Goal: Task Accomplishment & Management: Complete application form

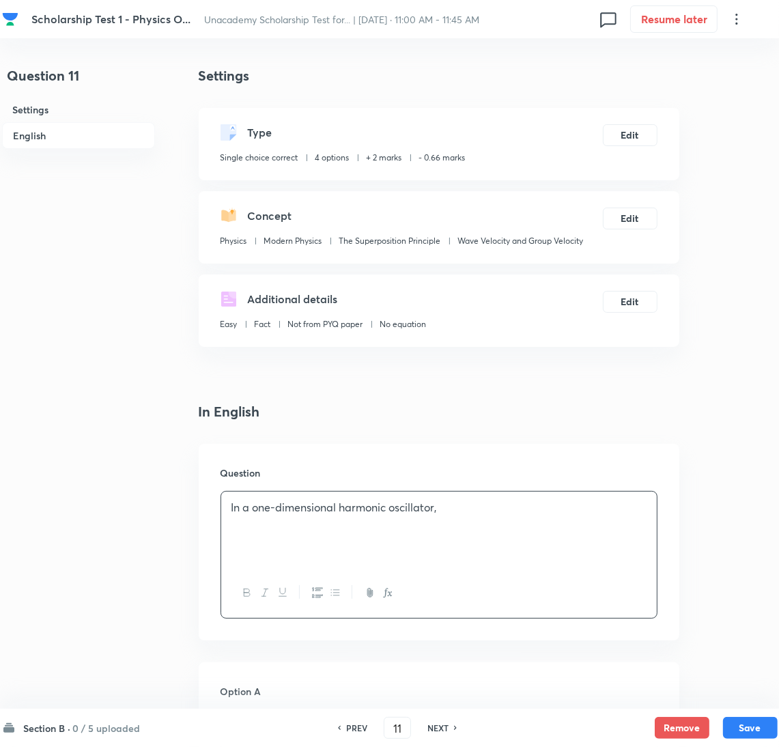
click at [495, 513] on p "In a one-dimensional harmonic oscillator," at bounding box center [438, 508] width 415 height 16
click at [326, 550] on div at bounding box center [439, 530] width 436 height 76
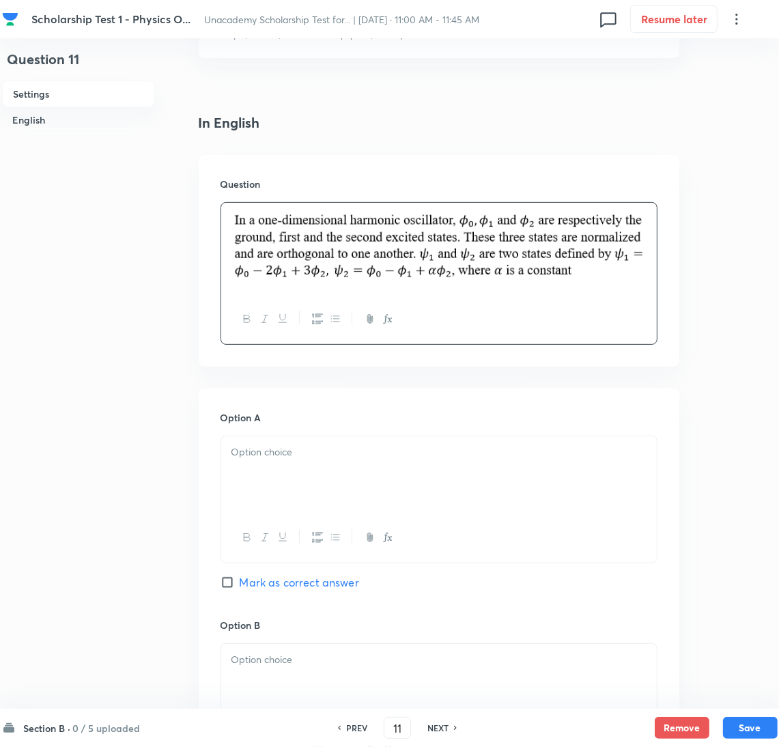
scroll to position [307, 0]
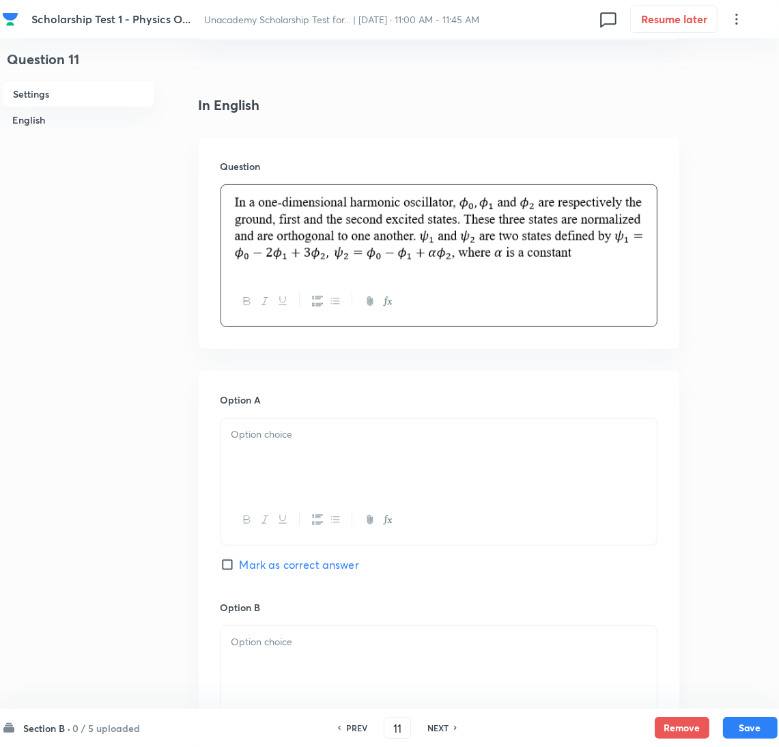
click at [270, 477] on div at bounding box center [439, 457] width 436 height 76
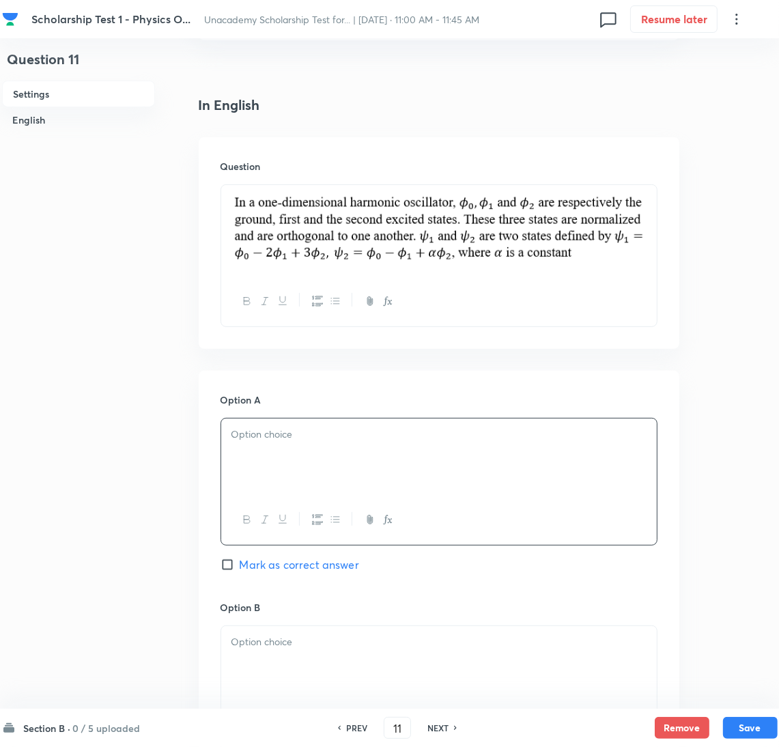
click at [315, 446] on div at bounding box center [439, 457] width 436 height 76
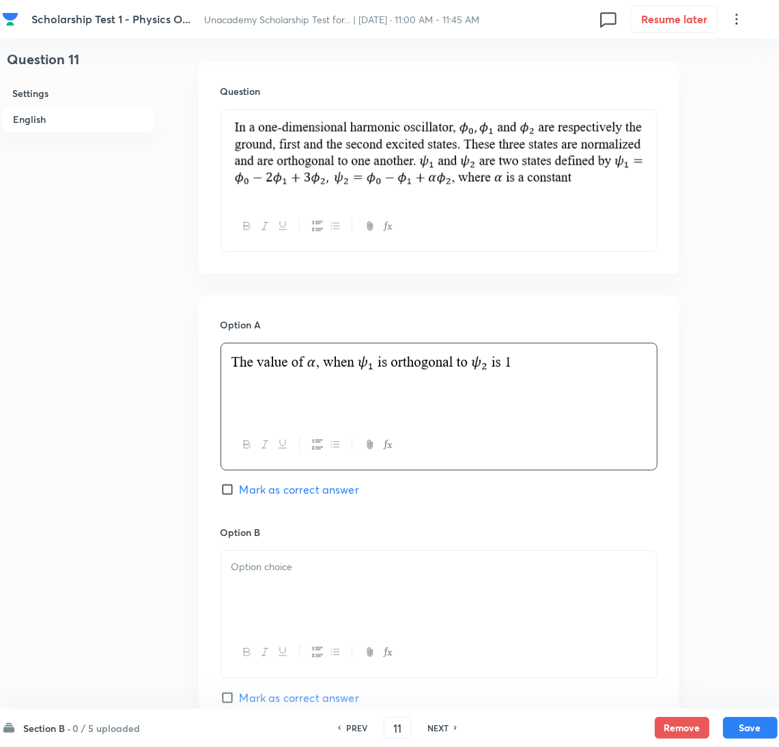
scroll to position [511, 0]
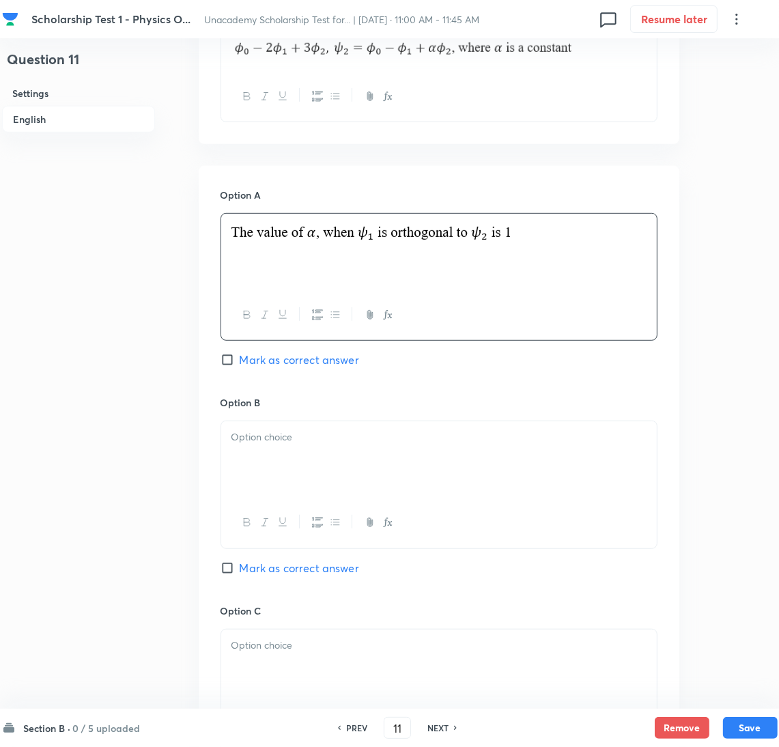
click at [294, 450] on div at bounding box center [439, 459] width 436 height 76
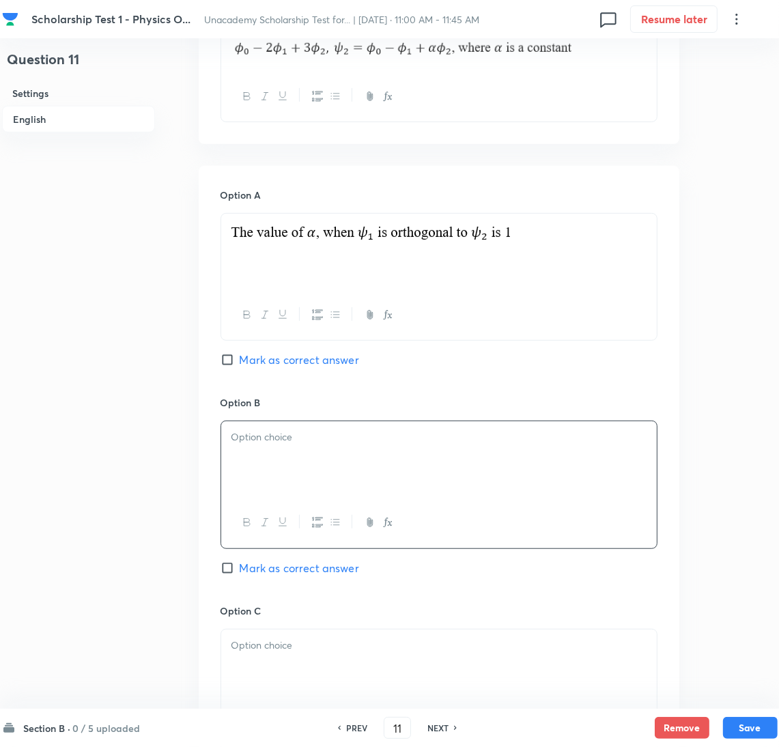
click at [253, 454] on div at bounding box center [439, 459] width 436 height 76
click at [277, 652] on p at bounding box center [438, 646] width 415 height 16
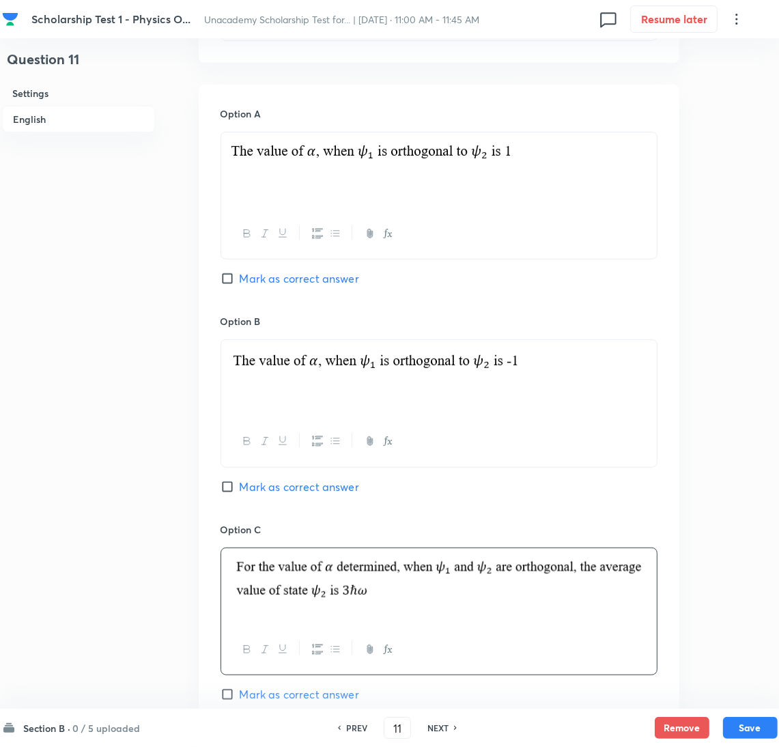
scroll to position [717, 0]
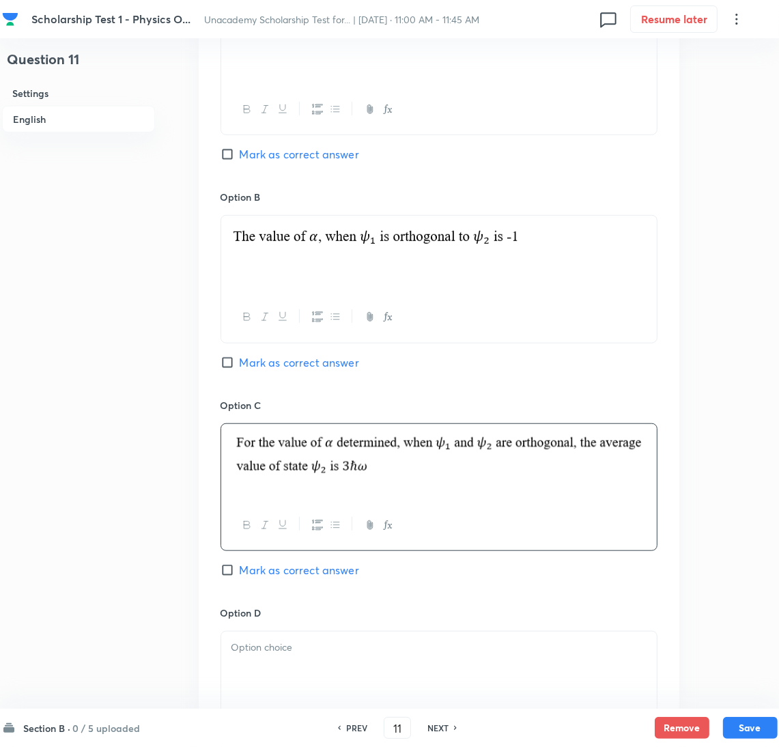
click at [280, 671] on div at bounding box center [439, 670] width 436 height 76
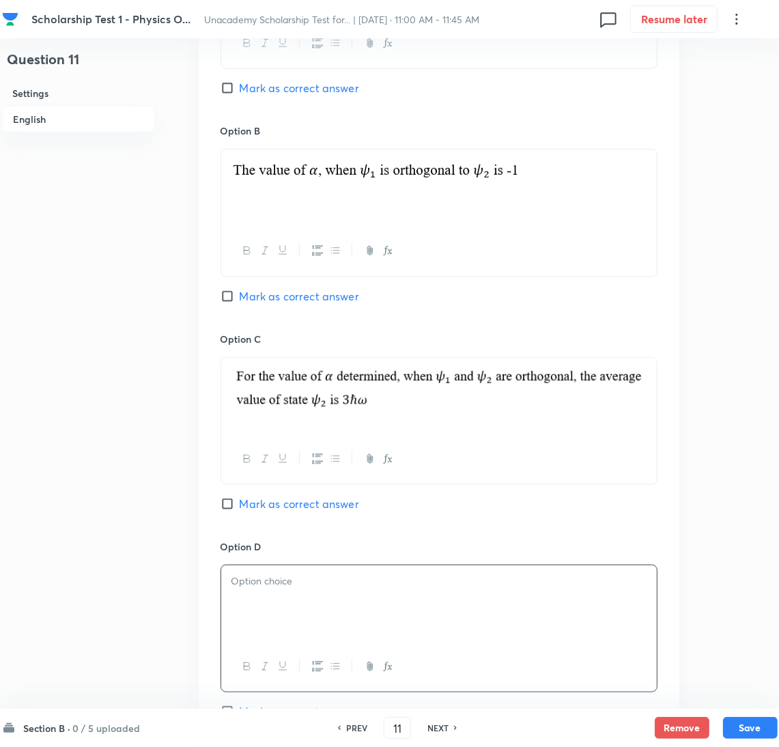
scroll to position [819, 0]
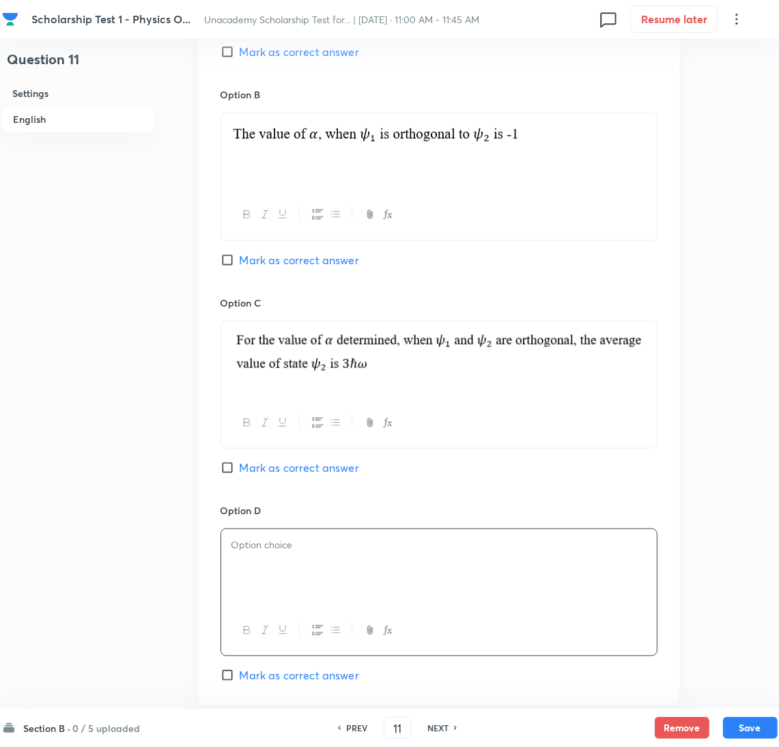
click at [249, 550] on p at bounding box center [438, 545] width 415 height 16
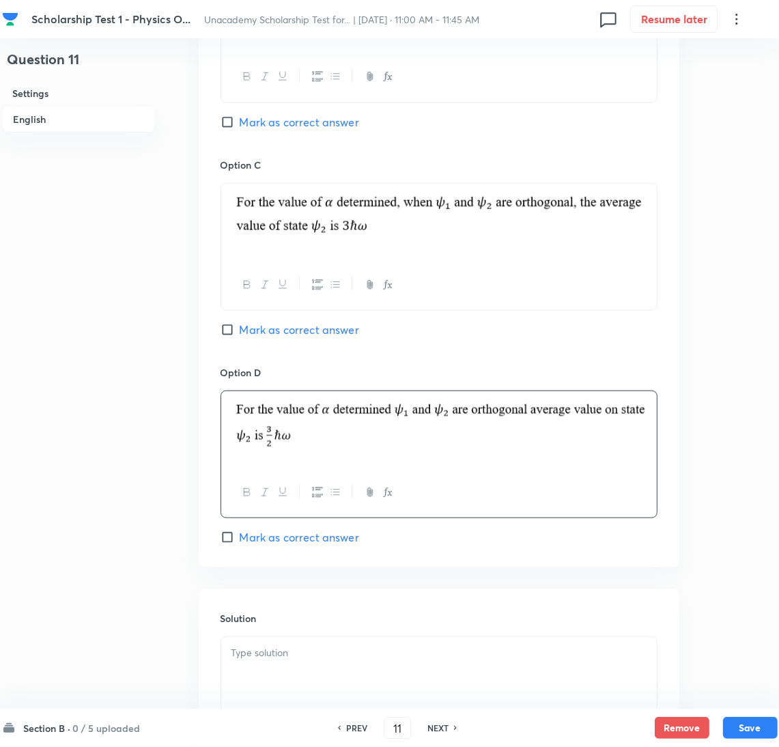
scroll to position [1120, 0]
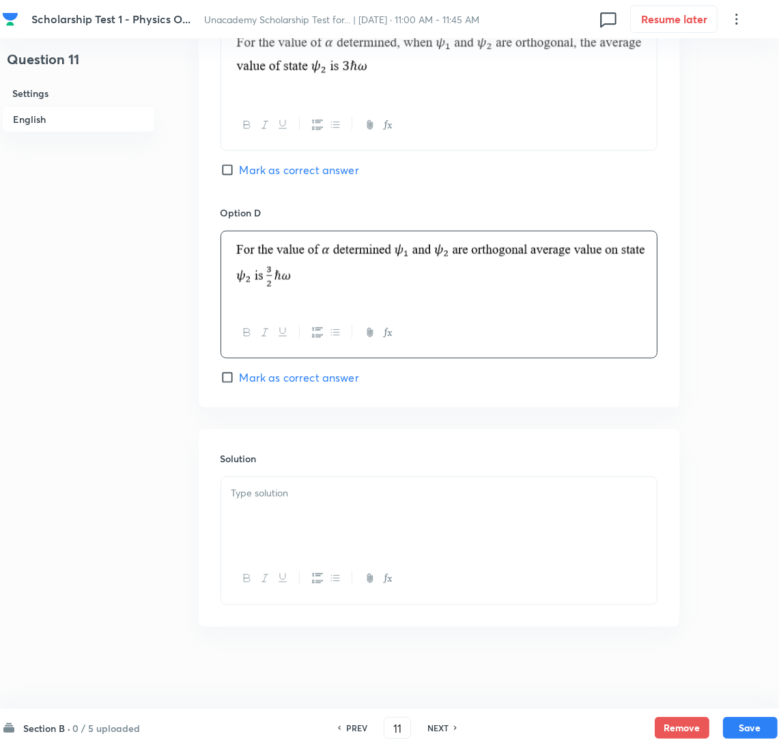
click at [289, 508] on div at bounding box center [439, 515] width 436 height 76
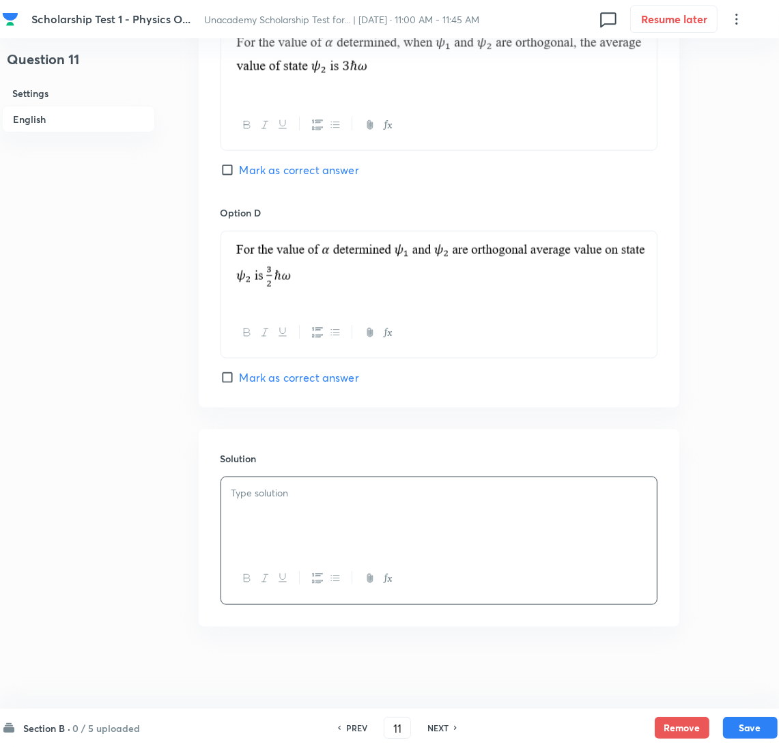
click at [347, 491] on p at bounding box center [438, 493] width 415 height 16
click at [240, 518] on div "For orthogonal condition, scalar product" at bounding box center [439, 515] width 436 height 76
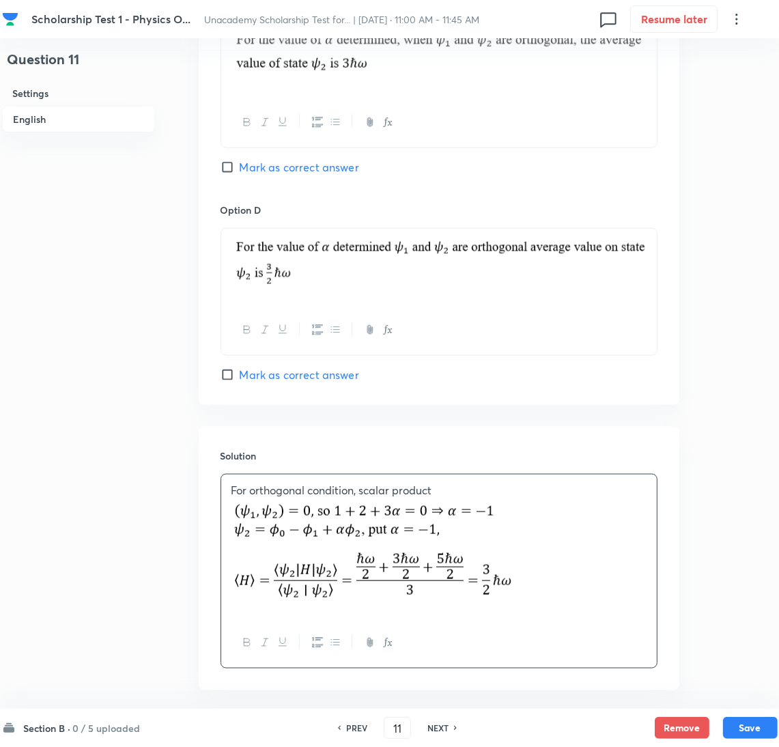
click at [244, 378] on span "Mark as correct answer" at bounding box center [299, 375] width 119 height 16
click at [240, 378] on input "Mark as correct answer" at bounding box center [230, 375] width 19 height 14
checkbox input "true"
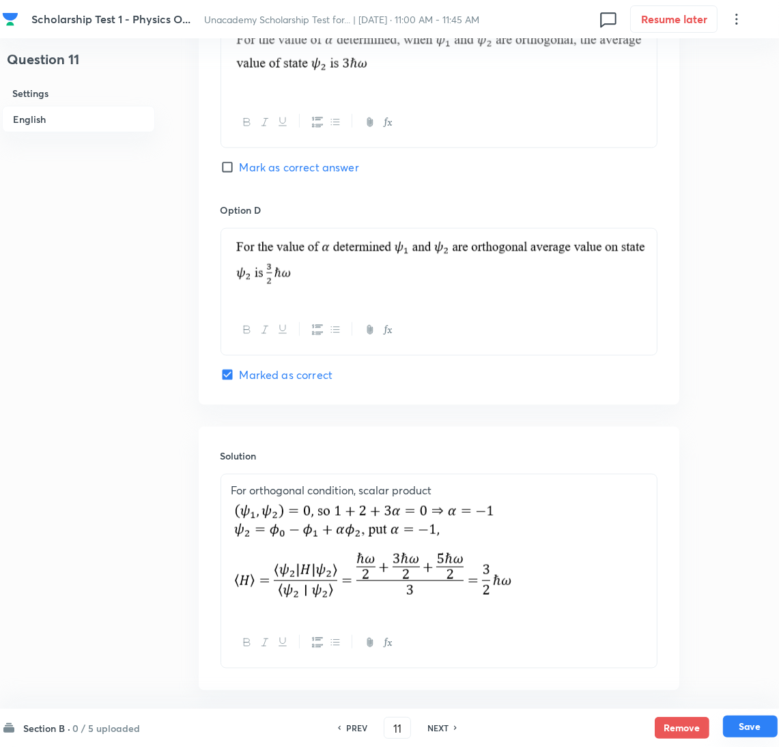
click at [755, 737] on button "Save" at bounding box center [750, 727] width 55 height 22
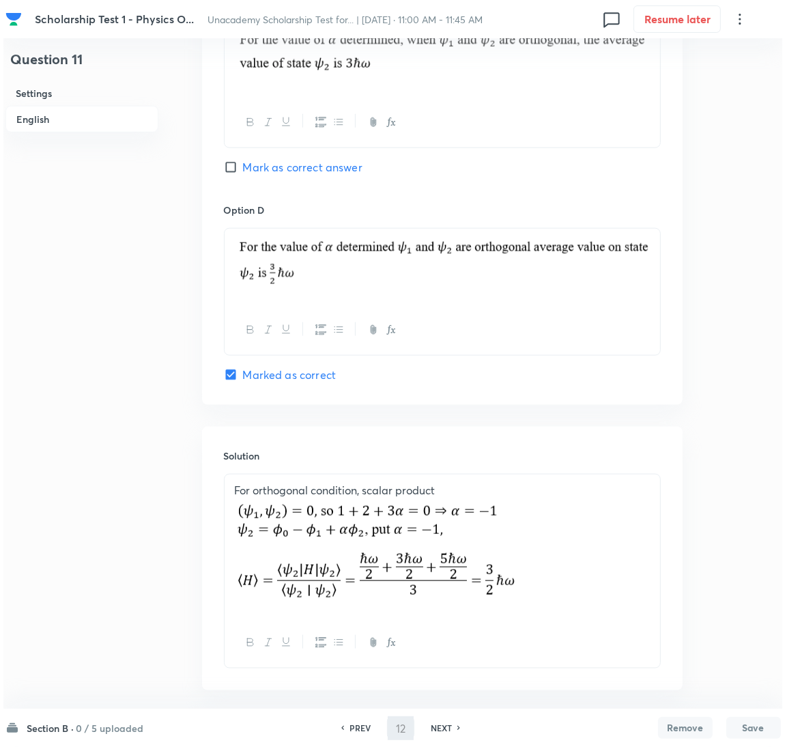
scroll to position [0, 0]
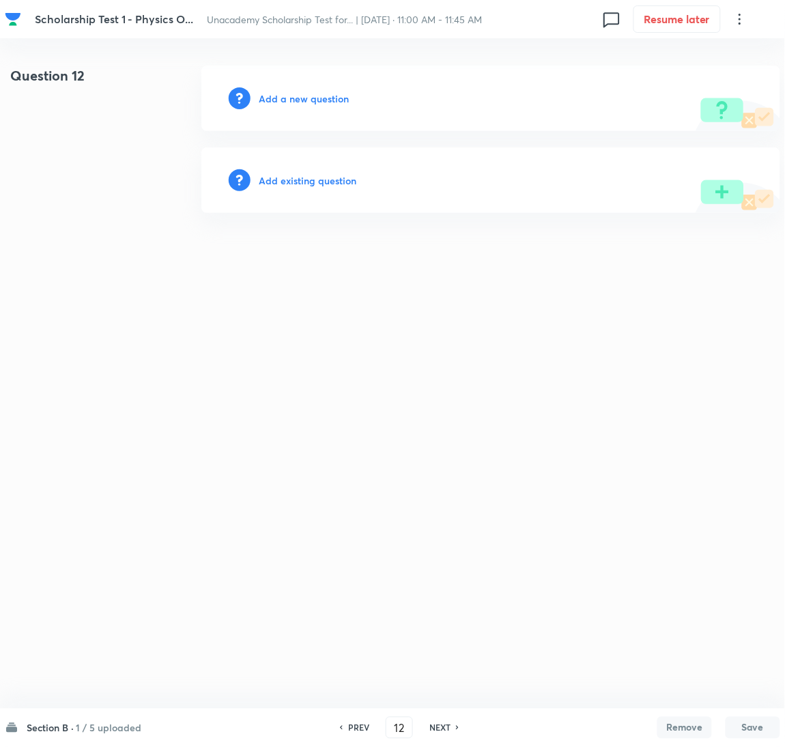
click at [354, 726] on h6 "PREV" at bounding box center [358, 728] width 21 height 12
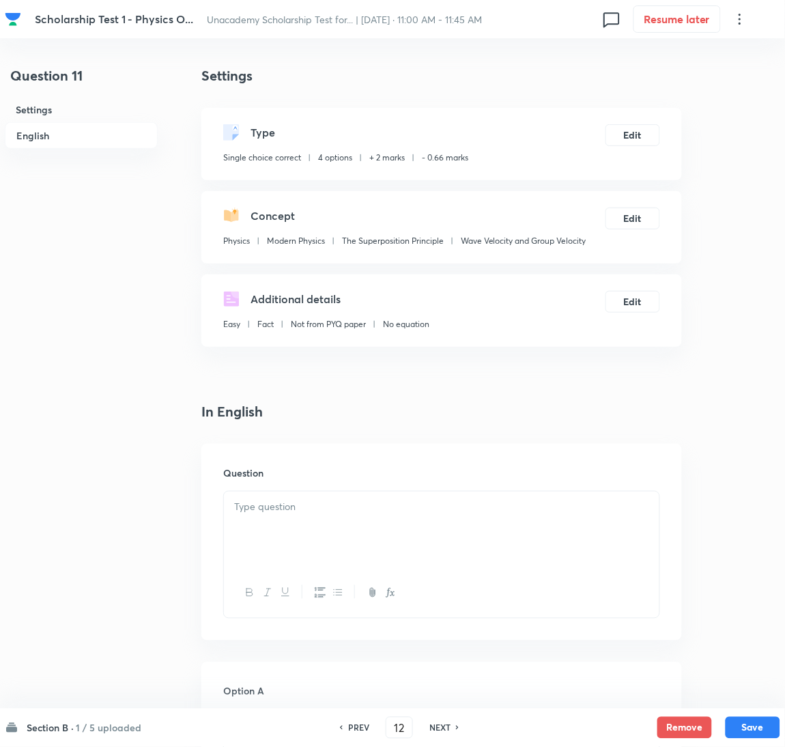
type input "11"
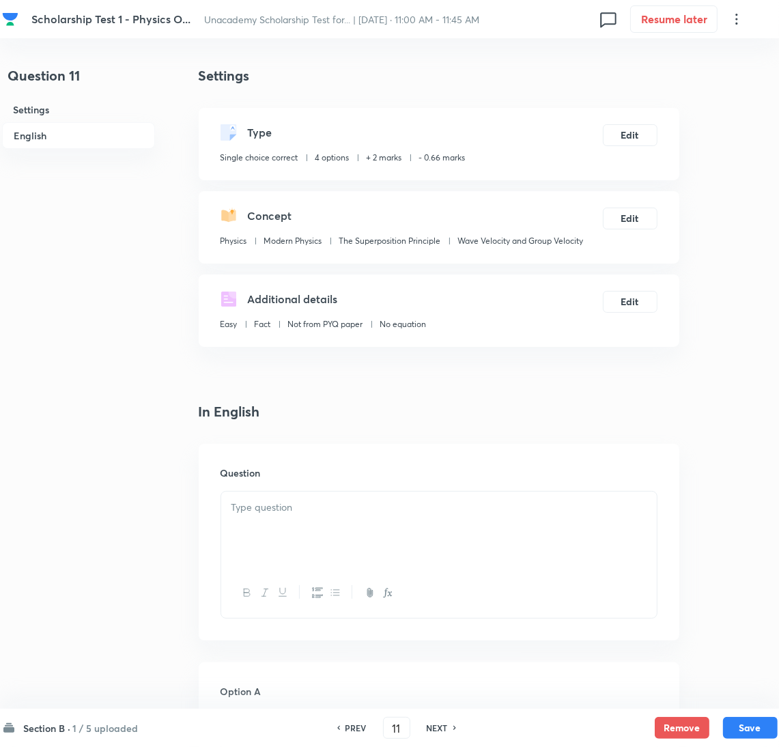
checkbox input "true"
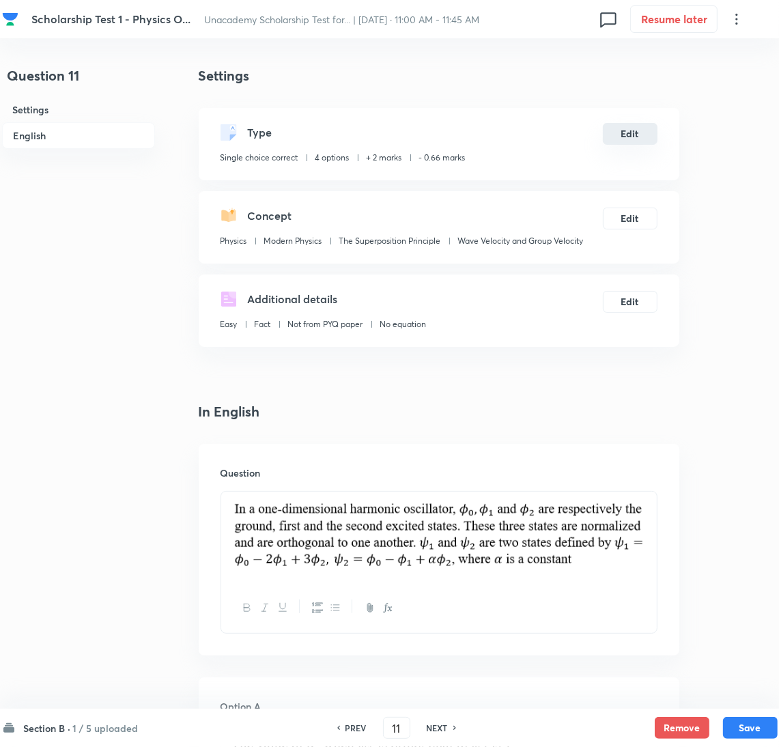
click at [633, 129] on button "Edit" at bounding box center [630, 134] width 55 height 22
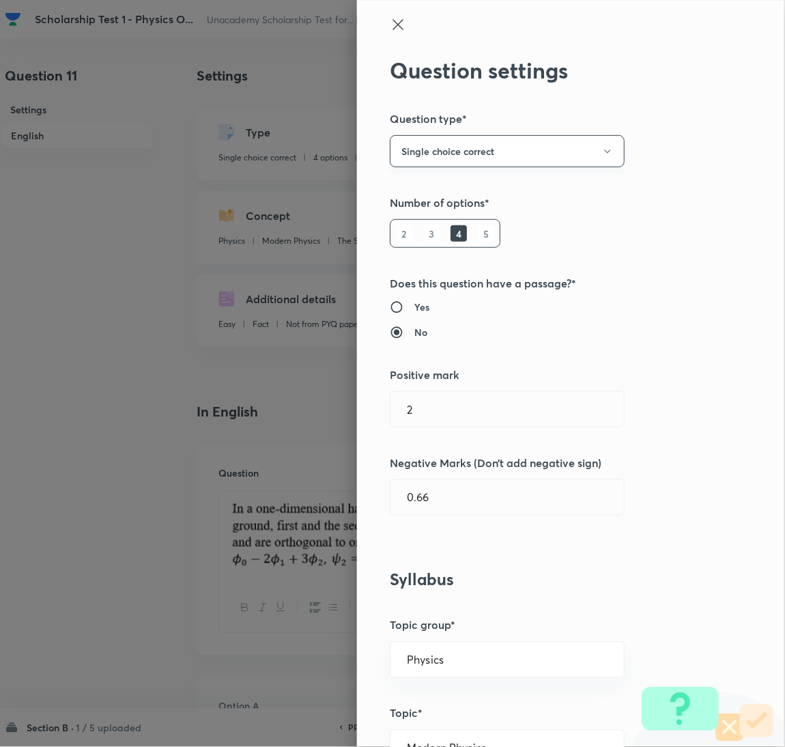
click at [519, 147] on button "Single choice correct" at bounding box center [507, 151] width 235 height 32
click at [441, 212] on span "Multiple choice correct" at bounding box center [492, 218] width 217 height 14
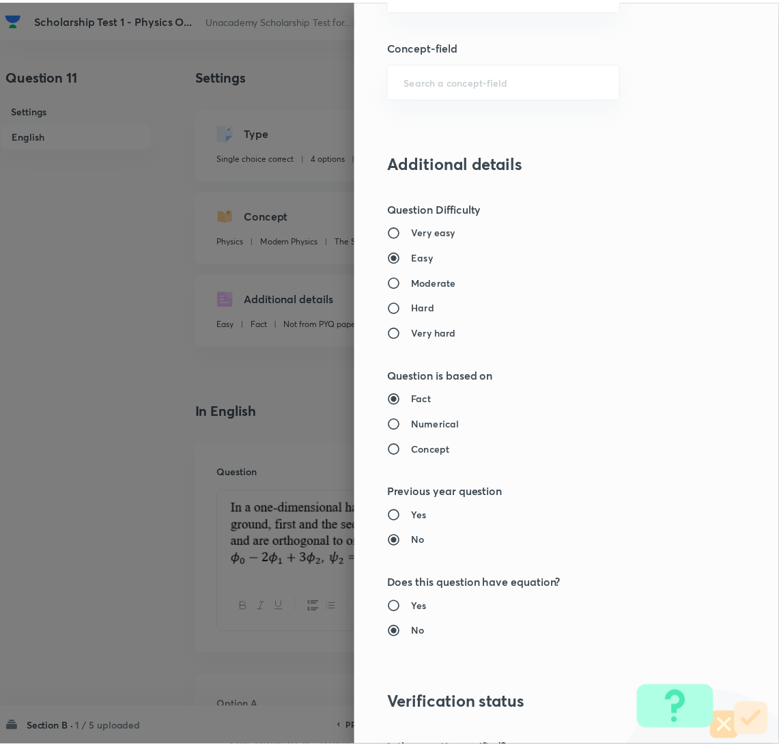
scroll to position [1207, 0]
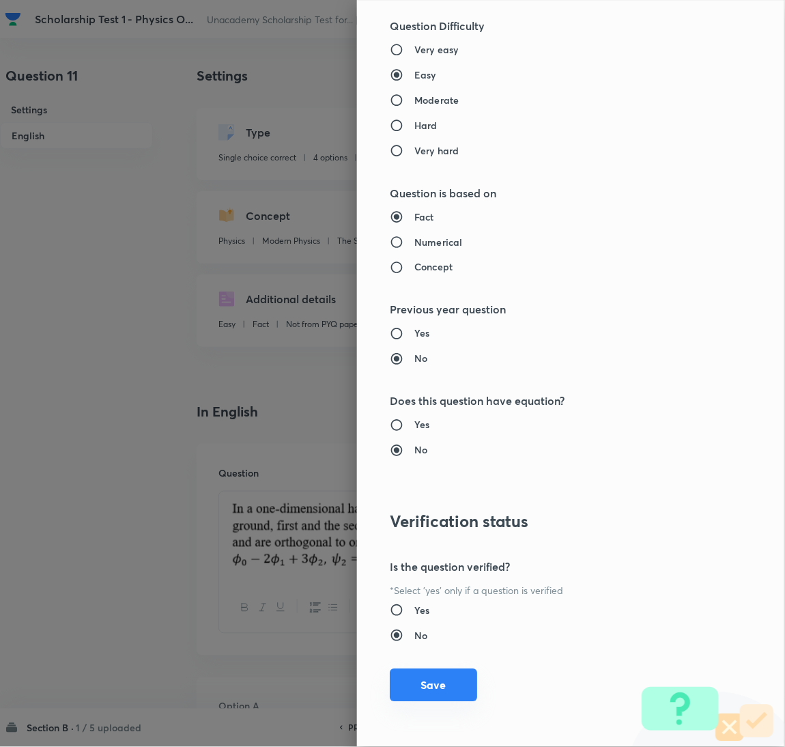
click at [410, 679] on button "Save" at bounding box center [433, 685] width 87 height 33
checkbox input "false"
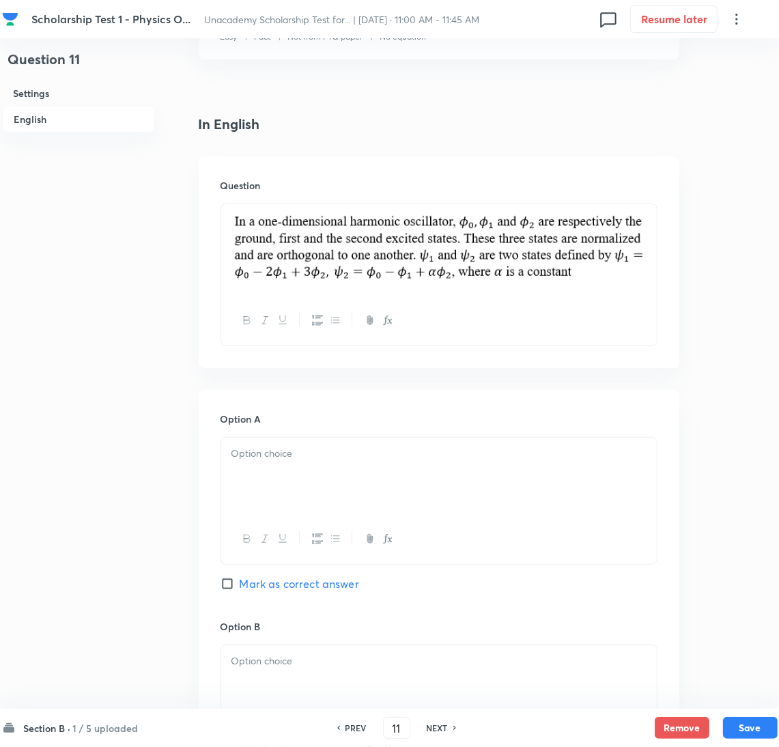
scroll to position [410, 0]
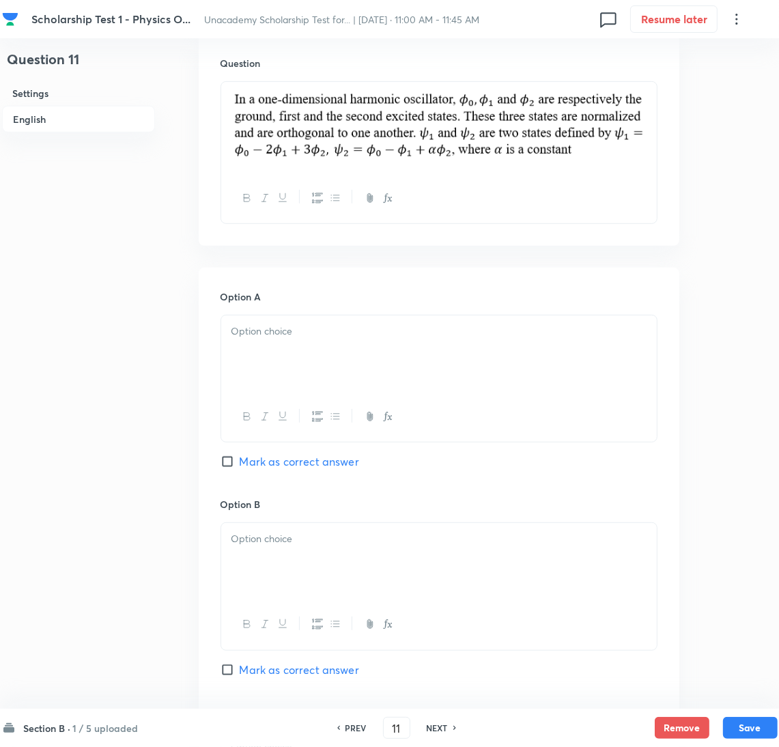
click at [297, 372] on div at bounding box center [439, 353] width 436 height 76
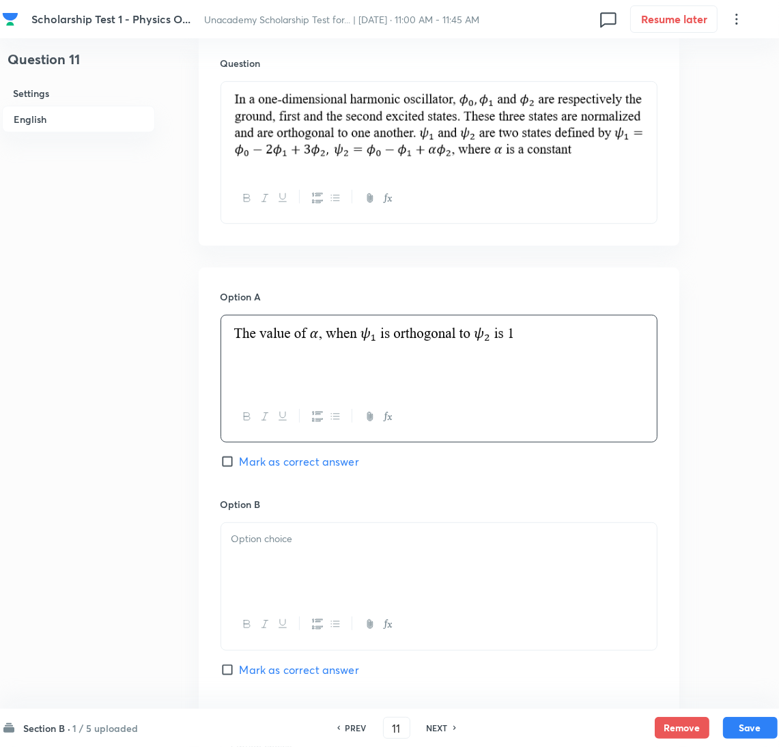
click at [300, 570] on div at bounding box center [439, 561] width 436 height 76
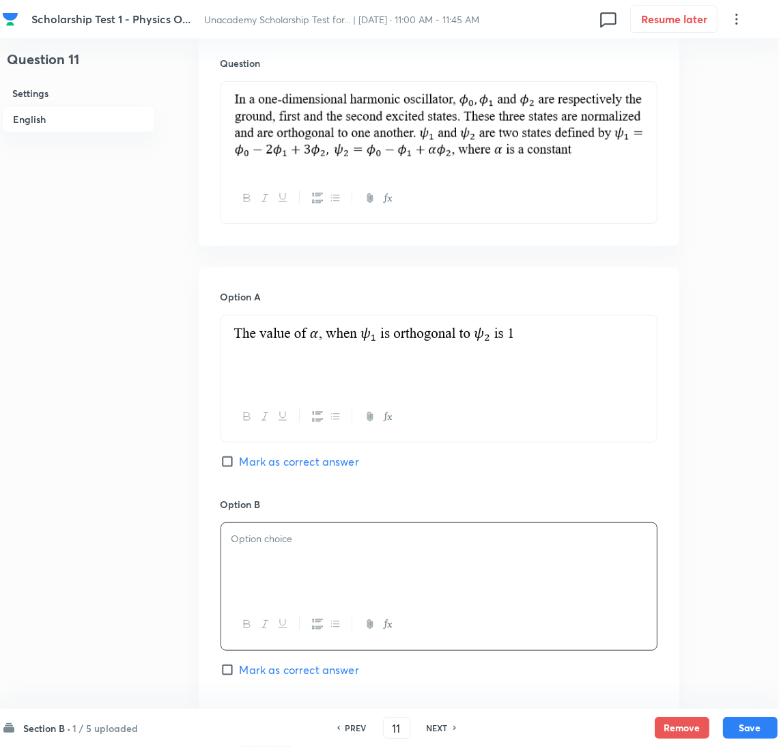
click at [280, 546] on p at bounding box center [438, 539] width 415 height 16
click at [304, 548] on div at bounding box center [439, 561] width 436 height 76
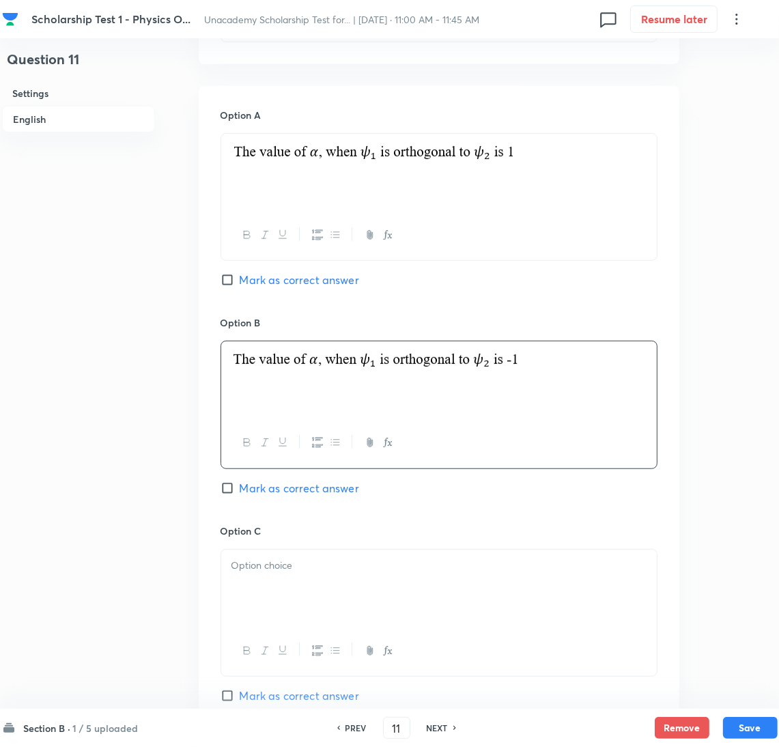
scroll to position [819, 0]
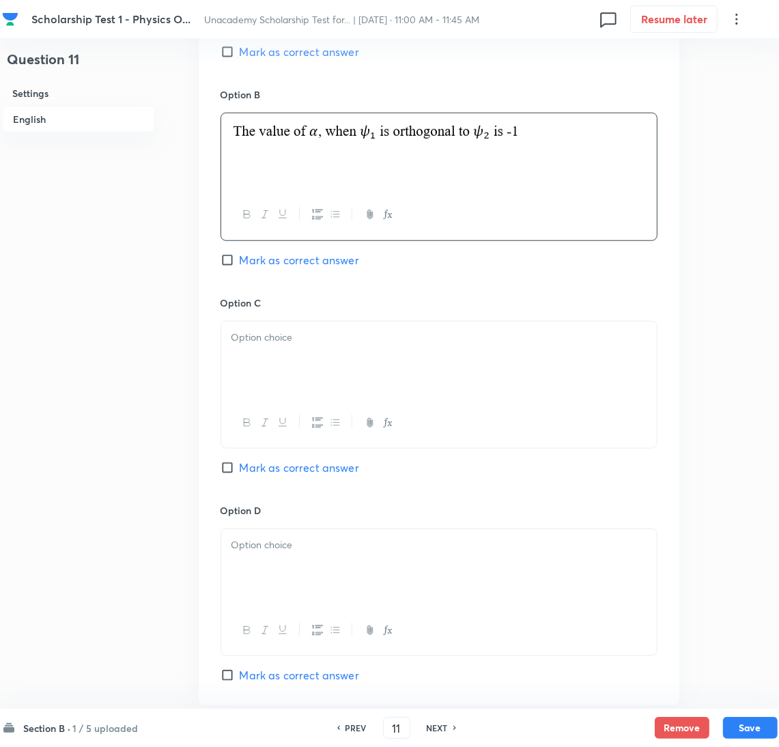
click at [233, 262] on input "Mark as correct answer" at bounding box center [230, 260] width 19 height 14
checkbox input "true"
click at [292, 386] on div at bounding box center [439, 360] width 436 height 76
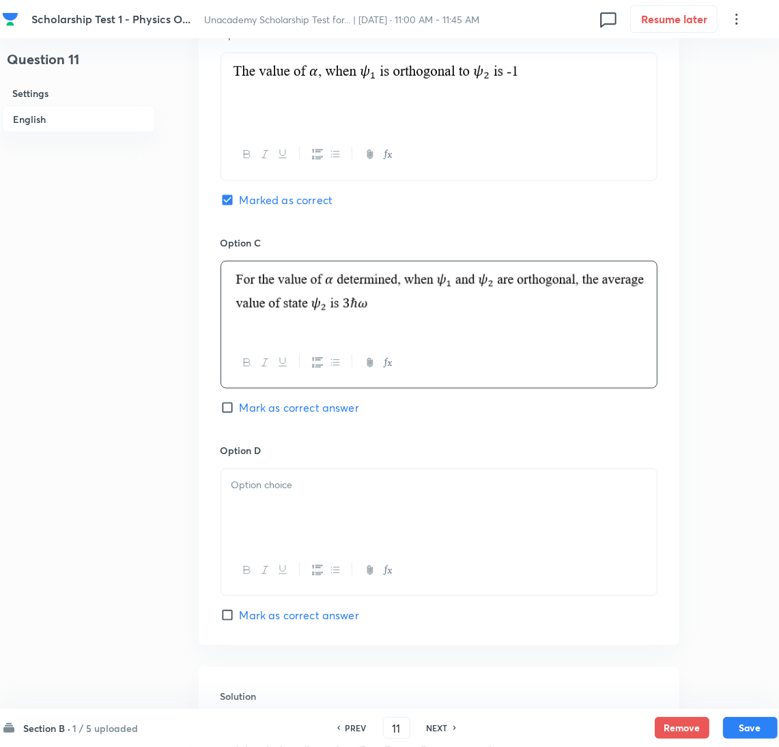
scroll to position [1023, 0]
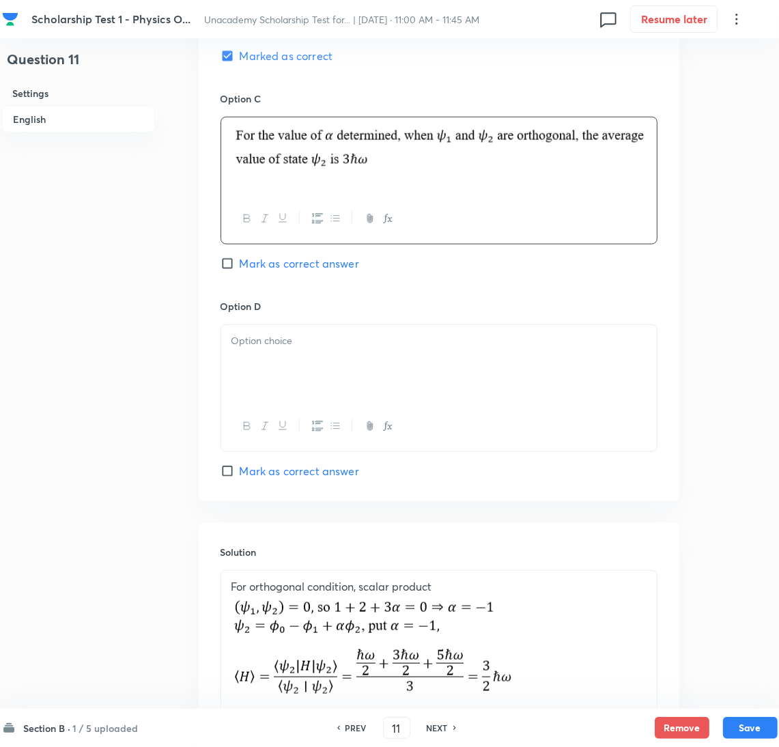
click at [272, 369] on div at bounding box center [439, 363] width 436 height 76
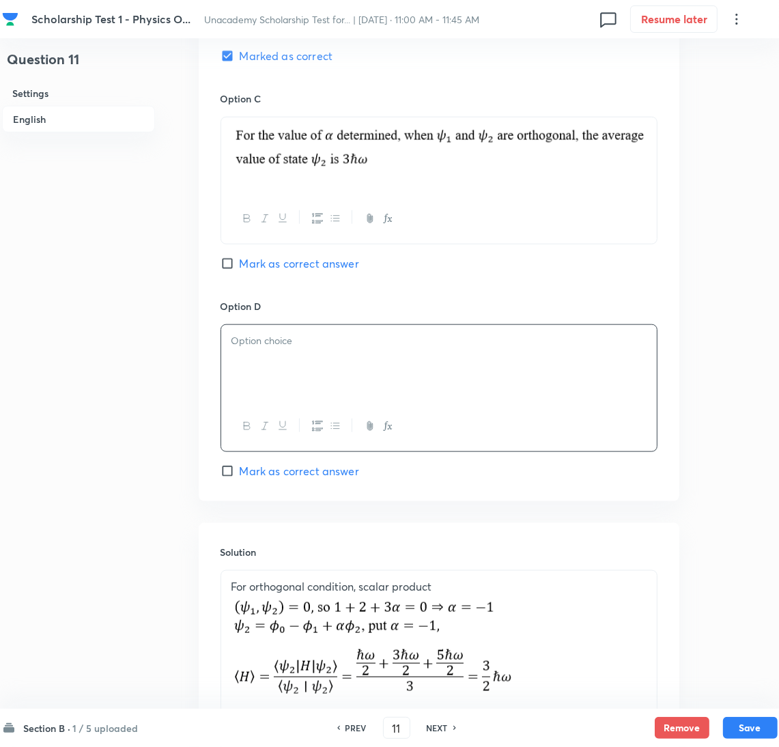
click at [259, 365] on div at bounding box center [439, 363] width 436 height 76
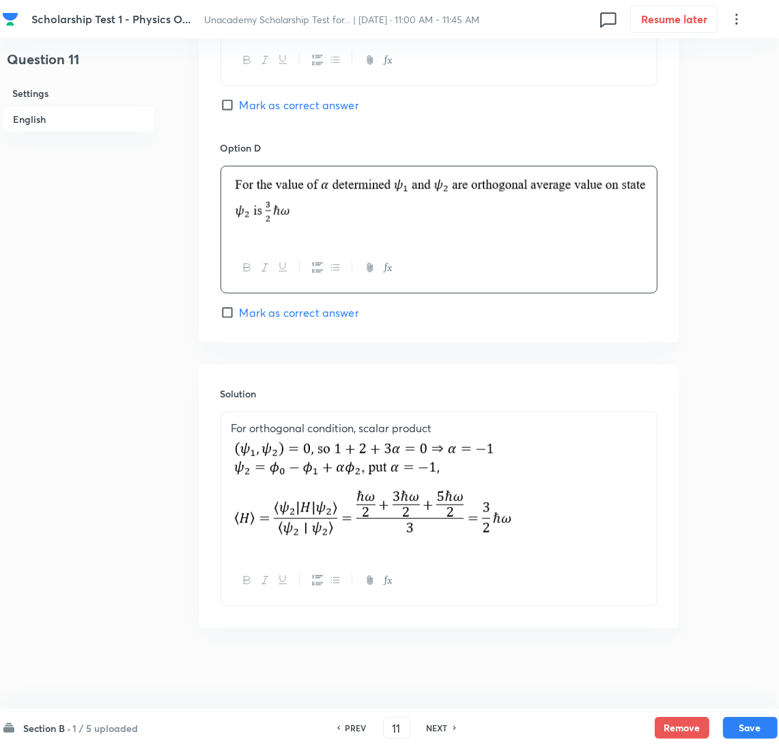
scroll to position [1187, 0]
click at [234, 315] on input "Mark as correct answer" at bounding box center [230, 312] width 19 height 14
checkbox input "true"
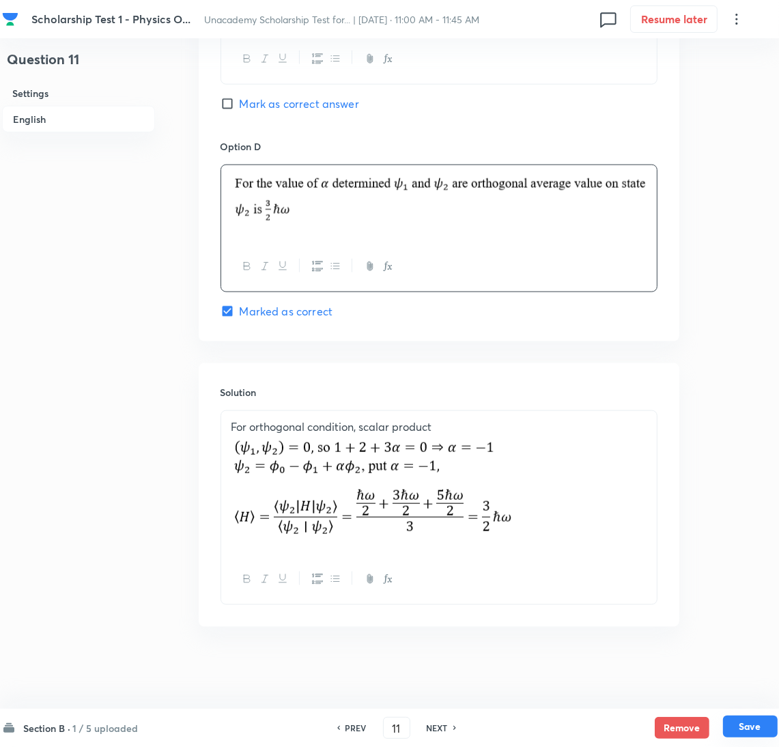
click at [739, 725] on button "Save" at bounding box center [750, 727] width 55 height 22
type input "12"
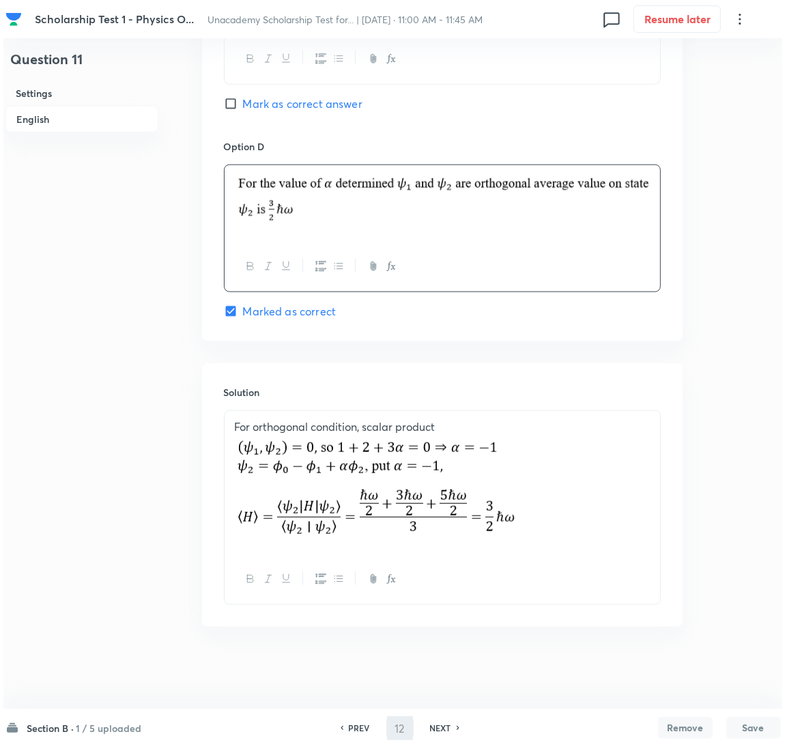
scroll to position [0, 0]
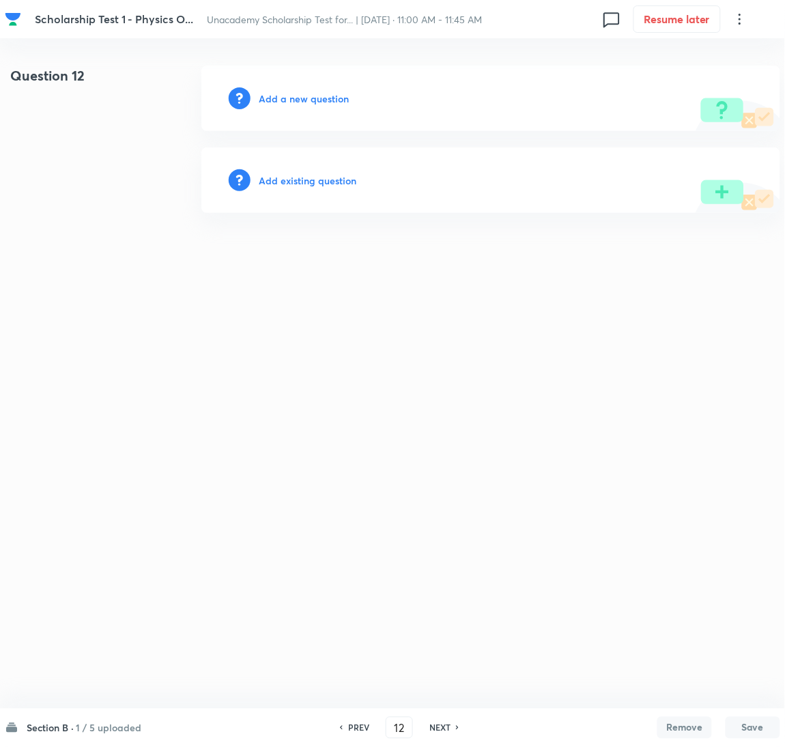
click at [269, 96] on h6 "Add a new question" at bounding box center [304, 98] width 90 height 14
click at [273, 98] on h6 "Choose a question type" at bounding box center [311, 98] width 105 height 14
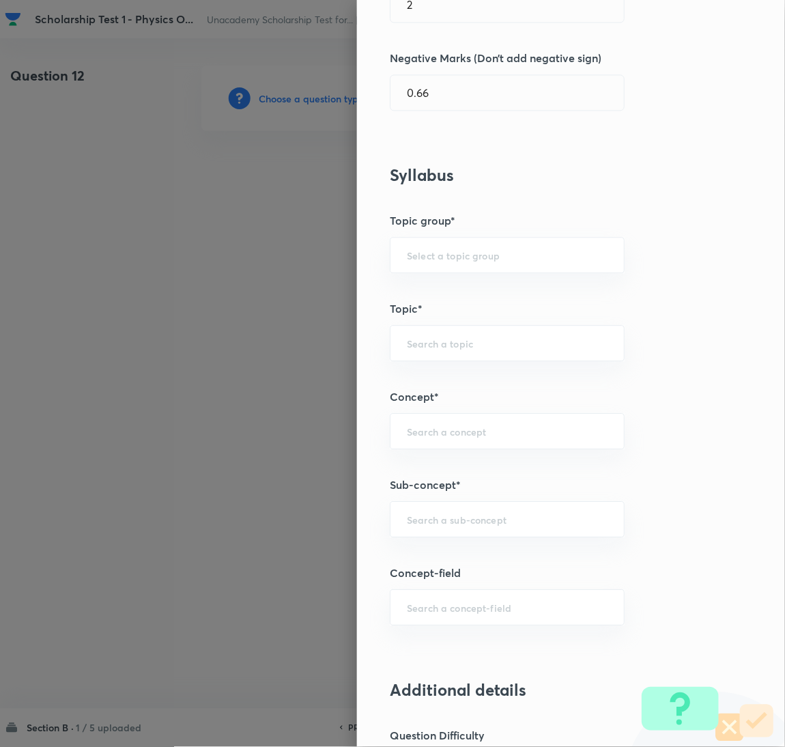
scroll to position [614, 0]
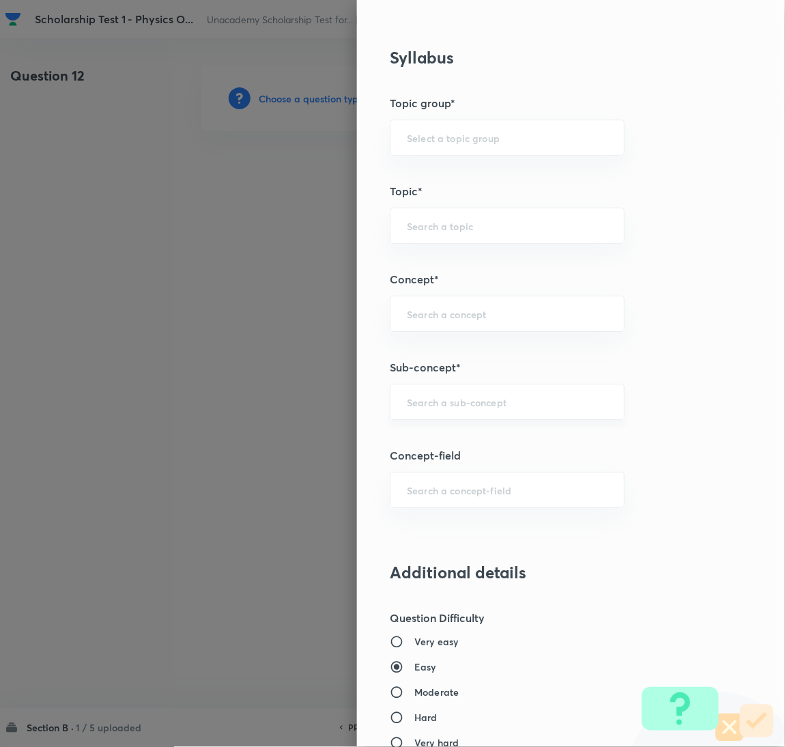
click at [443, 406] on input "text" at bounding box center [507, 401] width 201 height 13
click at [509, 447] on li "Energy and Momentum Transformation" at bounding box center [493, 441] width 234 height 25
type input "Energy and Momentum Transformation"
type input "Physics"
type input "Modern Physics"
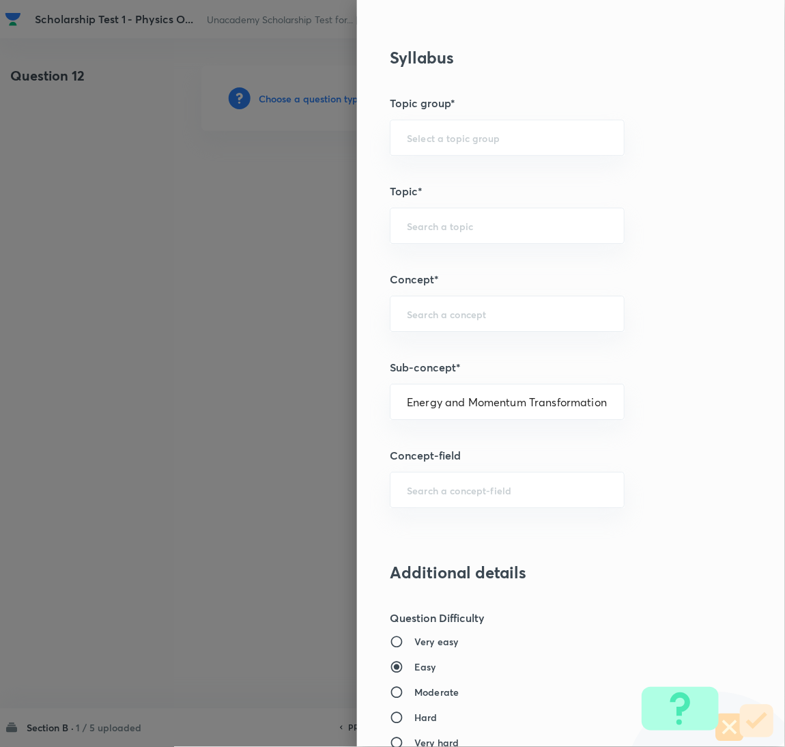
type input "Time Dilation"
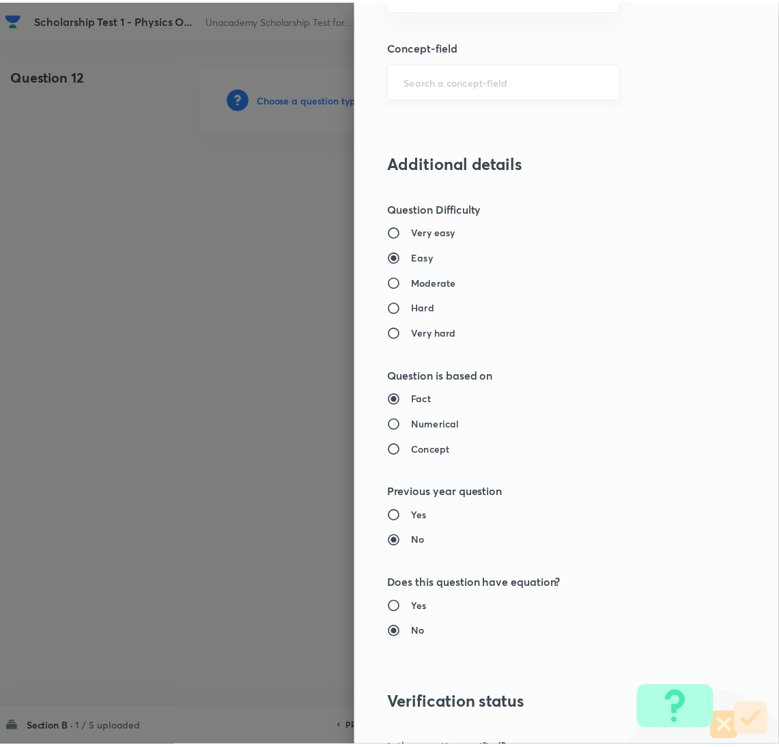
scroll to position [1207, 0]
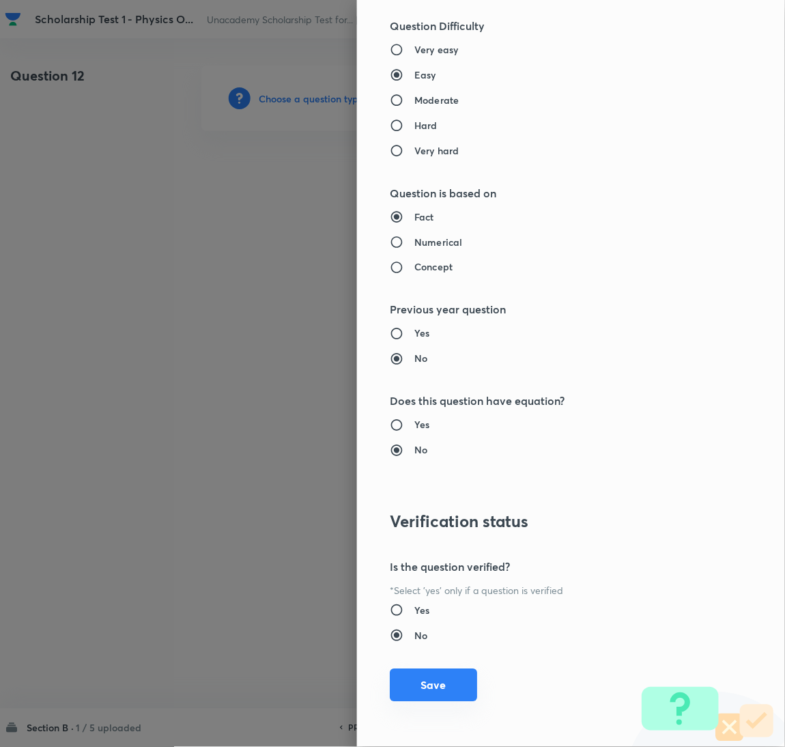
click at [435, 682] on button "Save" at bounding box center [433, 685] width 87 height 33
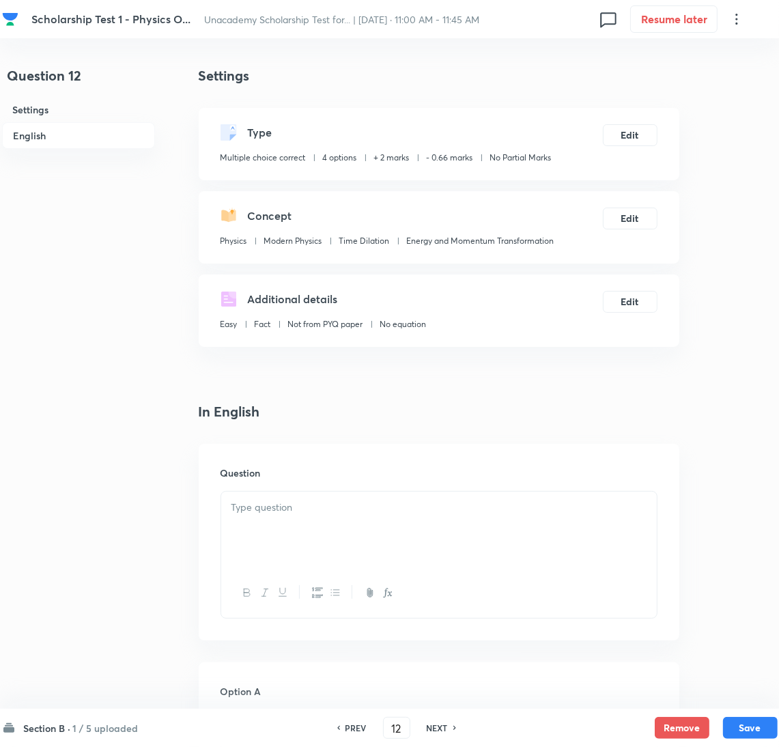
click at [298, 517] on div at bounding box center [439, 530] width 436 height 76
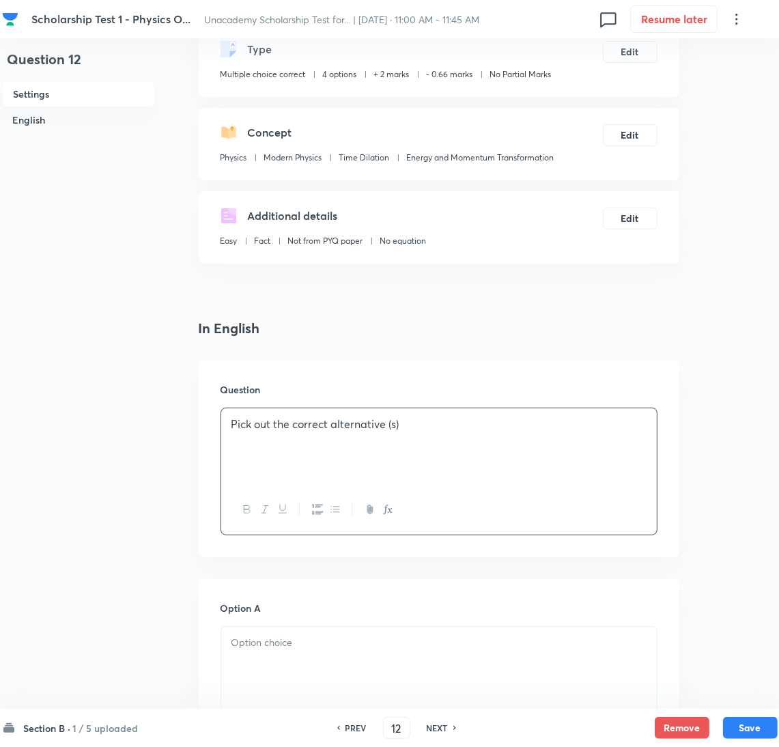
scroll to position [205, 0]
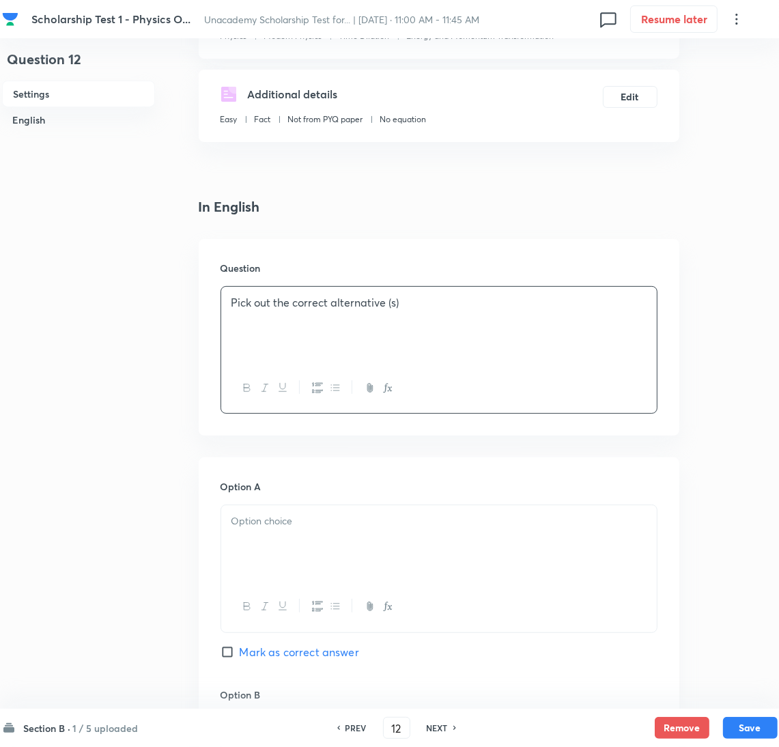
click at [320, 533] on div at bounding box center [439, 543] width 436 height 76
click at [261, 537] on div at bounding box center [439, 543] width 436 height 76
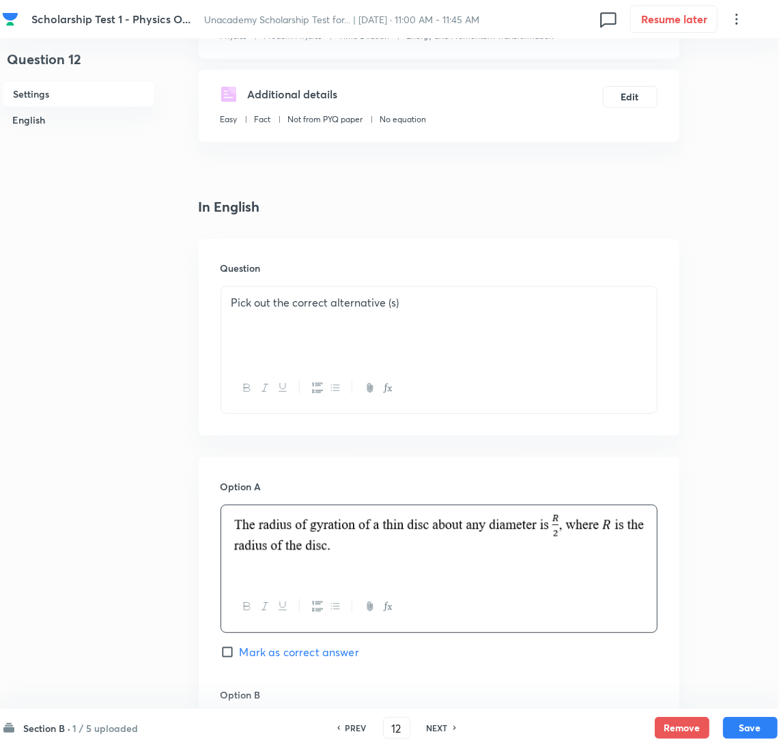
scroll to position [511, 0]
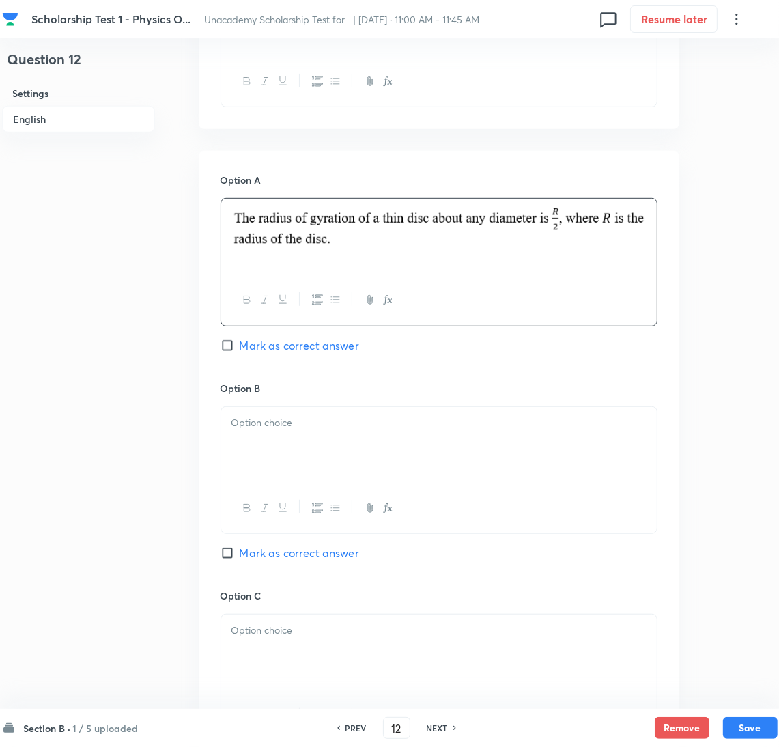
click at [260, 456] on div at bounding box center [439, 445] width 436 height 76
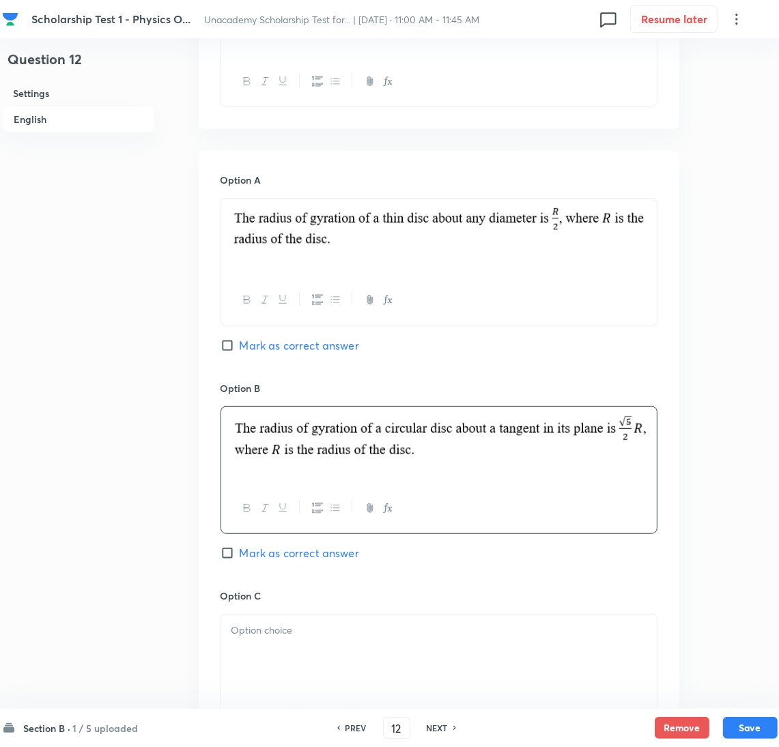
click at [221, 344] on input "Mark as correct answer" at bounding box center [230, 346] width 19 height 14
checkbox input "true"
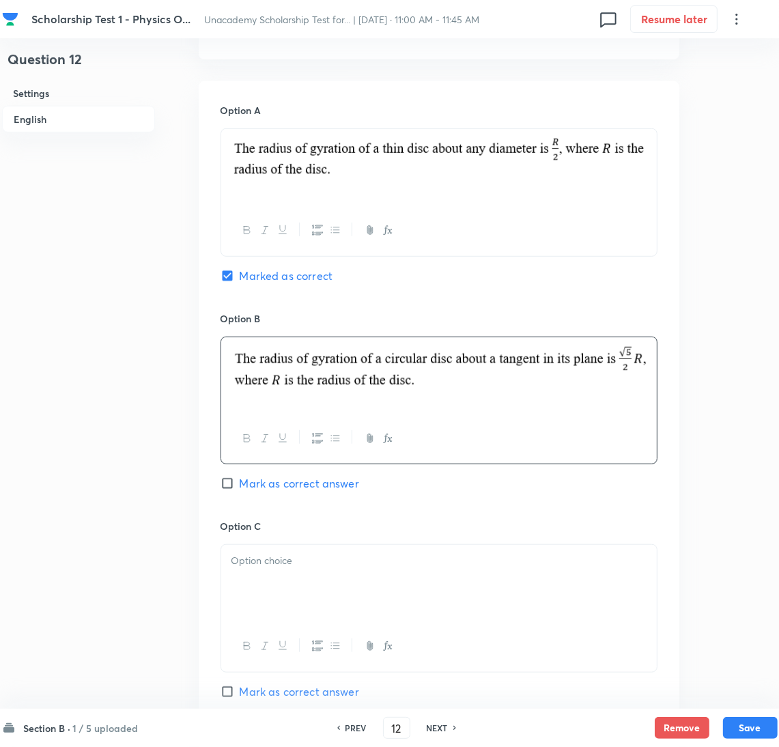
scroll to position [614, 0]
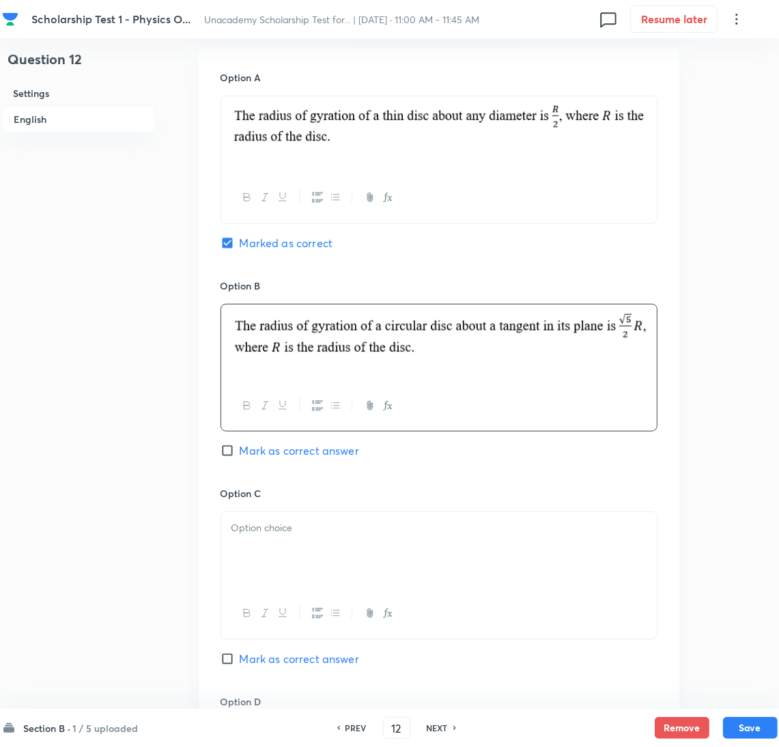
click at [226, 451] on input "Mark as correct answer" at bounding box center [230, 451] width 19 height 14
checkbox input "true"
click at [268, 561] on div at bounding box center [439, 550] width 436 height 76
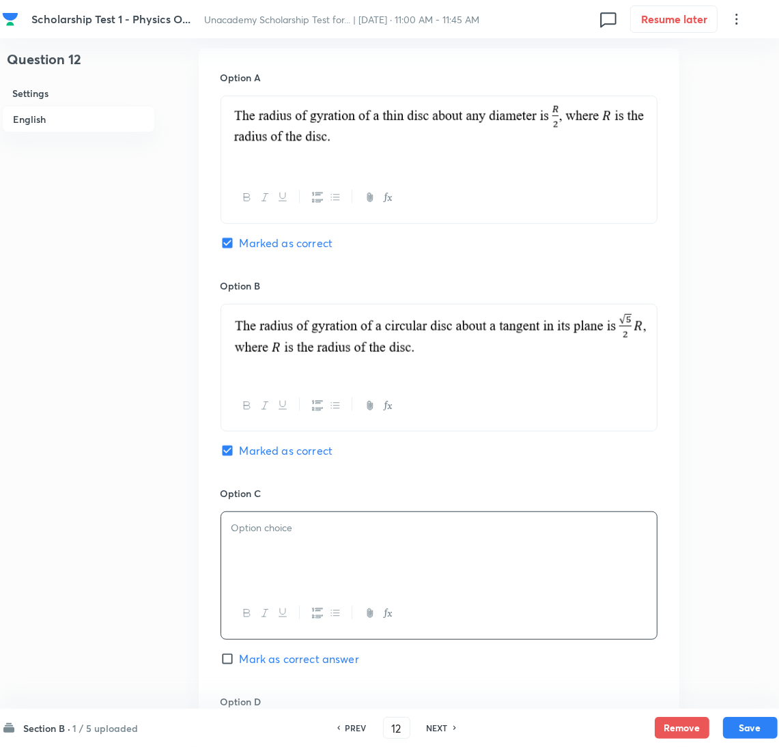
click at [345, 522] on p at bounding box center [438, 528] width 415 height 16
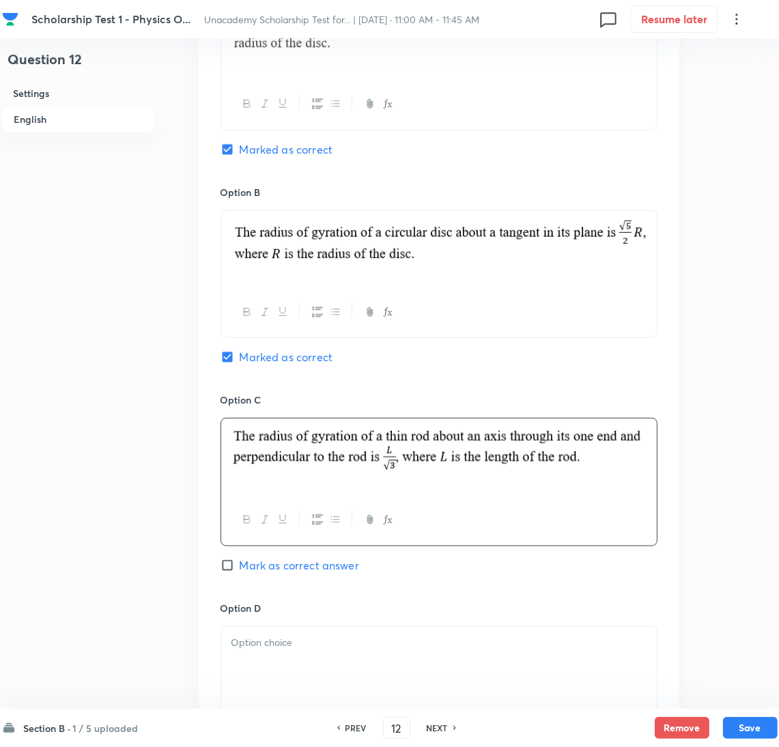
scroll to position [819, 0]
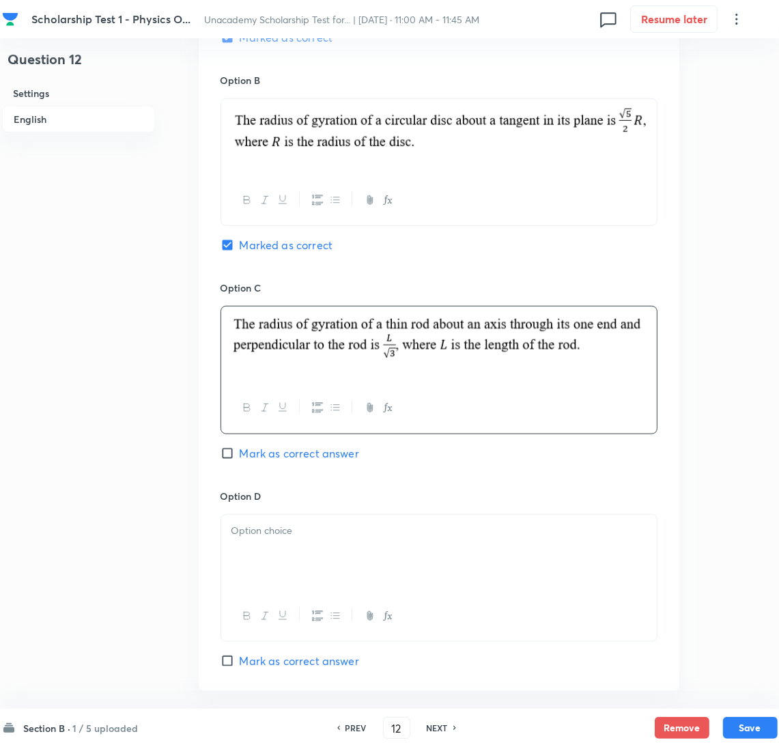
click at [288, 545] on div at bounding box center [439, 553] width 436 height 76
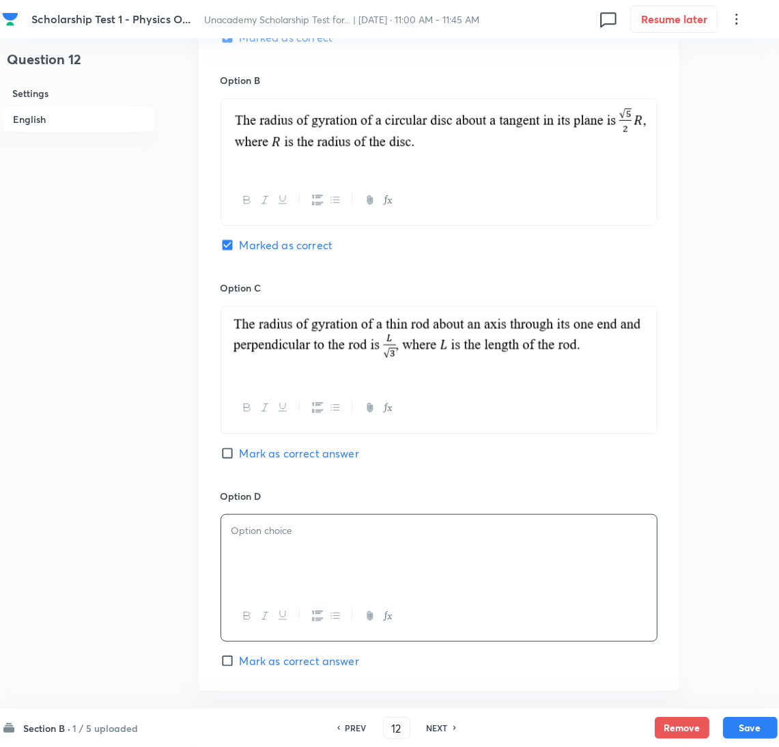
click at [286, 534] on p at bounding box center [438, 531] width 415 height 16
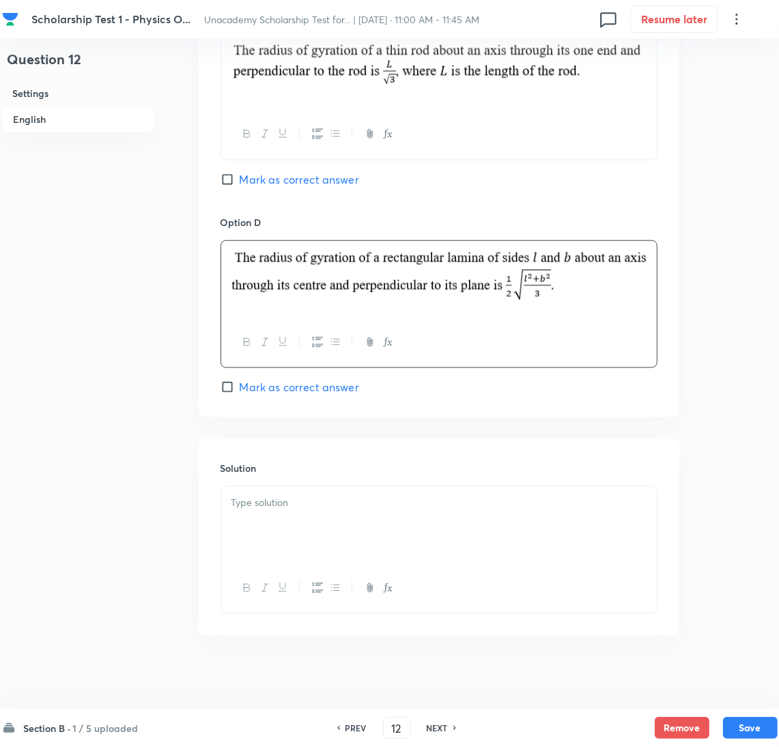
scroll to position [1105, 0]
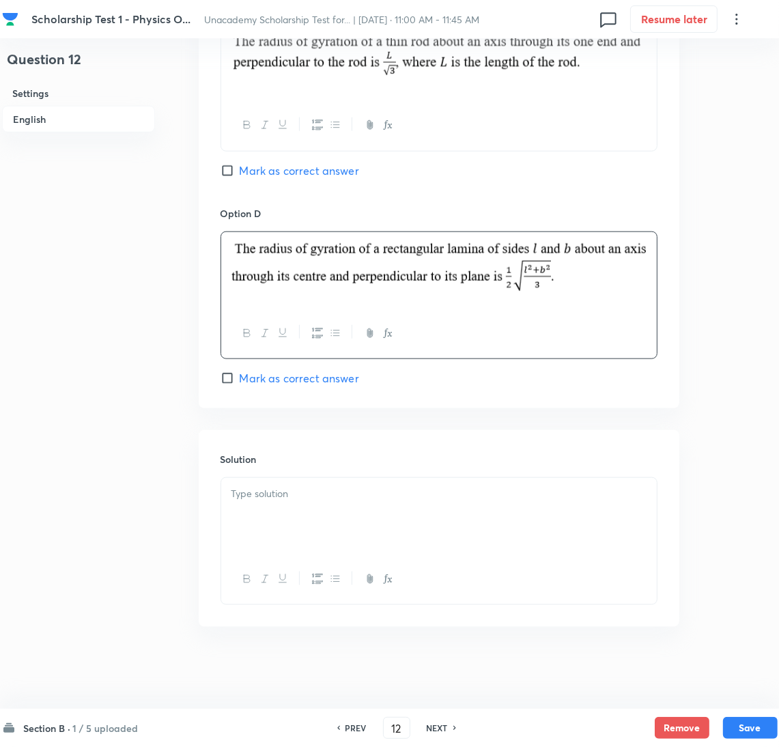
click at [238, 381] on input "Mark as correct answer" at bounding box center [230, 378] width 19 height 14
checkbox input "true"
click at [232, 169] on input "Mark as correct answer" at bounding box center [230, 171] width 19 height 14
checkbox input "true"
click at [305, 513] on div at bounding box center [439, 516] width 436 height 76
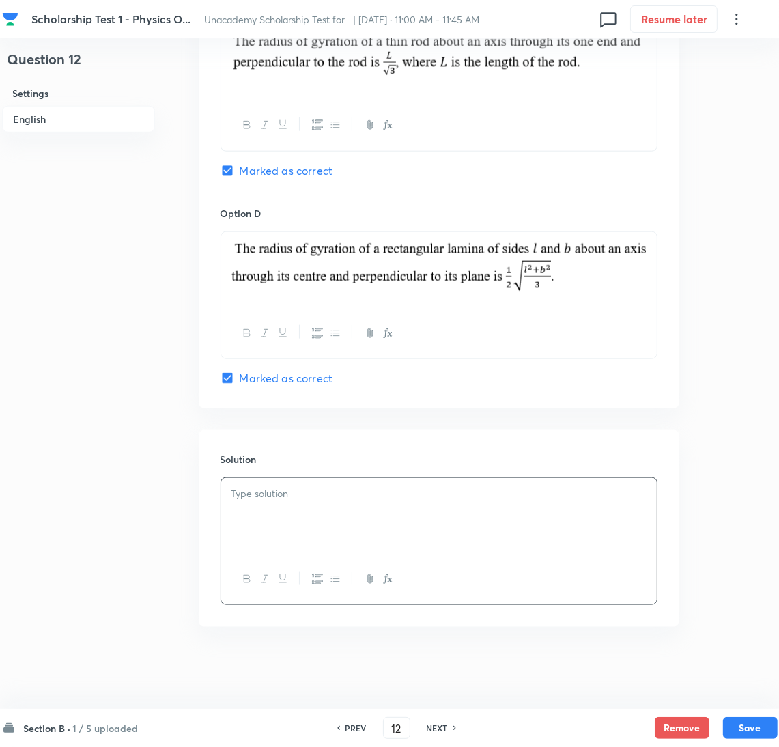
click at [253, 497] on p at bounding box center [438, 494] width 415 height 16
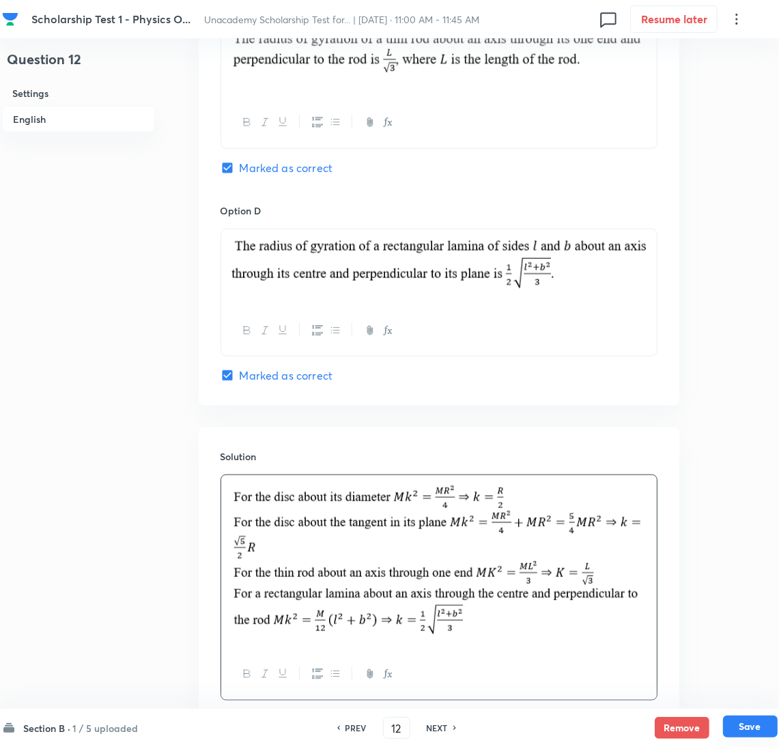
click at [746, 724] on button "Save" at bounding box center [750, 727] width 55 height 22
type input "13"
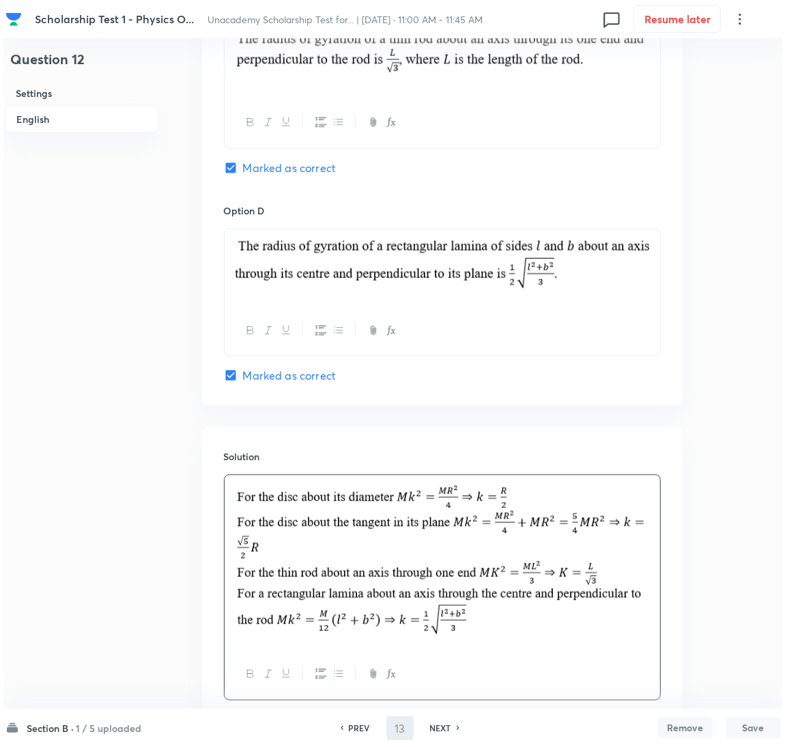
scroll to position [0, 0]
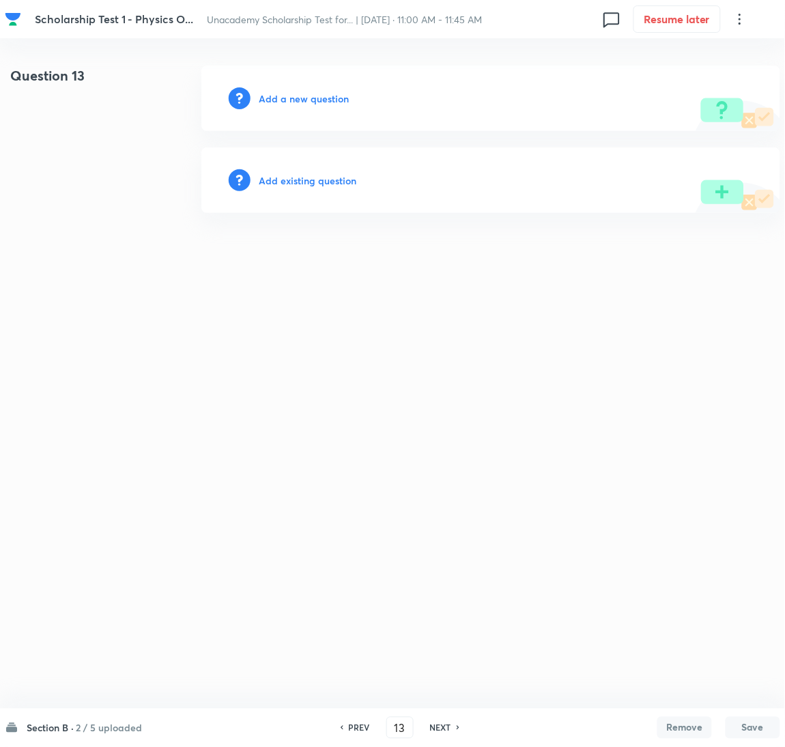
click at [288, 100] on h6 "Add a new question" at bounding box center [304, 98] width 90 height 14
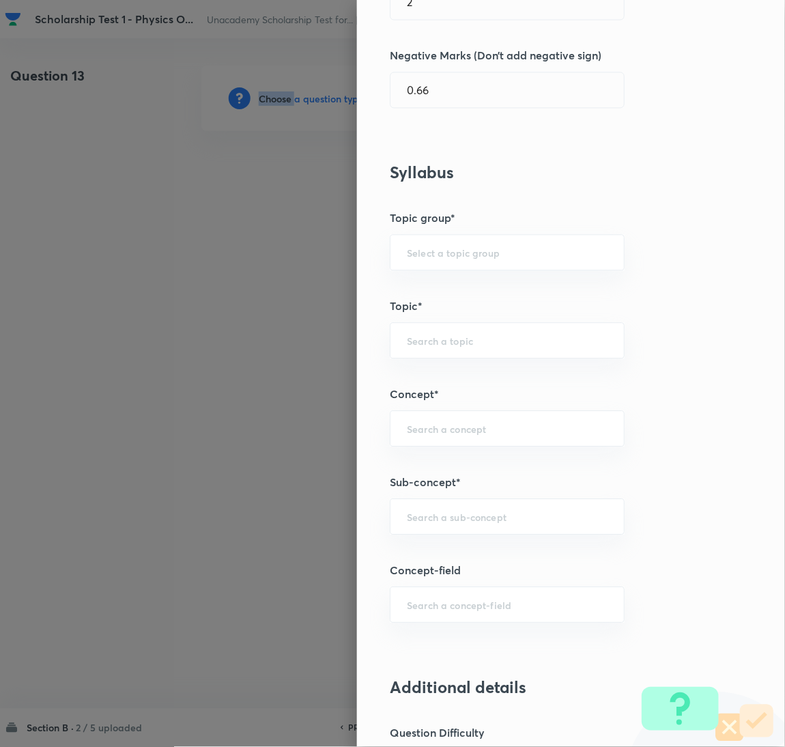
scroll to position [511, 0]
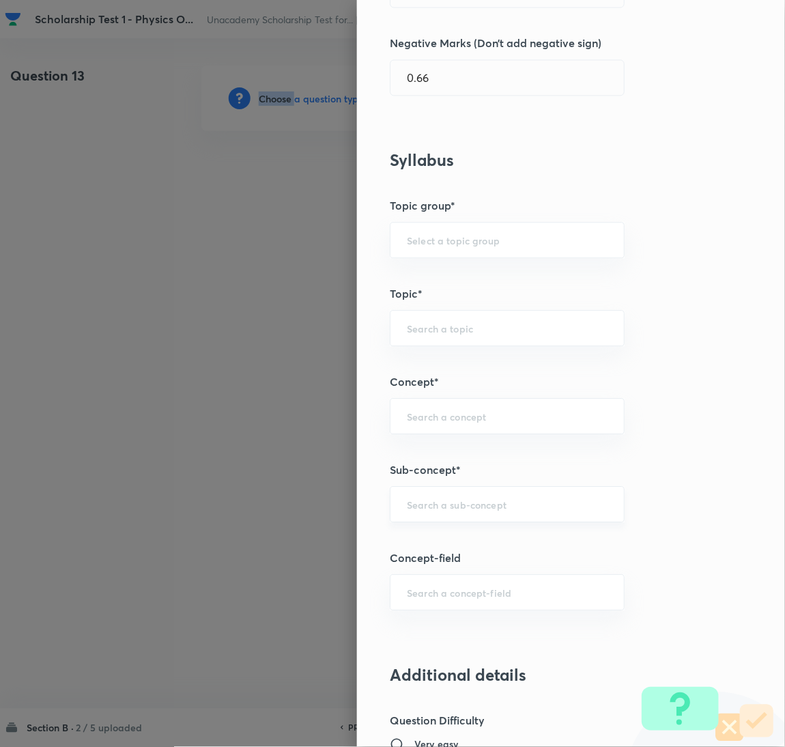
click at [445, 513] on div "​" at bounding box center [507, 504] width 235 height 36
click at [446, 549] on li "Flux and Application of Gauss Law" at bounding box center [493, 544] width 234 height 25
type input "Flux and Application of Gauss Law"
type input "Physics"
type input "Electricity & Magnetism"
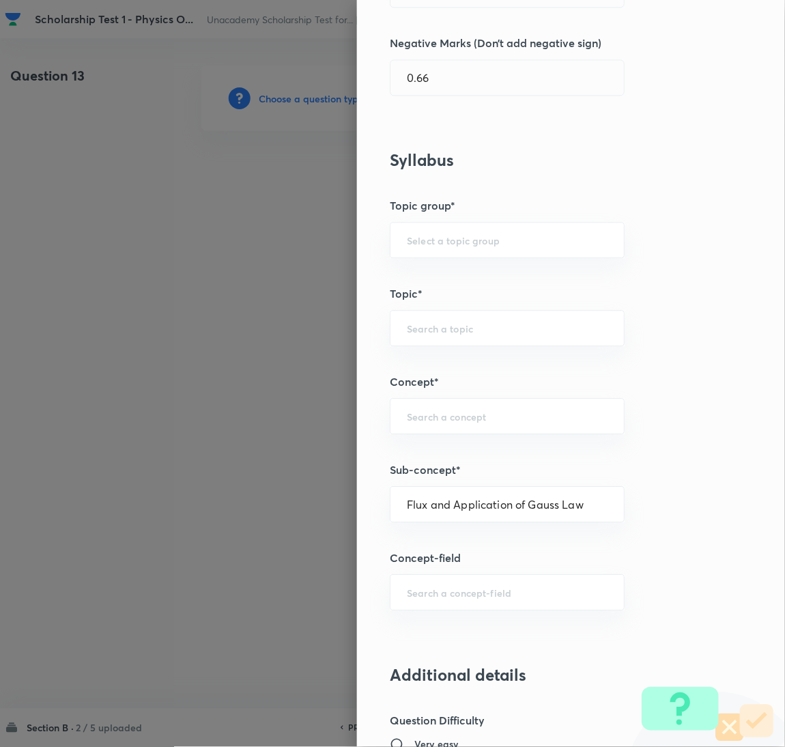
type input "Gauss Laws"
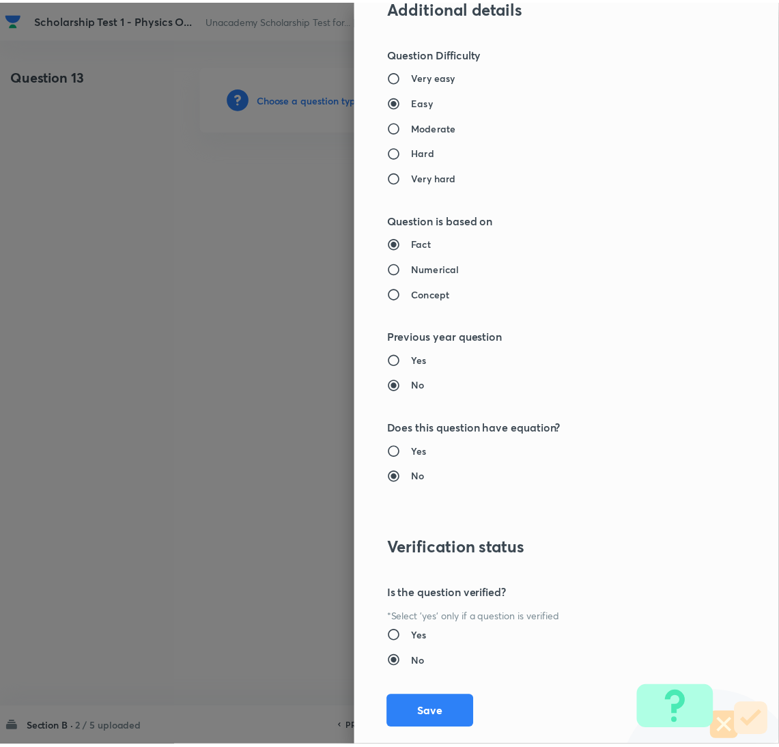
scroll to position [1207, 0]
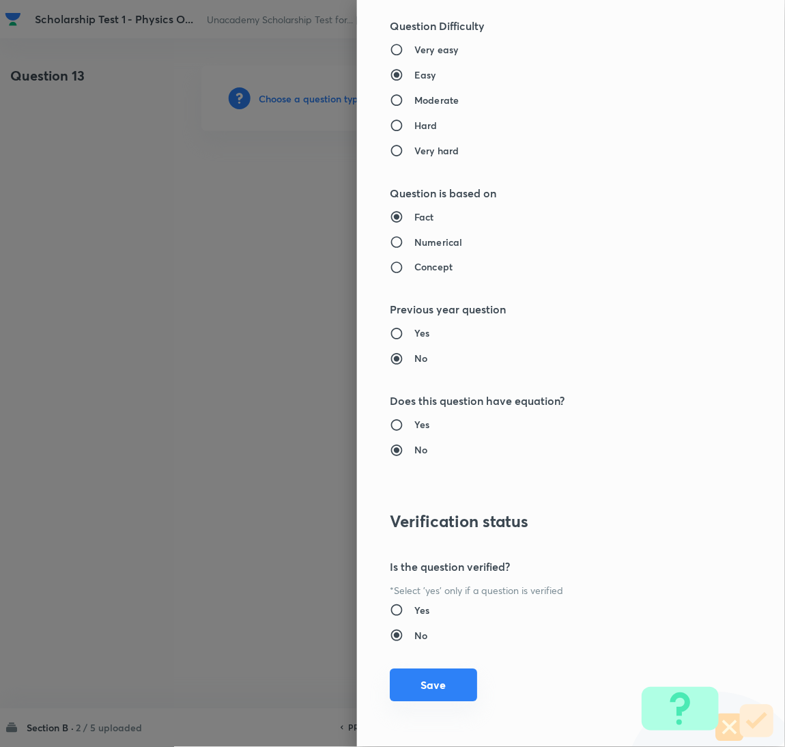
click at [423, 688] on button "Save" at bounding box center [433, 685] width 87 height 33
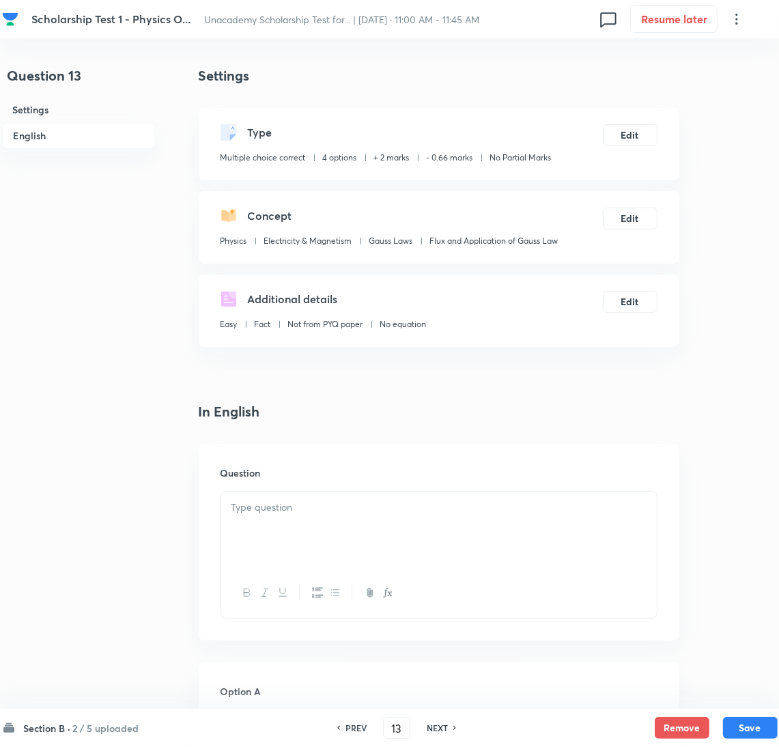
click at [311, 524] on div at bounding box center [439, 530] width 436 height 76
click at [253, 546] on div at bounding box center [439, 530] width 436 height 76
click at [270, 550] on div "In two figures" at bounding box center [439, 530] width 436 height 76
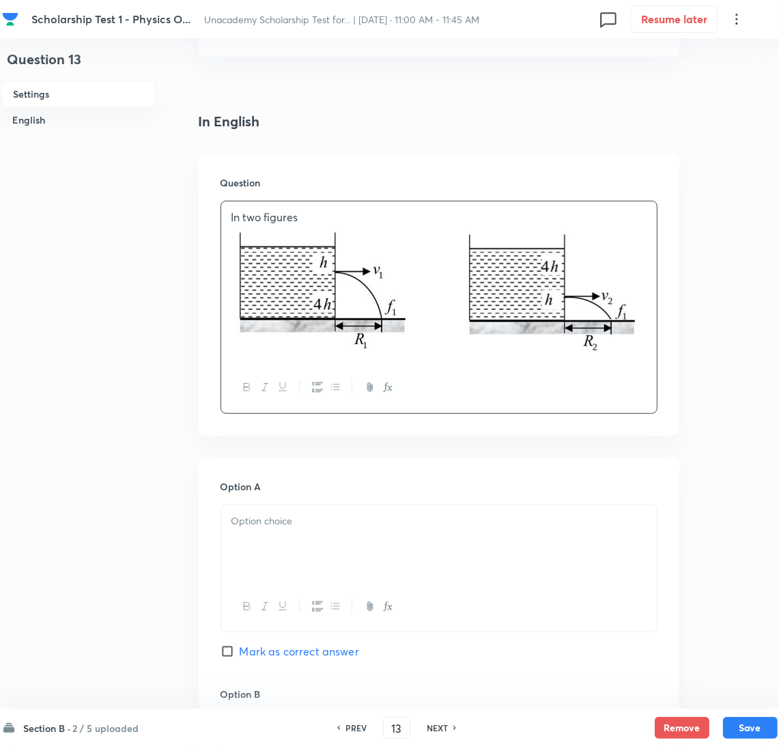
scroll to position [307, 0]
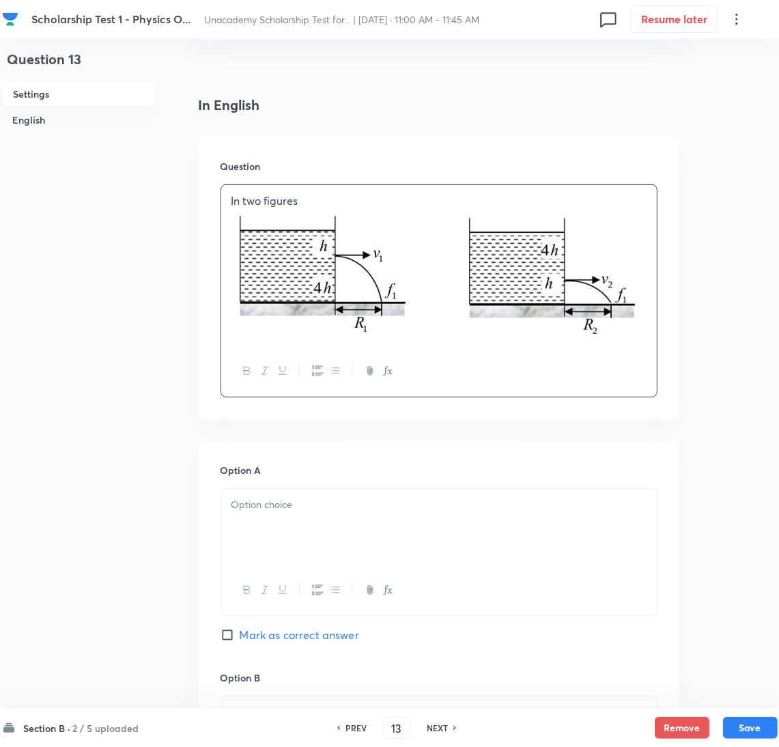
click at [271, 507] on p at bounding box center [438, 505] width 415 height 16
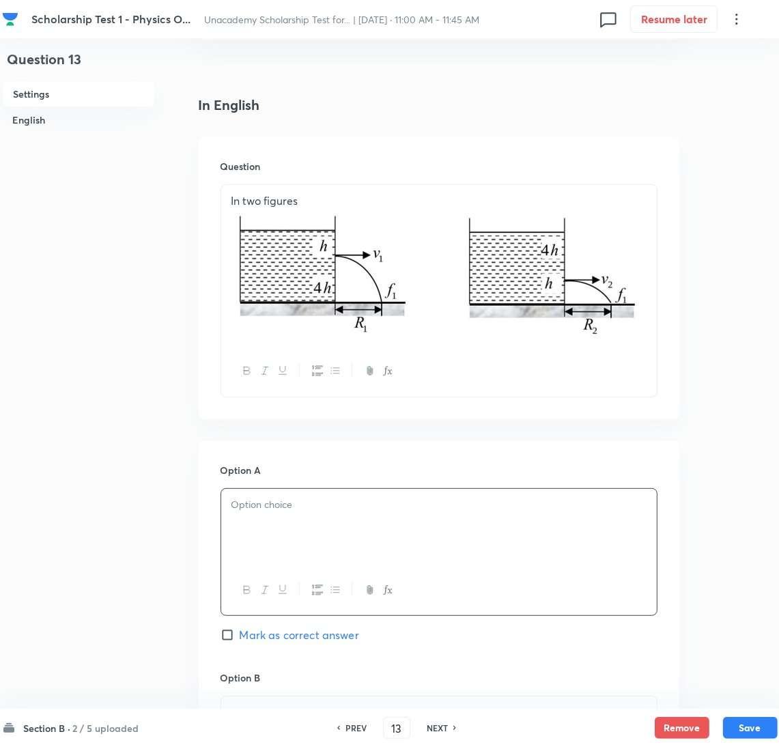
click at [330, 518] on div at bounding box center [439, 527] width 436 height 76
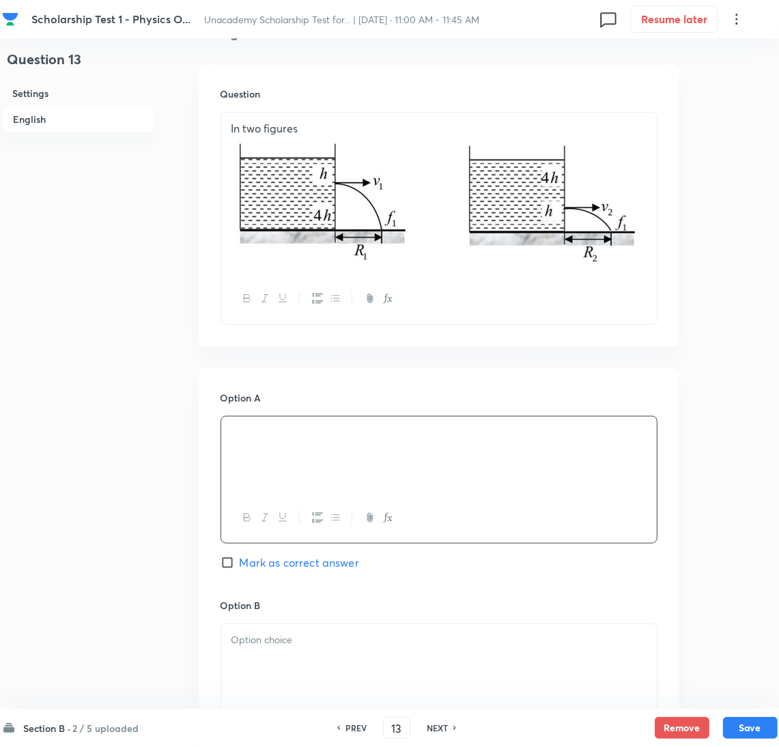
scroll to position [410, 0]
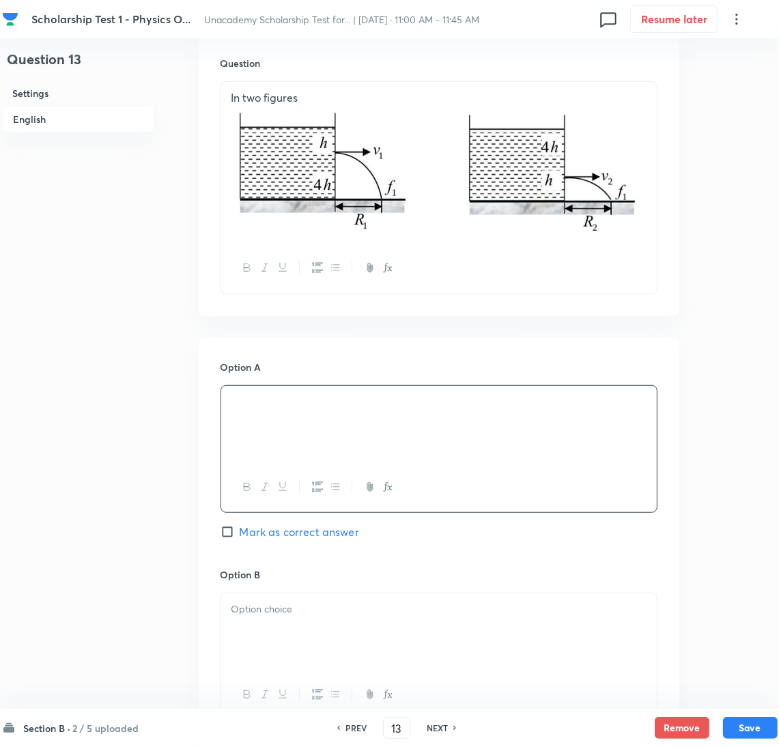
click at [240, 530] on span "Mark as correct answer" at bounding box center [299, 532] width 119 height 16
click at [240, 530] on input "Mark as correct answer" at bounding box center [230, 532] width 19 height 14
checkbox input "true"
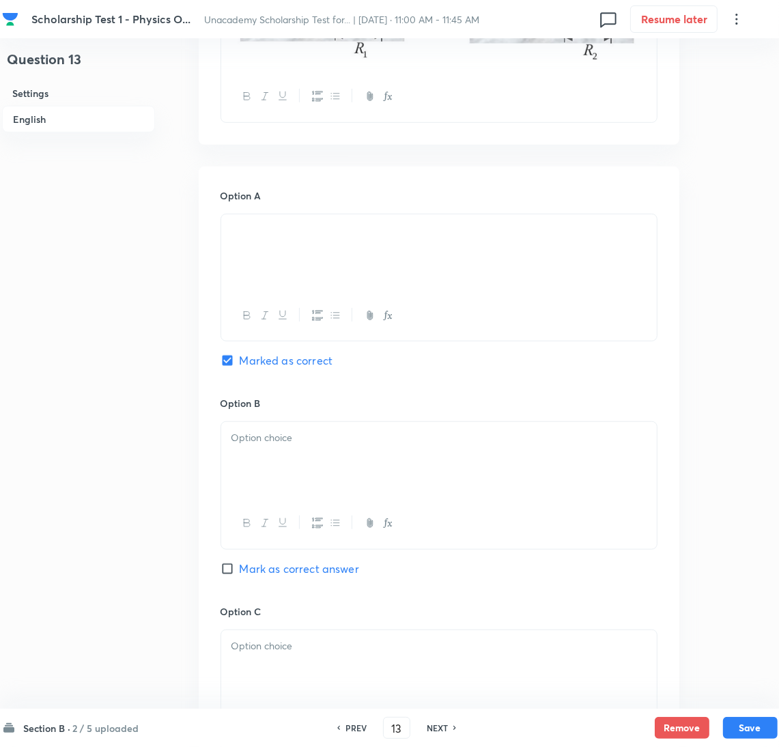
scroll to position [614, 0]
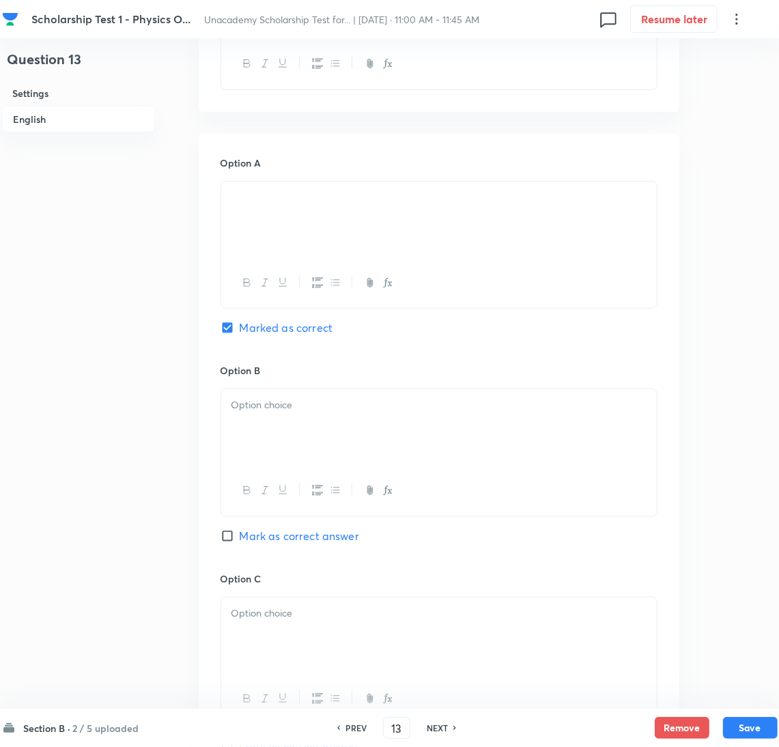
click at [260, 430] on div at bounding box center [439, 427] width 436 height 76
click at [286, 421] on div at bounding box center [439, 427] width 436 height 76
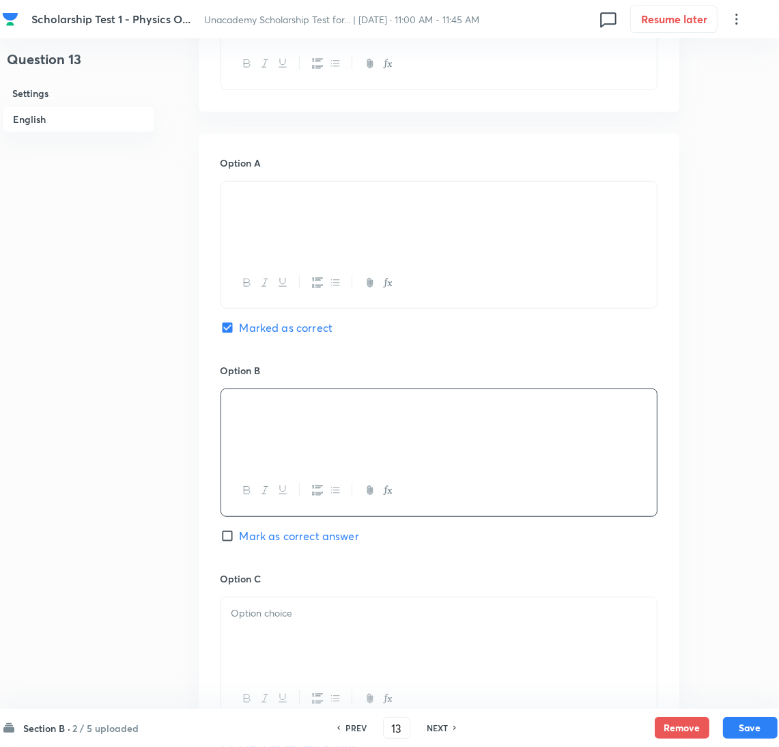
scroll to position [717, 0]
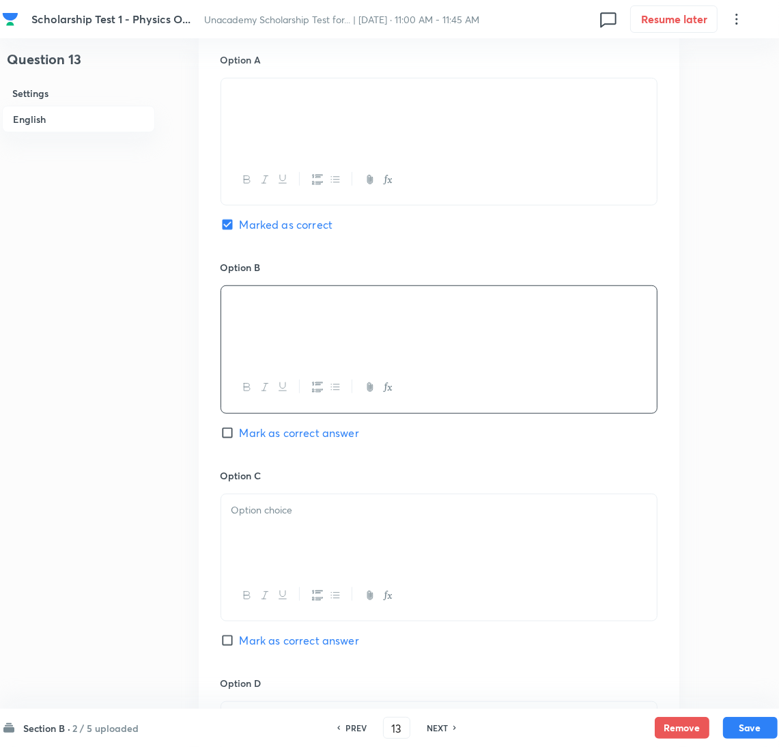
click at [280, 518] on p at bounding box center [438, 511] width 415 height 16
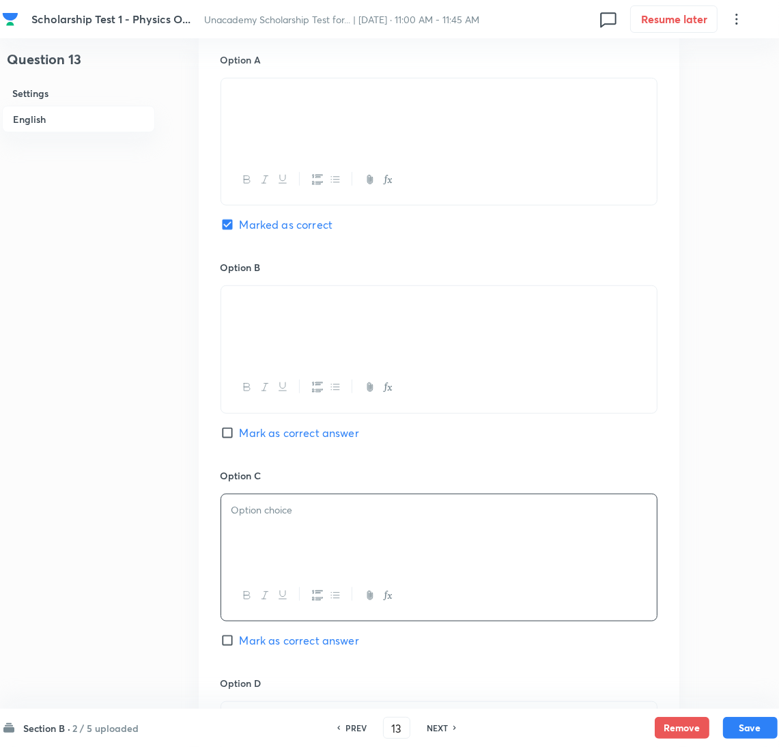
click at [265, 552] on div at bounding box center [439, 532] width 436 height 76
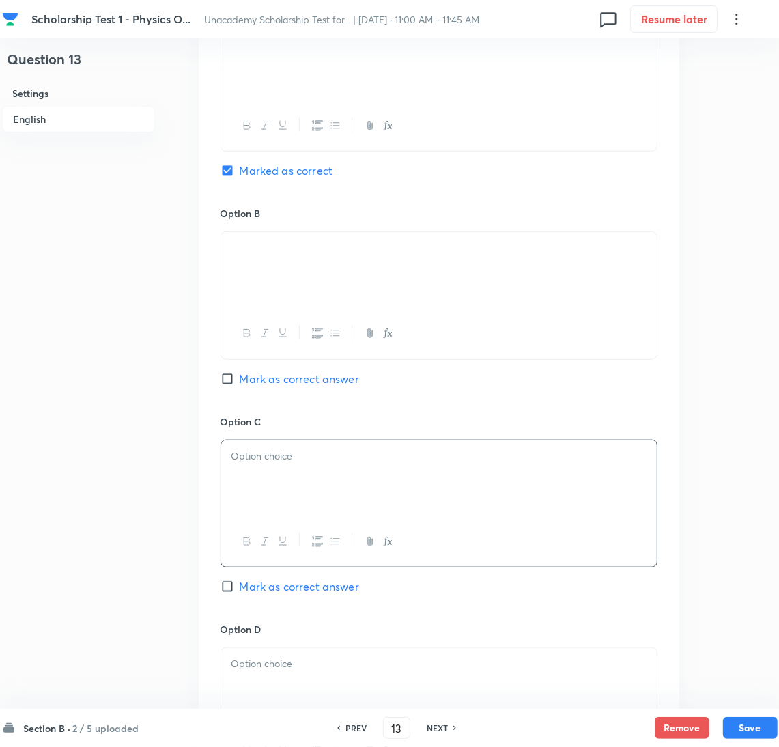
scroll to position [819, 0]
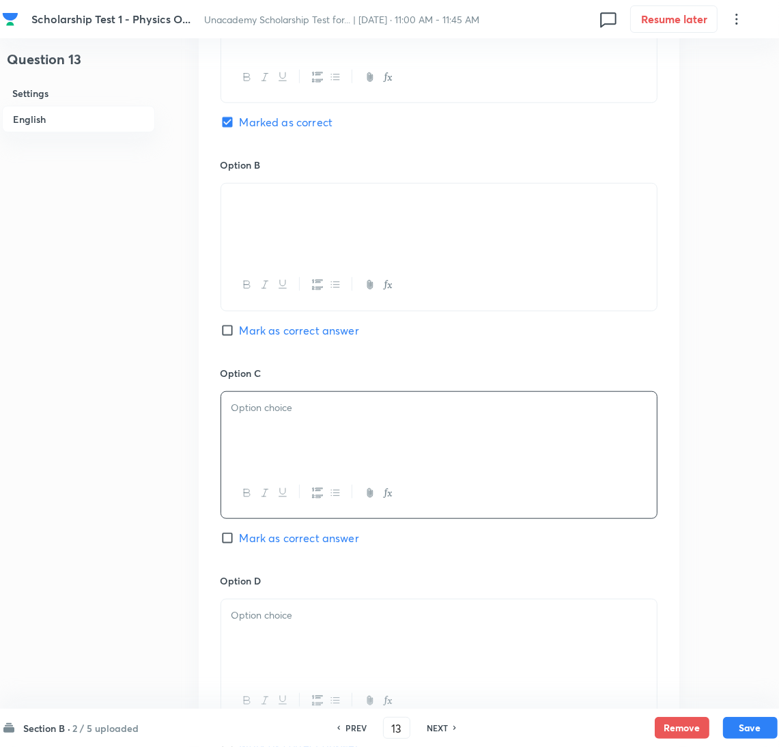
click at [255, 434] on div at bounding box center [439, 430] width 436 height 76
click at [257, 538] on span "Mark as correct answer" at bounding box center [299, 538] width 119 height 16
click at [240, 538] on input "Mark as correct answer" at bounding box center [230, 538] width 19 height 14
checkbox input "true"
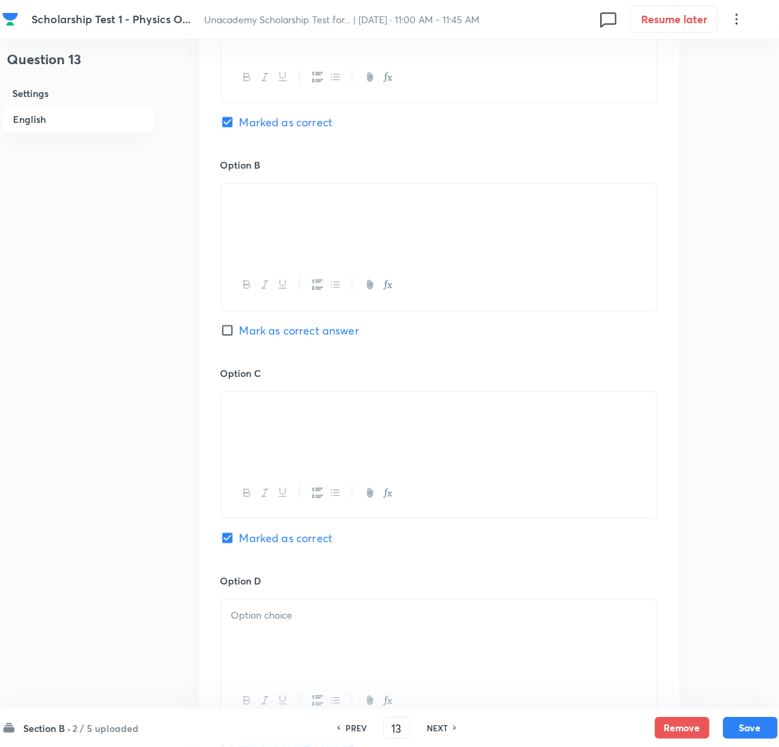
scroll to position [921, 0]
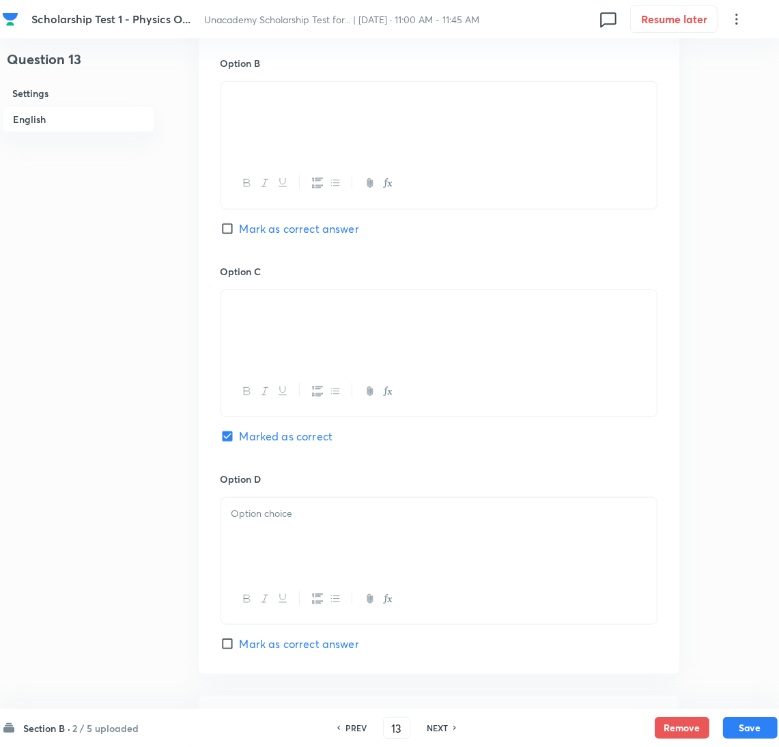
click at [260, 545] on div at bounding box center [439, 536] width 436 height 76
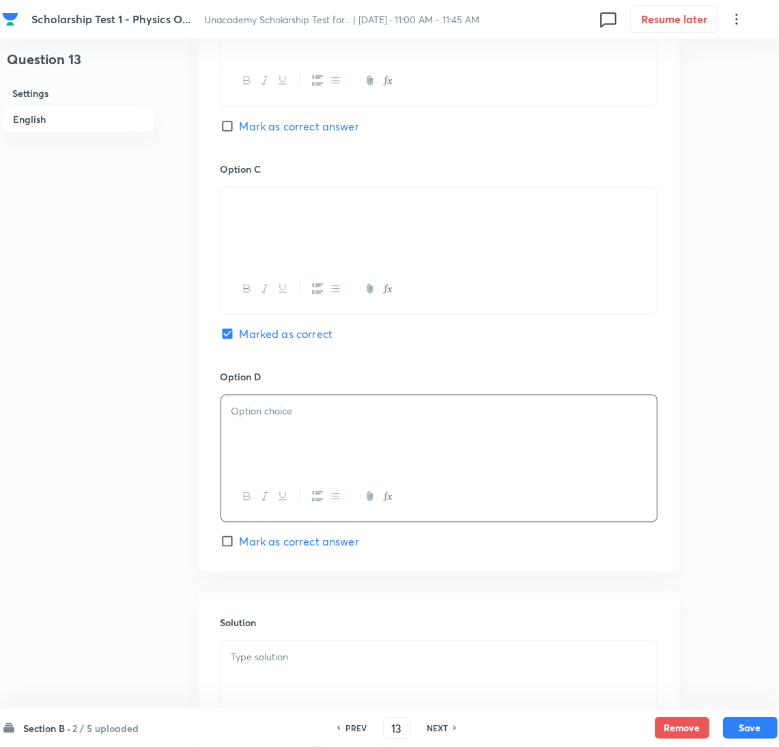
click at [268, 444] on div at bounding box center [439, 433] width 436 height 76
click at [241, 541] on span "Mark as correct answer" at bounding box center [299, 541] width 119 height 16
click at [240, 541] on input "Mark as correct answer" at bounding box center [230, 542] width 19 height 14
checkbox input "true"
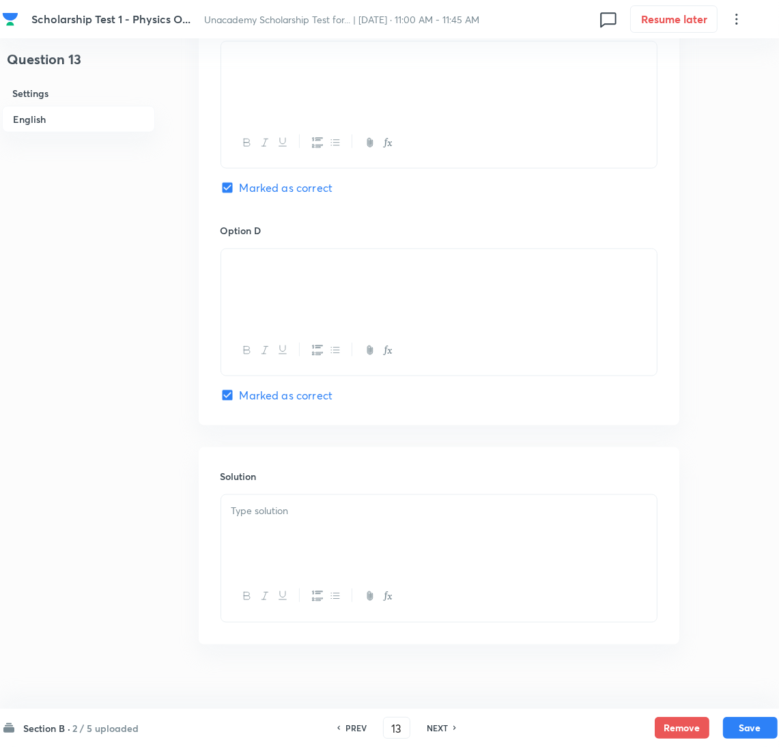
scroll to position [1190, 0]
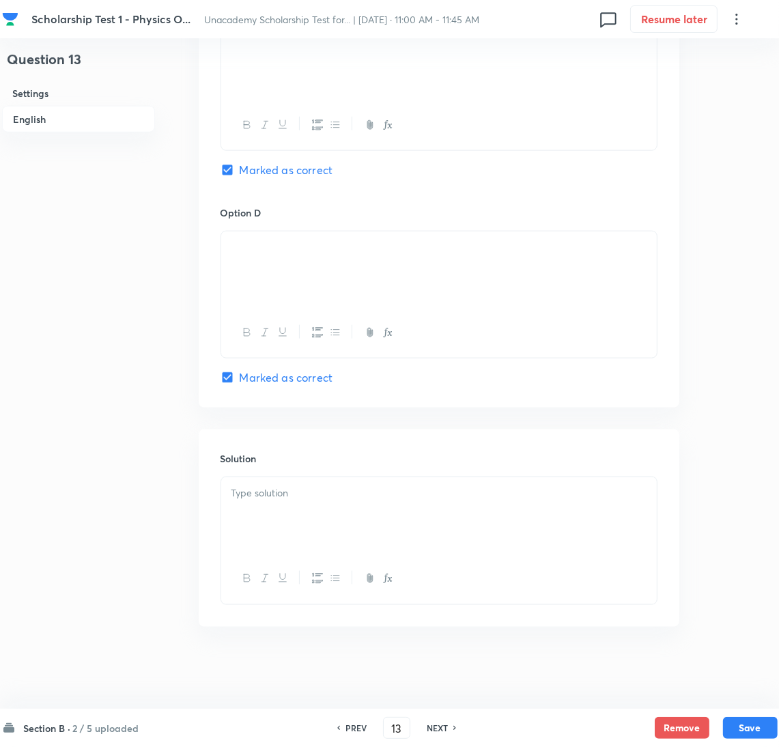
click at [264, 532] on div at bounding box center [439, 515] width 436 height 76
click at [300, 493] on p at bounding box center [438, 493] width 415 height 16
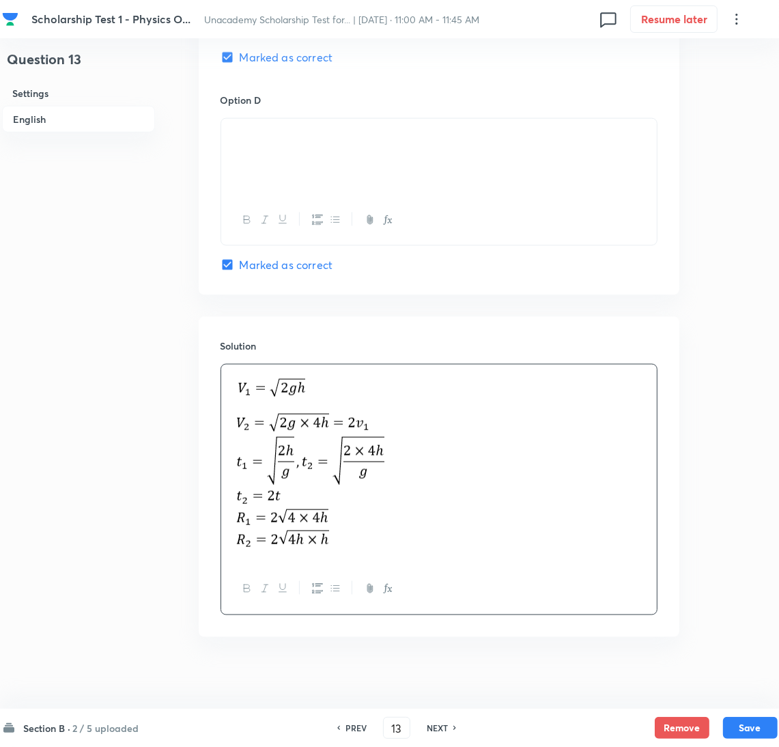
scroll to position [1313, 0]
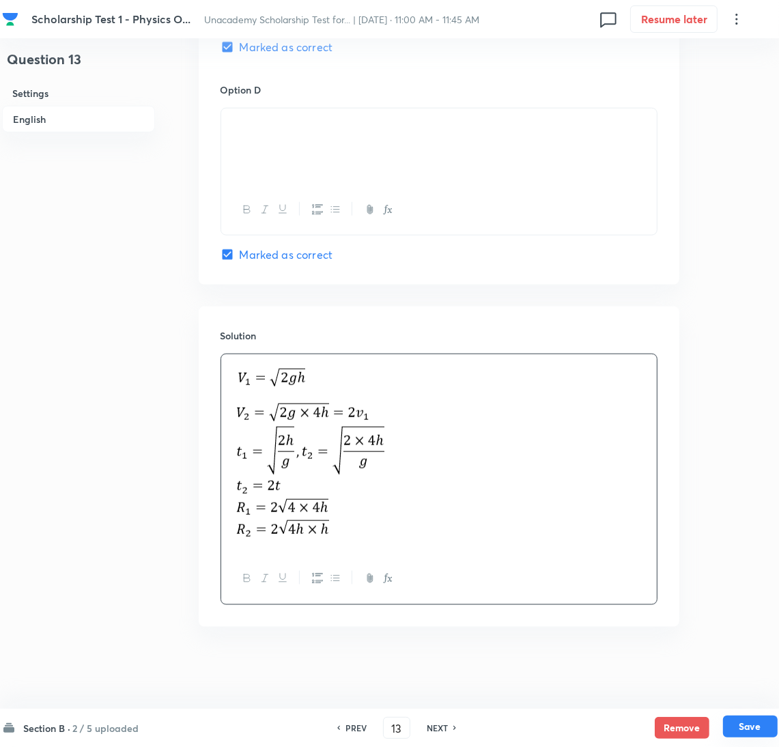
click at [764, 724] on button "Save" at bounding box center [750, 727] width 55 height 22
type input "14"
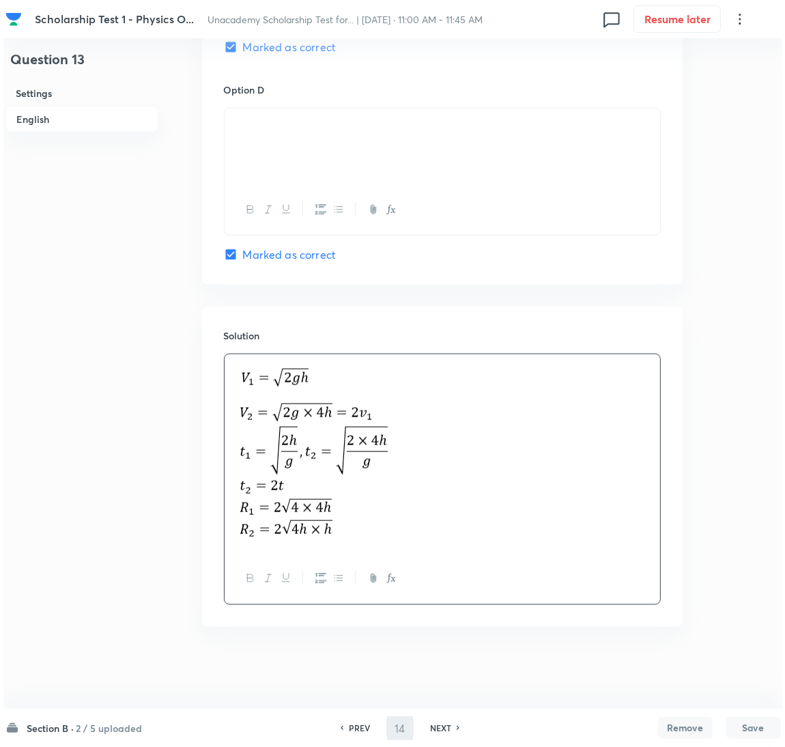
scroll to position [0, 0]
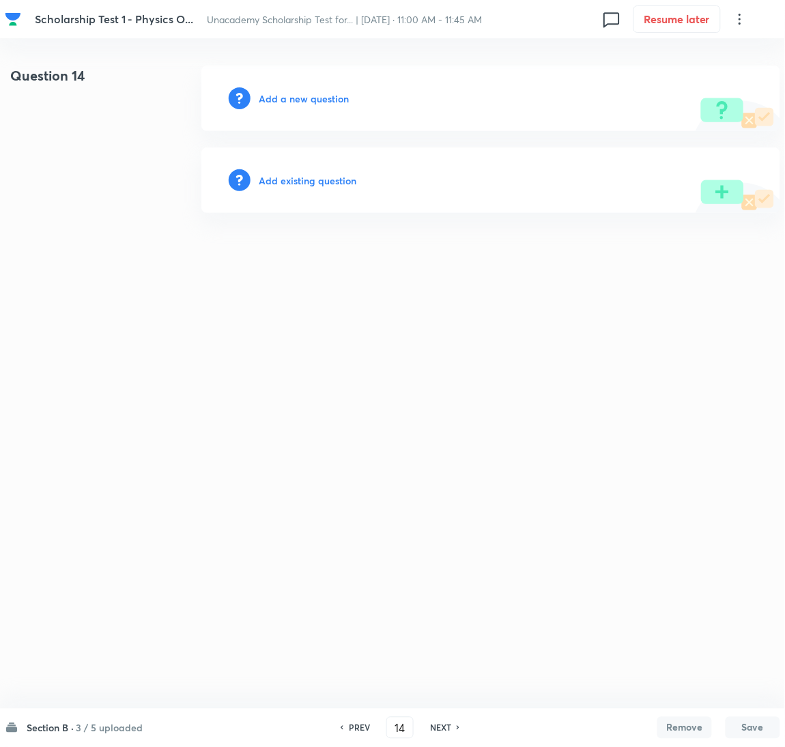
click at [322, 98] on h6 "Add a new question" at bounding box center [304, 98] width 90 height 14
click at [320, 98] on h6 "Choose a question type" at bounding box center [311, 98] width 105 height 14
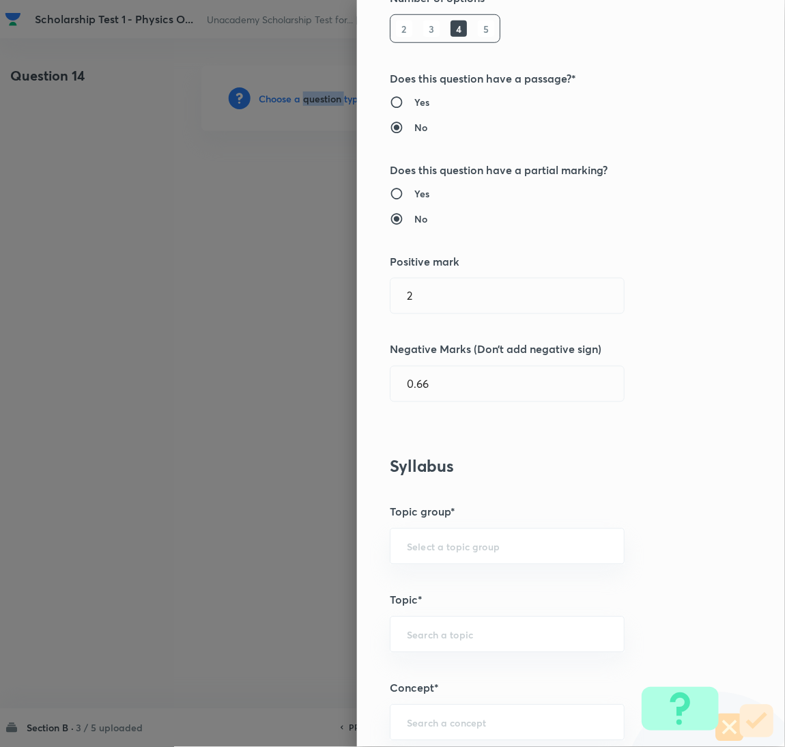
scroll to position [410, 0]
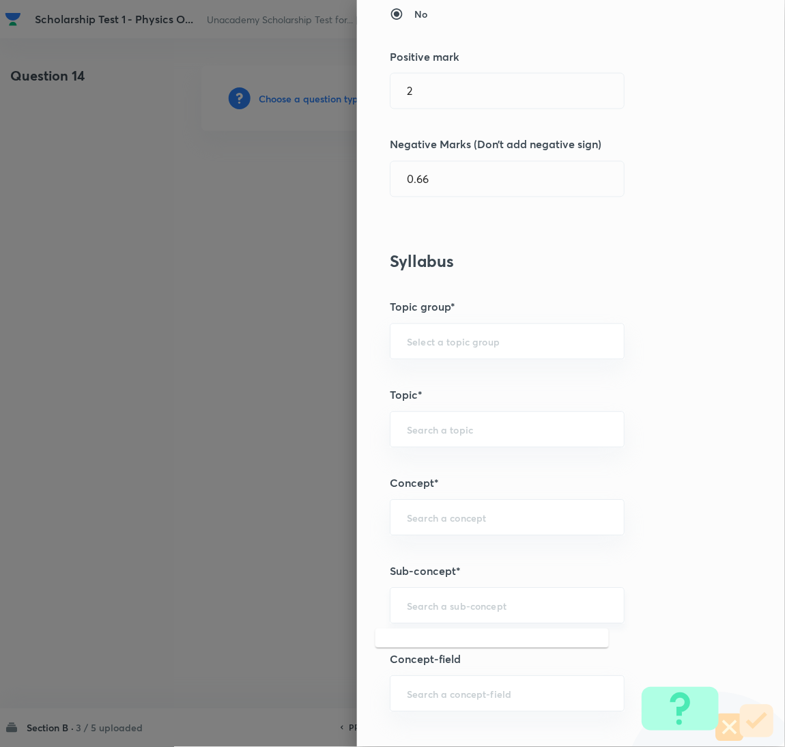
click at [425, 608] on input "text" at bounding box center [507, 605] width 201 height 13
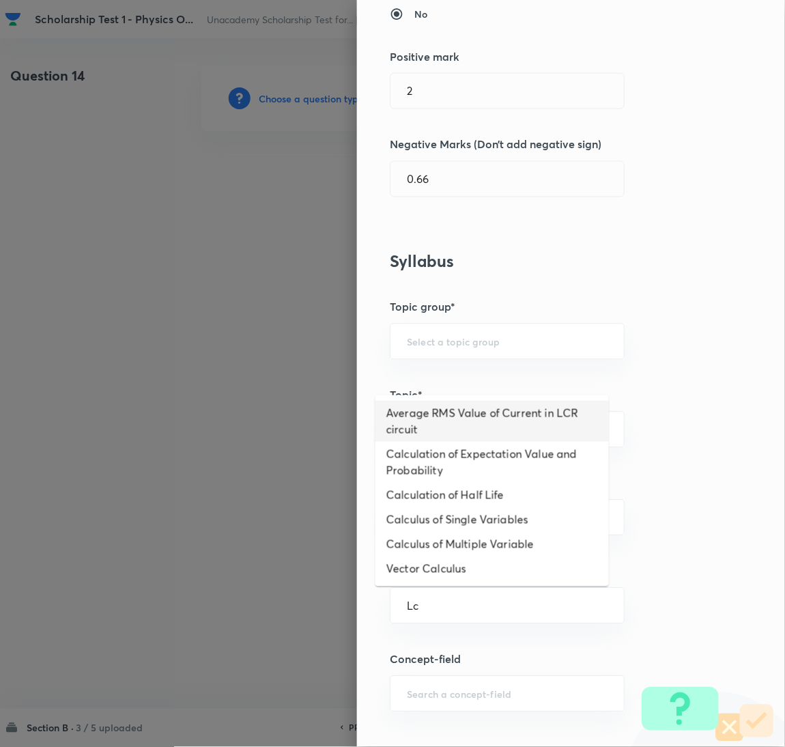
click at [440, 423] on li "Average RMS Value of Current in LCR circuit" at bounding box center [493, 421] width 234 height 41
type input "Average RMS Value of Current in LCR circuit"
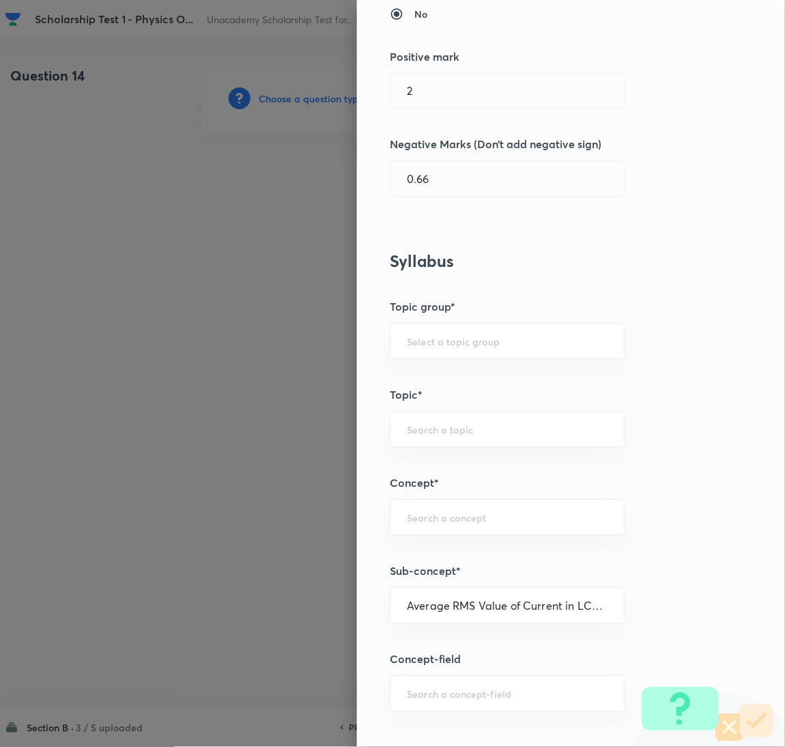
type input "Physics"
type input "Electricity & Magnetism"
type input "Alternating Currents"
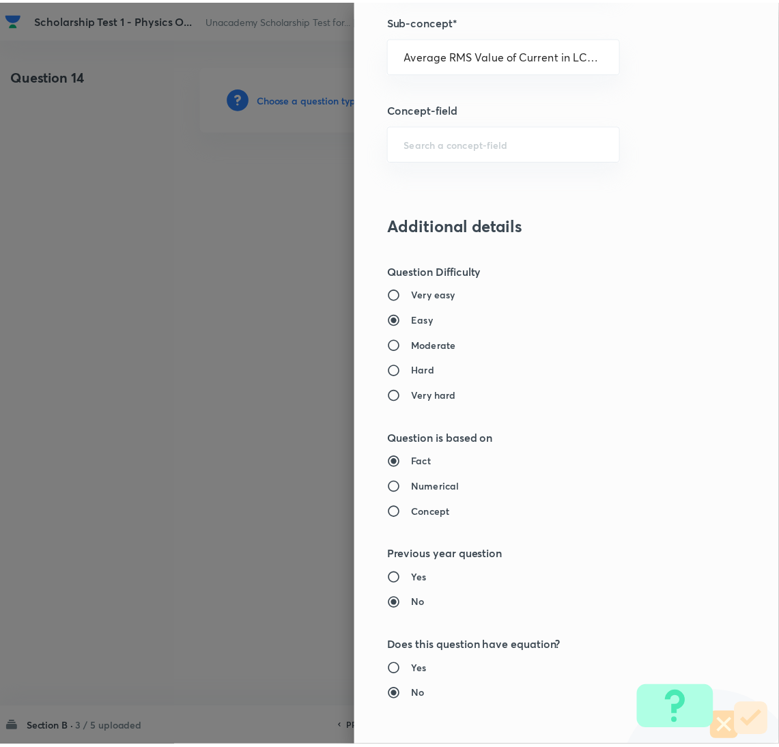
scroll to position [1207, 0]
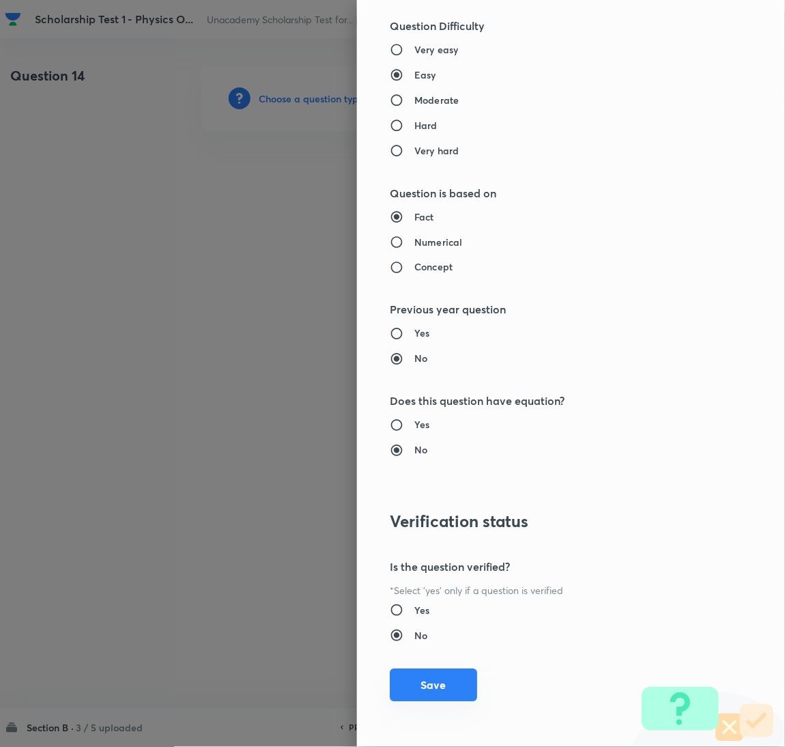
click at [441, 679] on button "Save" at bounding box center [433, 685] width 87 height 33
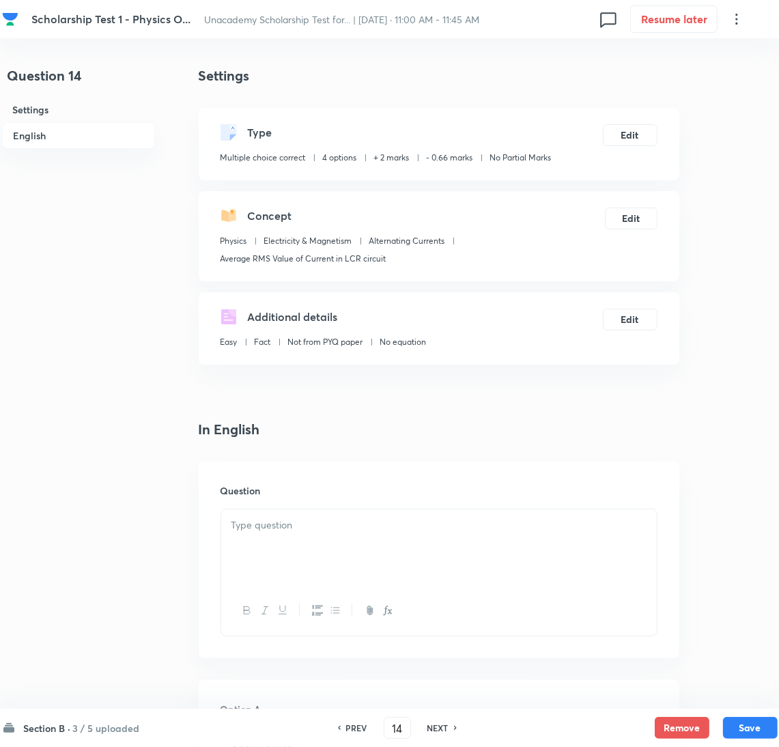
click at [292, 544] on div at bounding box center [439, 547] width 436 height 76
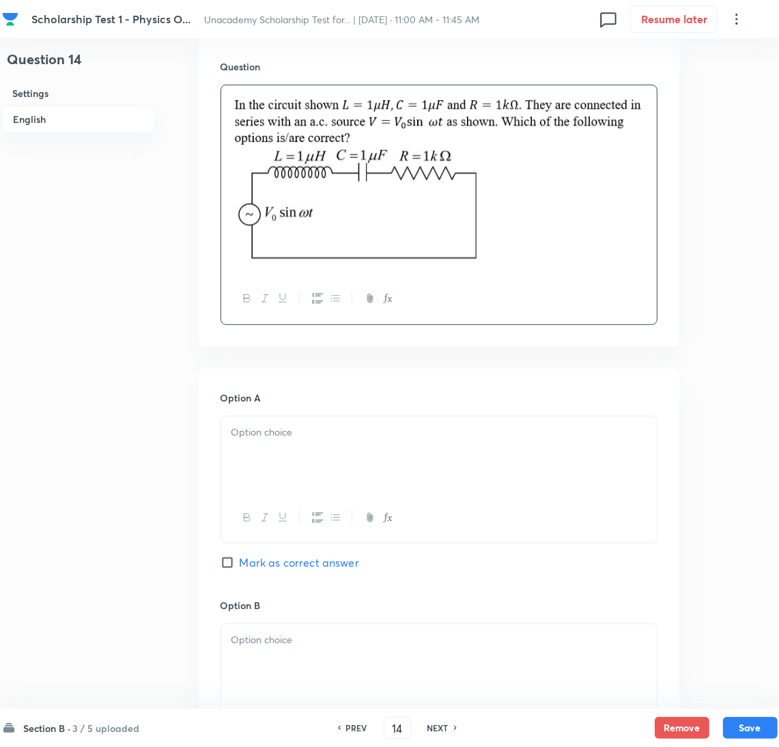
scroll to position [511, 0]
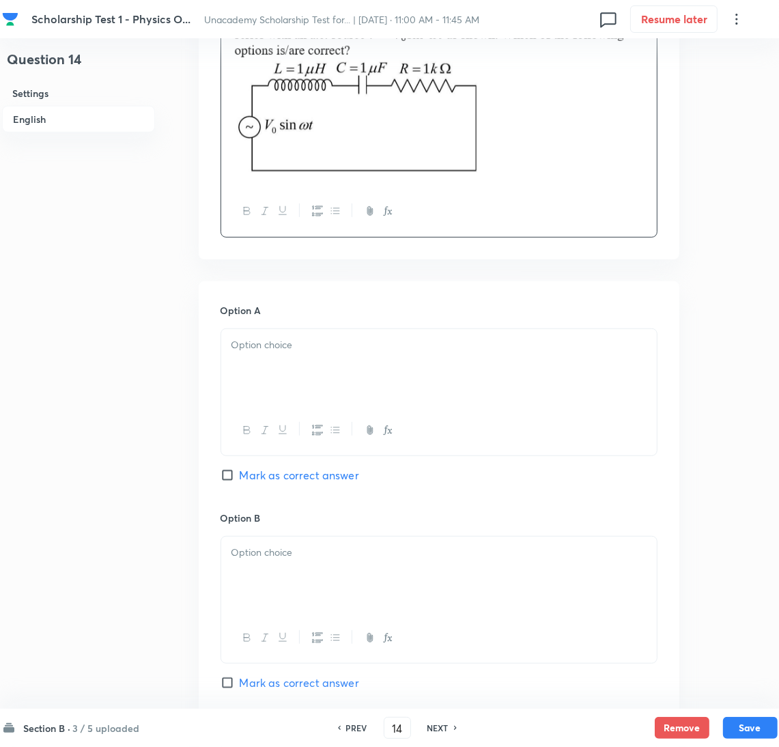
click at [313, 367] on div at bounding box center [439, 367] width 436 height 76
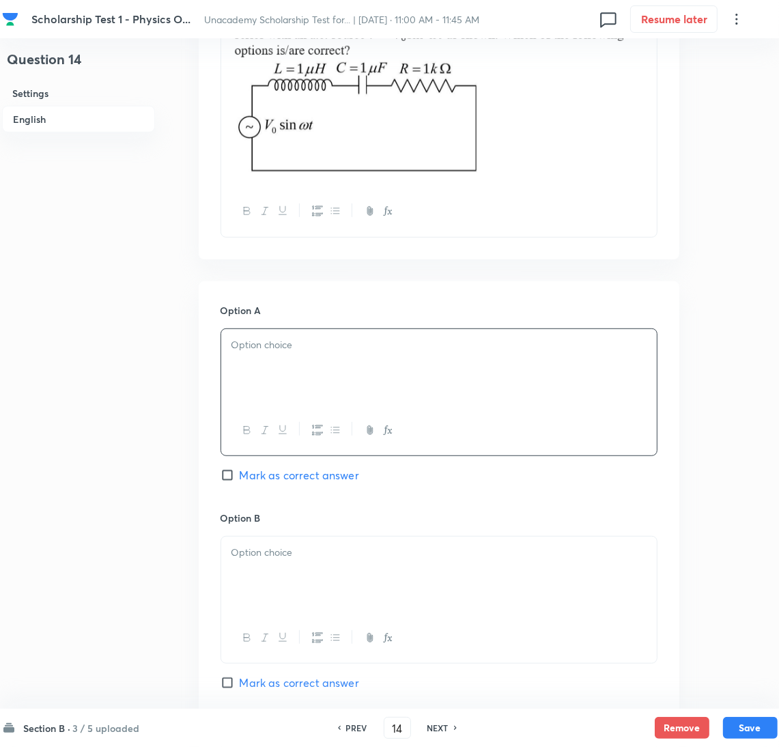
click at [294, 367] on div at bounding box center [439, 367] width 436 height 76
click at [265, 589] on div at bounding box center [439, 575] width 436 height 76
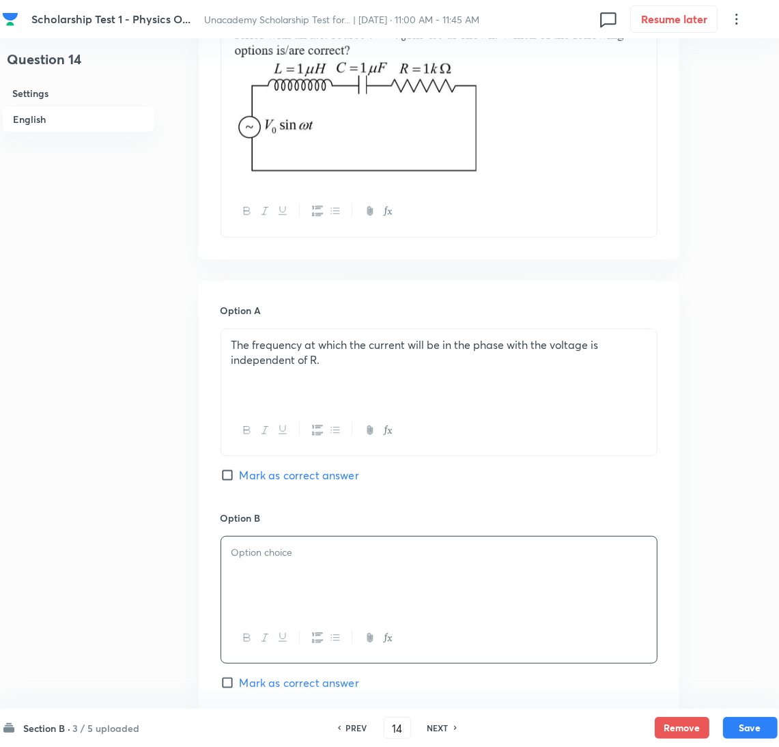
scroll to position [614, 0]
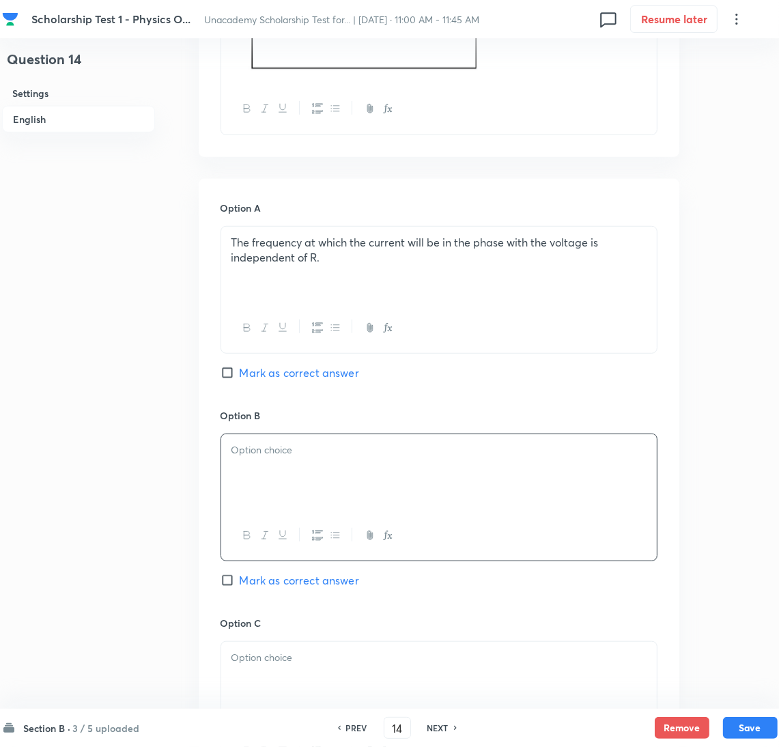
click at [231, 371] on input "Mark as correct answer" at bounding box center [230, 373] width 19 height 14
checkbox input "true"
click at [277, 480] on div at bounding box center [439, 472] width 436 height 76
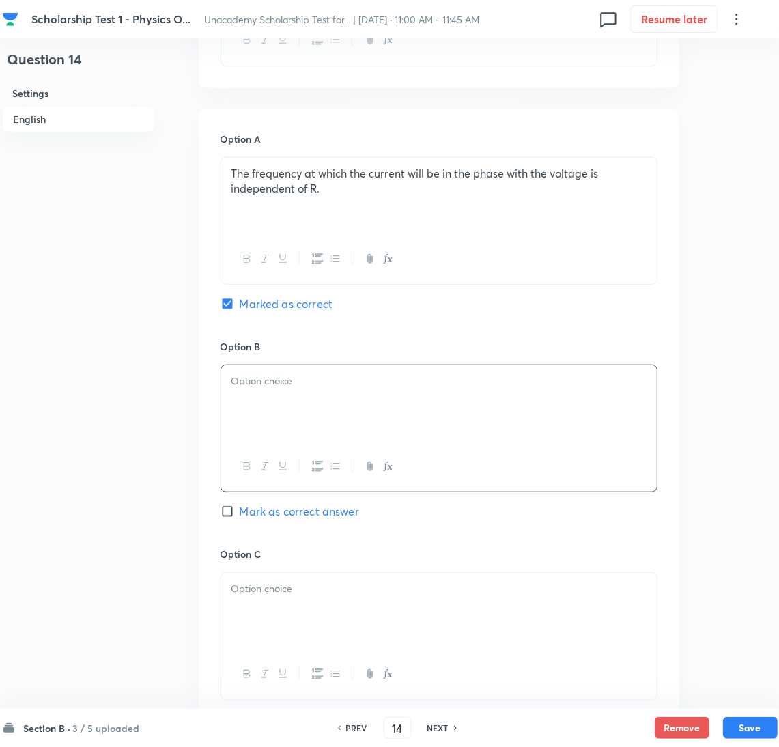
scroll to position [717, 0]
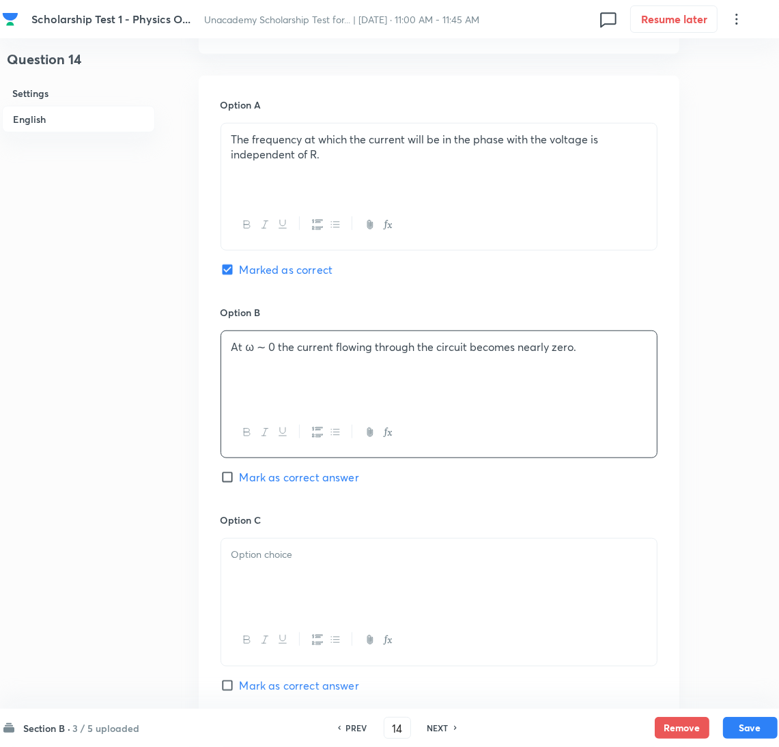
click at [339, 588] on div at bounding box center [439, 577] width 436 height 76
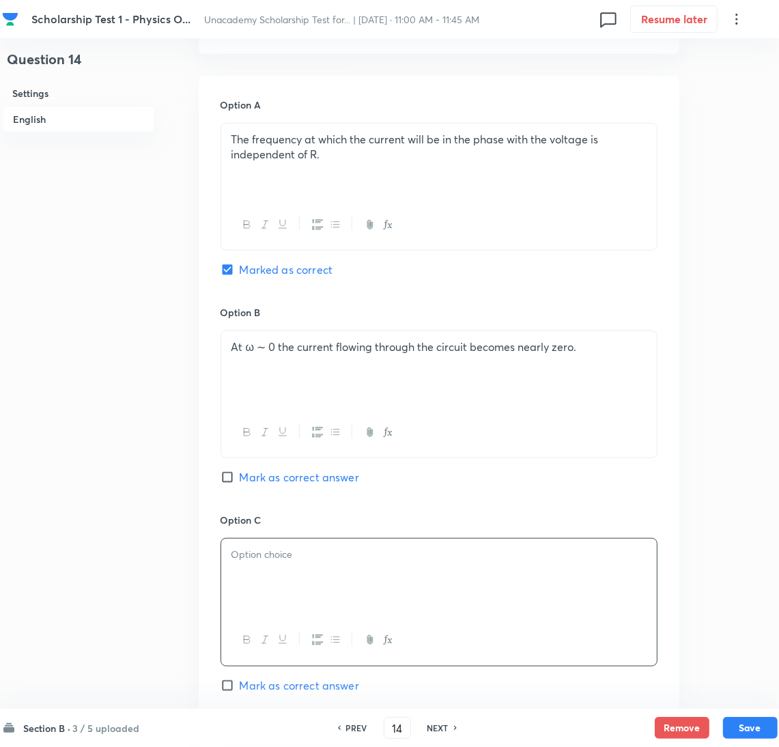
scroll to position [921, 0]
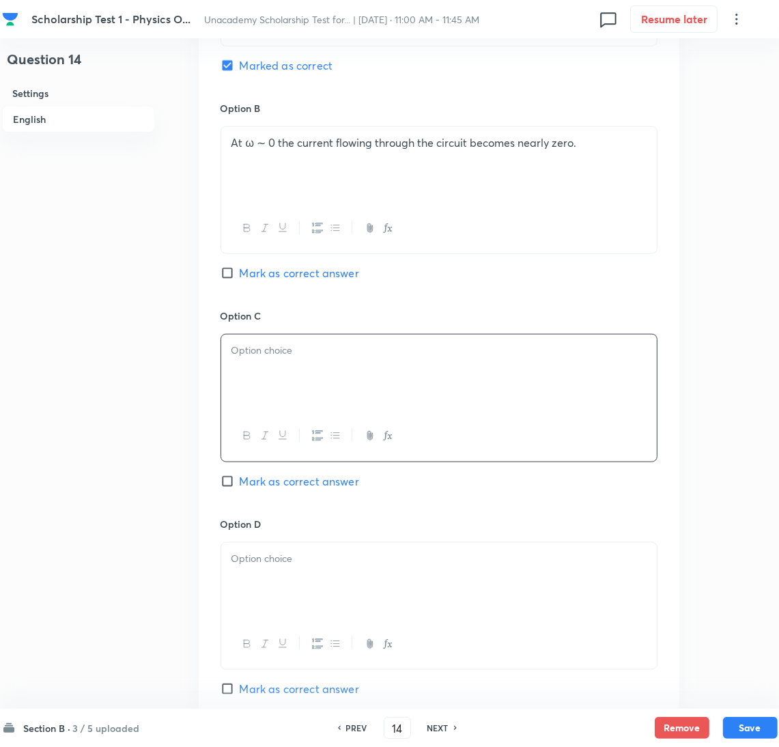
click at [248, 271] on span "Mark as correct answer" at bounding box center [299, 273] width 119 height 16
click at [240, 271] on input "Mark as correct answer" at bounding box center [230, 273] width 19 height 14
checkbox input "true"
click at [249, 369] on div at bounding box center [439, 373] width 436 height 76
click at [233, 379] on div at bounding box center [439, 373] width 436 height 76
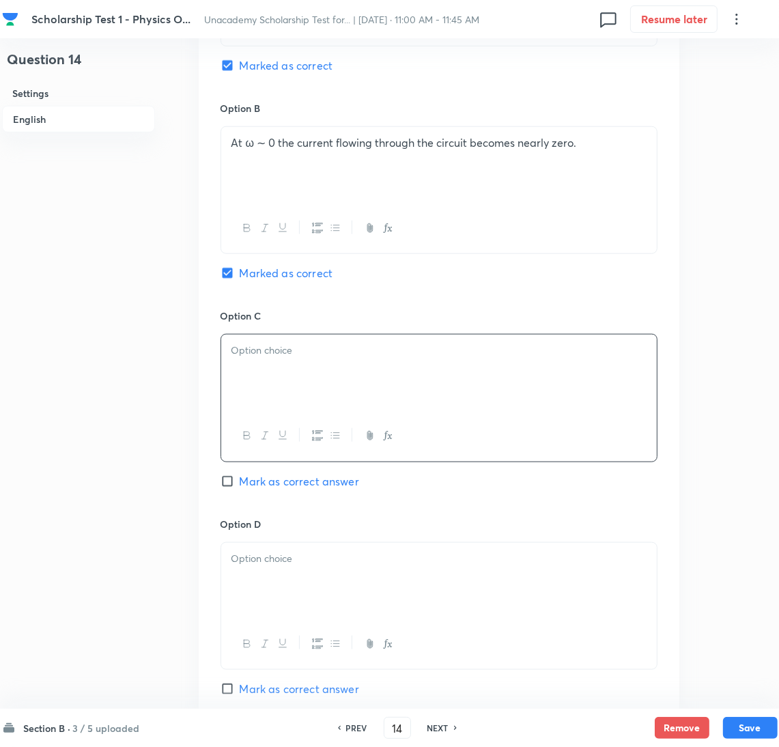
paste div
click at [294, 354] on p "At" at bounding box center [438, 351] width 415 height 16
click at [247, 349] on p "At the circuit behave like a capacitor." at bounding box center [438, 351] width 415 height 16
click at [313, 583] on div at bounding box center [439, 581] width 436 height 76
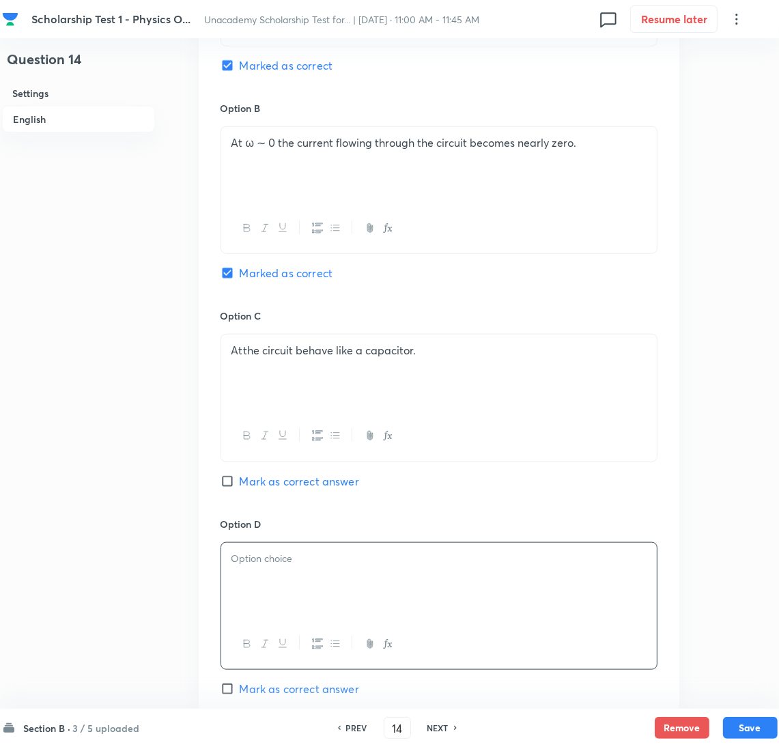
paste div
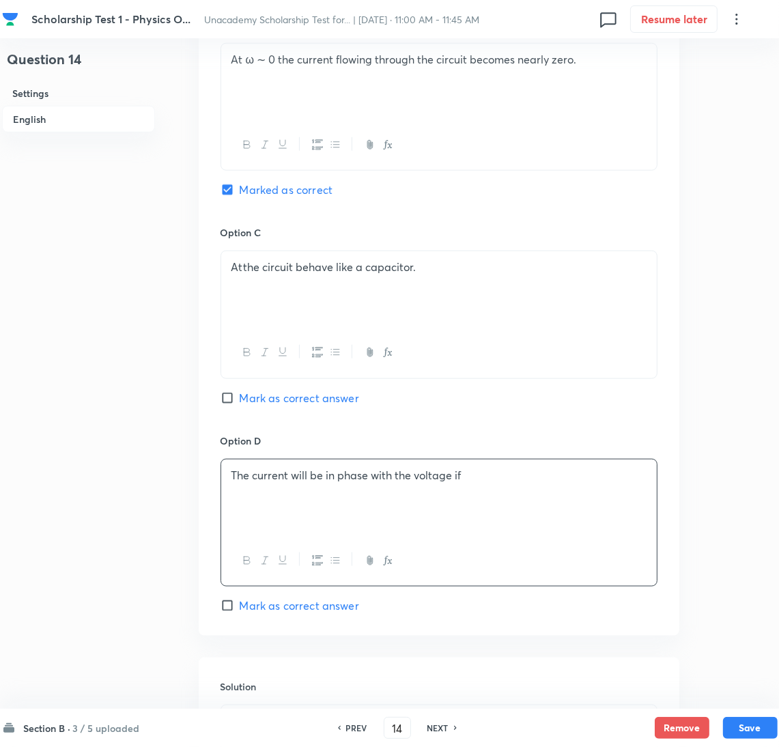
scroll to position [1235, 0]
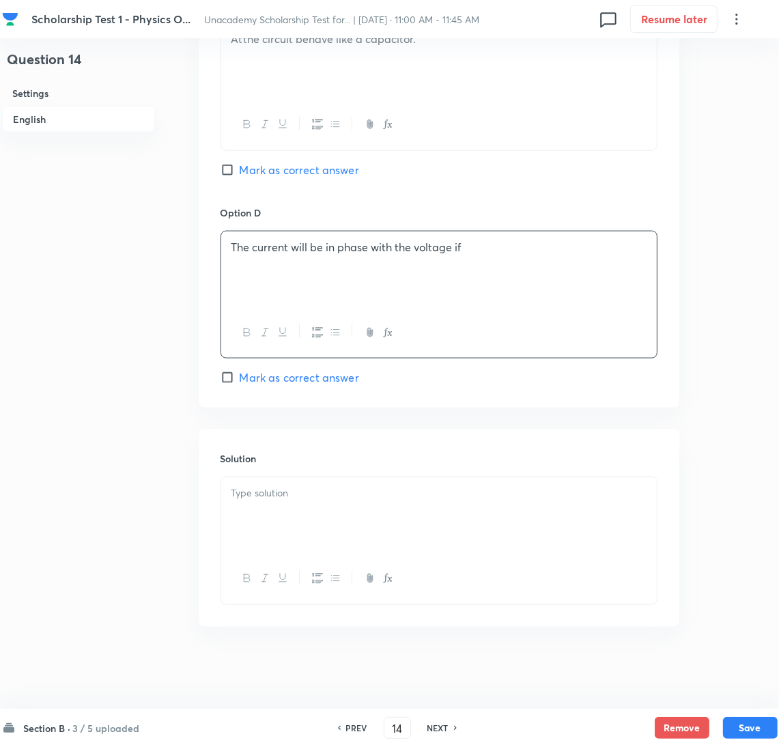
click at [538, 259] on div "The current will be in phase with the voltage if" at bounding box center [439, 269] width 436 height 76
click at [298, 520] on div at bounding box center [439, 515] width 436 height 76
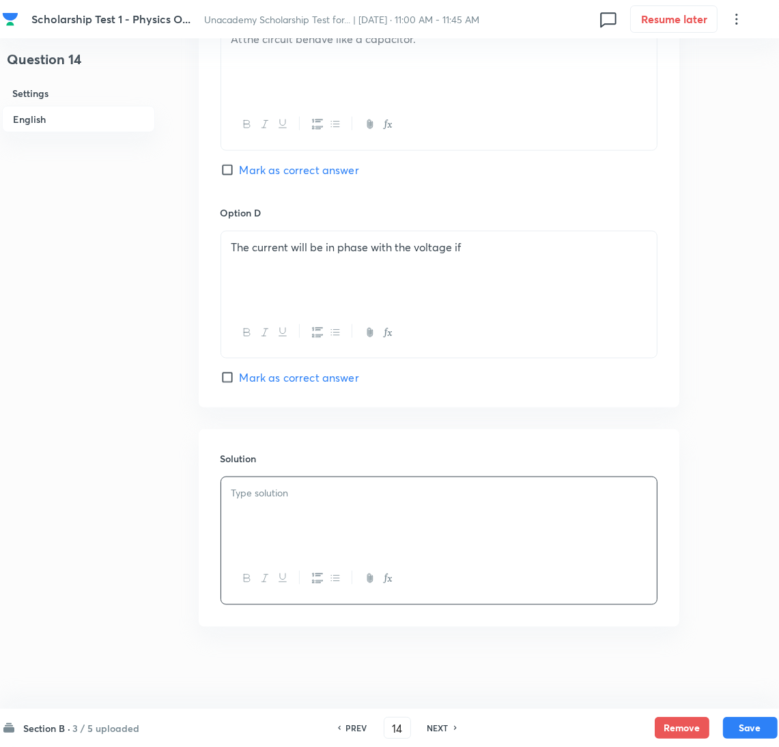
click at [348, 520] on div at bounding box center [439, 515] width 436 height 76
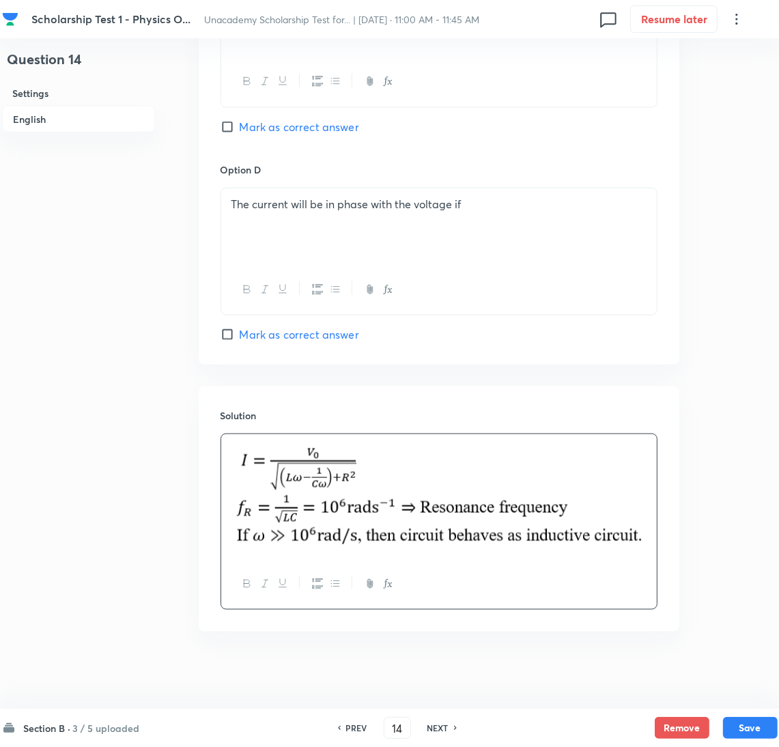
scroll to position [1284, 0]
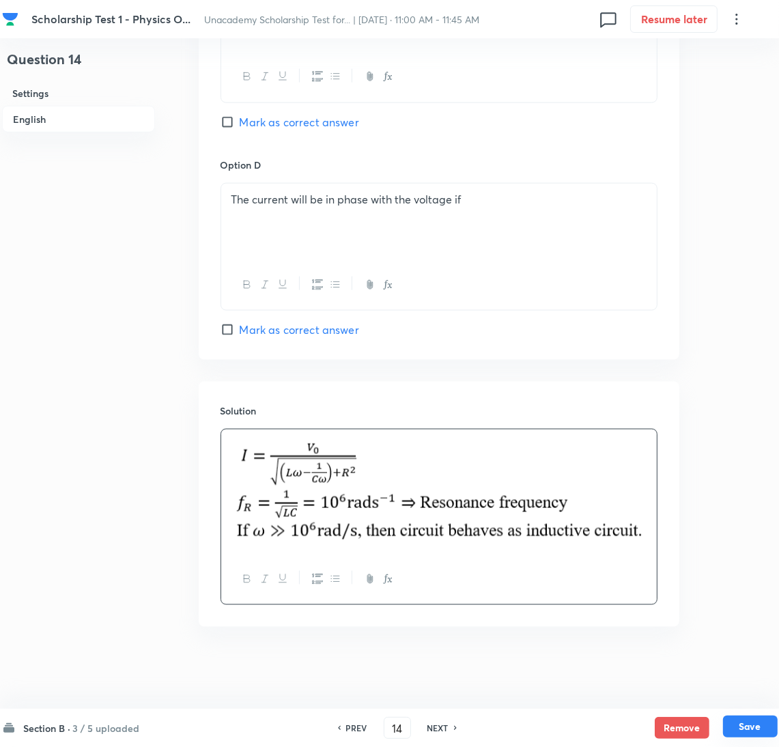
click at [739, 725] on button "Save" at bounding box center [750, 727] width 55 height 22
type input "15"
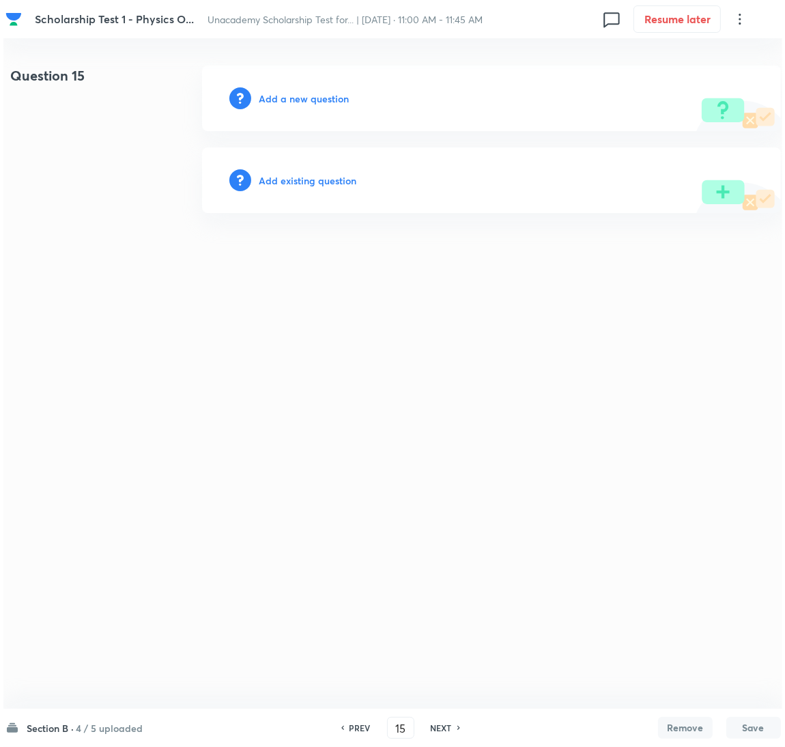
scroll to position [0, 0]
click at [300, 100] on h6 "Add a new question" at bounding box center [304, 98] width 90 height 14
click at [298, 100] on h6 "Choose a question type" at bounding box center [311, 98] width 105 height 14
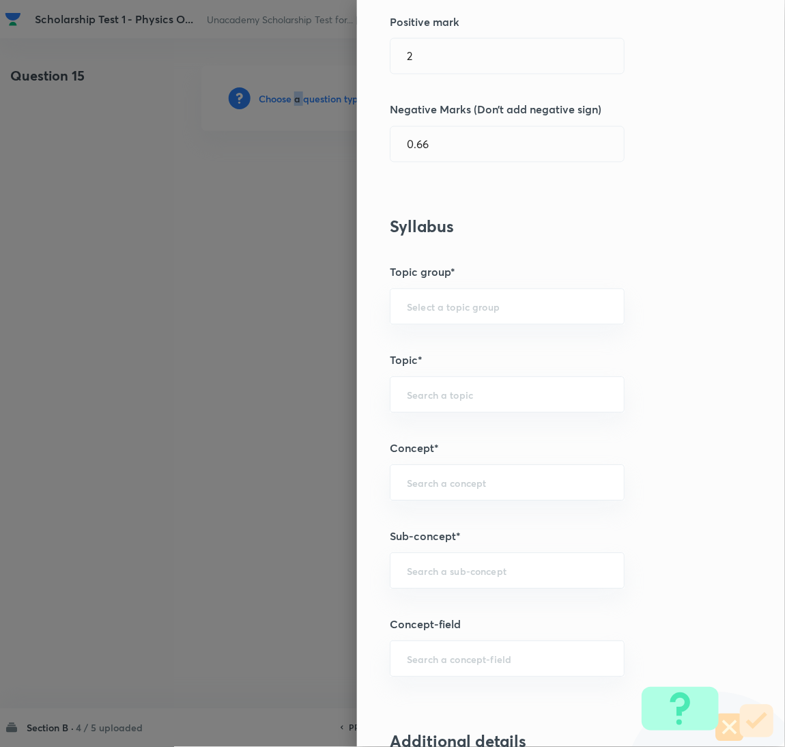
scroll to position [614, 0]
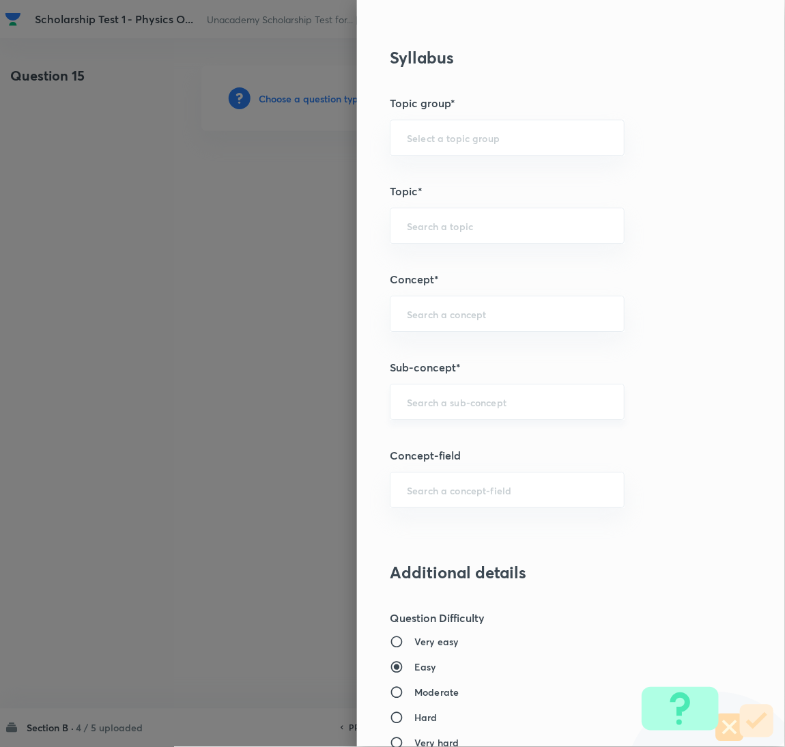
click at [415, 399] on input "text" at bounding box center [507, 401] width 201 height 13
click at [449, 481] on li "Mean Free Path" at bounding box center [493, 482] width 234 height 25
type input "Mean Free Path"
type input "Physics"
type input "Kinetic Theory & Thermodynamic"
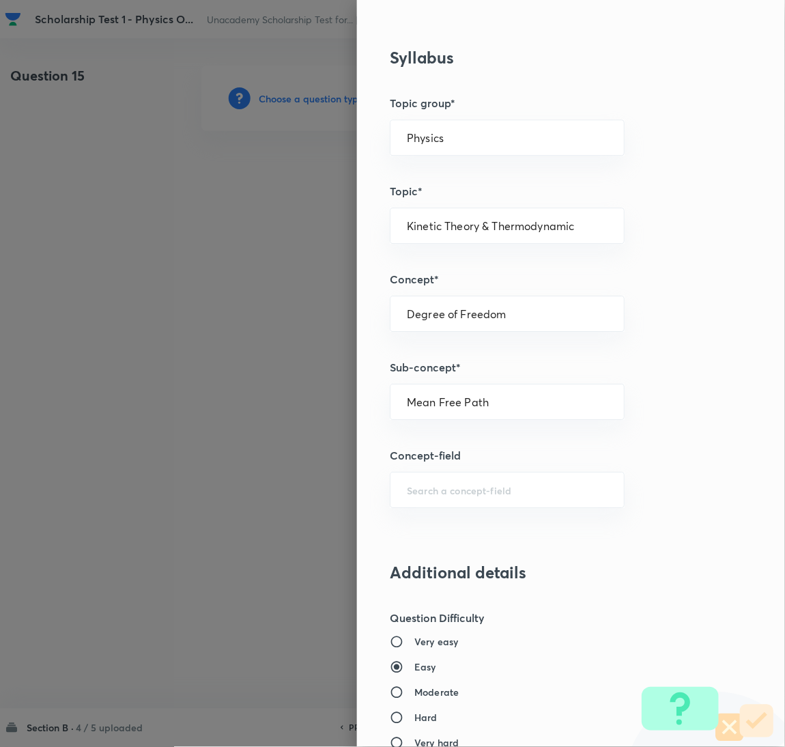
type input "Degree of Freedom"
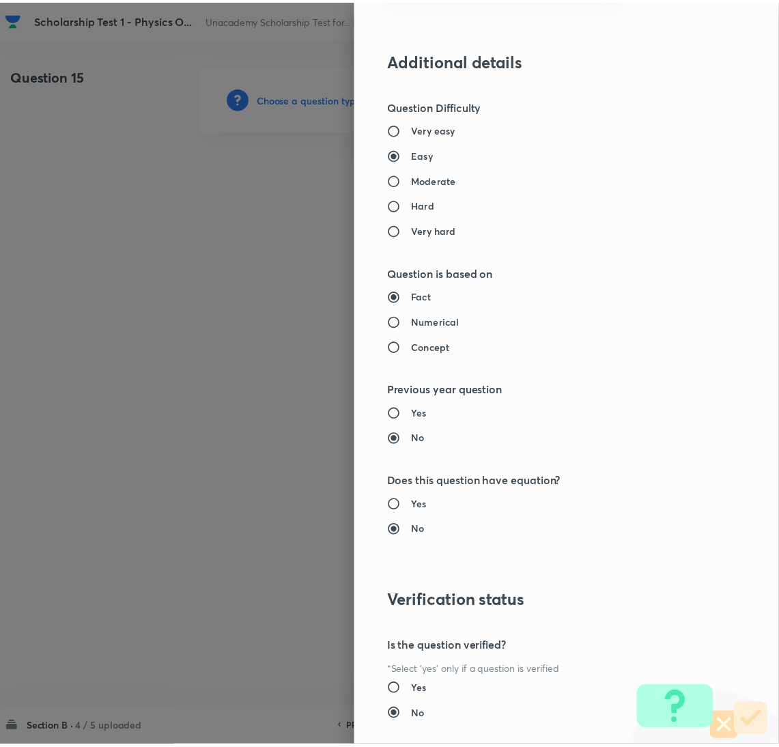
scroll to position [1207, 0]
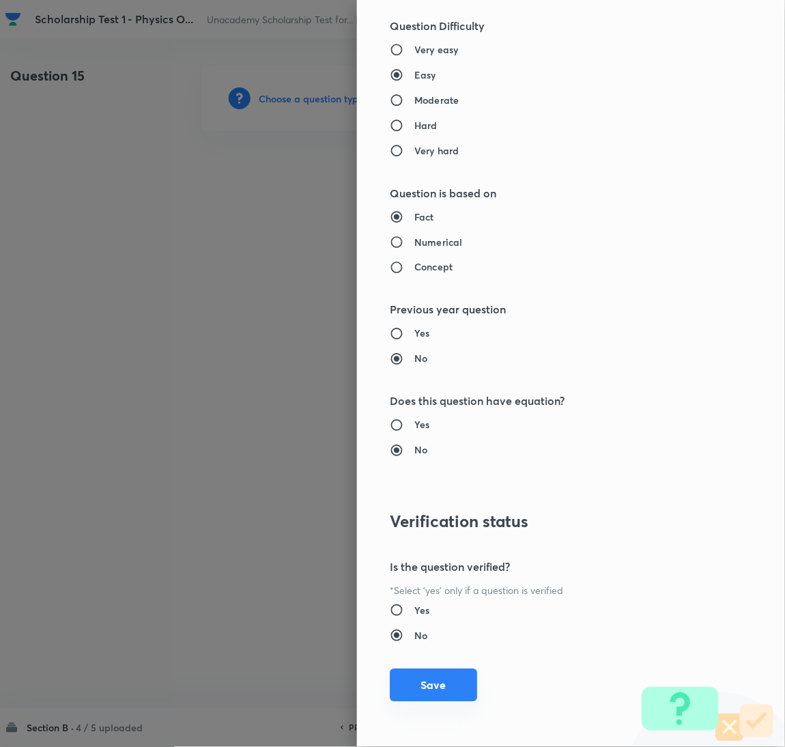
click at [432, 686] on button "Save" at bounding box center [433, 685] width 87 height 33
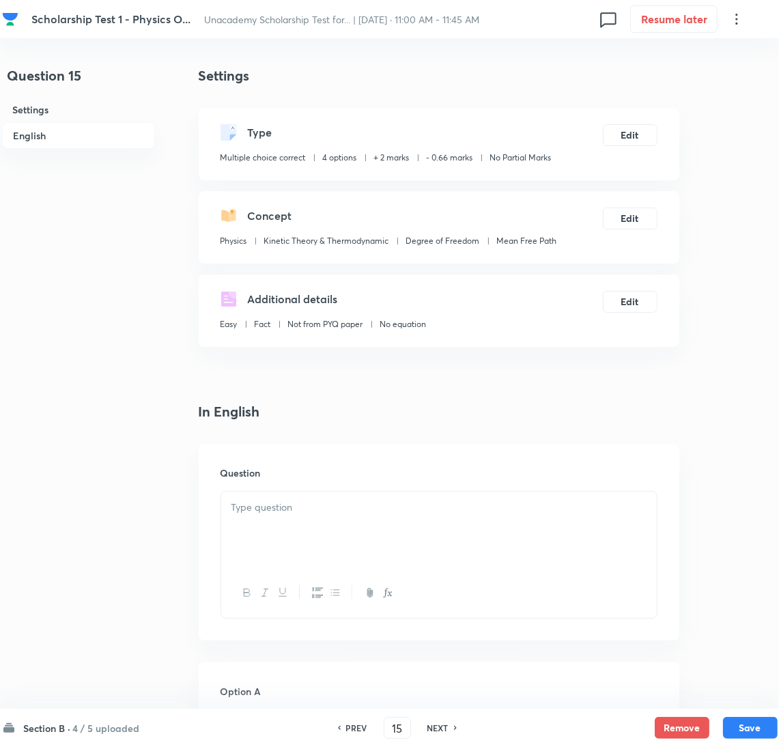
click at [301, 521] on div at bounding box center [439, 530] width 436 height 76
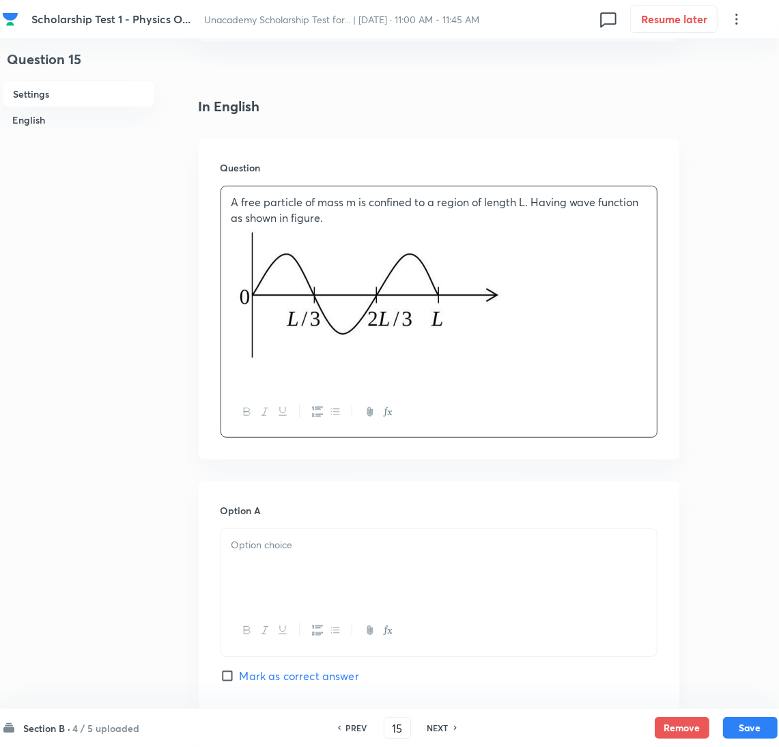
scroll to position [307, 0]
click at [272, 375] on p at bounding box center [438, 370] width 415 height 16
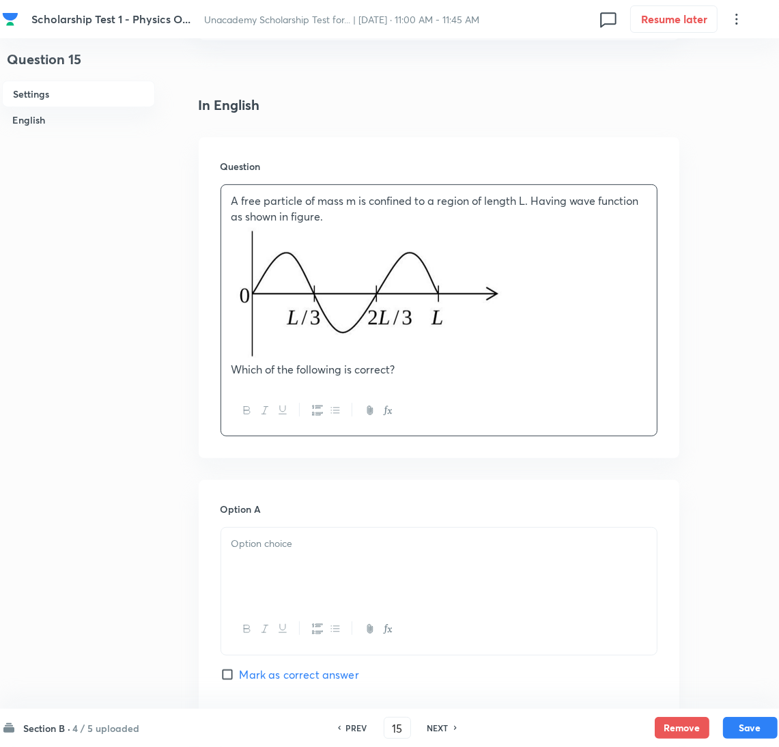
click at [268, 571] on div at bounding box center [439, 566] width 436 height 76
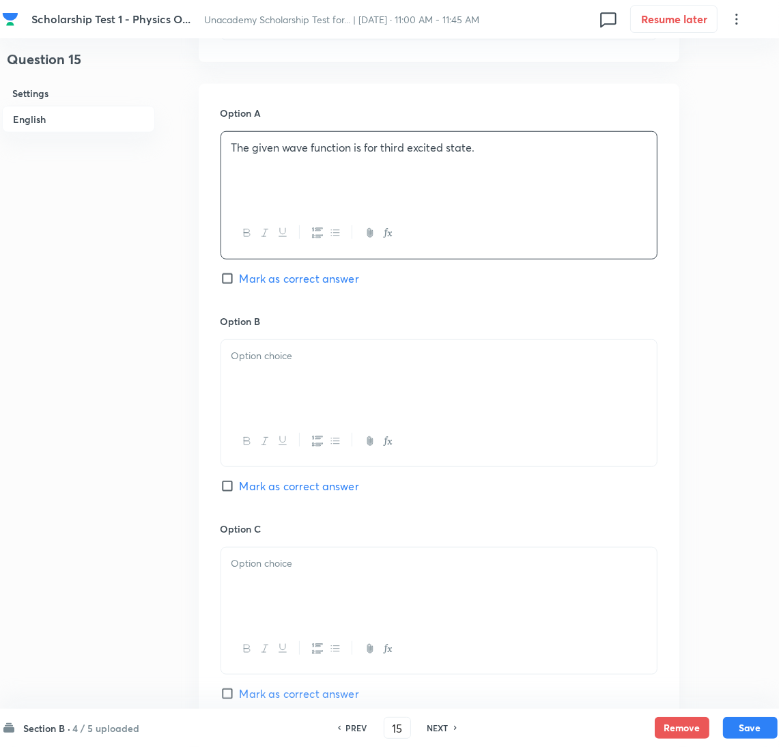
scroll to position [717, 0]
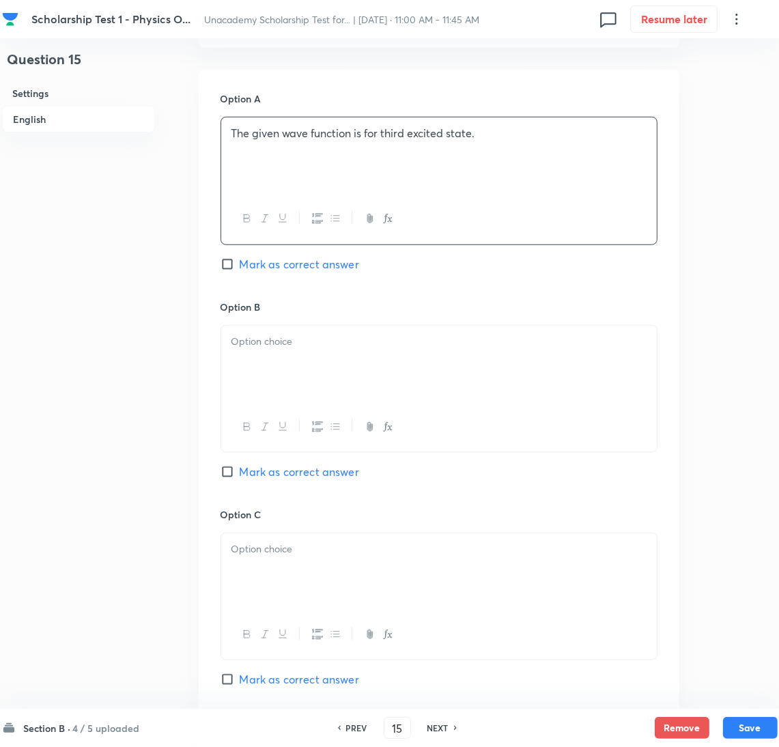
click at [275, 368] on div at bounding box center [439, 364] width 436 height 76
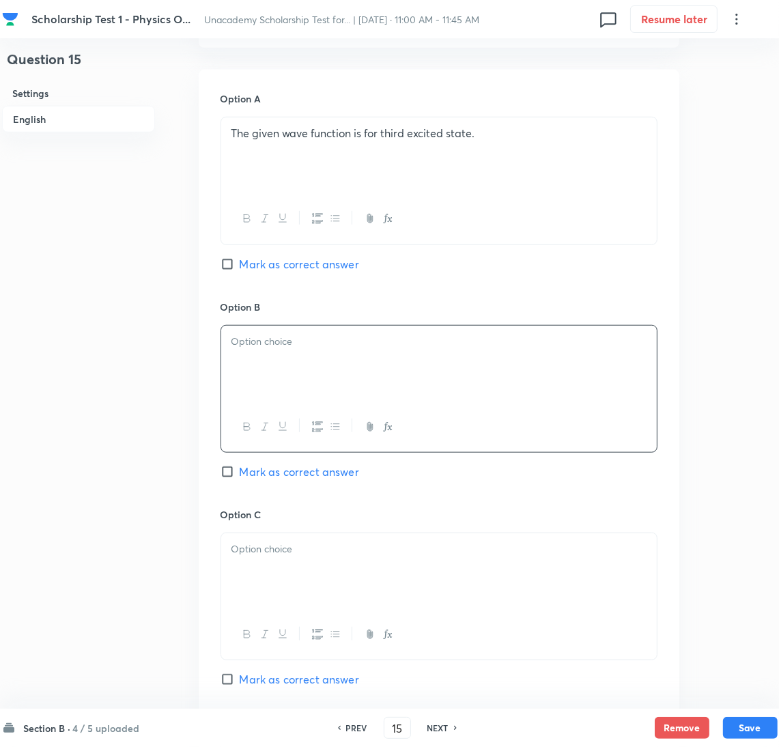
click at [253, 348] on p at bounding box center [438, 342] width 415 height 16
paste div
click at [345, 364] on div "de Broglie wavelength associated with particle" at bounding box center [439, 364] width 436 height 76
click at [543, 353] on div "de Broglie wavelength associated with particle" at bounding box center [439, 364] width 436 height 76
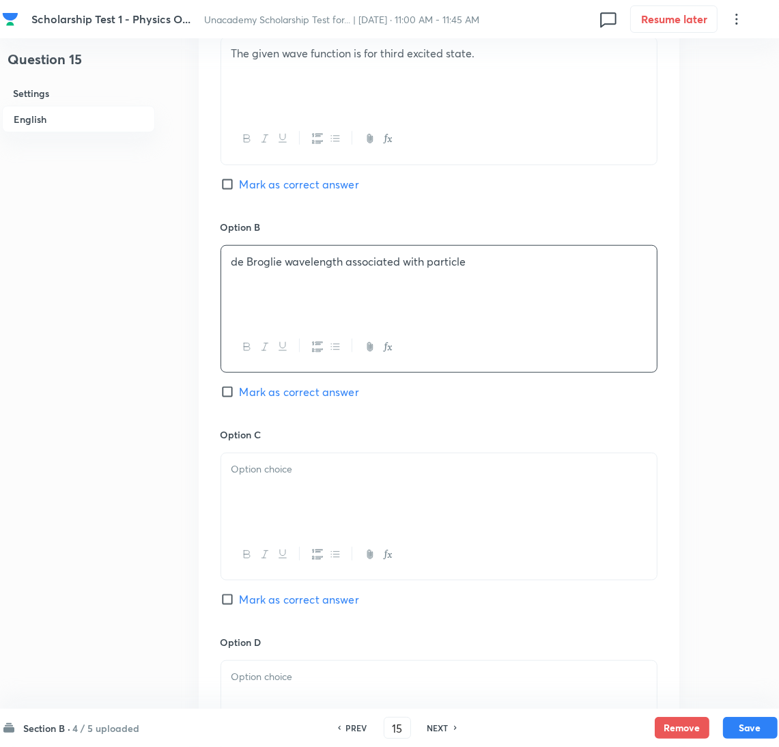
scroll to position [921, 0]
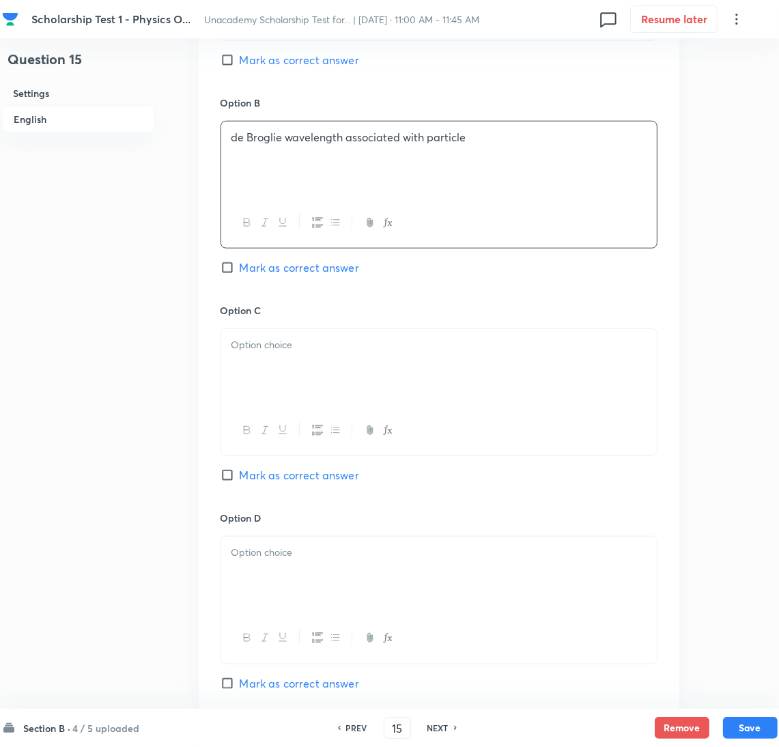
click at [318, 341] on p at bounding box center [438, 345] width 415 height 16
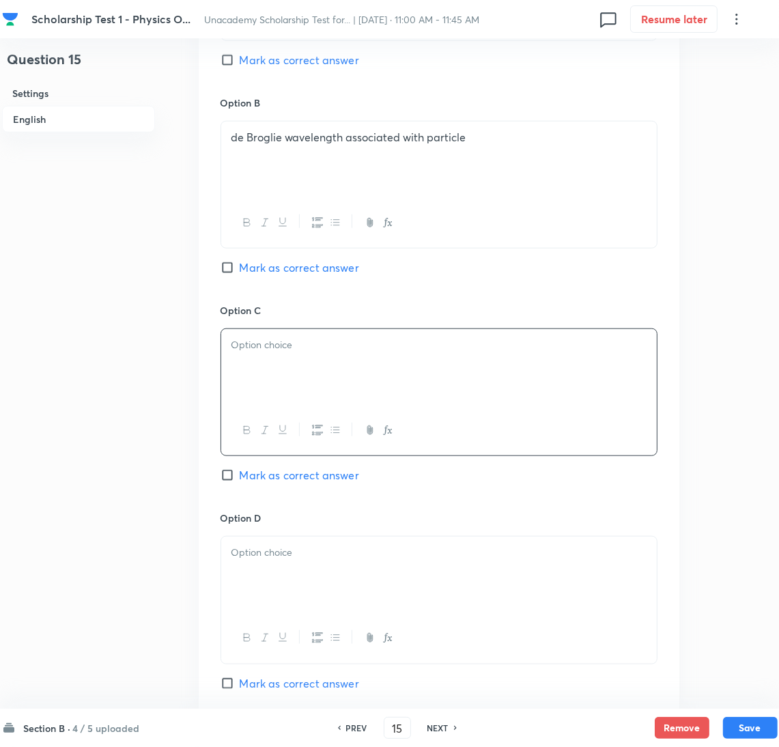
click at [298, 353] on p at bounding box center [438, 345] width 415 height 16
click at [518, 343] on p "Momentum associated with particle is" at bounding box center [438, 345] width 415 height 16
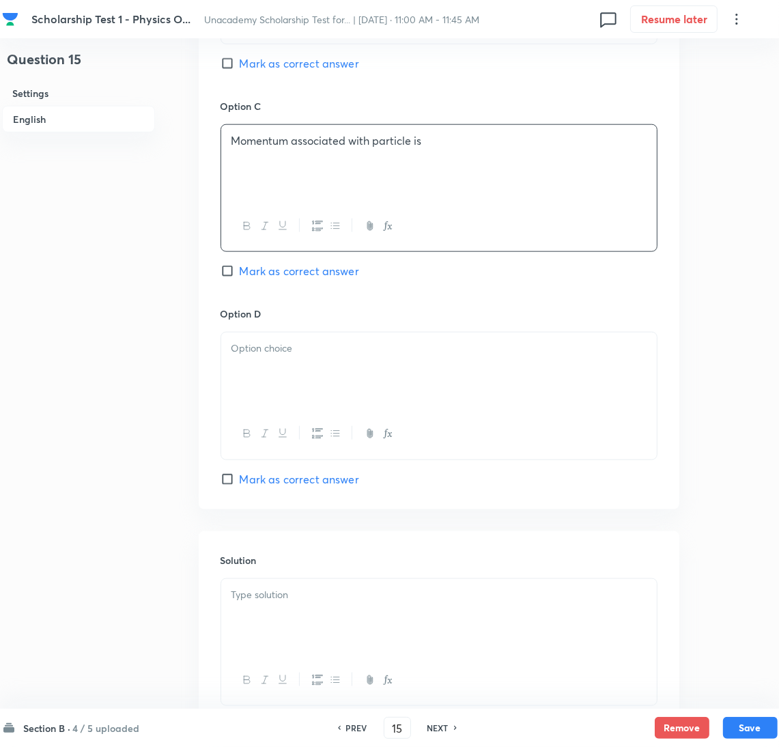
scroll to position [1126, 0]
click at [275, 371] on div at bounding box center [439, 370] width 436 height 76
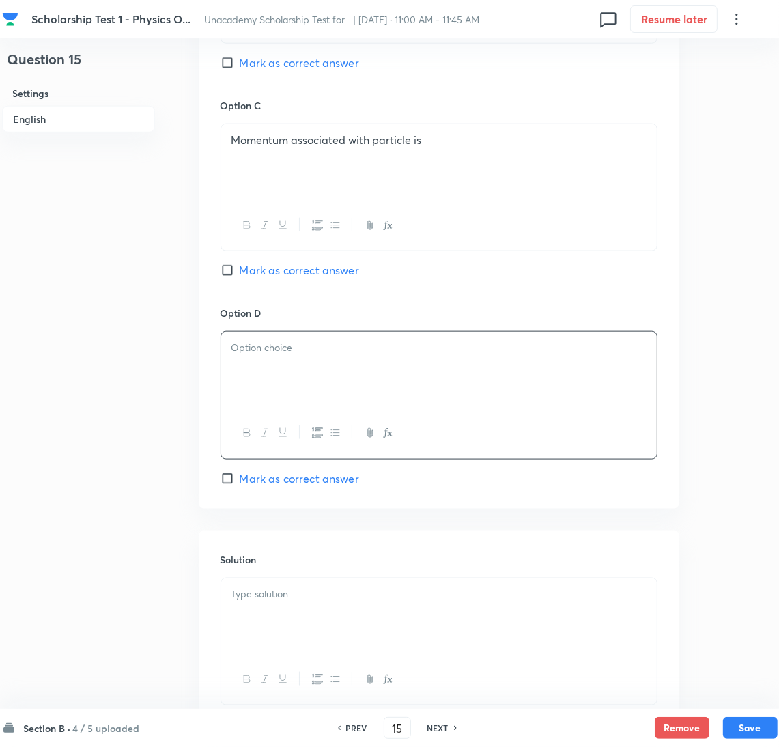
click at [284, 373] on div at bounding box center [439, 370] width 436 height 76
click at [451, 339] on div "Energy associated with particle" at bounding box center [439, 370] width 436 height 76
click at [427, 346] on p "Energy associated with particle" at bounding box center [438, 348] width 415 height 16
click at [232, 481] on input "Mark as correct answer" at bounding box center [230, 479] width 19 height 14
checkbox input "true"
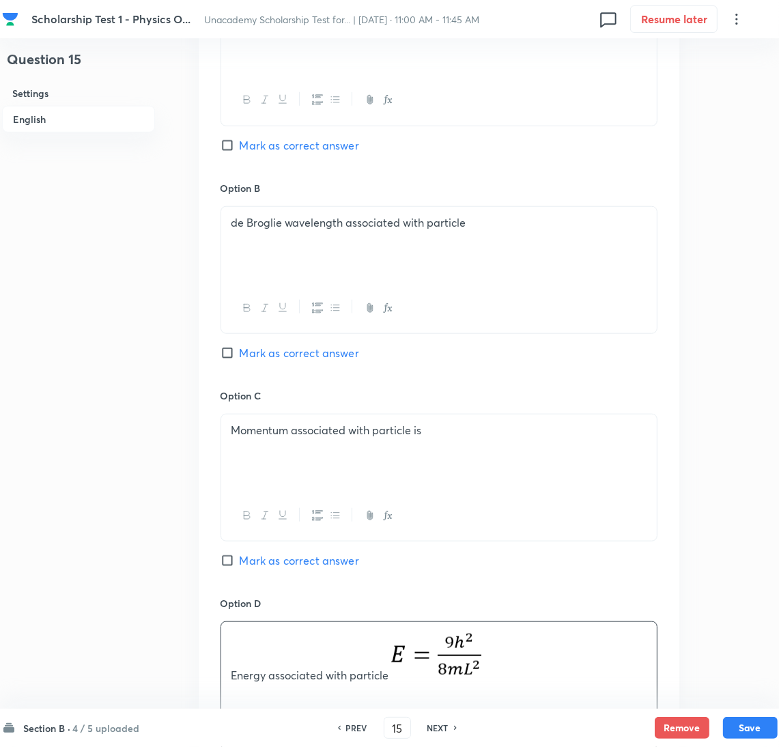
scroll to position [819, 0]
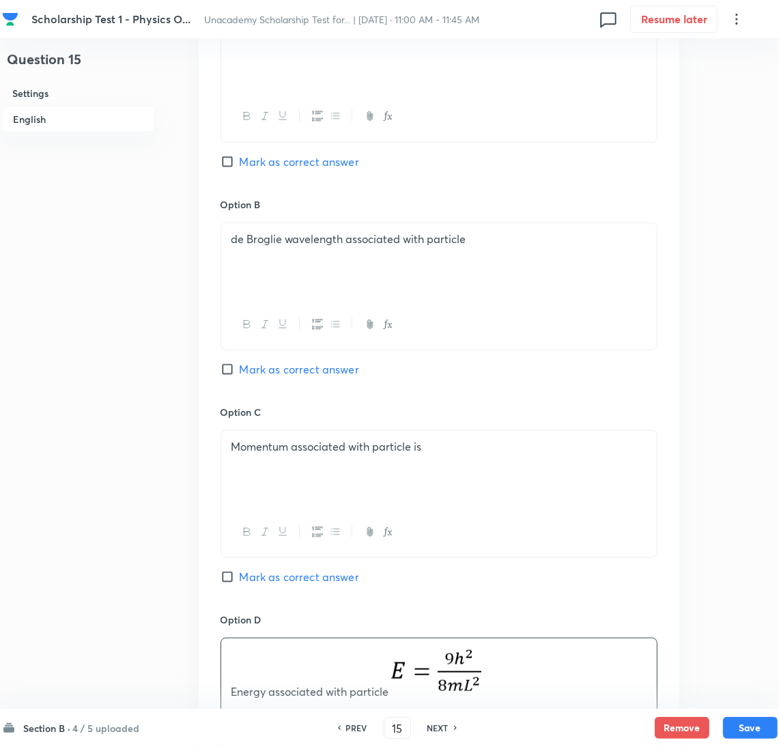
click at [244, 375] on span "Mark as correct answer" at bounding box center [299, 369] width 119 height 16
click at [240, 375] on input "Mark as correct answer" at bounding box center [230, 370] width 19 height 14
checkbox input "true"
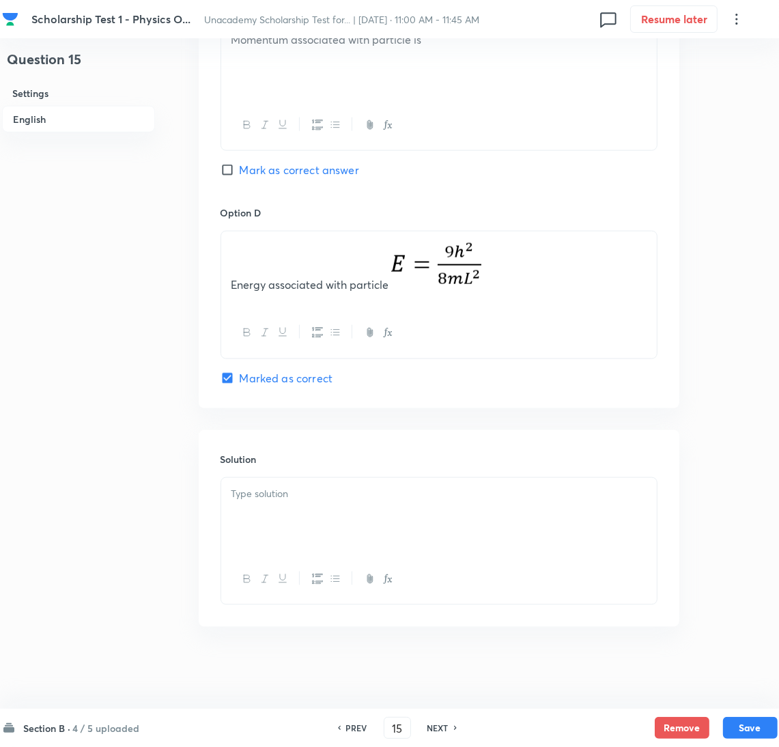
scroll to position [1230, 0]
click at [308, 526] on div at bounding box center [439, 516] width 436 height 76
click at [337, 509] on div at bounding box center [439, 516] width 436 height 76
click at [292, 512] on div at bounding box center [439, 516] width 436 height 76
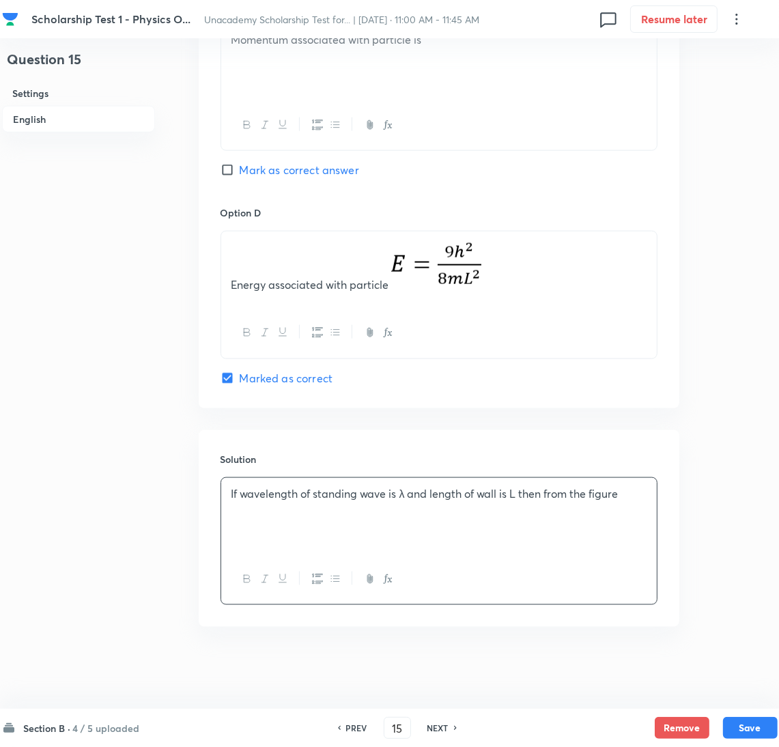
click at [279, 518] on div "If wavelength of standing wave is λ and length of wall is L then from the figure" at bounding box center [439, 516] width 436 height 76
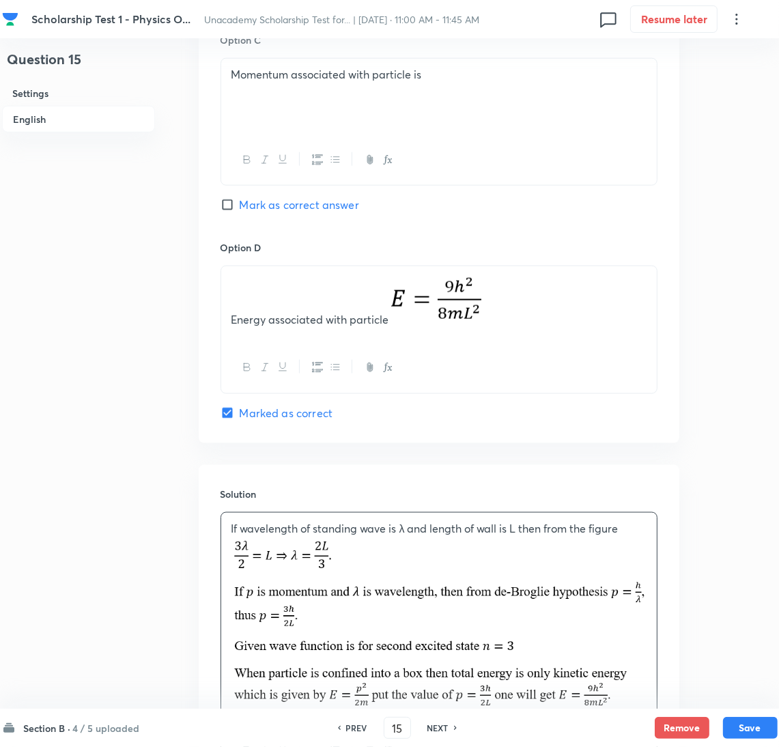
scroll to position [1332, 0]
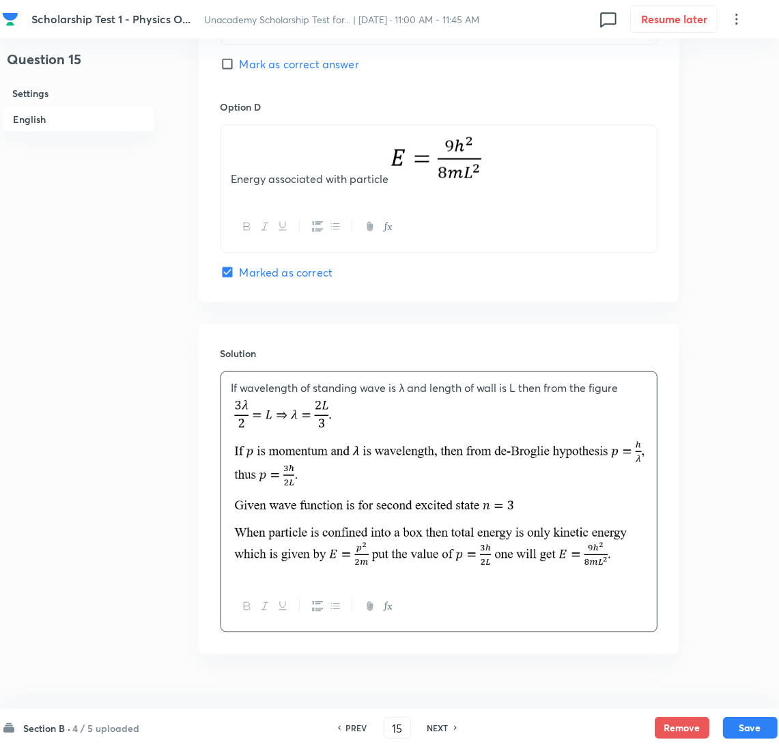
drag, startPoint x: 765, startPoint y: 720, endPoint x: 744, endPoint y: 713, distance: 21.8
click at [765, 720] on button "Save" at bounding box center [750, 728] width 55 height 22
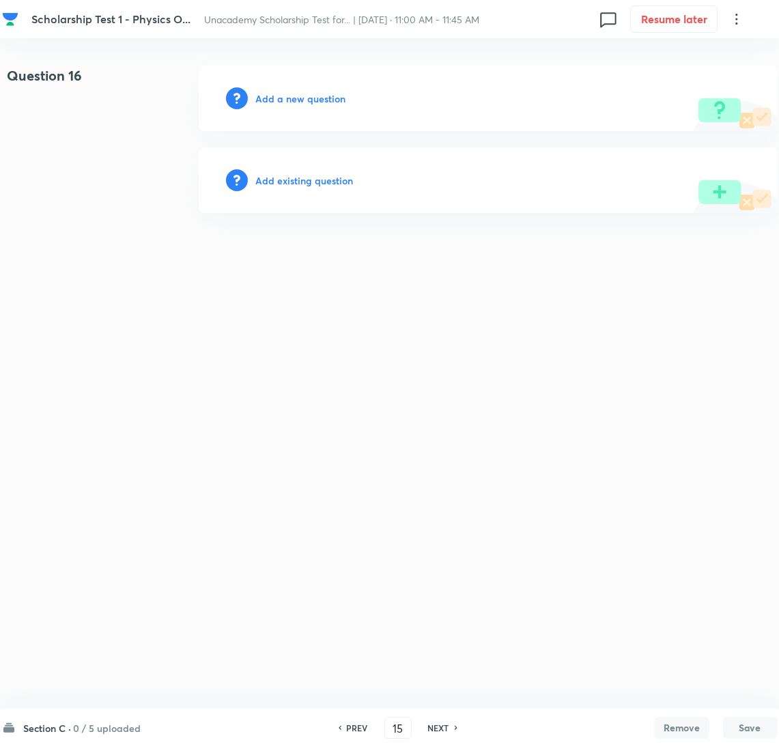
type input "16"
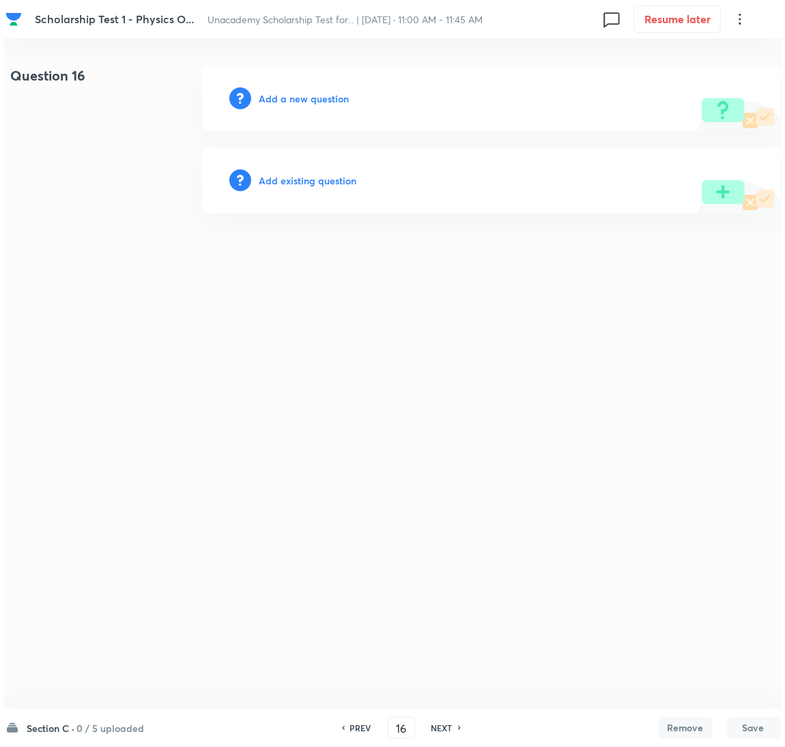
scroll to position [0, 0]
click at [309, 107] on div "Add a new question" at bounding box center [490, 99] width 579 height 66
click at [296, 98] on h6 "Add a new question" at bounding box center [304, 98] width 90 height 14
click at [289, 98] on h6 "Choose a question type" at bounding box center [311, 98] width 105 height 14
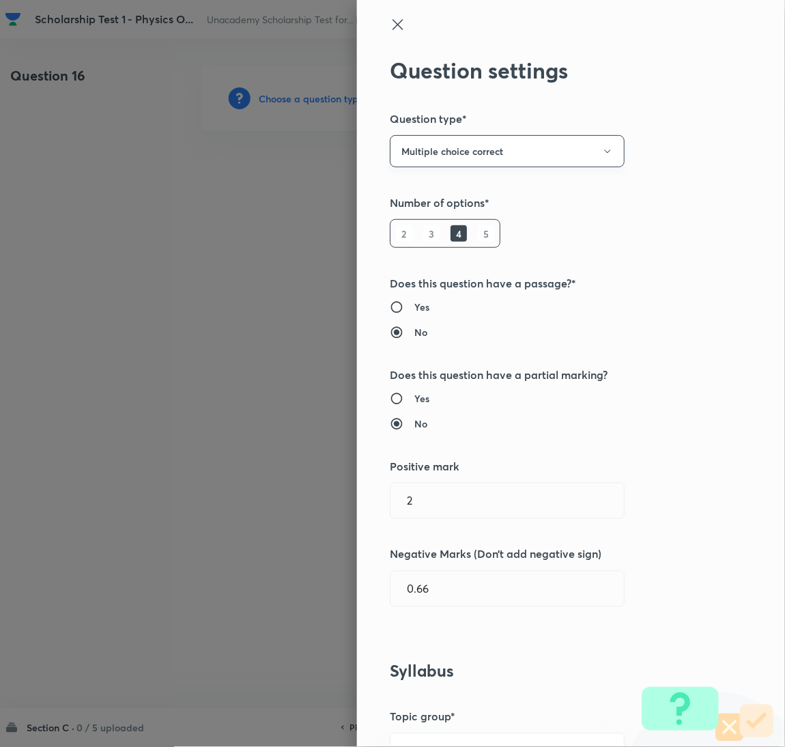
click at [444, 153] on button "Multiple choice correct" at bounding box center [507, 151] width 235 height 32
click at [425, 239] on span "Integer" at bounding box center [492, 243] width 217 height 14
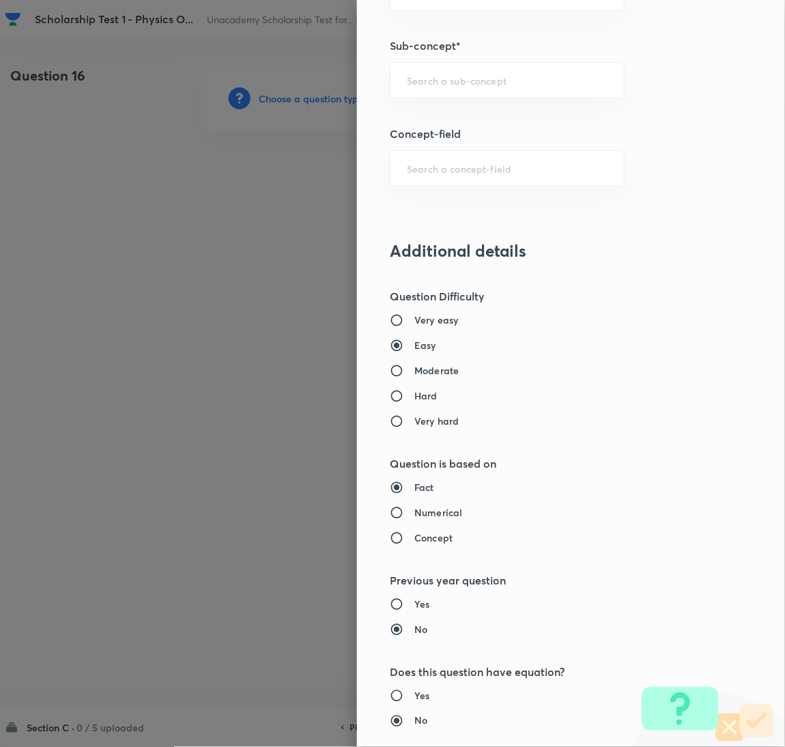
scroll to position [614, 0]
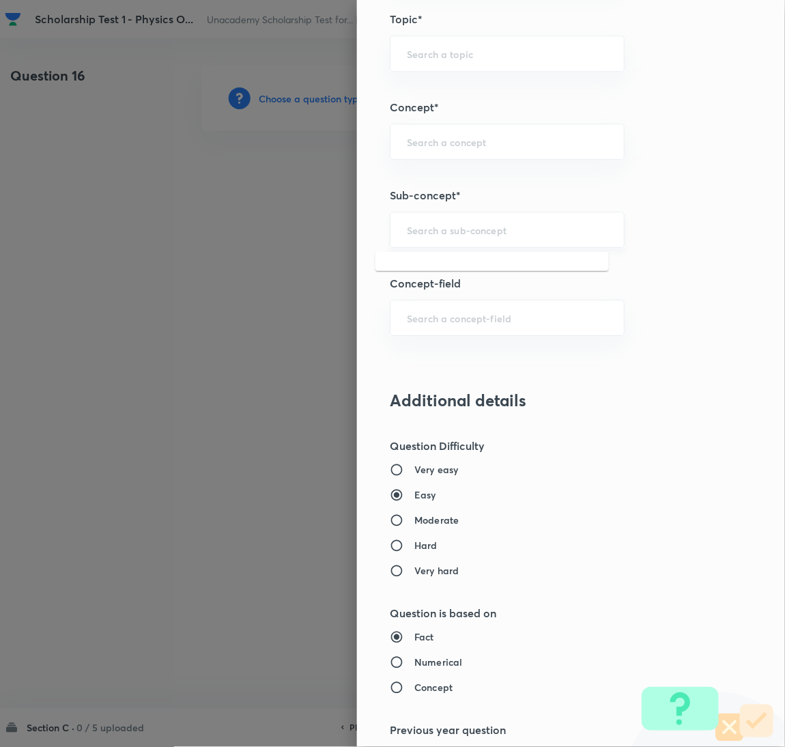
click at [421, 226] on input "text" at bounding box center [507, 229] width 201 height 13
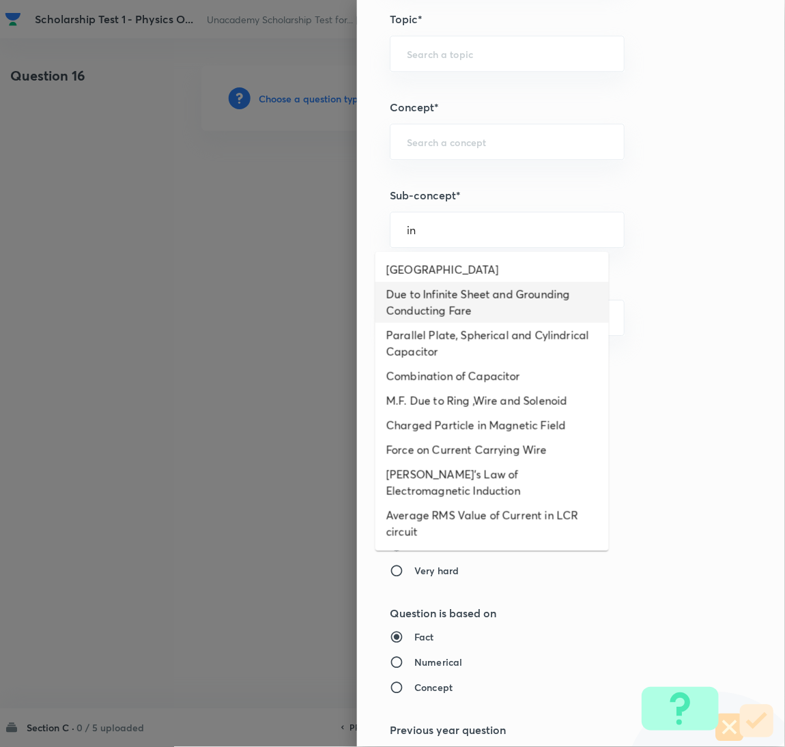
click at [437, 288] on li "Due to Infinite Sheet and Grounding Conducting Fare" at bounding box center [493, 302] width 234 height 41
type input "Due to Infinite Sheet and Grounding Conducting Fare"
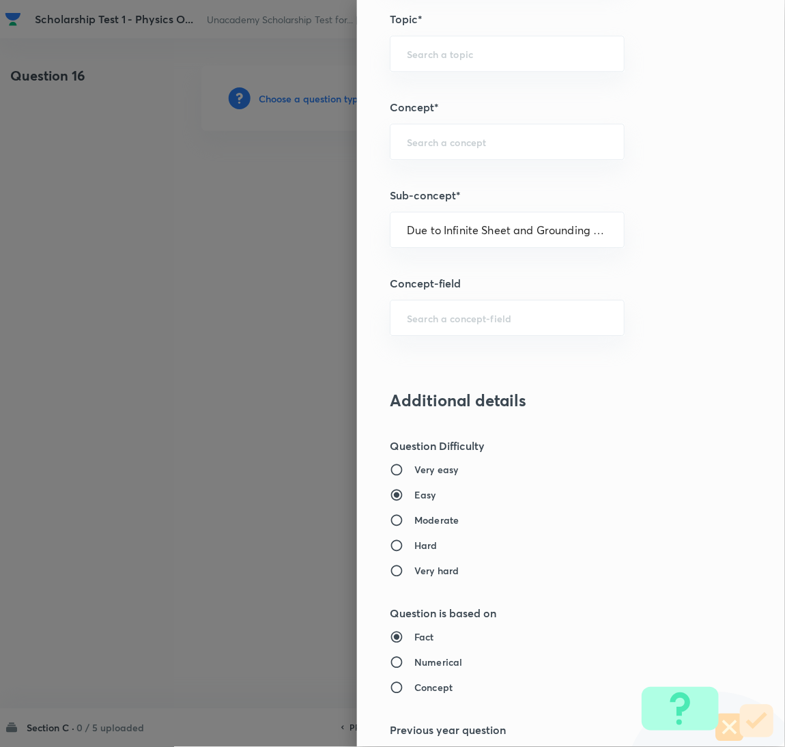
type input "Physics"
type input "Electricity & Magnetism"
type input "Unit Charge & Boundary Conditions"
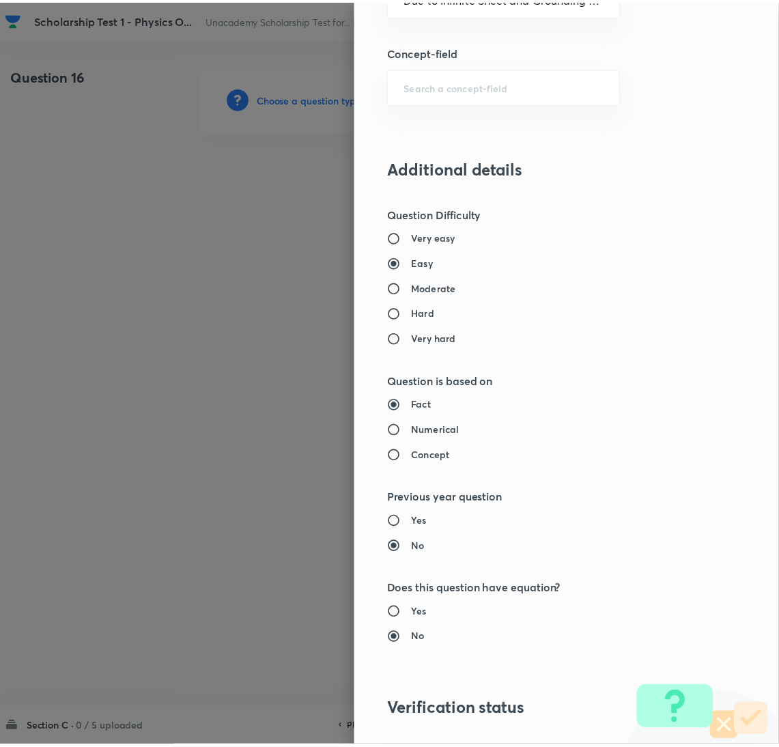
scroll to position [1034, 0]
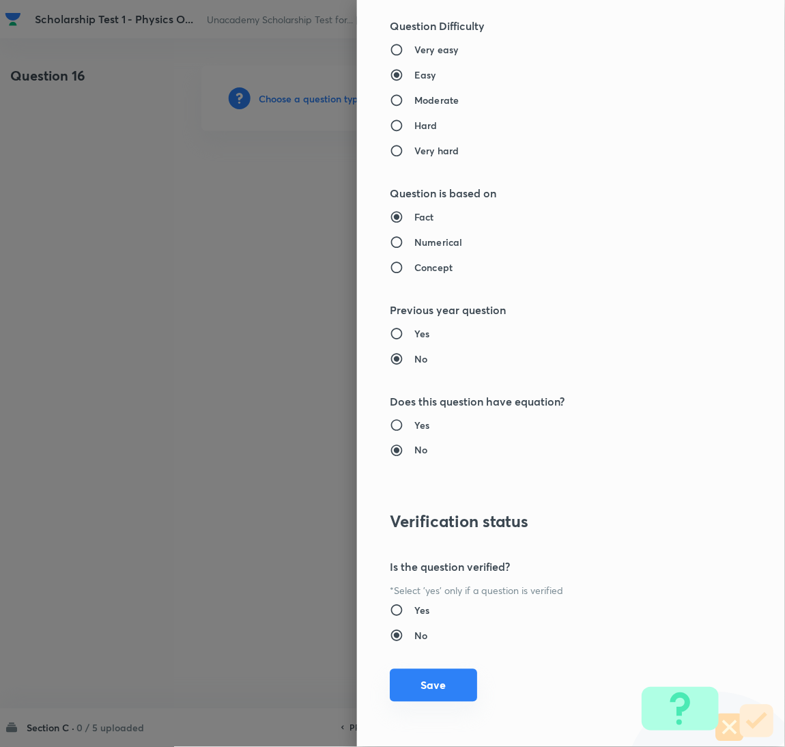
drag, startPoint x: 425, startPoint y: 684, endPoint x: 438, endPoint y: 668, distance: 20.5
click at [428, 680] on button "Save" at bounding box center [433, 685] width 87 height 33
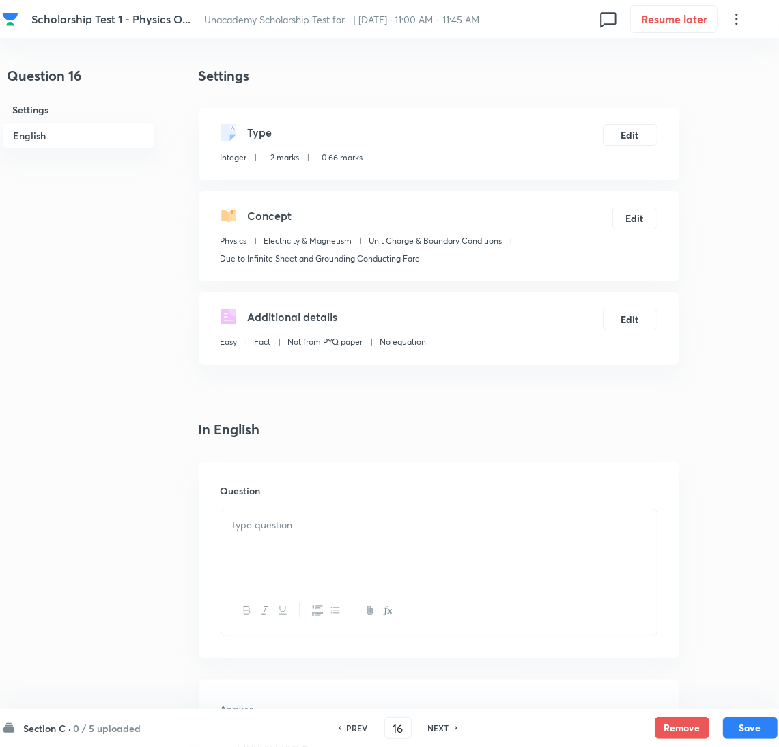
click at [269, 553] on div at bounding box center [439, 547] width 436 height 76
click at [298, 544] on div at bounding box center [439, 547] width 436 height 76
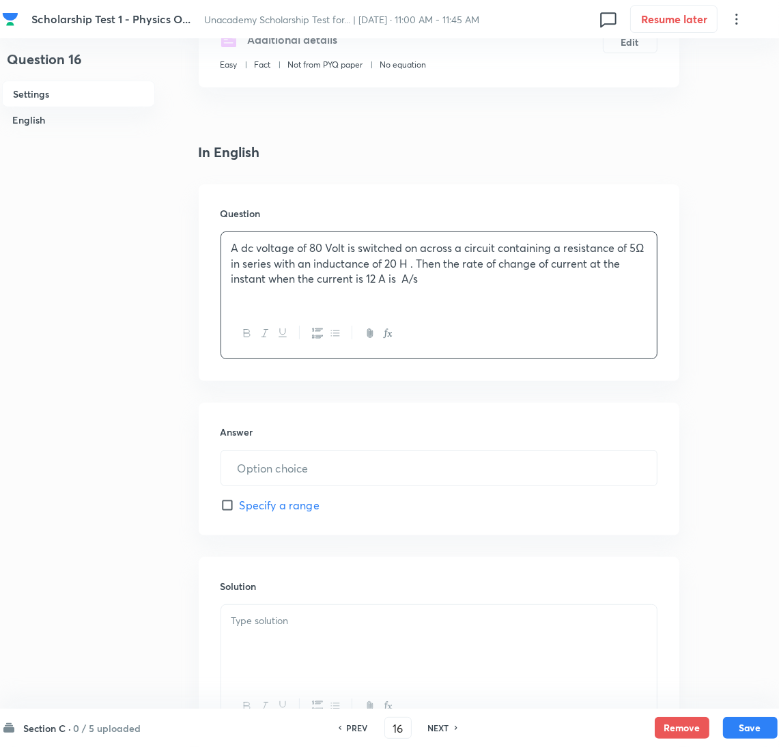
scroll to position [307, 0]
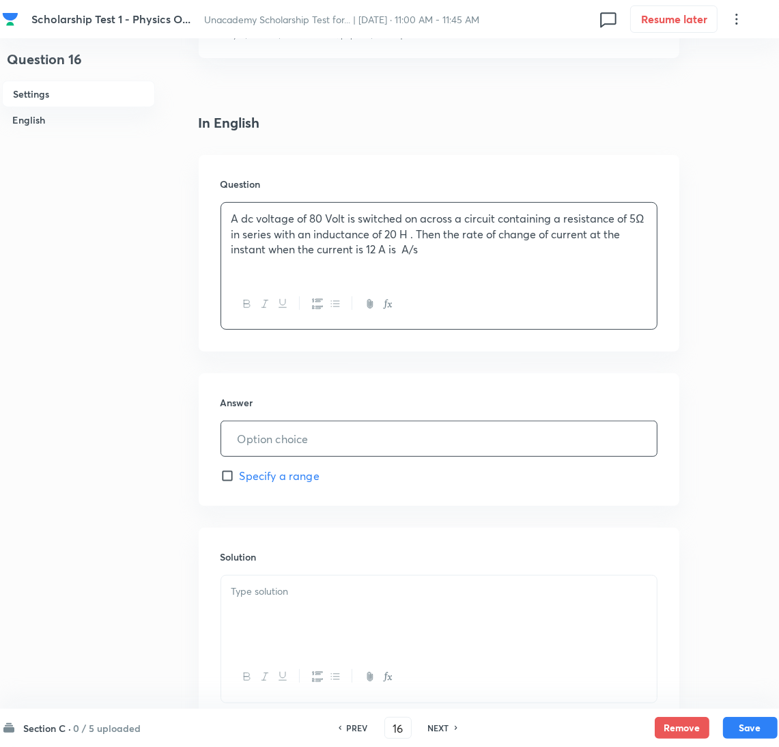
click at [281, 430] on input "text" at bounding box center [439, 438] width 436 height 35
type input "16"
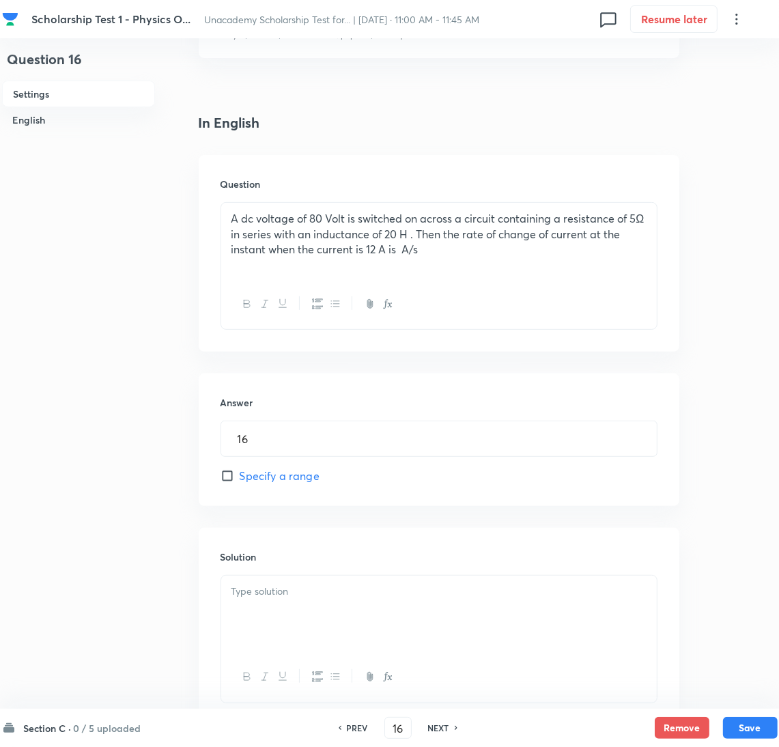
click at [259, 471] on span "Specify a range" at bounding box center [280, 476] width 80 height 16
click at [240, 471] on input "Specify a range" at bounding box center [230, 476] width 19 height 14
checkbox input "true"
click at [272, 562] on input "text" at bounding box center [439, 552] width 436 height 35
type input "1"
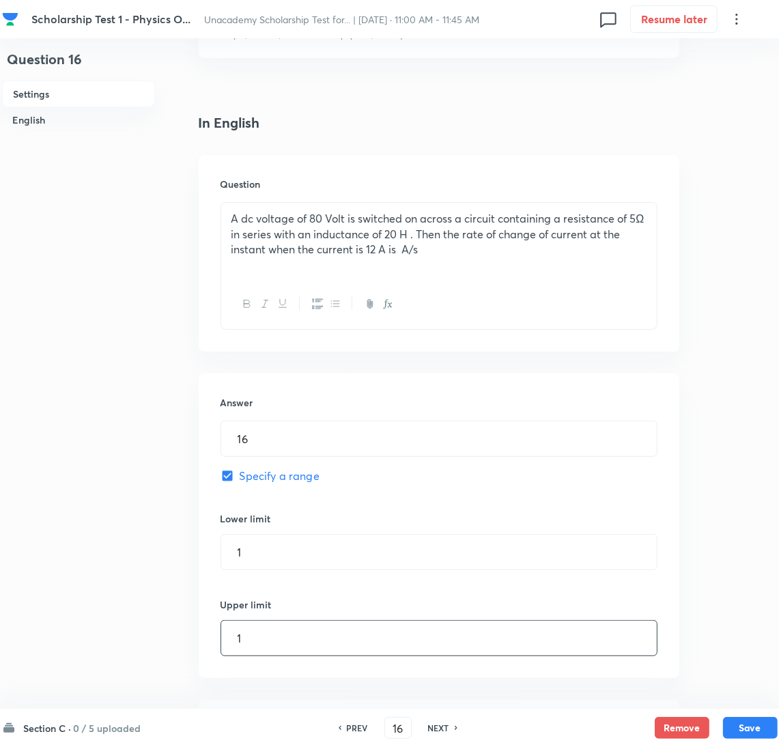
type input "1"
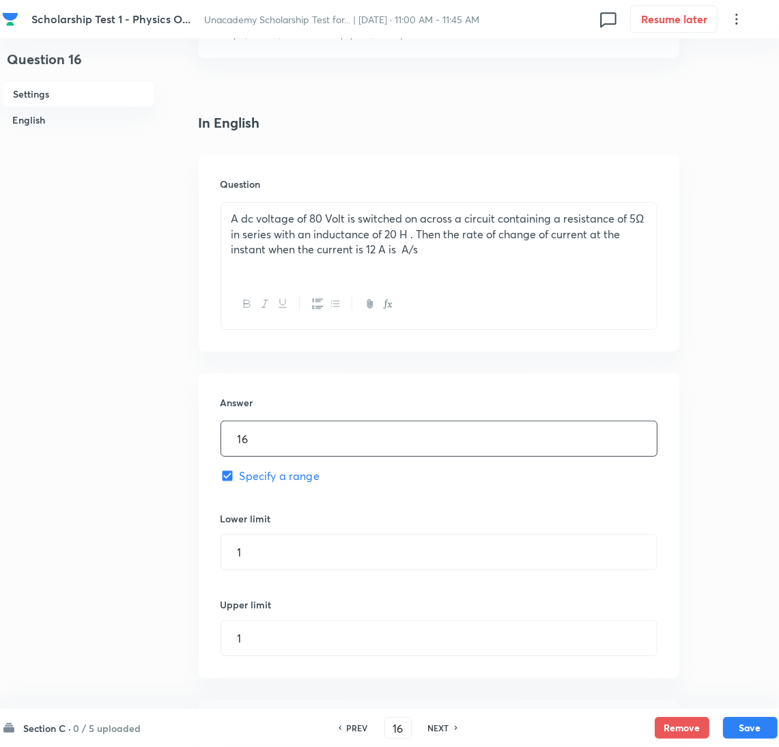
drag, startPoint x: 154, startPoint y: 442, endPoint x: 115, endPoint y: 449, distance: 38.8
click at [115, 449] on div "Question 16 Settings English Settings Type Integer + 2 marks - 0.66 marks Edit …" at bounding box center [390, 355] width 776 height 1193
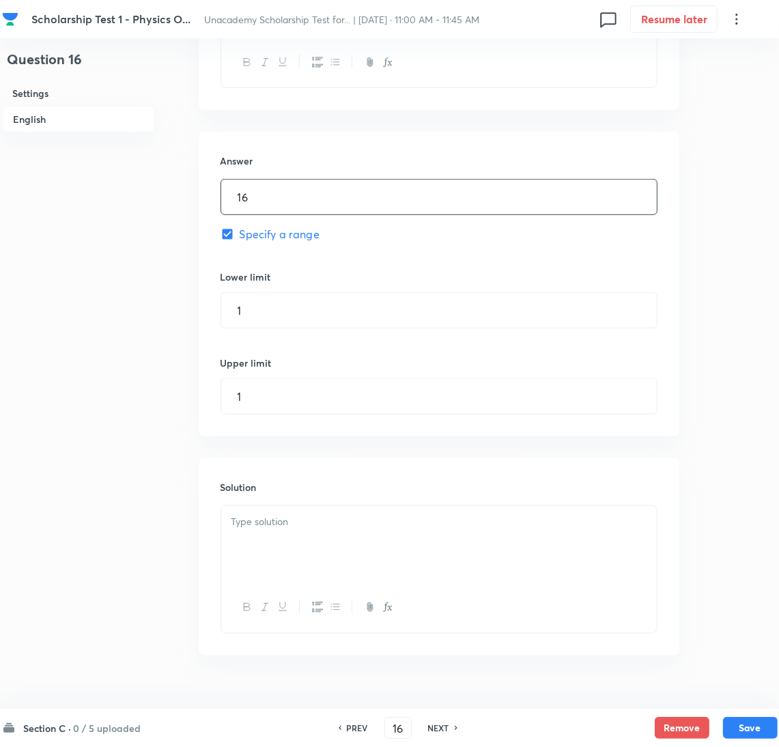
scroll to position [578, 0]
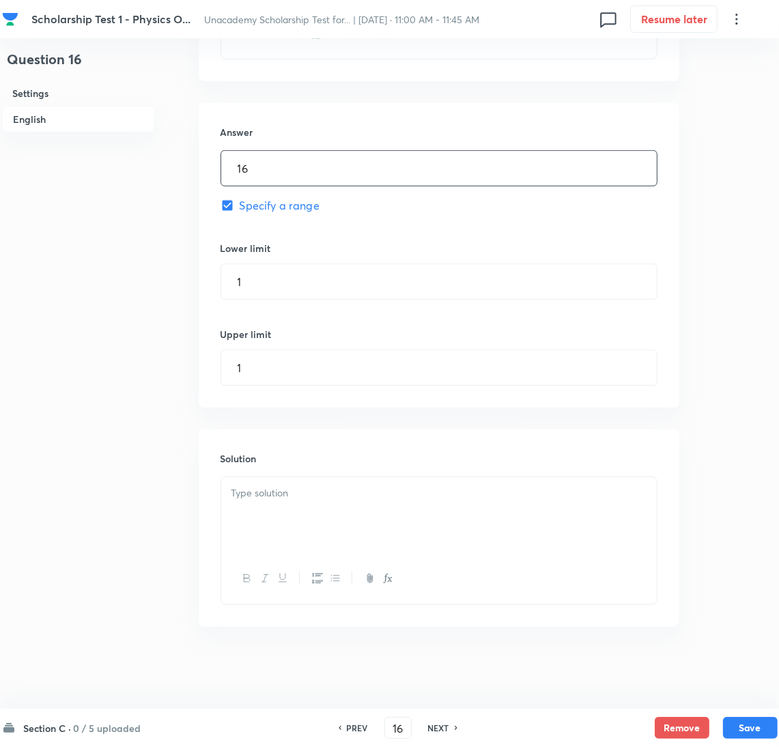
drag, startPoint x: 313, startPoint y: 531, endPoint x: 253, endPoint y: 532, distance: 60.1
click at [313, 532] on div at bounding box center [439, 515] width 436 height 76
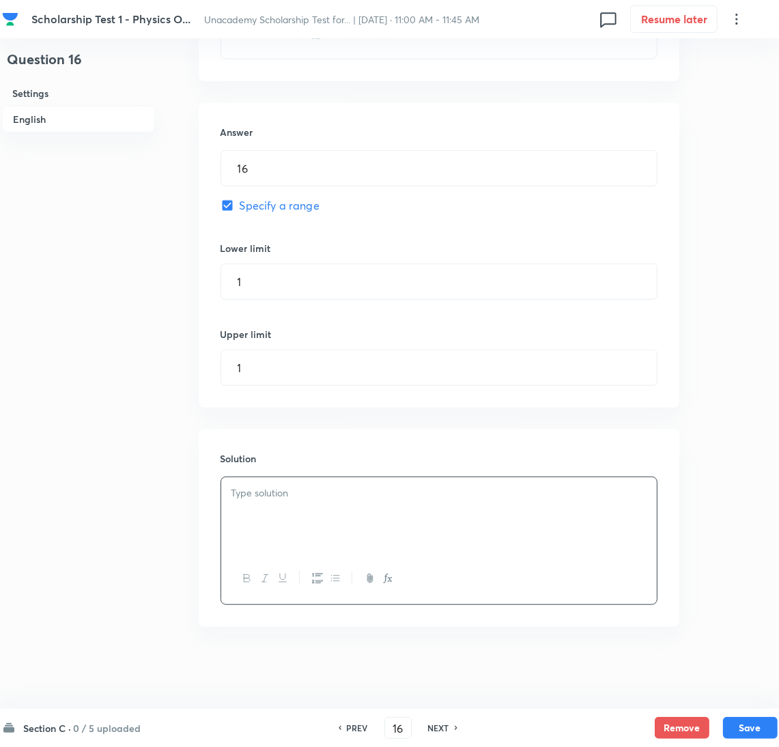
click at [289, 507] on div at bounding box center [439, 515] width 436 height 76
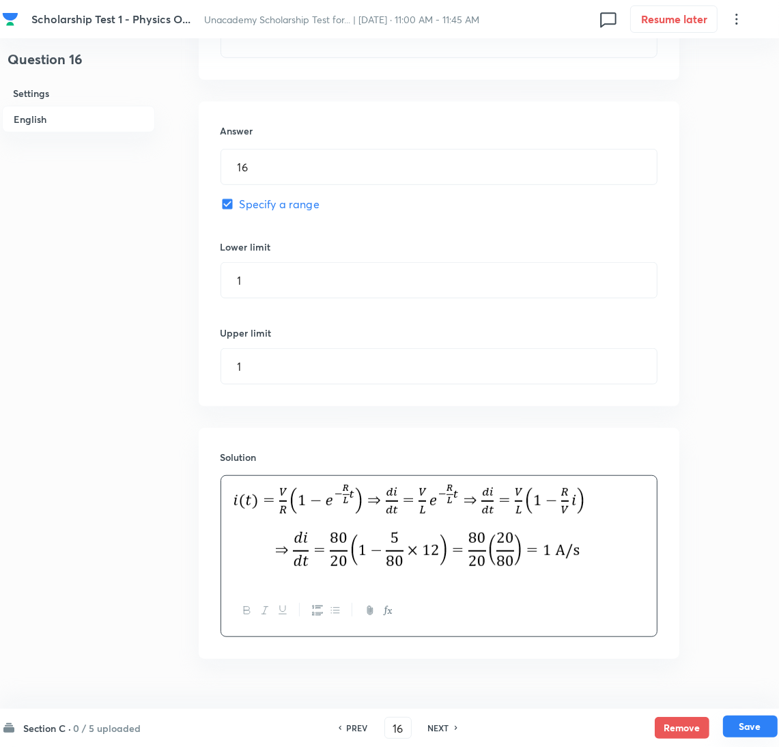
click at [744, 718] on button "Save" at bounding box center [750, 727] width 55 height 22
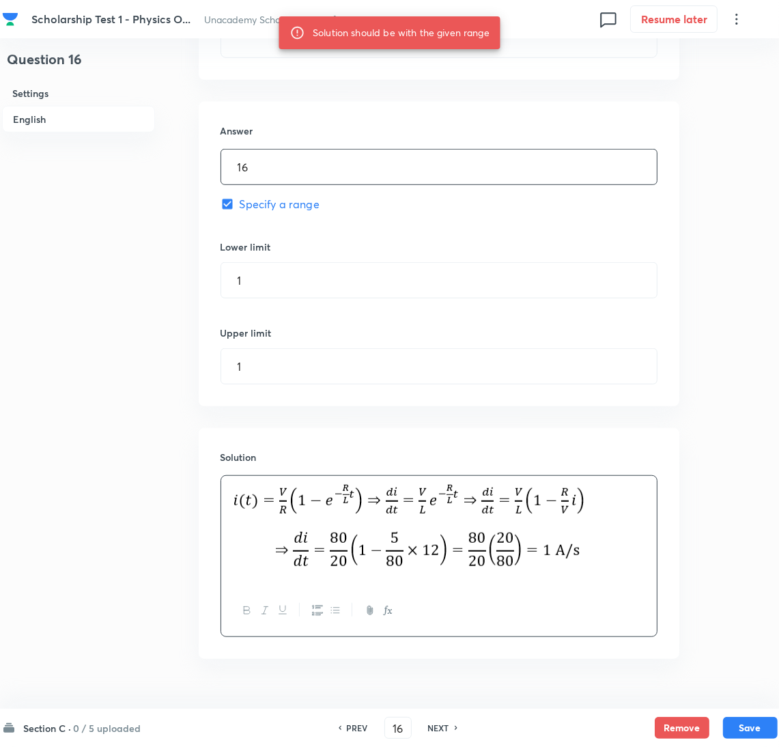
drag, startPoint x: 273, startPoint y: 169, endPoint x: 128, endPoint y: 169, distance: 145.4
click at [128, 169] on div "Question 16 Settings English Settings Type Integer + 2 marks - 0.66 marks Edit …" at bounding box center [390, 100] width 776 height 1226
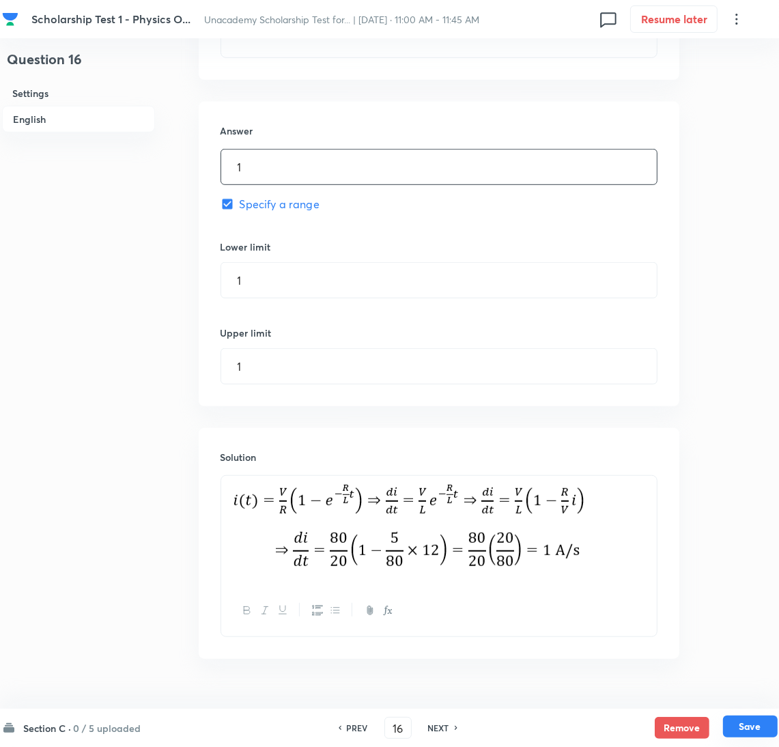
type input "1"
click at [754, 719] on button "Save" at bounding box center [750, 727] width 55 height 22
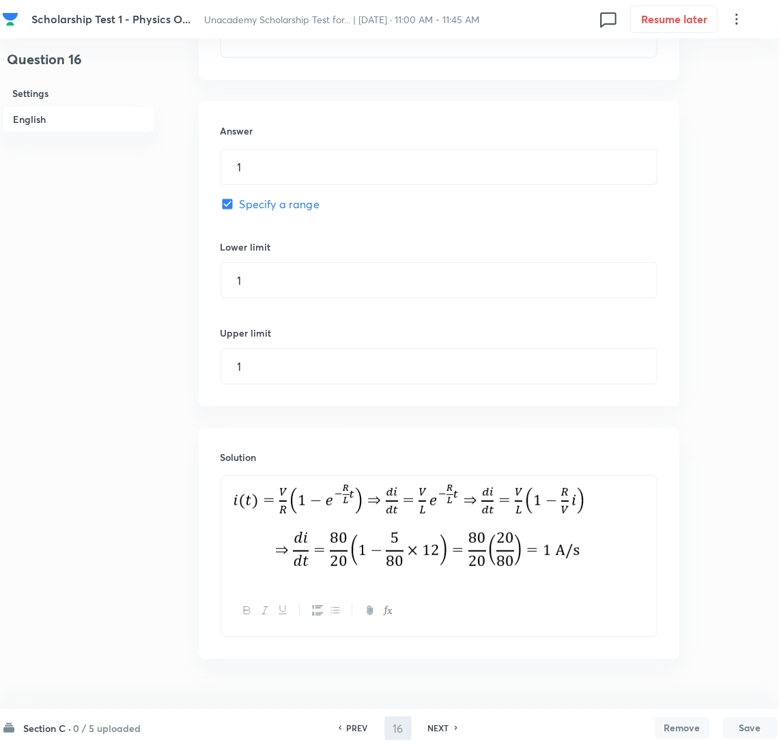
type input "17"
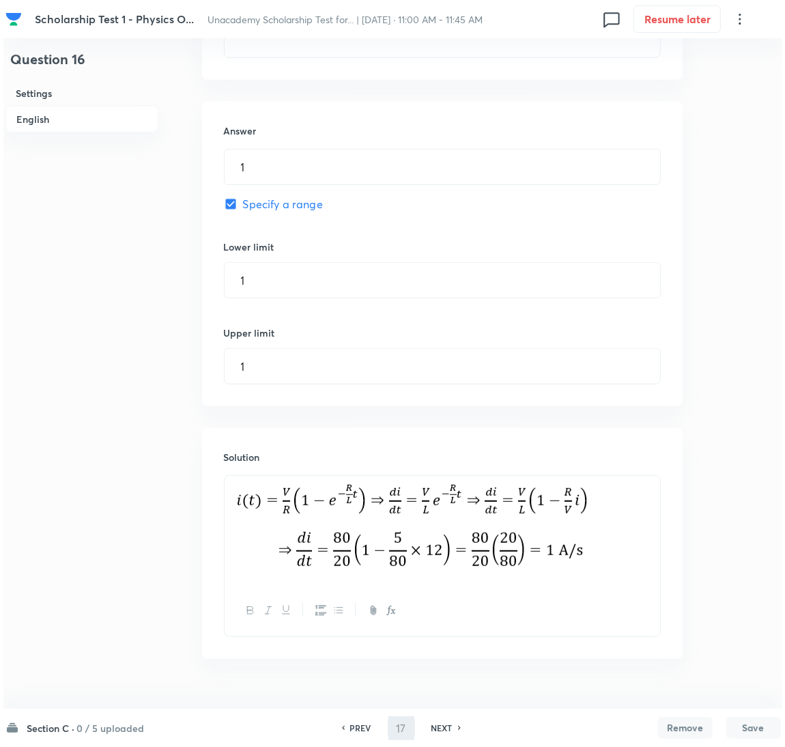
scroll to position [0, 0]
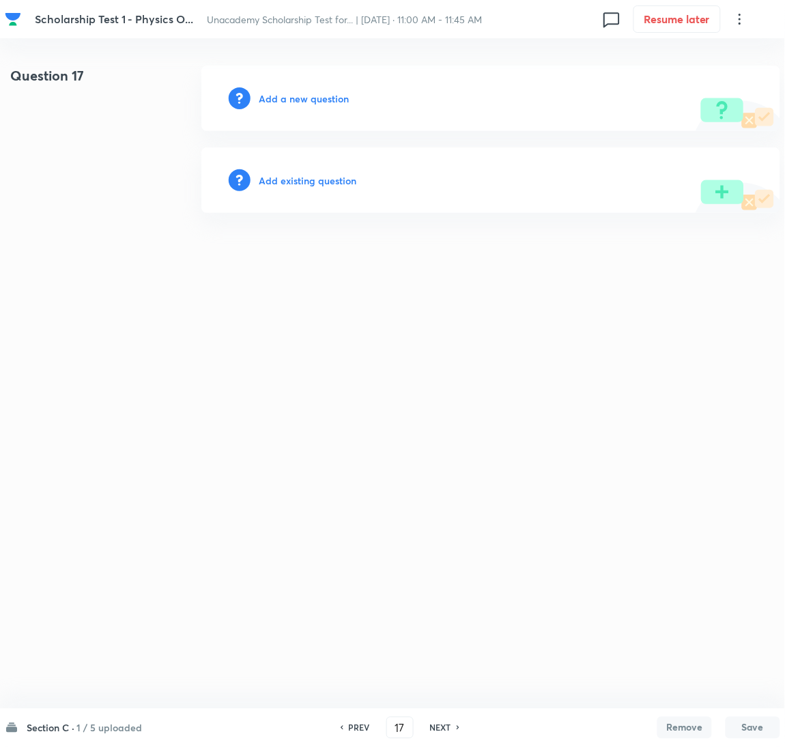
click at [280, 95] on h6 "Add a new question" at bounding box center [304, 98] width 90 height 14
click at [281, 111] on div "Choose a question type" at bounding box center [490, 99] width 579 height 66
click at [289, 104] on h6 "Choose a question type" at bounding box center [311, 98] width 105 height 14
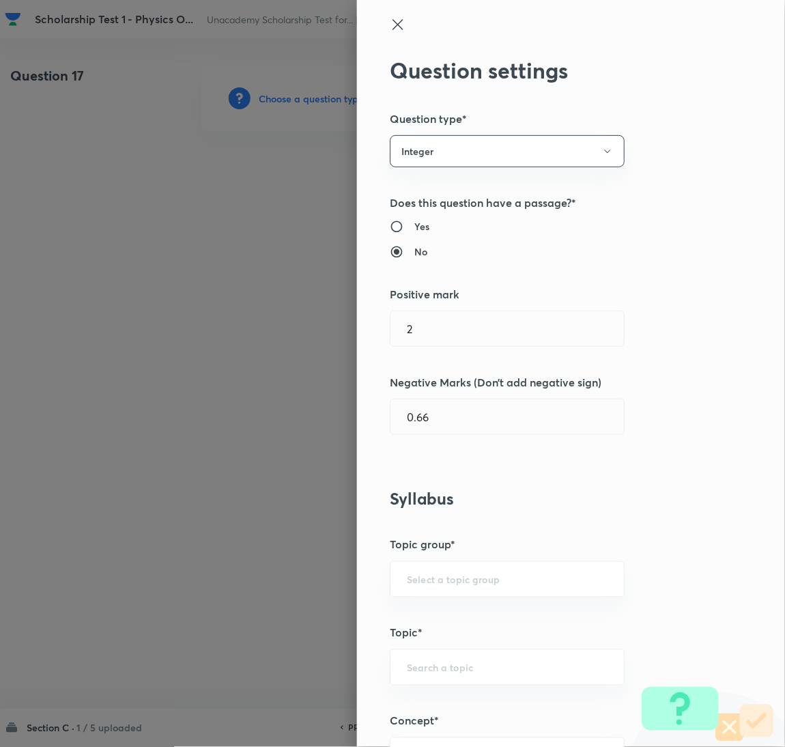
scroll to position [307, 0]
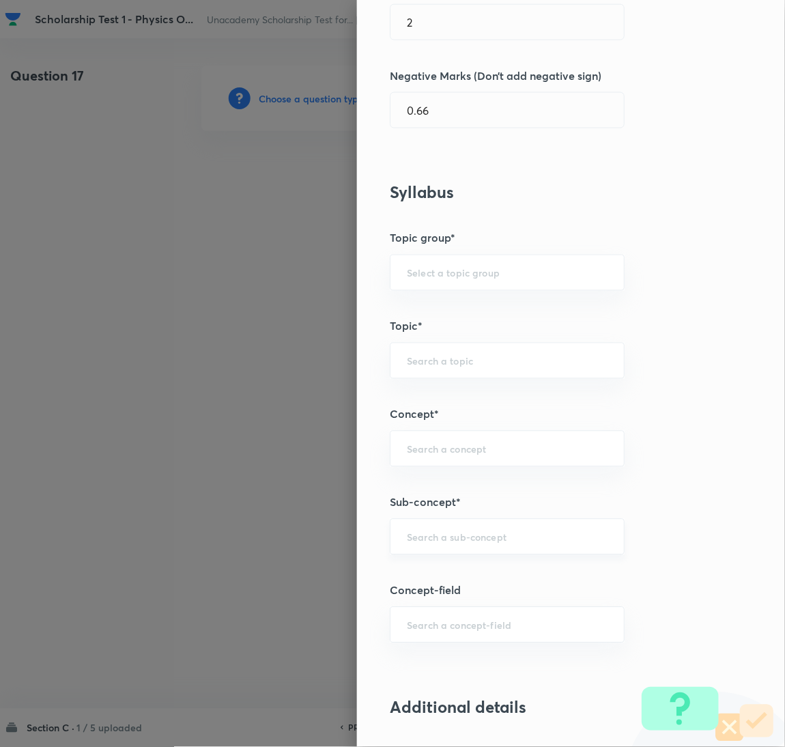
click at [462, 546] on div "​" at bounding box center [507, 537] width 235 height 36
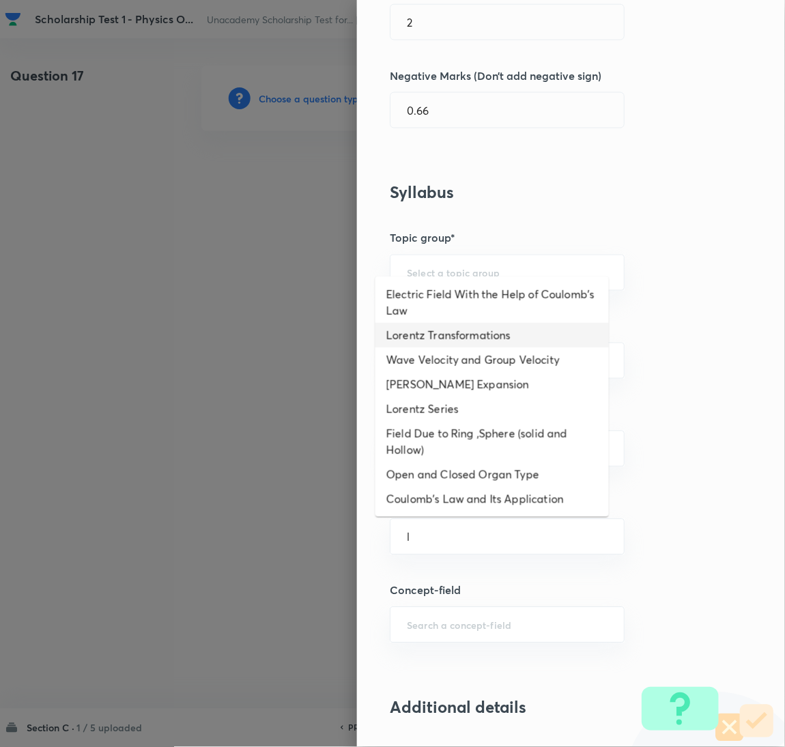
click at [444, 328] on li "Lorentz Transformations" at bounding box center [493, 335] width 234 height 25
type input "Lorentz Transformations"
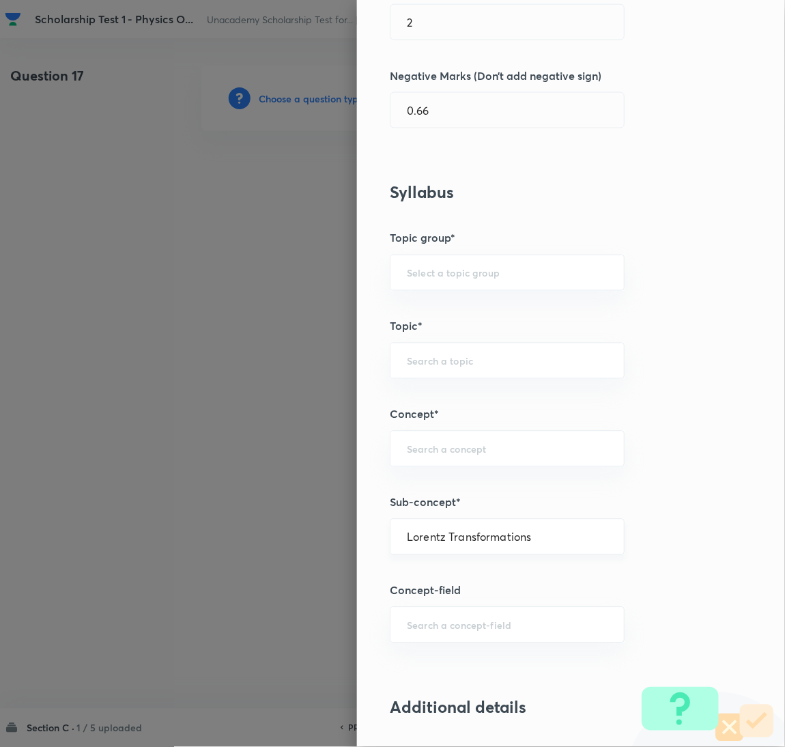
type input "Physics"
type input "Modern Physics"
type input "Velocity Transformation"
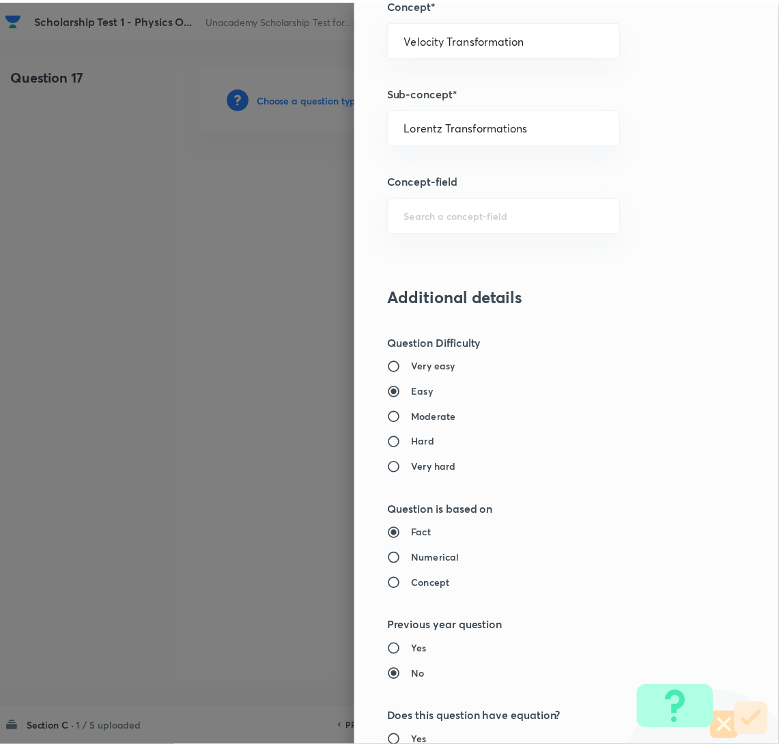
scroll to position [1034, 0]
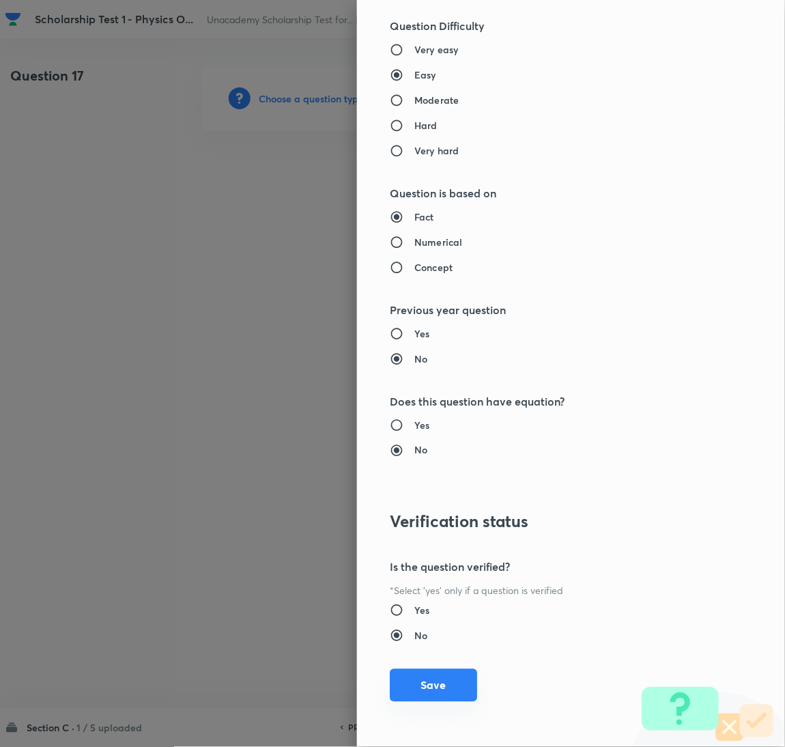
click at [443, 692] on button "Save" at bounding box center [433, 685] width 87 height 33
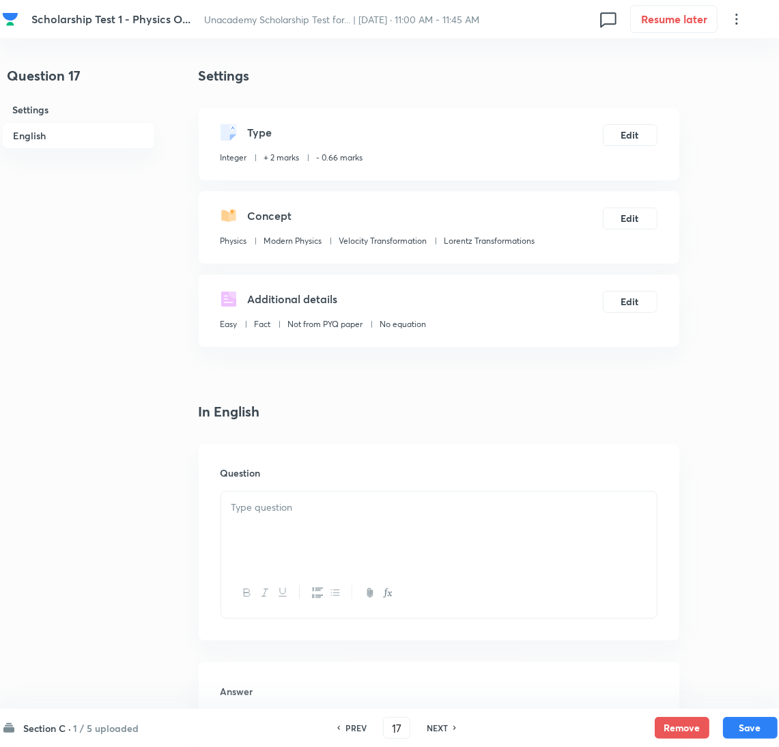
click at [267, 541] on div at bounding box center [439, 530] width 436 height 76
click at [281, 531] on div at bounding box center [439, 530] width 436 height 76
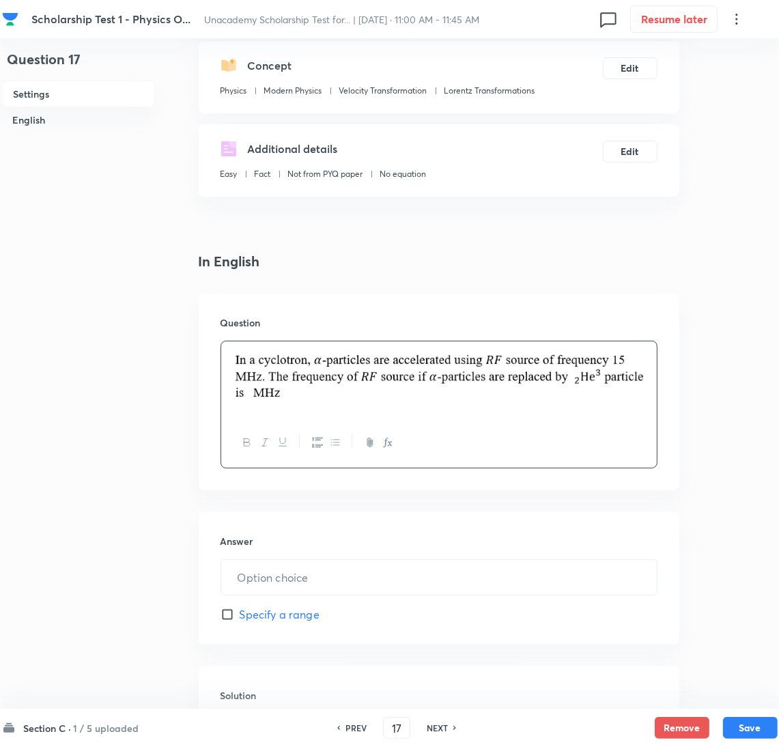
scroll to position [388, 0]
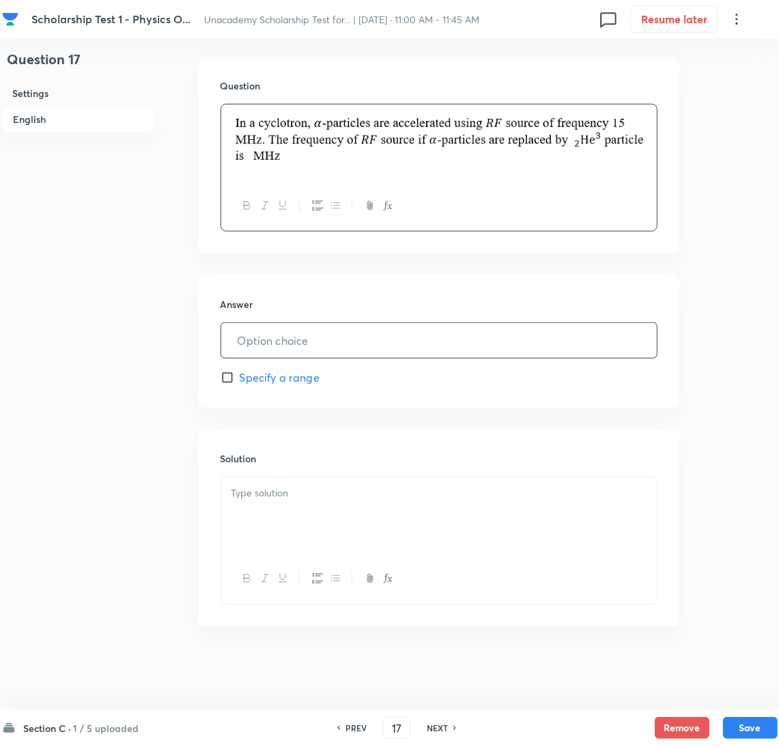
click at [302, 338] on input "text" at bounding box center [439, 340] width 436 height 35
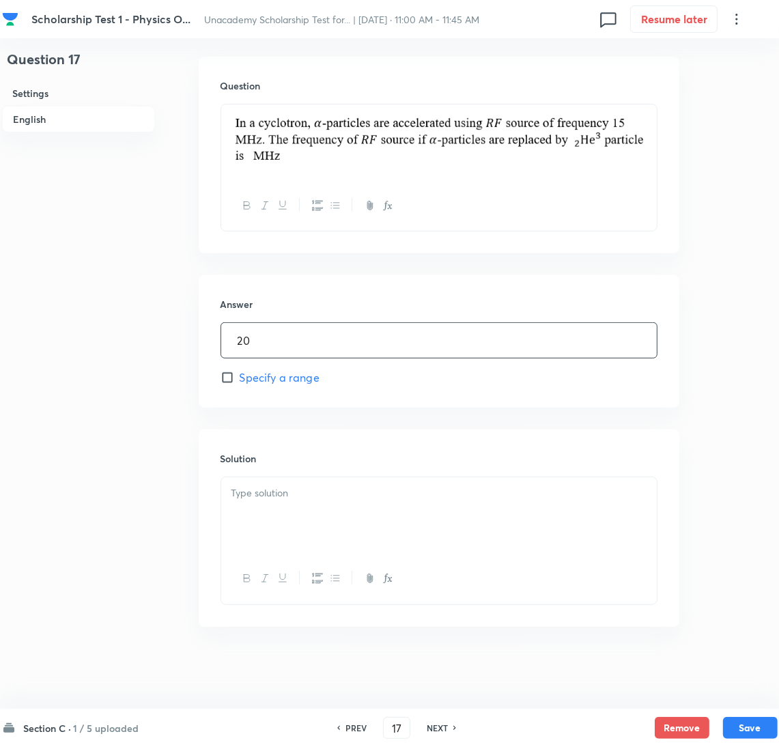
type input "20"
click at [274, 541] on div at bounding box center [439, 515] width 436 height 76
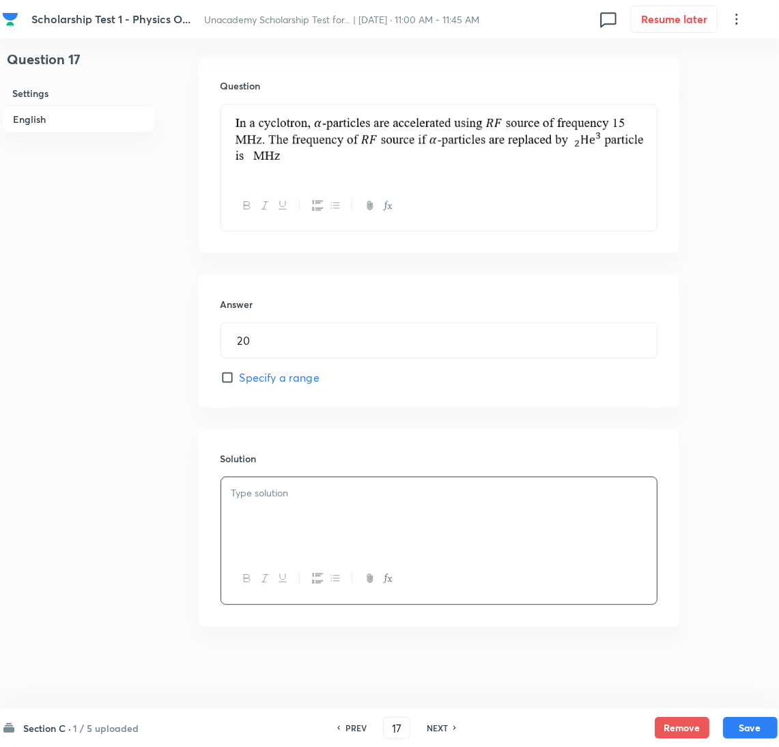
click at [287, 500] on p at bounding box center [438, 493] width 415 height 16
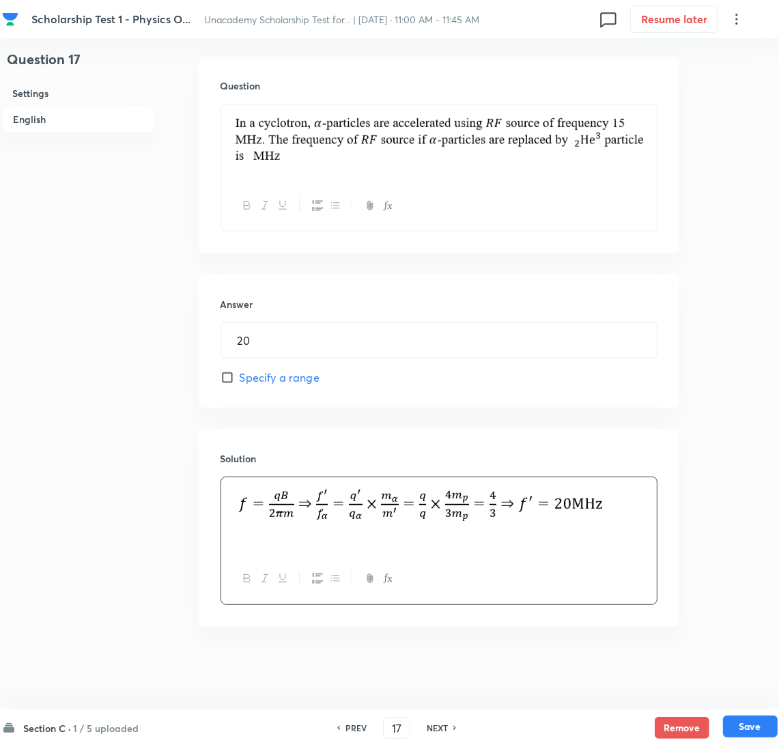
click at [750, 725] on button "Save" at bounding box center [750, 727] width 55 height 22
type input "18"
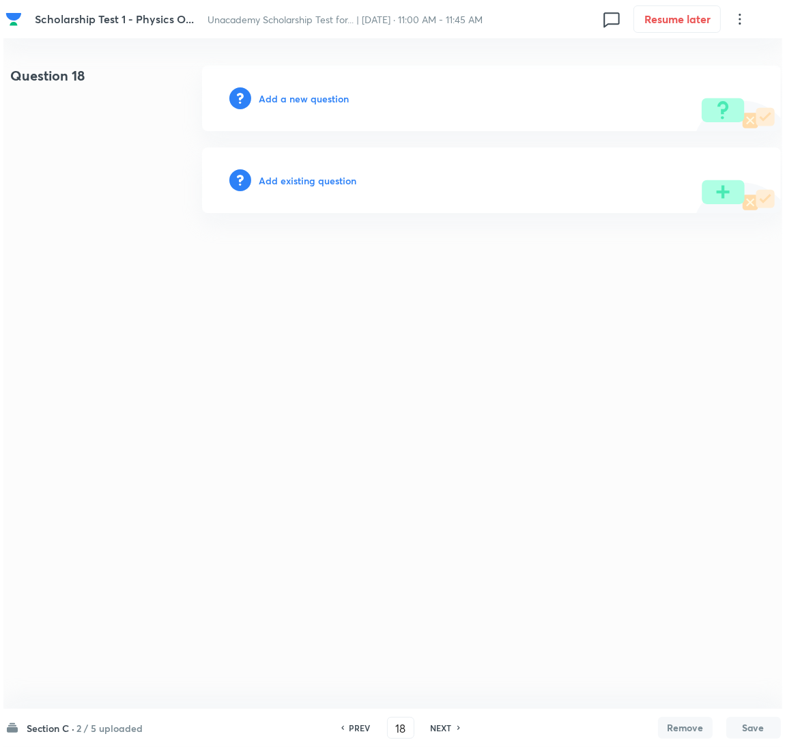
scroll to position [0, 0]
click at [305, 96] on h6 "Add a new question" at bounding box center [304, 98] width 90 height 14
click at [305, 96] on h6 "Choose a question type" at bounding box center [311, 98] width 105 height 14
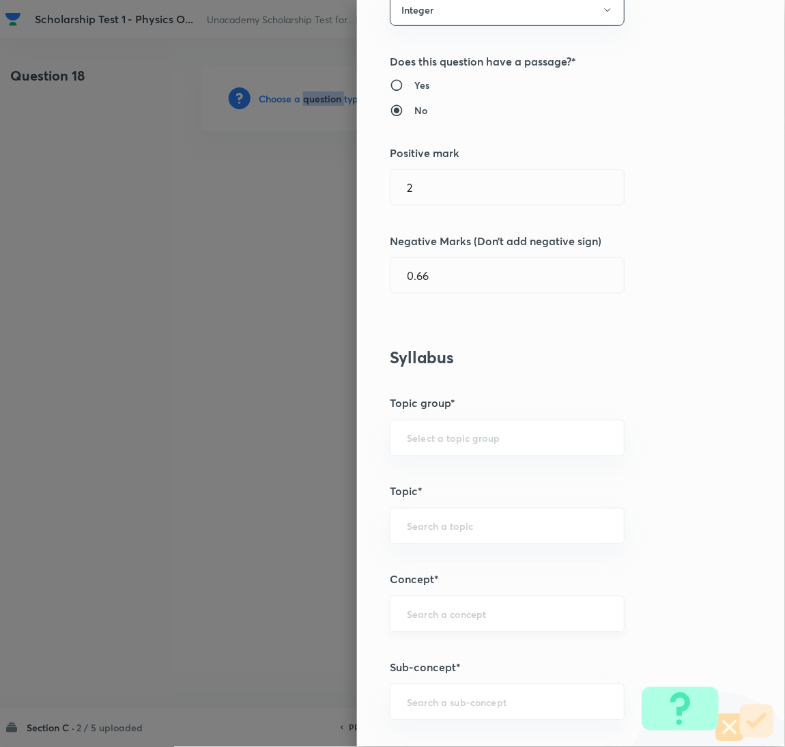
scroll to position [307, 0]
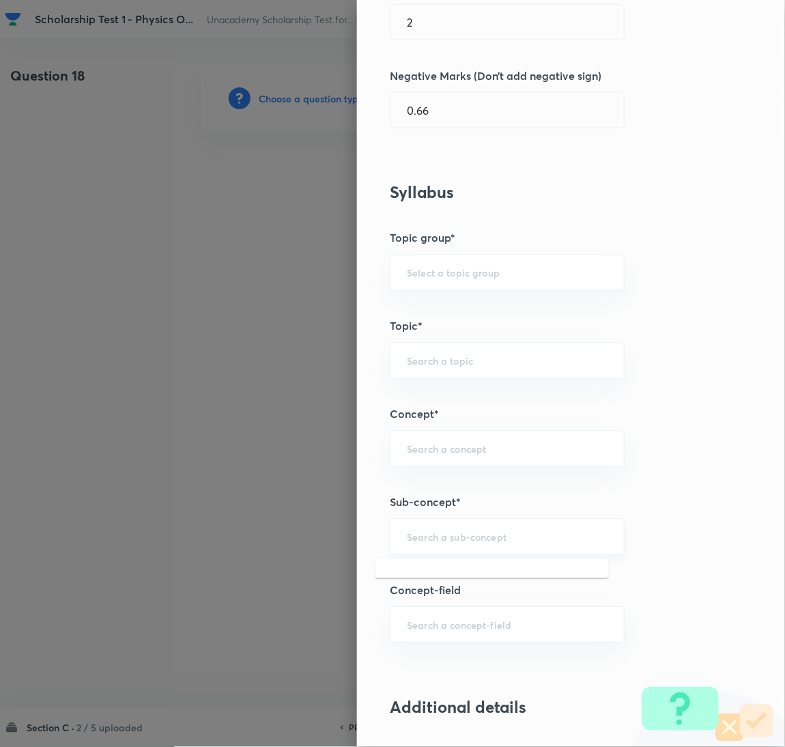
click at [421, 538] on input "text" at bounding box center [507, 537] width 201 height 13
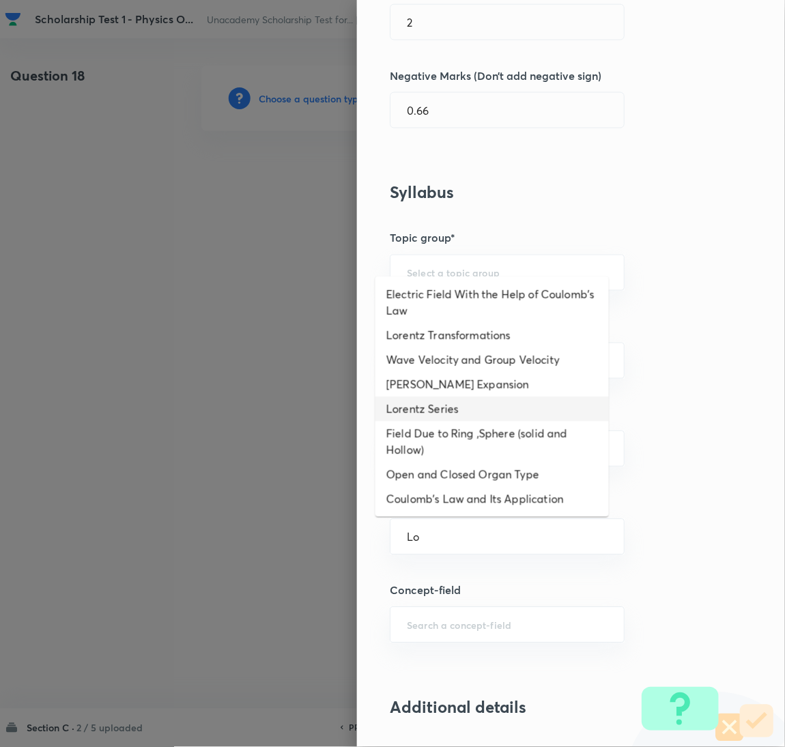
click at [429, 404] on li "Lorentz Series" at bounding box center [493, 409] width 234 height 25
type input "Lorentz Series"
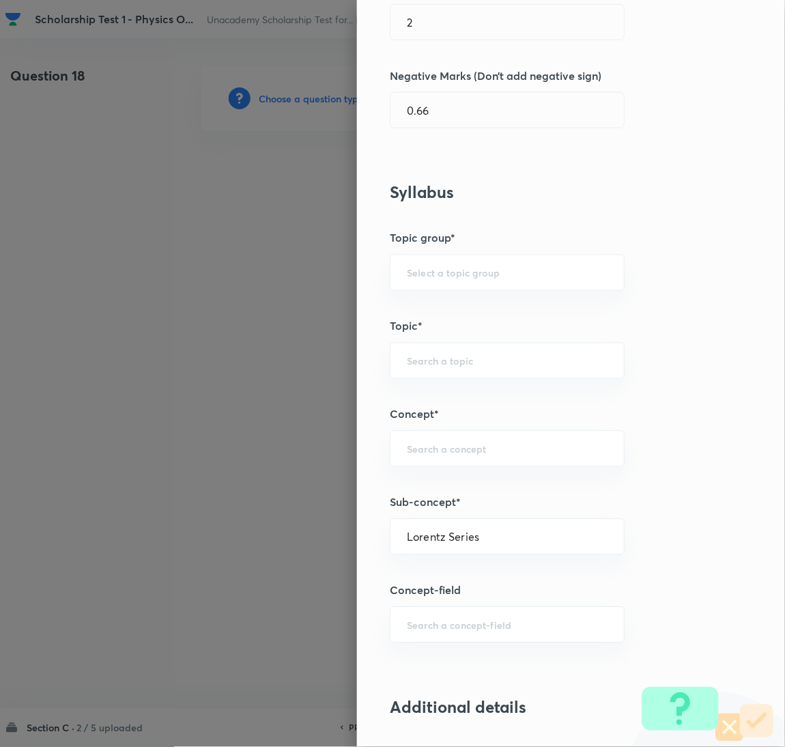
type input "Physics"
type input "Mathematical Methods"
type input "Series Expansion"
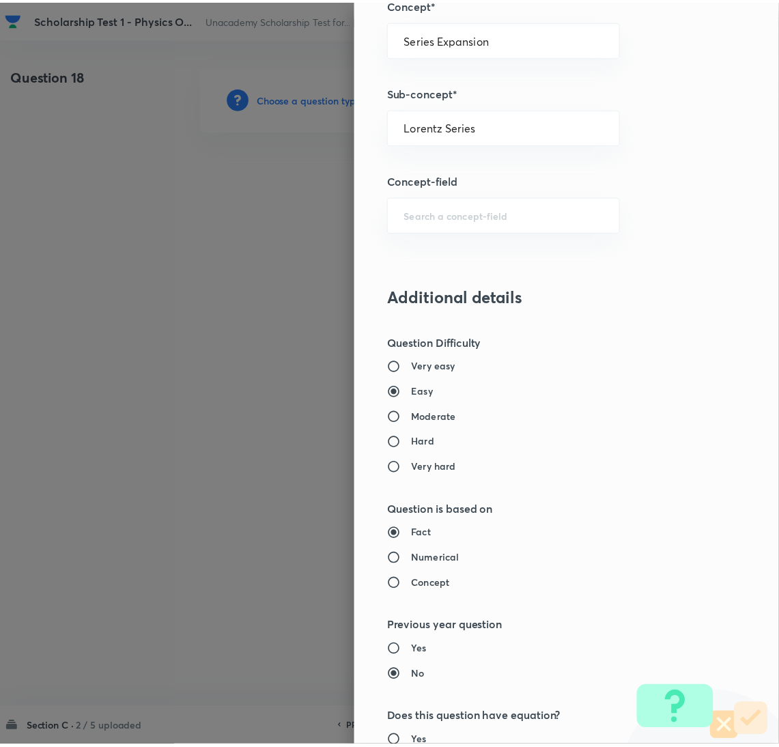
scroll to position [1034, 0]
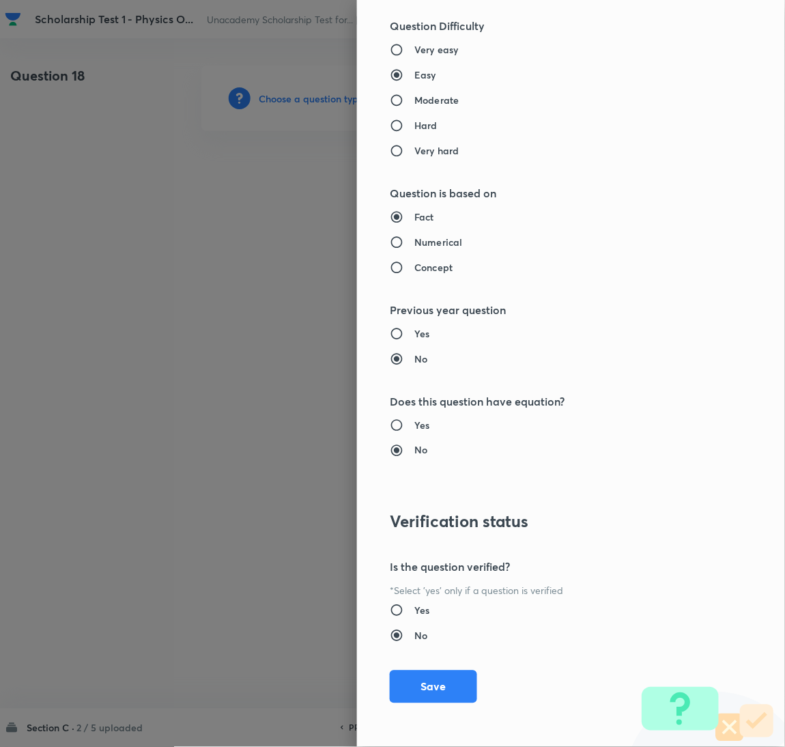
drag, startPoint x: 421, startPoint y: 692, endPoint x: 330, endPoint y: 565, distance: 155.7
click at [419, 686] on button "Save" at bounding box center [433, 686] width 87 height 33
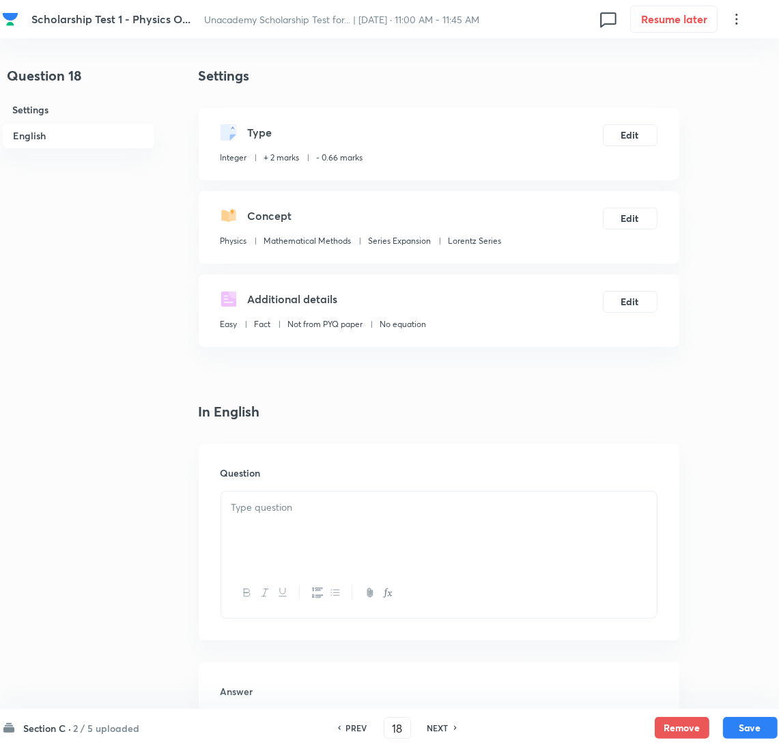
click at [310, 533] on div at bounding box center [439, 530] width 436 height 76
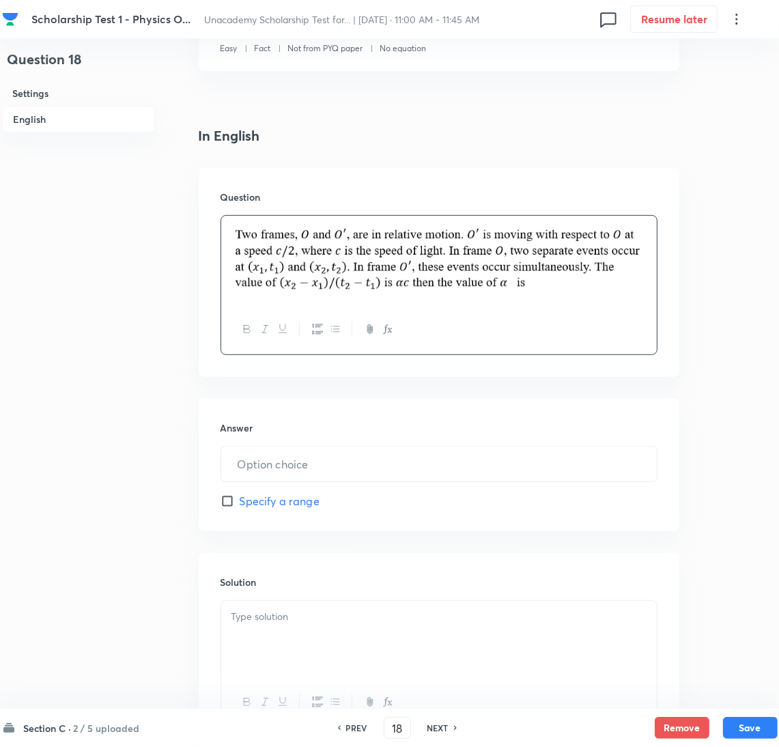
scroll to position [400, 0]
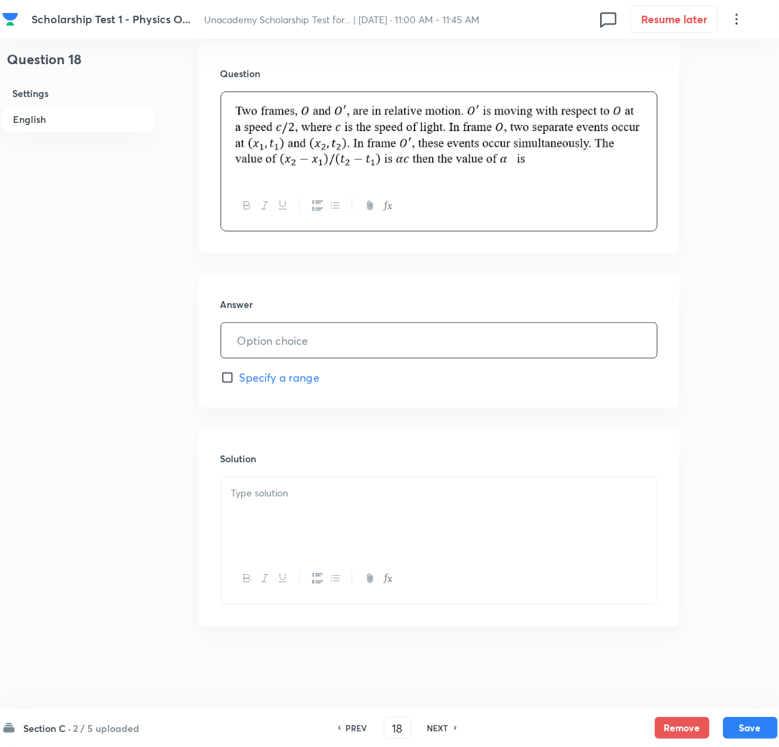
click at [292, 341] on input "text" at bounding box center [439, 340] width 436 height 35
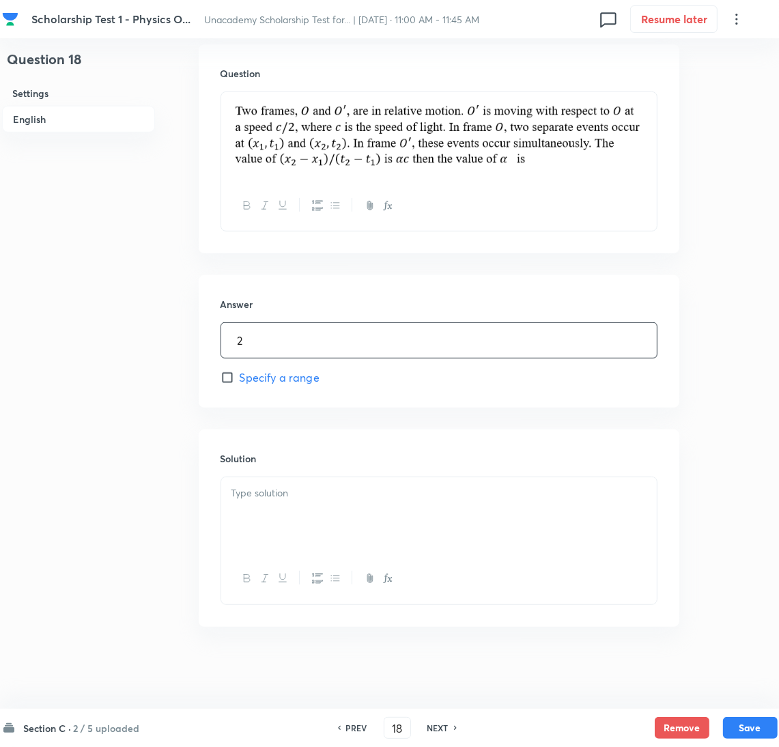
type input "2"
drag, startPoint x: 378, startPoint y: 489, endPoint x: 195, endPoint y: 517, distance: 185.1
click at [376, 492] on p at bounding box center [438, 493] width 415 height 16
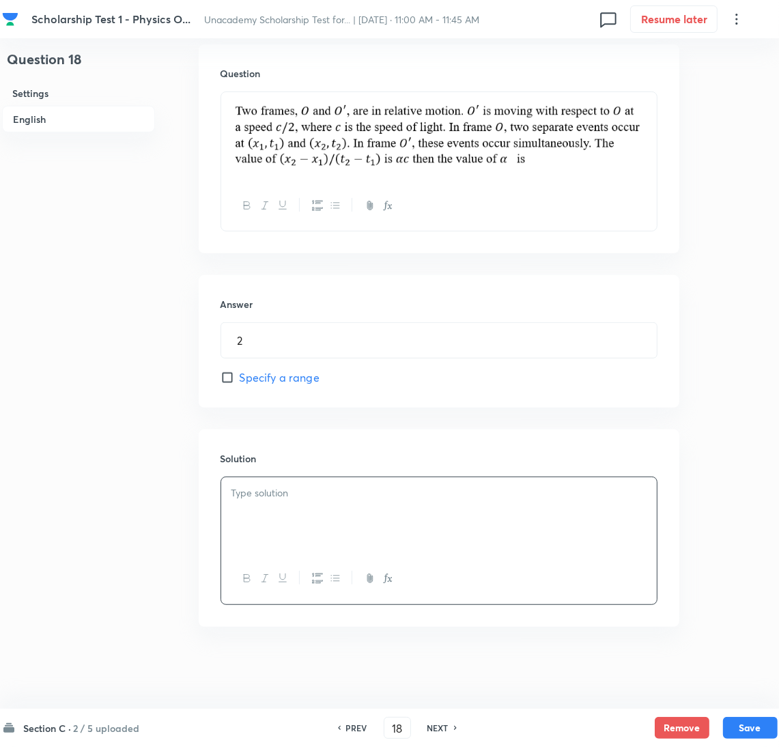
click at [266, 520] on div at bounding box center [439, 515] width 436 height 76
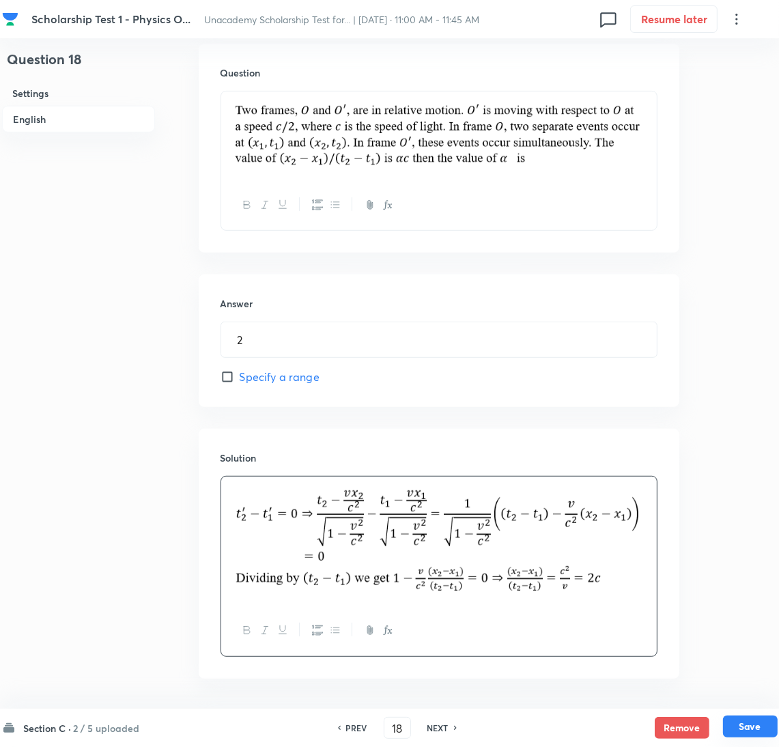
click at [740, 725] on button "Save" at bounding box center [750, 727] width 55 height 22
type input "19"
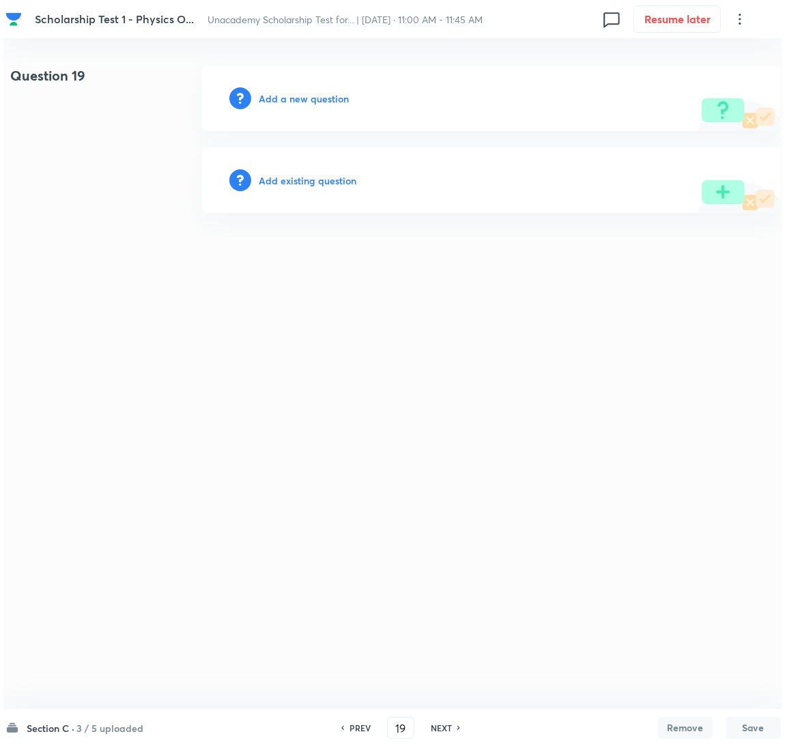
scroll to position [0, 0]
click at [274, 92] on div "Add a new question" at bounding box center [490, 99] width 579 height 66
click at [274, 92] on h6 "Add a new question" at bounding box center [304, 98] width 90 height 14
click at [285, 102] on h6 "Choose a question type" at bounding box center [311, 98] width 105 height 14
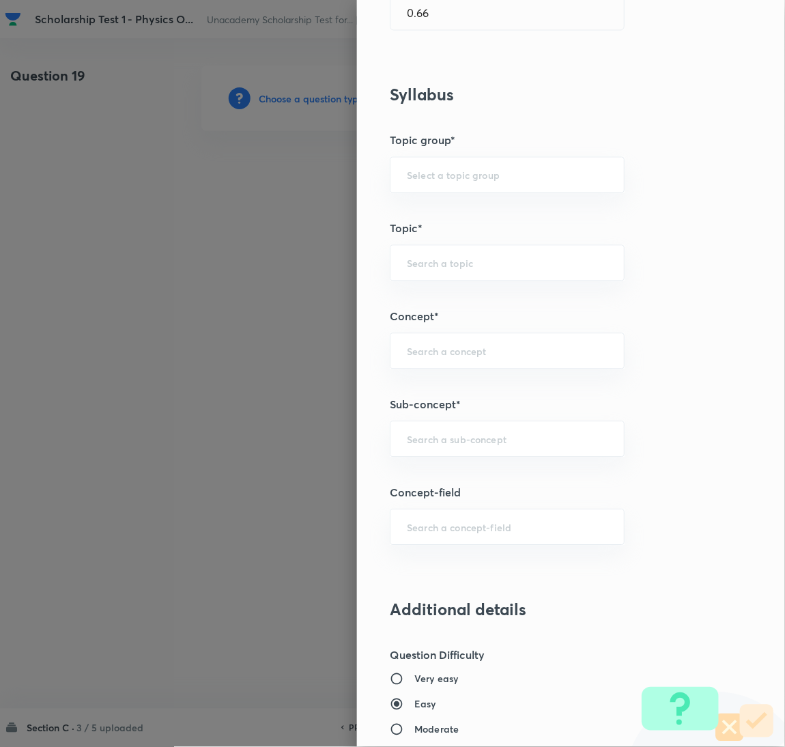
scroll to position [511, 0]
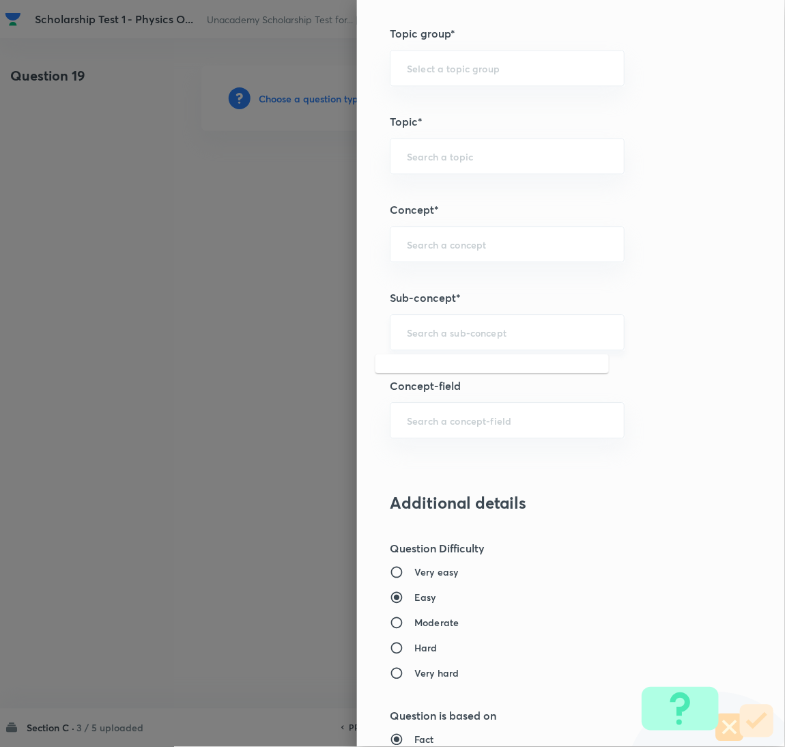
click at [419, 333] on input "text" at bounding box center [507, 332] width 201 height 13
click at [457, 374] on li "Basic Properties of Nuclei" at bounding box center [493, 372] width 234 height 25
type input "Basic Properties of Nuclei"
type input "Physics"
type input "Modern Physics"
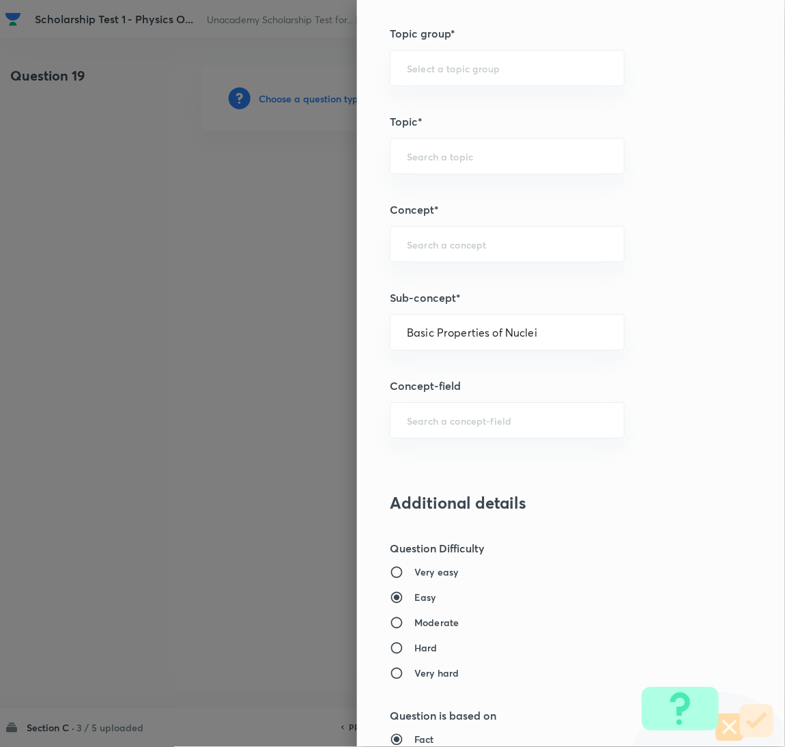
type input "Structure of Atomic Nucleus"
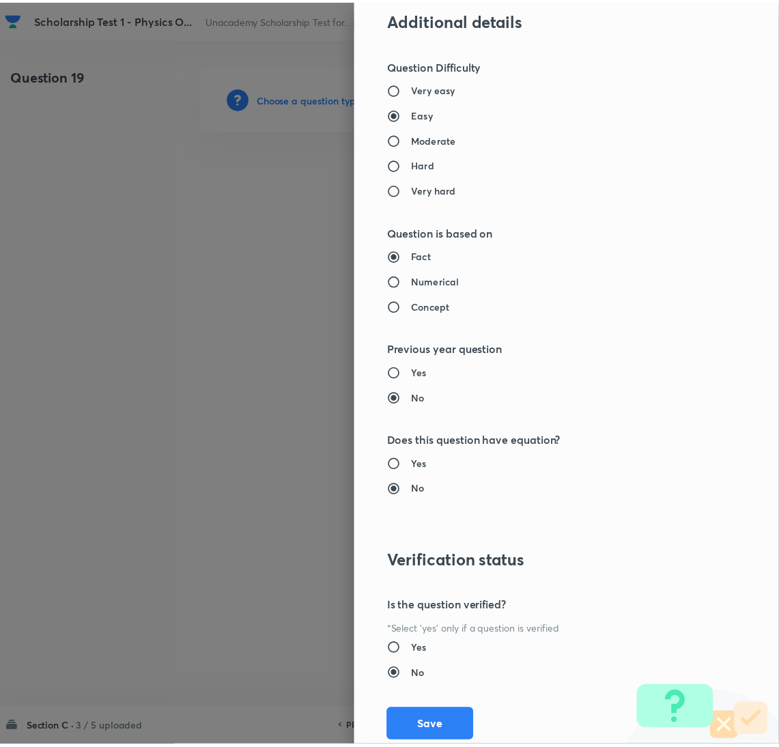
scroll to position [1034, 0]
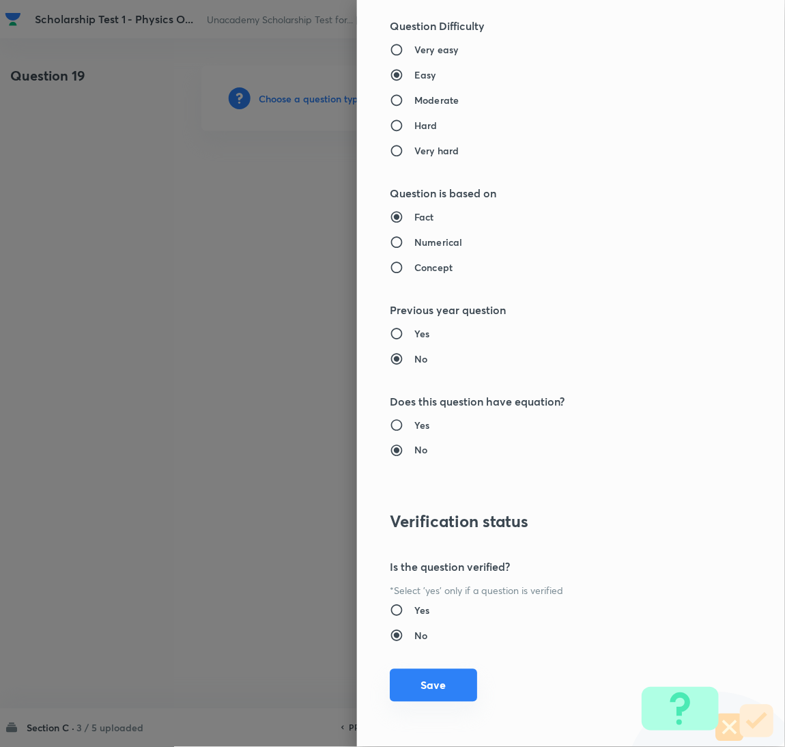
click at [421, 684] on button "Save" at bounding box center [433, 685] width 87 height 33
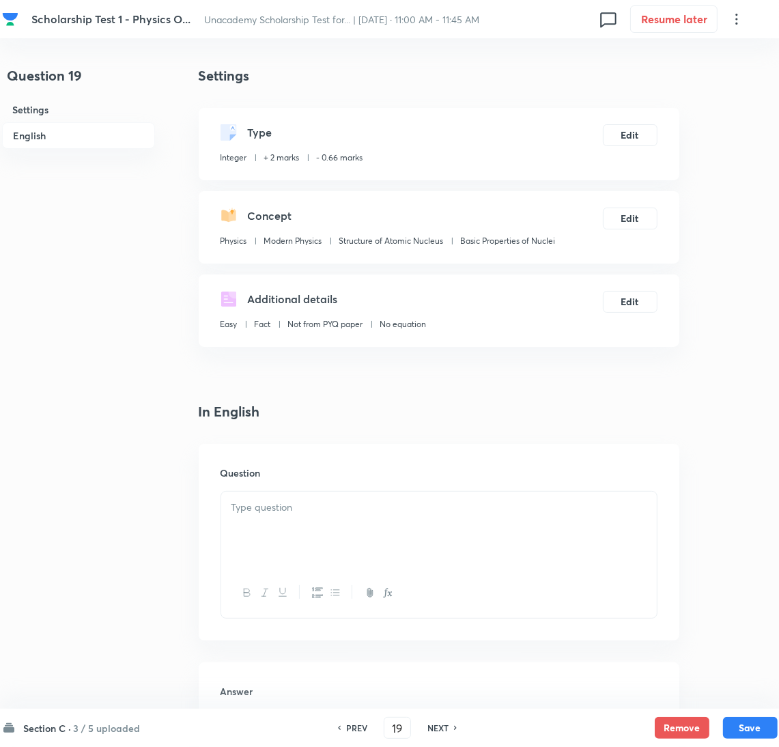
click at [290, 504] on p at bounding box center [438, 508] width 415 height 16
click at [335, 540] on div at bounding box center [439, 530] width 436 height 76
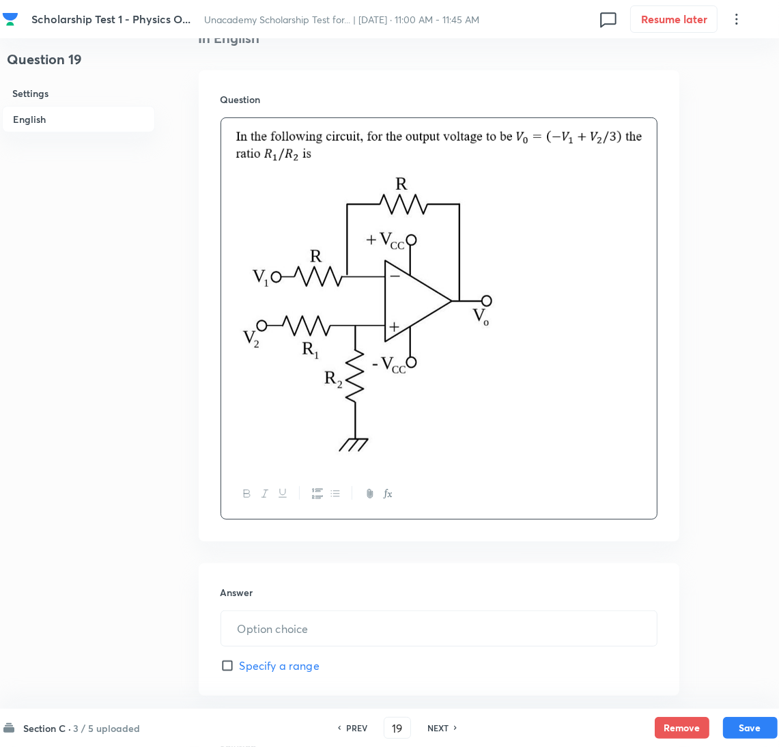
scroll to position [410, 0]
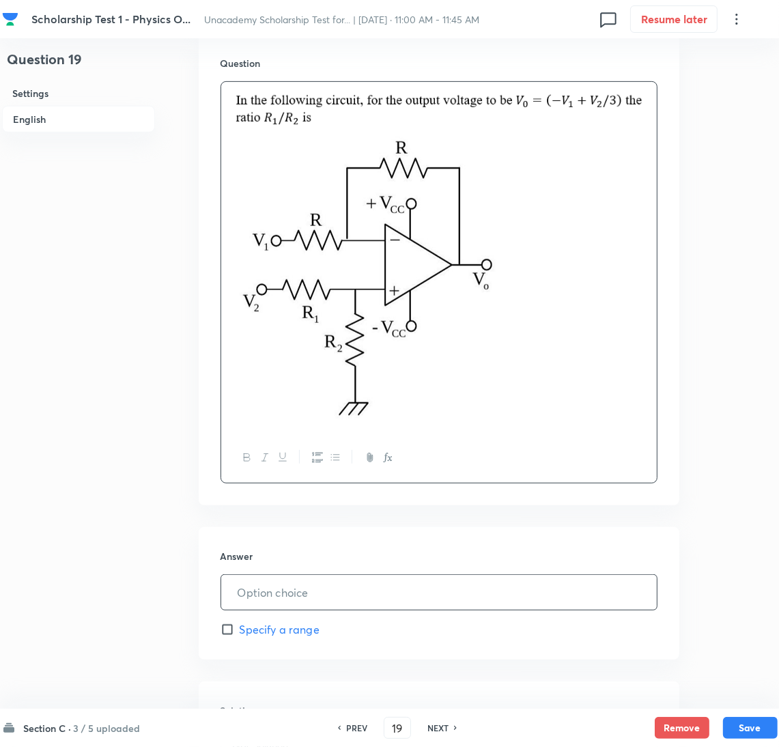
click at [285, 591] on input "text" at bounding box center [439, 592] width 436 height 35
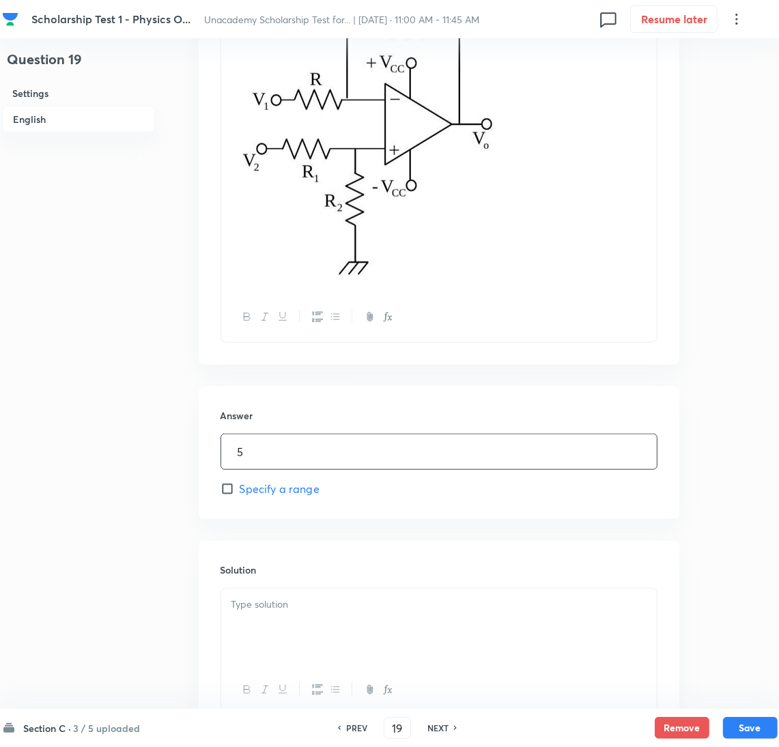
scroll to position [662, 0]
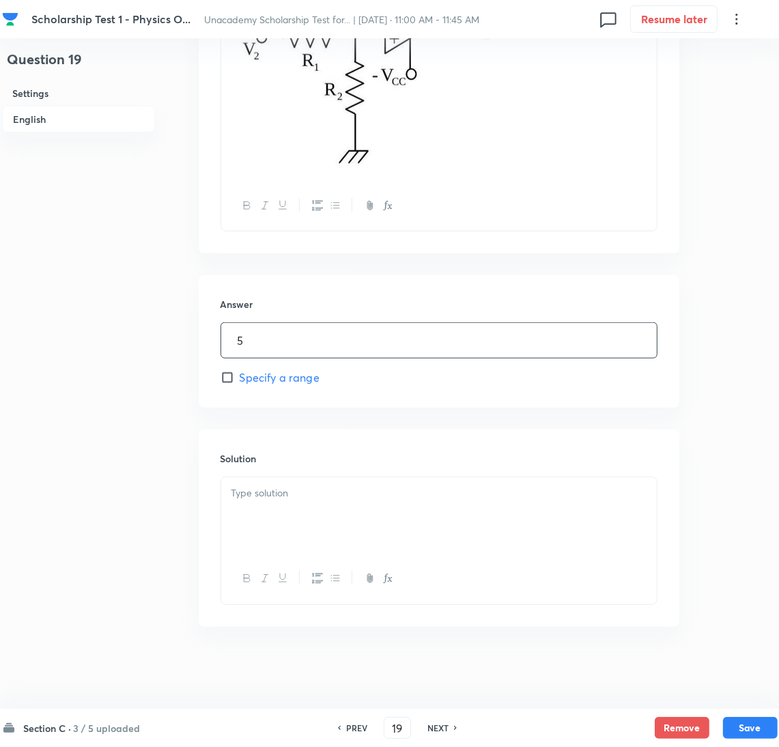
type input "5"
drag, startPoint x: 296, startPoint y: 508, endPoint x: 52, endPoint y: 507, distance: 244.4
click at [285, 507] on div at bounding box center [439, 515] width 436 height 76
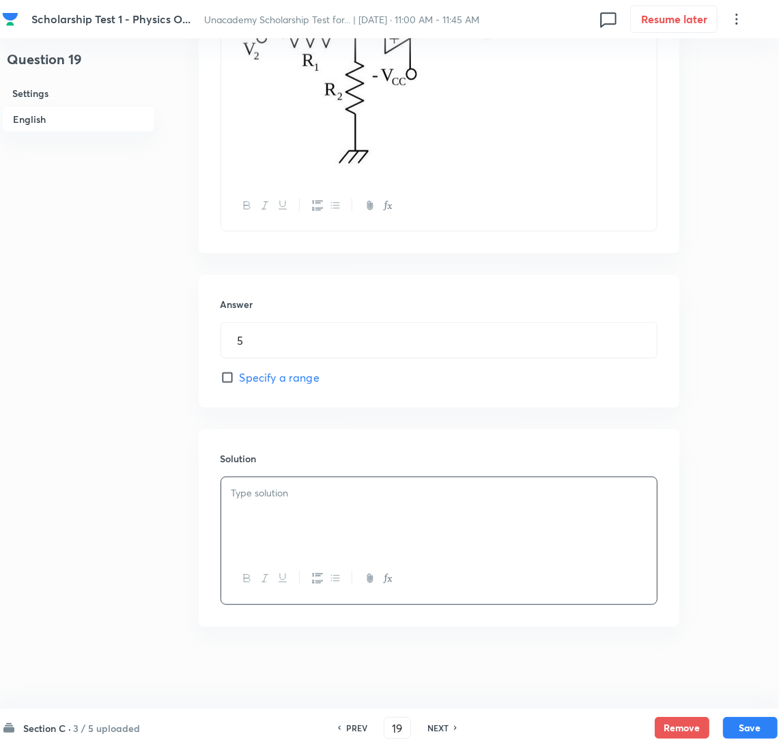
click at [289, 515] on div at bounding box center [439, 515] width 436 height 76
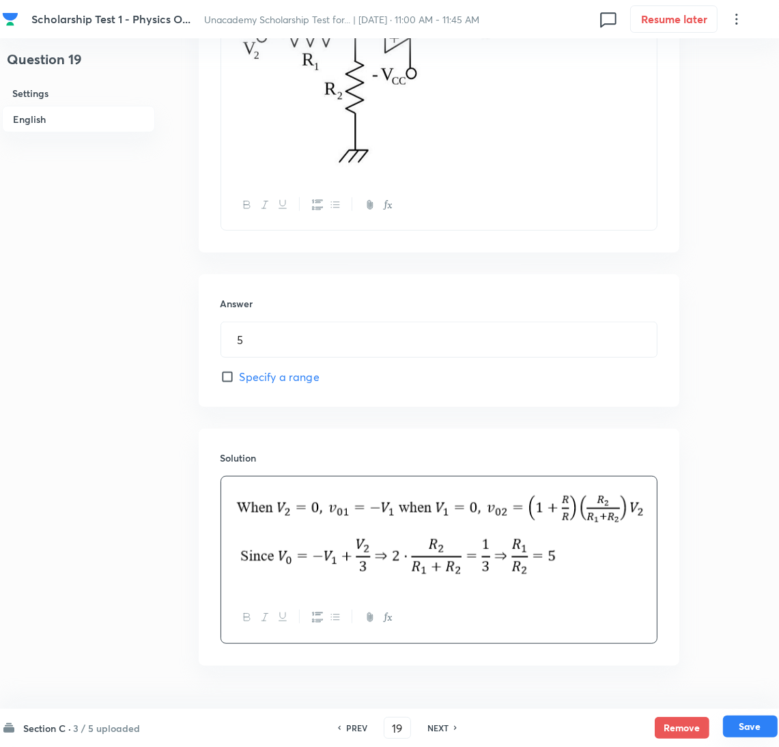
click at [743, 724] on button "Save" at bounding box center [750, 727] width 55 height 22
type input "20"
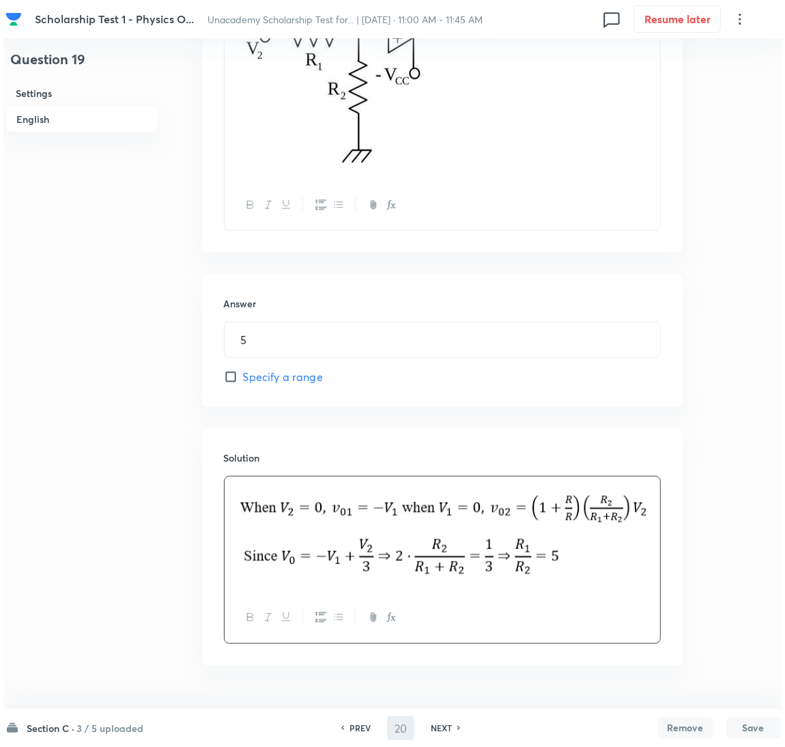
scroll to position [0, 0]
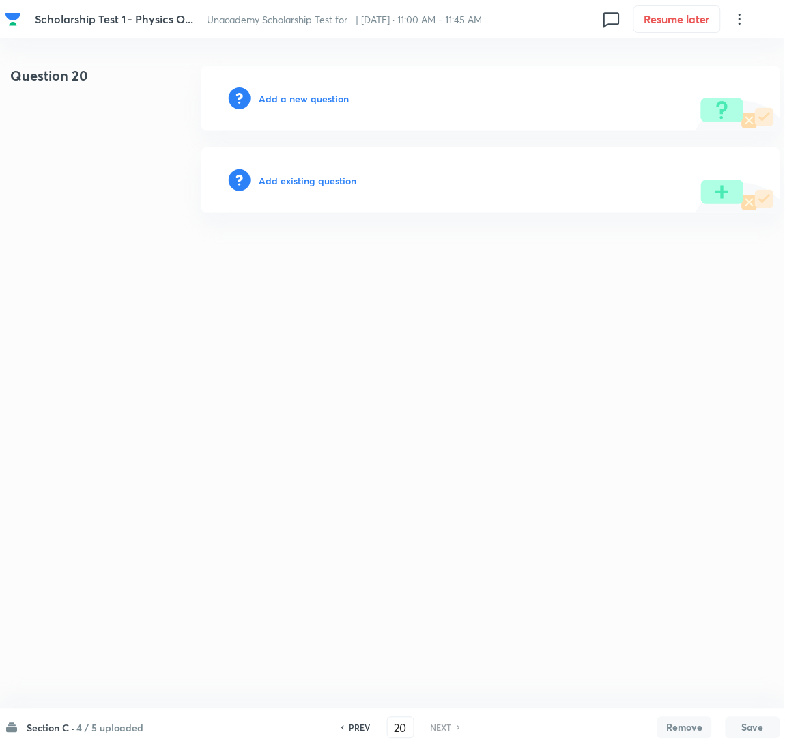
click at [304, 100] on h6 "Add a new question" at bounding box center [304, 98] width 90 height 14
click at [292, 100] on h6 "Choose a question type" at bounding box center [311, 98] width 105 height 14
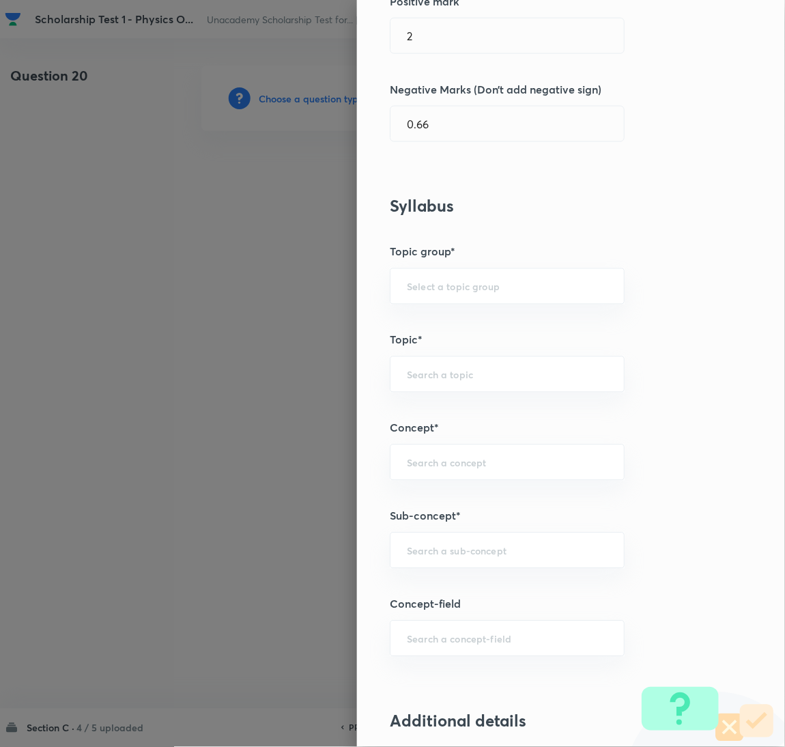
scroll to position [307, 0]
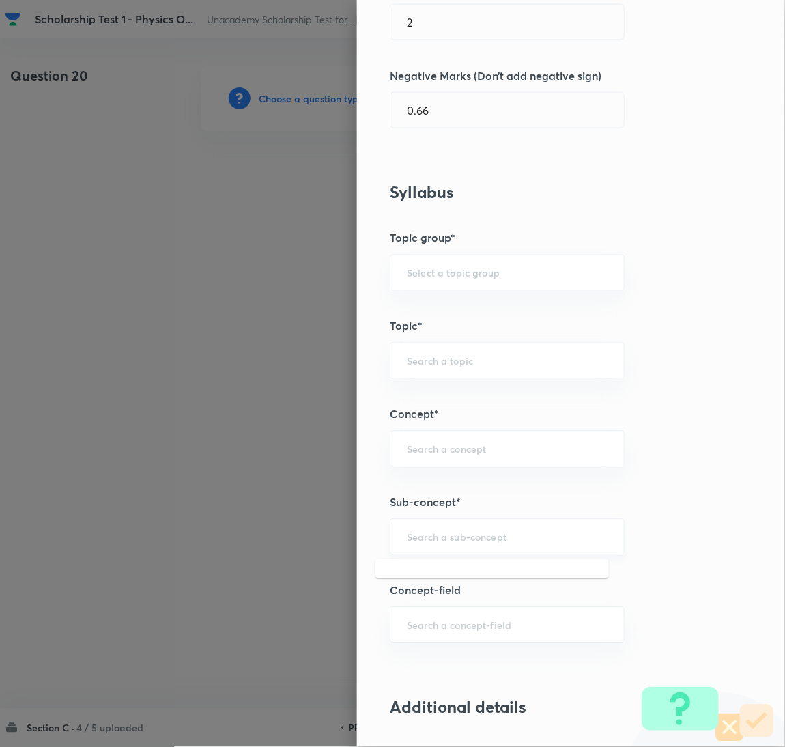
click at [453, 541] on input "text" at bounding box center [507, 537] width 201 height 13
click at [423, 571] on li "Zener Diode" at bounding box center [493, 577] width 234 height 25
type input "Zener Diode"
type input "Physics"
type input "Devices & Electronics"
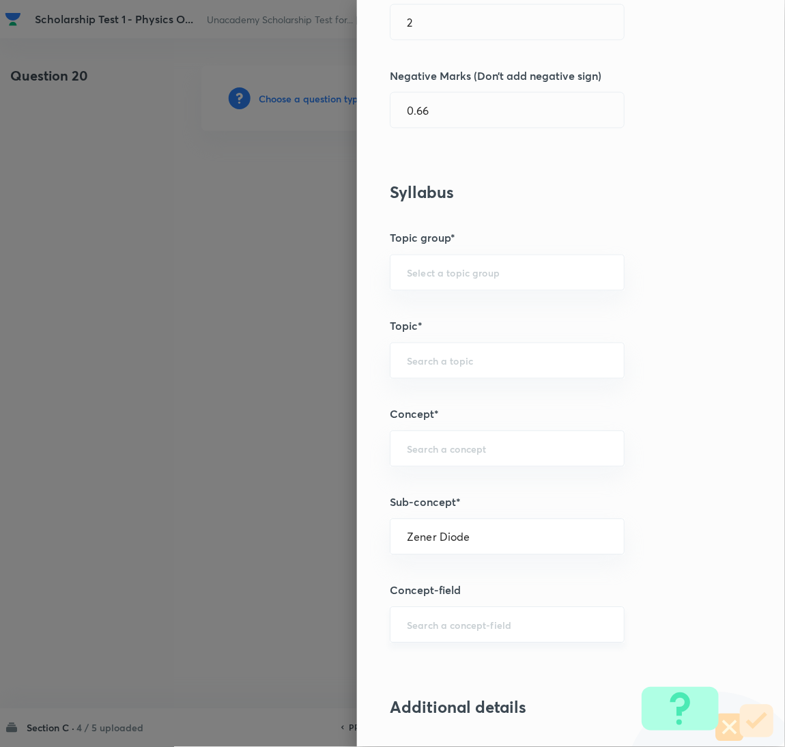
type input "P-n Junction Diode"
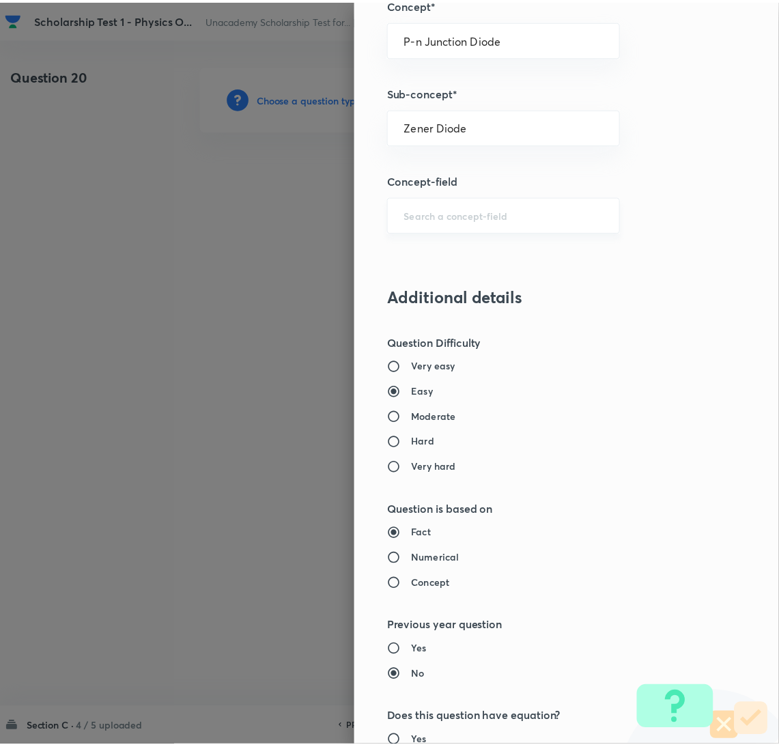
scroll to position [1034, 0]
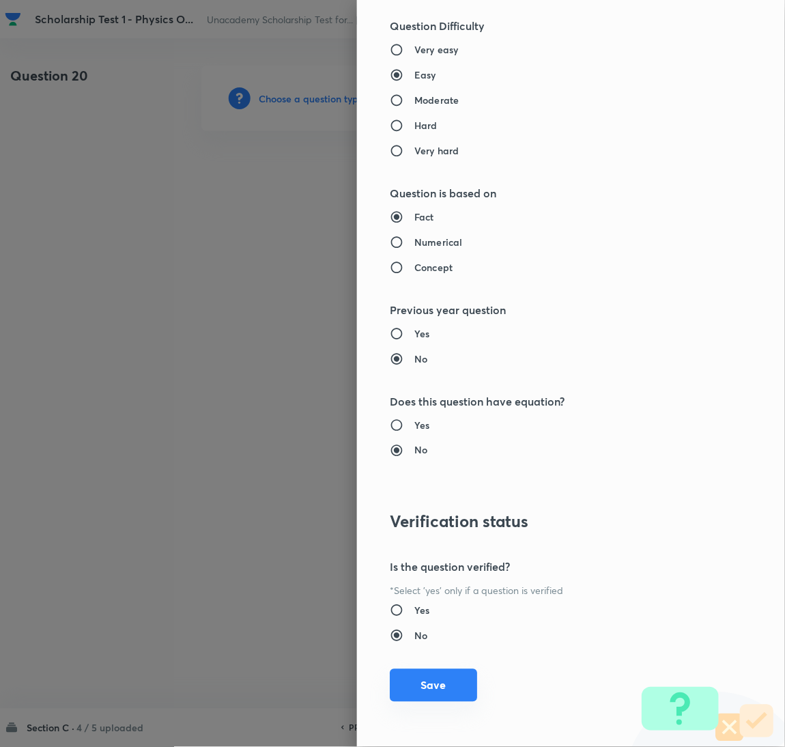
click at [423, 689] on button "Save" at bounding box center [433, 685] width 87 height 33
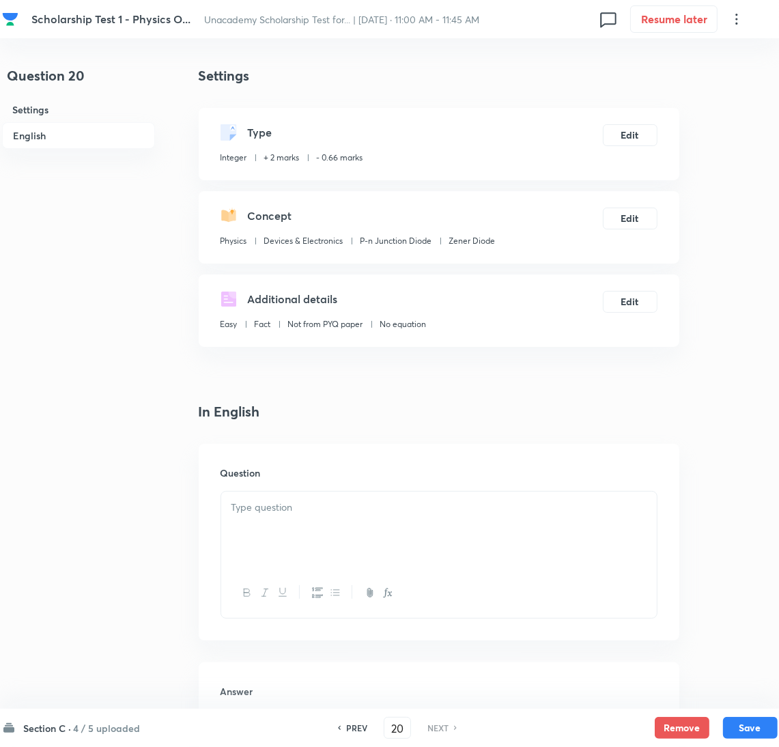
click at [252, 554] on div at bounding box center [439, 530] width 436 height 76
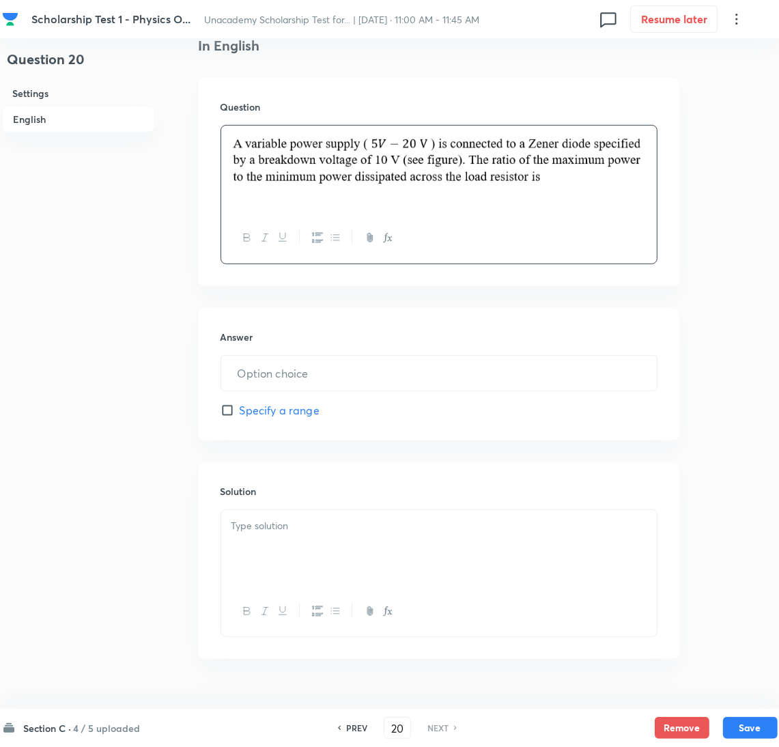
scroll to position [399, 0]
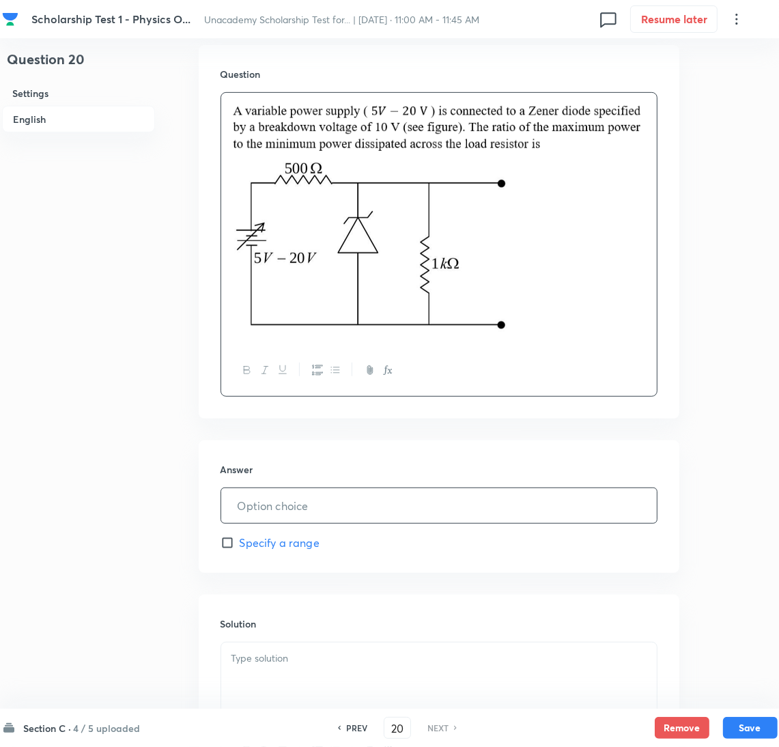
click at [270, 505] on input "text" at bounding box center [439, 505] width 436 height 35
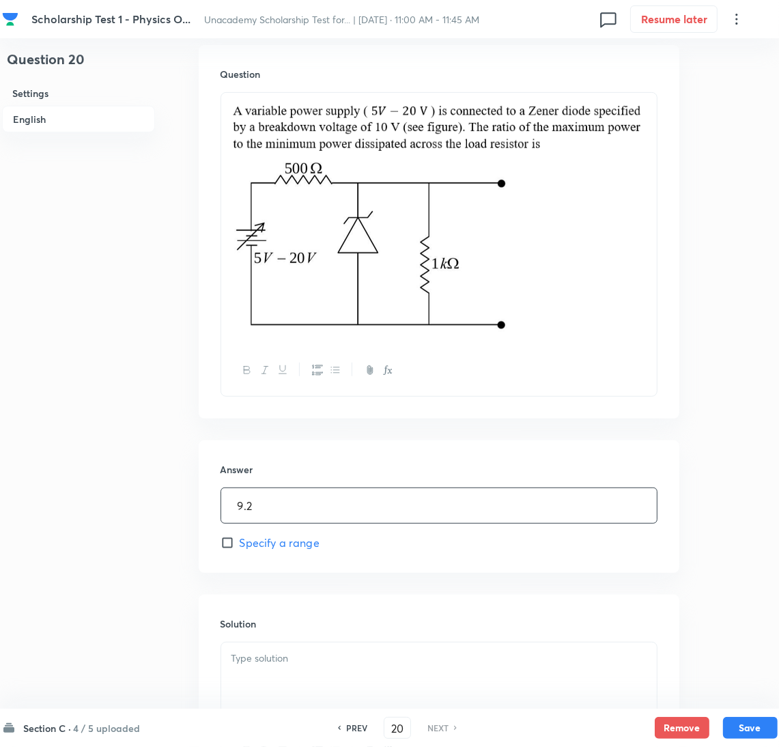
scroll to position [501, 0]
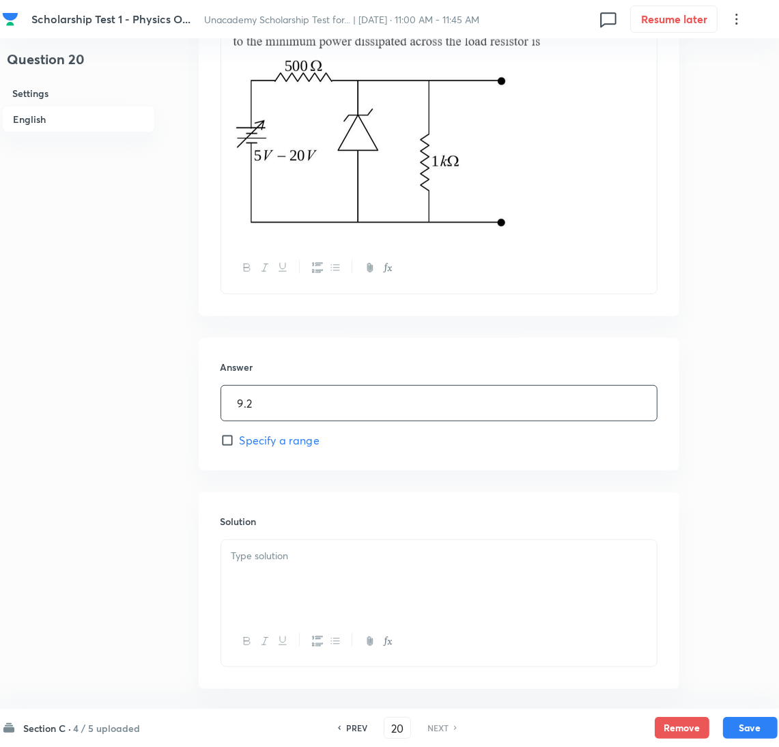
type input "9.2"
click at [257, 596] on div at bounding box center [439, 578] width 436 height 76
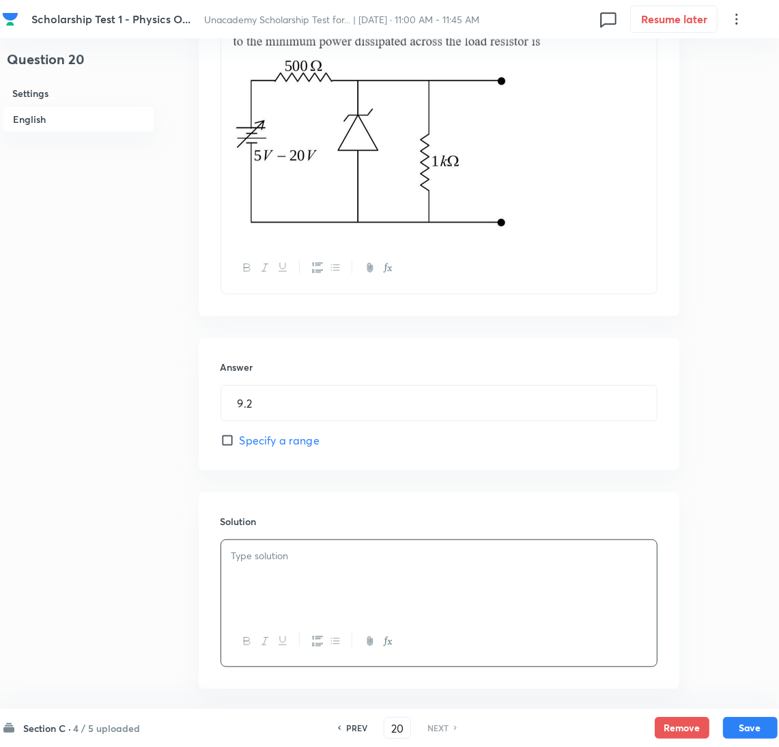
click at [246, 434] on div "Answer 9.2 ​ Specify a range" at bounding box center [439, 404] width 481 height 132
drag, startPoint x: 249, startPoint y: 439, endPoint x: 253, endPoint y: 455, distance: 16.4
click at [249, 442] on span "Specify a range" at bounding box center [280, 440] width 80 height 16
click at [240, 442] on input "Specify a range" at bounding box center [230, 441] width 19 height 14
checkbox input "true"
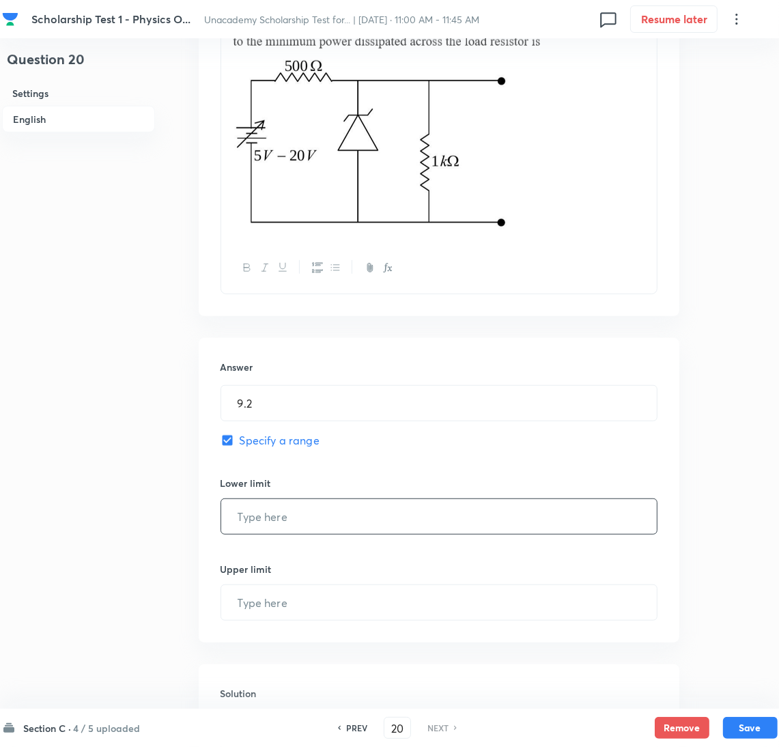
click at [269, 507] on input "text" at bounding box center [439, 516] width 436 height 35
type input "9"
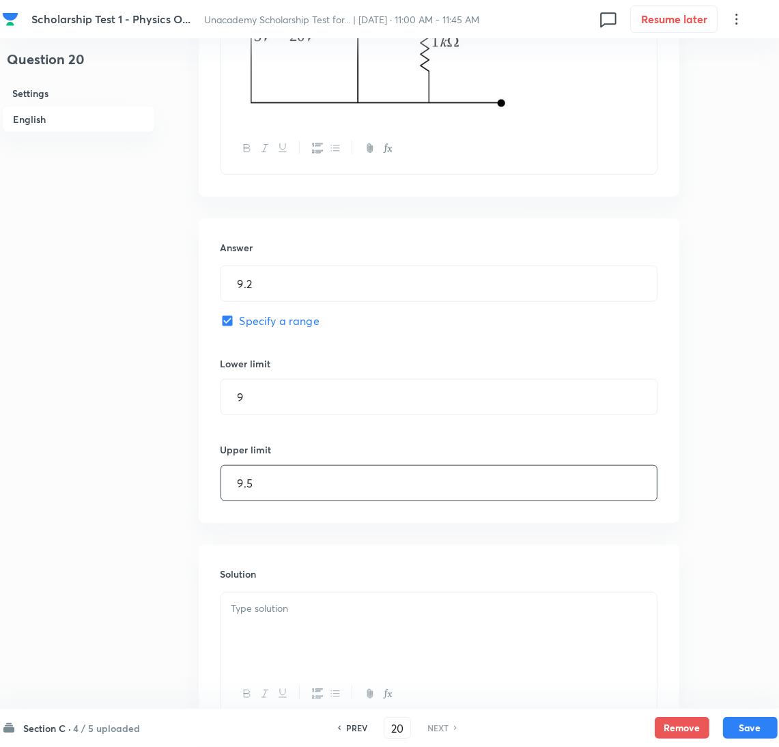
scroll to position [737, 0]
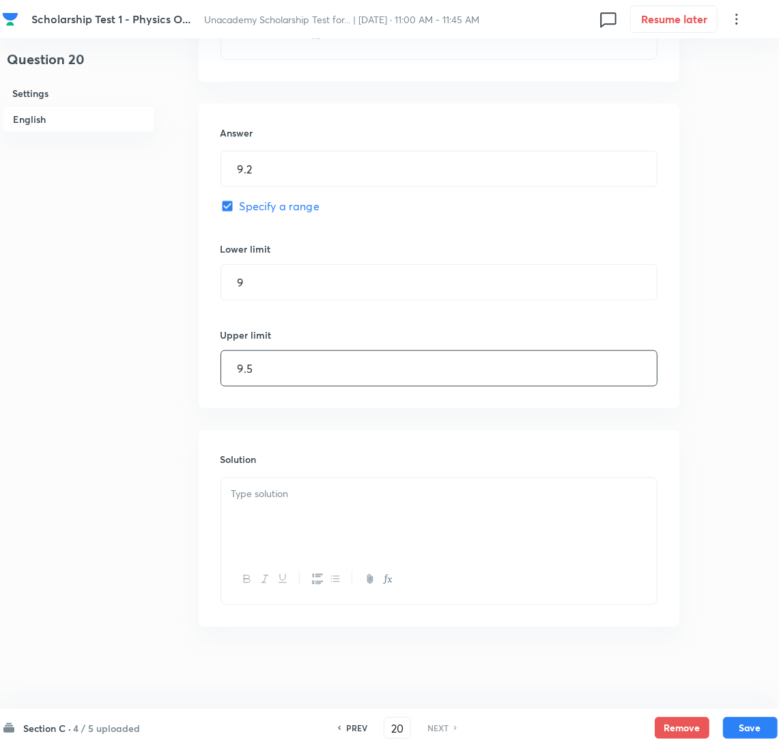
type input "9.5"
click at [321, 546] on div at bounding box center [439, 516] width 436 height 76
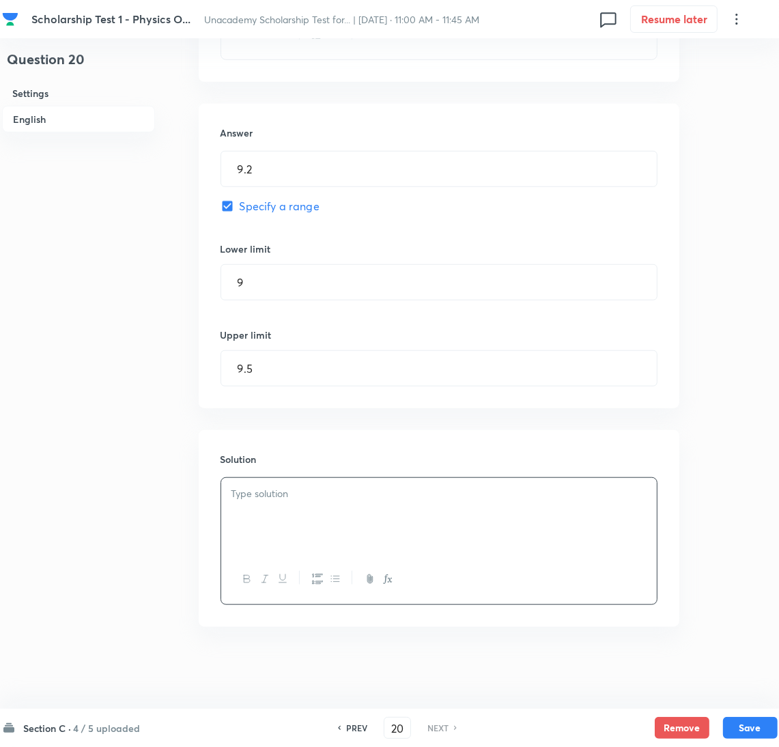
click at [335, 524] on div at bounding box center [439, 516] width 436 height 76
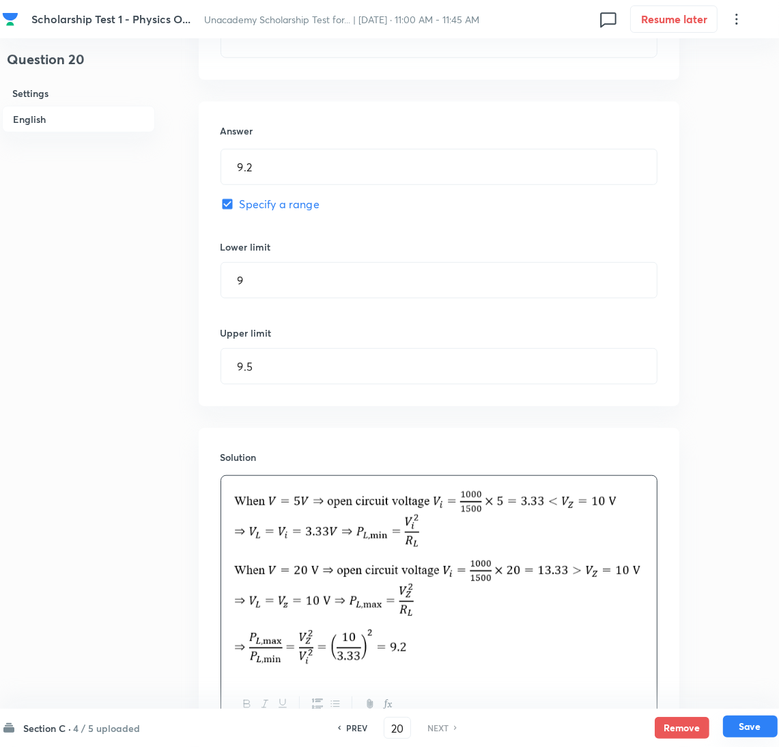
click at [754, 722] on button "Save" at bounding box center [750, 727] width 55 height 22
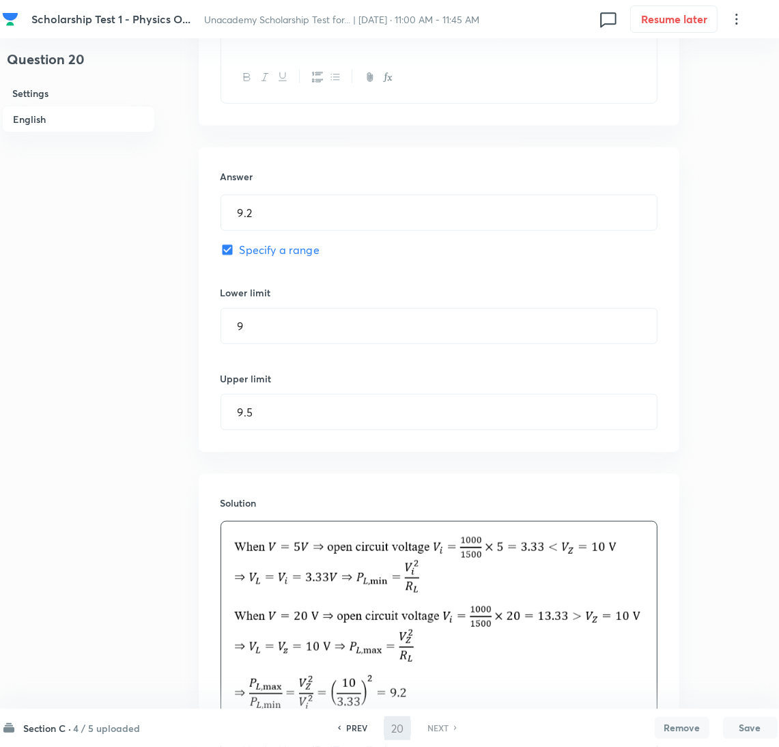
checkbox input "true"
type input "9.2"
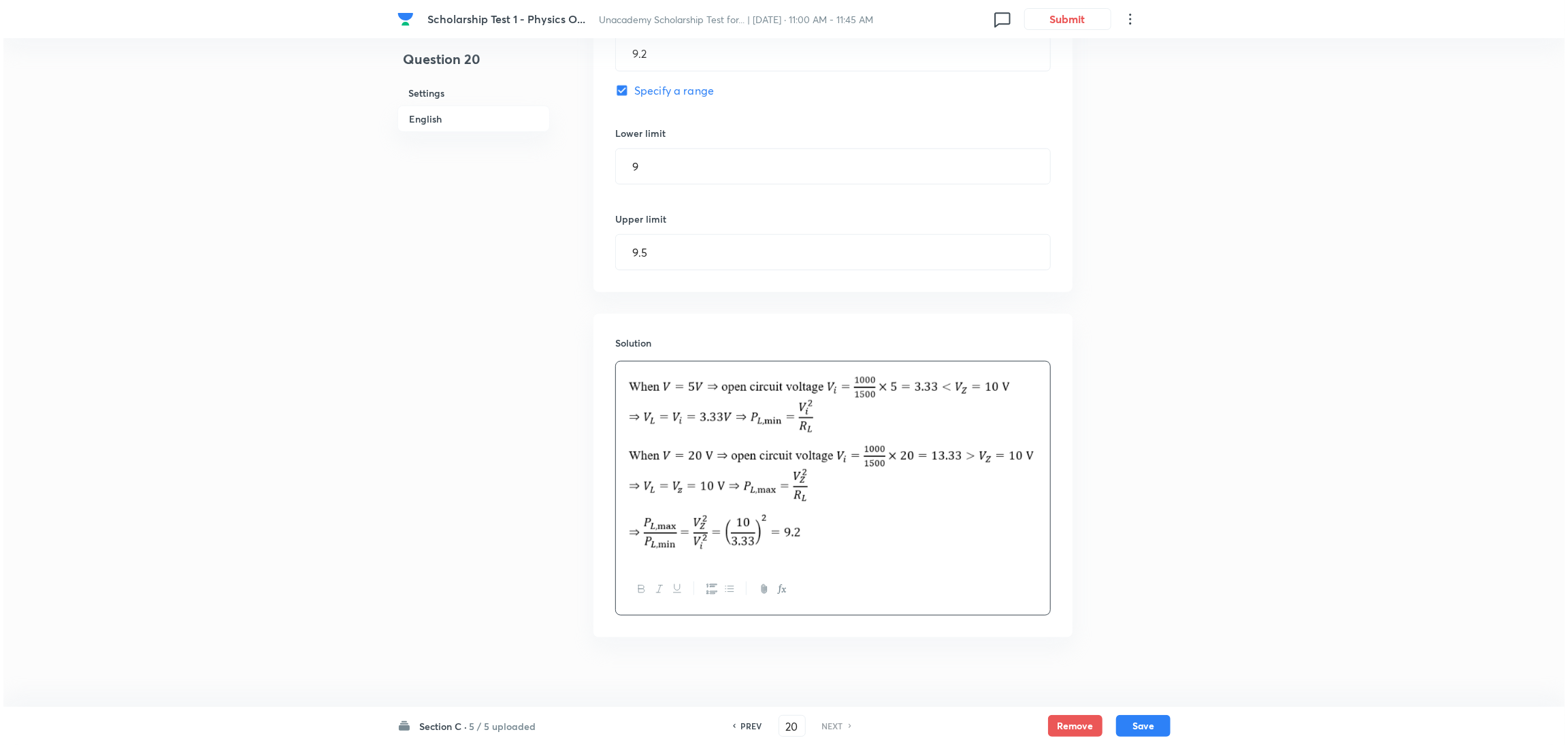
scroll to position [863, 0]
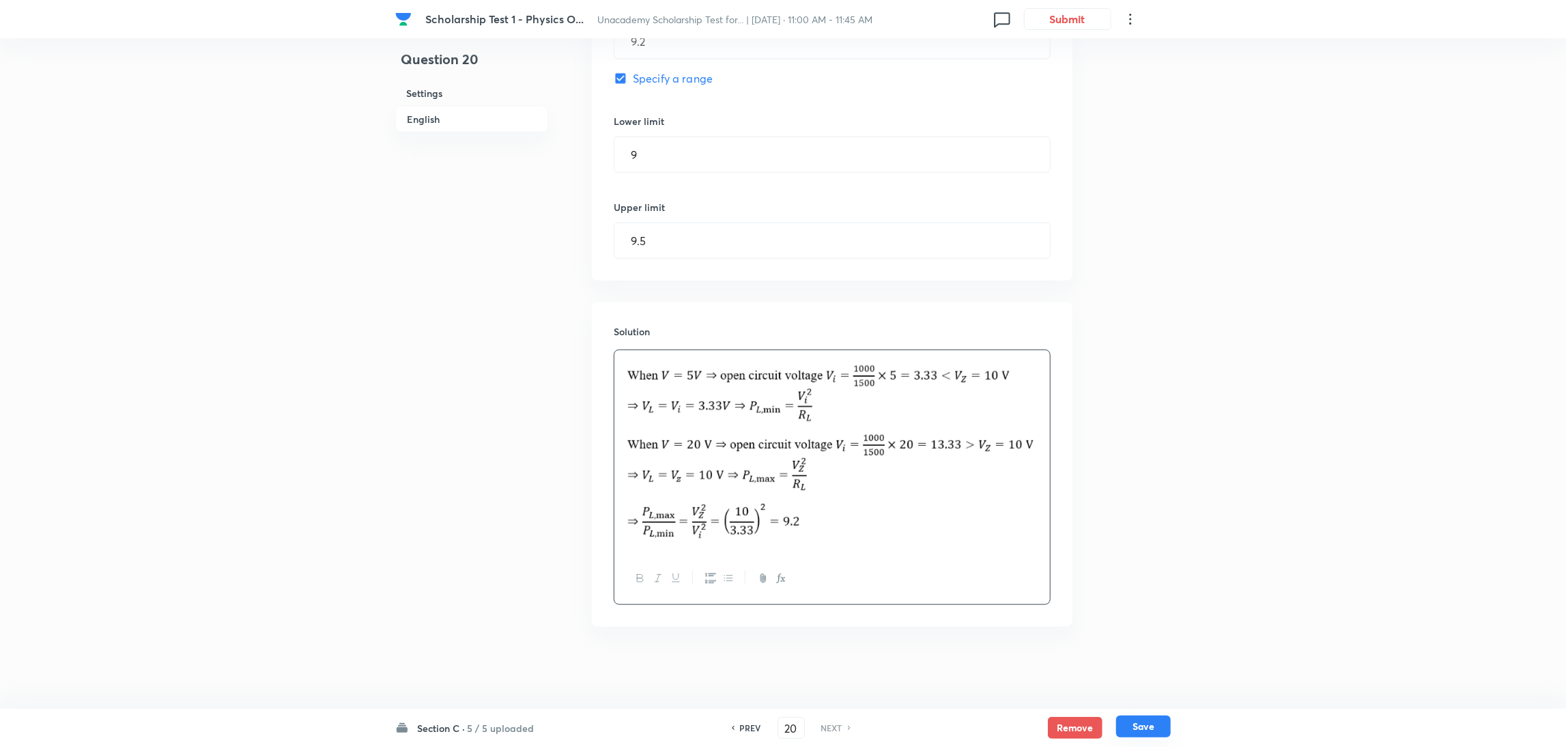
click at [778, 727] on button "Save" at bounding box center [1143, 727] width 55 height 22
checkbox input "true"
type input "9.2"
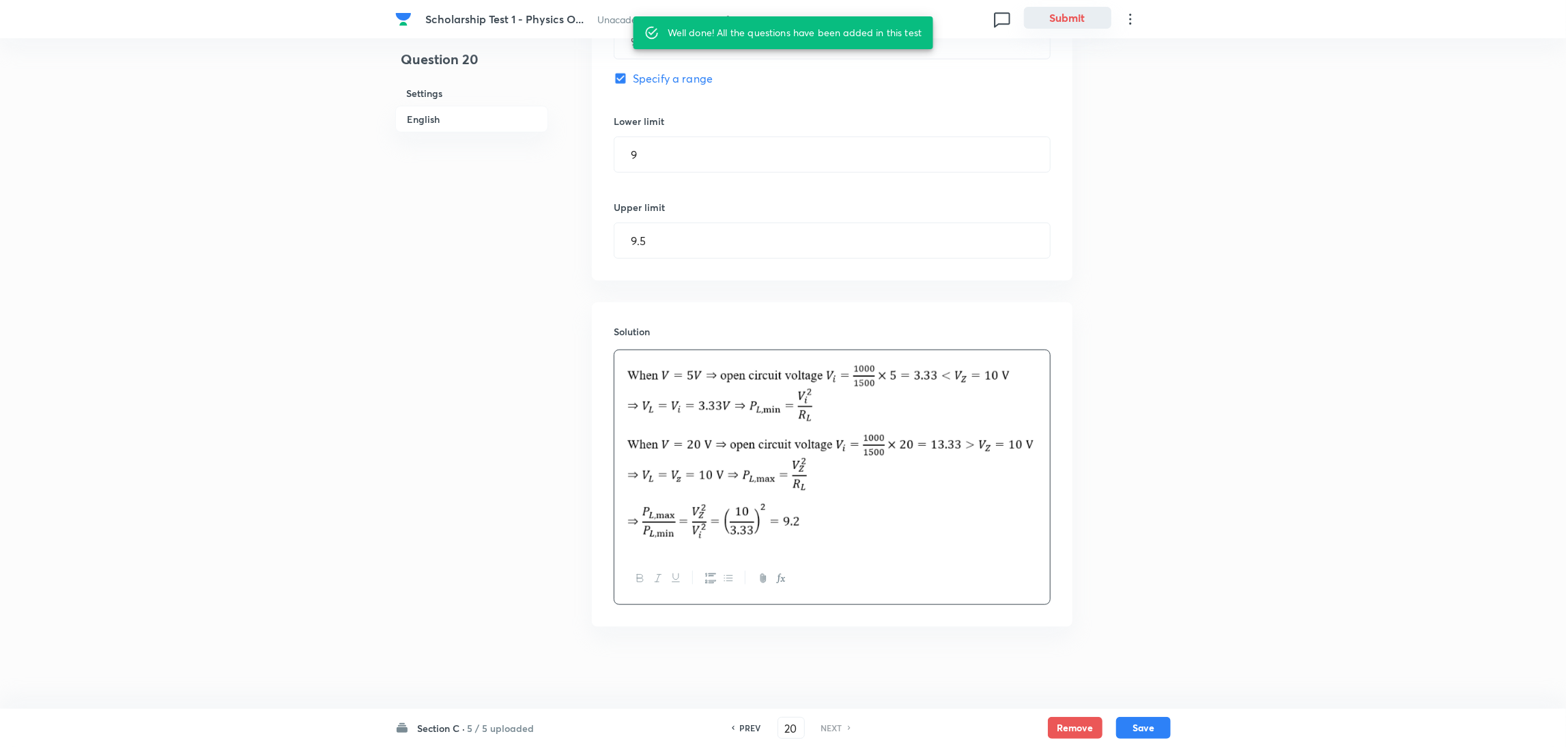
click at [778, 20] on button "Submit" at bounding box center [1067, 18] width 87 height 22
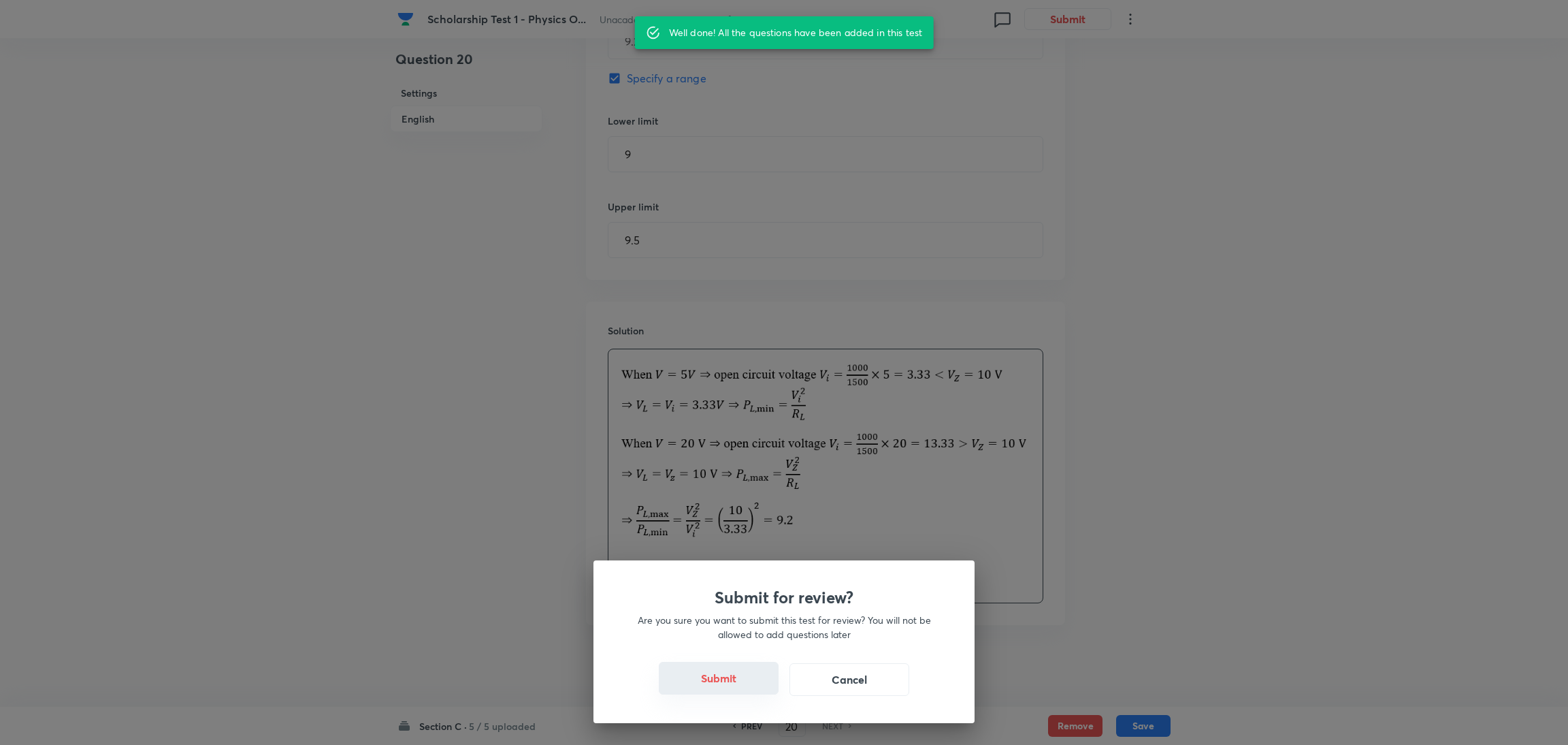
click at [727, 673] on button "Submit" at bounding box center [719, 678] width 120 height 33
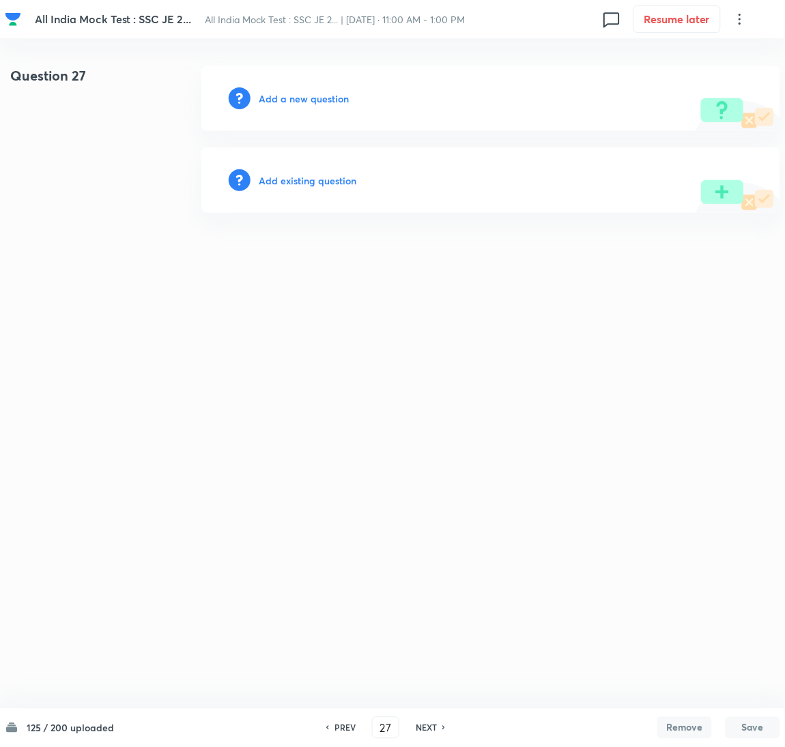
click at [308, 100] on h6 "Add a new question" at bounding box center [304, 98] width 90 height 14
click at [305, 100] on h6 "Choose a question type" at bounding box center [311, 98] width 105 height 14
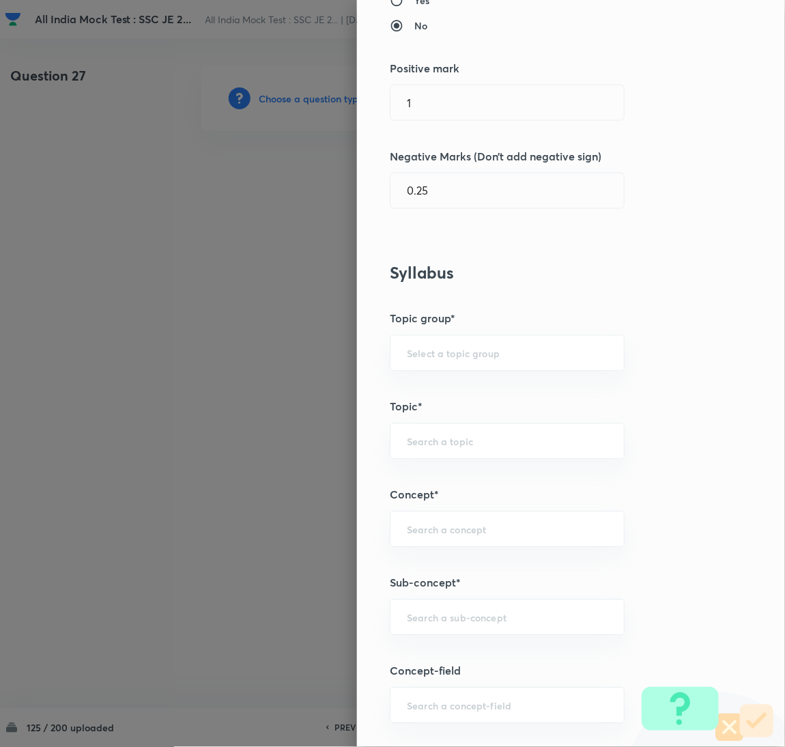
scroll to position [614, 0]
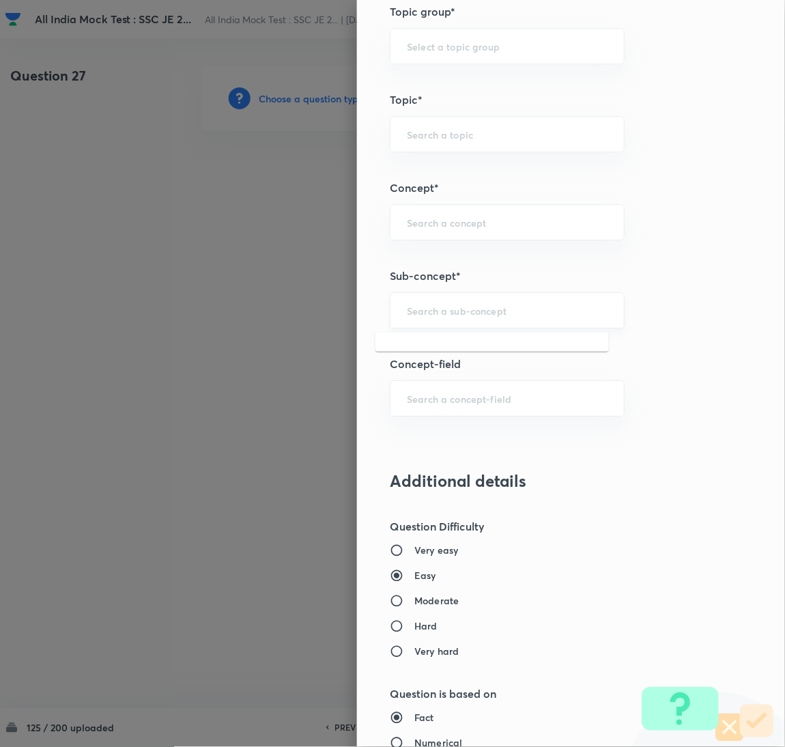
click at [419, 313] on input "text" at bounding box center [507, 310] width 201 height 13
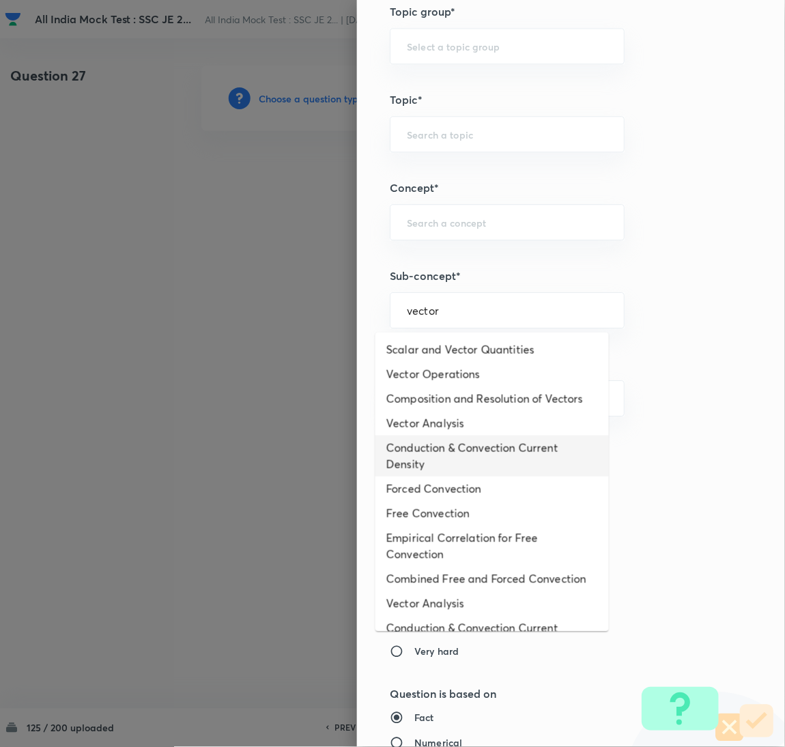
scroll to position [0, 0]
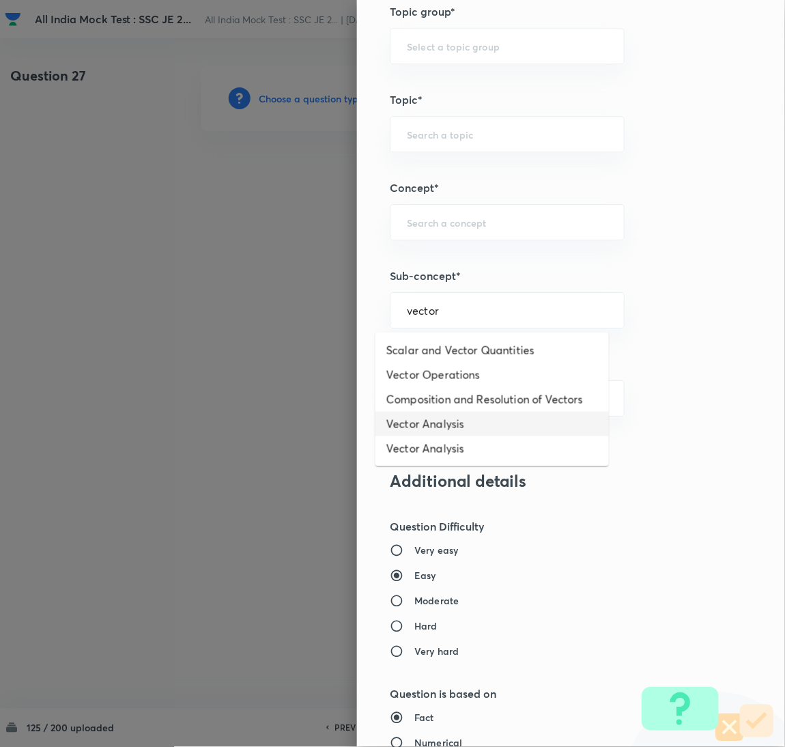
click at [436, 420] on li "Vector Analysis" at bounding box center [493, 424] width 234 height 25
type input "Vector Analysis"
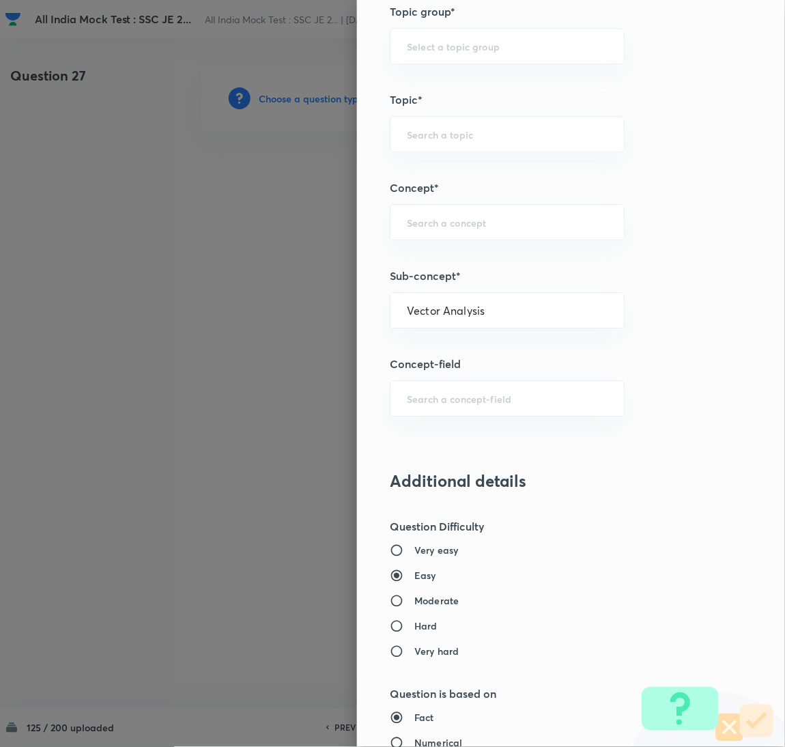
type input "Electrical Engineering"
type input "Electromagnetic Field Theory"
type input "Basics of Vector Calculus"
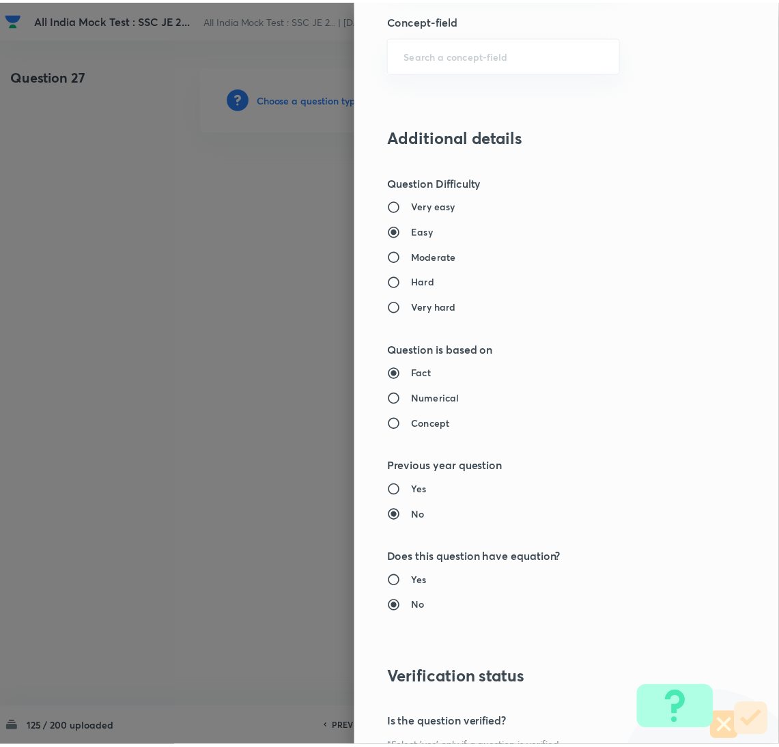
scroll to position [1116, 0]
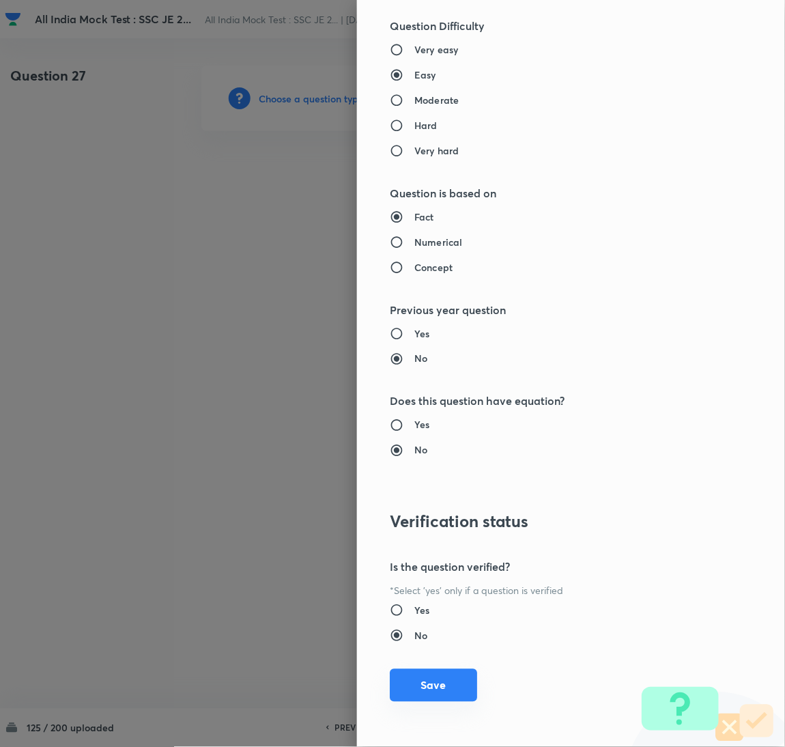
click at [410, 694] on button "Save" at bounding box center [433, 685] width 87 height 33
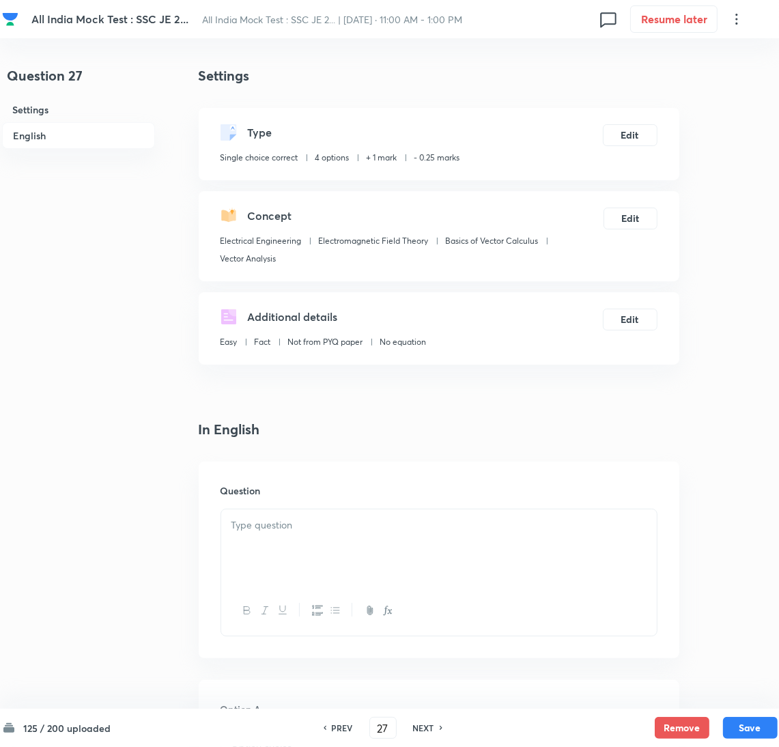
click at [292, 541] on div at bounding box center [439, 547] width 436 height 76
click at [281, 556] on div at bounding box center [439, 547] width 436 height 76
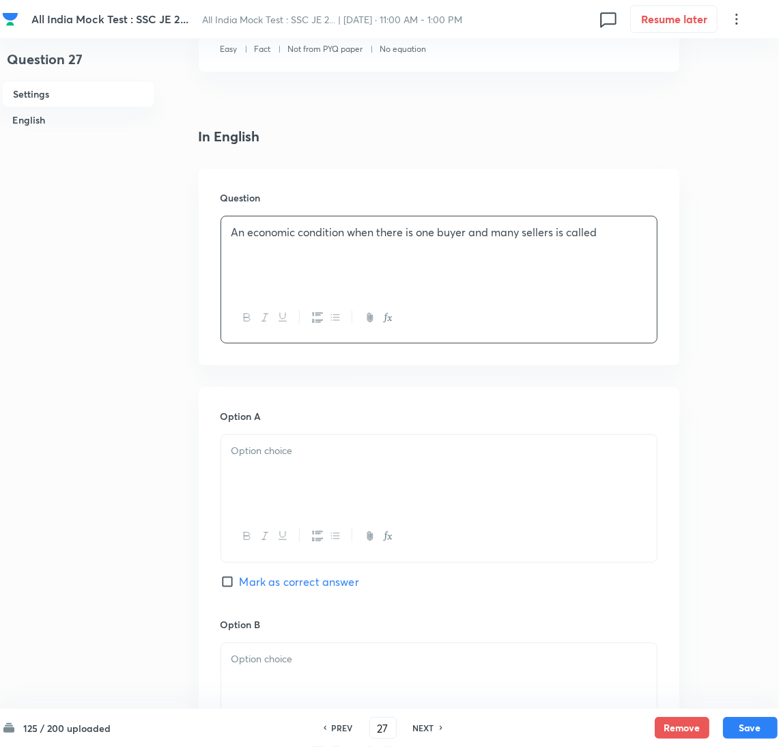
scroll to position [307, 0]
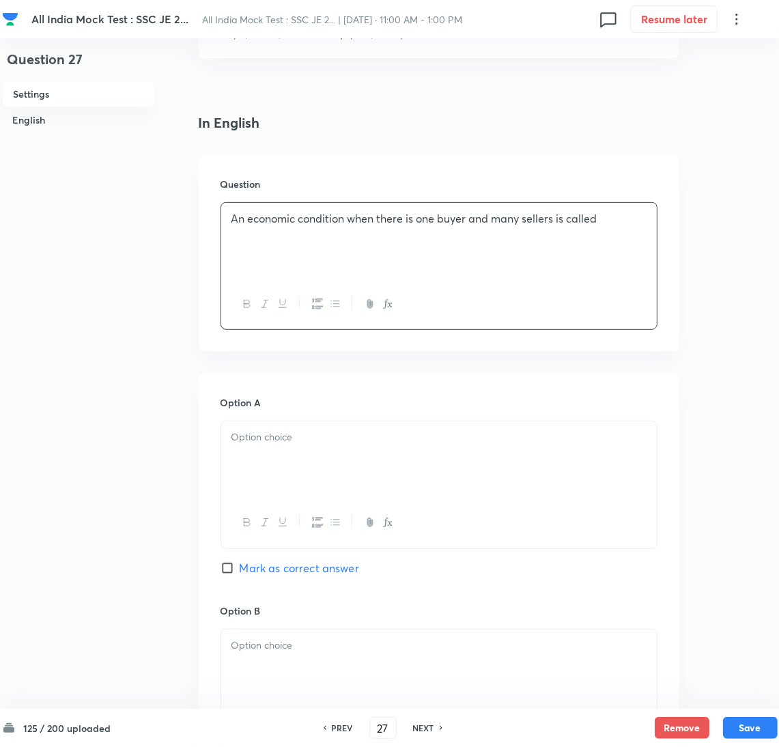
drag, startPoint x: 259, startPoint y: 472, endPoint x: 52, endPoint y: 471, distance: 206.9
click at [240, 471] on div at bounding box center [439, 459] width 436 height 76
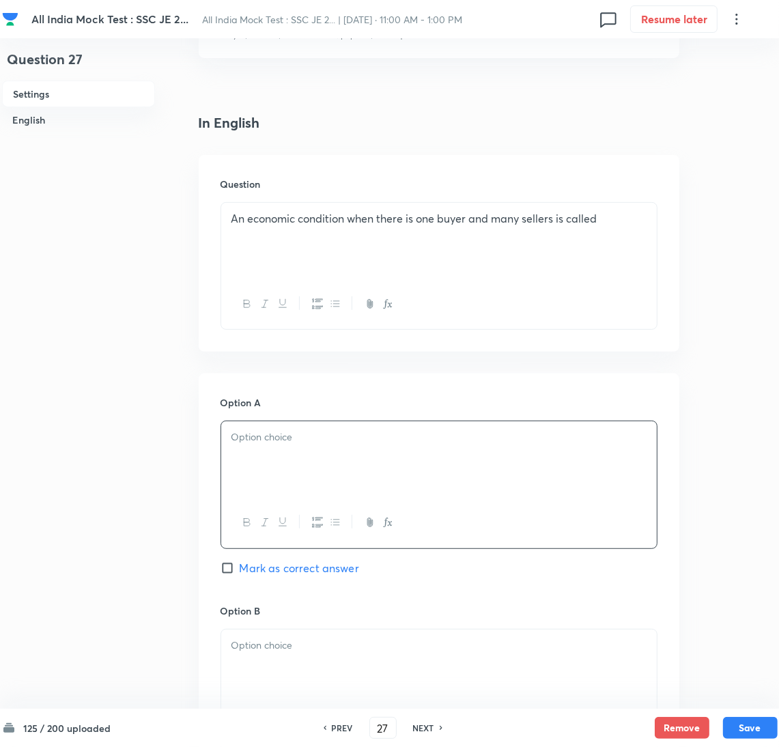
click at [297, 492] on div at bounding box center [439, 459] width 436 height 76
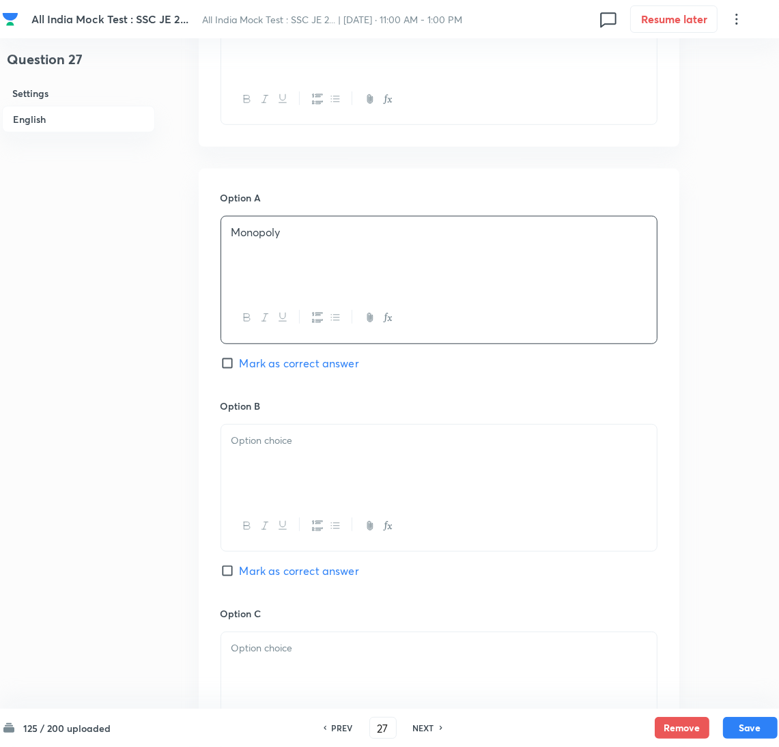
drag, startPoint x: 277, startPoint y: 483, endPoint x: 182, endPoint y: 479, distance: 95.7
click at [276, 483] on div at bounding box center [439, 463] width 436 height 76
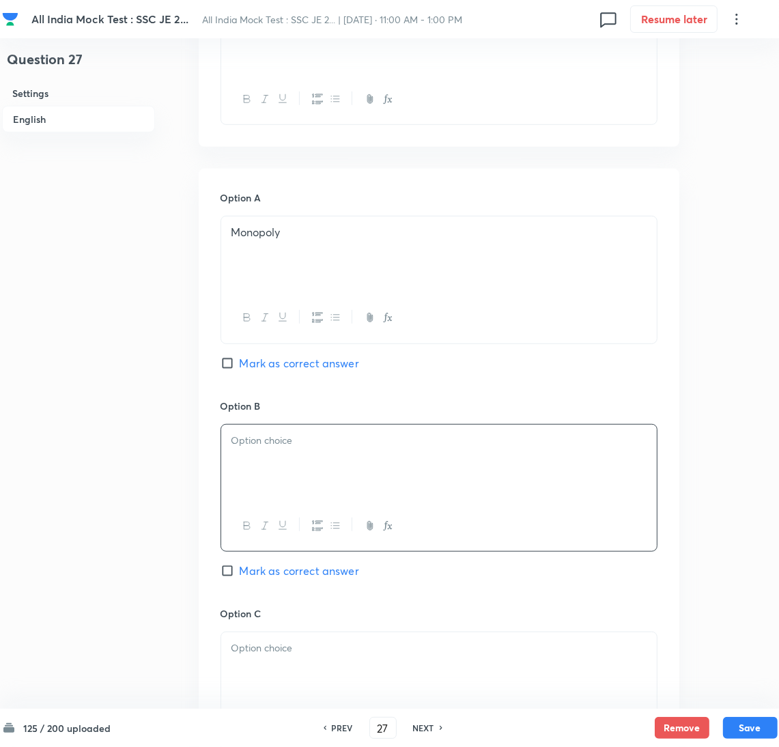
click at [255, 475] on div at bounding box center [439, 463] width 436 height 76
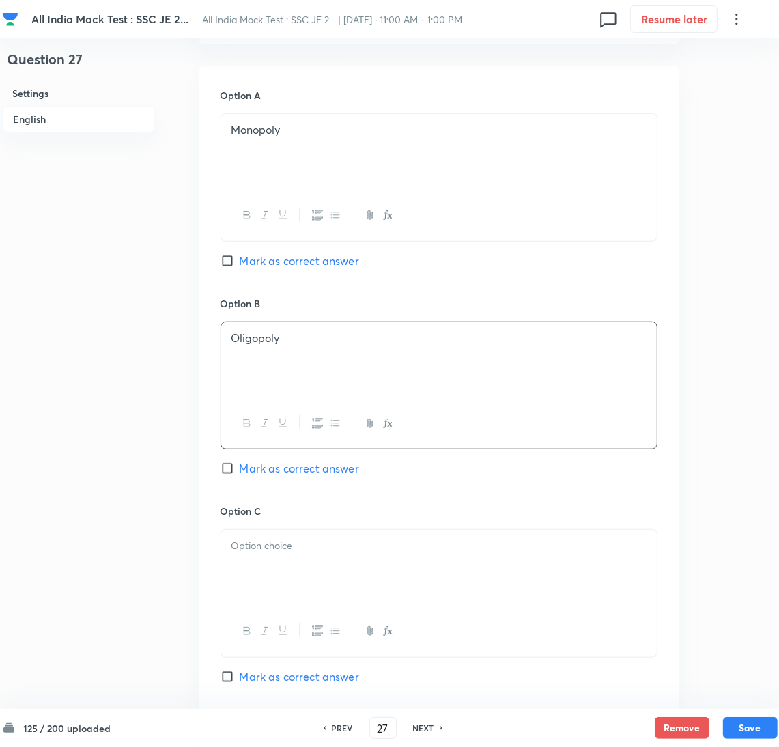
drag, startPoint x: 257, startPoint y: 570, endPoint x: 51, endPoint y: 559, distance: 205.8
click at [244, 571] on div at bounding box center [439, 568] width 436 height 76
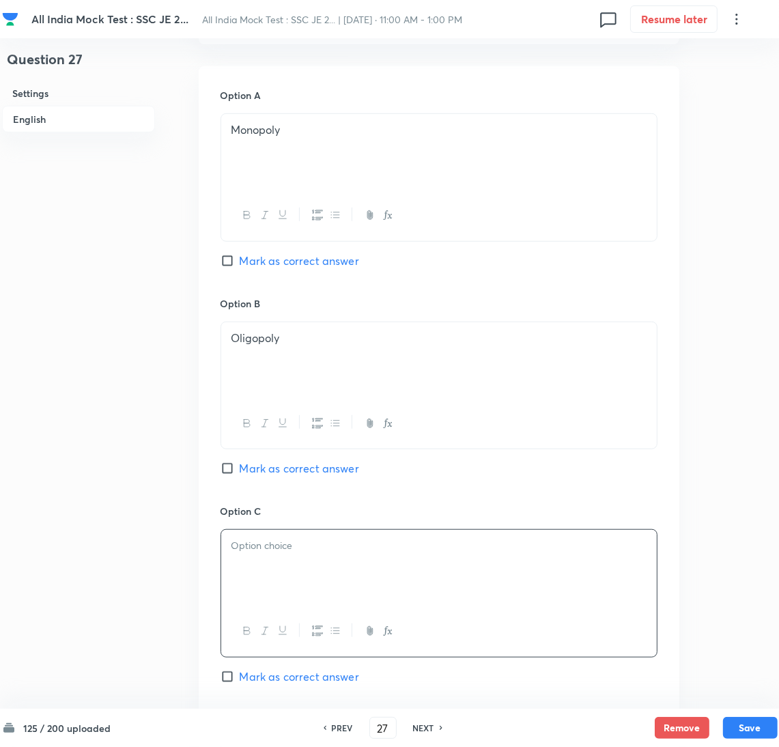
click at [271, 599] on div at bounding box center [439, 568] width 436 height 76
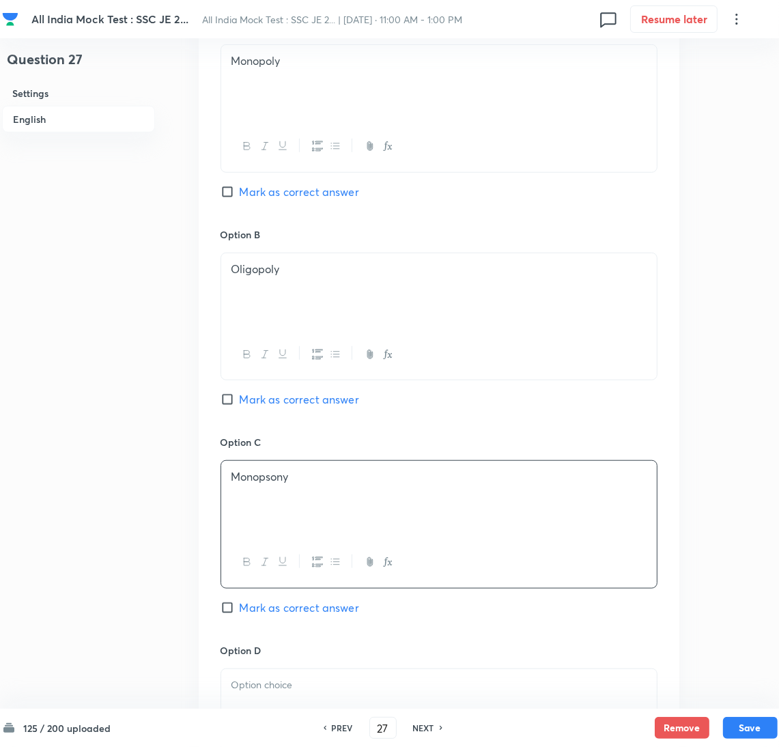
scroll to position [819, 0]
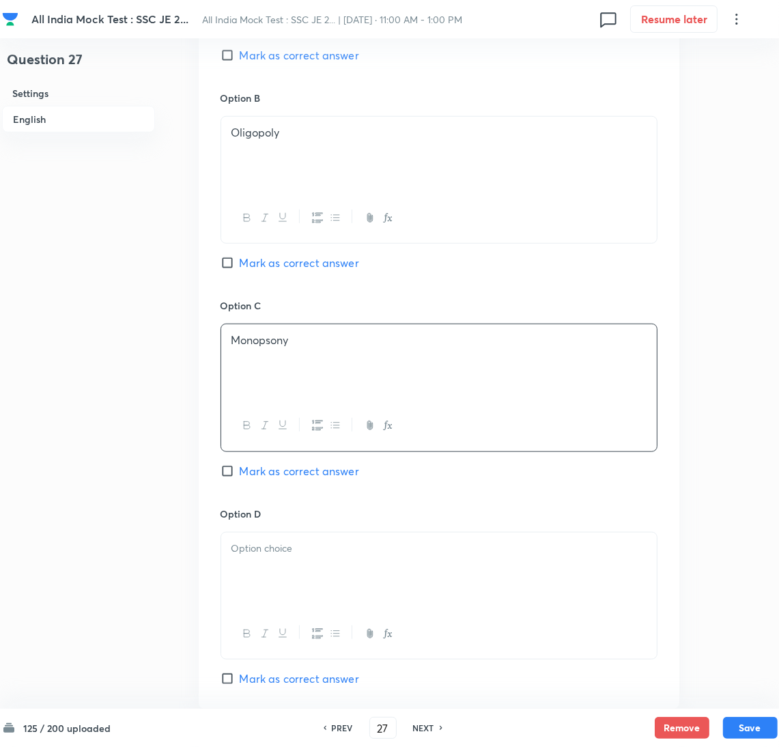
drag, startPoint x: 279, startPoint y: 561, endPoint x: 256, endPoint y: 561, distance: 23.2
click at [277, 562] on div at bounding box center [439, 571] width 436 height 76
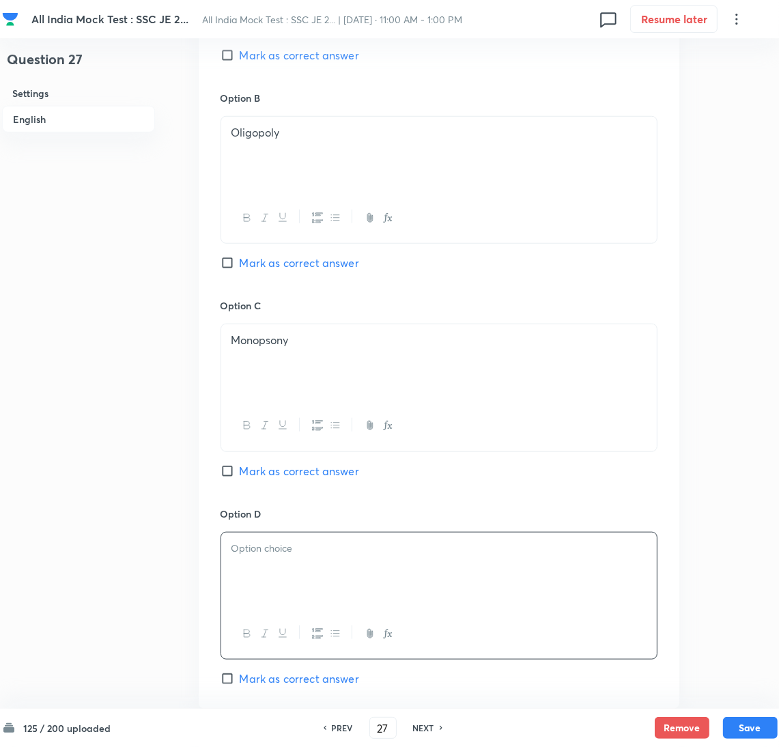
click at [286, 584] on div at bounding box center [439, 571] width 436 height 76
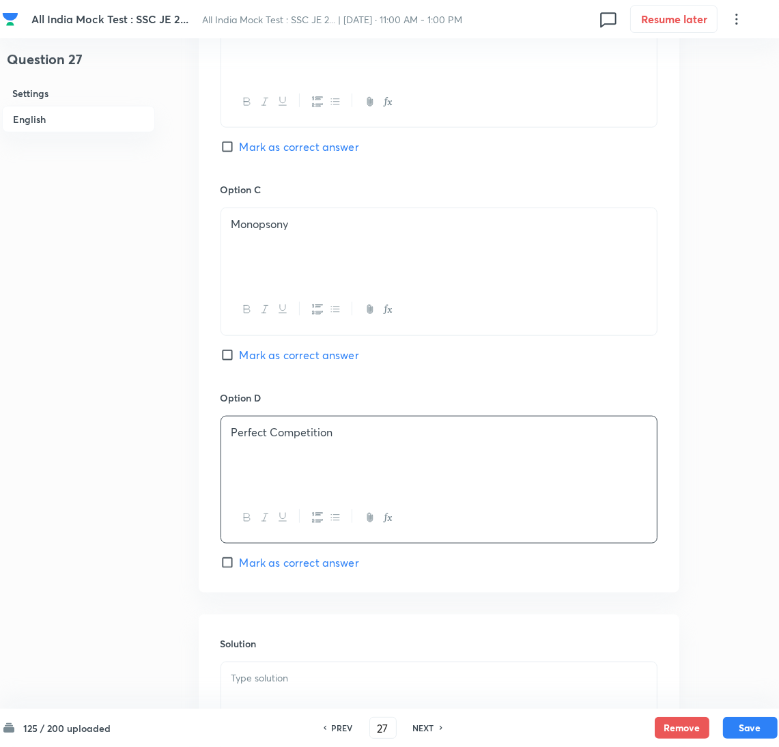
scroll to position [1023, 0]
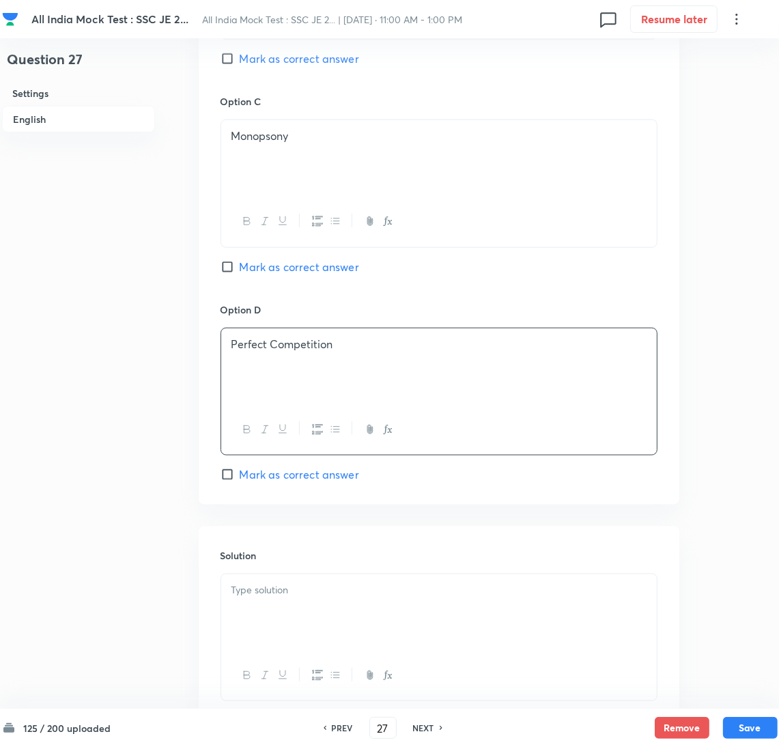
click at [281, 611] on div at bounding box center [439, 612] width 436 height 76
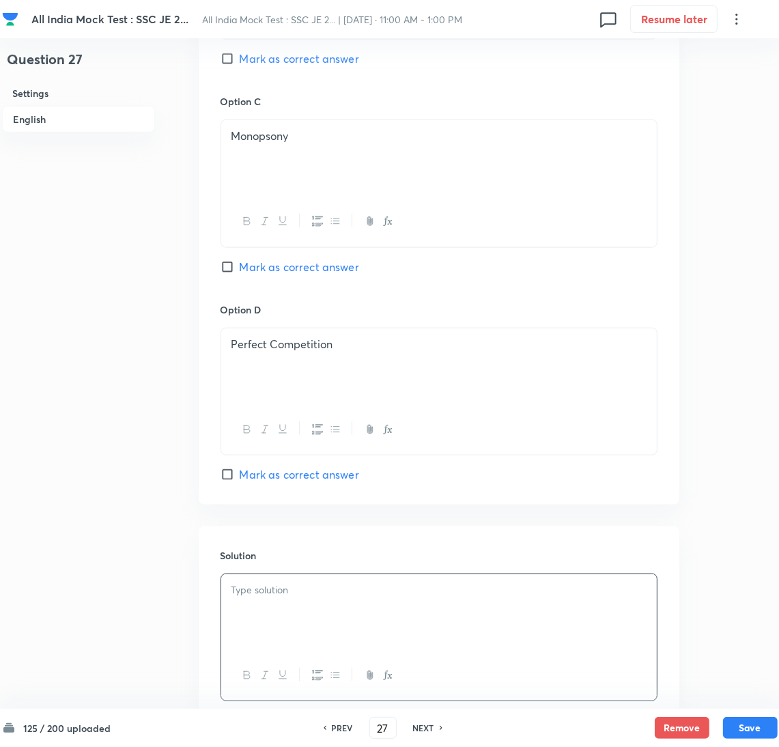
click at [253, 266] on span "Mark as correct answer" at bounding box center [299, 267] width 119 height 16
click at [240, 266] on input "Mark as correct answer" at bounding box center [230, 267] width 19 height 14
checkbox input "true"
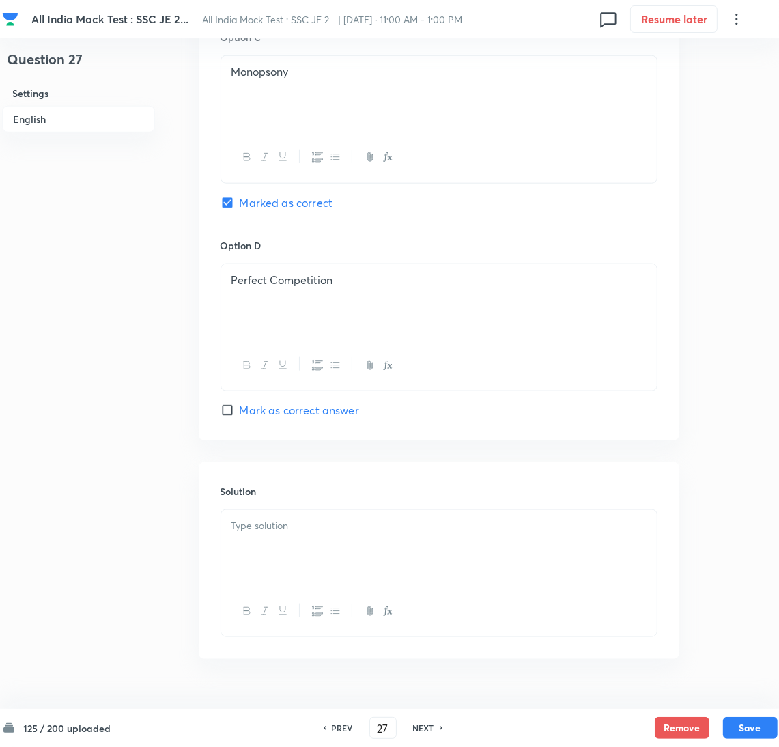
scroll to position [1123, 0]
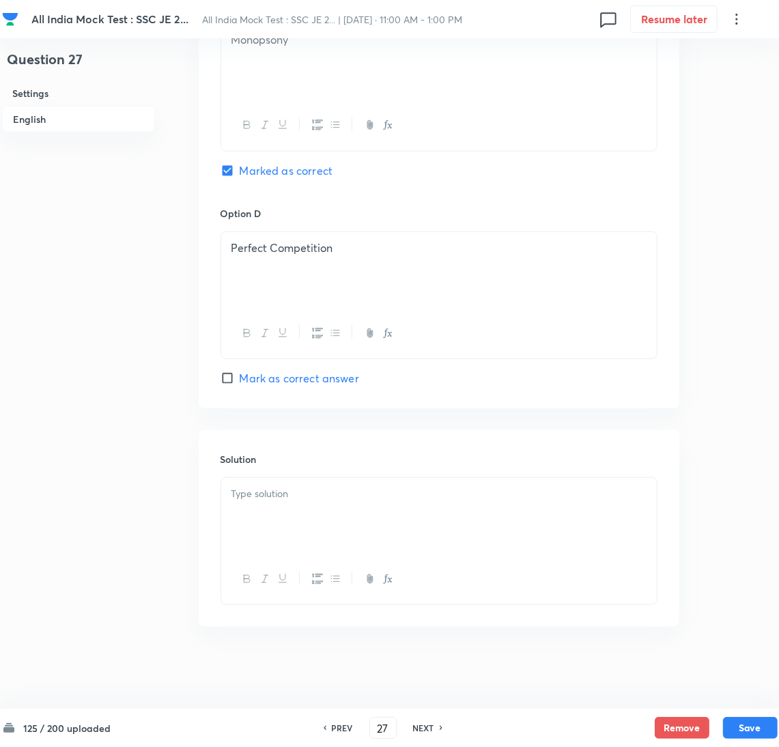
click at [292, 516] on div at bounding box center [439, 516] width 436 height 76
click at [255, 505] on div at bounding box center [439, 516] width 436 height 76
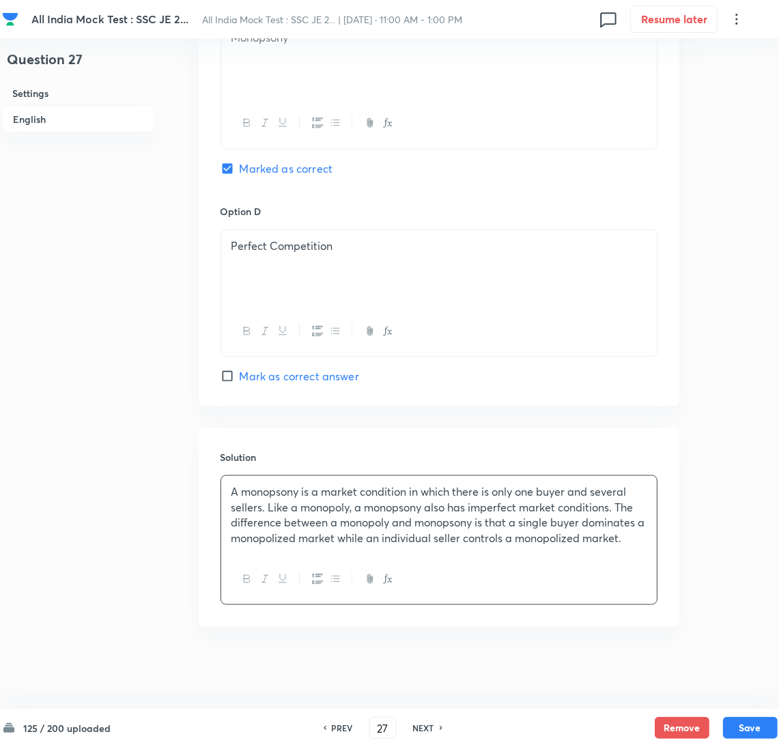
scroll to position [1125, 0]
click at [737, 730] on button "Save" at bounding box center [750, 727] width 55 height 22
type input "28"
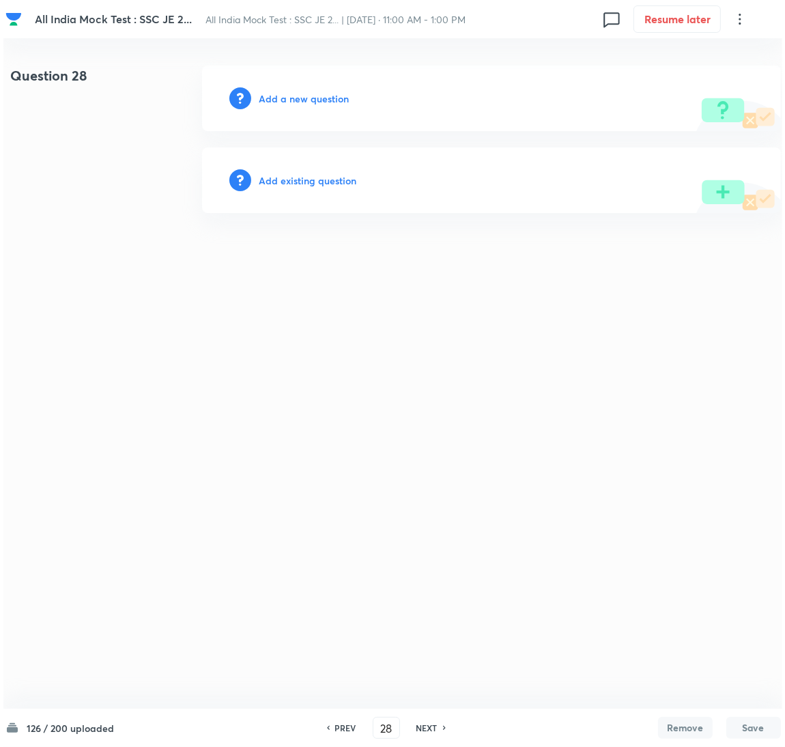
scroll to position [0, 0]
click at [292, 102] on h6 "Add a new question" at bounding box center [304, 98] width 90 height 14
click at [292, 102] on h6 "Choose a question type" at bounding box center [311, 98] width 105 height 14
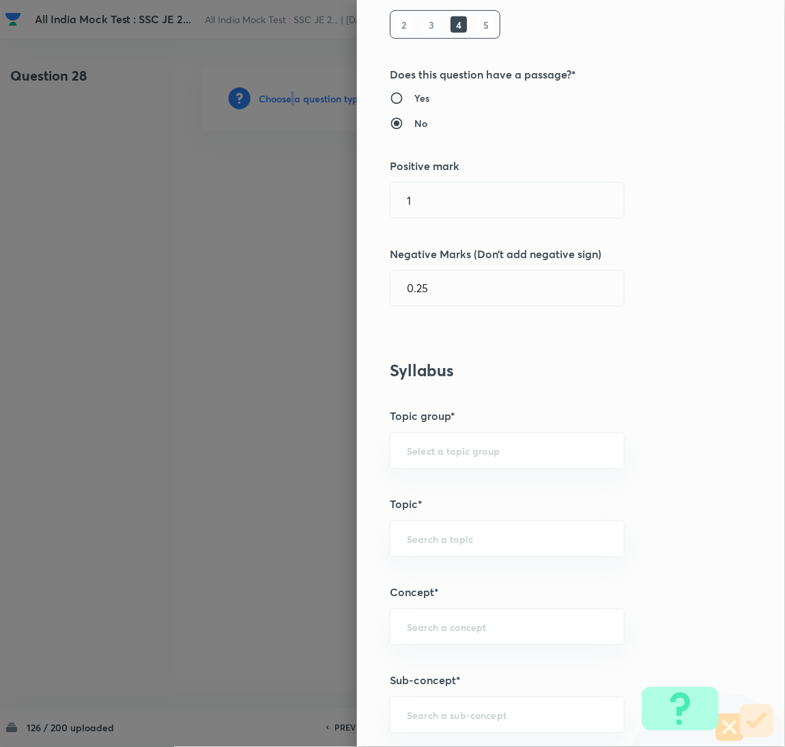
scroll to position [410, 0]
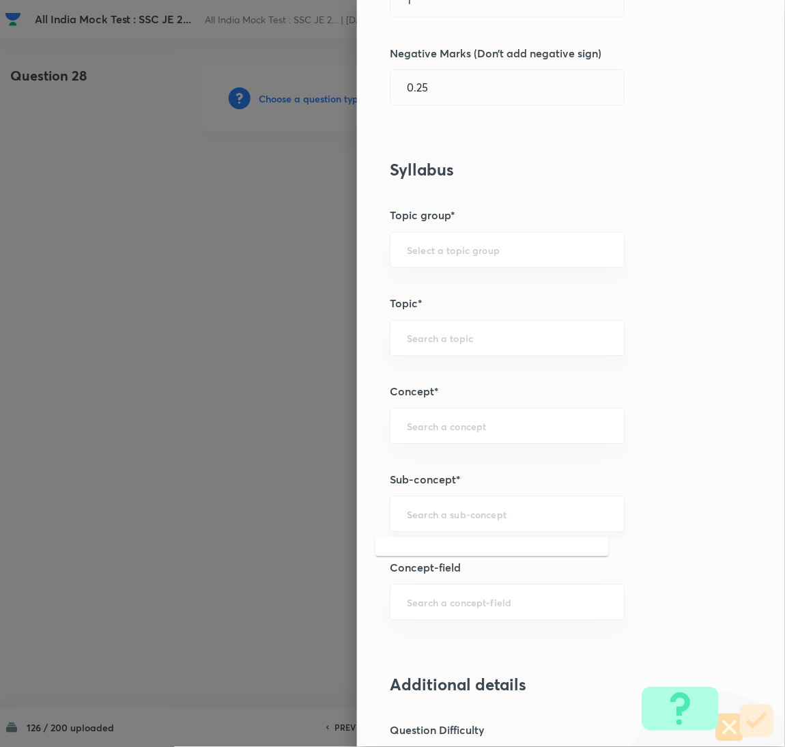
click at [428, 513] on input "text" at bounding box center [507, 514] width 201 height 13
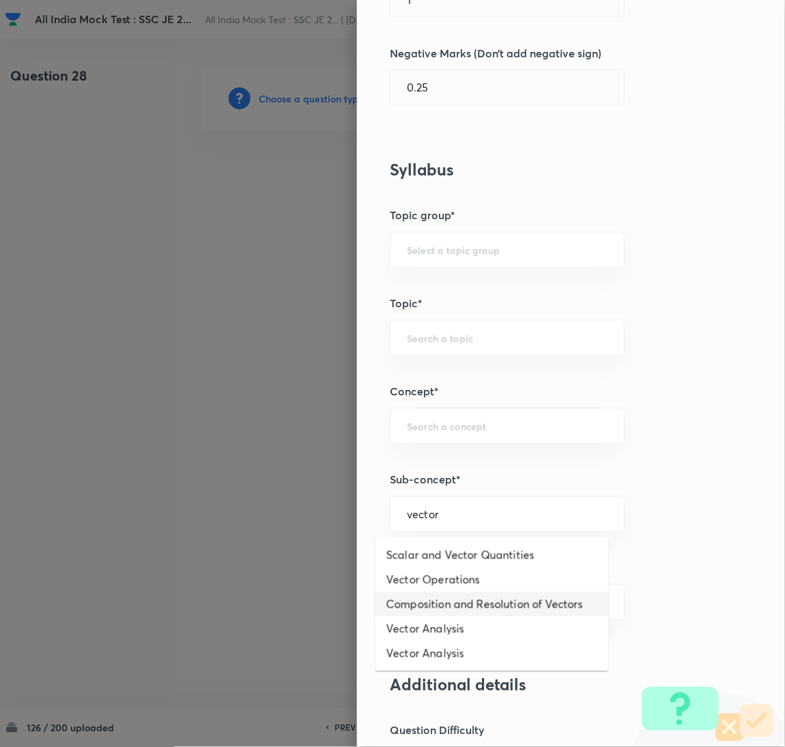
click at [423, 618] on li "Vector Analysis" at bounding box center [493, 629] width 234 height 25
type input "Vector Analysis"
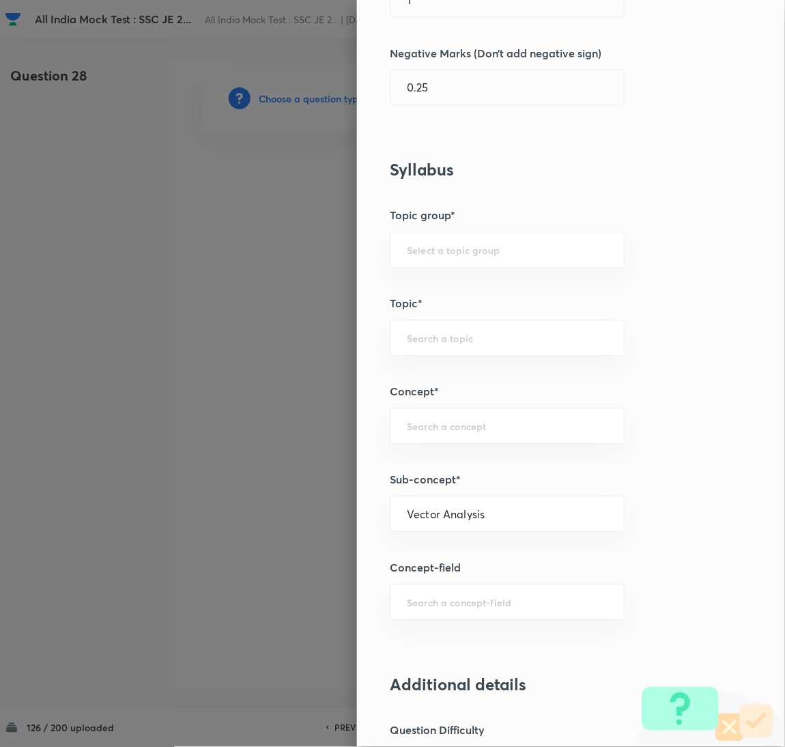
type input "Electrical Engineering"
type input "Electromagnetic Field Theory"
type input "Basics of Vector Calculus"
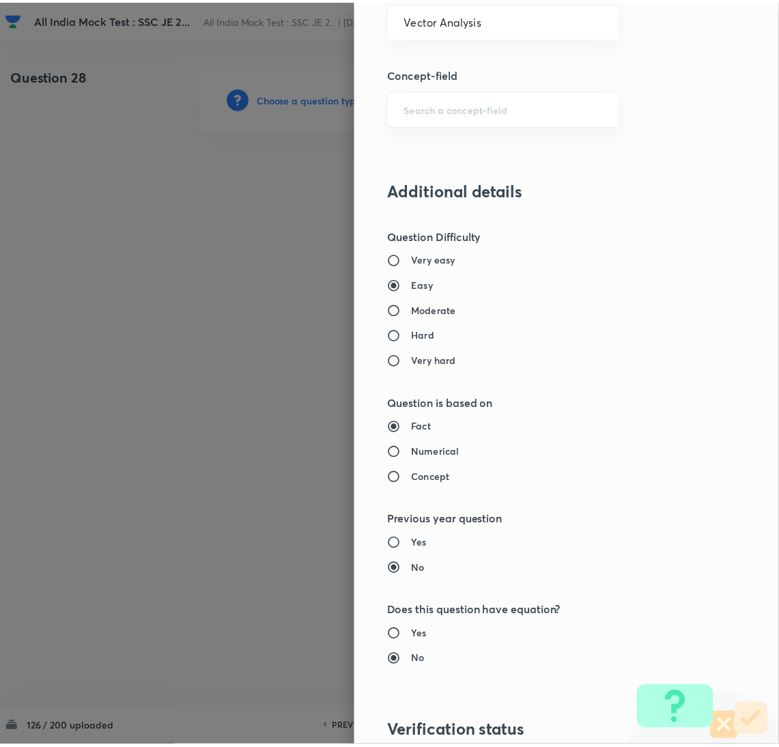
scroll to position [1116, 0]
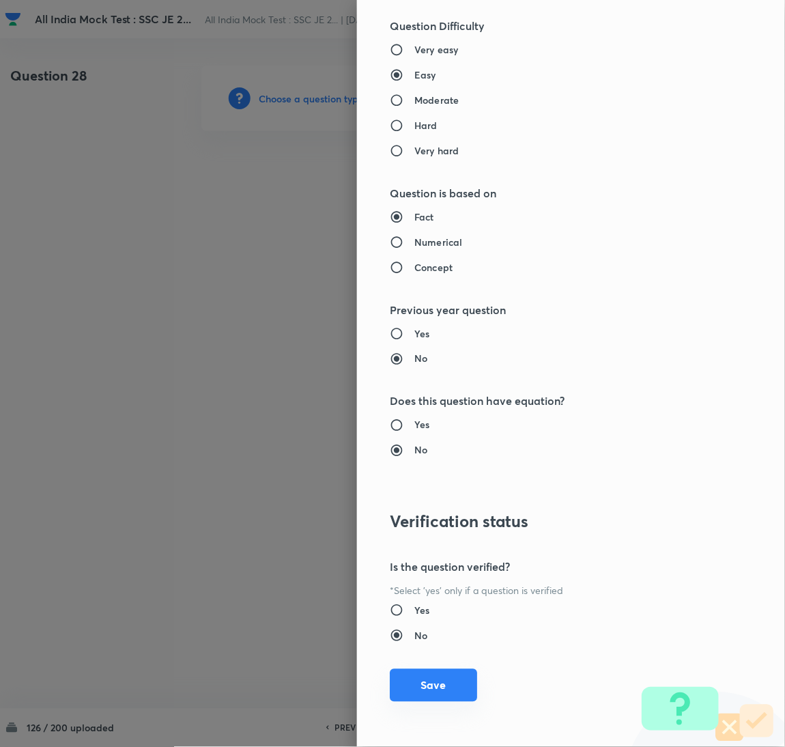
drag, startPoint x: 416, startPoint y: 690, endPoint x: 388, endPoint y: 645, distance: 52.8
click at [416, 688] on button "Save" at bounding box center [433, 686] width 87 height 33
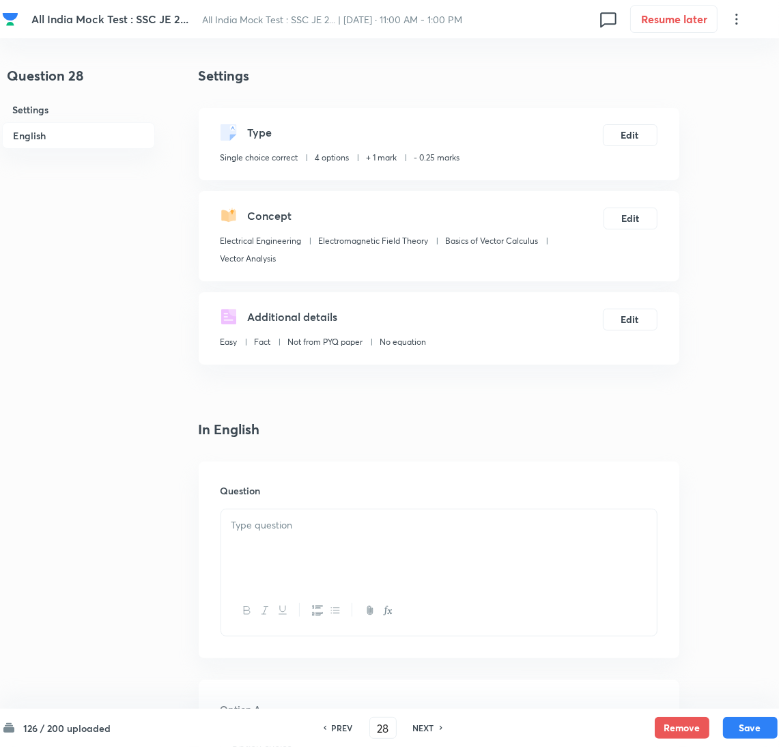
click at [259, 536] on div at bounding box center [439, 547] width 436 height 76
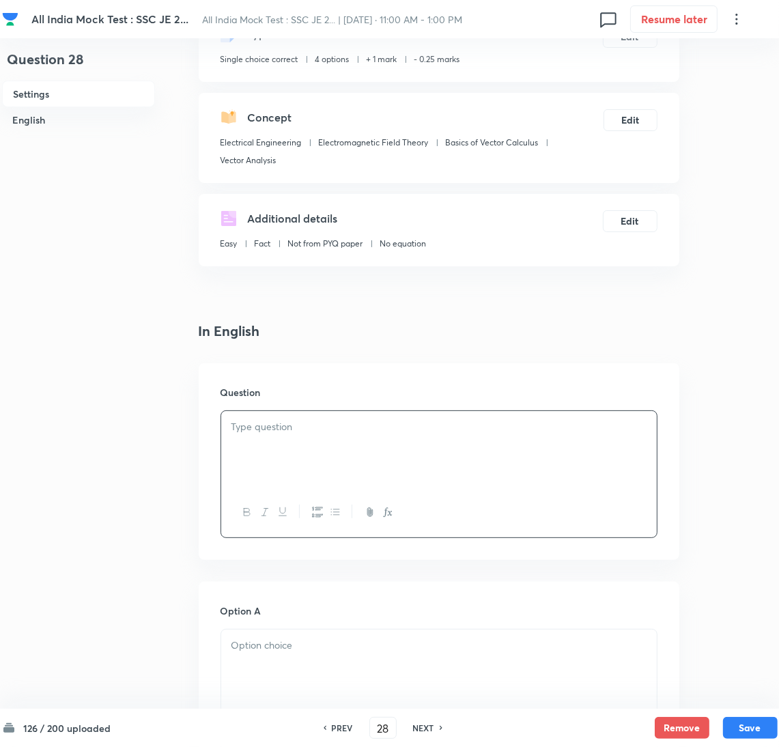
scroll to position [205, 0]
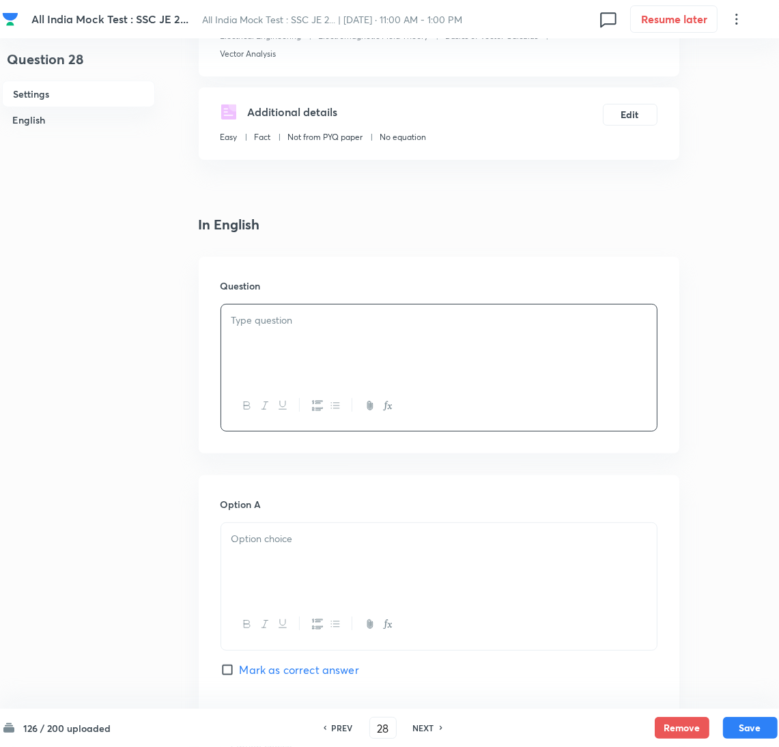
click at [359, 342] on div at bounding box center [439, 343] width 436 height 76
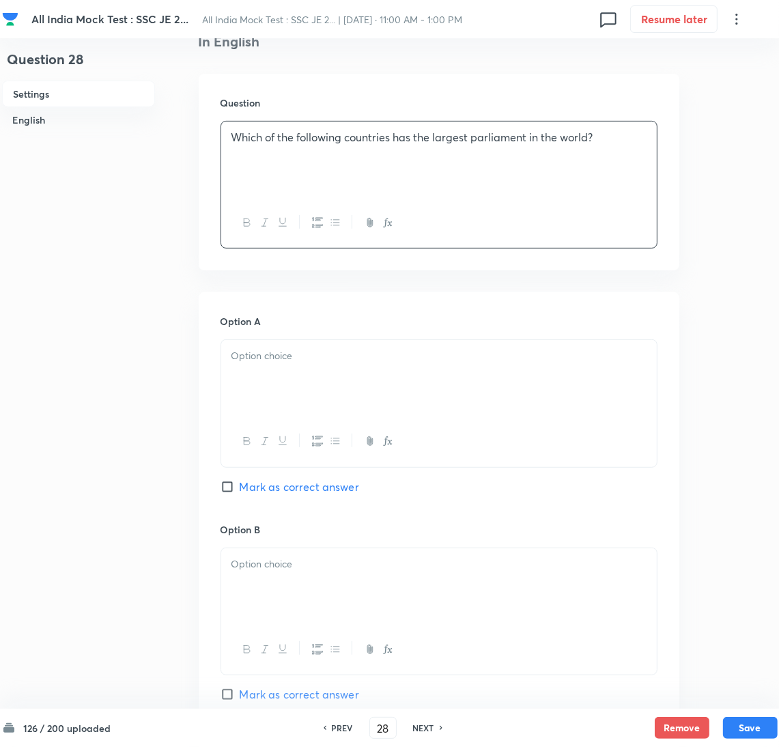
scroll to position [410, 0]
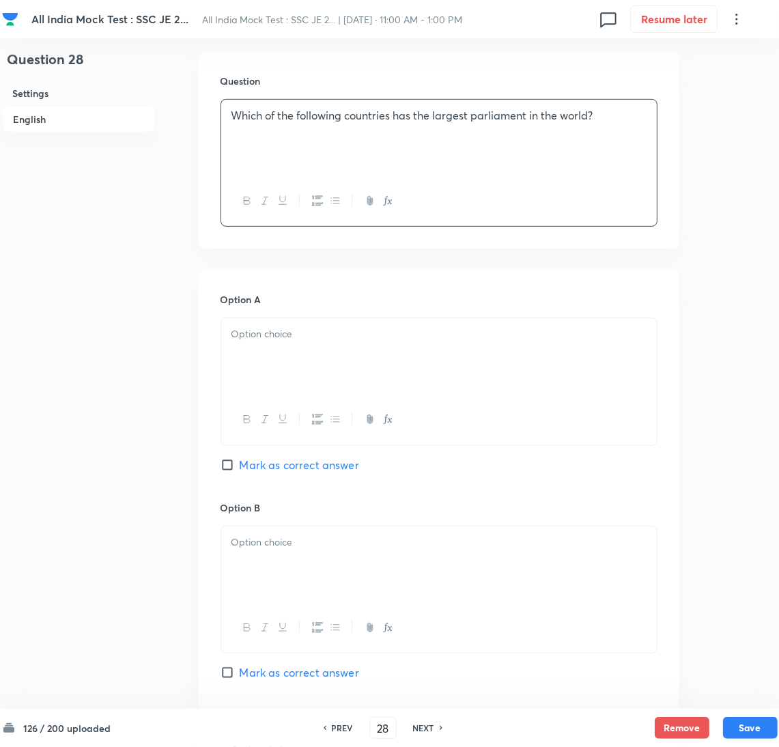
drag, startPoint x: 280, startPoint y: 362, endPoint x: 46, endPoint y: 374, distance: 234.5
click at [278, 361] on div at bounding box center [439, 356] width 436 height 76
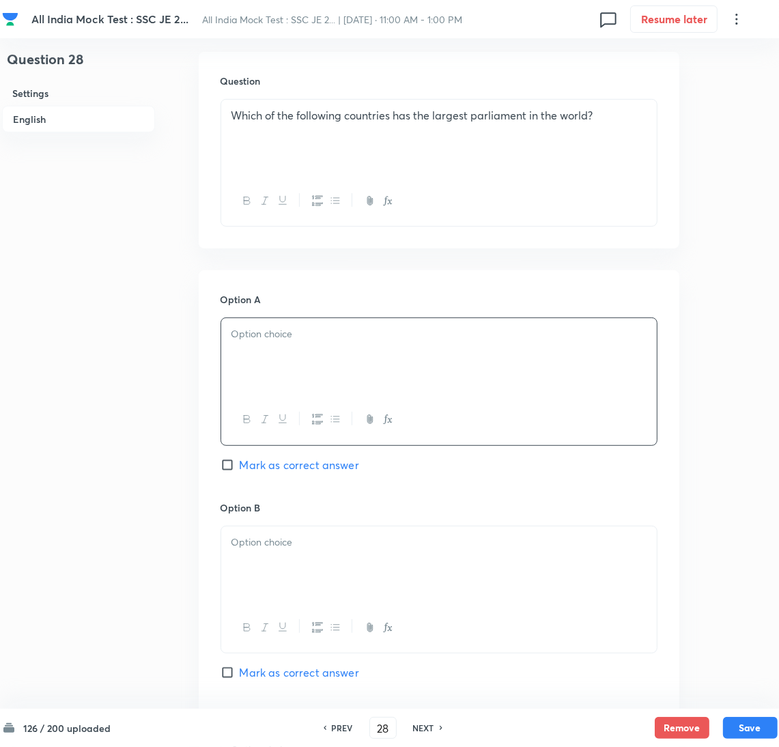
click at [289, 368] on div at bounding box center [439, 356] width 436 height 76
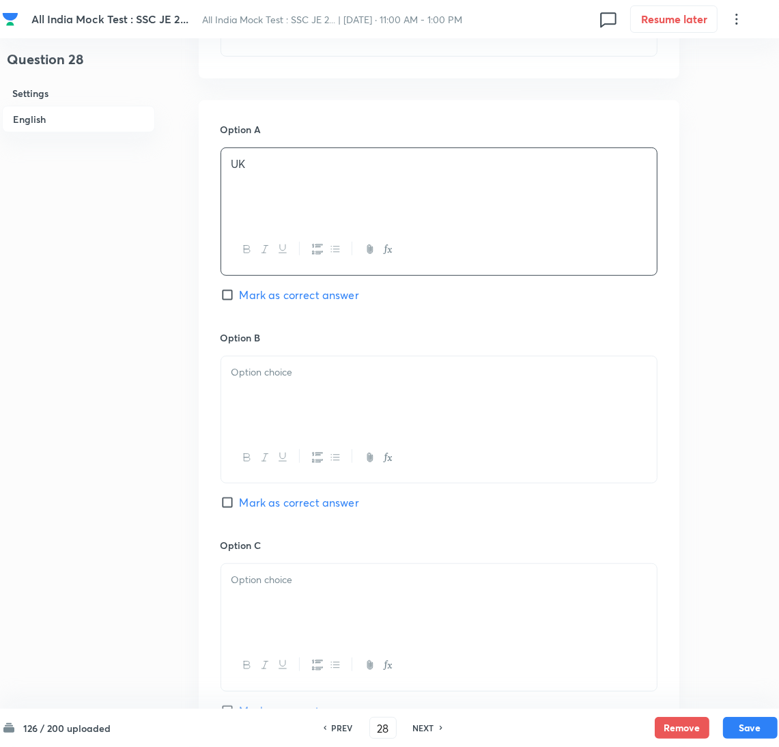
scroll to position [819, 0]
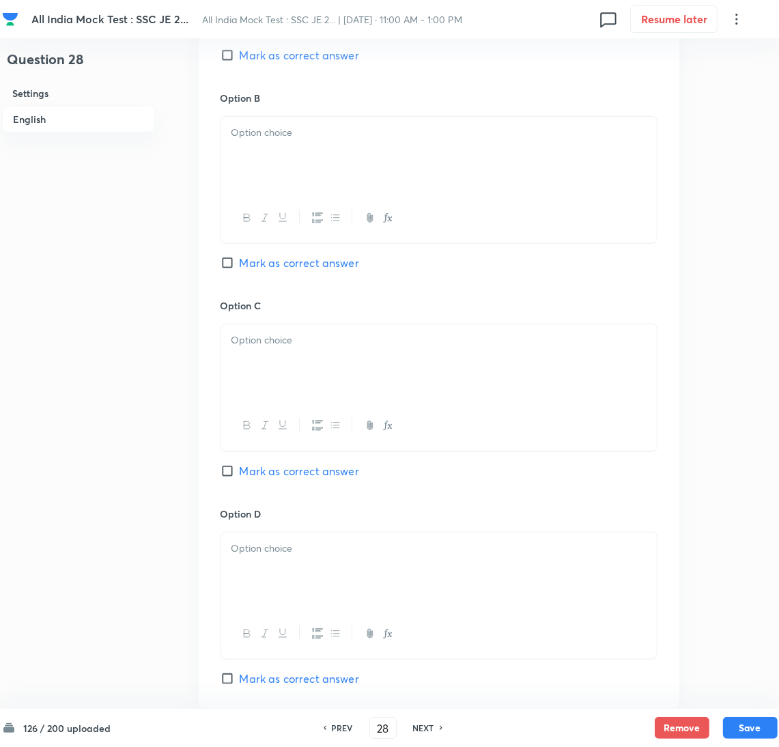
click at [292, 156] on div at bounding box center [439, 155] width 436 height 76
click at [263, 367] on div at bounding box center [439, 362] width 436 height 76
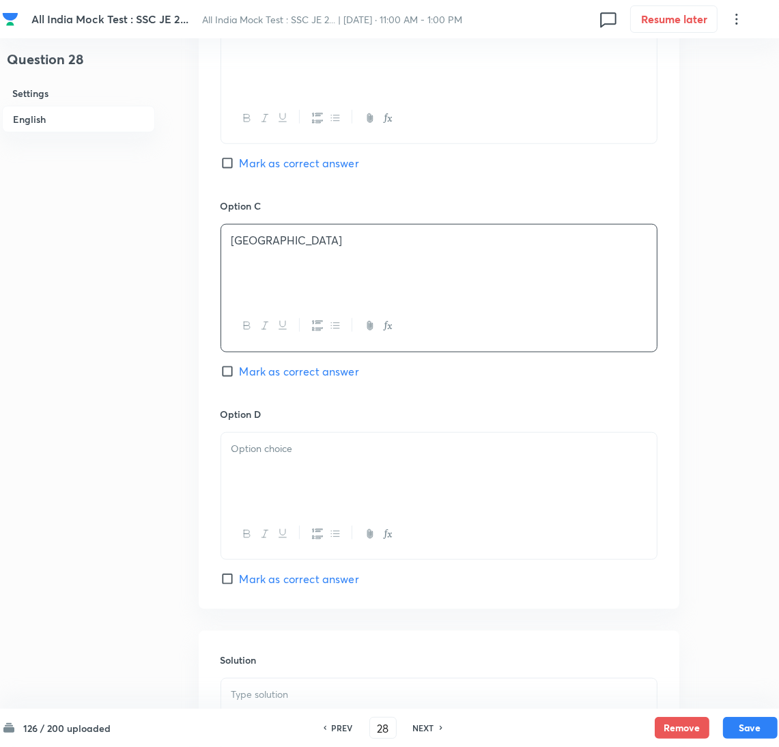
scroll to position [1023, 0]
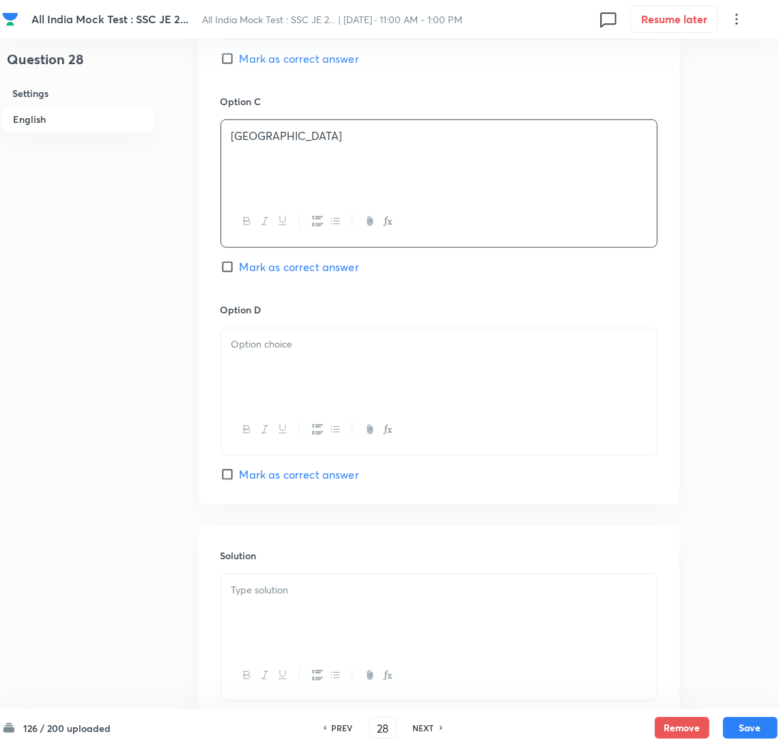
drag, startPoint x: 269, startPoint y: 377, endPoint x: 31, endPoint y: 421, distance: 241.7
click at [266, 377] on div at bounding box center [439, 366] width 436 height 76
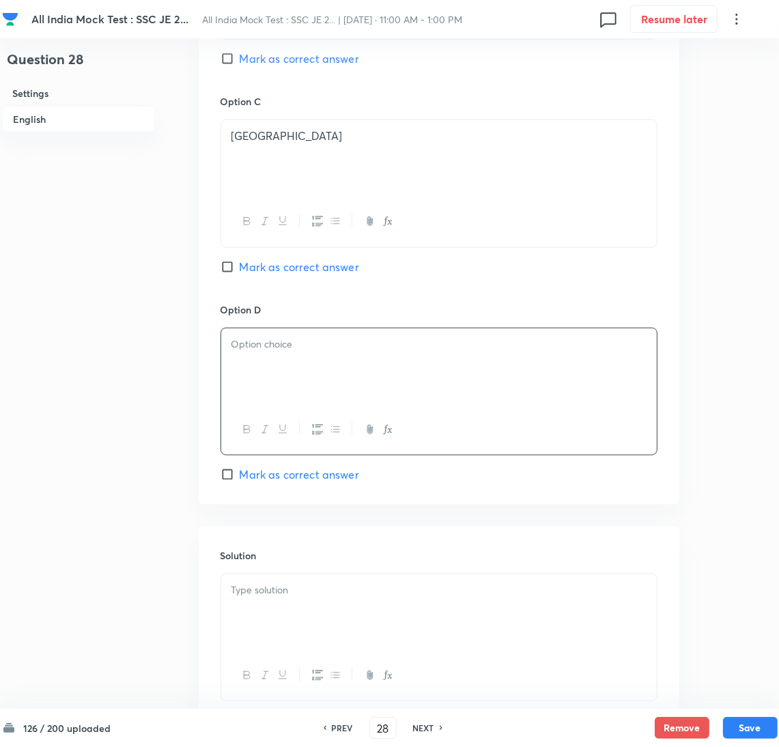
click at [298, 365] on div at bounding box center [439, 366] width 436 height 76
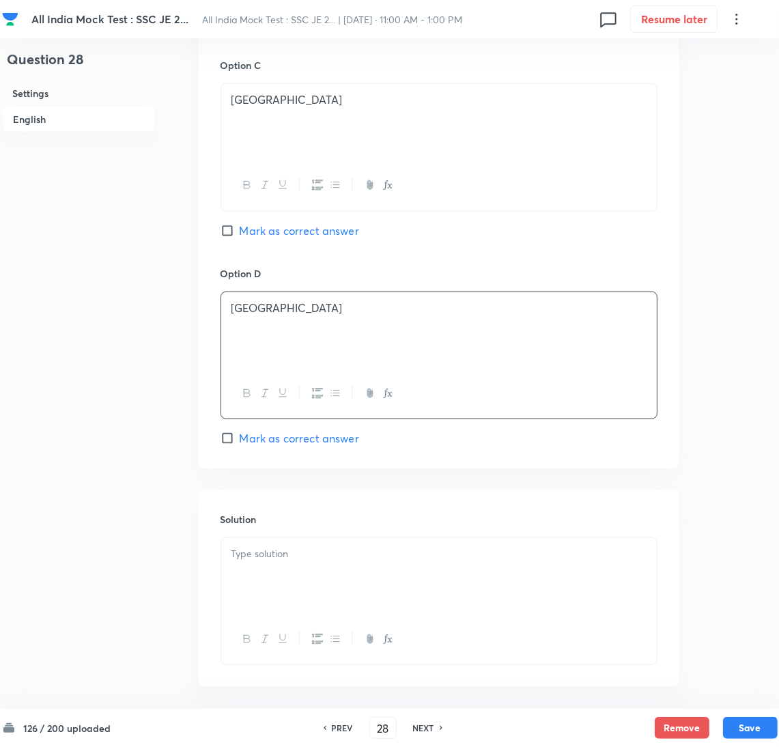
scroll to position [1123, 0]
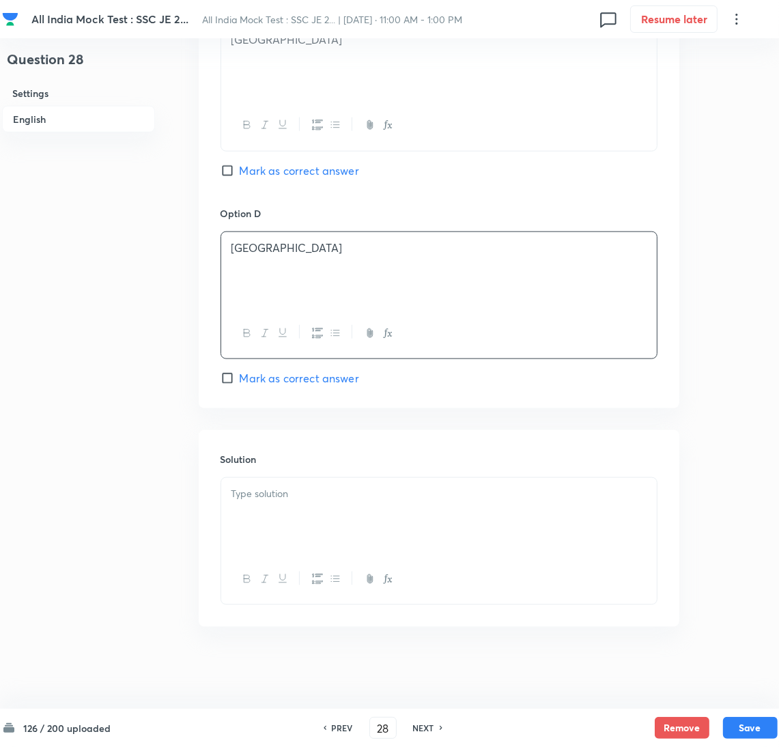
click at [279, 532] on div at bounding box center [439, 516] width 436 height 76
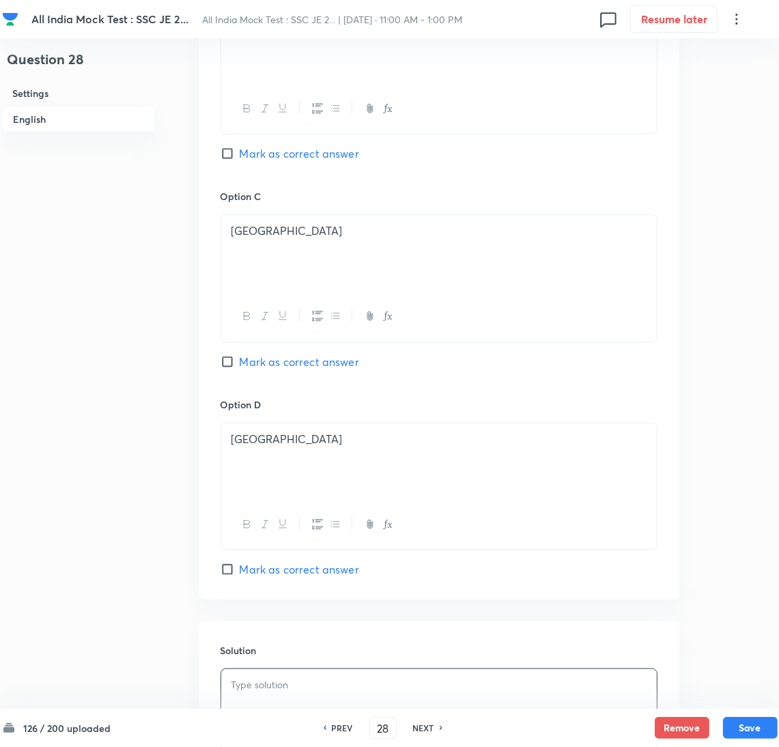
scroll to position [918, 0]
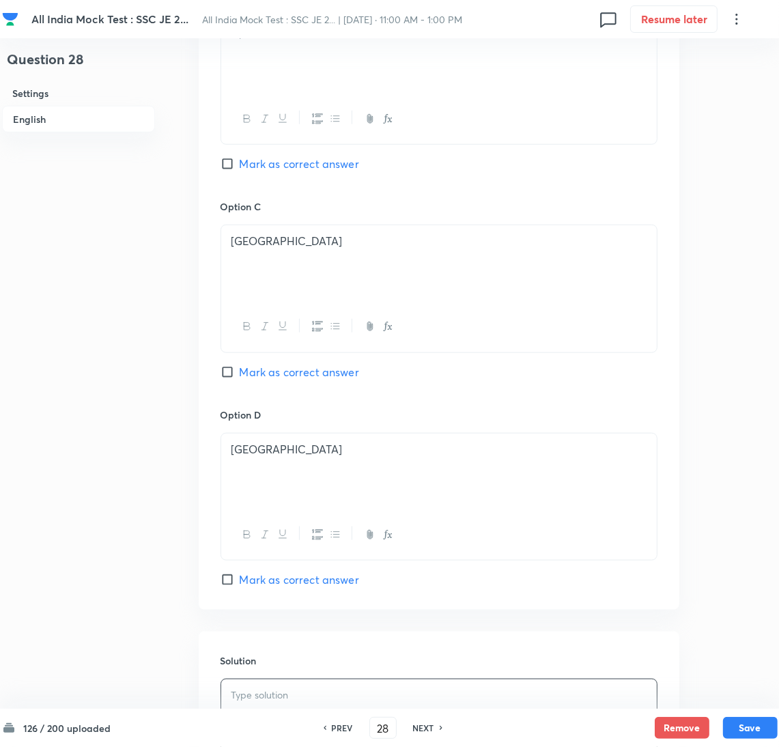
click at [305, 249] on p "India" at bounding box center [438, 242] width 415 height 16
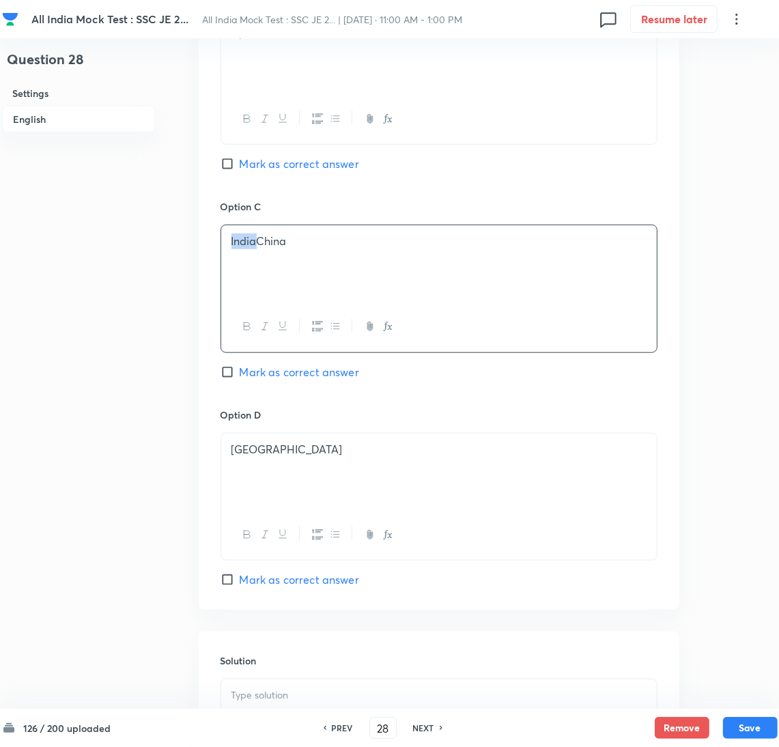
drag, startPoint x: 256, startPoint y: 242, endPoint x: 228, endPoint y: 243, distance: 28.0
click at [228, 243] on div "IndiaChina" at bounding box center [439, 263] width 436 height 76
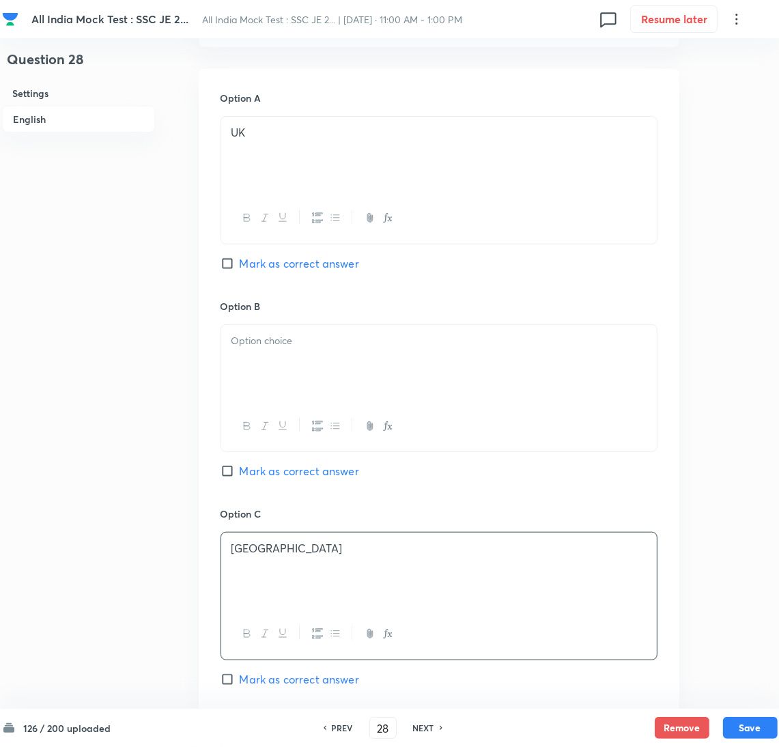
click at [273, 342] on p at bounding box center [438, 341] width 415 height 16
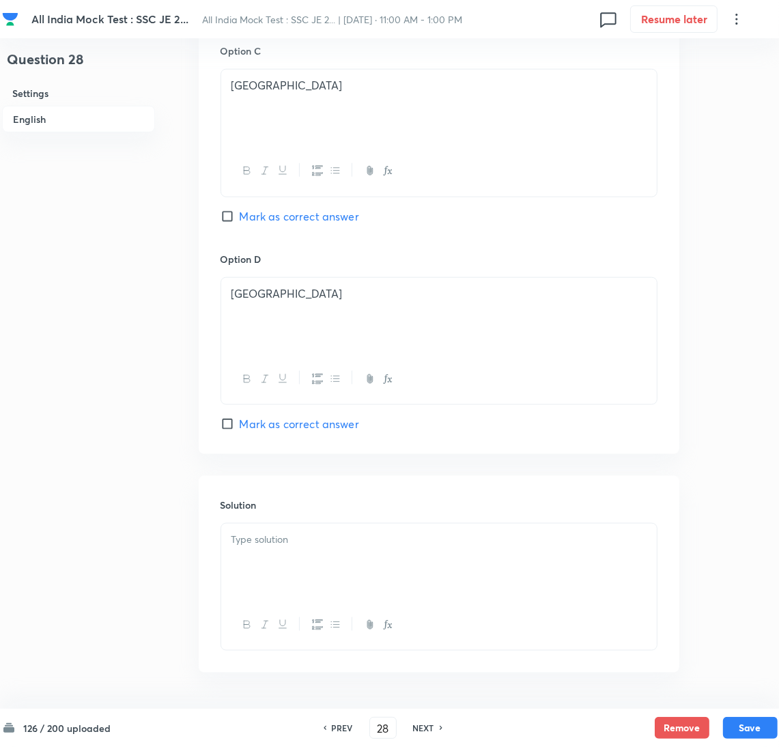
scroll to position [1123, 0]
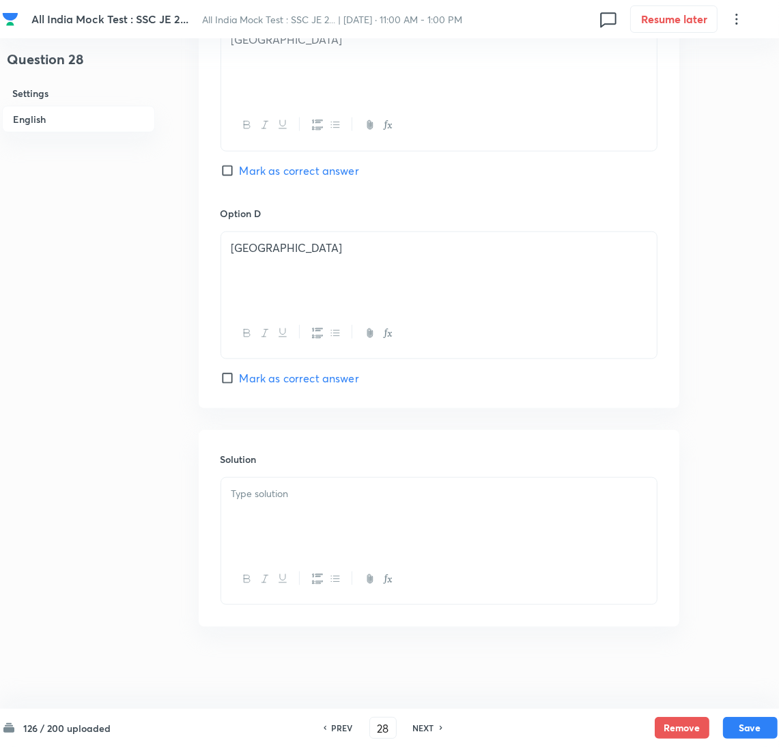
drag, startPoint x: 263, startPoint y: 252, endPoint x: 271, endPoint y: 262, distance: 13.1
click at [262, 252] on p "China" at bounding box center [438, 248] width 415 height 16
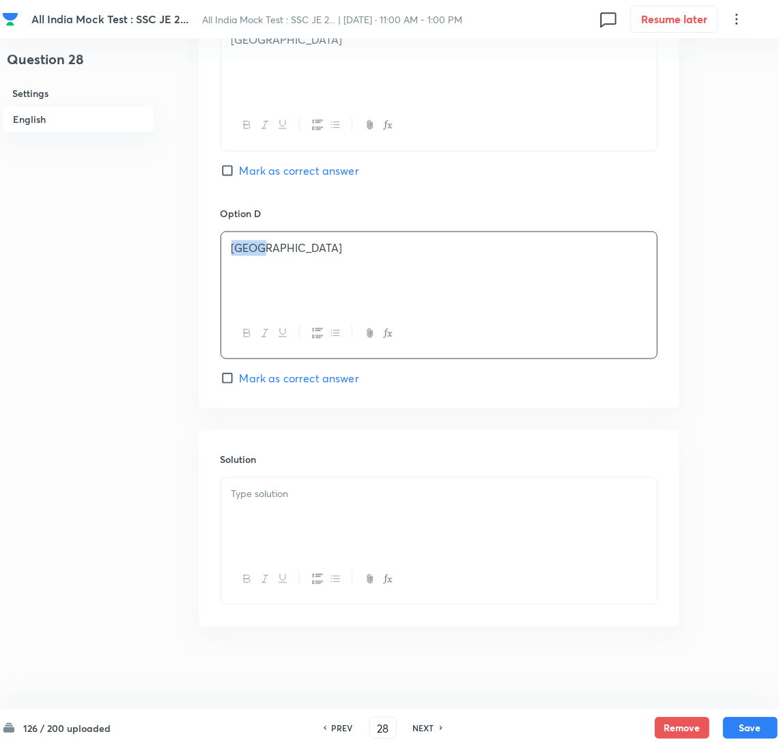
drag, startPoint x: 286, startPoint y: 255, endPoint x: 206, endPoint y: 242, distance: 81.6
drag, startPoint x: 282, startPoint y: 525, endPoint x: 3, endPoint y: 446, distance: 290.3
click at [280, 526] on div at bounding box center [439, 516] width 436 height 76
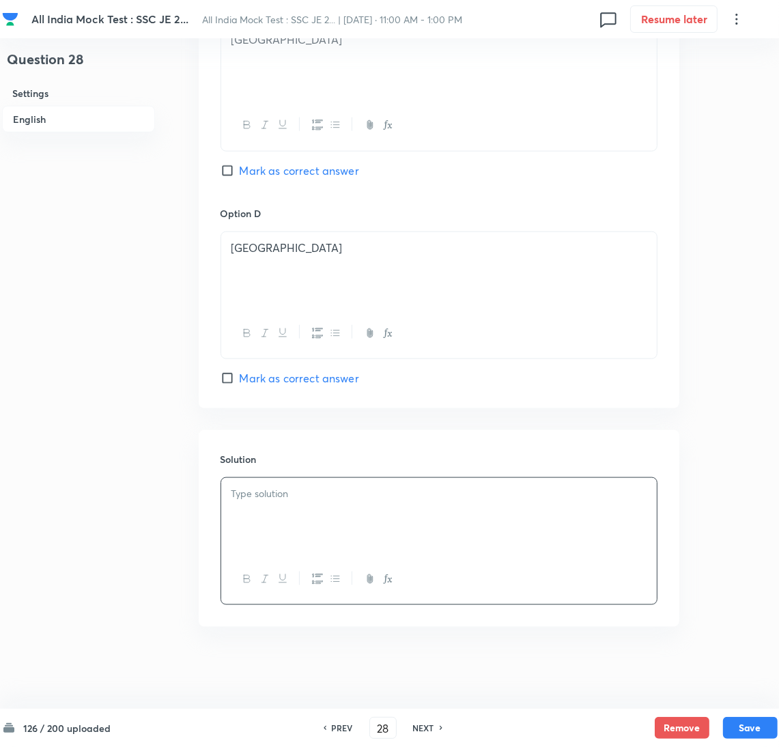
click at [256, 531] on div at bounding box center [439, 516] width 436 height 76
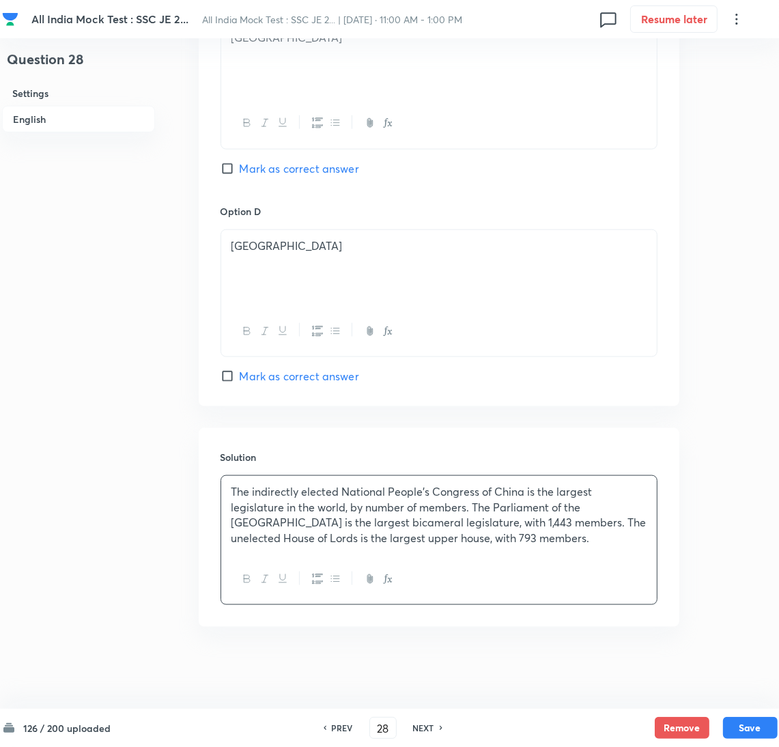
scroll to position [1125, 0]
click at [745, 723] on button "Save" at bounding box center [750, 727] width 55 height 22
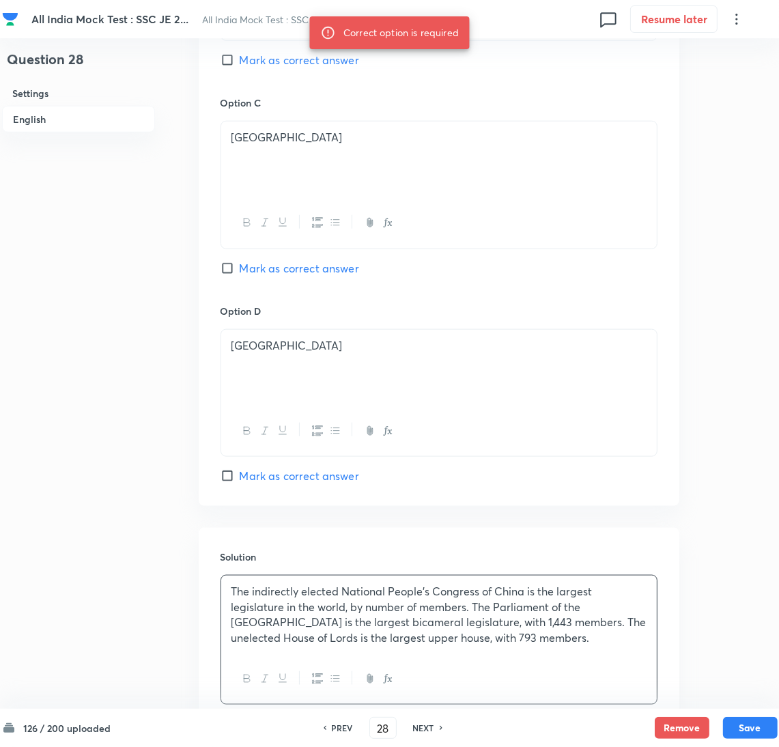
click at [230, 266] on input "Mark as correct answer" at bounding box center [230, 269] width 19 height 14
checkbox input "true"
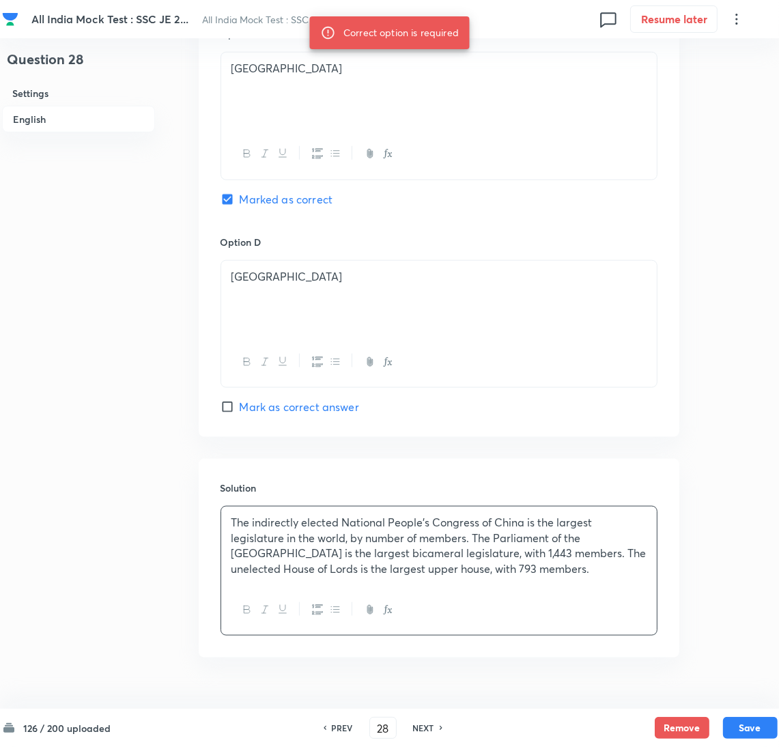
scroll to position [1125, 0]
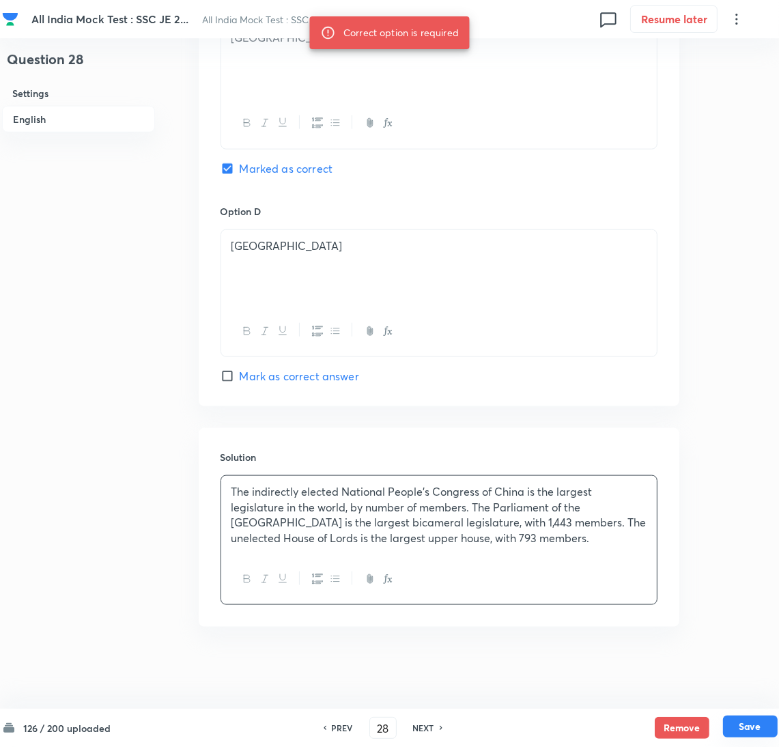
click at [740, 722] on button "Save" at bounding box center [750, 727] width 55 height 22
type input "29"
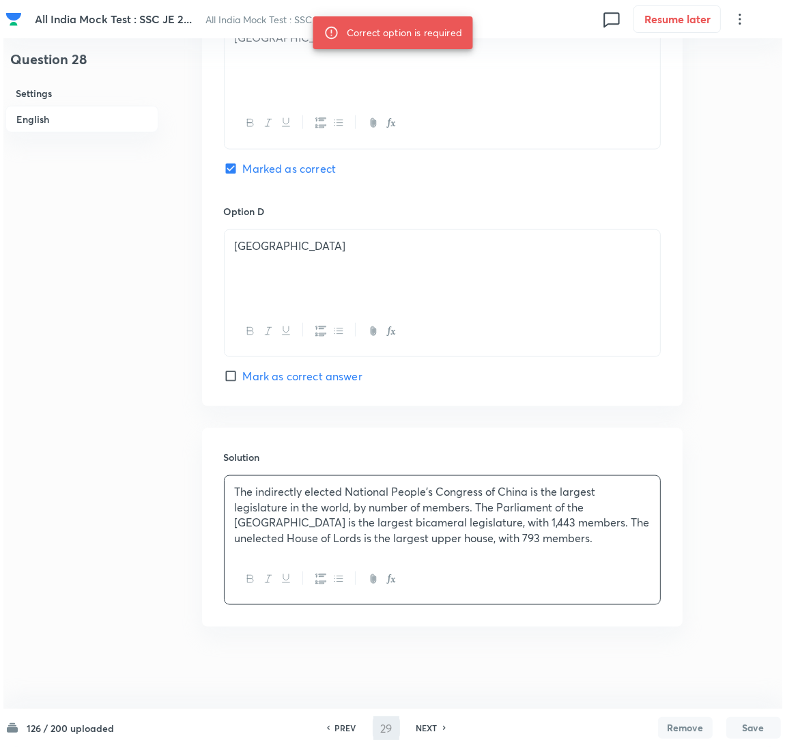
scroll to position [0, 0]
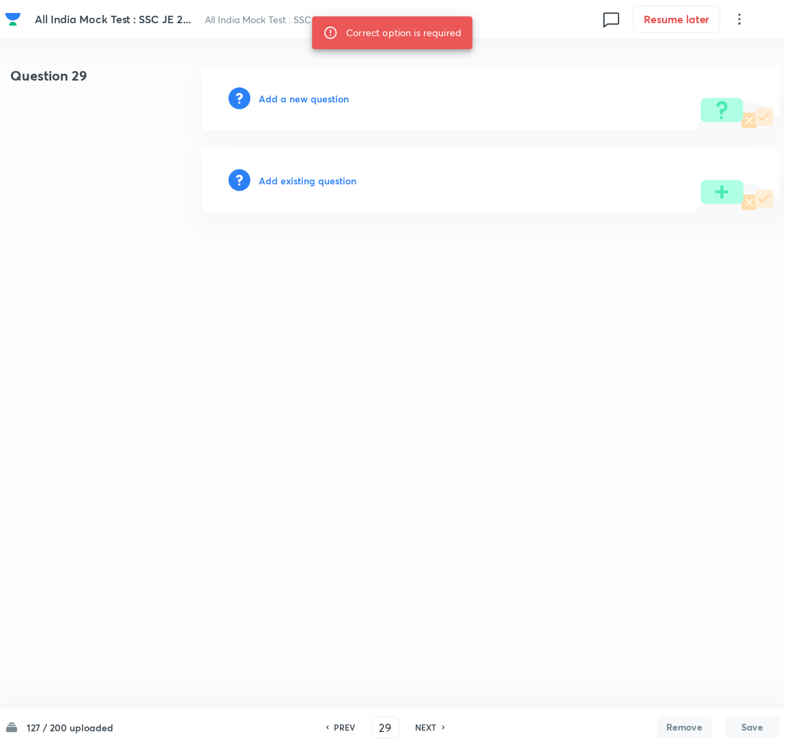
click at [293, 100] on h6 "Add a new question" at bounding box center [304, 98] width 90 height 14
click at [282, 100] on h6 "Choose a question type" at bounding box center [311, 98] width 105 height 14
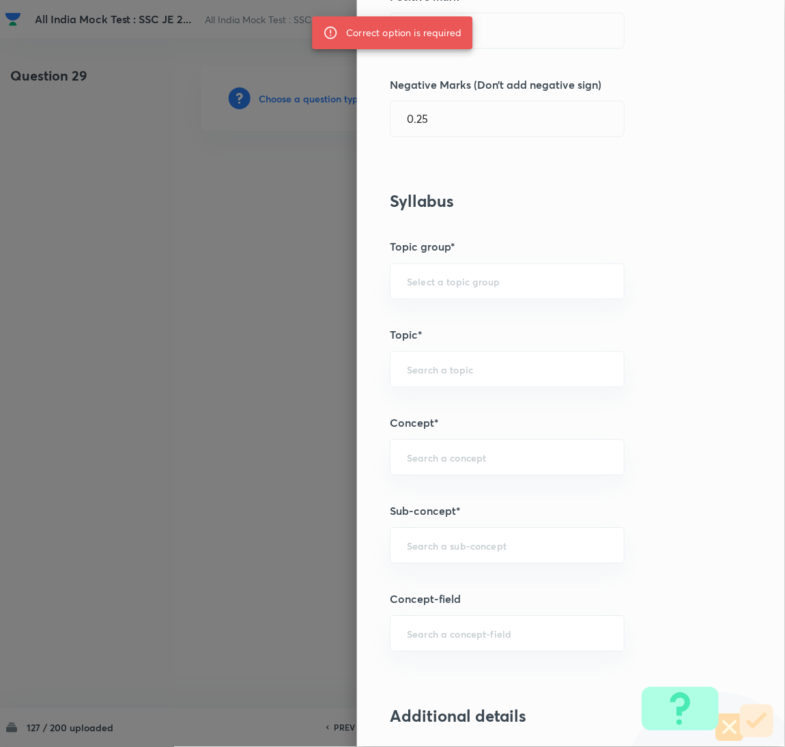
scroll to position [410, 0]
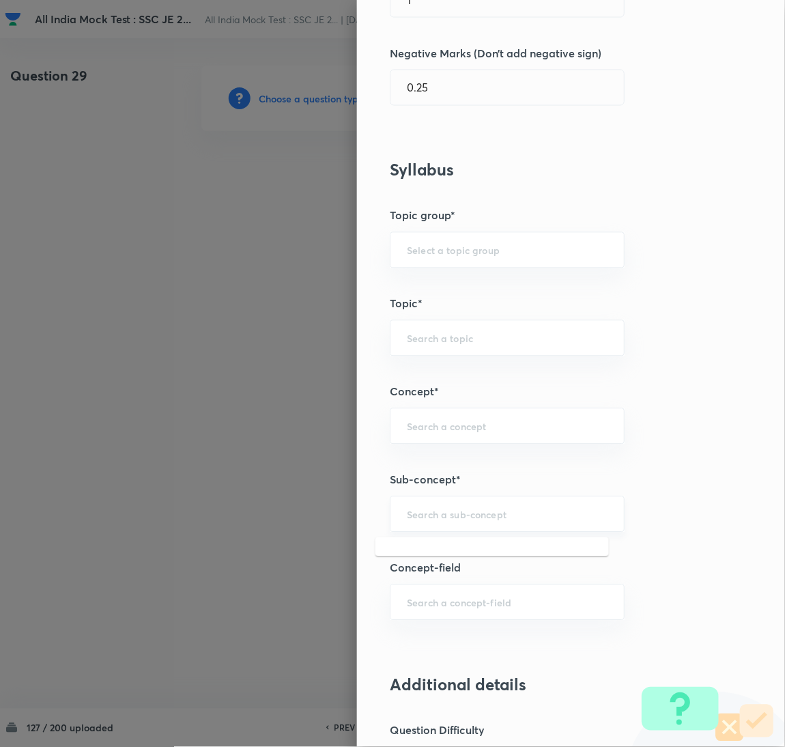
click at [439, 516] on input "text" at bounding box center [507, 514] width 201 height 13
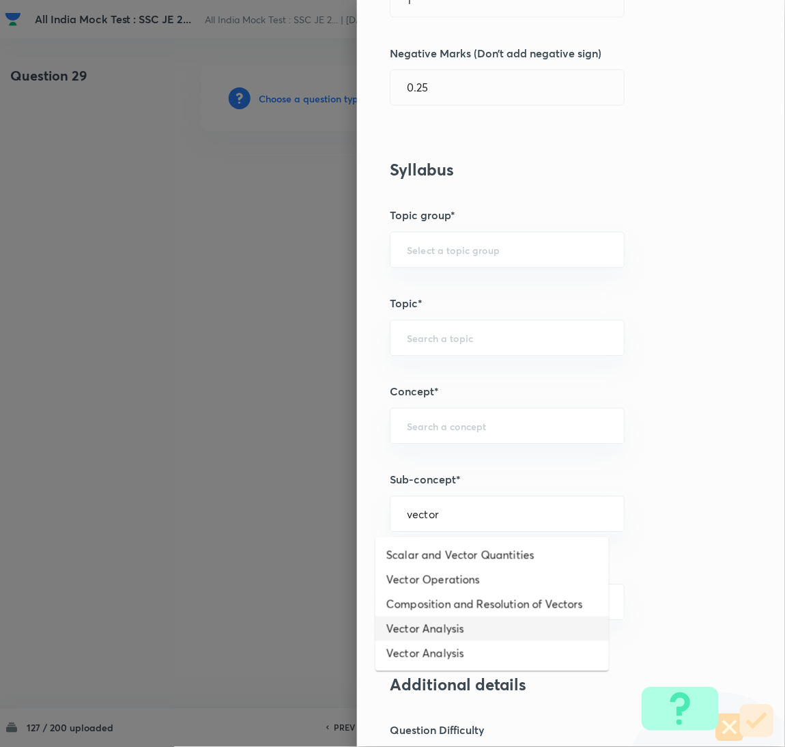
click at [419, 623] on li "Vector Analysis" at bounding box center [493, 629] width 234 height 25
type input "Vector Analysis"
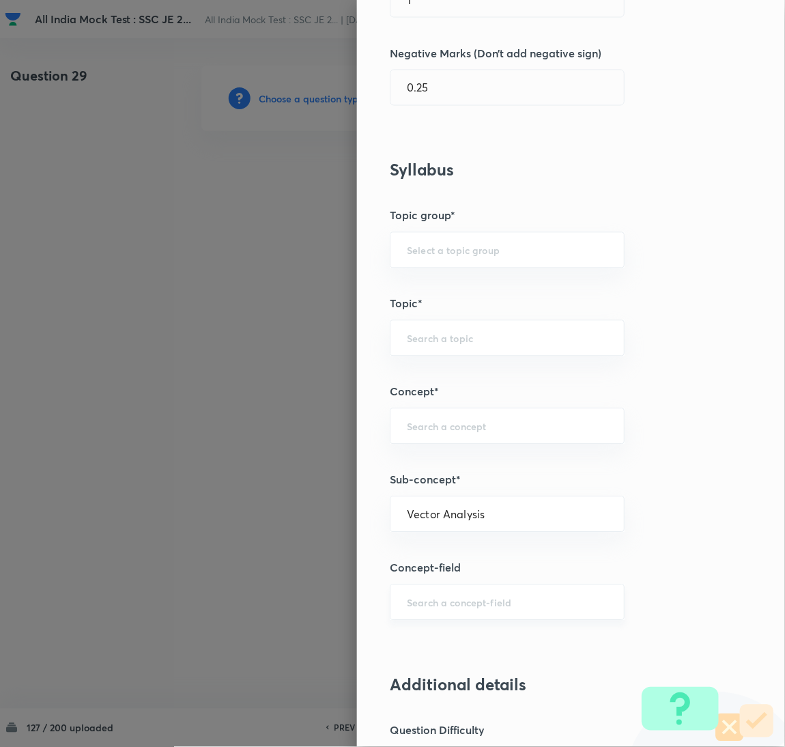
type input "Electrical Engineering"
type input "Electromagnetic Field Theory"
type input "Basics of Vector Calculus"
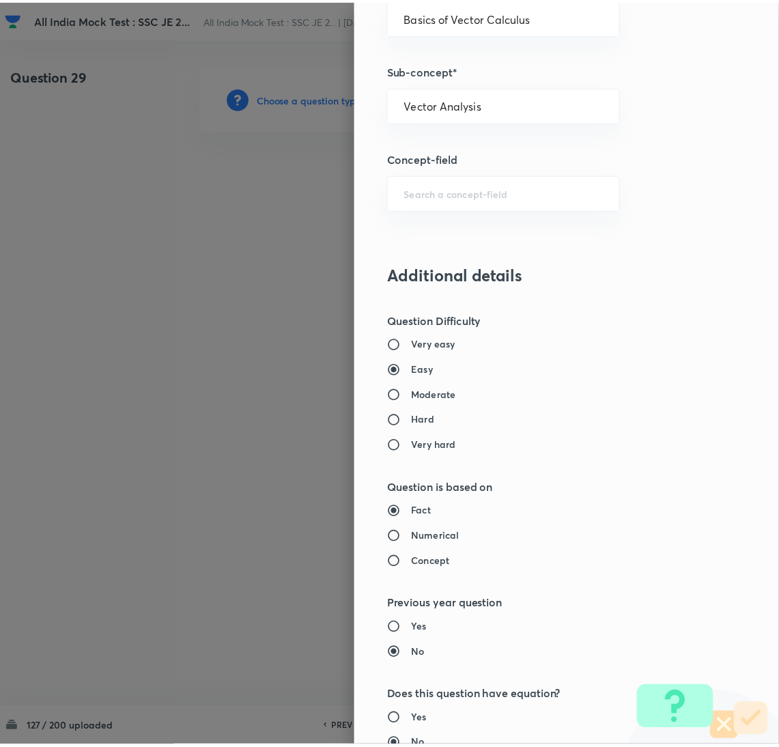
scroll to position [1116, 0]
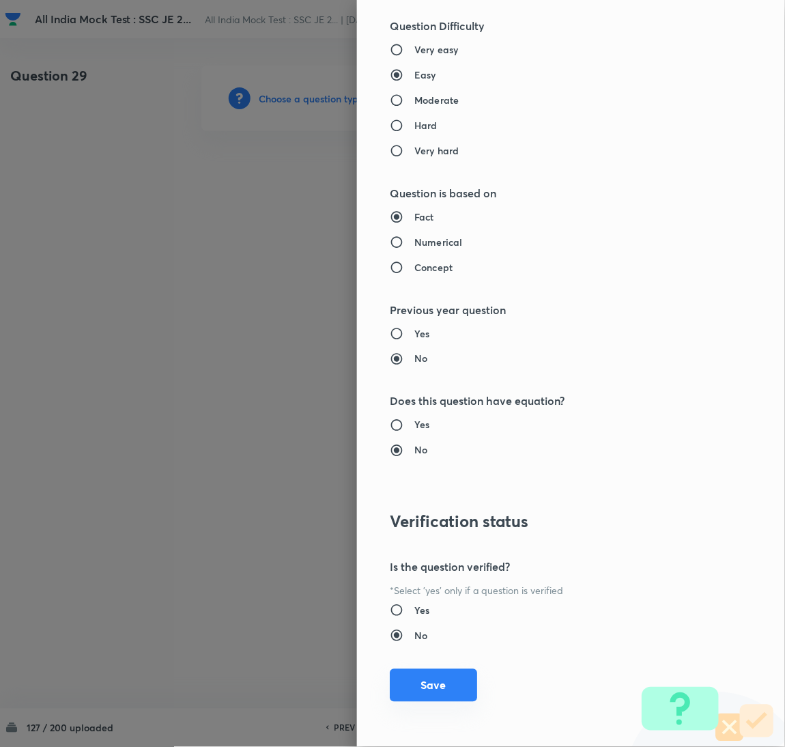
drag, startPoint x: 421, startPoint y: 685, endPoint x: 319, endPoint y: 594, distance: 136.9
click at [421, 686] on button "Save" at bounding box center [433, 685] width 87 height 33
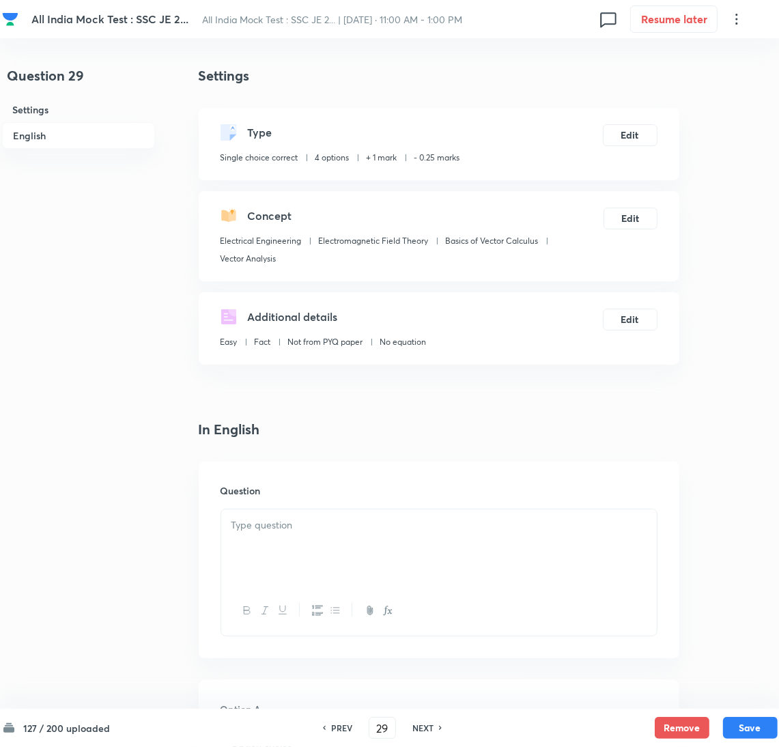
click at [278, 541] on div at bounding box center [439, 547] width 436 height 76
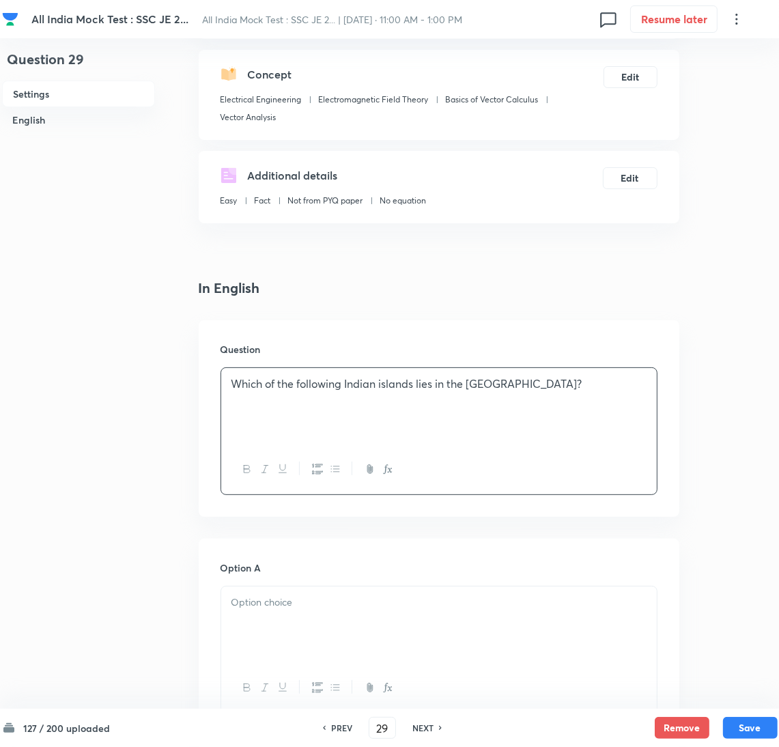
scroll to position [307, 0]
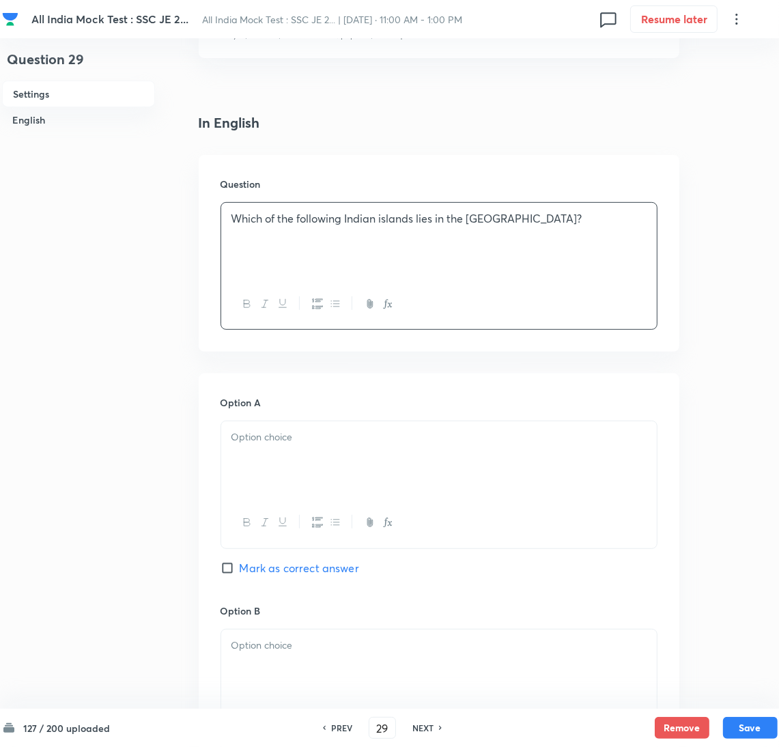
click at [277, 432] on p at bounding box center [438, 437] width 415 height 16
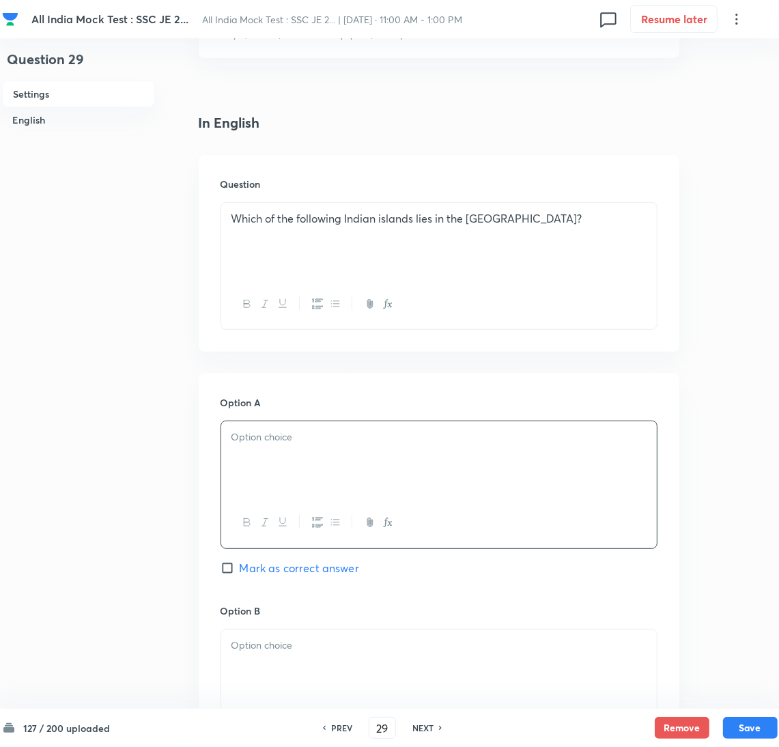
click at [256, 453] on div at bounding box center [439, 459] width 436 height 76
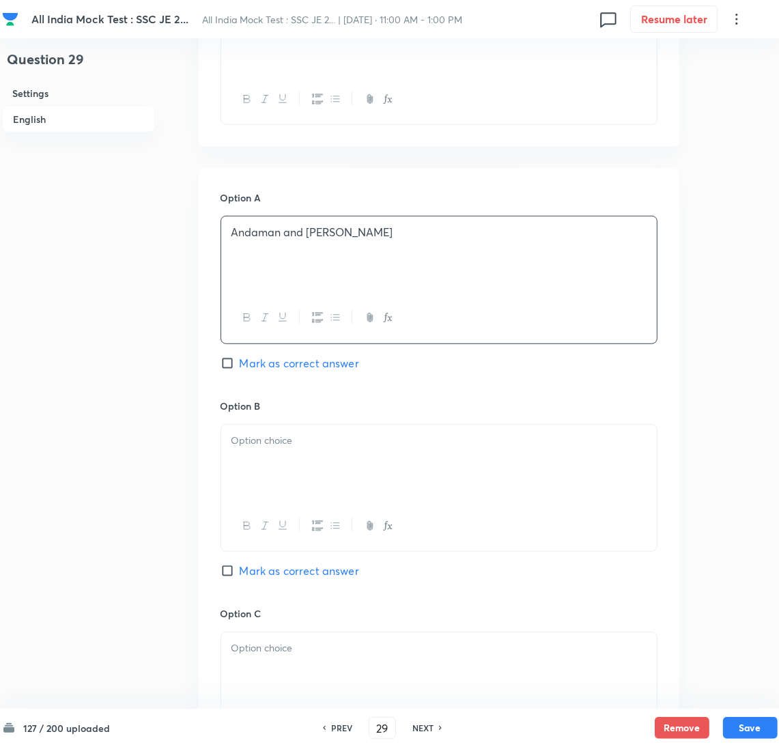
drag, startPoint x: 275, startPoint y: 466, endPoint x: 256, endPoint y: 465, distance: 19.2
click at [273, 465] on div at bounding box center [439, 463] width 436 height 76
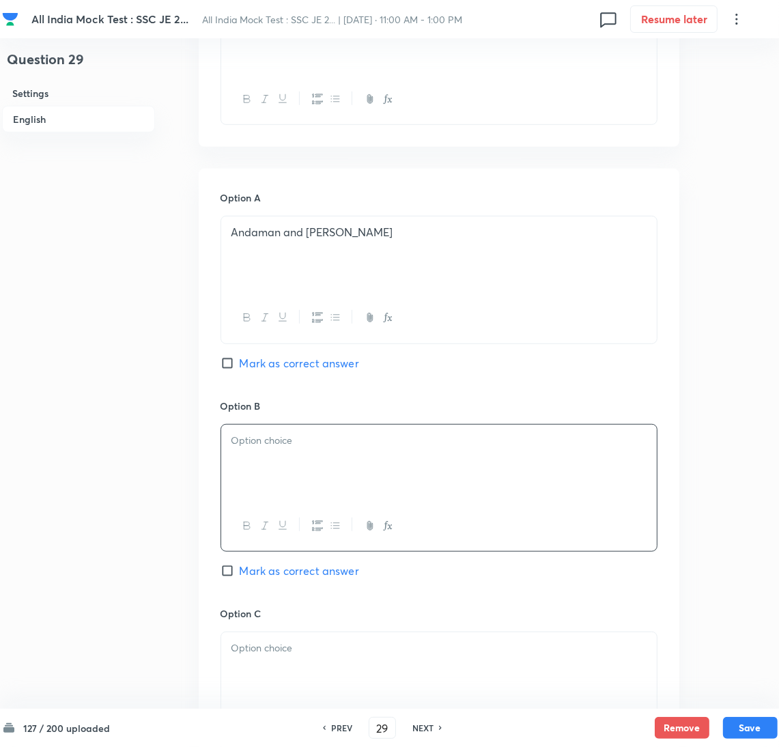
click at [269, 449] on div at bounding box center [439, 463] width 436 height 76
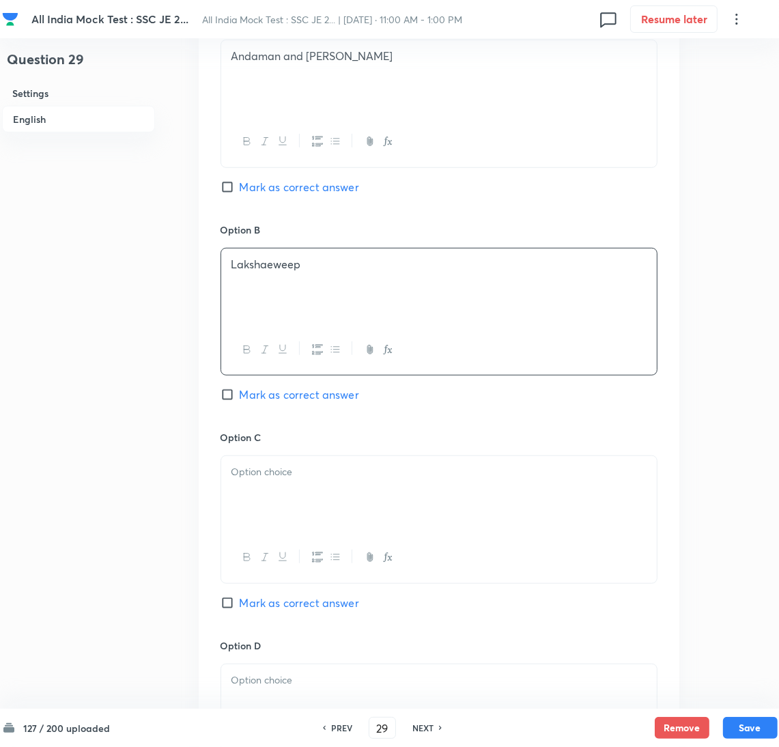
scroll to position [717, 0]
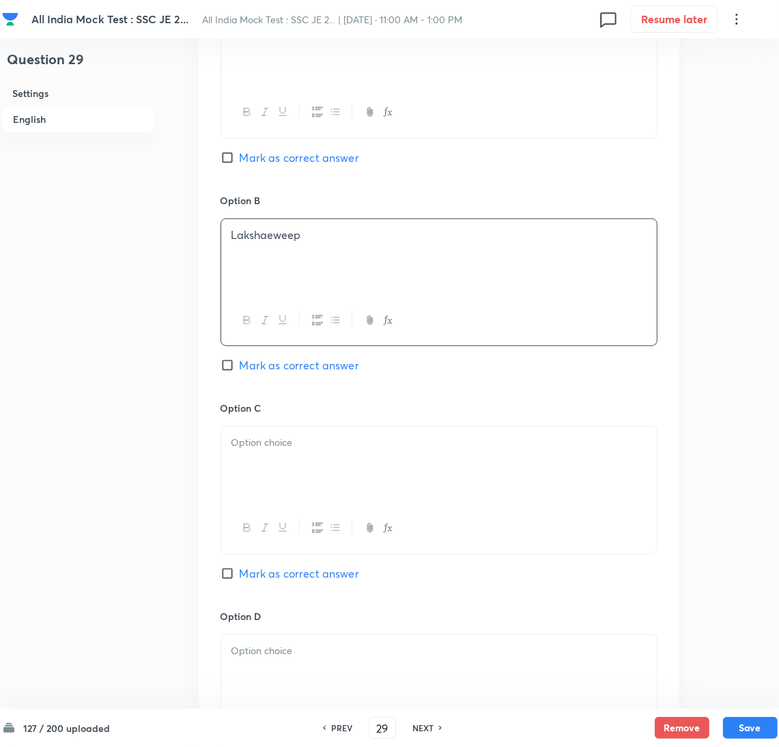
click at [276, 463] on div at bounding box center [439, 465] width 436 height 76
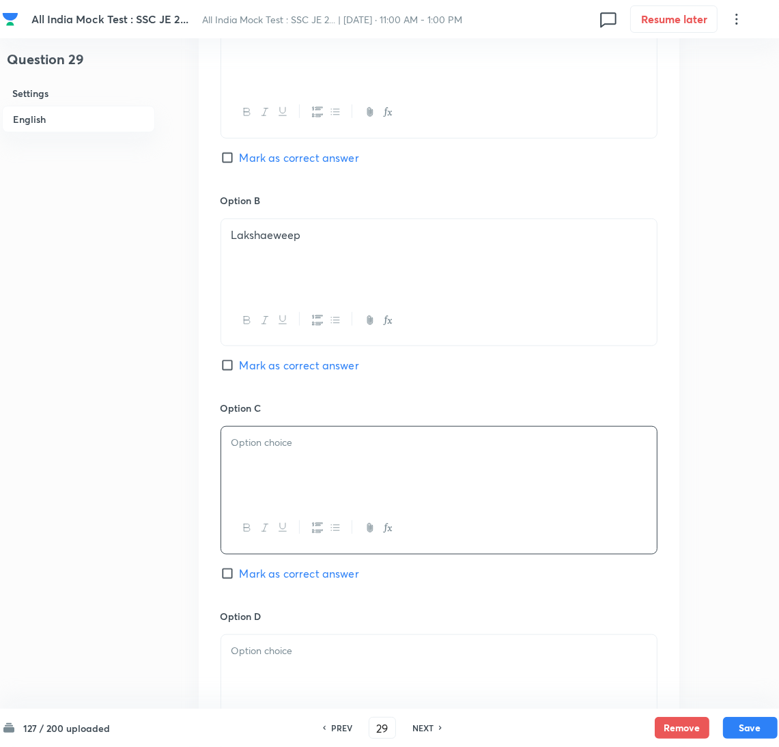
click at [261, 487] on div at bounding box center [439, 465] width 436 height 76
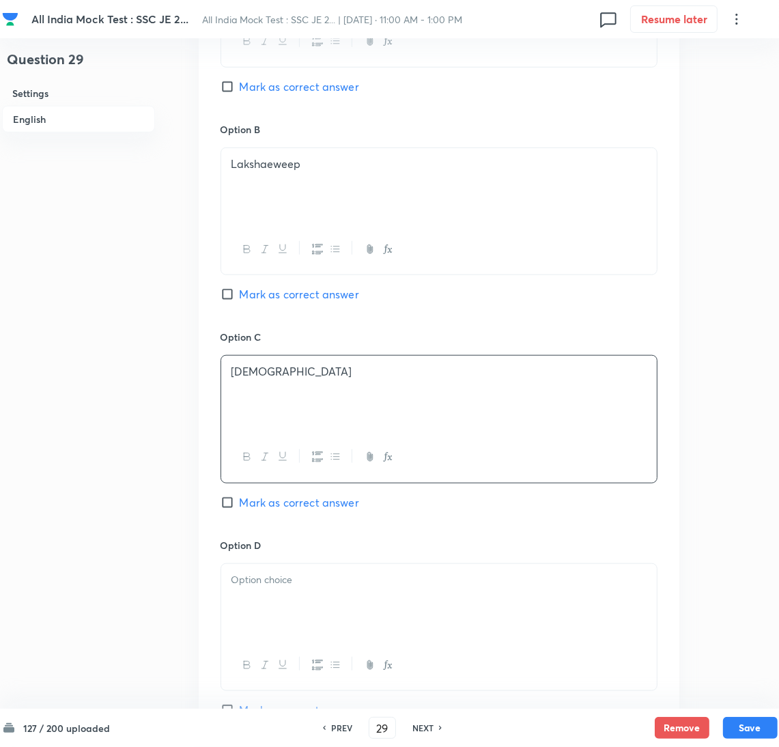
scroll to position [819, 0]
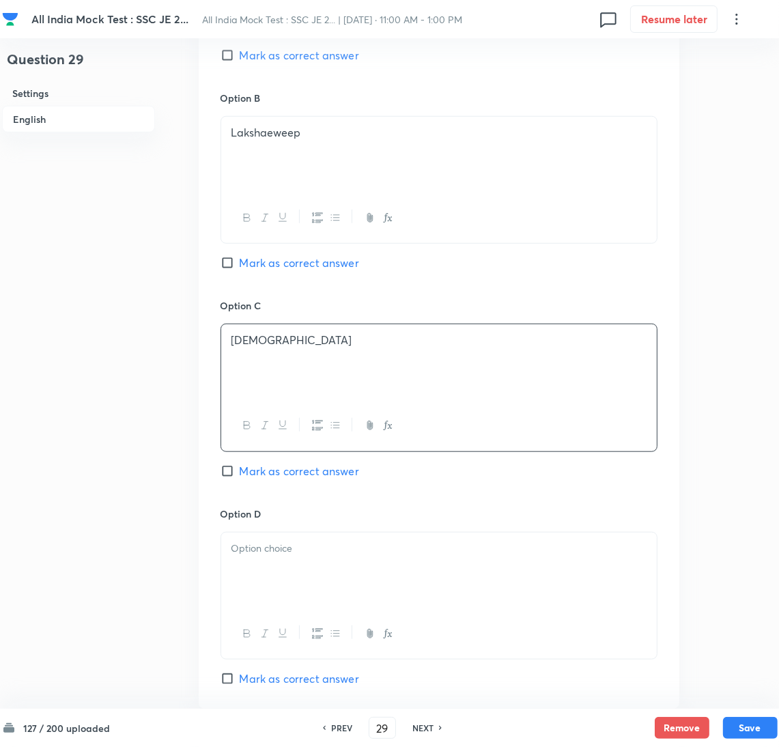
drag, startPoint x: 269, startPoint y: 584, endPoint x: 188, endPoint y: 582, distance: 81.3
click at [268, 585] on div at bounding box center [439, 571] width 436 height 76
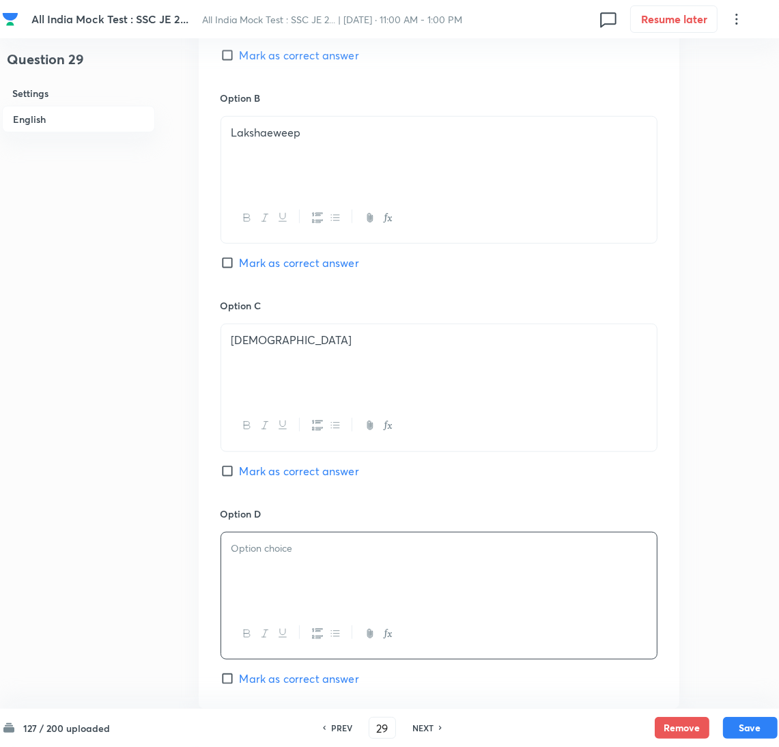
click at [285, 590] on div at bounding box center [439, 571] width 436 height 76
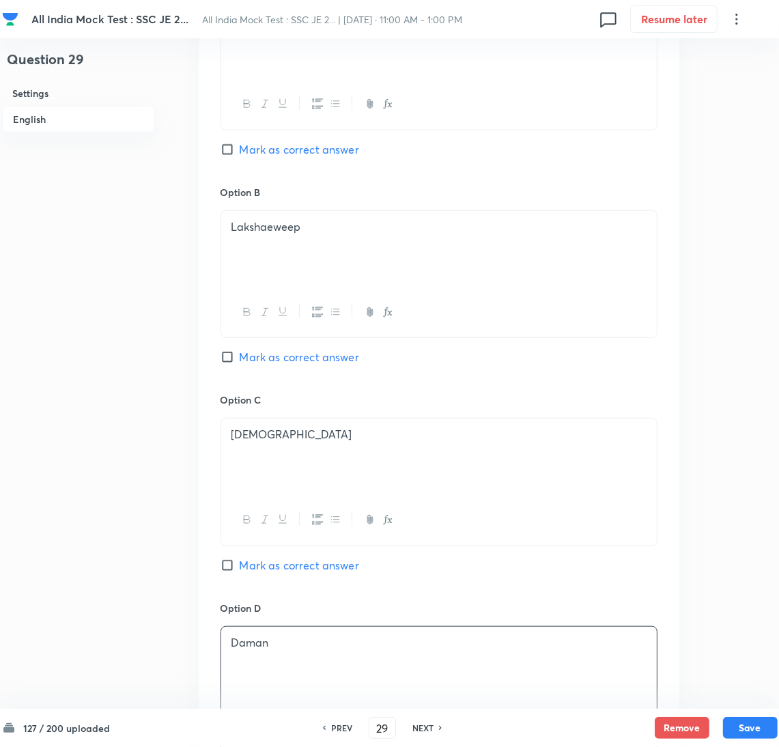
scroll to position [717, 0]
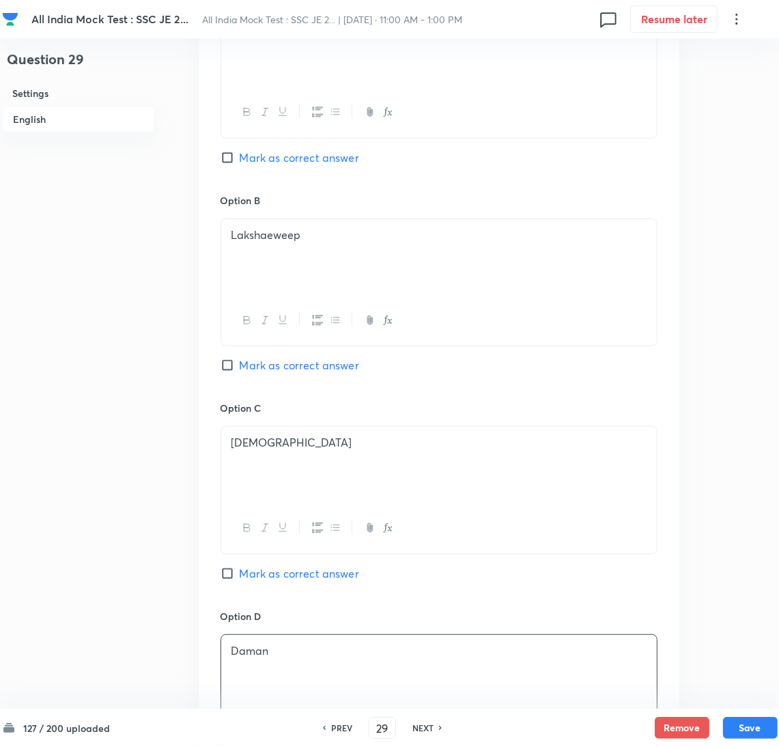
click at [236, 159] on input "Mark as correct answer" at bounding box center [230, 158] width 19 height 14
checkbox input "true"
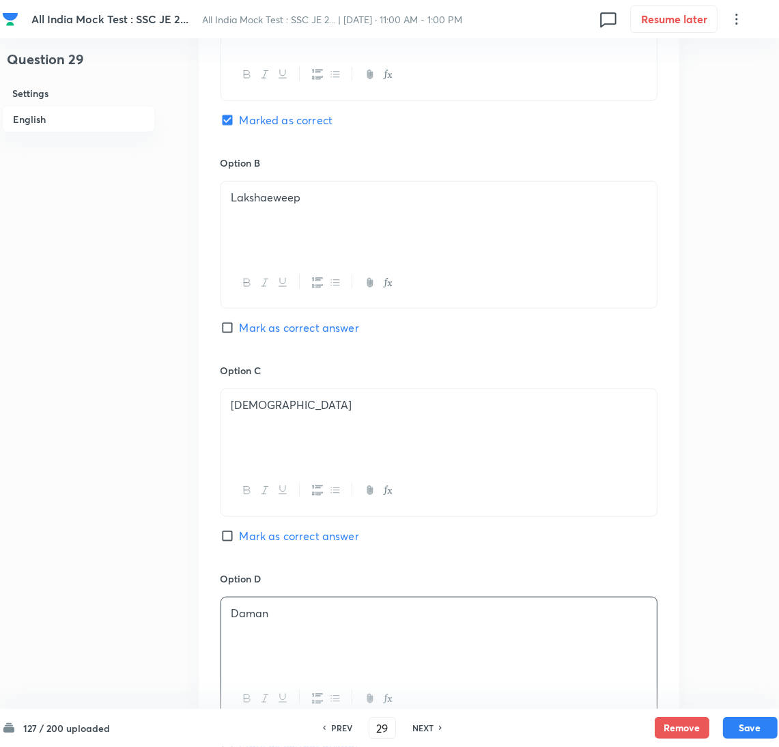
scroll to position [1123, 0]
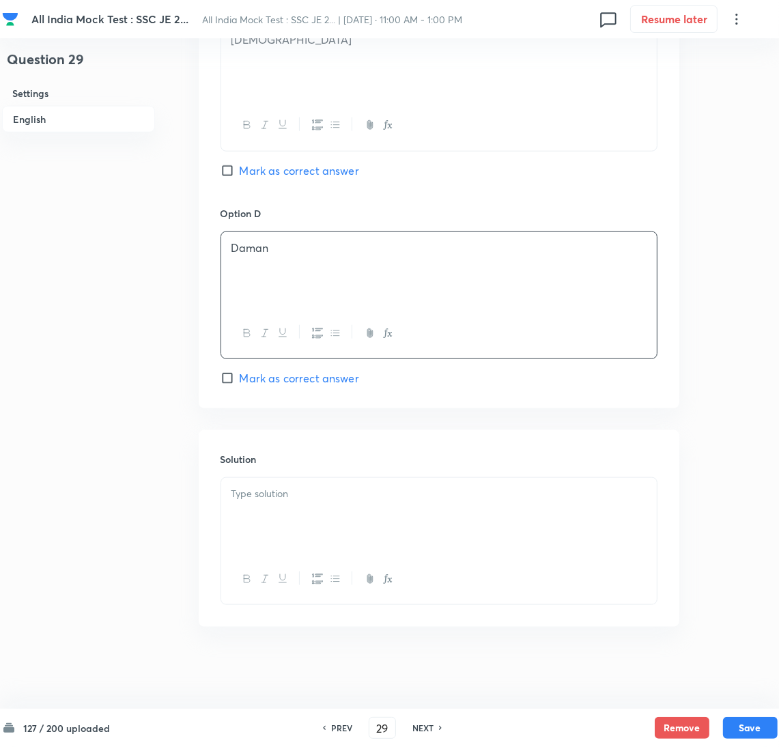
drag, startPoint x: 249, startPoint y: 512, endPoint x: 54, endPoint y: 510, distance: 194.6
click at [244, 510] on div at bounding box center [439, 516] width 436 height 76
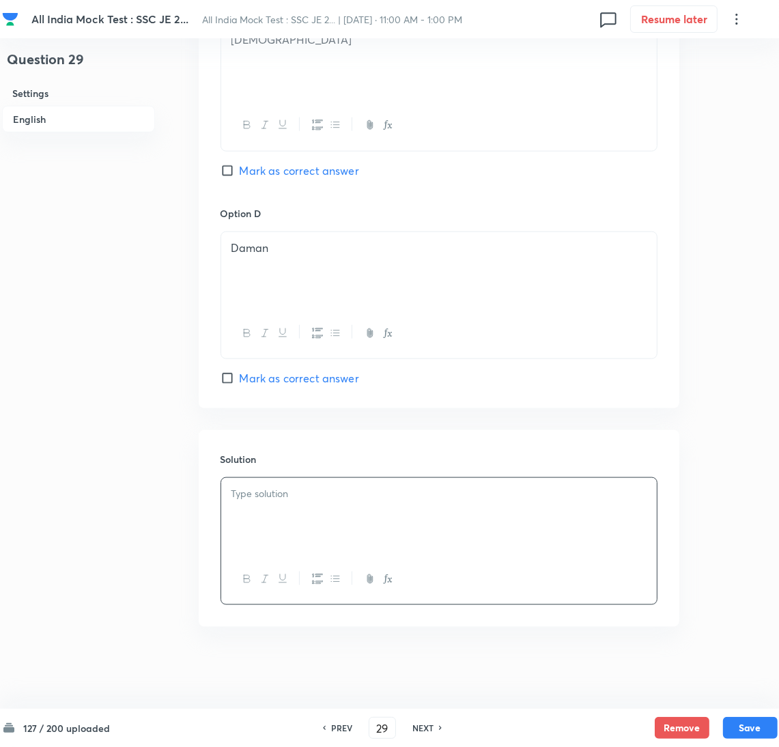
click at [305, 516] on div at bounding box center [439, 516] width 436 height 76
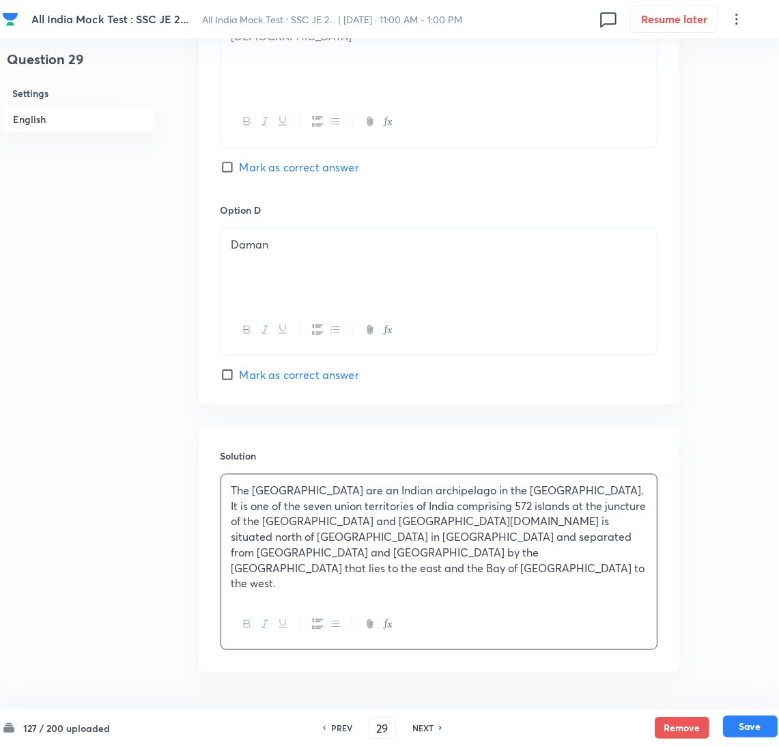
click at [769, 727] on button "Save" at bounding box center [750, 727] width 55 height 22
type input "30"
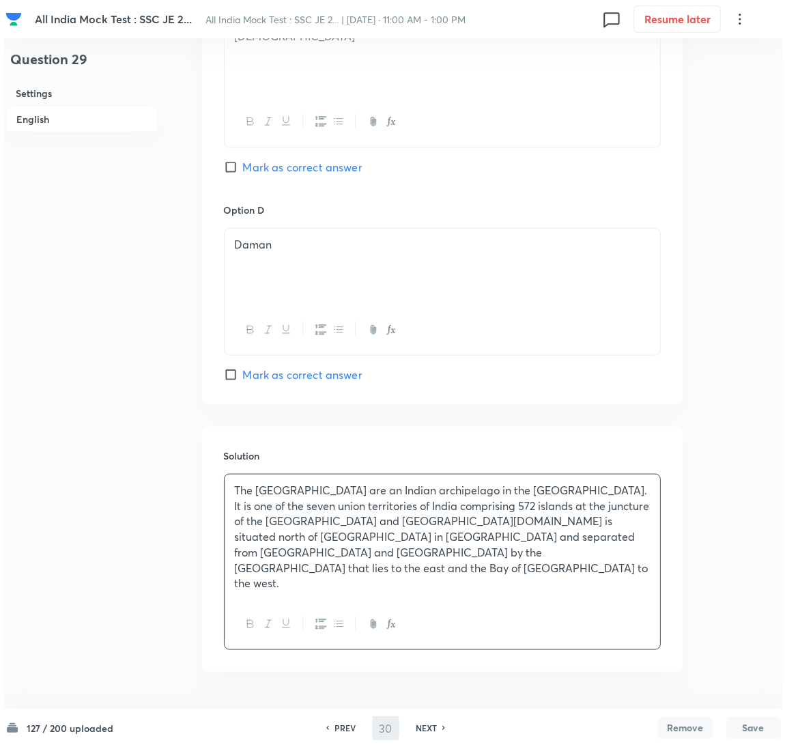
scroll to position [0, 0]
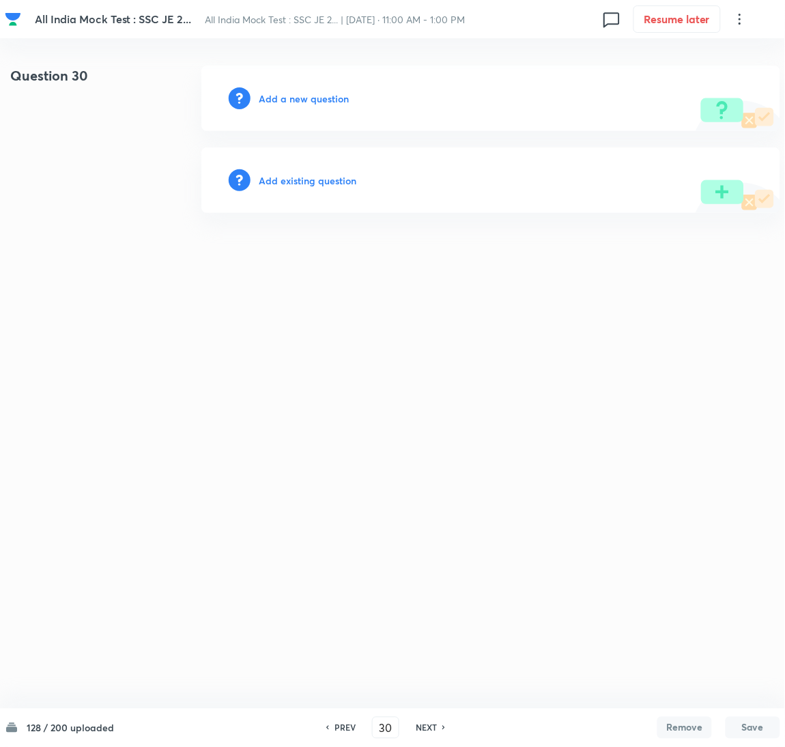
click at [292, 96] on h6 "Add a new question" at bounding box center [304, 98] width 90 height 14
click at [287, 98] on h6 "Choose a question type" at bounding box center [311, 98] width 105 height 14
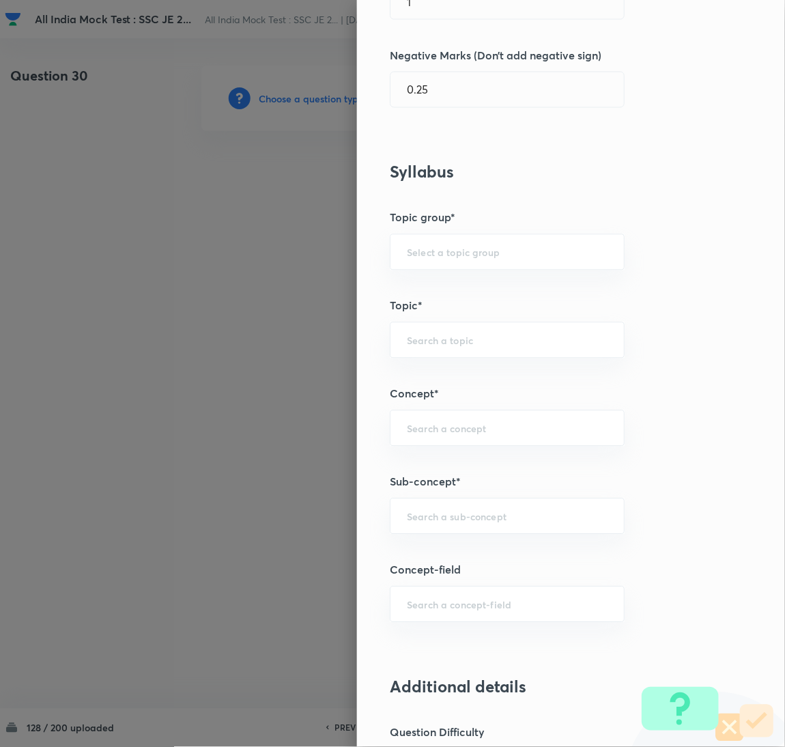
scroll to position [410, 0]
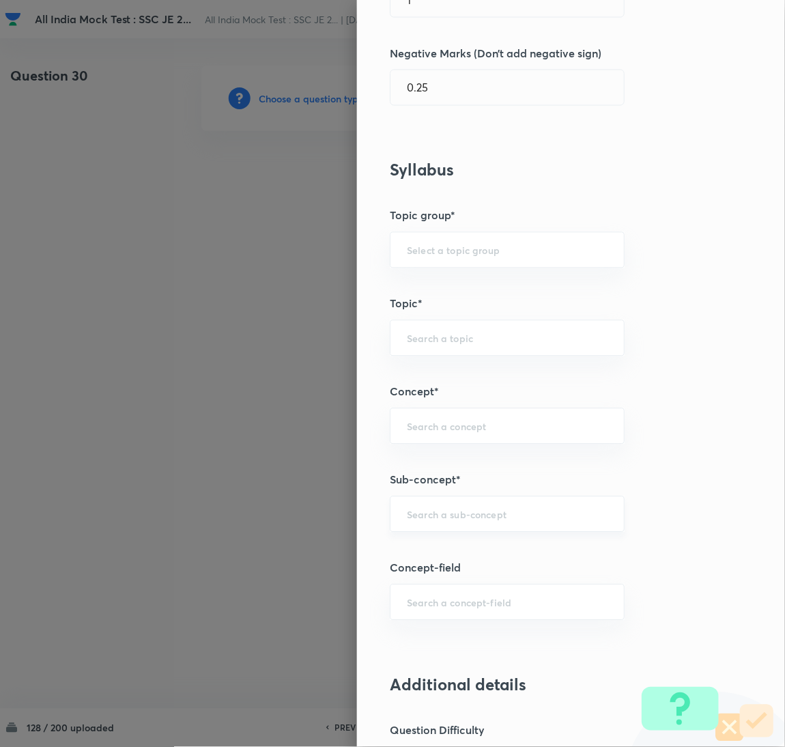
click at [411, 518] on input "text" at bounding box center [507, 514] width 201 height 13
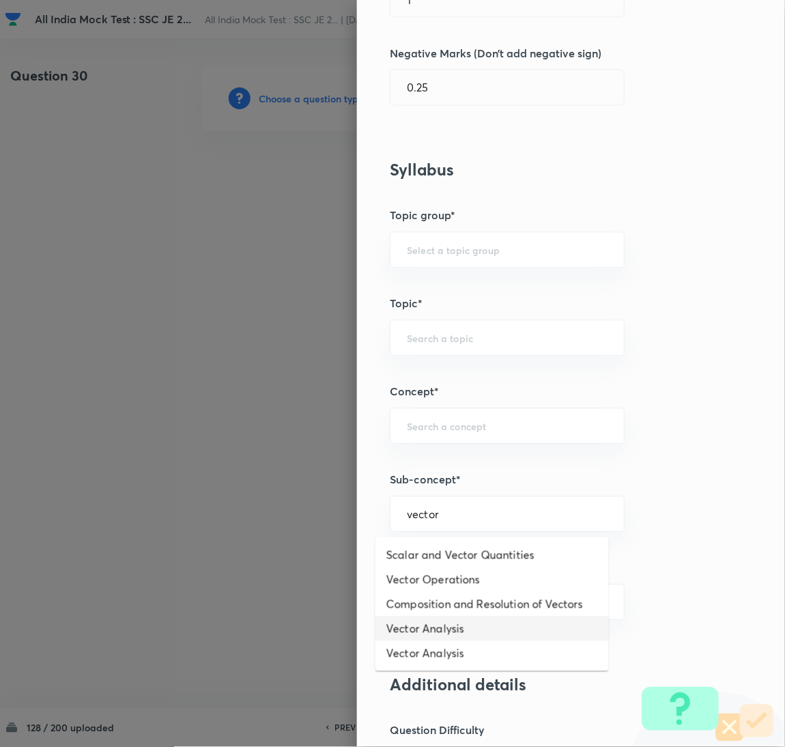
click at [424, 631] on li "Vector Analysis" at bounding box center [493, 629] width 234 height 25
type input "Vector Analysis"
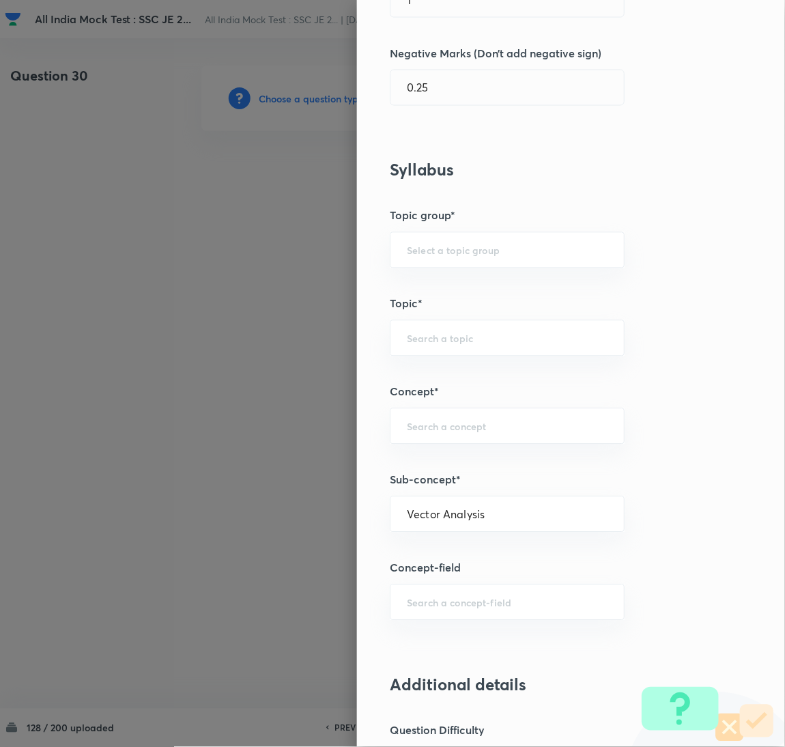
type input "Electrical Engineering"
type input "Electromagnetic Field Theory"
type input "Basics of Vector Calculus"
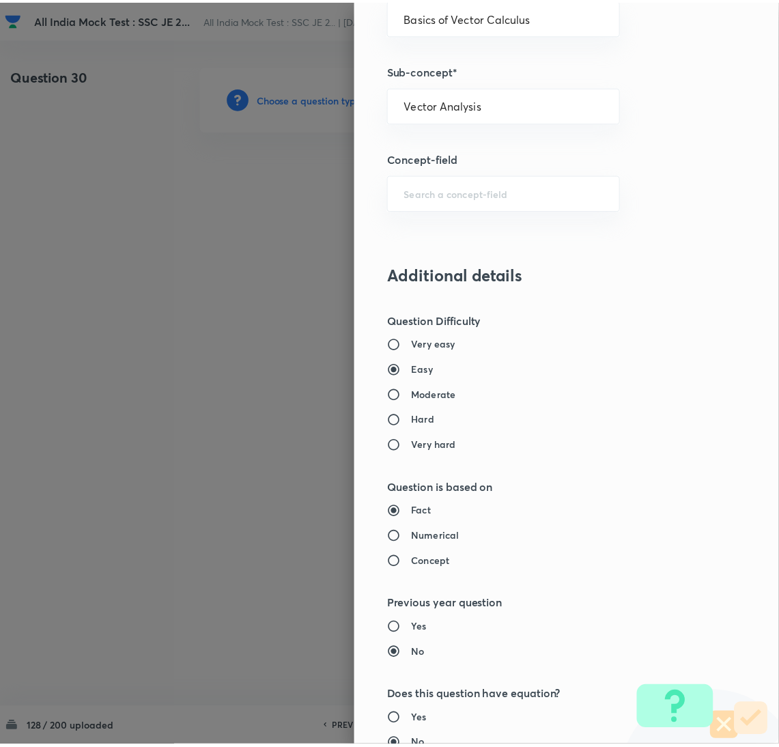
scroll to position [1116, 0]
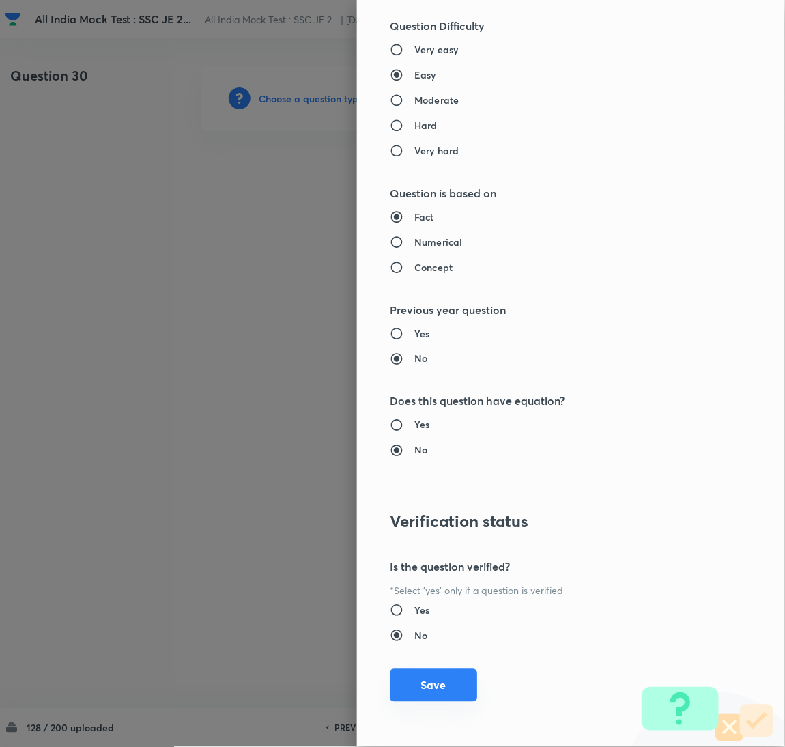
click at [416, 677] on button "Save" at bounding box center [433, 685] width 87 height 33
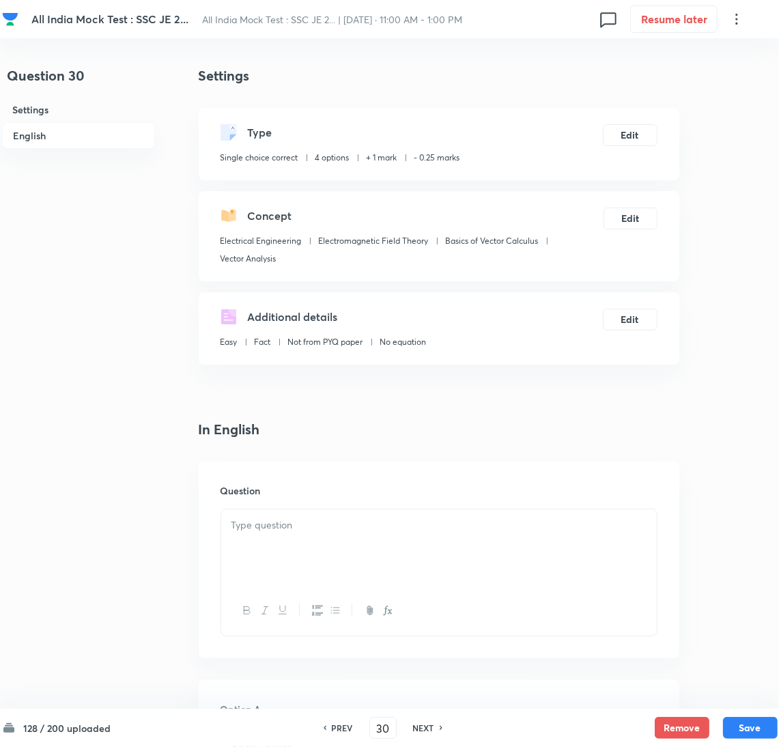
click at [286, 518] on p at bounding box center [438, 526] width 415 height 16
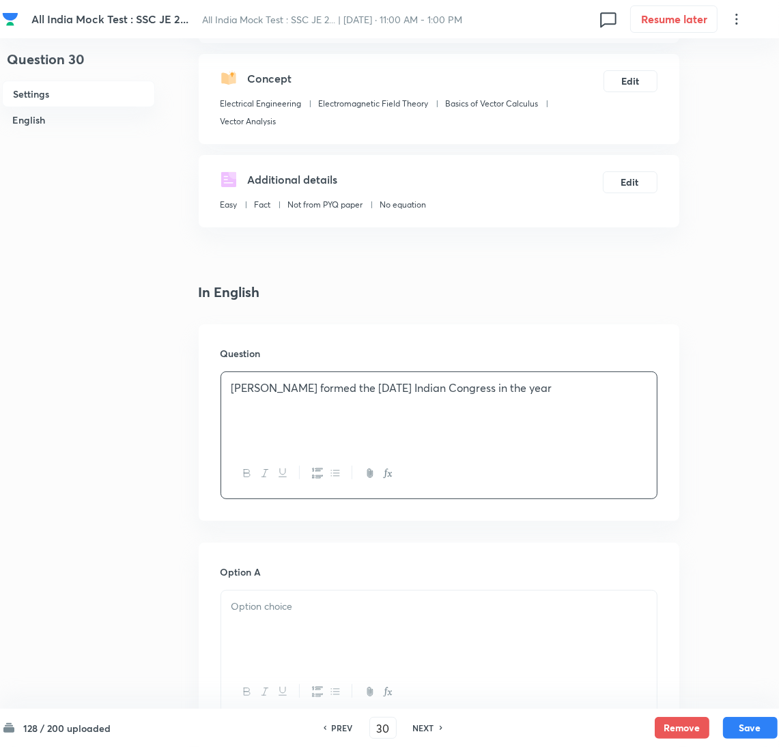
scroll to position [307, 0]
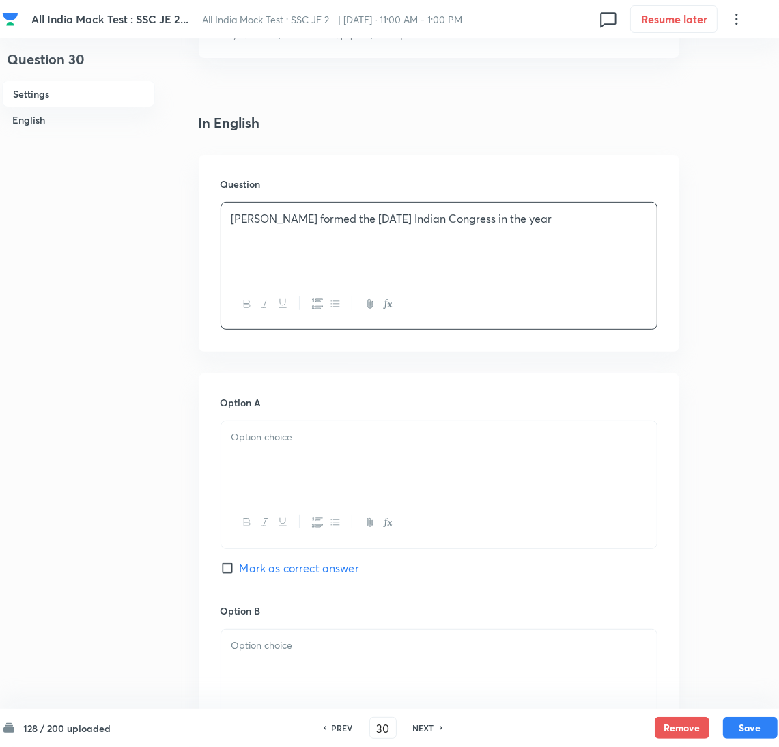
drag, startPoint x: 267, startPoint y: 452, endPoint x: 42, endPoint y: 447, distance: 225.4
click at [265, 451] on div at bounding box center [439, 459] width 436 height 76
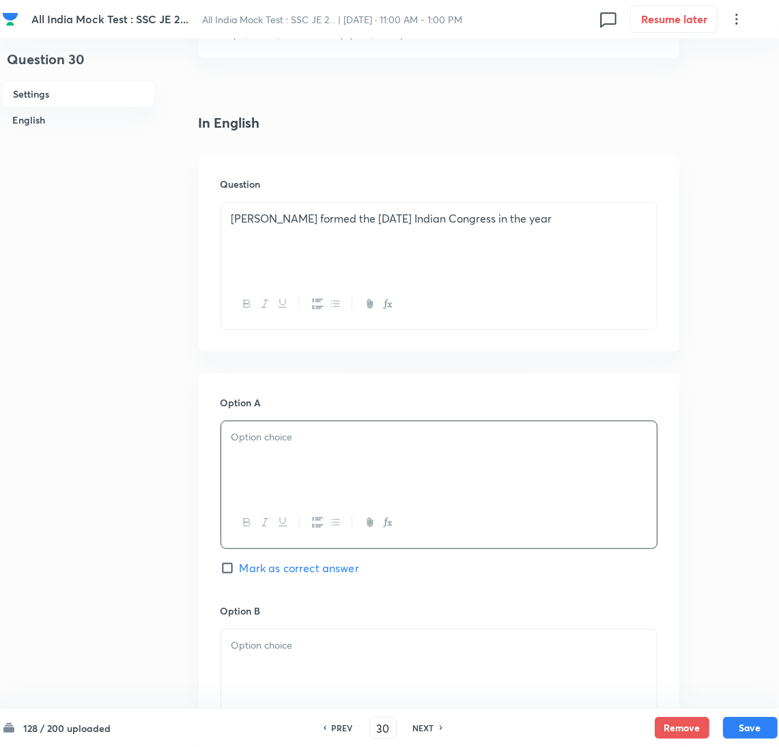
click at [280, 453] on div at bounding box center [439, 459] width 436 height 76
click at [280, 672] on div at bounding box center [439, 668] width 436 height 76
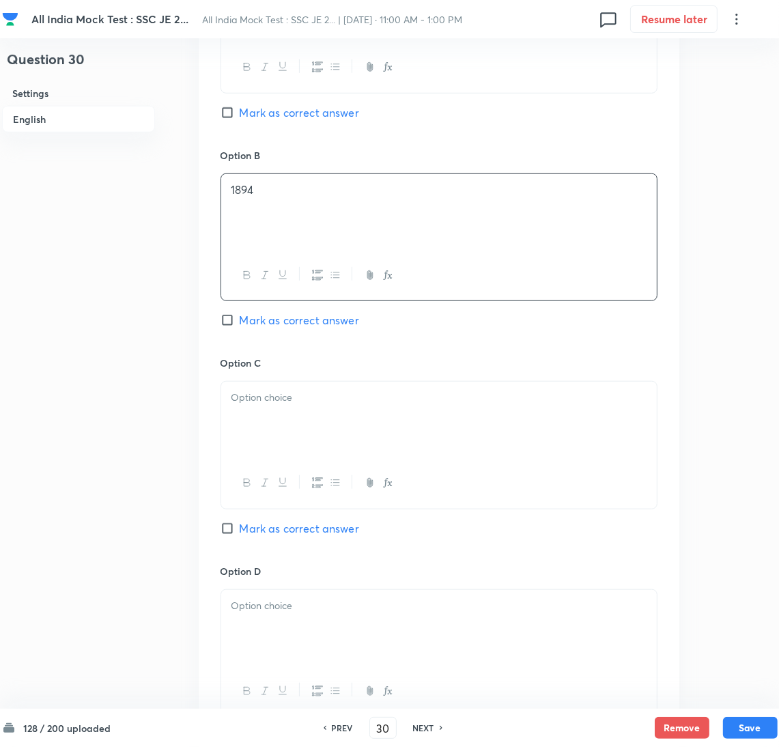
scroll to position [819, 0]
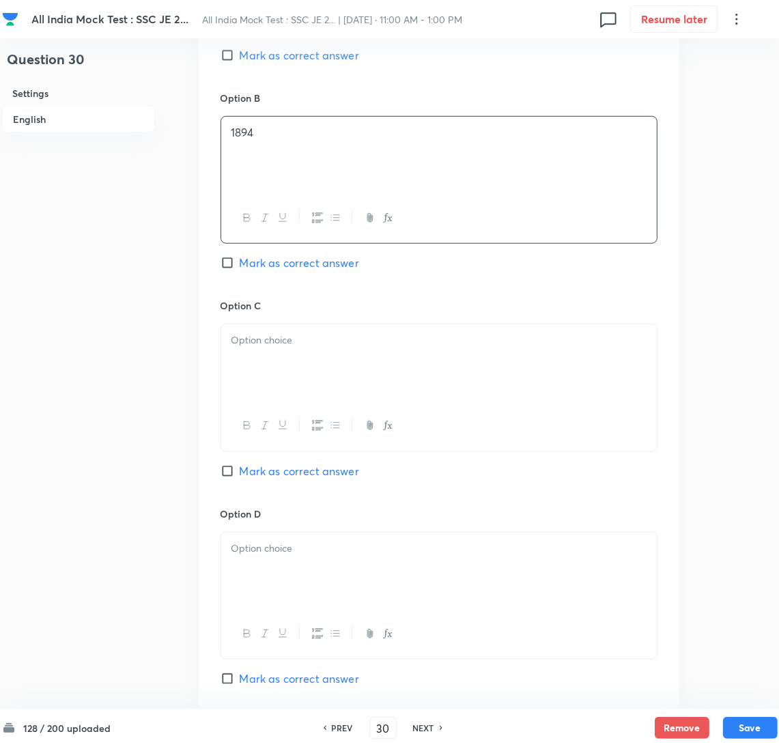
click at [284, 365] on div at bounding box center [439, 362] width 436 height 76
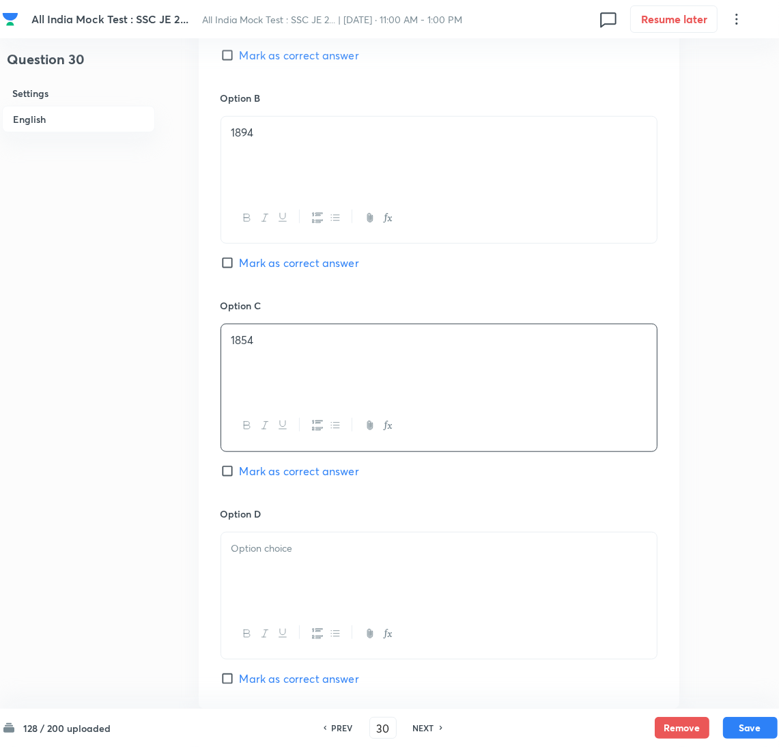
click at [273, 563] on div at bounding box center [439, 571] width 436 height 76
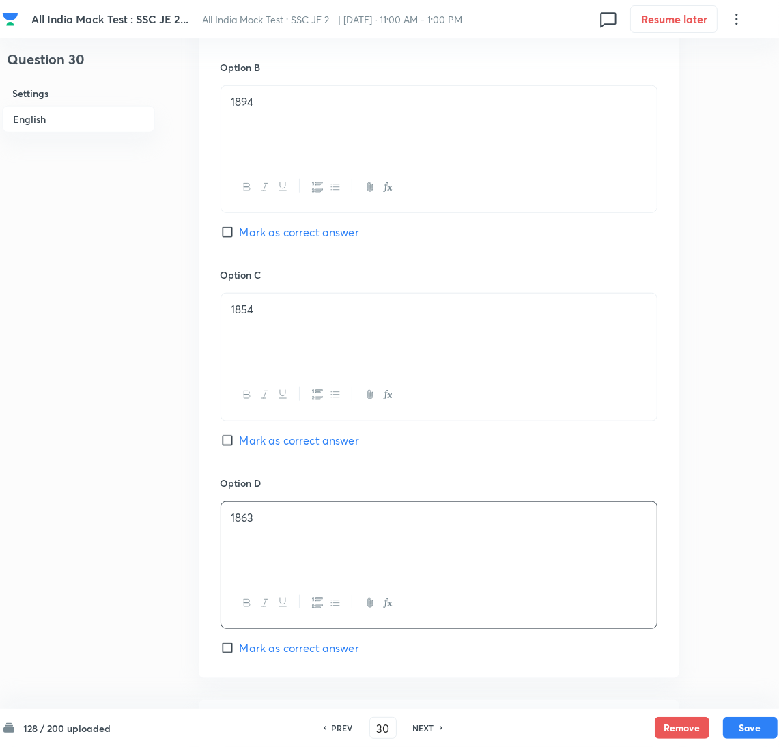
scroll to position [816, 0]
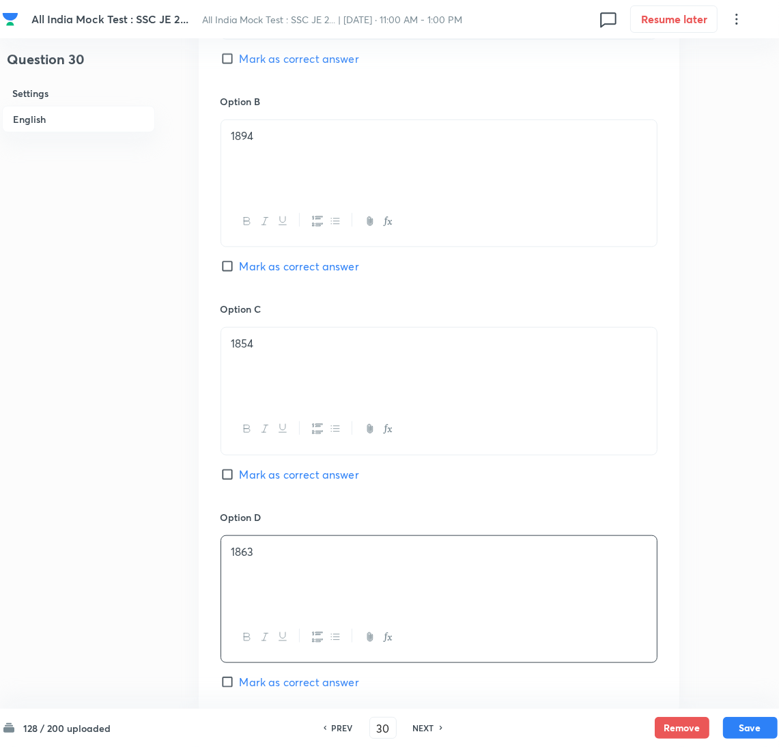
click at [240, 270] on span "Mark as correct answer" at bounding box center [299, 266] width 119 height 16
click at [240, 270] on input "Mark as correct answer" at bounding box center [230, 266] width 19 height 14
checkbox input "true"
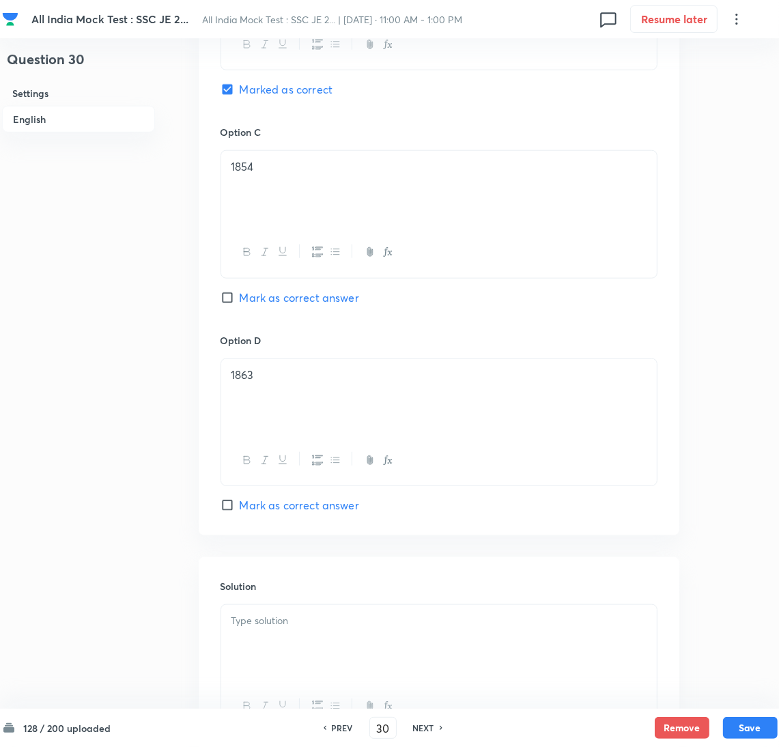
scroll to position [1123, 0]
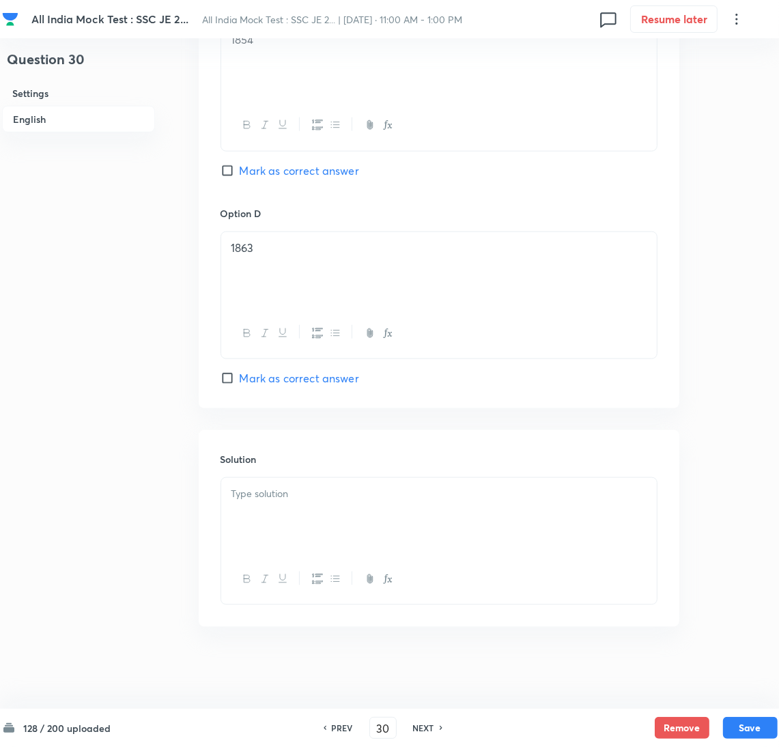
drag, startPoint x: 280, startPoint y: 510, endPoint x: 200, endPoint y: 509, distance: 79.9
click at [279, 509] on div at bounding box center [439, 516] width 436 height 76
click at [297, 522] on div at bounding box center [439, 516] width 436 height 76
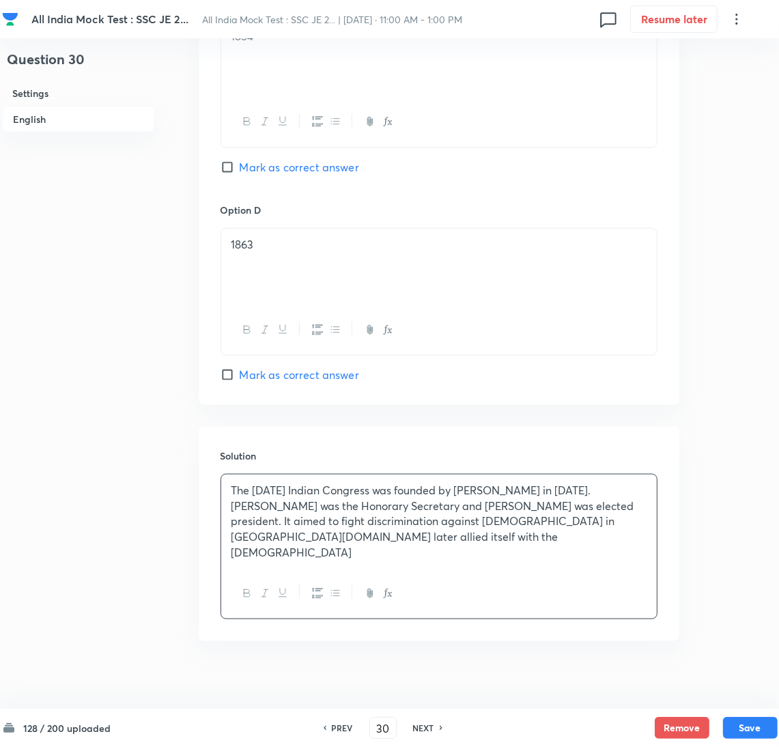
scroll to position [1125, 0]
click at [748, 720] on button "Save" at bounding box center [750, 727] width 55 height 22
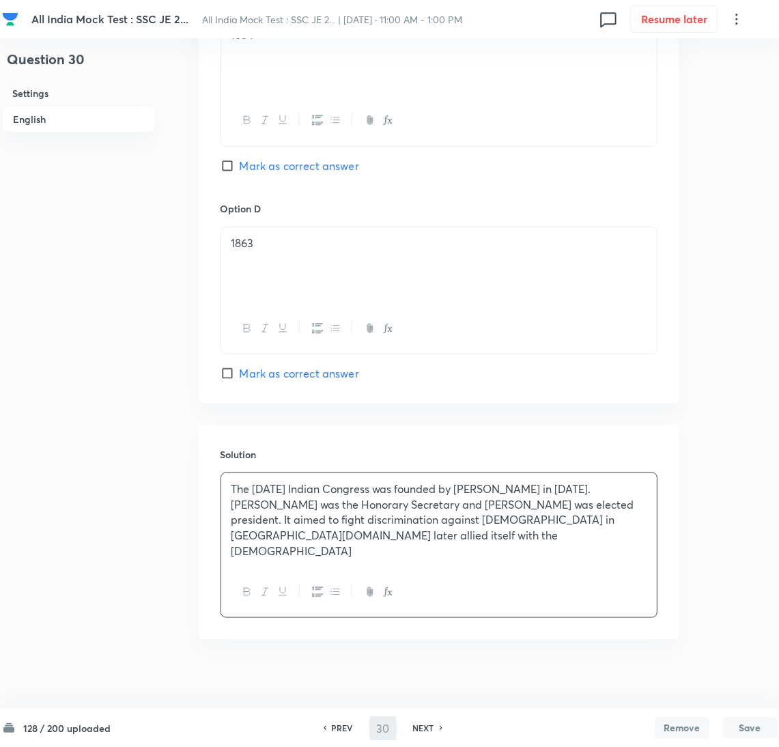
type input "31"
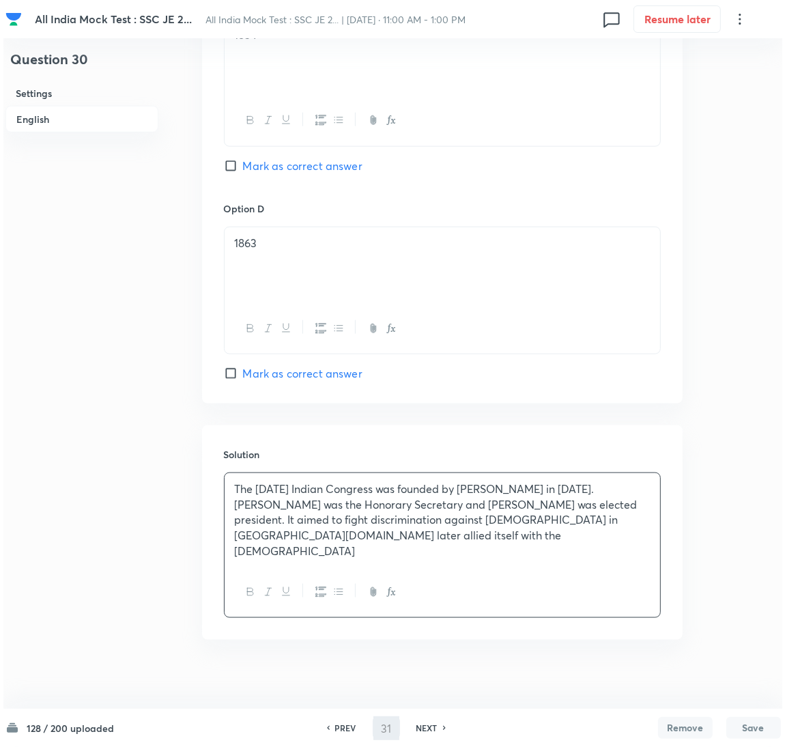
scroll to position [0, 0]
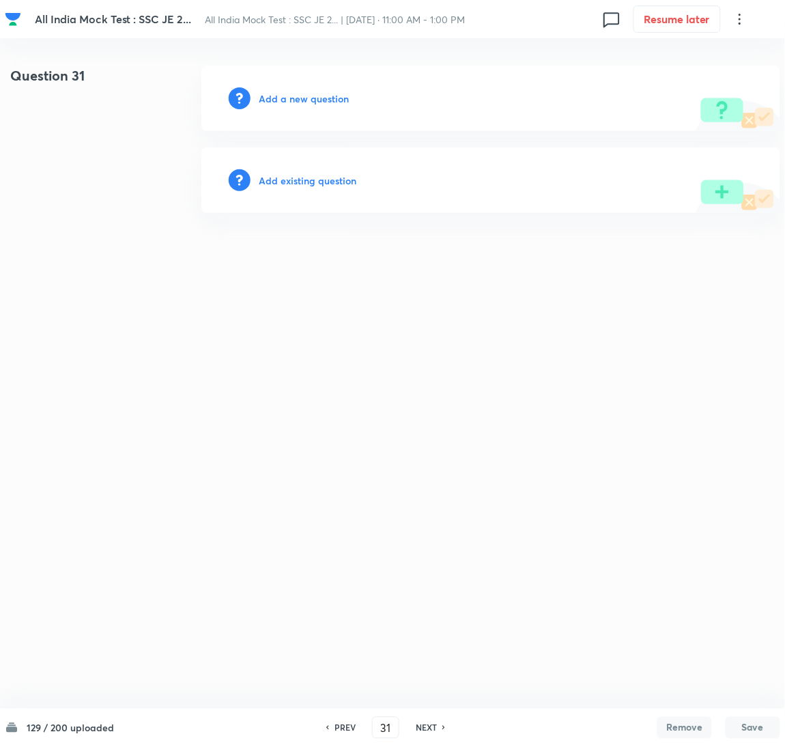
click at [274, 94] on h6 "Add a new question" at bounding box center [304, 98] width 90 height 14
click at [274, 98] on h6 "Choose a question type" at bounding box center [311, 98] width 105 height 14
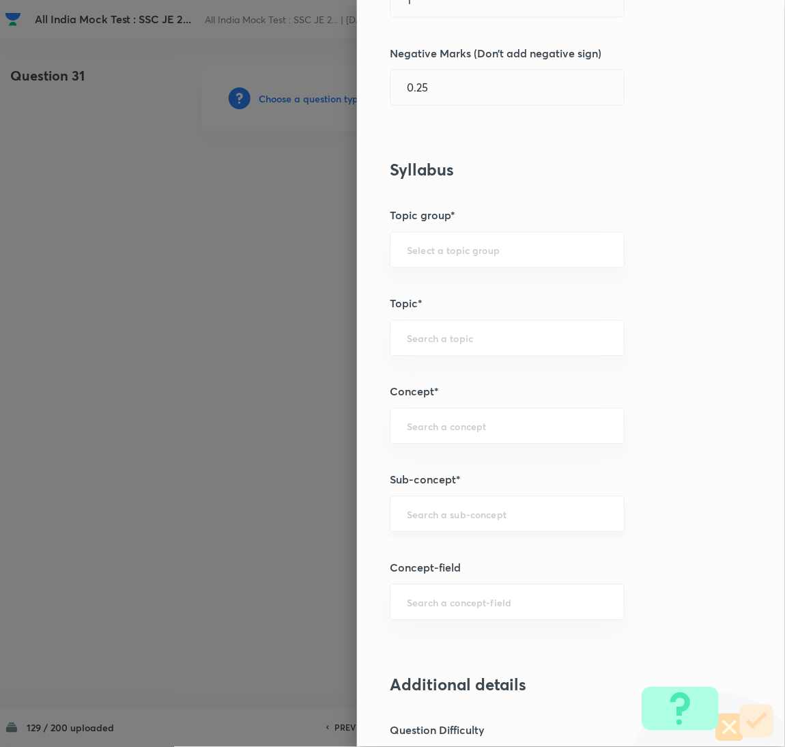
scroll to position [614, 0]
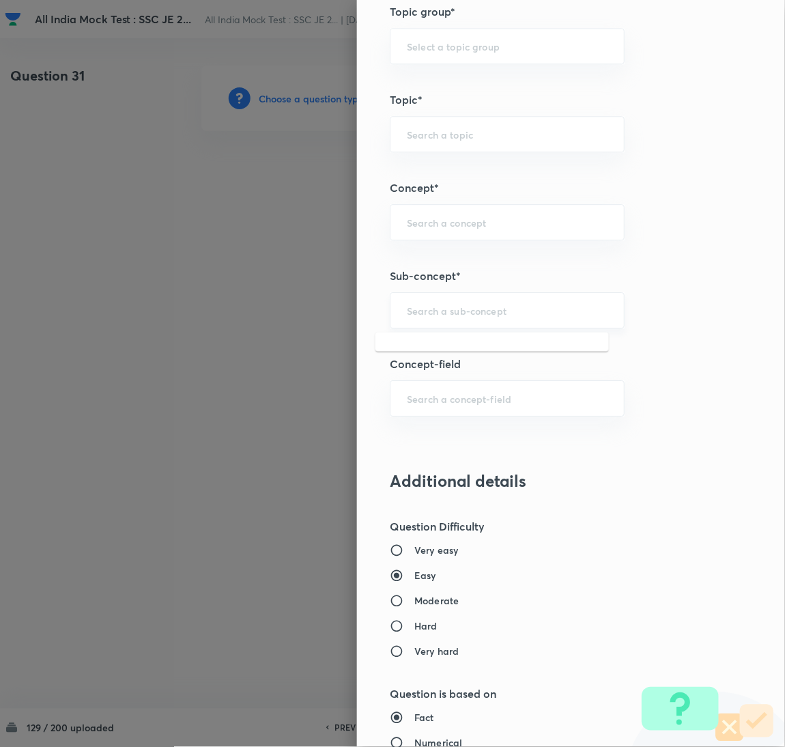
click at [440, 309] on input "text" at bounding box center [507, 310] width 201 height 13
click at [437, 307] on input "text" at bounding box center [507, 310] width 201 height 13
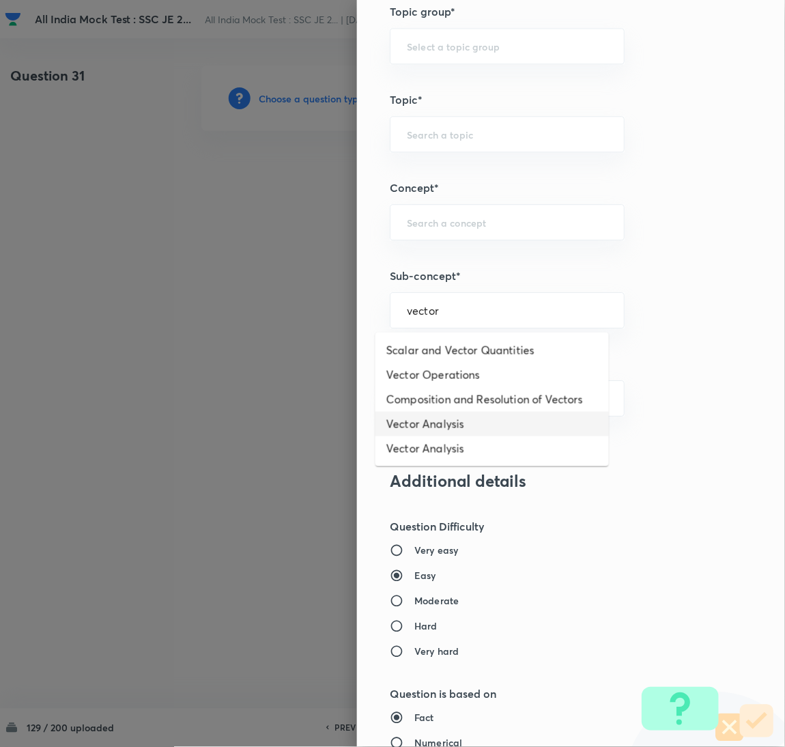
click at [421, 422] on li "Vector Analysis" at bounding box center [493, 424] width 234 height 25
type input "Vector Analysis"
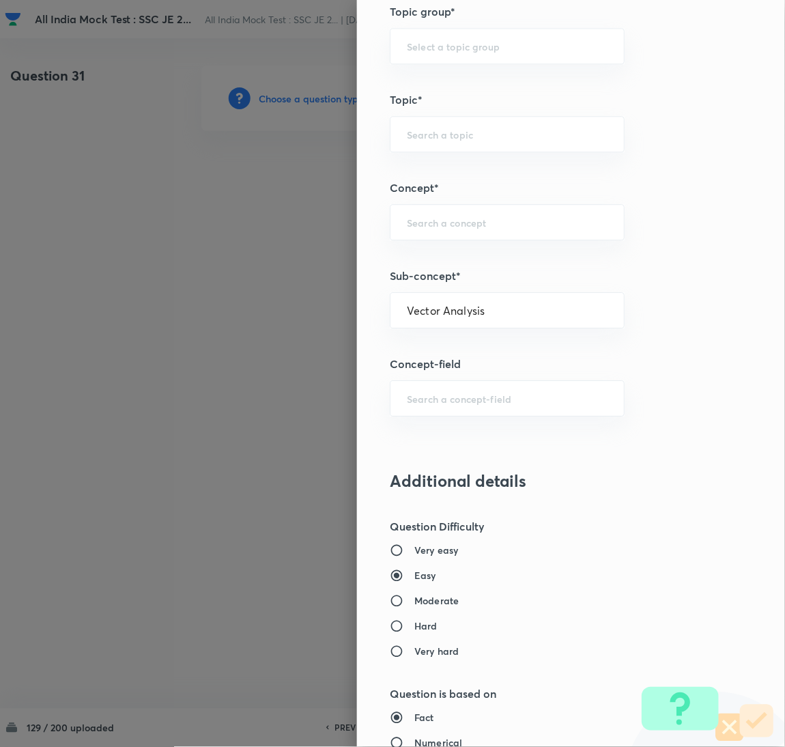
type input "Electrical Engineering"
type input "Electromagnetic Field Theory"
type input "Basics of Vector Calculus"
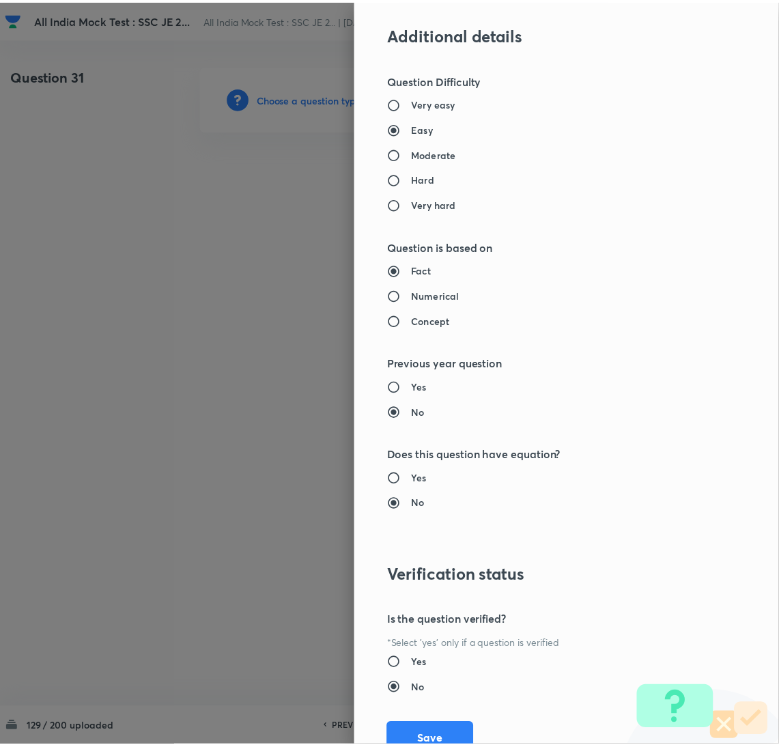
scroll to position [1116, 0]
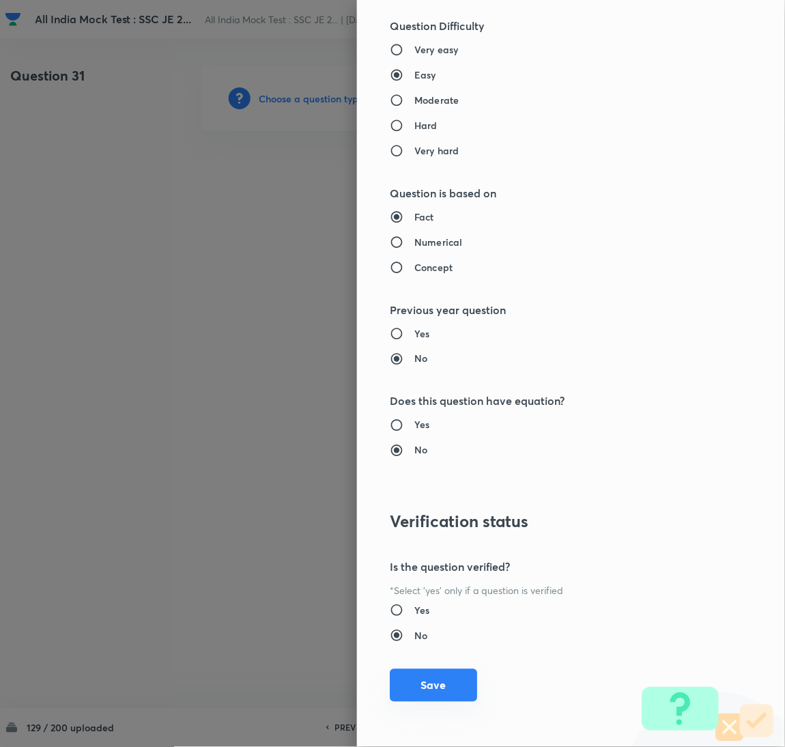
click at [423, 685] on button "Save" at bounding box center [433, 685] width 87 height 33
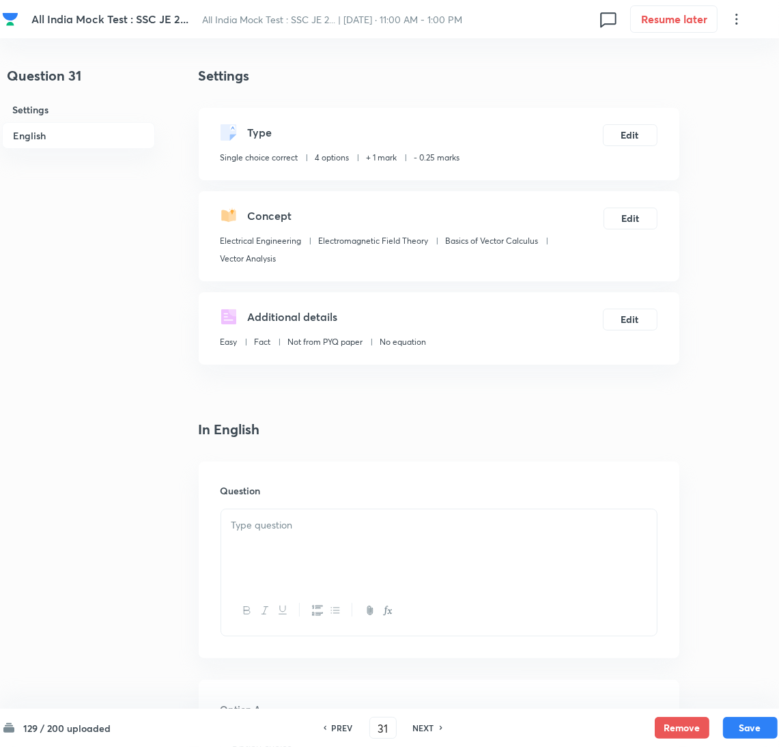
click at [271, 545] on div at bounding box center [439, 547] width 436 height 76
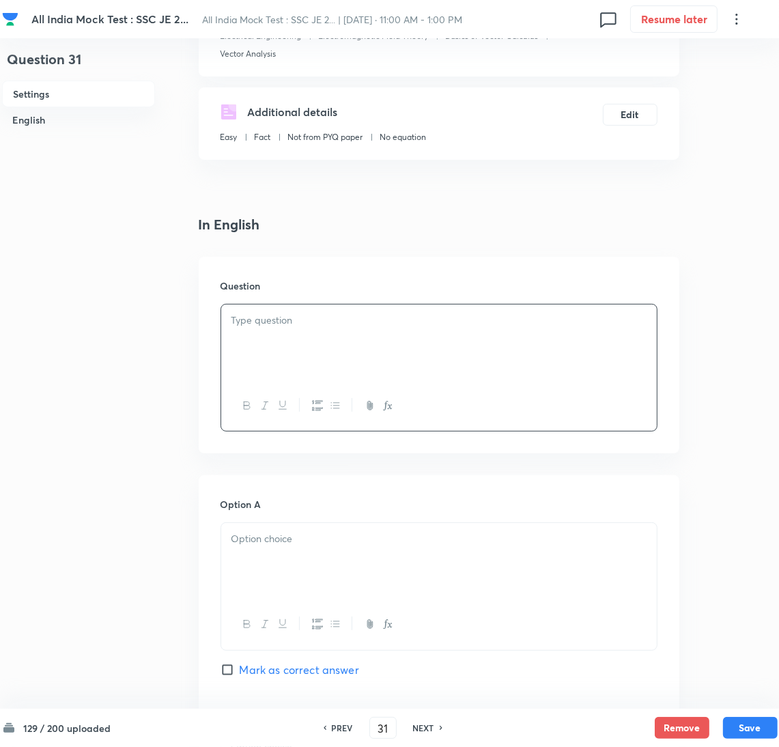
click at [273, 338] on div at bounding box center [439, 343] width 436 height 76
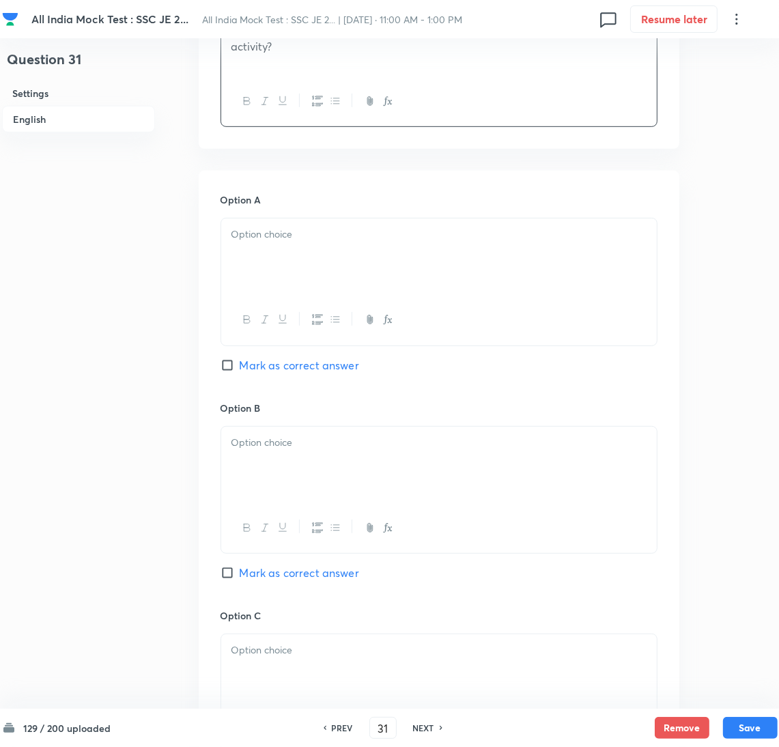
scroll to position [511, 0]
click at [256, 257] on div at bounding box center [439, 254] width 436 height 76
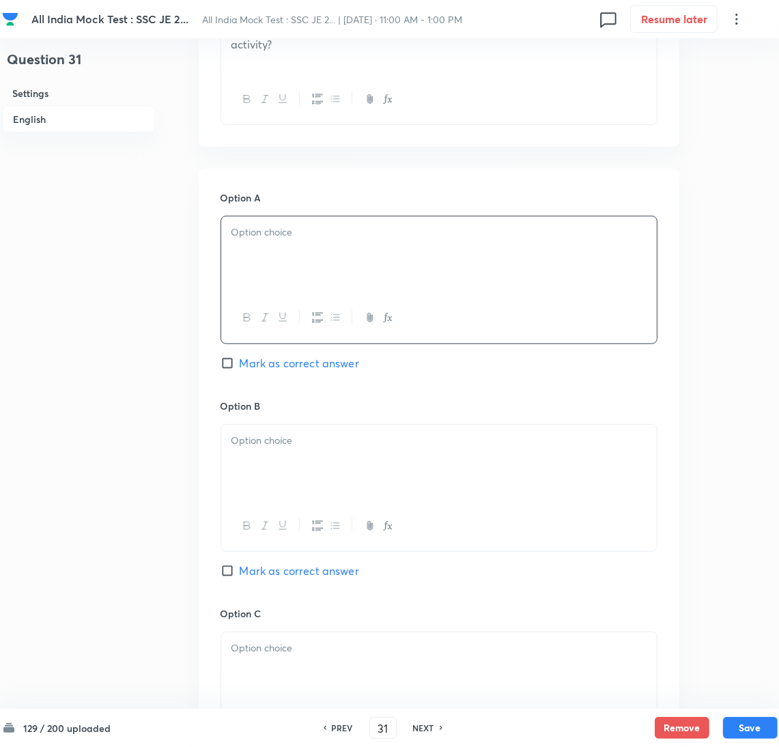
click at [294, 279] on div at bounding box center [439, 254] width 436 height 76
click at [266, 472] on div at bounding box center [439, 463] width 436 height 76
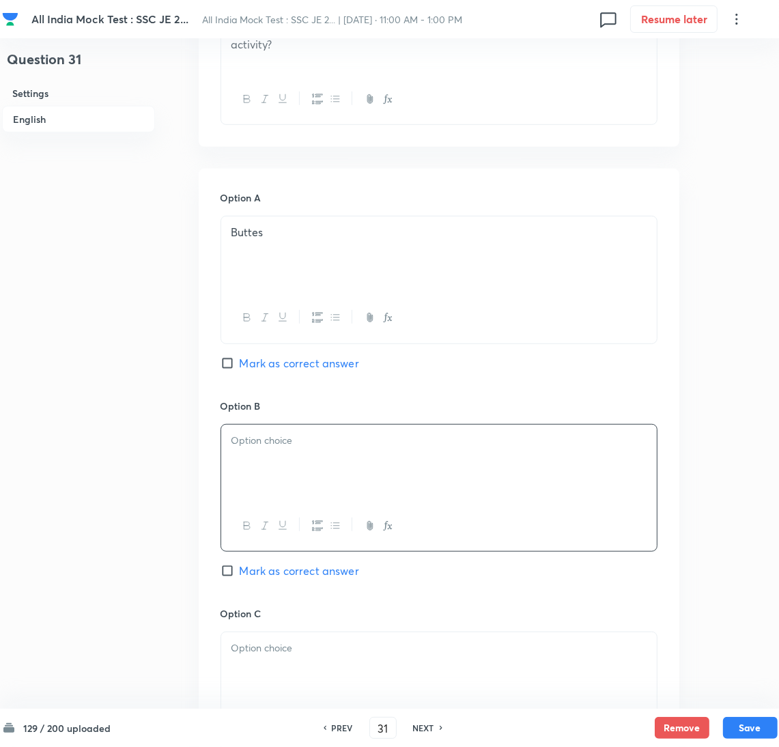
click at [280, 472] on div at bounding box center [439, 463] width 436 height 76
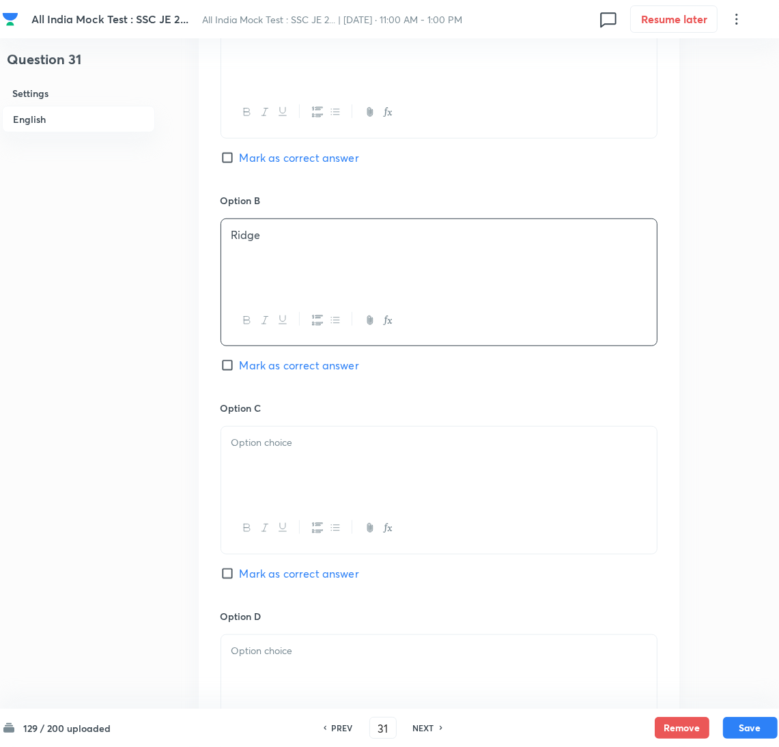
click at [268, 480] on div at bounding box center [439, 465] width 436 height 76
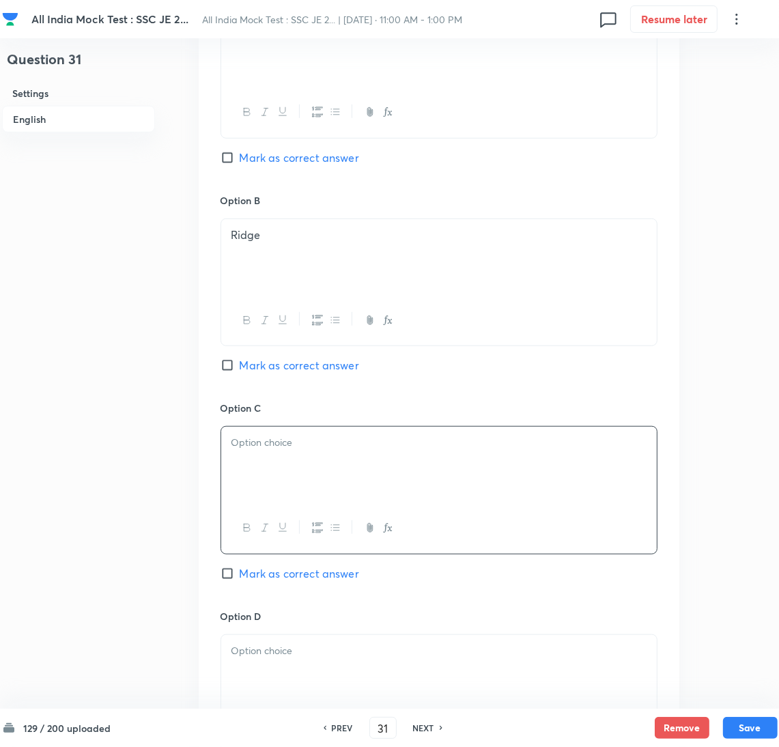
click at [249, 470] on div at bounding box center [439, 465] width 436 height 76
click at [281, 465] on div "Canyon" at bounding box center [439, 465] width 436 height 76
click at [269, 653] on p at bounding box center [438, 651] width 415 height 16
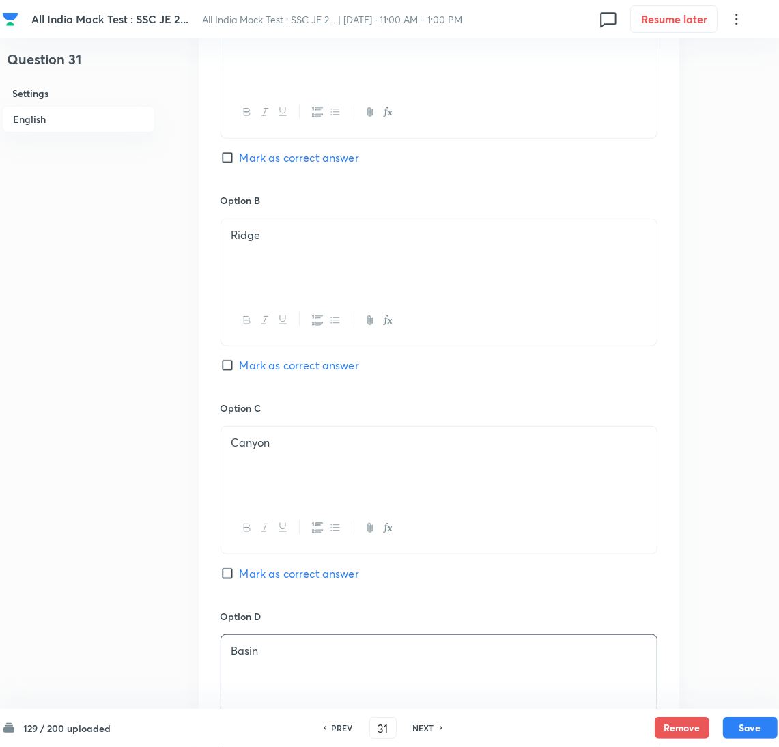
click at [231, 571] on input "Mark as correct answer" at bounding box center [230, 574] width 19 height 14
checkbox input "true"
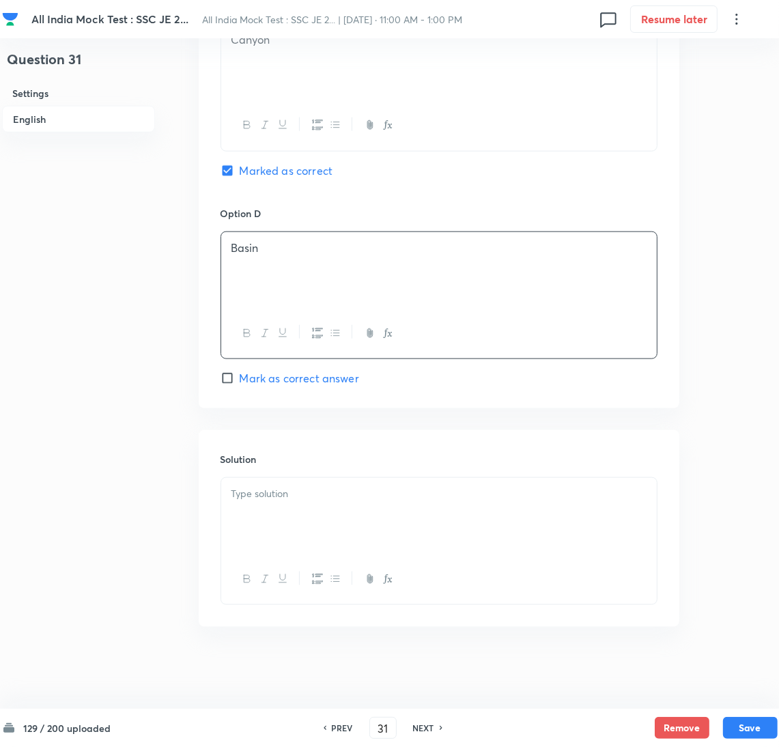
click at [274, 495] on p at bounding box center [438, 494] width 415 height 16
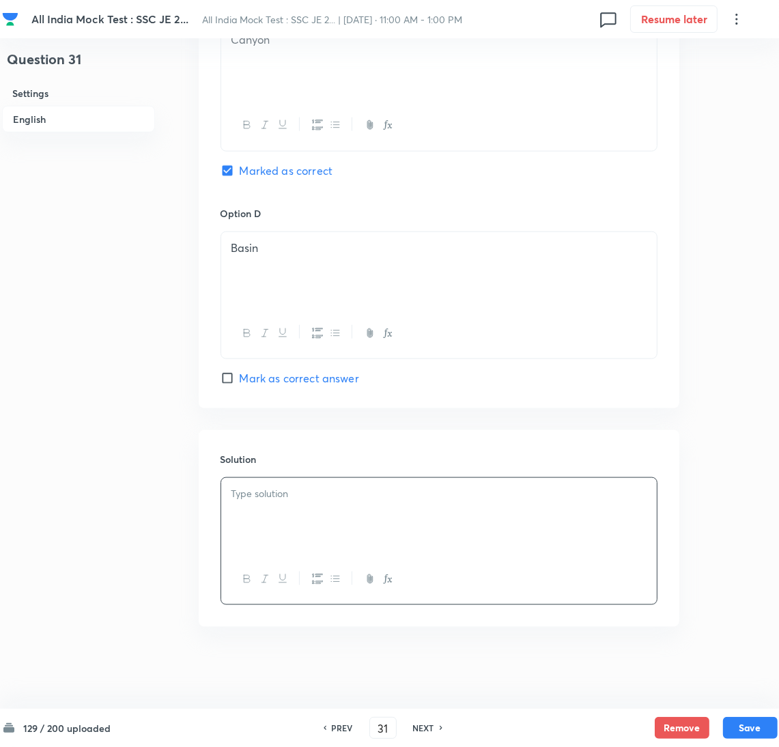
click at [341, 513] on div at bounding box center [439, 516] width 436 height 76
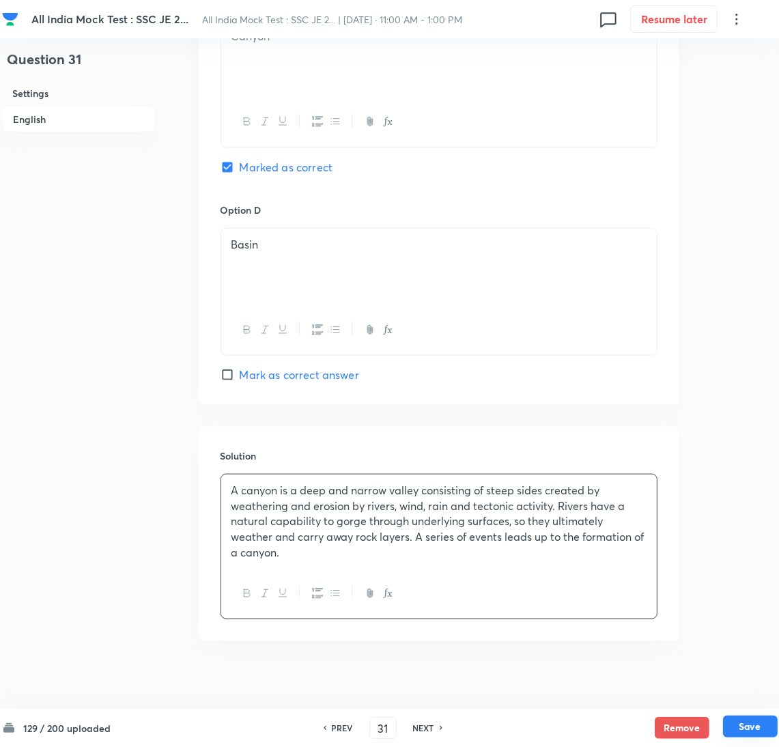
click at [746, 722] on button "Save" at bounding box center [750, 727] width 55 height 22
type input "32"
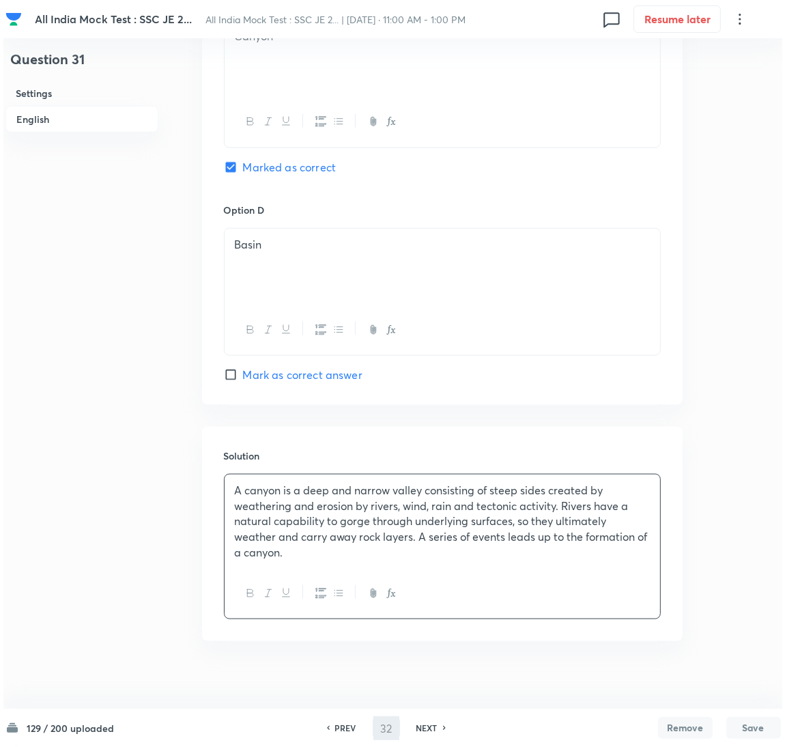
scroll to position [0, 0]
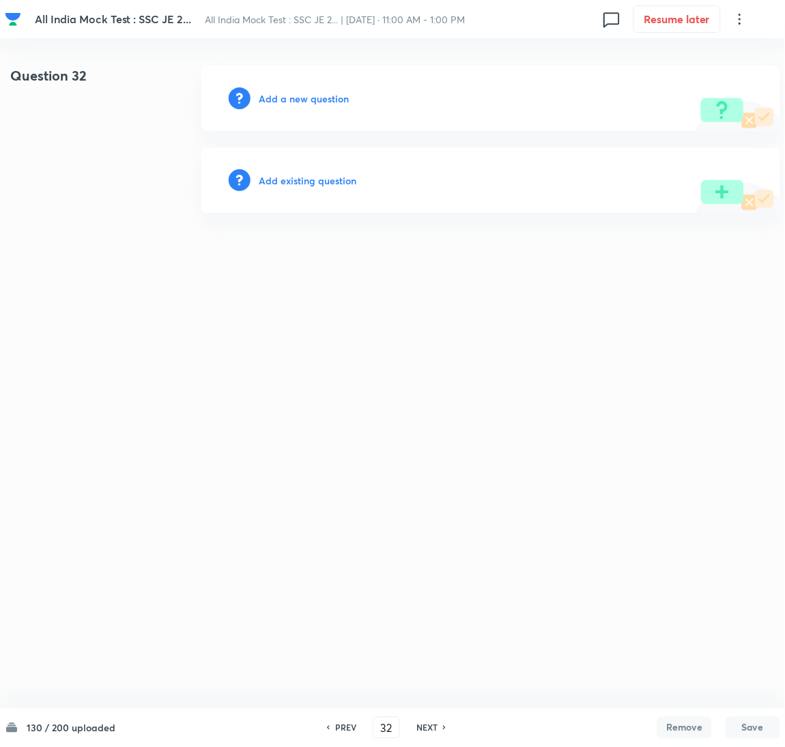
click at [296, 102] on h6 "Add a new question" at bounding box center [304, 98] width 90 height 14
click at [296, 102] on h6 "Choose a question type" at bounding box center [311, 98] width 105 height 14
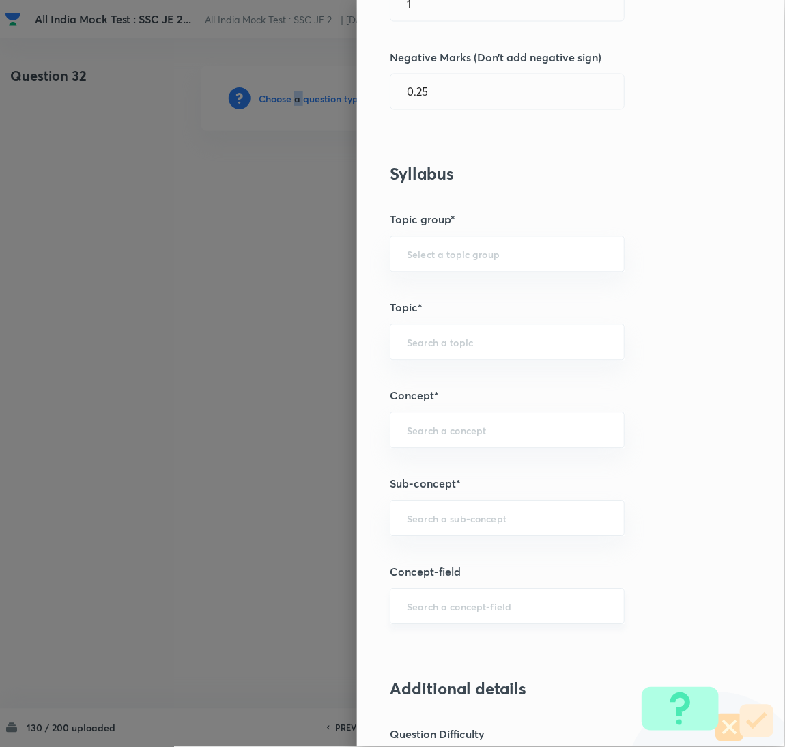
scroll to position [410, 0]
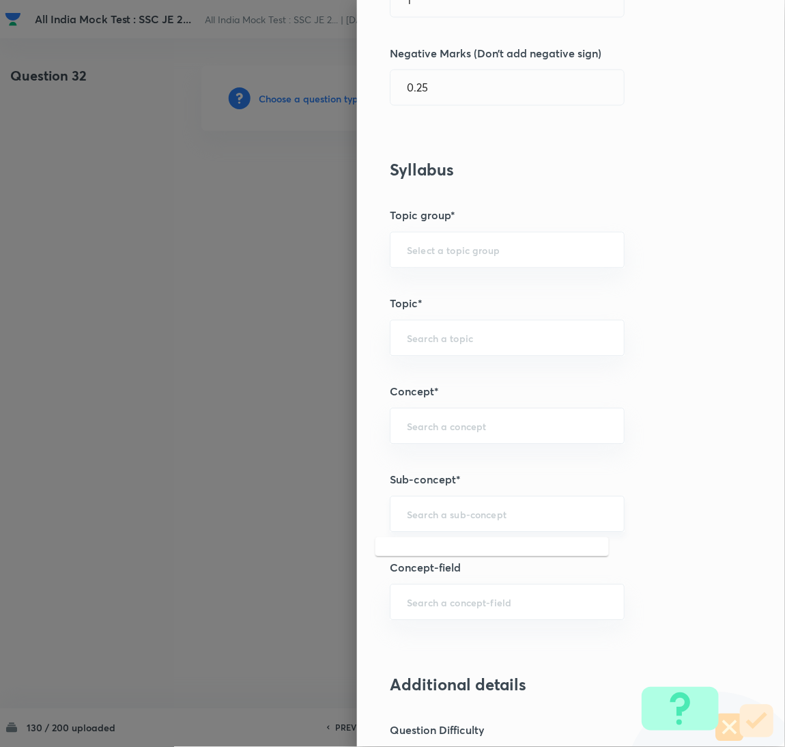
click at [438, 514] on input "text" at bounding box center [507, 514] width 201 height 13
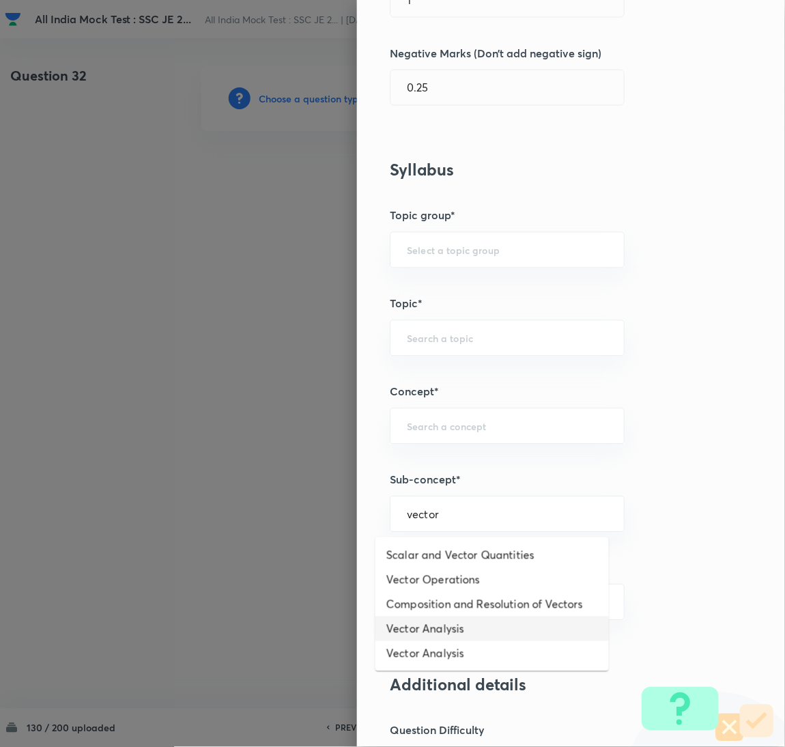
click at [423, 623] on li "Vector Analysis" at bounding box center [493, 629] width 234 height 25
type input "Vector Analysis"
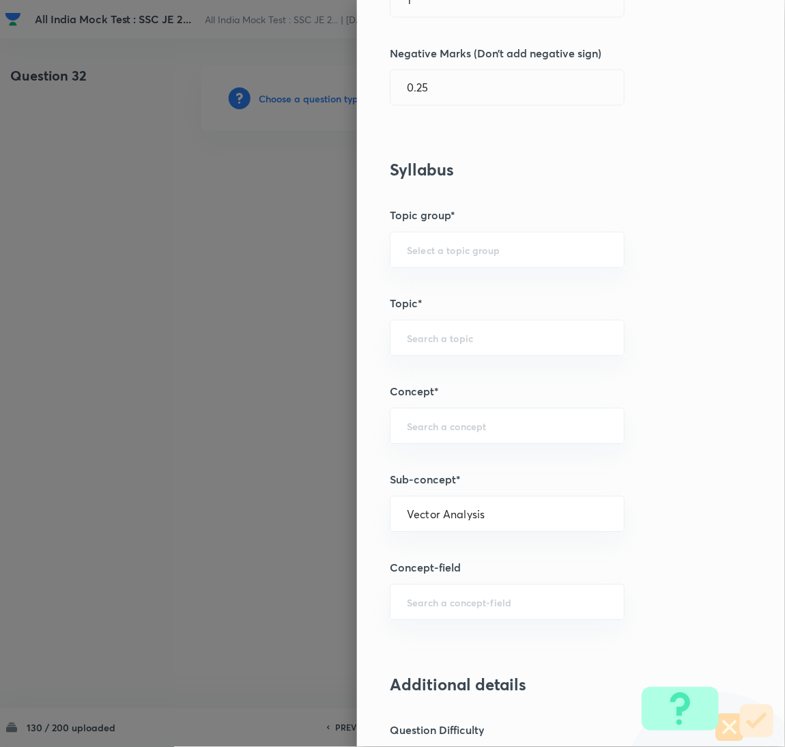
type input "Electrical Engineering"
type input "Electromagnetic Field Theory"
type input "Basics of Vector Calculus"
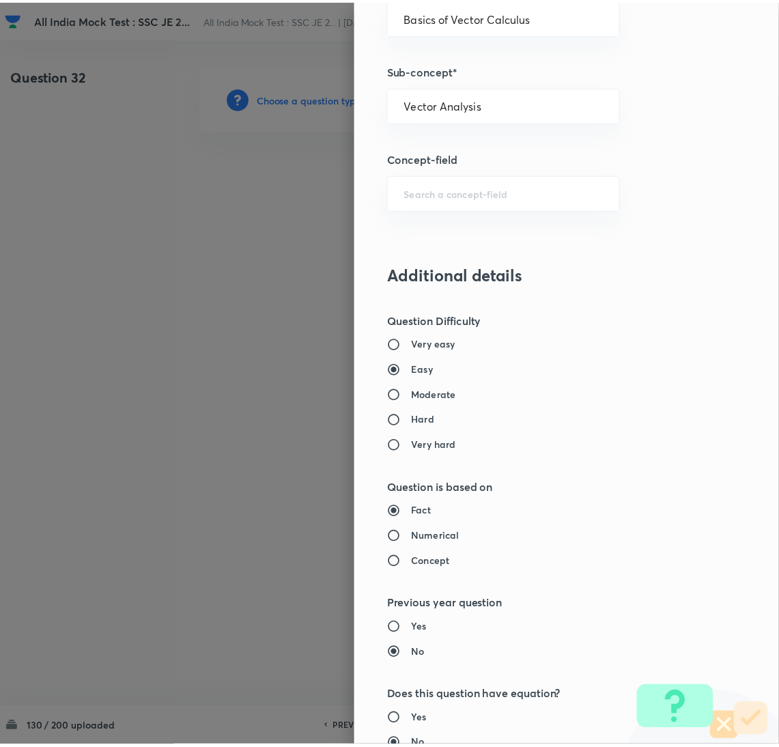
scroll to position [1116, 0]
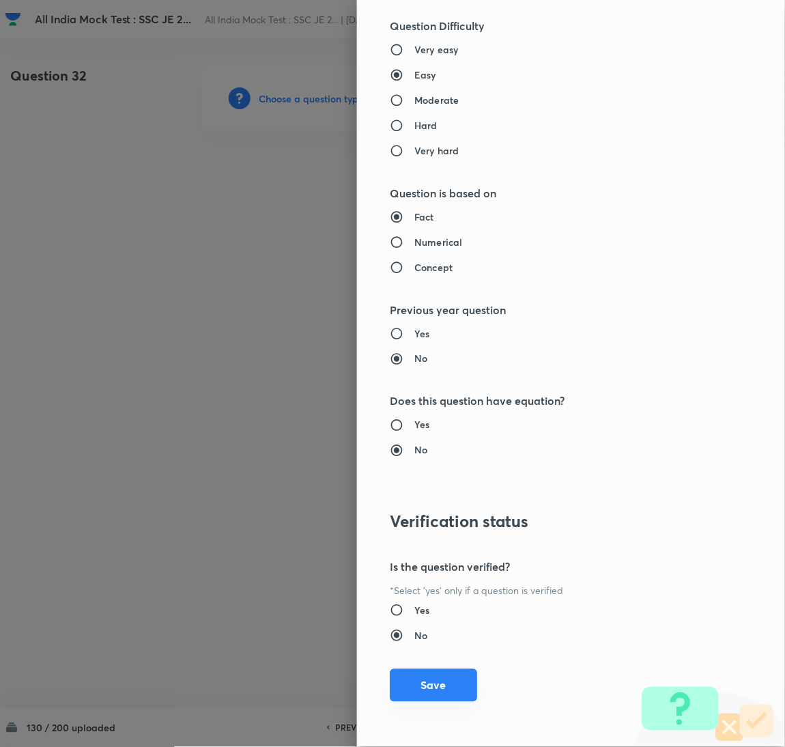
click at [415, 679] on button "Save" at bounding box center [433, 685] width 87 height 33
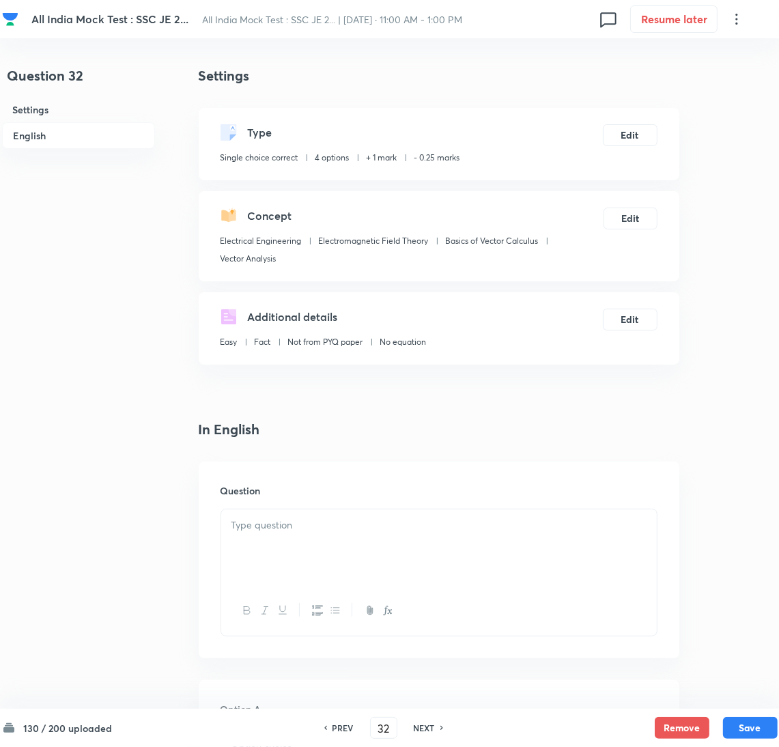
drag, startPoint x: 282, startPoint y: 539, endPoint x: 15, endPoint y: 493, distance: 270.9
click at [280, 540] on div at bounding box center [439, 547] width 436 height 76
click at [326, 544] on div at bounding box center [439, 547] width 436 height 76
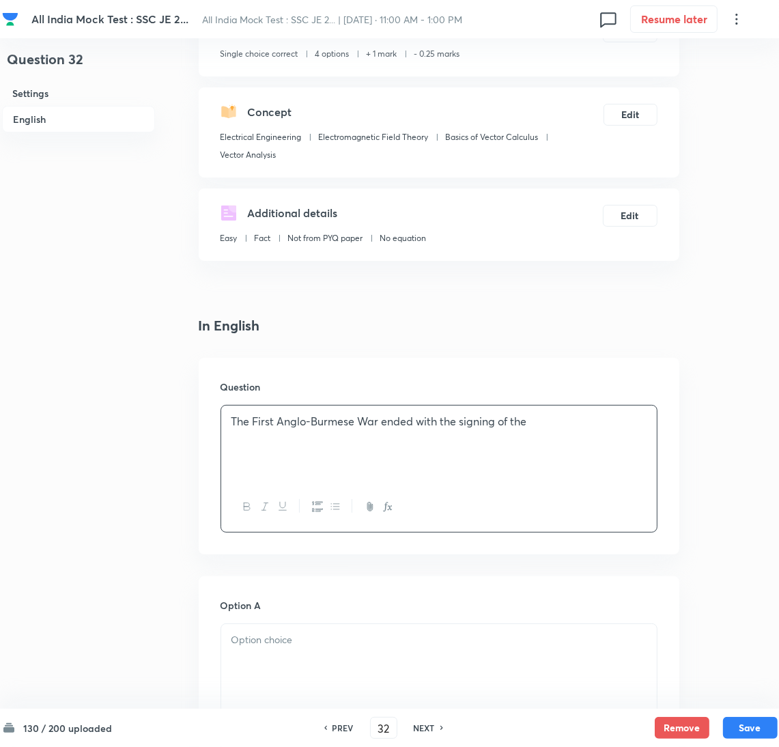
scroll to position [307, 0]
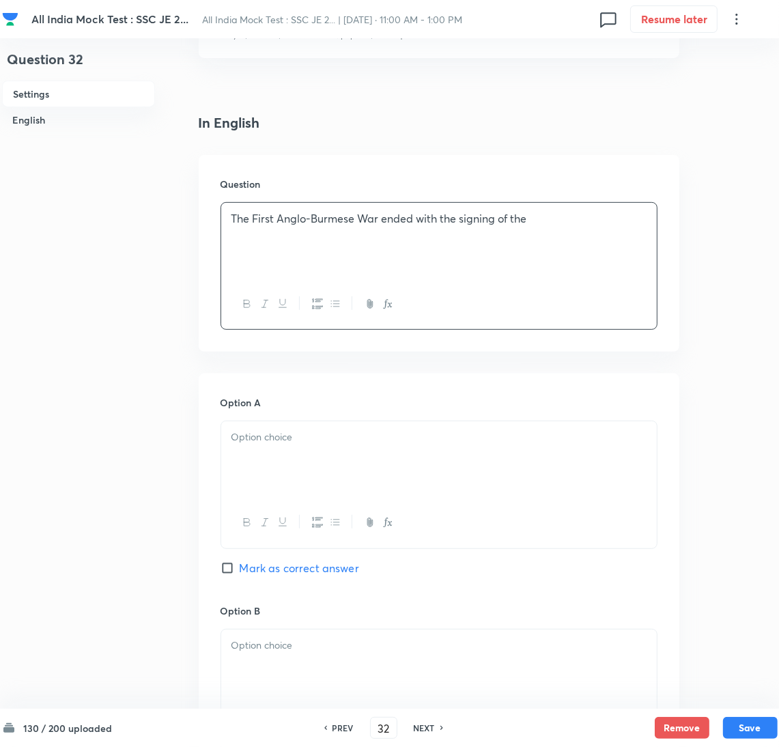
click at [252, 455] on div at bounding box center [439, 459] width 436 height 76
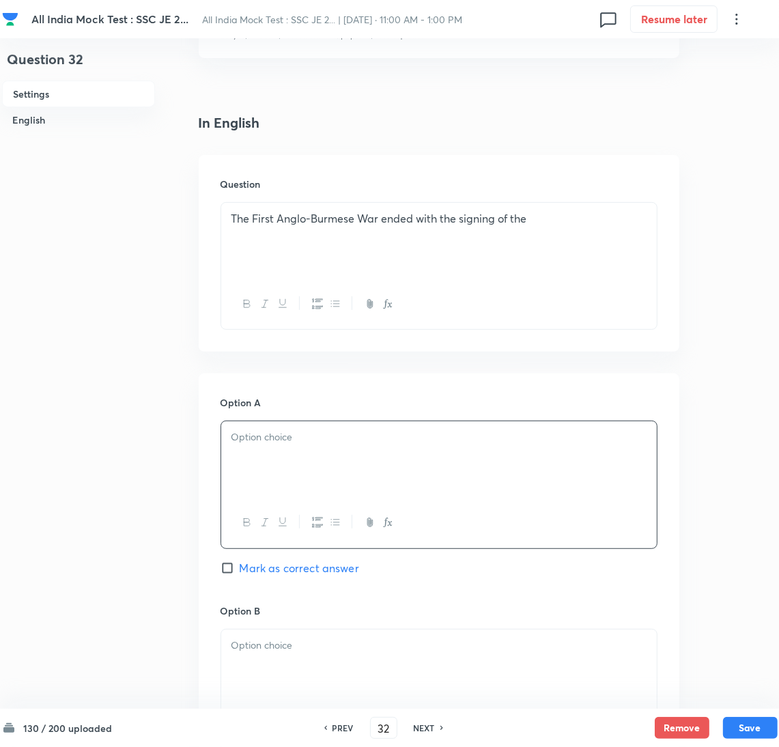
click at [264, 450] on div at bounding box center [439, 459] width 436 height 76
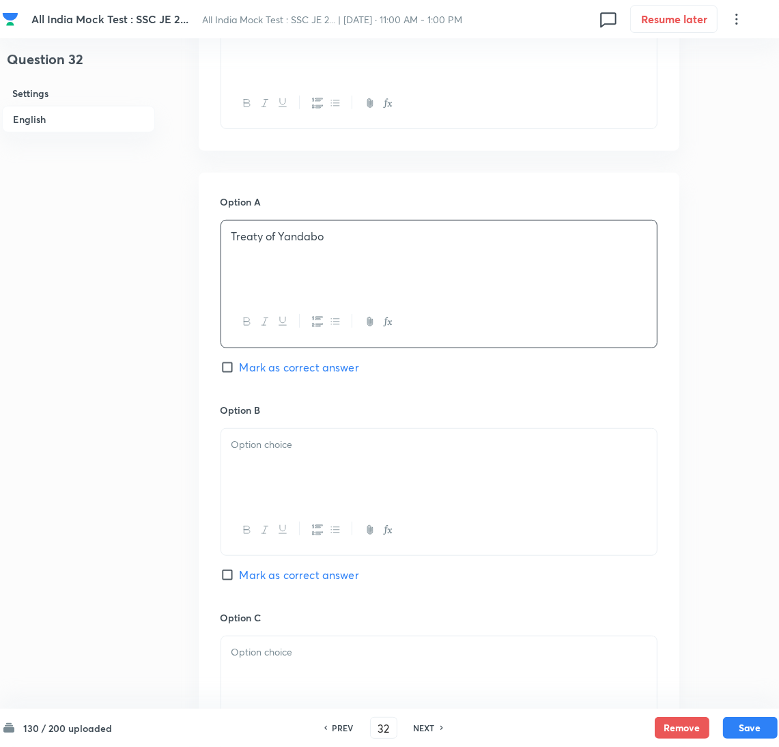
scroll to position [511, 0]
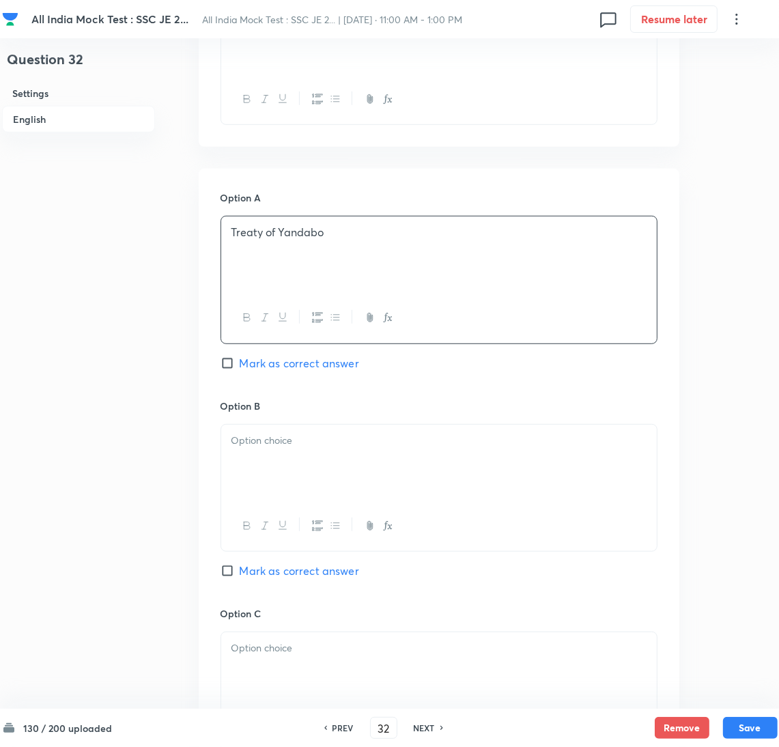
click at [275, 464] on div at bounding box center [439, 463] width 436 height 76
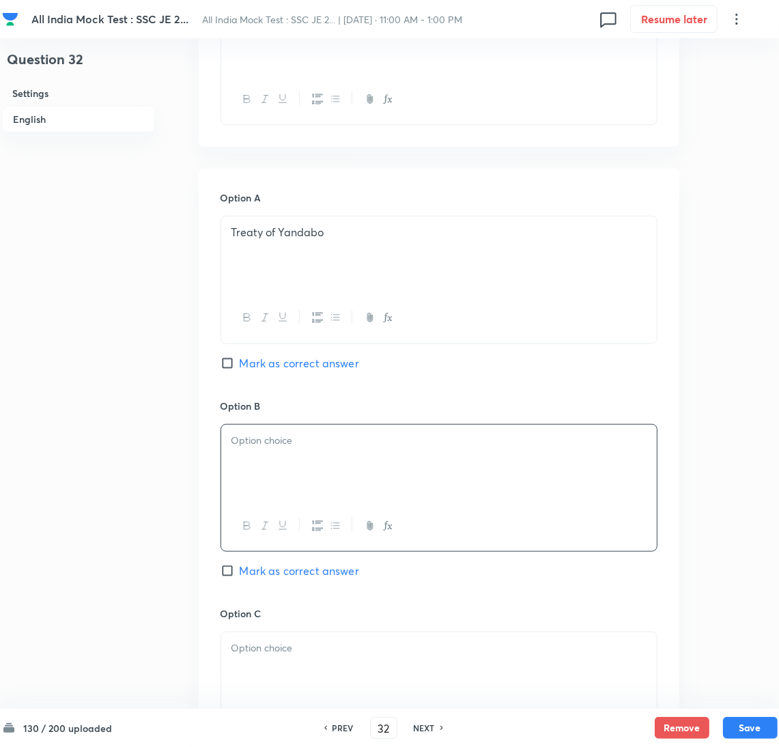
click at [266, 457] on div at bounding box center [439, 463] width 436 height 76
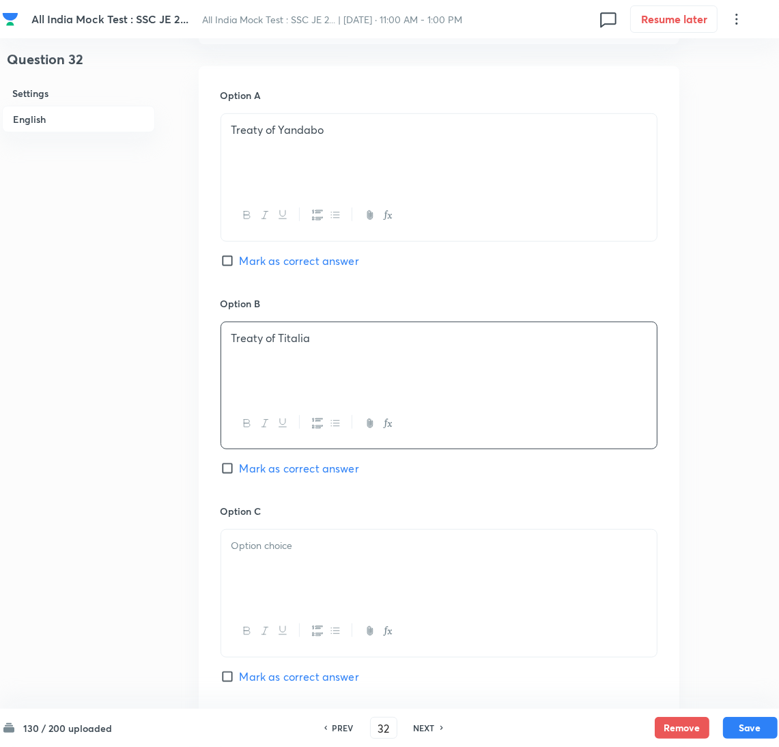
scroll to position [819, 0]
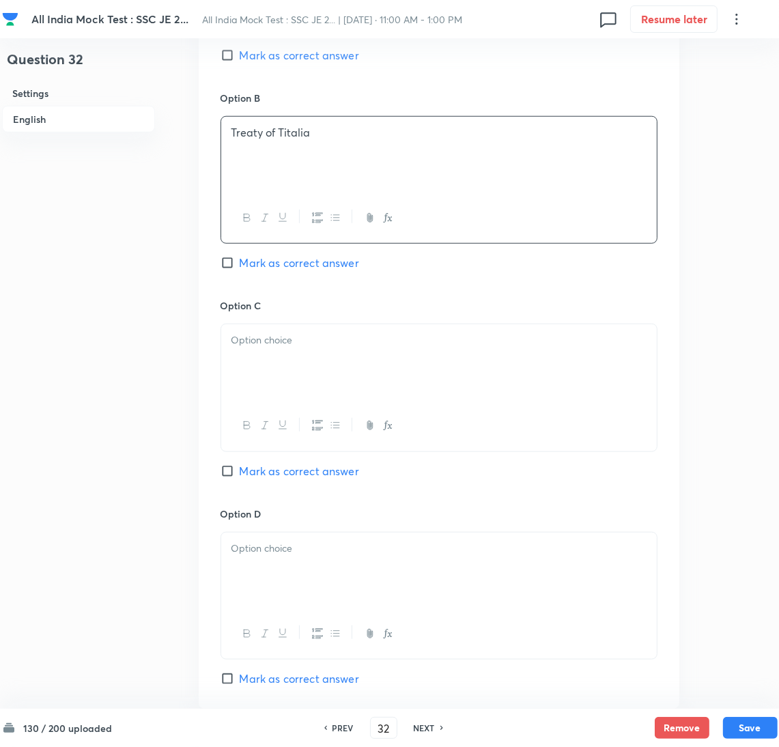
click at [260, 361] on div at bounding box center [439, 362] width 436 height 76
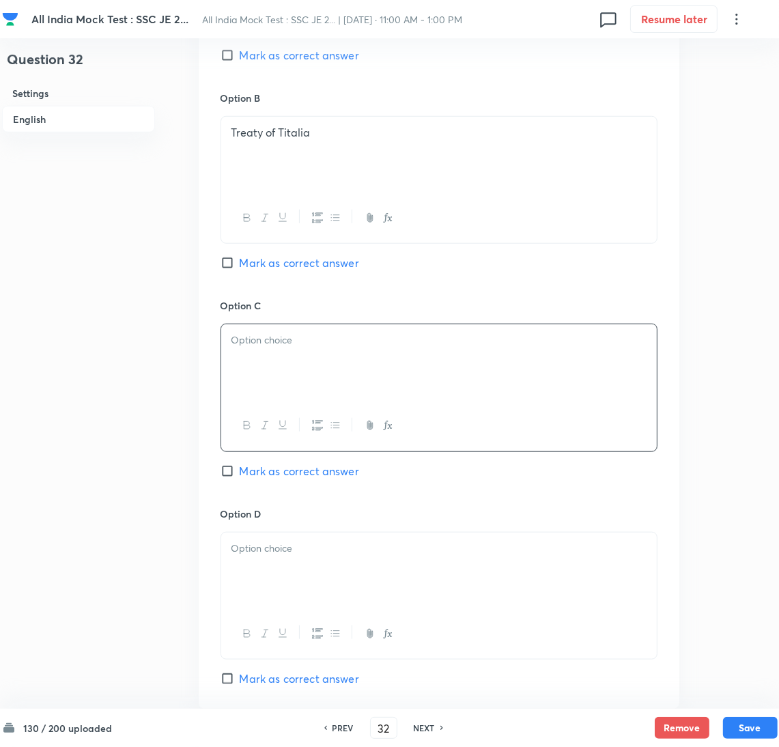
click at [292, 356] on div at bounding box center [439, 362] width 436 height 76
drag, startPoint x: 266, startPoint y: 567, endPoint x: 48, endPoint y: 567, distance: 217.8
click at [265, 567] on div at bounding box center [439, 571] width 436 height 76
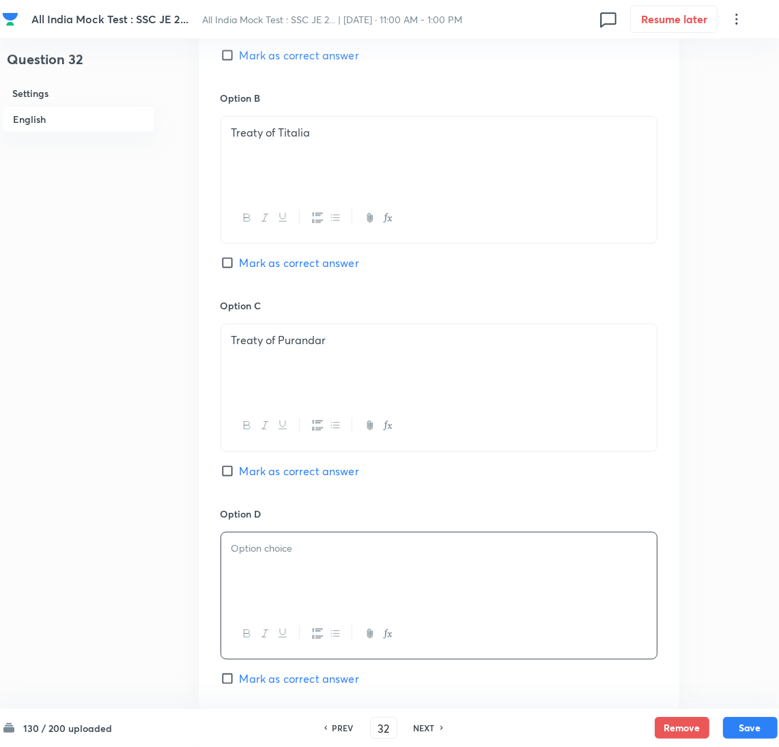
click at [251, 556] on p at bounding box center [438, 549] width 415 height 16
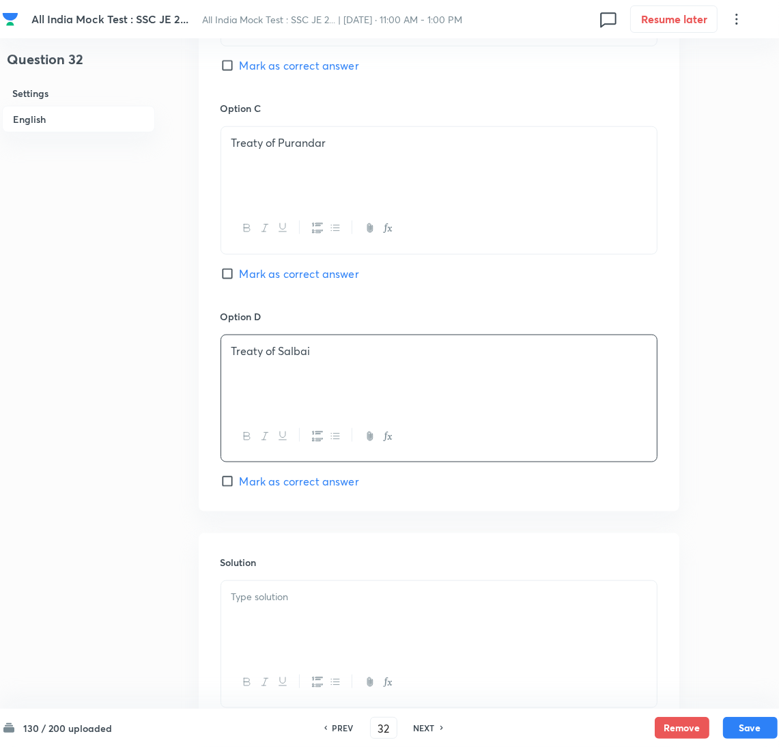
scroll to position [410, 0]
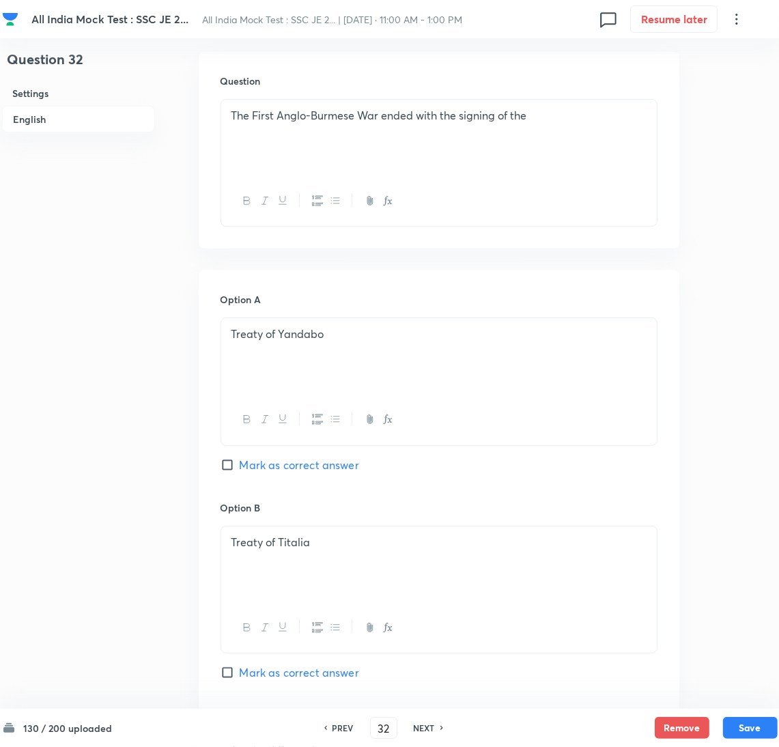
click at [231, 467] on input "Mark as correct answer" at bounding box center [230, 465] width 19 height 14
checkbox input "true"
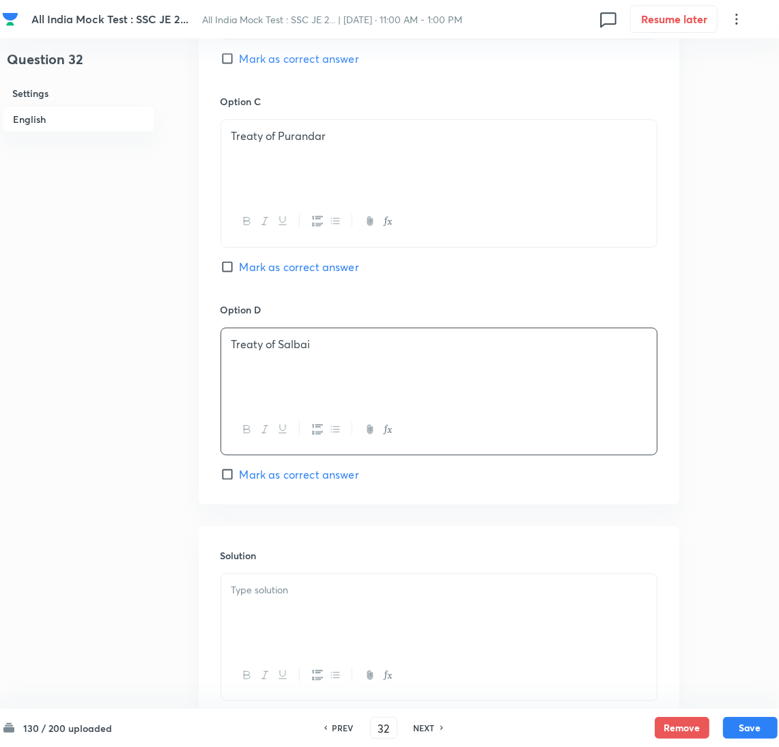
click at [267, 590] on p at bounding box center [438, 590] width 415 height 16
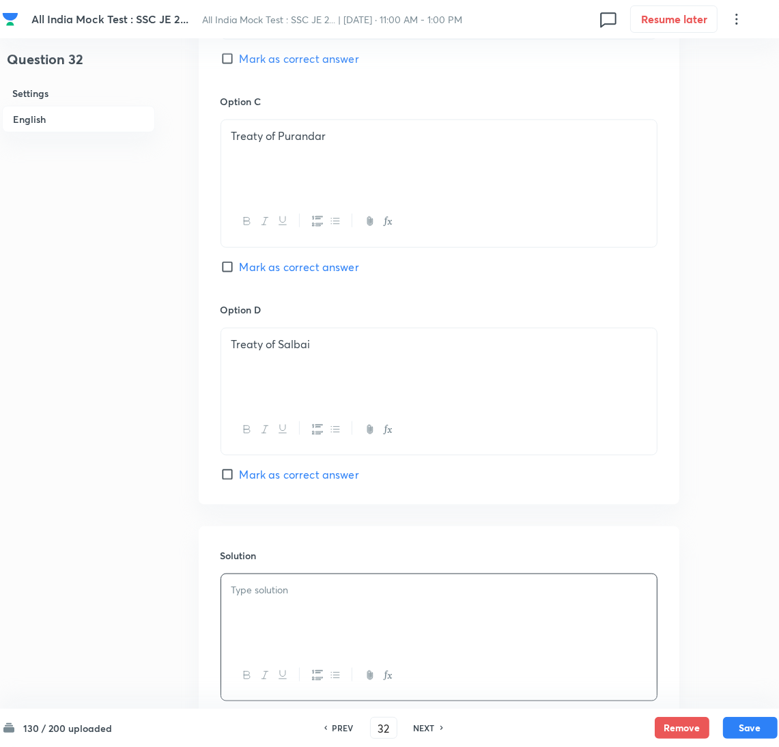
scroll to position [1123, 0]
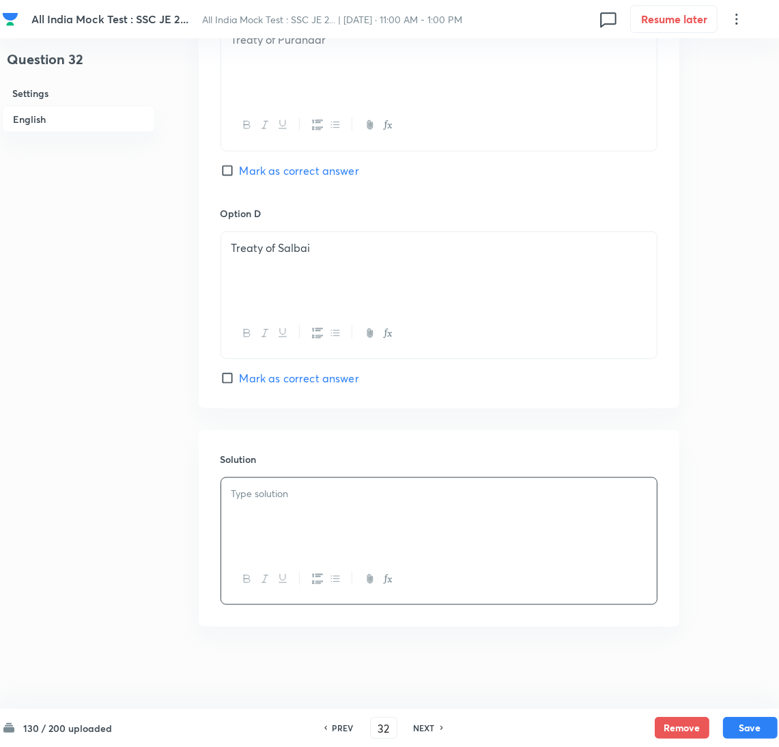
click at [320, 530] on div at bounding box center [439, 516] width 436 height 76
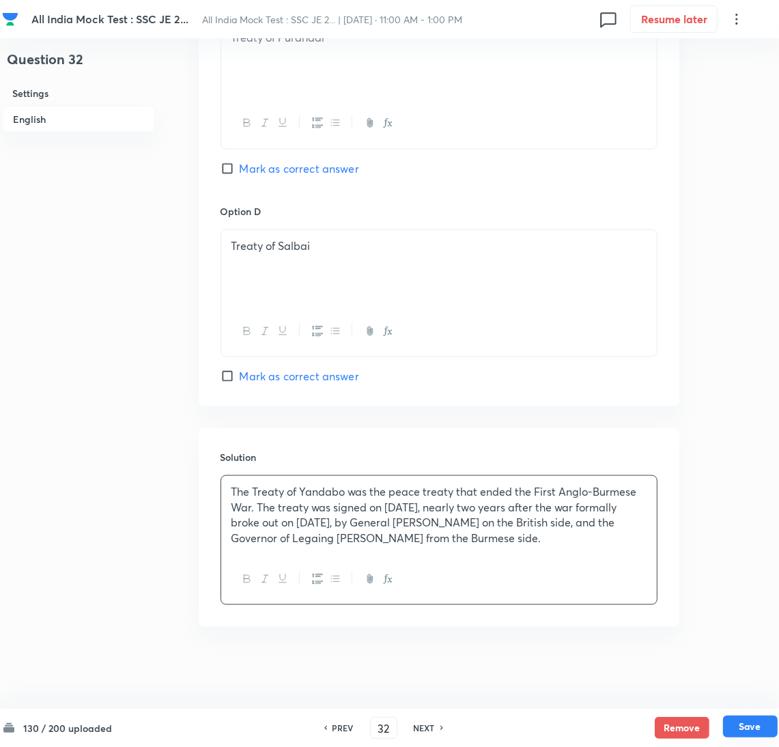
click at [754, 722] on button "Save" at bounding box center [750, 727] width 55 height 22
type input "33"
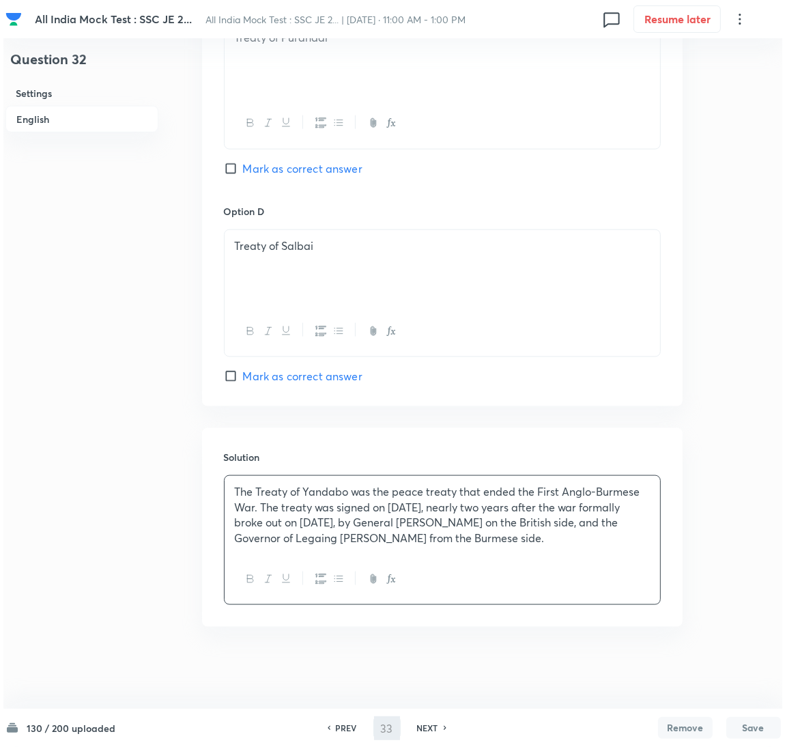
scroll to position [0, 0]
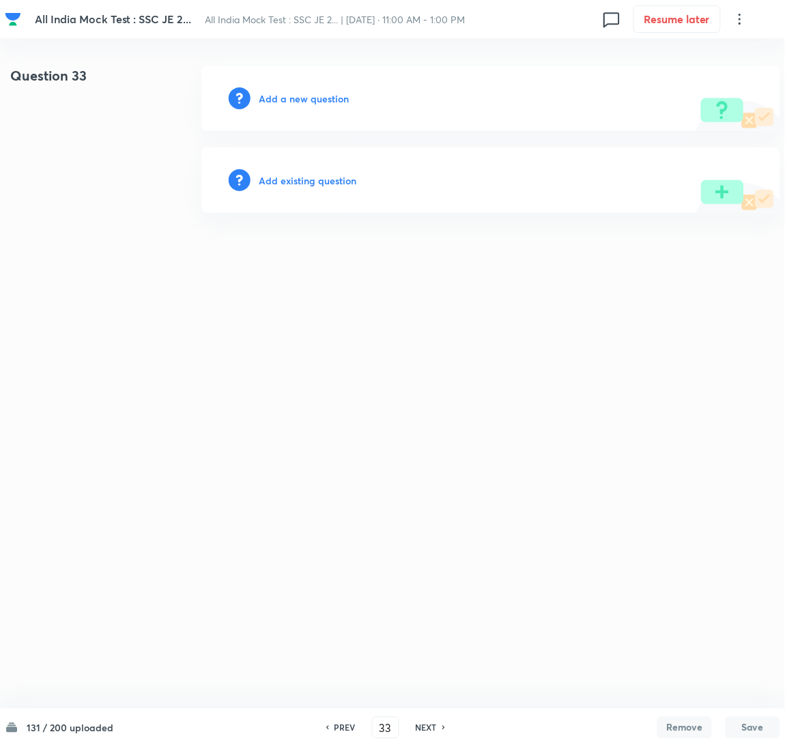
click at [313, 98] on h6 "Add a new question" at bounding box center [304, 98] width 90 height 14
click at [306, 98] on h6 "Choose a question type" at bounding box center [311, 98] width 105 height 14
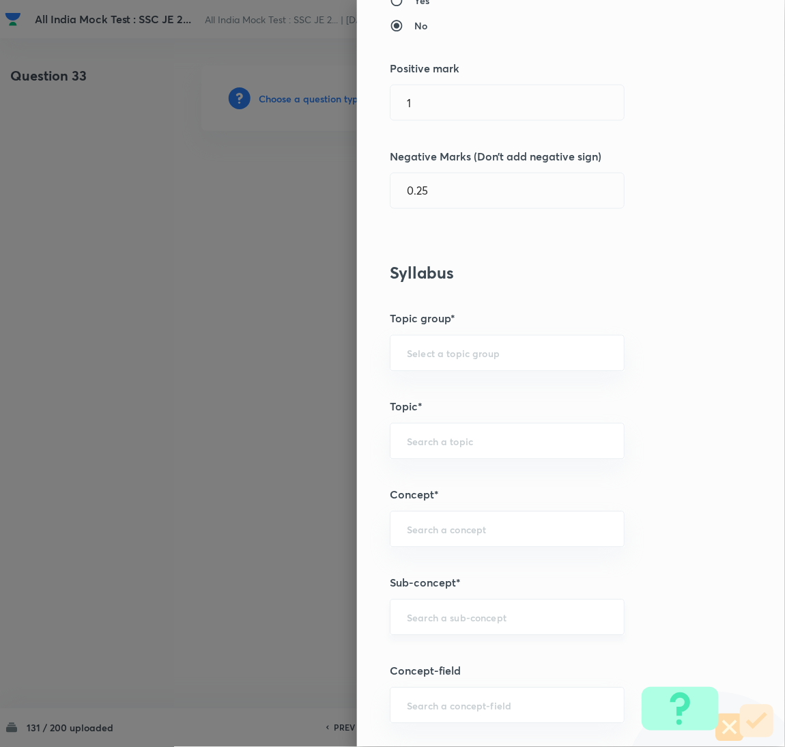
scroll to position [410, 0]
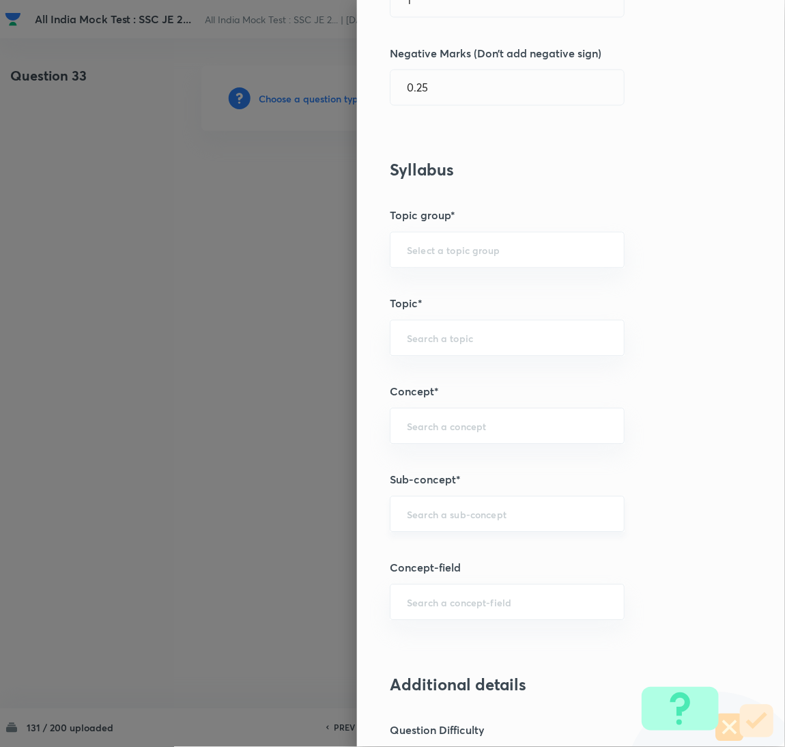
click at [429, 511] on input "text" at bounding box center [507, 514] width 201 height 13
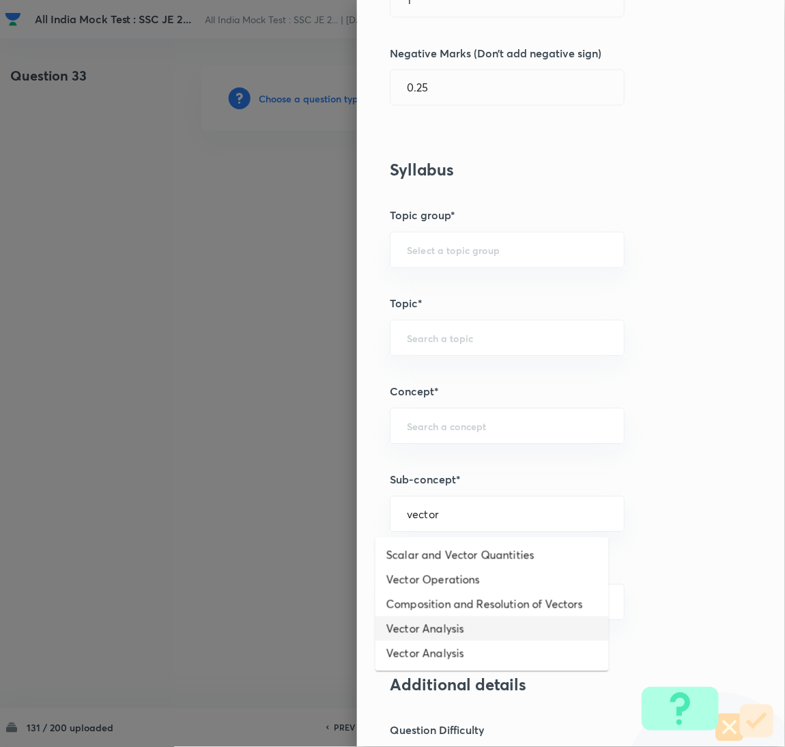
click at [425, 628] on li "Vector Analysis" at bounding box center [493, 629] width 234 height 25
type input "Vector Analysis"
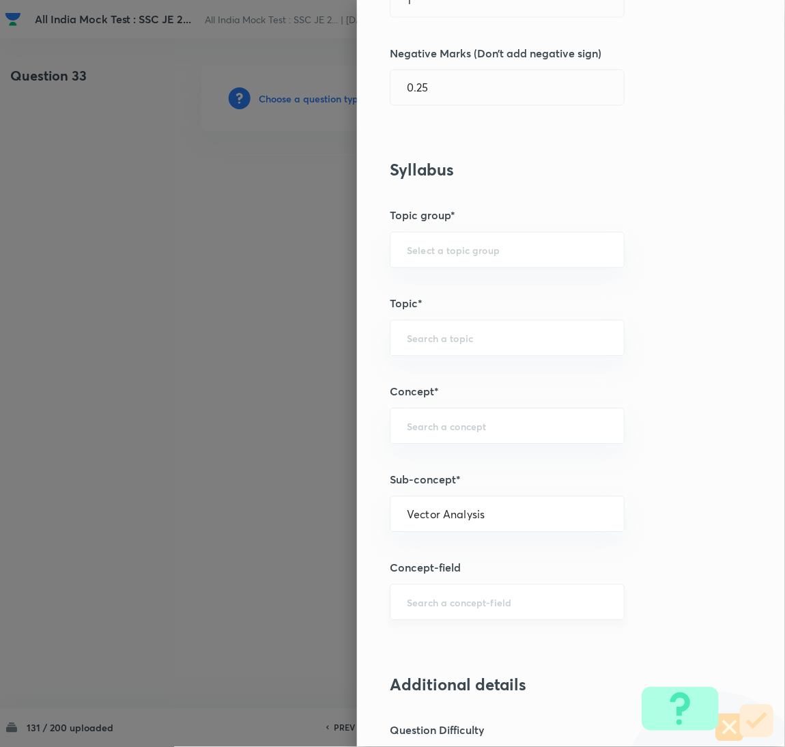
type input "Electrical Engineering"
type input "Electromagnetic Field Theory"
type input "Basics of Vector Calculus"
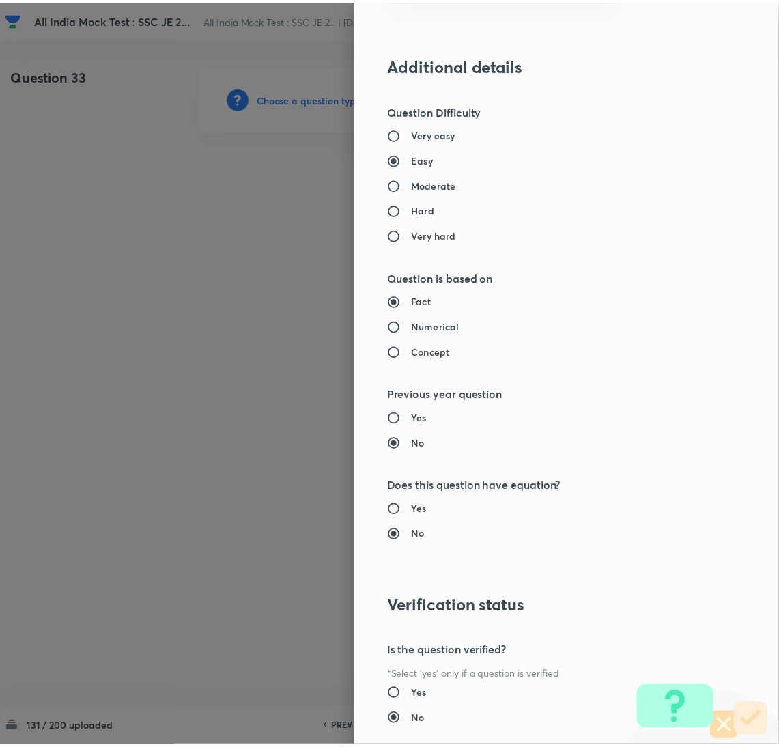
scroll to position [1116, 0]
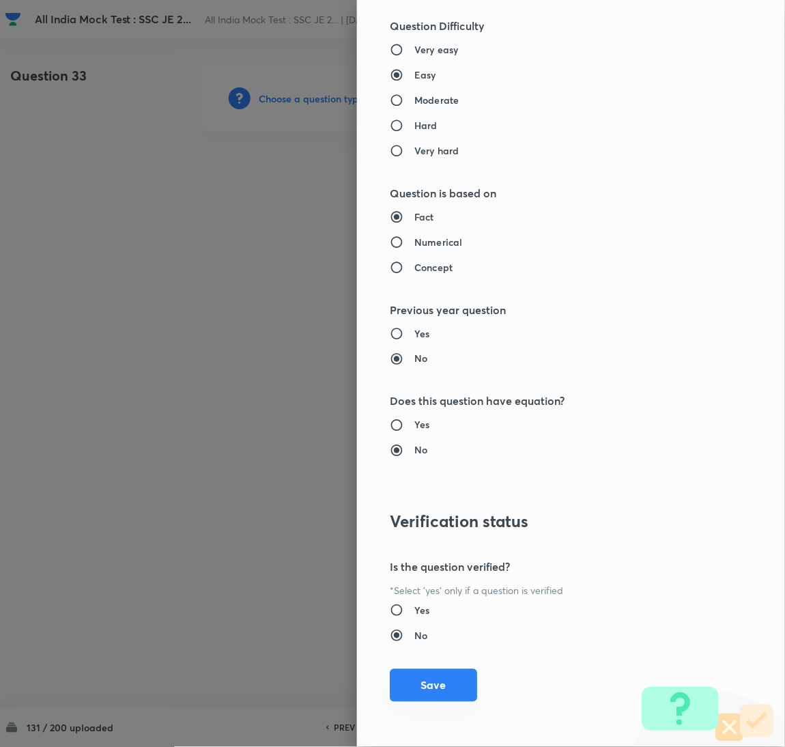
click at [412, 690] on button "Save" at bounding box center [433, 685] width 87 height 33
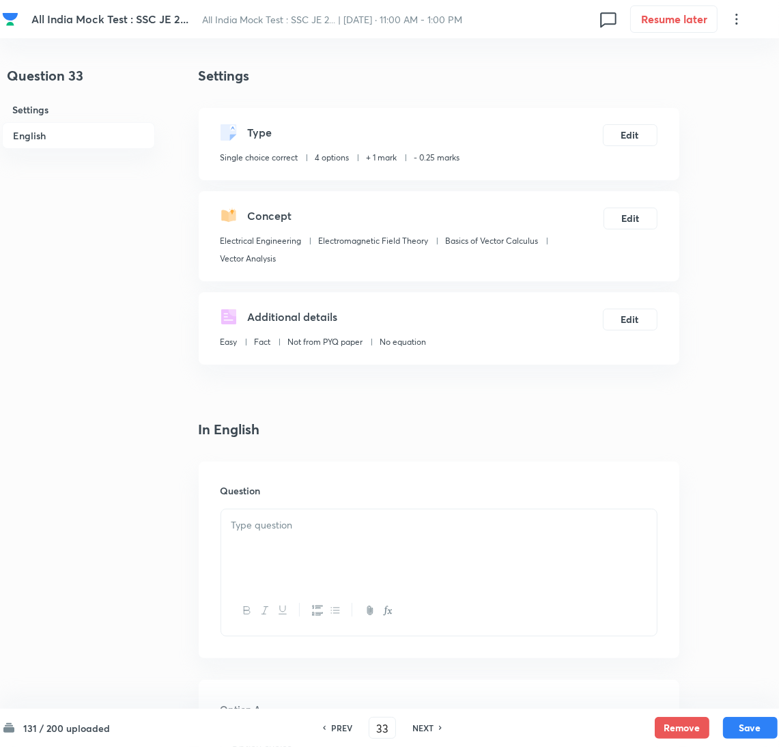
click at [300, 559] on div at bounding box center [439, 547] width 436 height 76
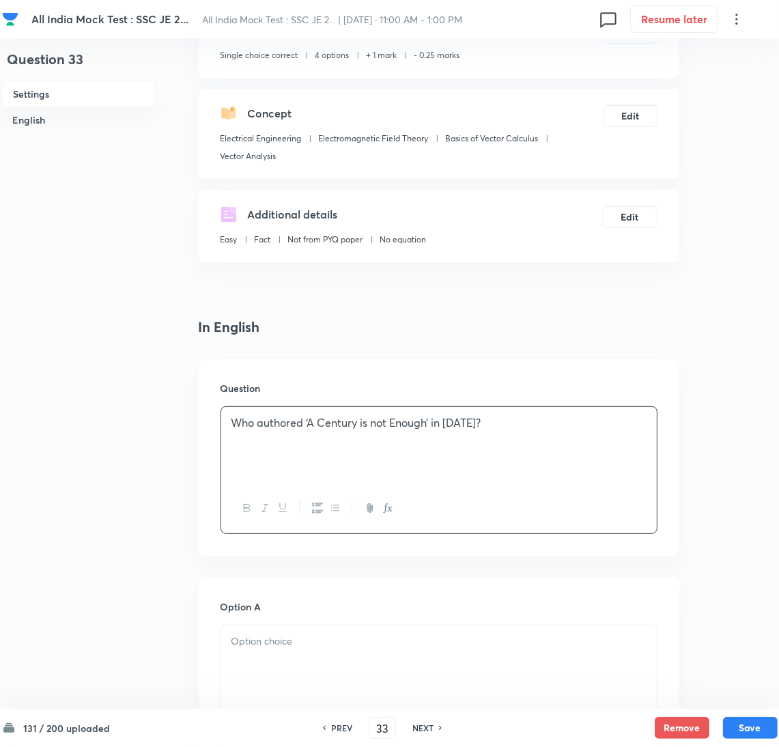
click at [280, 637] on p at bounding box center [438, 642] width 415 height 16
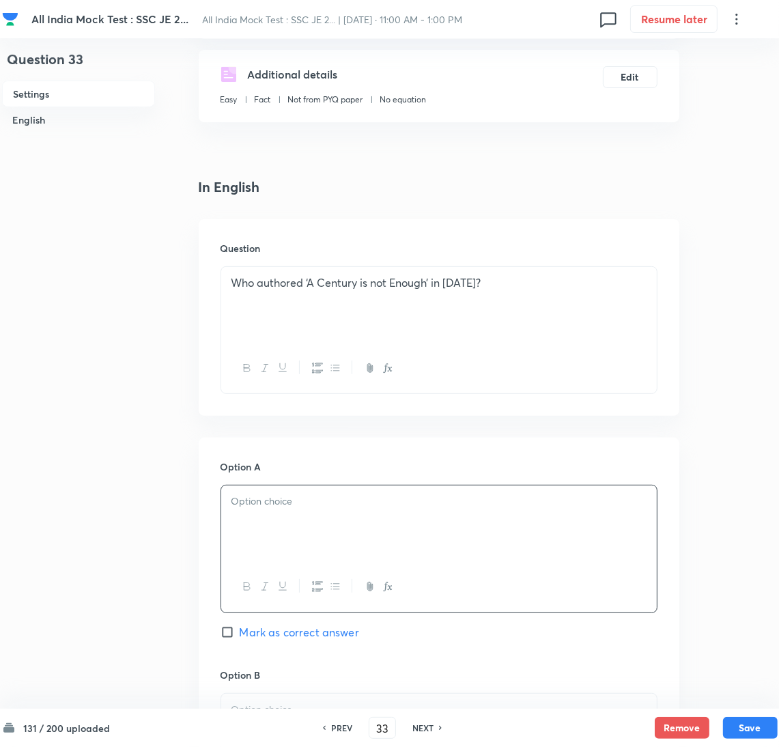
scroll to position [410, 0]
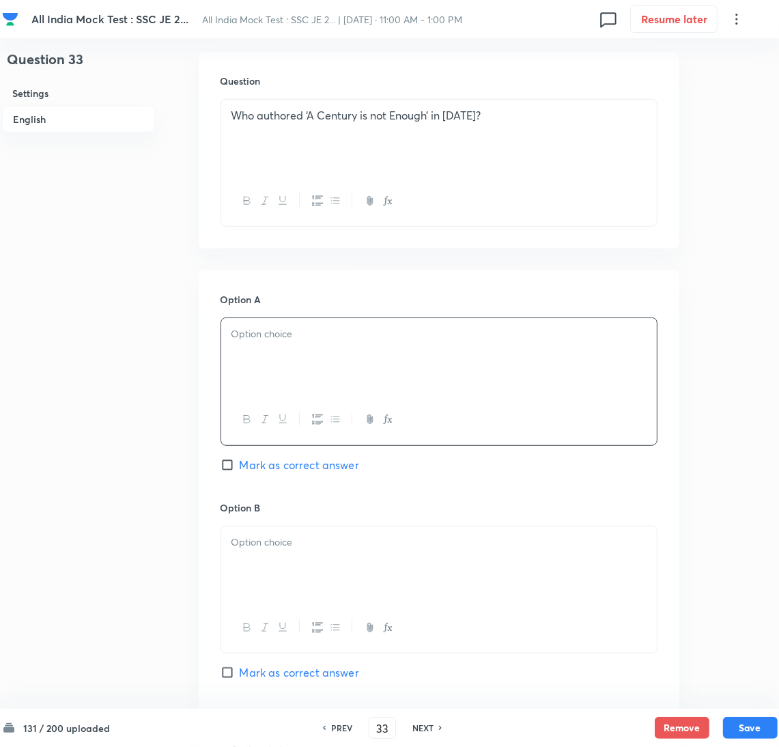
click at [245, 352] on div at bounding box center [439, 356] width 436 height 76
click at [296, 569] on div at bounding box center [439, 564] width 436 height 76
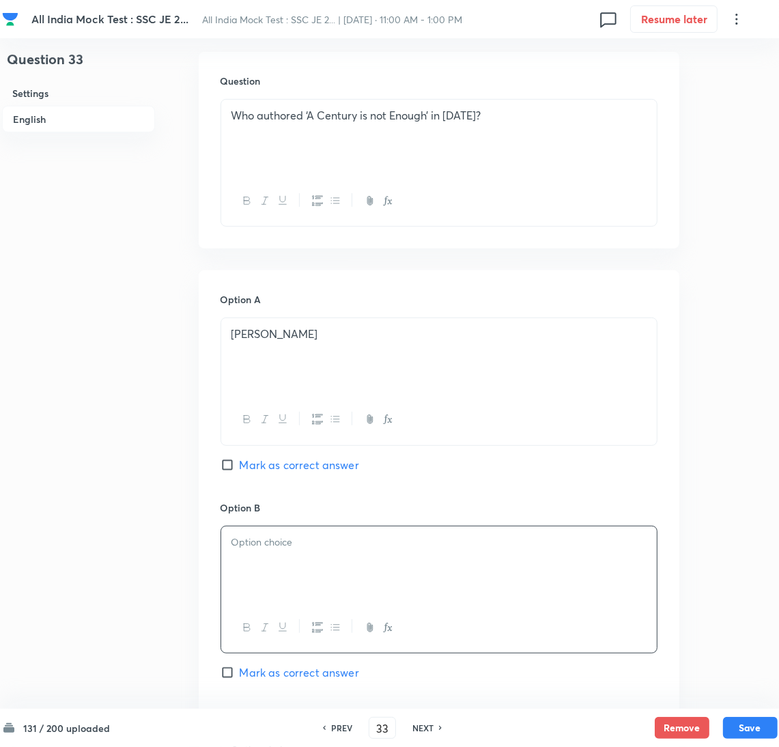
click at [253, 554] on div at bounding box center [439, 564] width 436 height 76
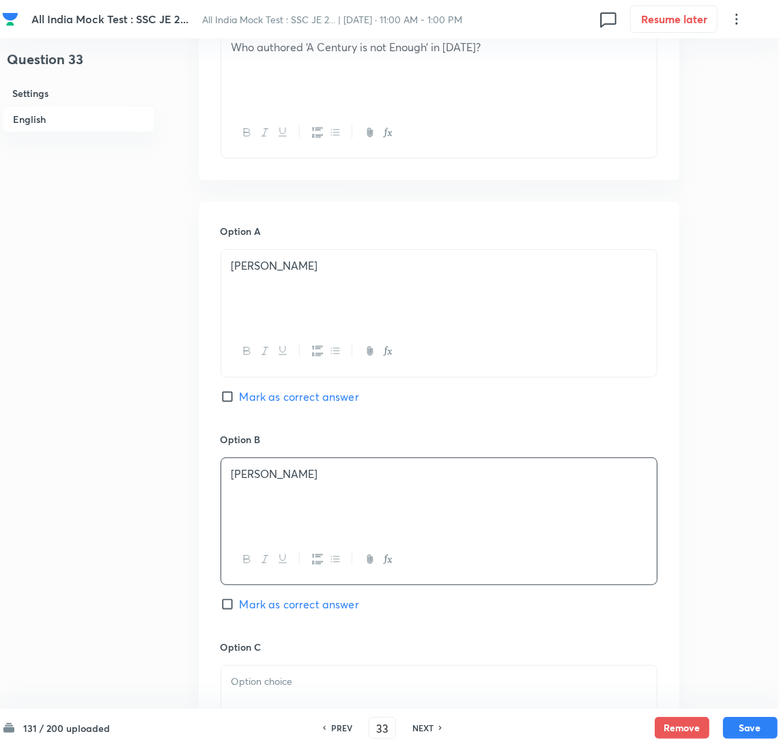
scroll to position [614, 0]
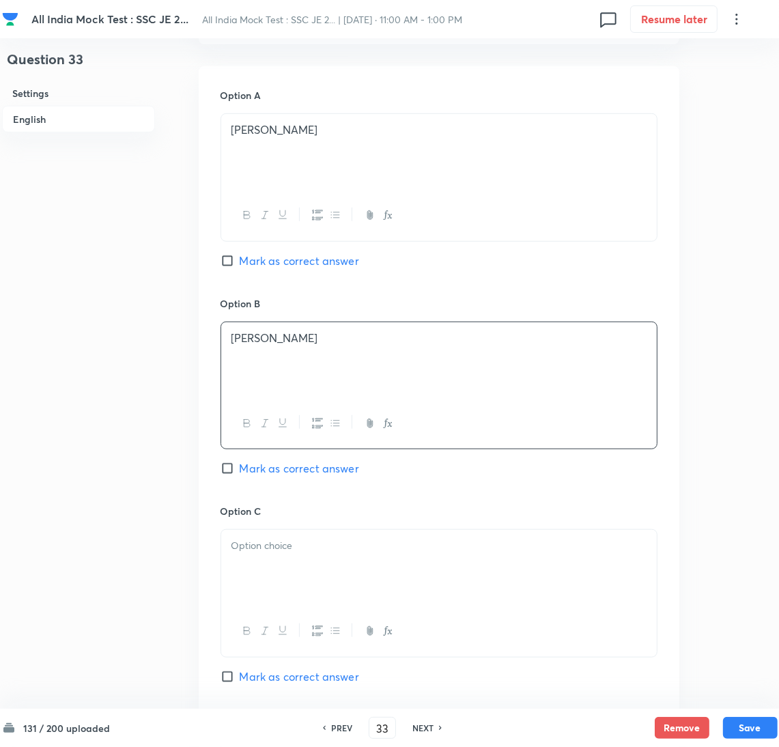
drag, startPoint x: 265, startPoint y: 581, endPoint x: 240, endPoint y: 579, distance: 24.7
click at [260, 582] on div at bounding box center [439, 568] width 436 height 76
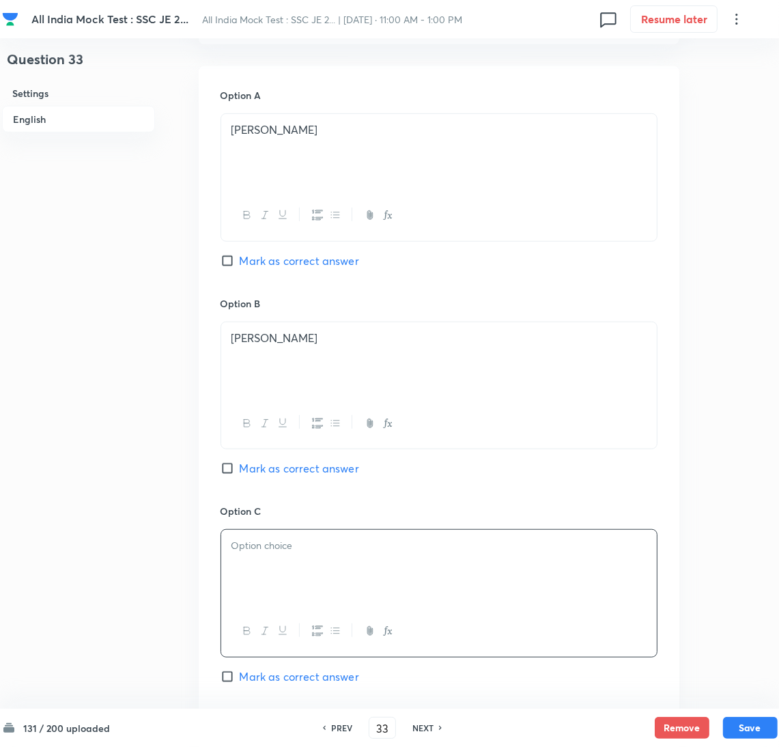
click at [288, 561] on div at bounding box center [439, 568] width 436 height 76
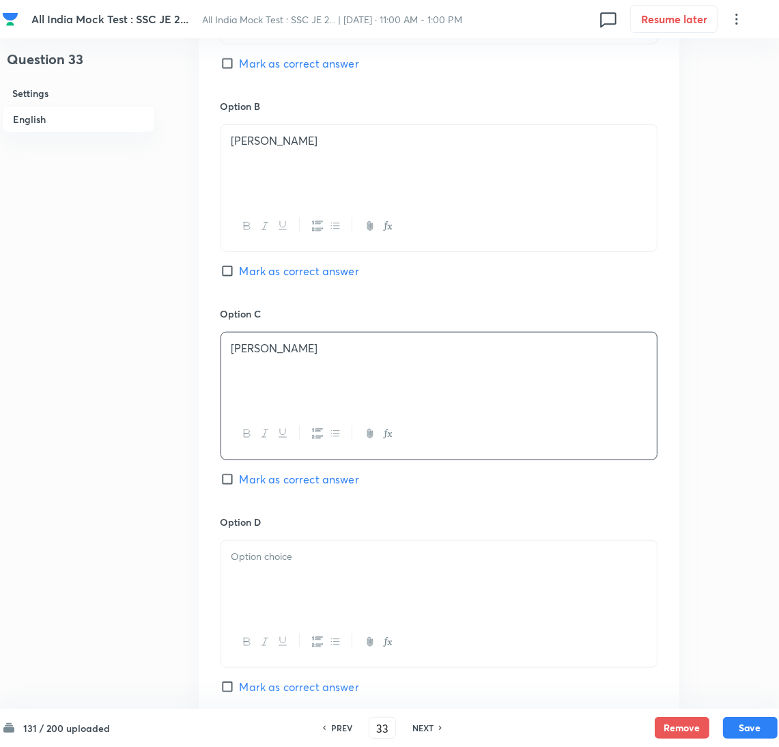
scroll to position [819, 0]
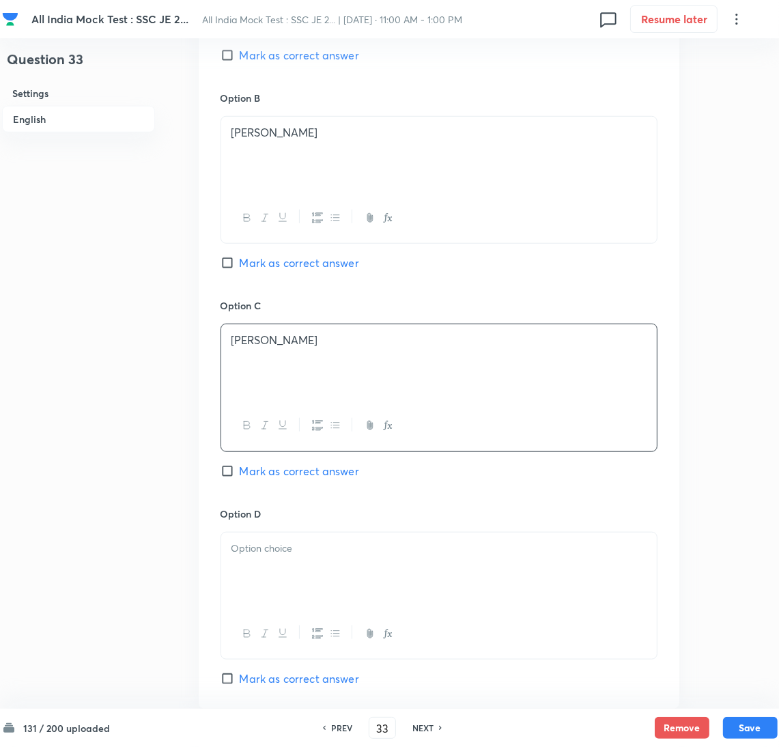
drag, startPoint x: 326, startPoint y: 561, endPoint x: 13, endPoint y: 561, distance: 313.4
click at [317, 561] on div at bounding box center [439, 571] width 436 height 76
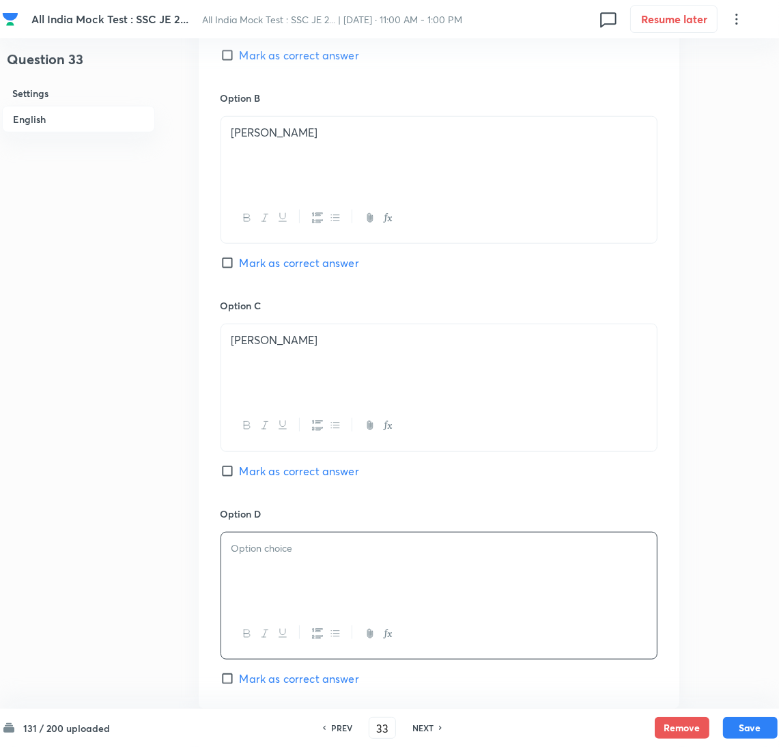
click at [294, 561] on div at bounding box center [439, 571] width 436 height 76
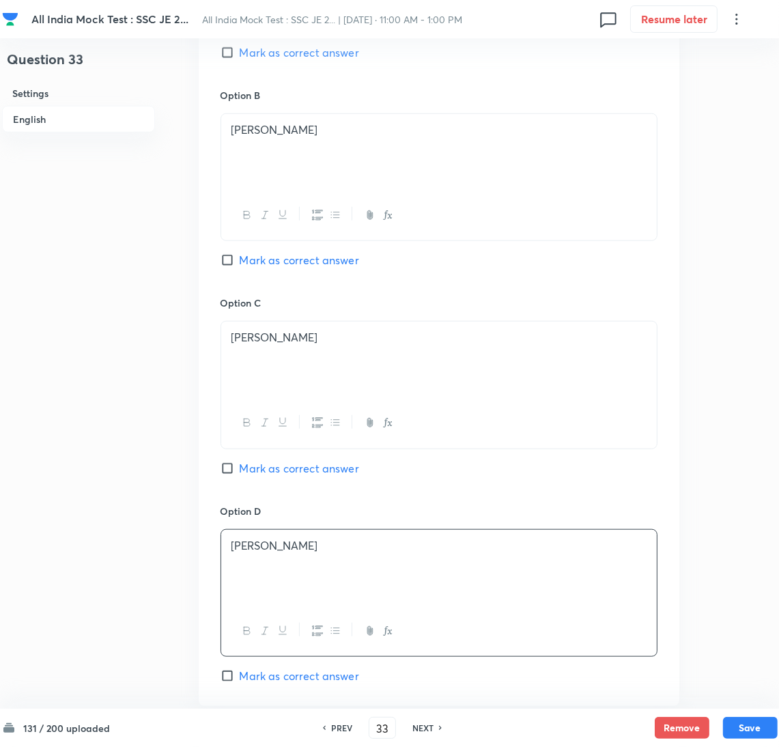
scroll to position [614, 0]
click at [234, 262] on input "Mark as correct answer" at bounding box center [230, 261] width 19 height 14
checkbox input "true"
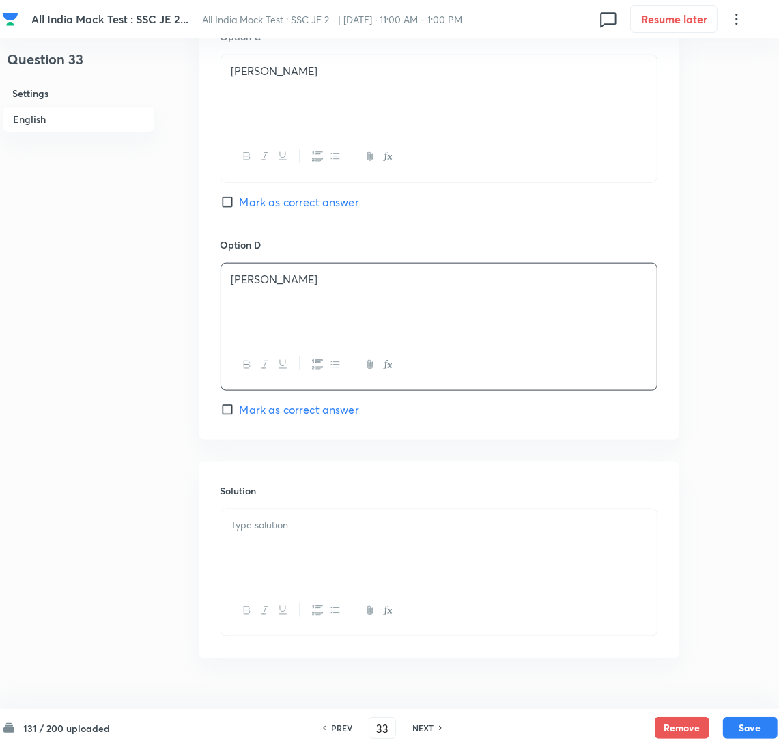
scroll to position [1123, 0]
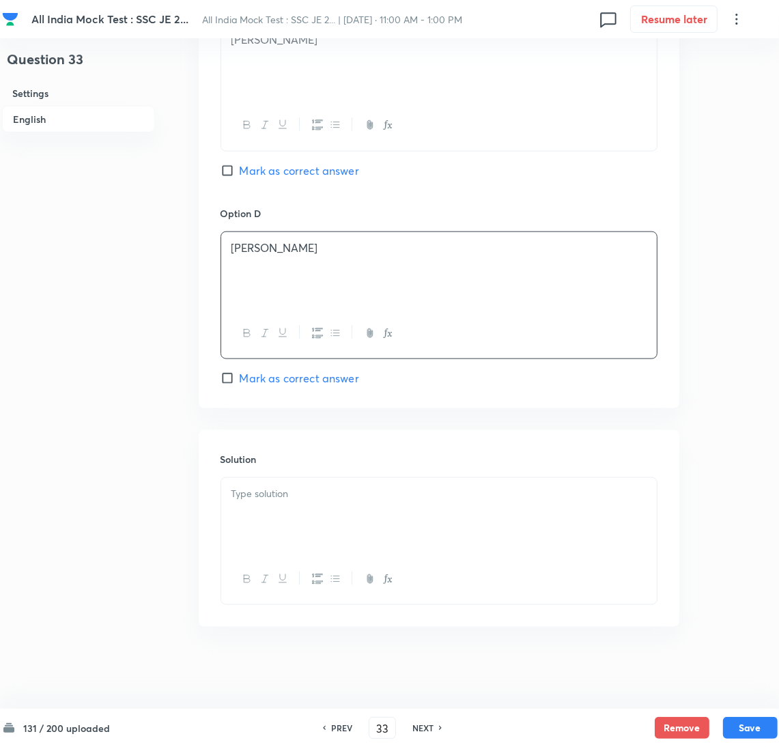
click at [268, 526] on div at bounding box center [439, 516] width 436 height 76
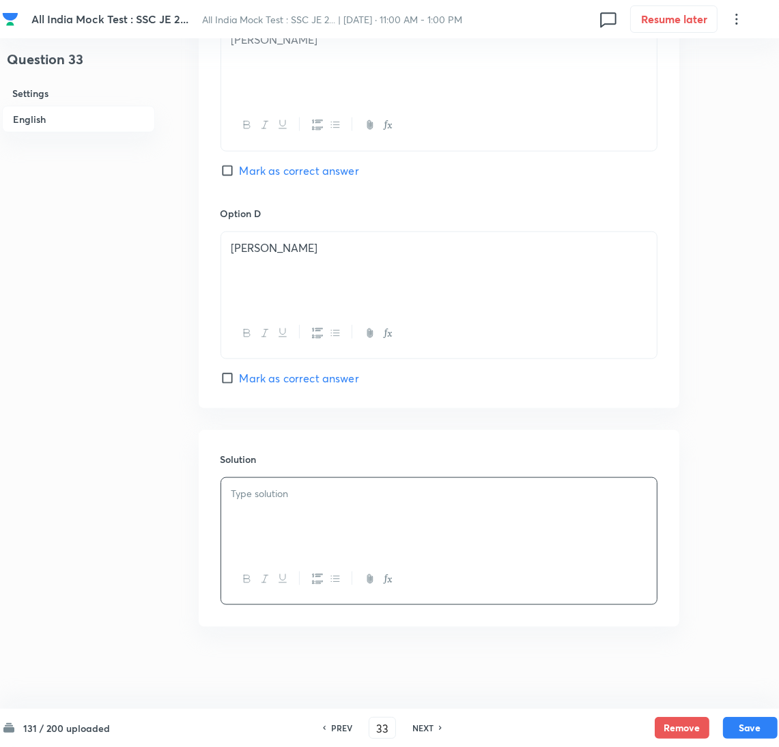
click at [262, 501] on div at bounding box center [439, 516] width 436 height 76
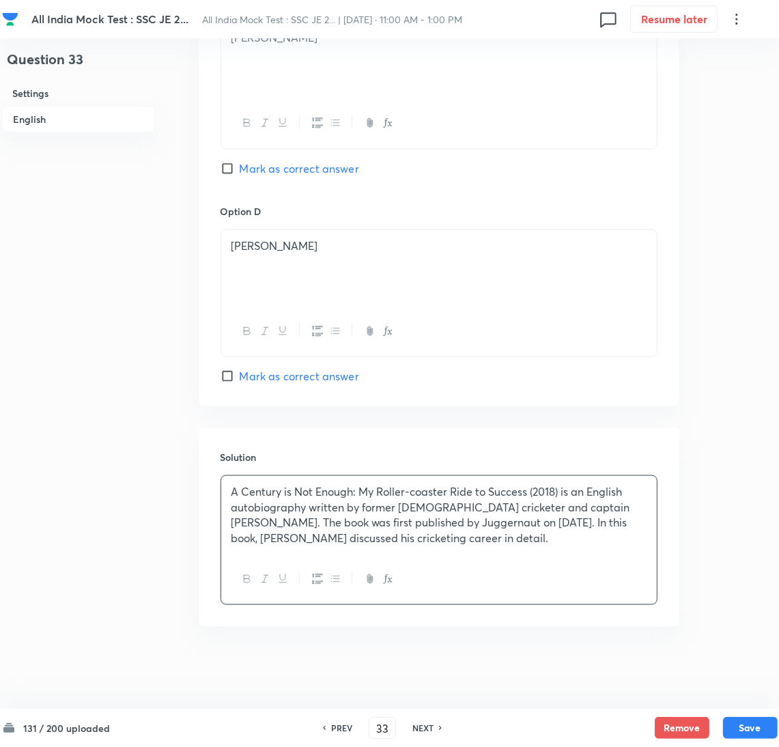
scroll to position [1125, 0]
click at [761, 723] on button "Save" at bounding box center [750, 727] width 55 height 22
type input "34"
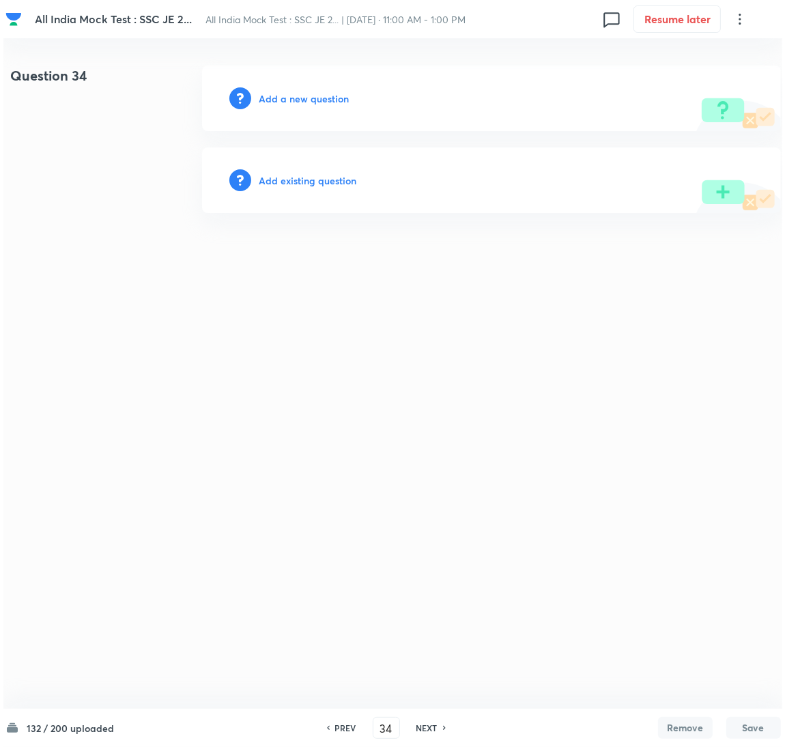
scroll to position [0, 0]
click at [284, 99] on h6 "Add a new question" at bounding box center [304, 98] width 90 height 14
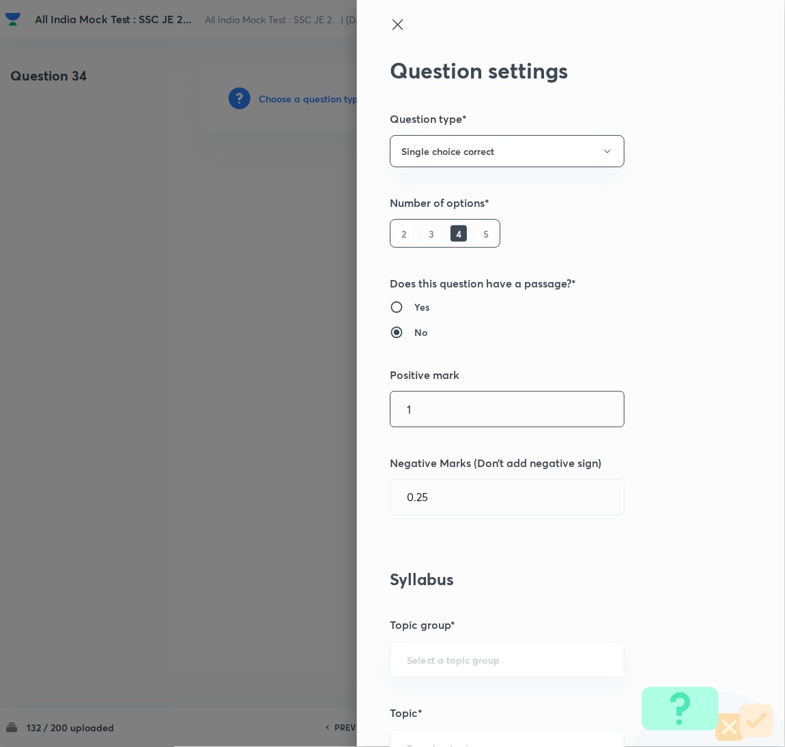
type input "Electrical Engineering"
type input "Electromagnetic Field Theory"
type input "Basics of Vector Calculus"
type input "Vector Analysis"
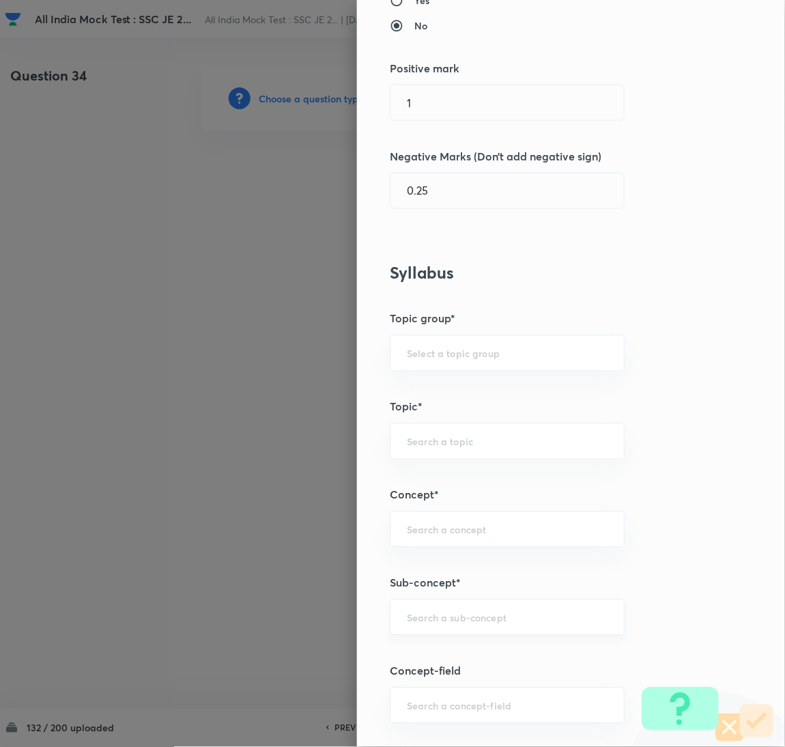
click at [425, 617] on input "text" at bounding box center [507, 617] width 201 height 13
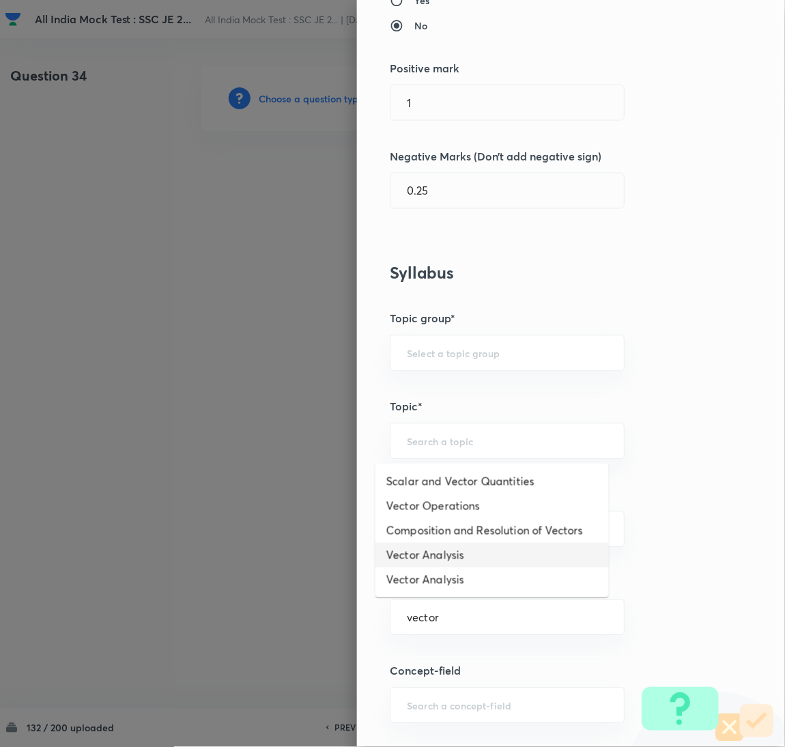
click at [432, 554] on li "Vector Analysis" at bounding box center [493, 555] width 234 height 25
type input "Vector Analysis"
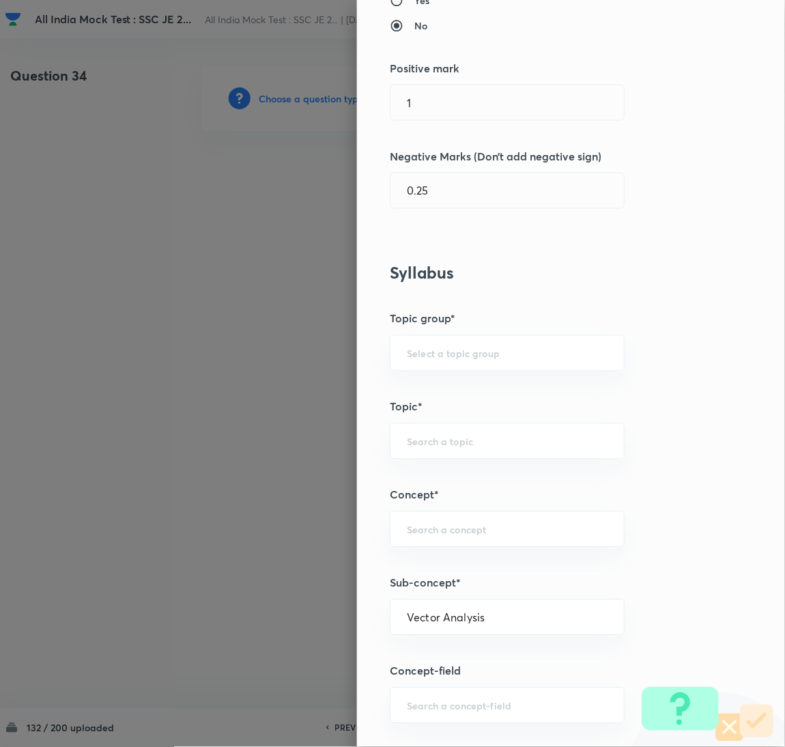
type input "Electrical Engineering"
type input "Electromagnetic Field Theory"
type input "Basics of Vector Calculus"
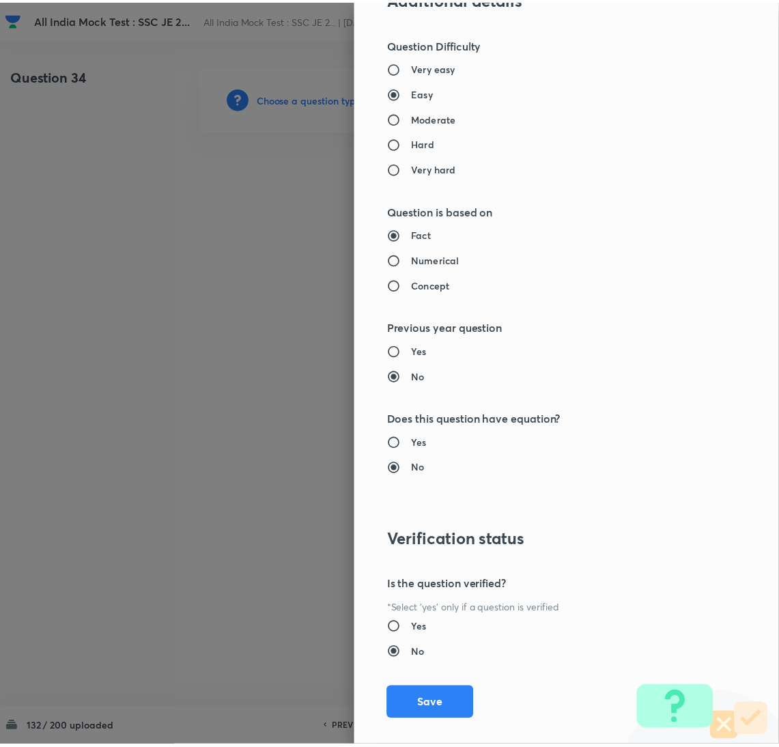
scroll to position [1116, 0]
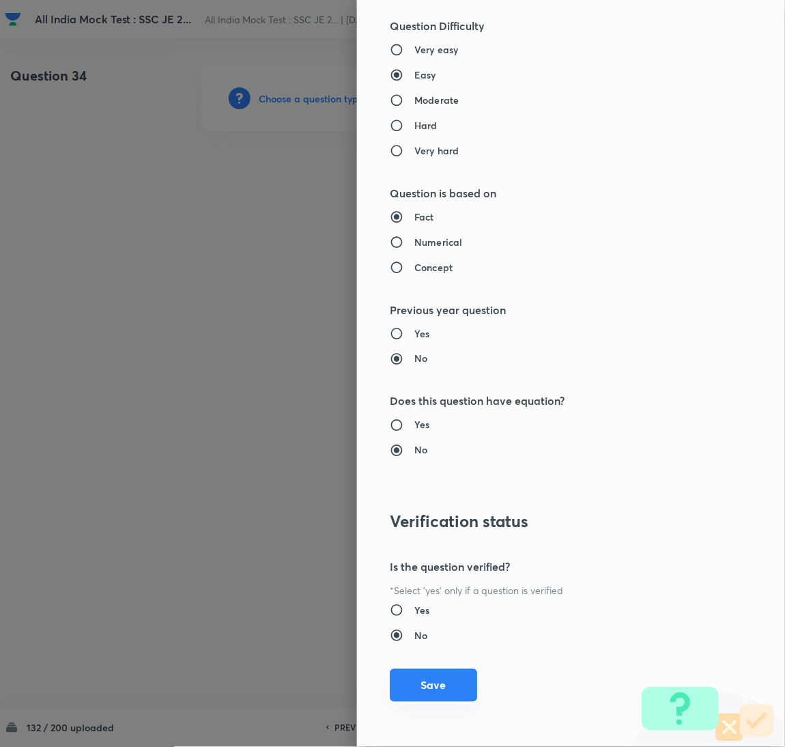
click at [421, 696] on button "Save" at bounding box center [433, 685] width 87 height 33
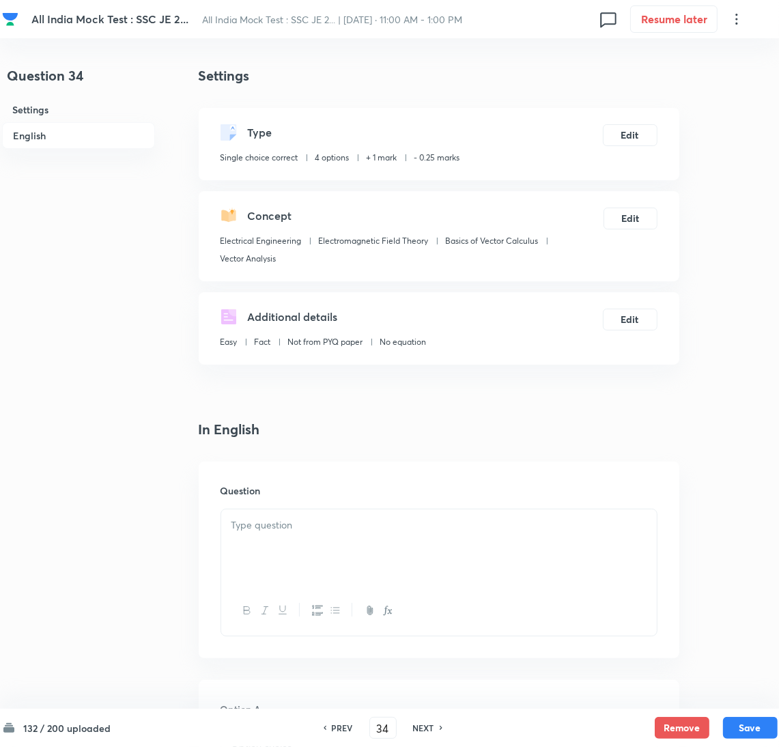
click at [320, 525] on p at bounding box center [438, 526] width 415 height 16
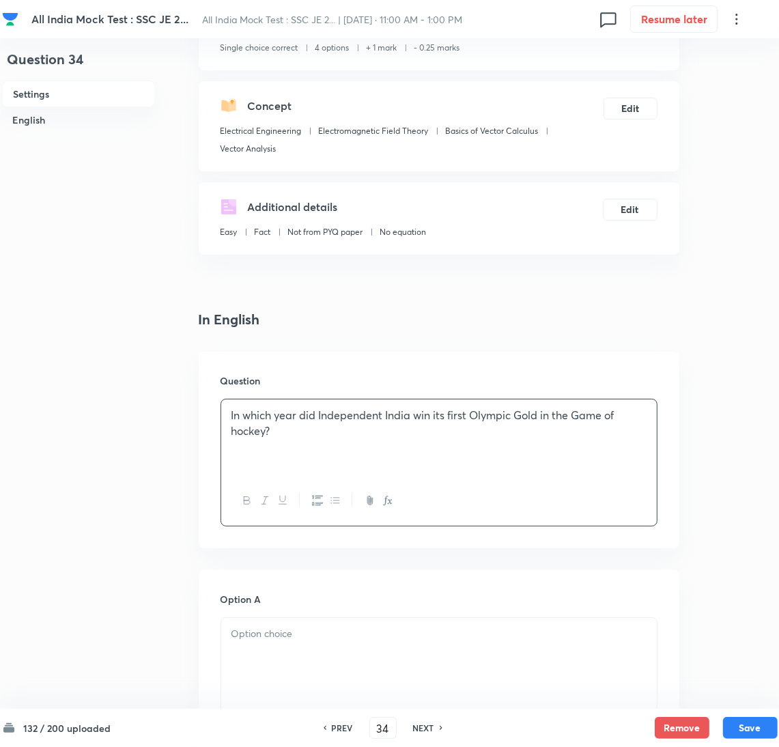
scroll to position [307, 0]
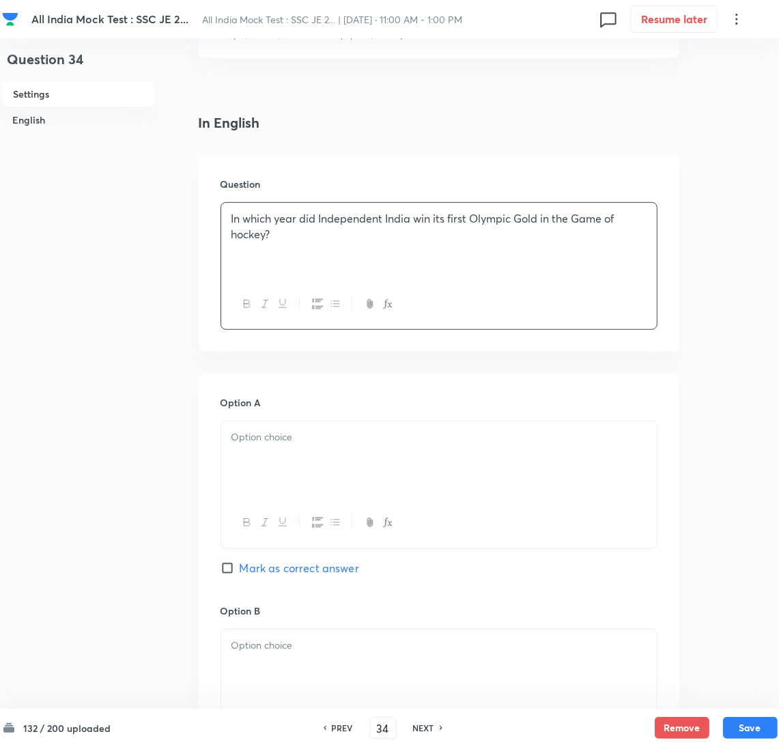
click at [257, 451] on div at bounding box center [439, 459] width 436 height 76
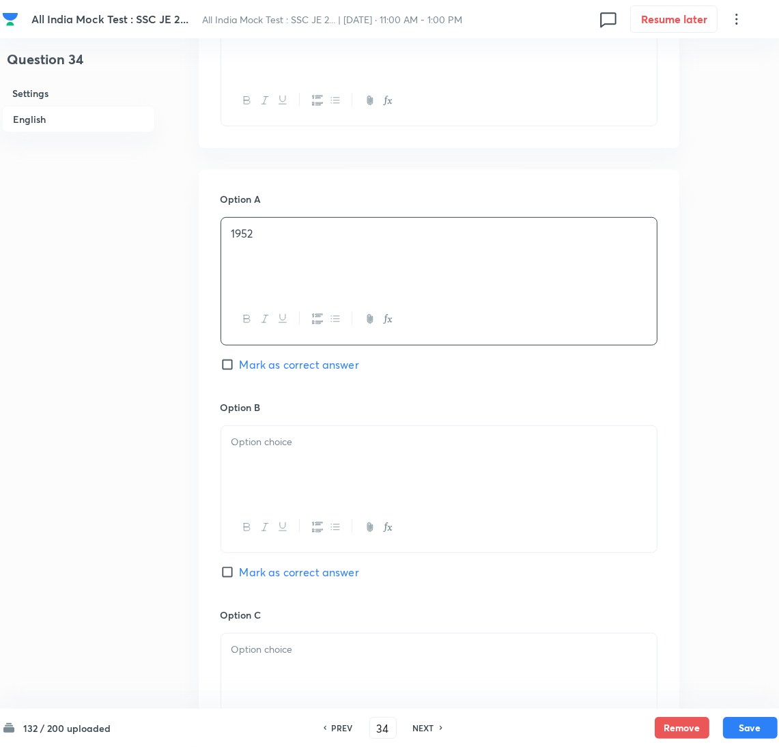
scroll to position [511, 0]
click at [286, 477] on div at bounding box center [439, 463] width 436 height 76
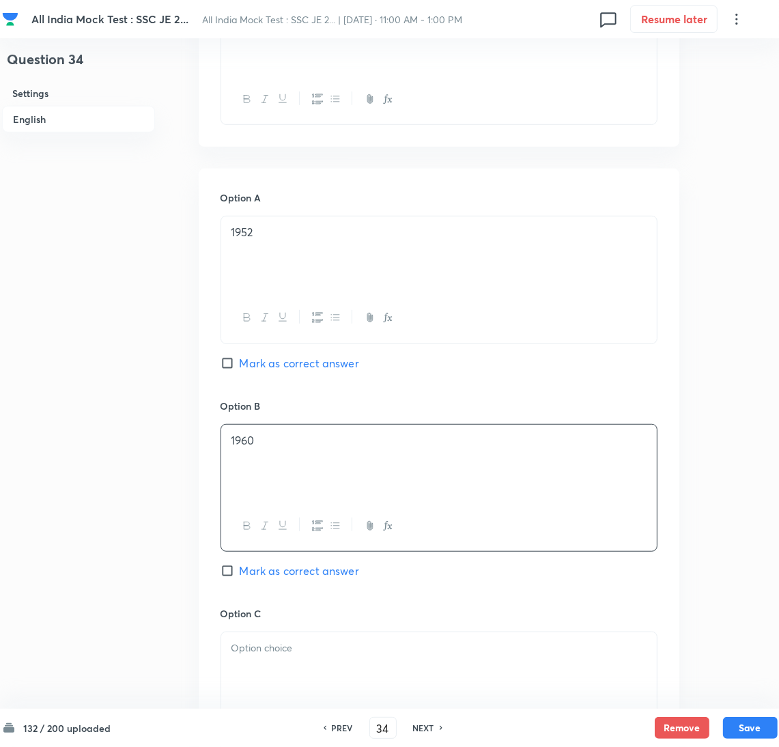
click at [255, 653] on p at bounding box center [438, 648] width 415 height 16
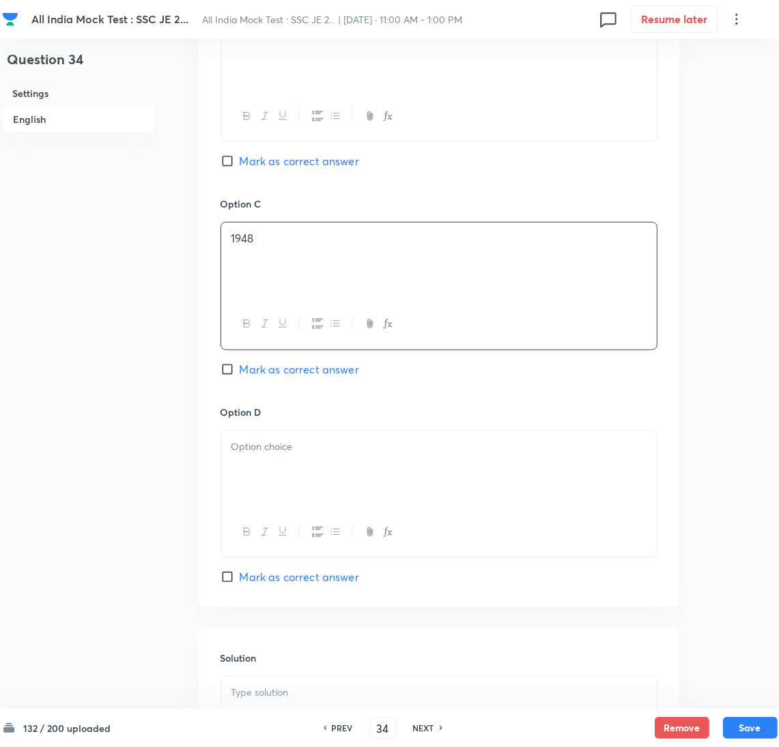
click at [273, 473] on div at bounding box center [439, 469] width 436 height 76
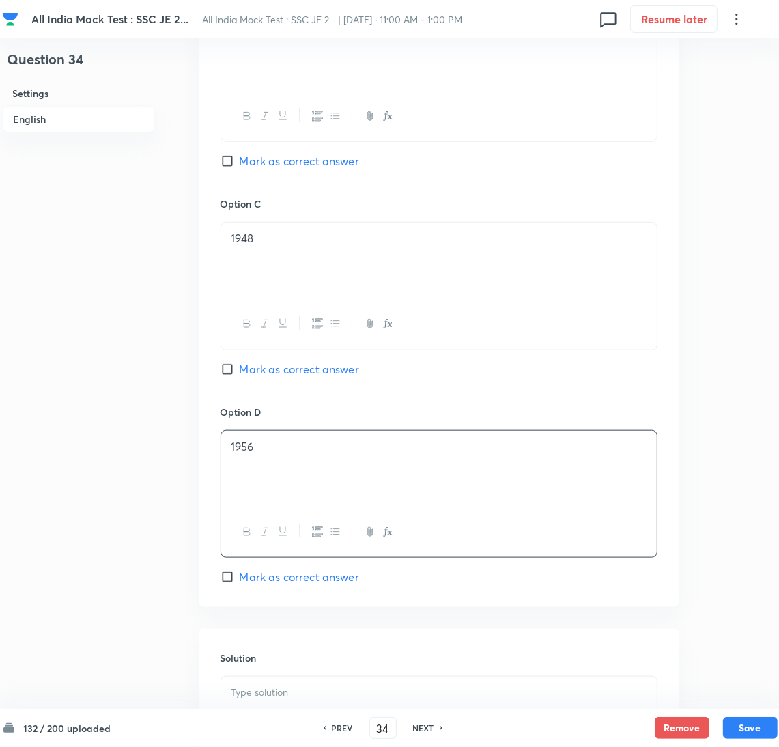
drag, startPoint x: 264, startPoint y: 365, endPoint x: 285, endPoint y: 444, distance: 82.6
click at [263, 365] on span "Mark as correct answer" at bounding box center [299, 369] width 119 height 16
click at [240, 365] on input "Mark as correct answer" at bounding box center [230, 370] width 19 height 14
checkbox input "true"
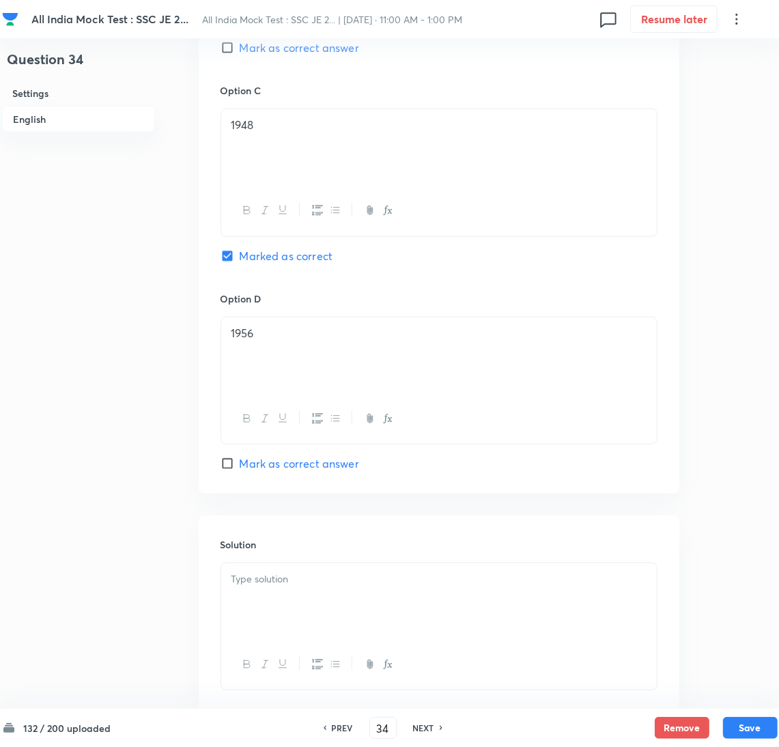
scroll to position [1123, 0]
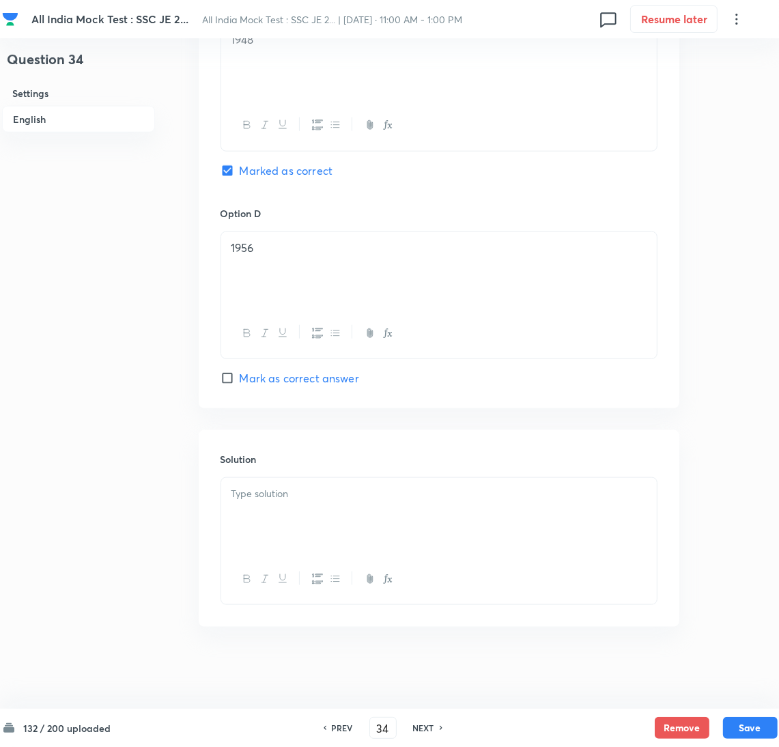
click at [264, 504] on div at bounding box center [439, 516] width 436 height 76
click at [264, 509] on div at bounding box center [439, 516] width 436 height 76
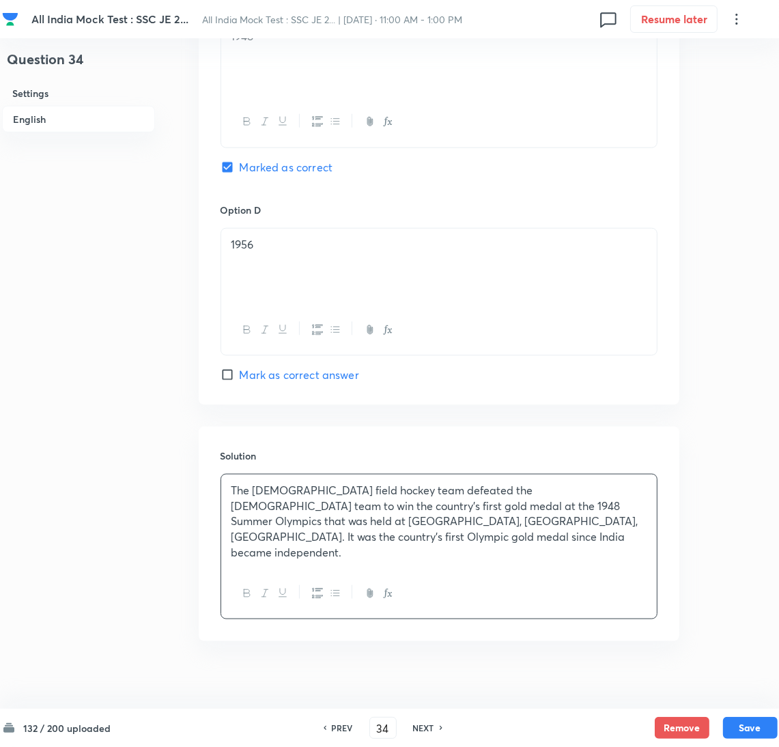
scroll to position [1125, 0]
click at [754, 726] on button "Save" at bounding box center [750, 727] width 55 height 22
type input "35"
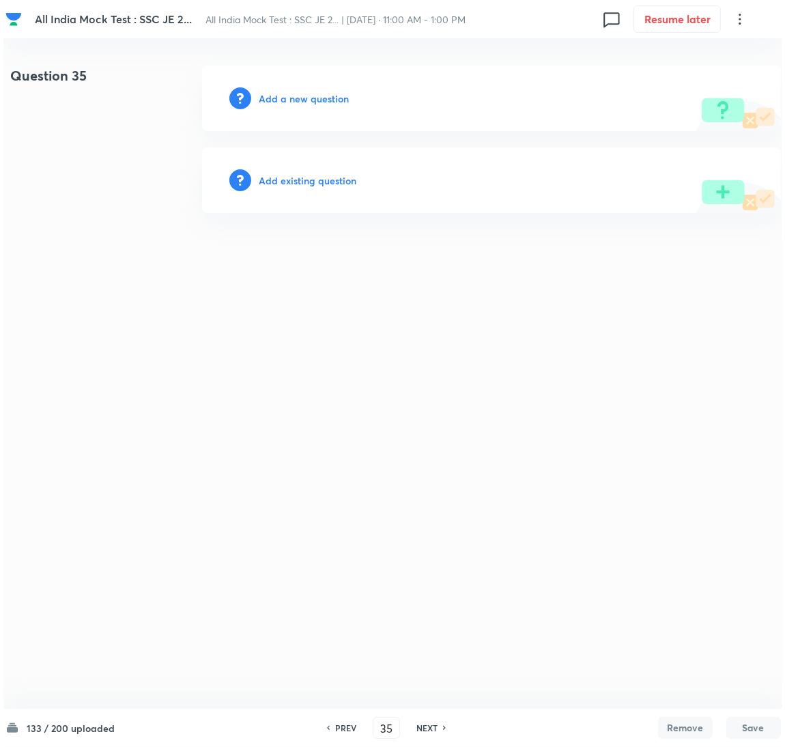
scroll to position [0, 0]
click at [302, 103] on h6 "Add a new question" at bounding box center [304, 98] width 90 height 14
click at [298, 102] on h6 "Choose a question type" at bounding box center [311, 98] width 105 height 14
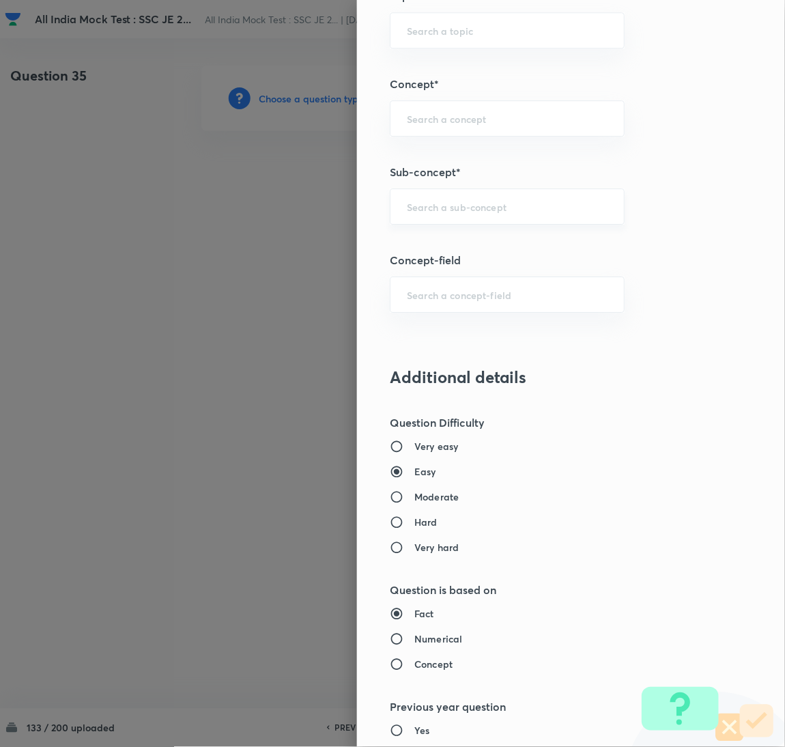
scroll to position [717, 0]
click at [432, 206] on input "text" at bounding box center [507, 207] width 201 height 13
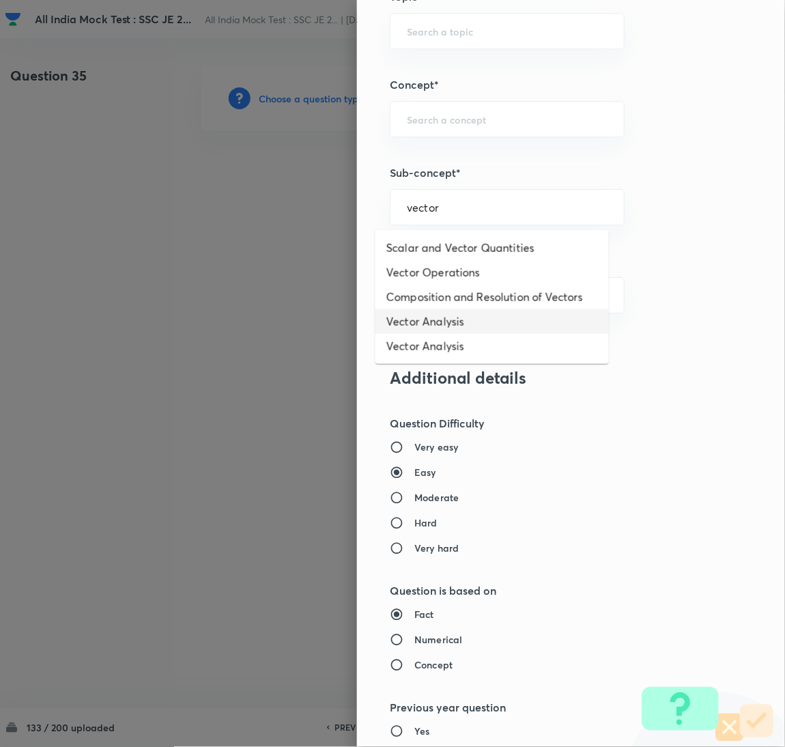
click at [446, 315] on li "Vector Analysis" at bounding box center [493, 321] width 234 height 25
type input "Vector Analysis"
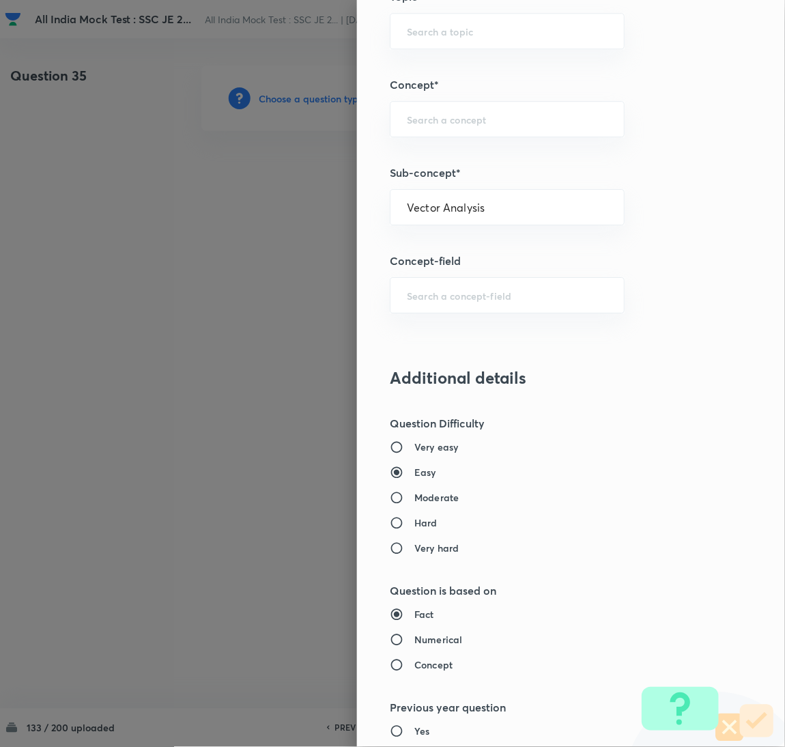
type input "Electrical Engineering"
type input "Electromagnetic Field Theory"
type input "Basics of Vector Calculus"
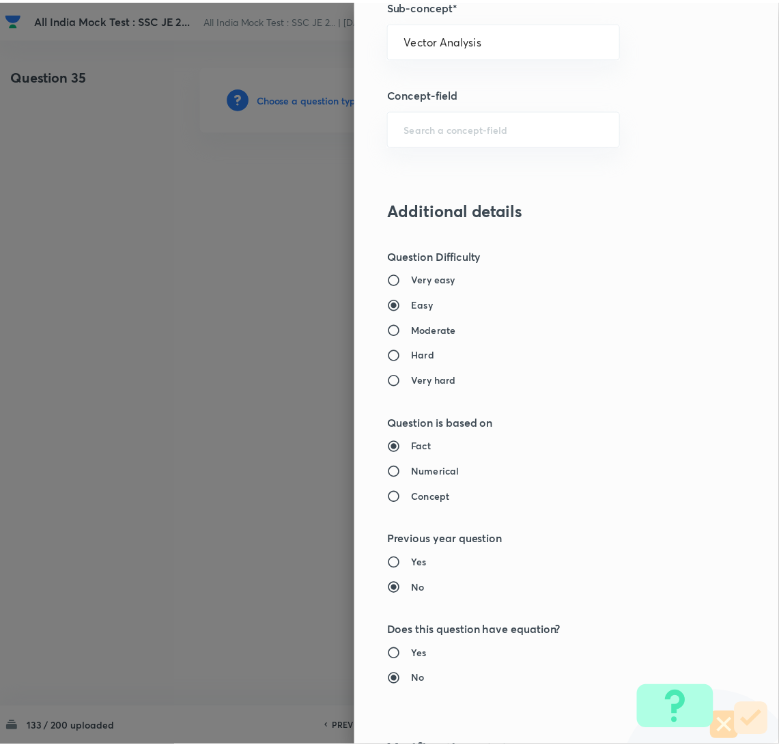
scroll to position [1116, 0]
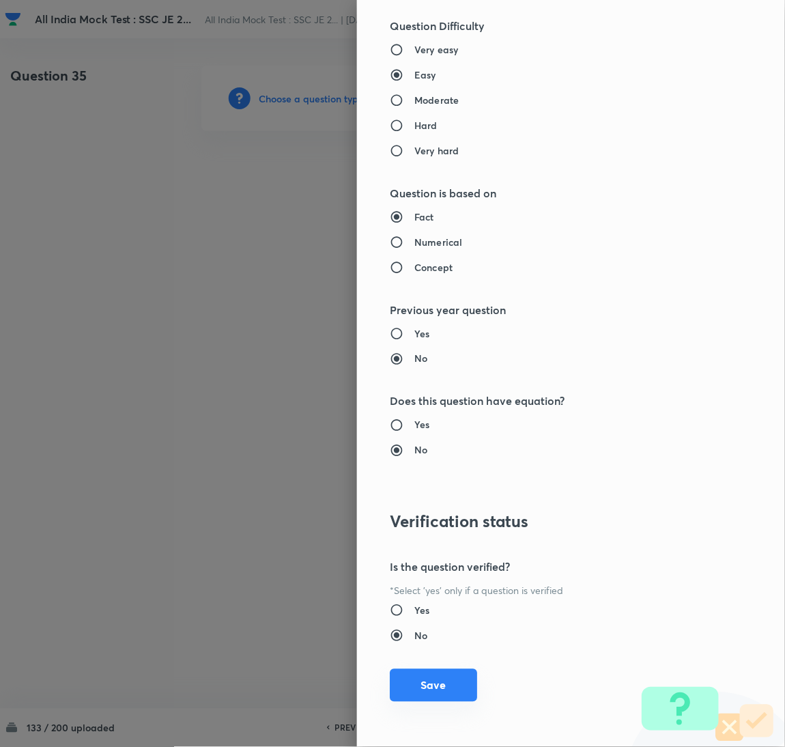
click at [440, 688] on button "Save" at bounding box center [433, 685] width 87 height 33
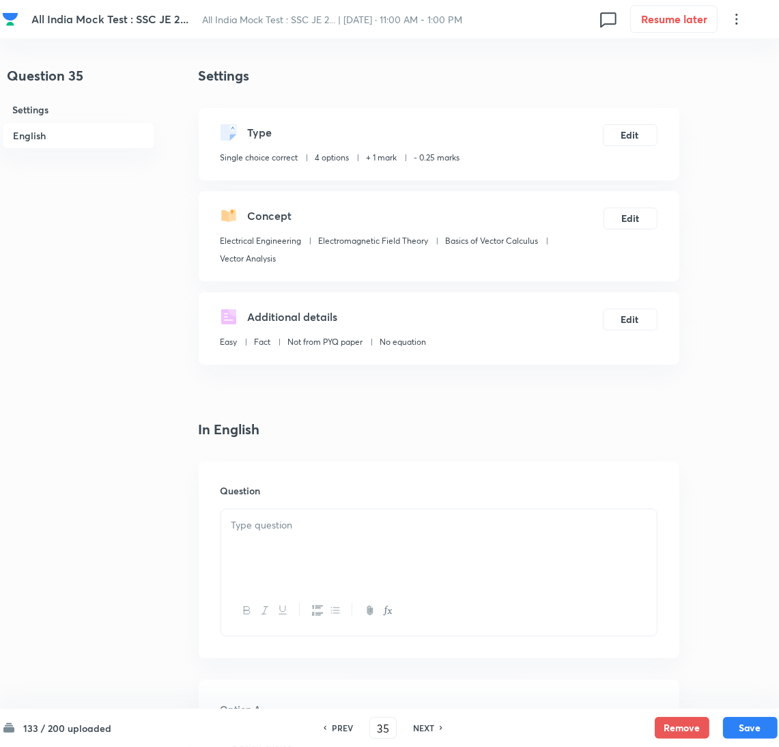
click at [284, 541] on div at bounding box center [439, 547] width 436 height 76
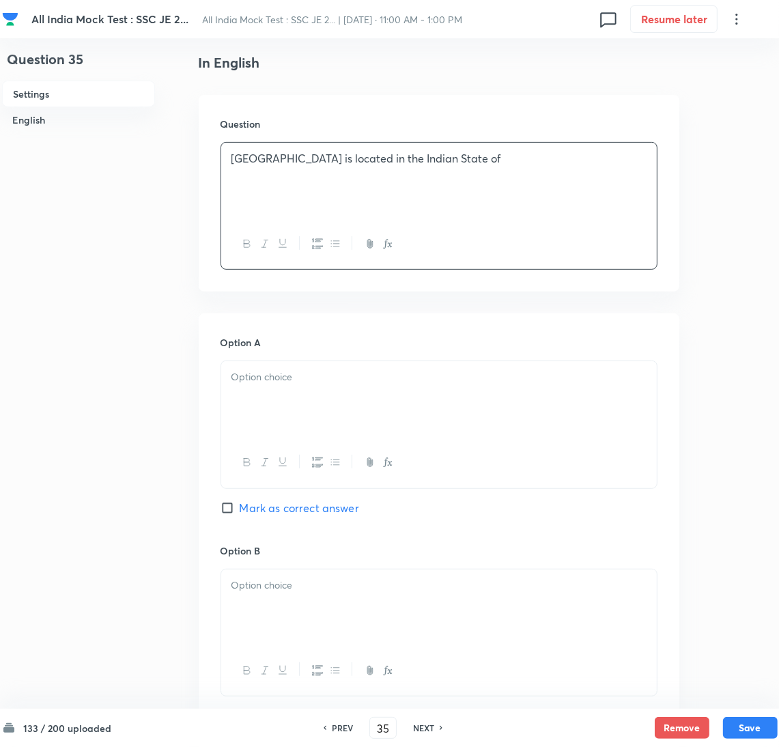
scroll to position [410, 0]
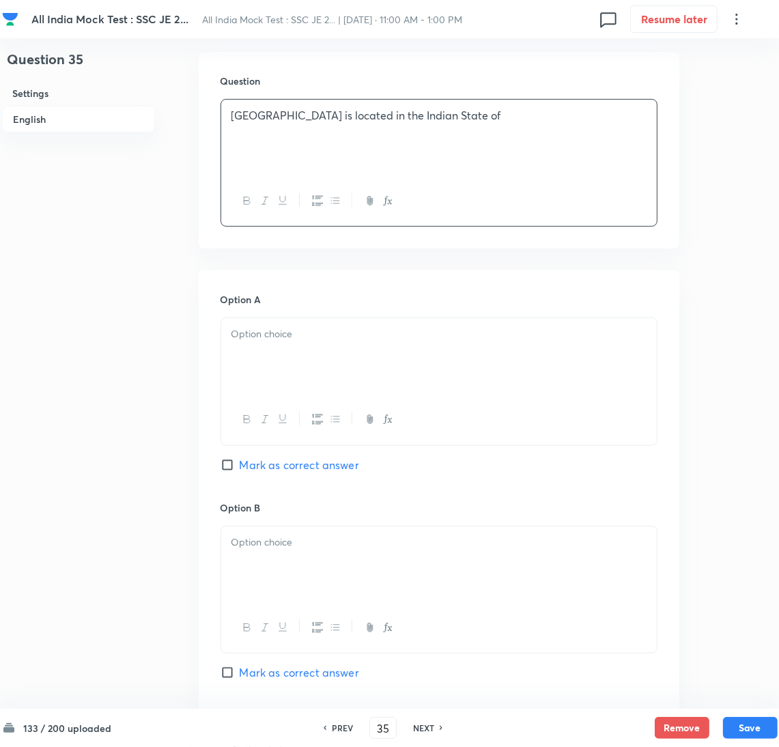
drag, startPoint x: 281, startPoint y: 370, endPoint x: 17, endPoint y: 374, distance: 264.3
click at [274, 369] on div at bounding box center [439, 356] width 436 height 76
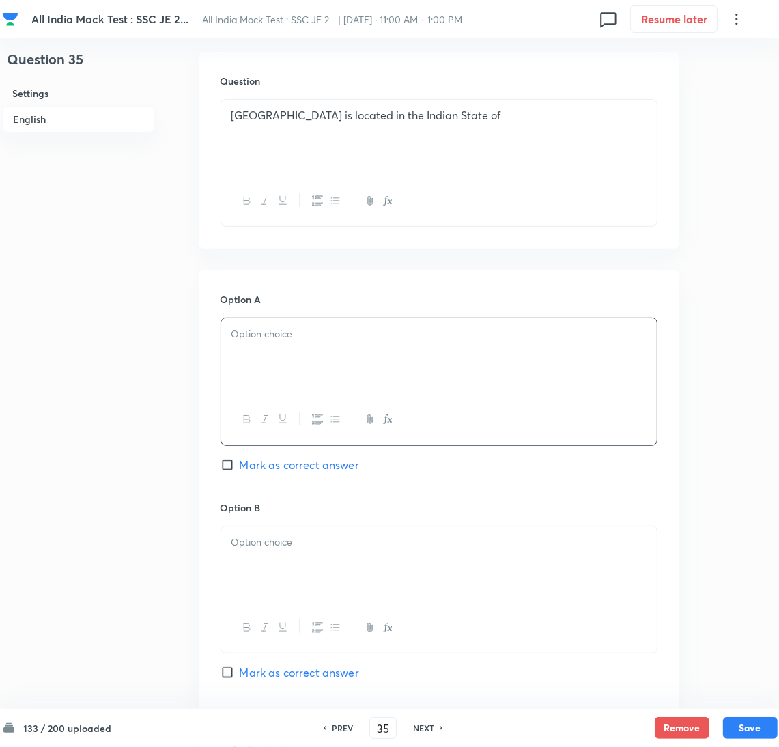
click at [263, 370] on div at bounding box center [439, 356] width 436 height 76
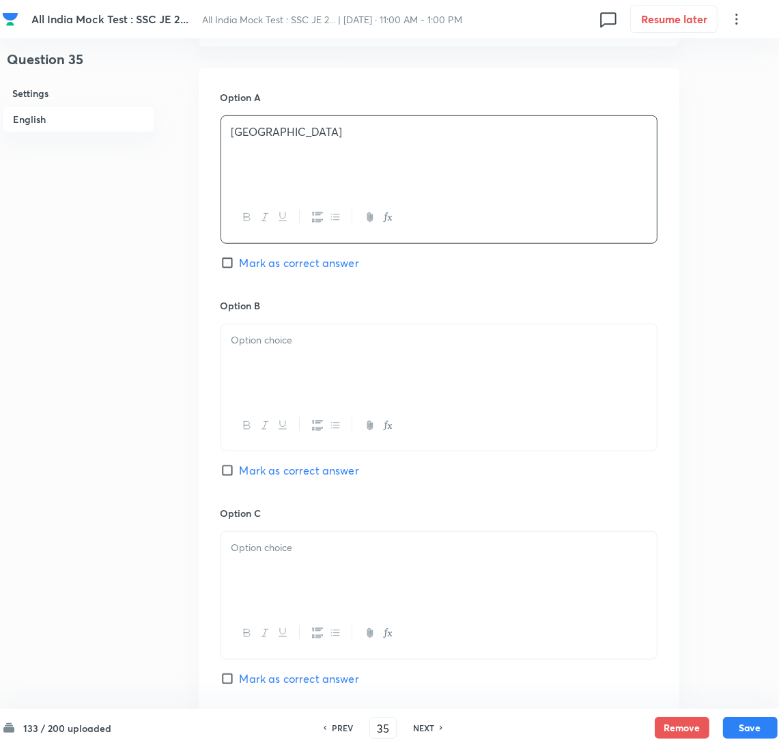
scroll to position [614, 0]
click at [274, 378] on div at bounding box center [439, 360] width 436 height 76
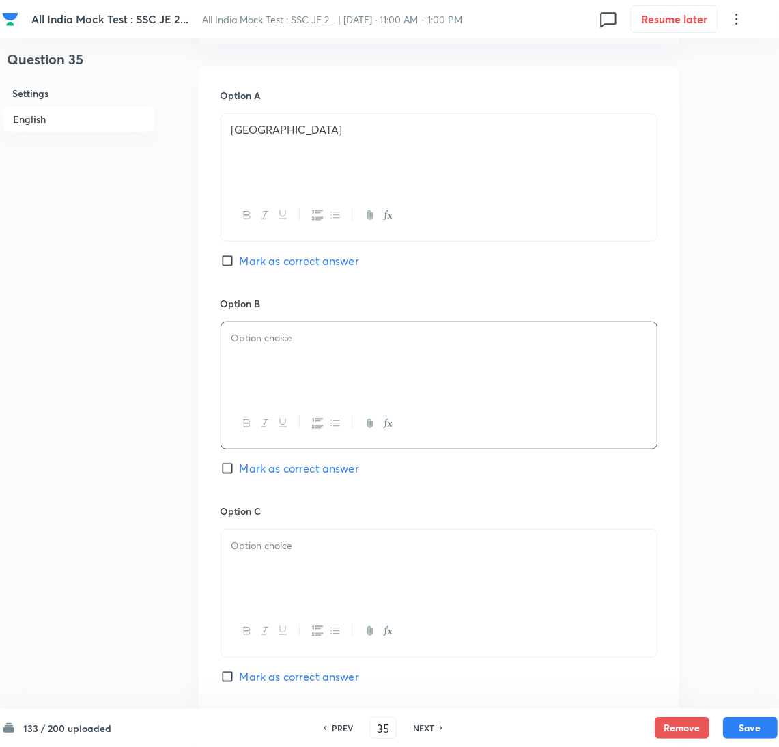
click at [259, 385] on div at bounding box center [439, 360] width 436 height 76
click at [259, 592] on div at bounding box center [439, 568] width 436 height 76
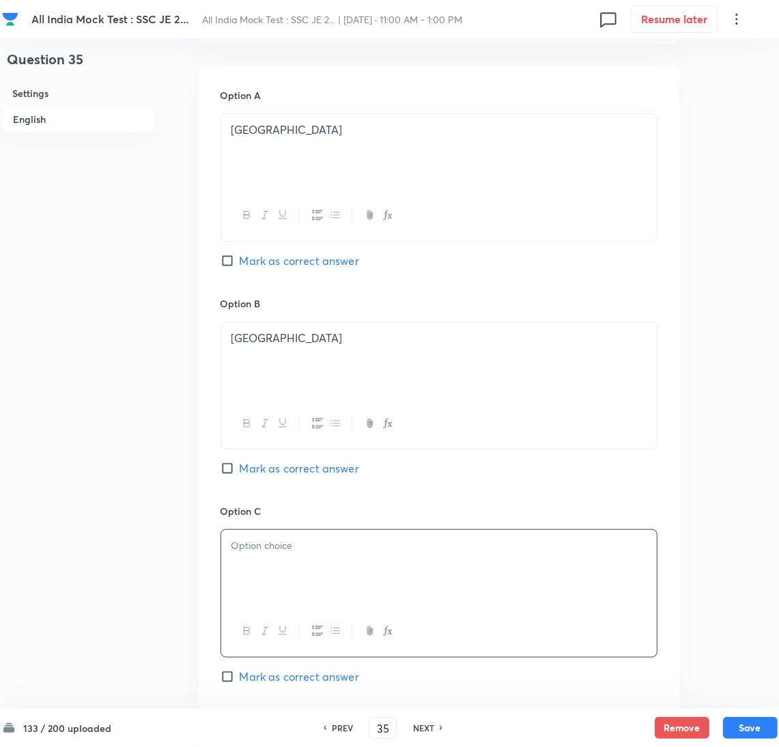
click at [276, 574] on div at bounding box center [439, 568] width 436 height 76
click at [278, 561] on div at bounding box center [439, 568] width 436 height 76
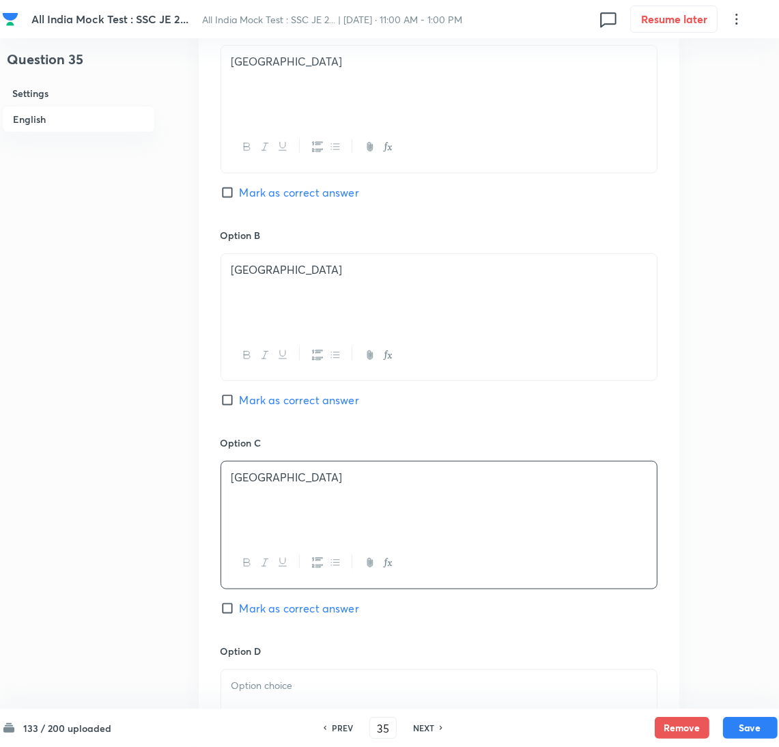
scroll to position [819, 0]
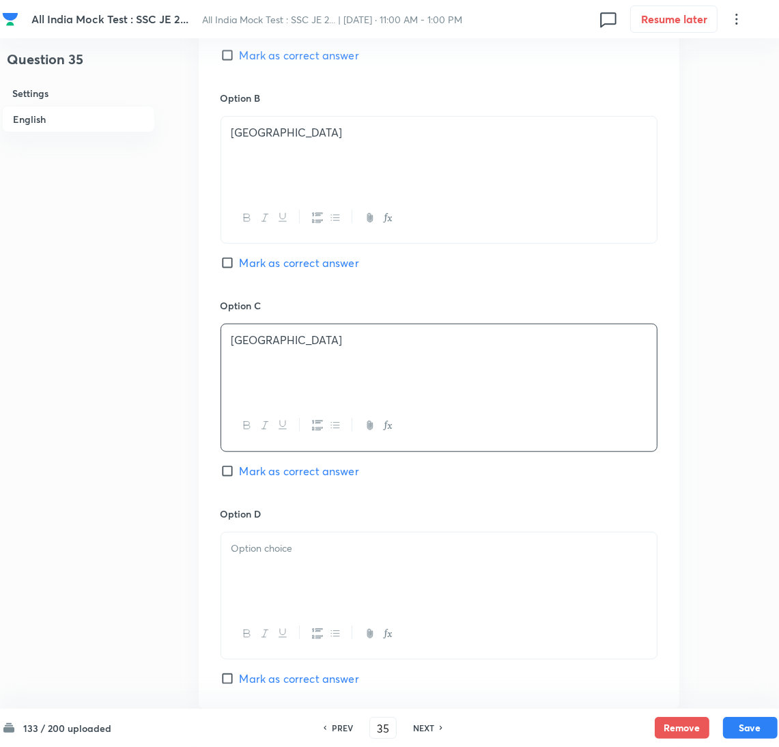
drag, startPoint x: 248, startPoint y: 569, endPoint x: 46, endPoint y: 569, distance: 202.1
click at [247, 569] on div at bounding box center [439, 571] width 436 height 76
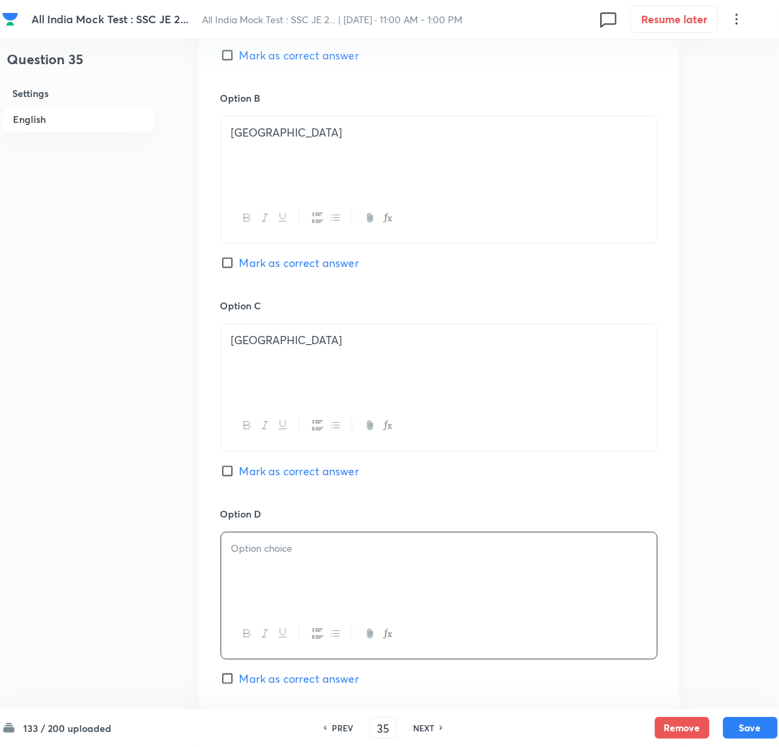
click at [251, 554] on p at bounding box center [438, 549] width 415 height 16
click at [241, 473] on span "Mark as correct answer" at bounding box center [299, 471] width 119 height 16
click at [240, 473] on input "Mark as correct answer" at bounding box center [230, 471] width 19 height 14
checkbox input "true"
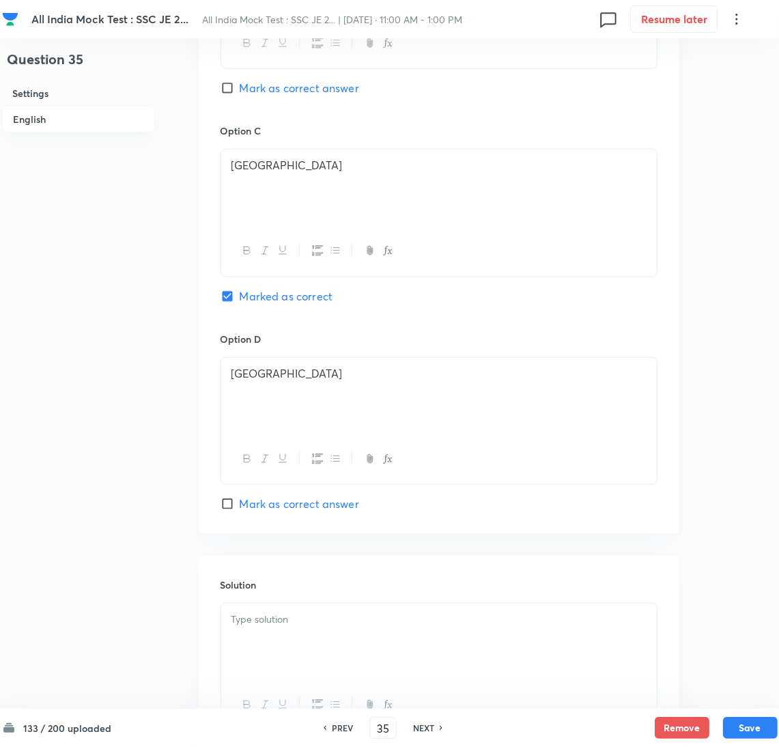
scroll to position [1123, 0]
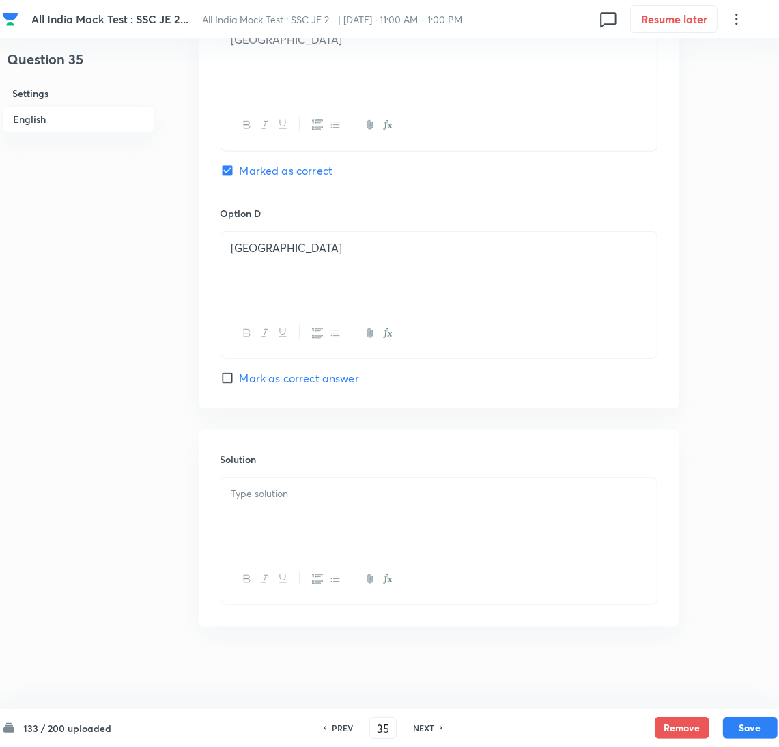
click at [271, 500] on p at bounding box center [438, 494] width 415 height 16
click at [379, 524] on div at bounding box center [439, 516] width 436 height 76
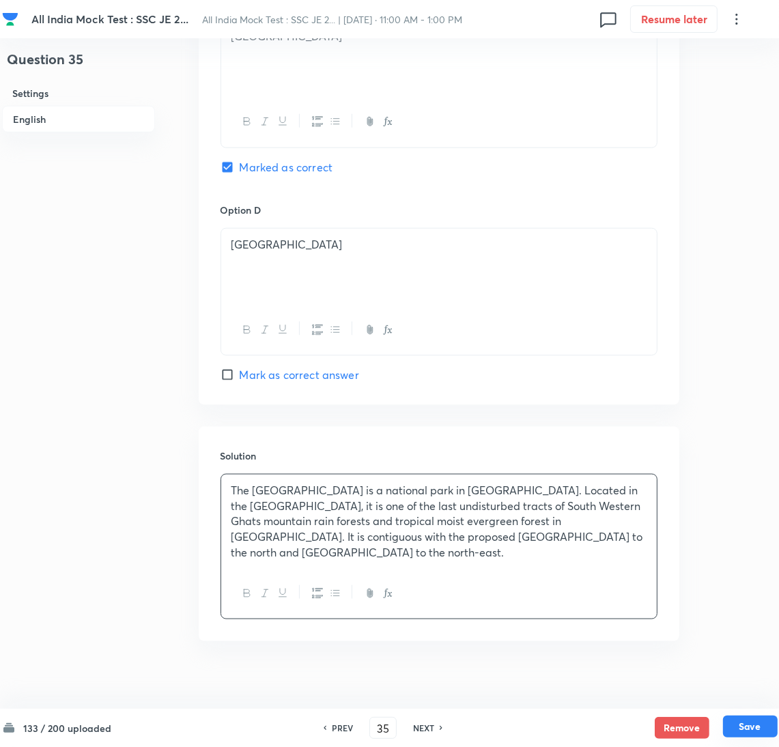
click at [744, 726] on button "Save" at bounding box center [750, 727] width 55 height 22
type input "36"
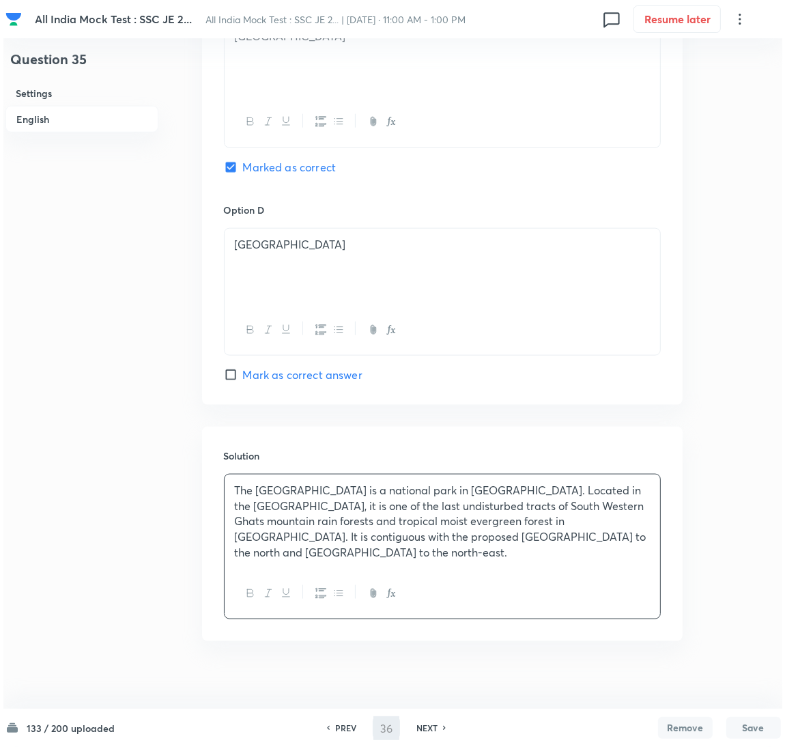
scroll to position [0, 0]
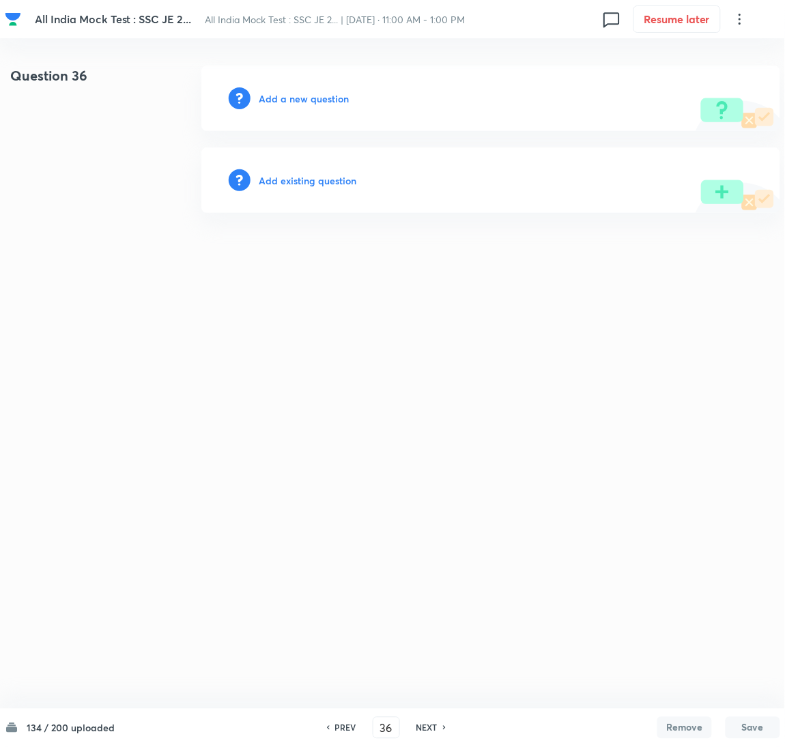
click at [296, 98] on h6 "Add a new question" at bounding box center [304, 98] width 90 height 14
click at [292, 98] on h6 "Choose a question type" at bounding box center [311, 98] width 105 height 14
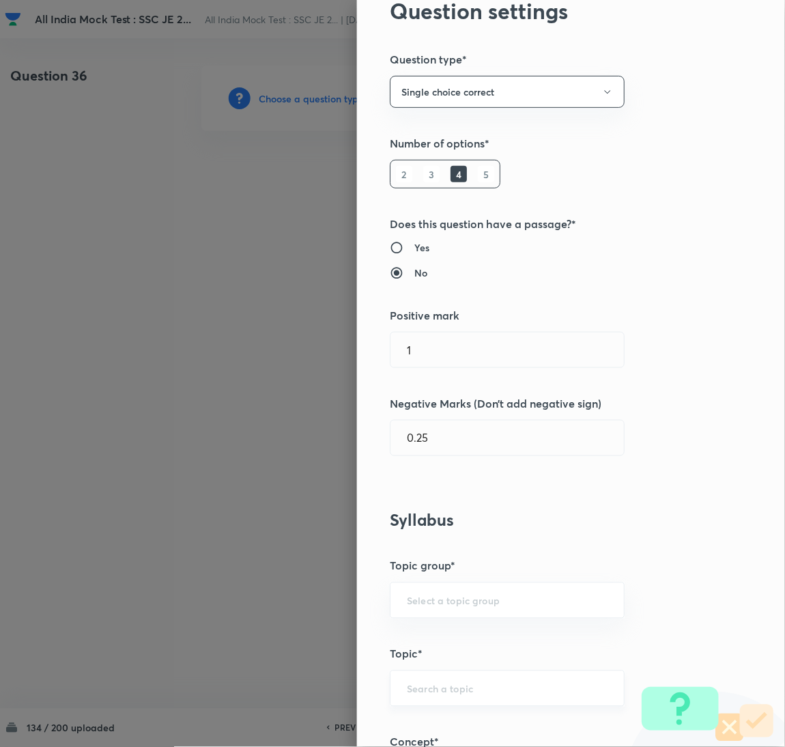
scroll to position [307, 0]
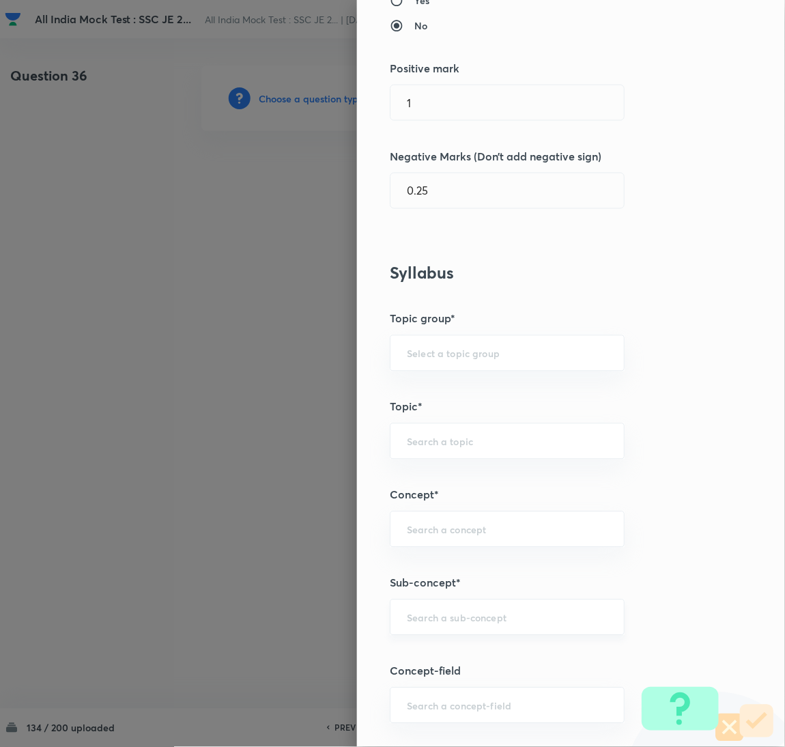
click at [425, 627] on div "​" at bounding box center [507, 617] width 235 height 36
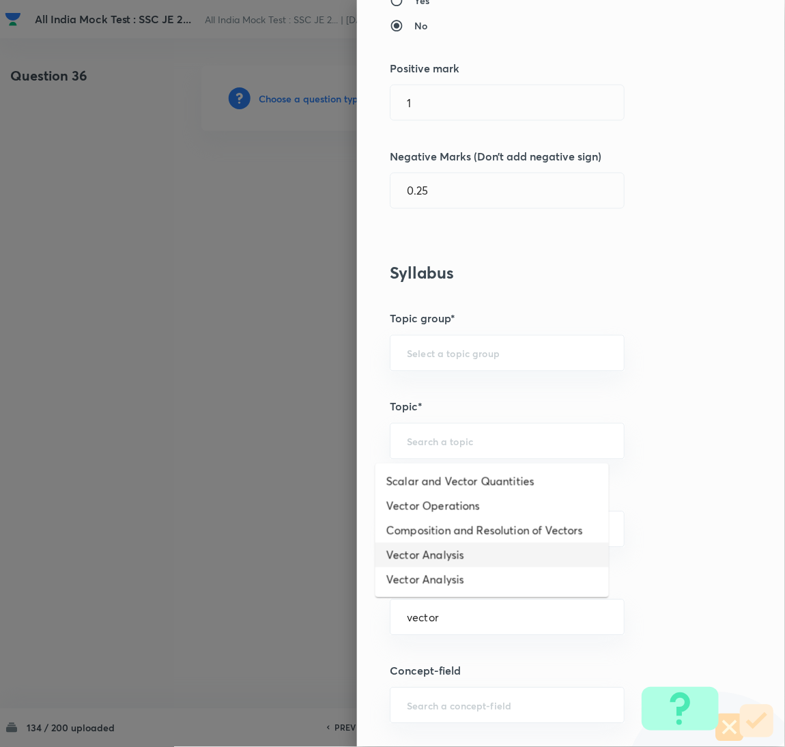
click at [423, 546] on li "Vector Analysis" at bounding box center [493, 555] width 234 height 25
type input "Vector Analysis"
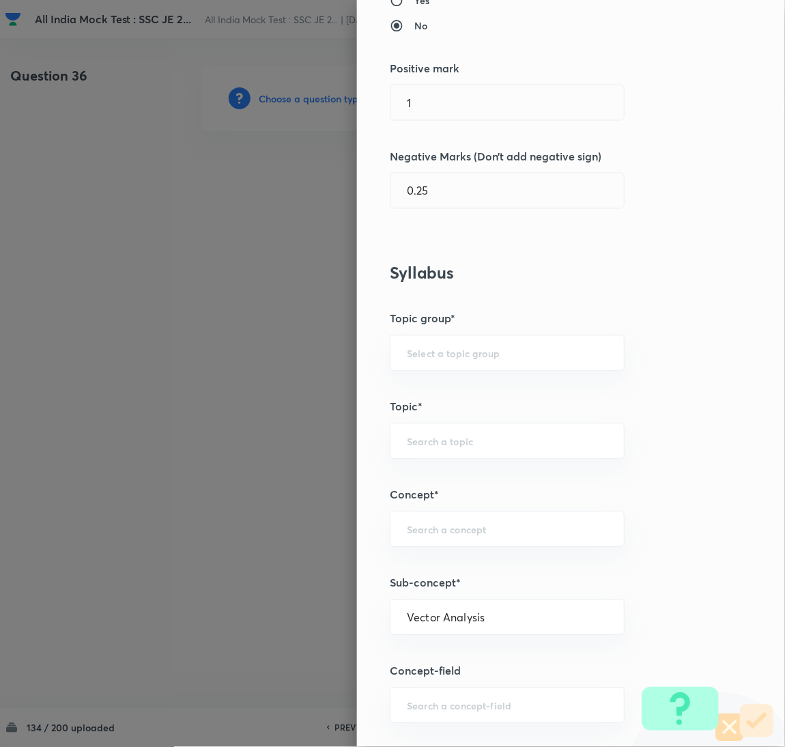
type input "Electrical Engineering"
type input "Electromagnetic Field Theory"
type input "Basics of Vector Calculus"
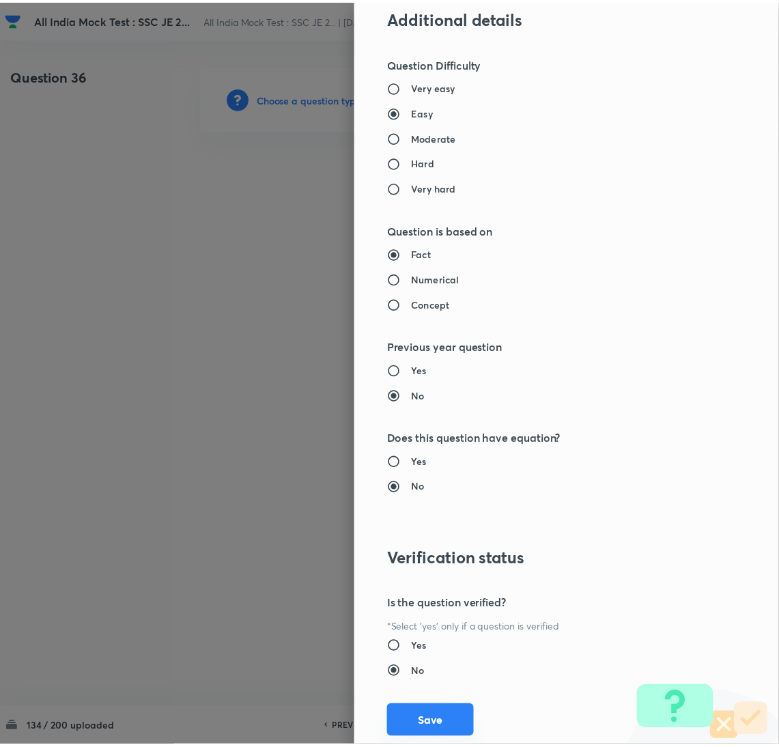
scroll to position [1116, 0]
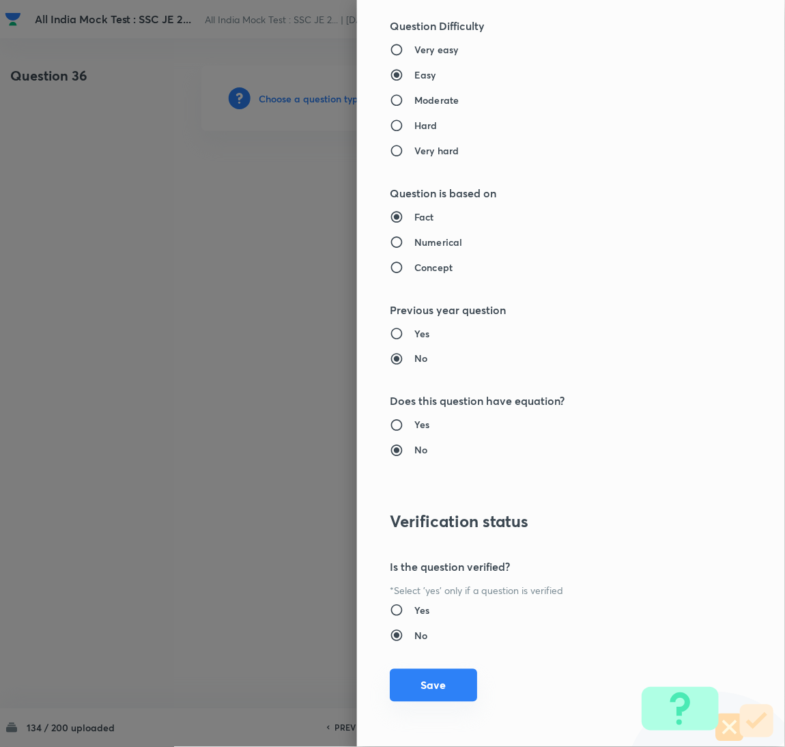
click at [432, 682] on button "Save" at bounding box center [433, 685] width 87 height 33
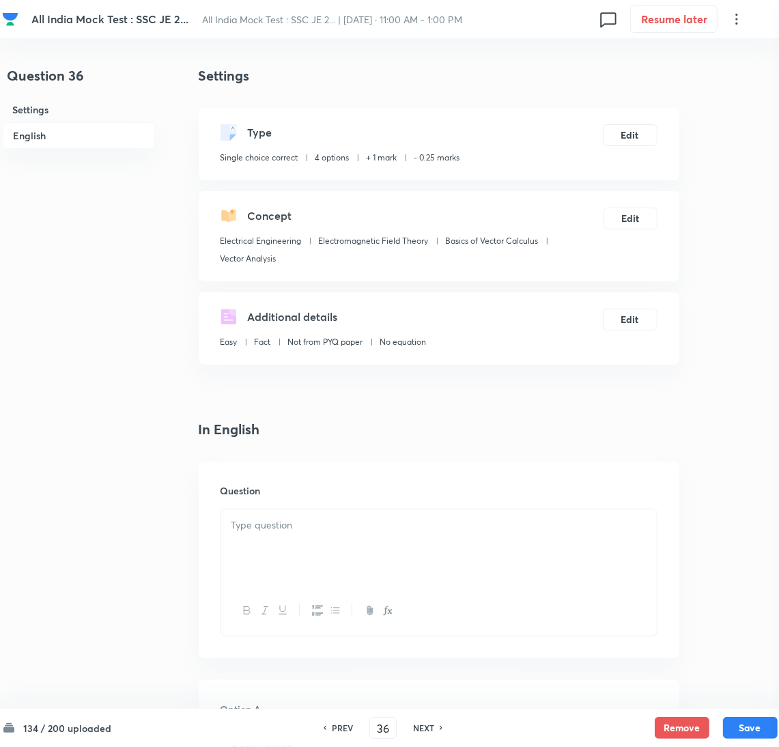
click at [330, 562] on div at bounding box center [439, 547] width 436 height 76
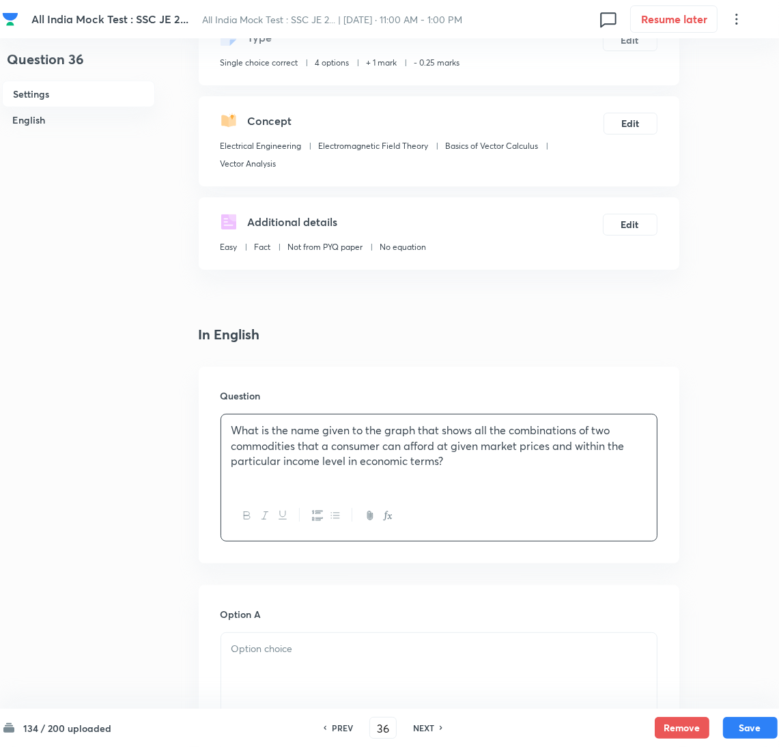
scroll to position [205, 0]
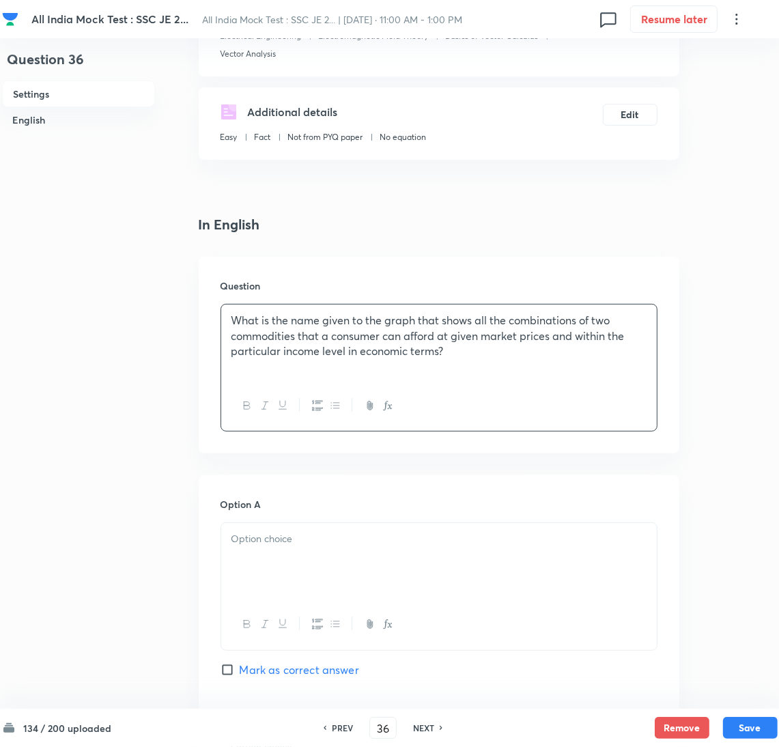
drag, startPoint x: 253, startPoint y: 582, endPoint x: 260, endPoint y: 580, distance: 7.1
click at [255, 582] on div at bounding box center [439, 561] width 436 height 76
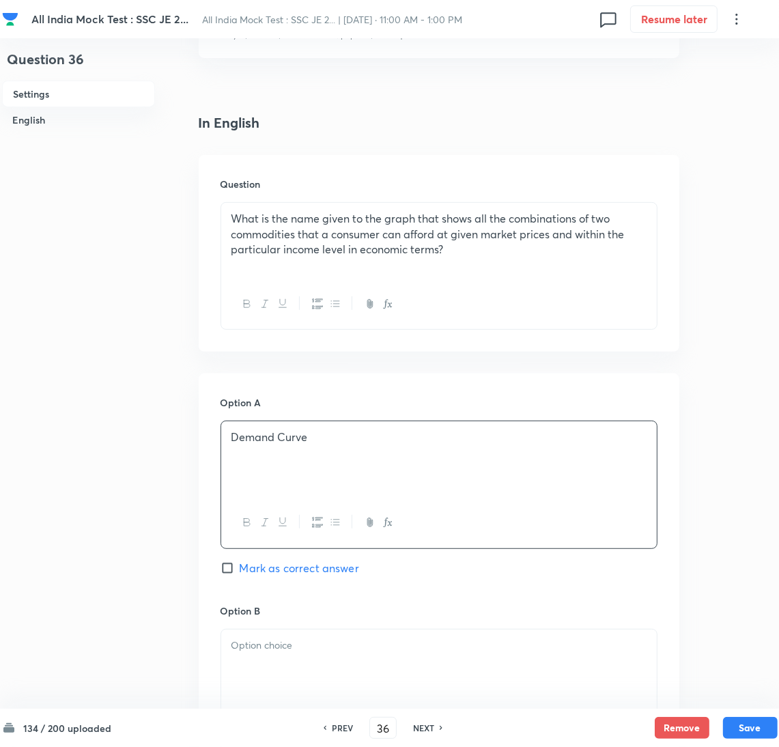
click at [289, 649] on p at bounding box center [438, 646] width 415 height 16
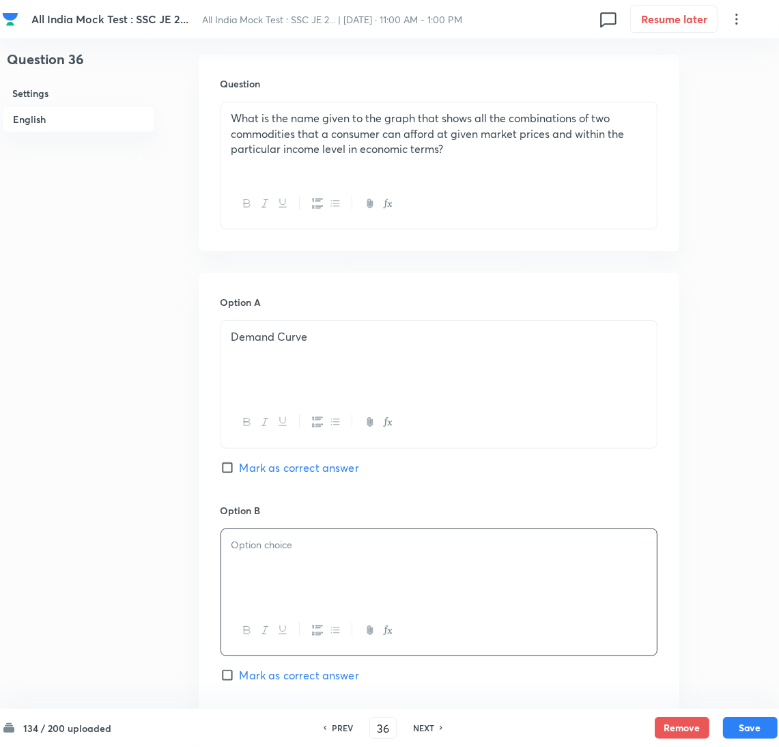
scroll to position [511, 0]
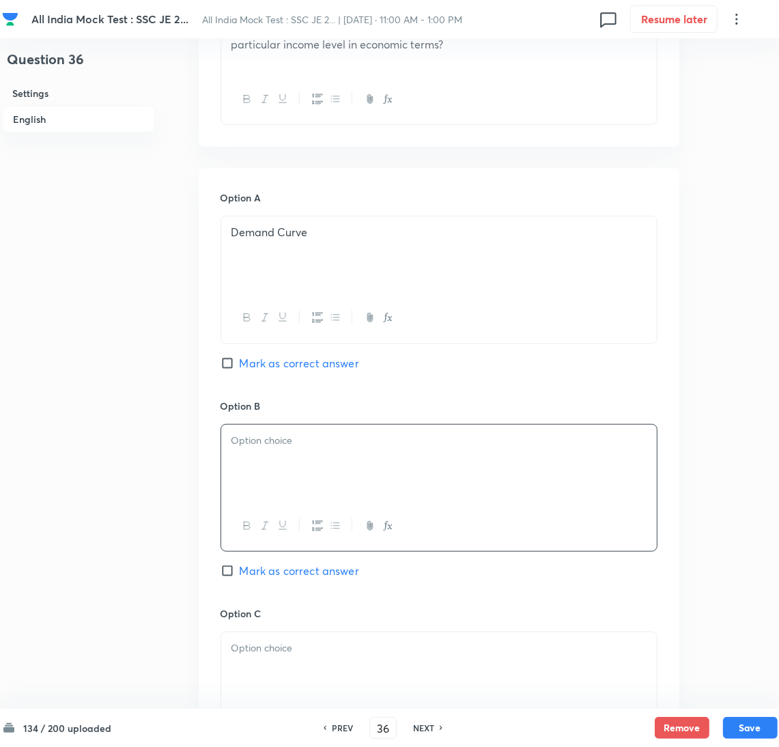
click at [268, 487] on div at bounding box center [439, 463] width 436 height 76
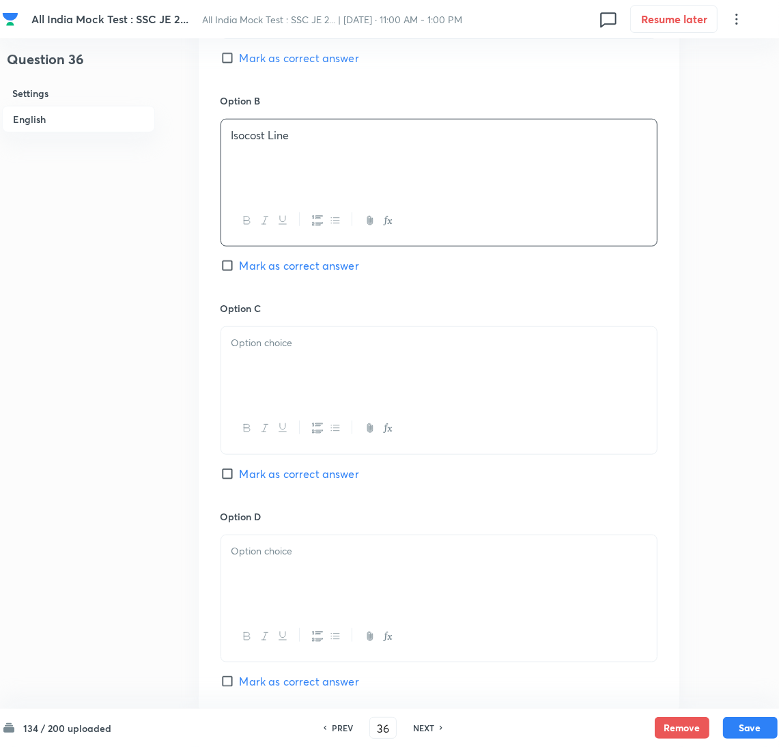
scroll to position [819, 0]
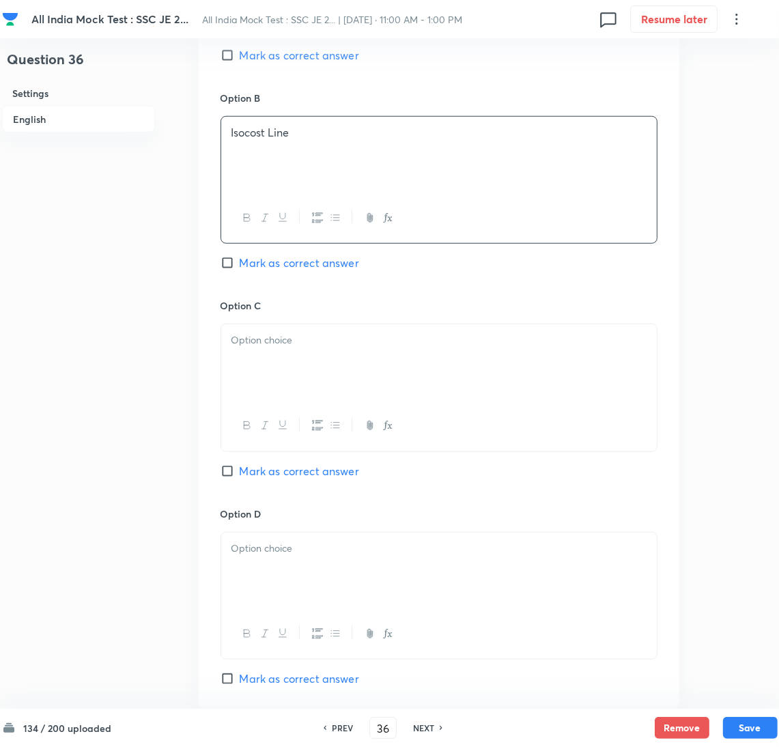
drag, startPoint x: 260, startPoint y: 377, endPoint x: 22, endPoint y: 376, distance: 238.3
click at [259, 376] on div at bounding box center [439, 362] width 436 height 76
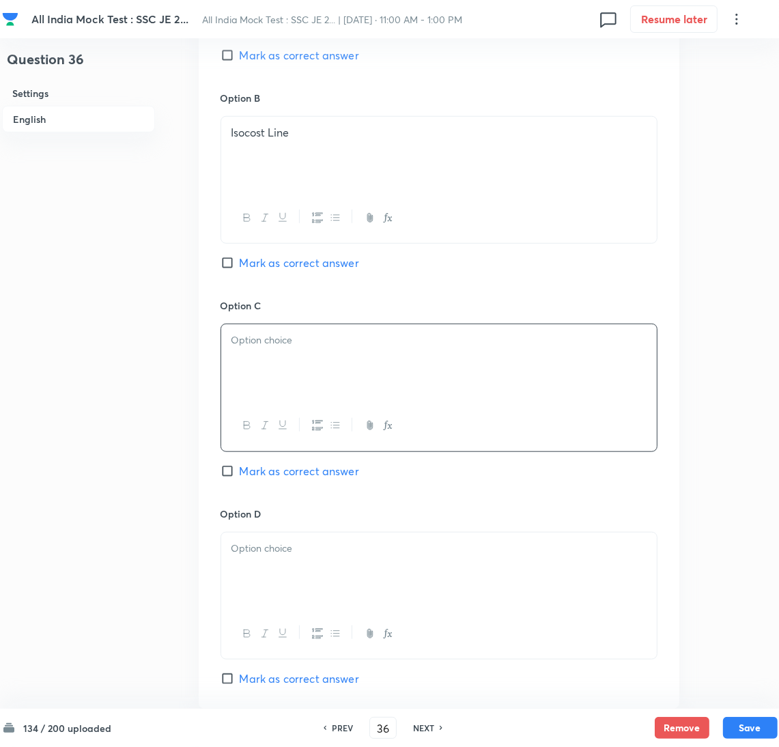
click at [305, 379] on div at bounding box center [439, 362] width 436 height 76
click at [265, 556] on p at bounding box center [438, 549] width 415 height 16
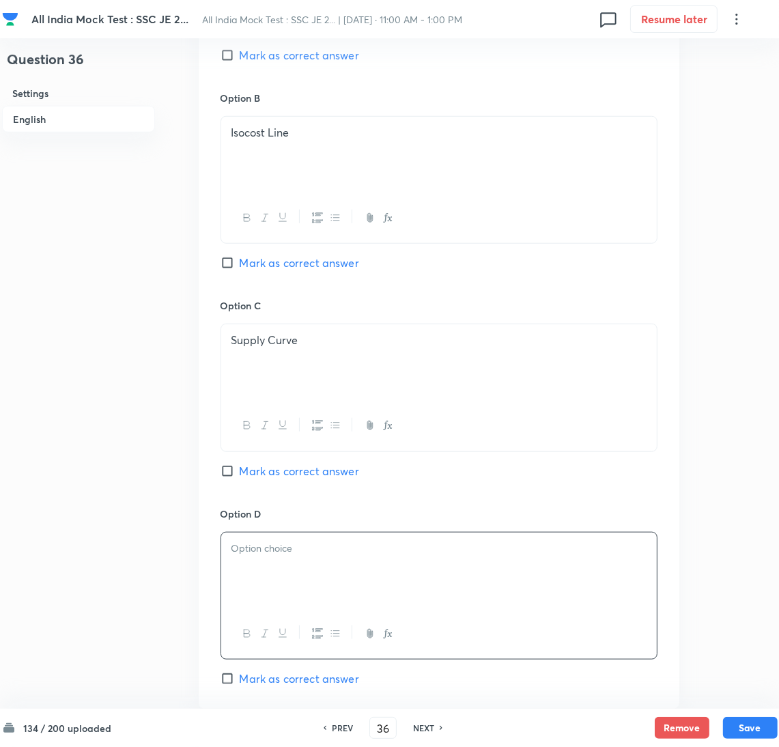
drag, startPoint x: 268, startPoint y: 573, endPoint x: 284, endPoint y: 571, distance: 16.4
click at [268, 574] on div at bounding box center [439, 571] width 436 height 76
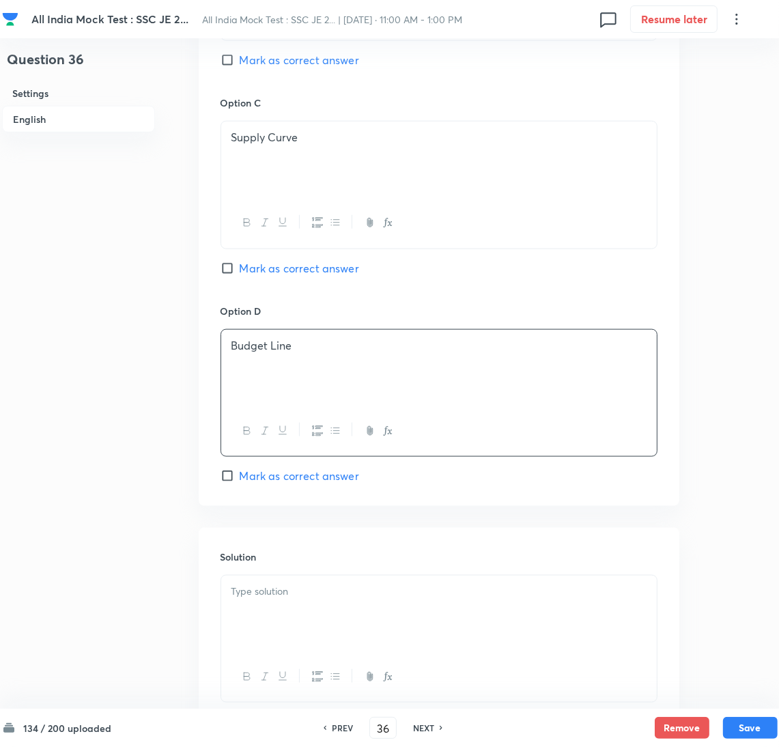
scroll to position [1023, 0]
drag, startPoint x: 253, startPoint y: 473, endPoint x: 292, endPoint y: 562, distance: 97.2
click at [253, 472] on span "Mark as correct answer" at bounding box center [299, 474] width 119 height 16
click at [240, 472] on input "Mark as correct answer" at bounding box center [230, 475] width 19 height 14
checkbox input "true"
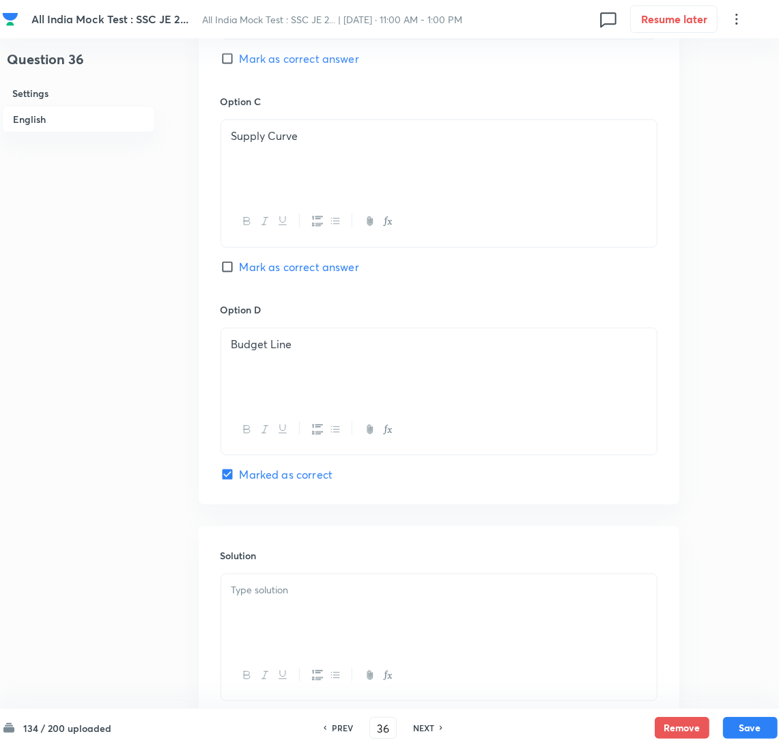
click at [296, 614] on div at bounding box center [439, 612] width 436 height 76
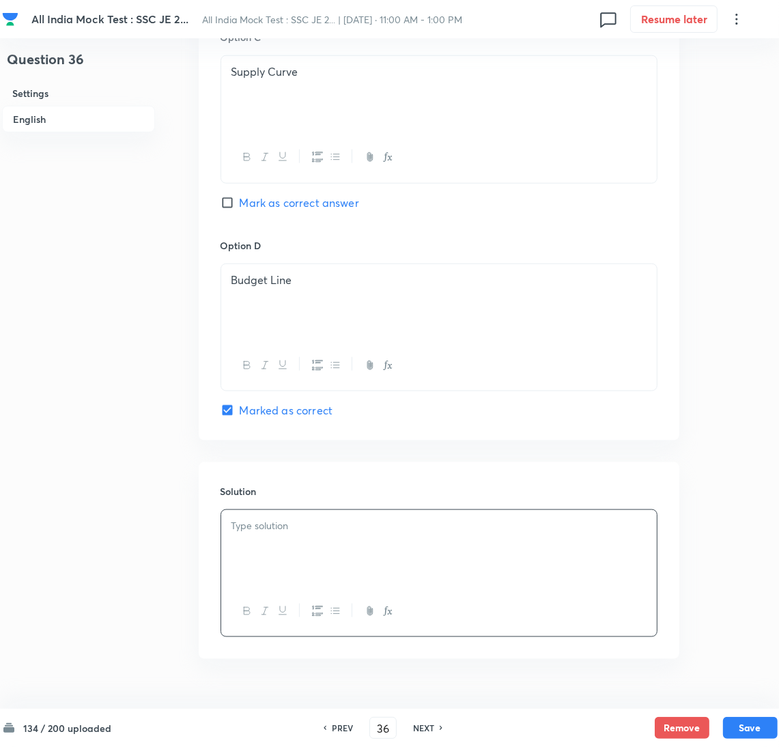
scroll to position [1123, 0]
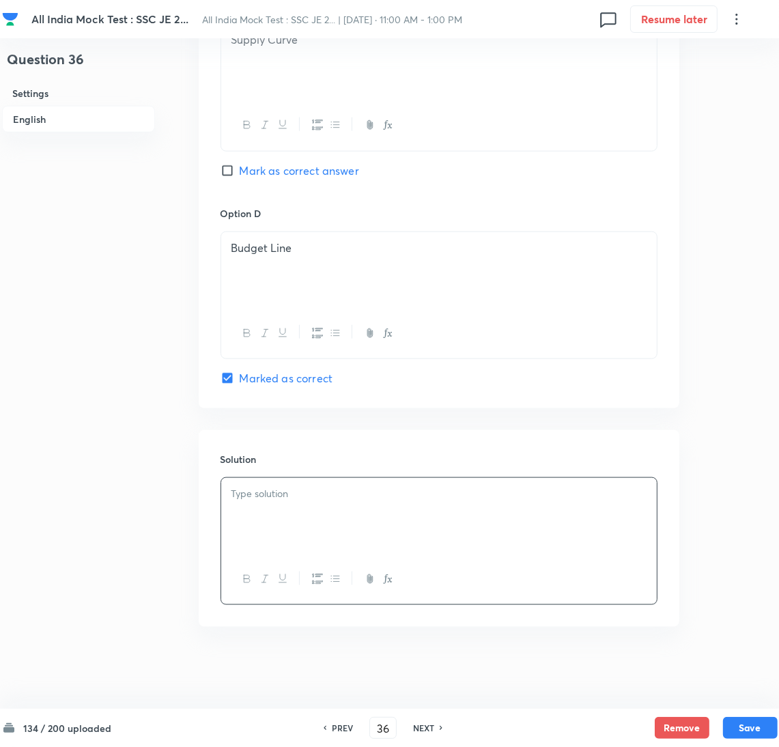
click at [379, 530] on div at bounding box center [439, 516] width 436 height 76
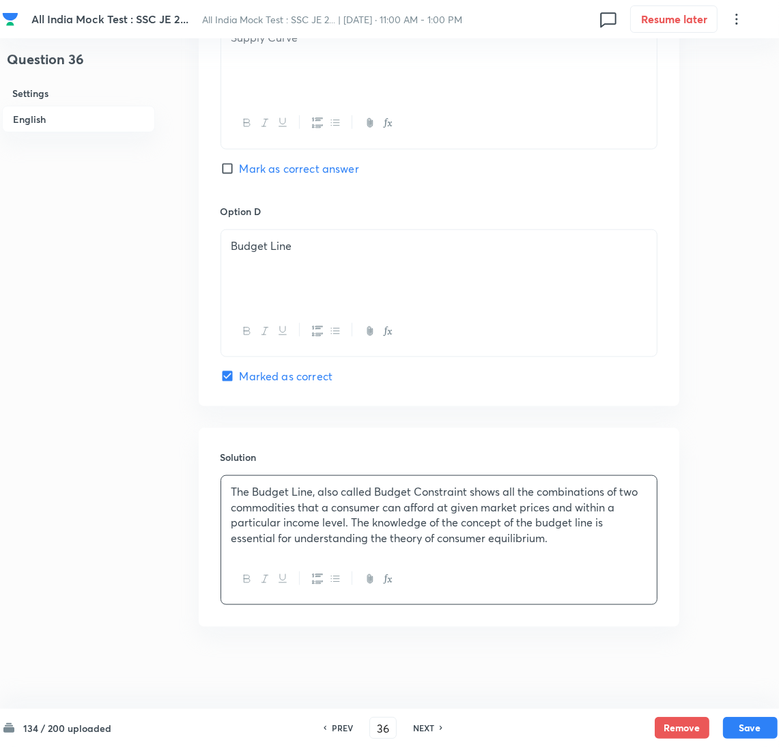
scroll to position [1125, 0]
click at [732, 722] on button "Save" at bounding box center [750, 727] width 55 height 22
type input "37"
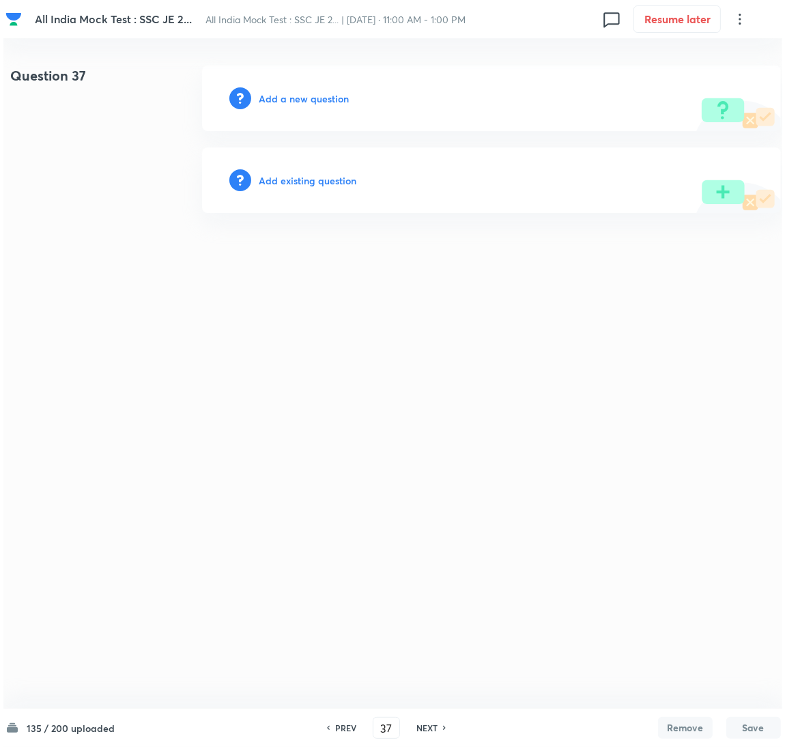
scroll to position [0, 0]
click at [277, 104] on h6 "Add a new question" at bounding box center [304, 98] width 90 height 14
click at [287, 100] on h6 "Choose a question type" at bounding box center [311, 98] width 105 height 14
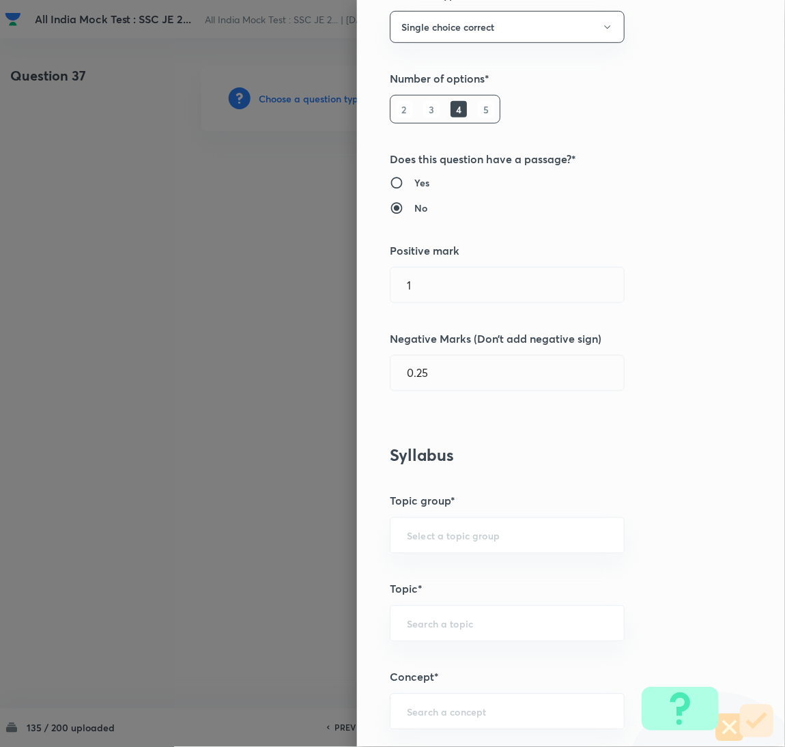
scroll to position [410, 0]
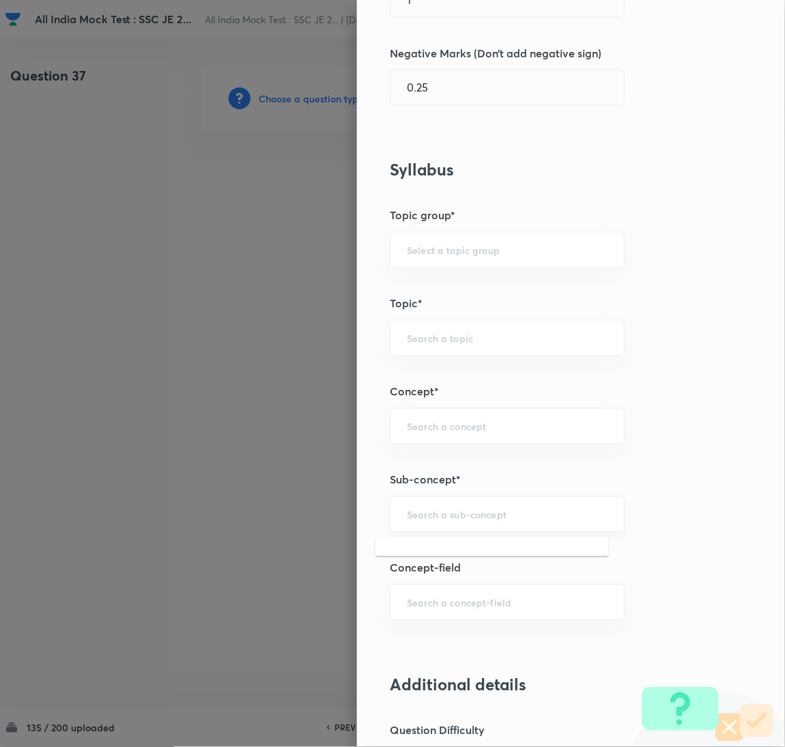
click at [460, 518] on input "text" at bounding box center [507, 514] width 201 height 13
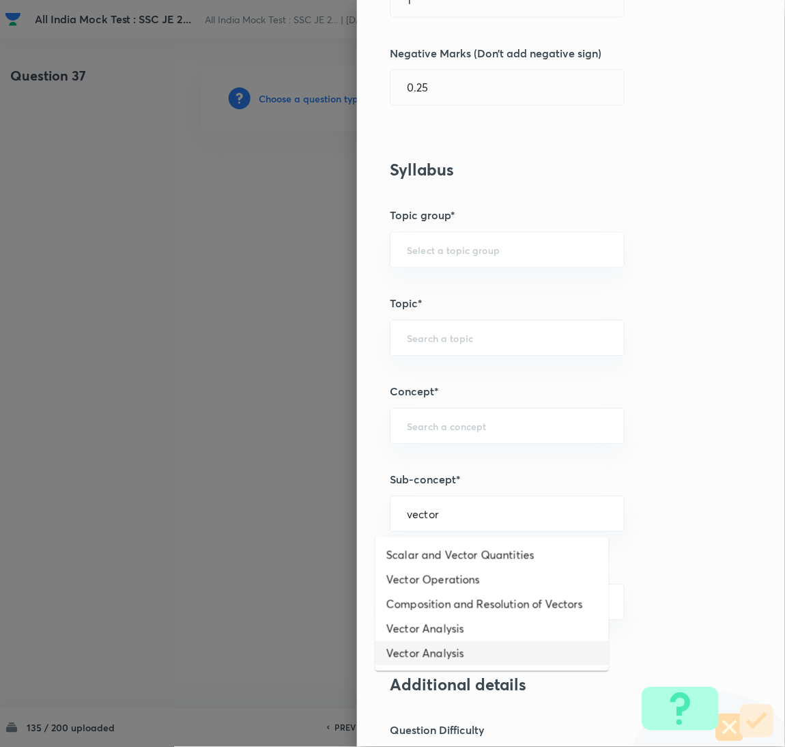
click at [432, 641] on li "Vector Analysis" at bounding box center [493, 653] width 234 height 25
type input "Vector Analysis"
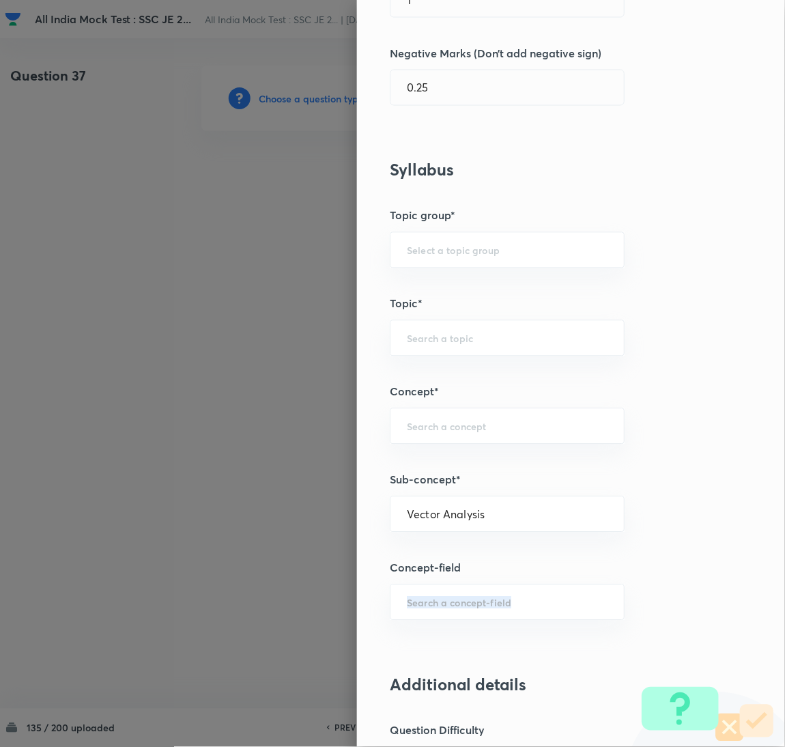
click at [432, 642] on div "Question settings Question type* Single choice correct Number of options* 2 3 4…" at bounding box center [571, 373] width 428 height 747
type input "Electronics & Communication"
type input "Electromagnetic Field Theory"
type input "Basics of Vector Calculus"
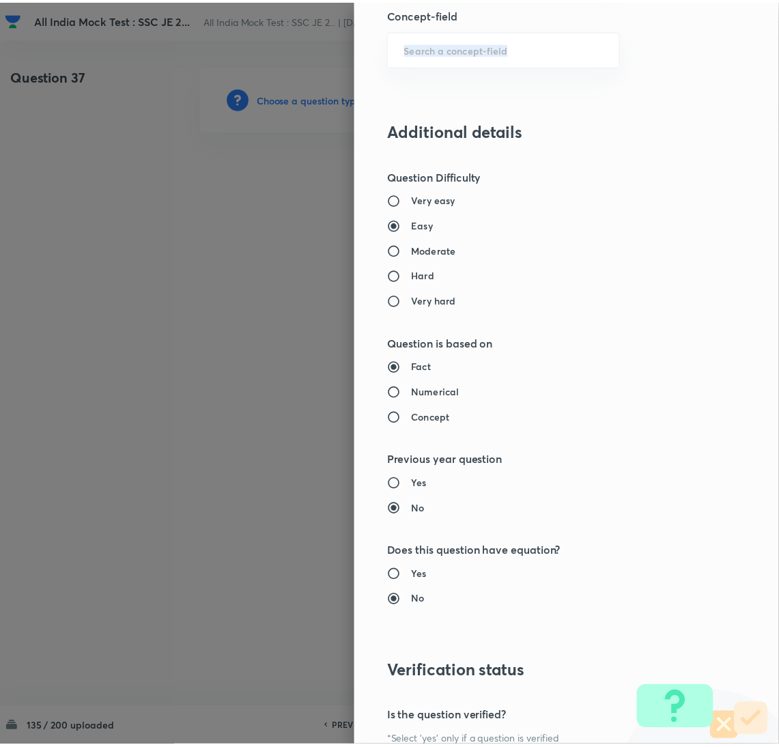
scroll to position [1116, 0]
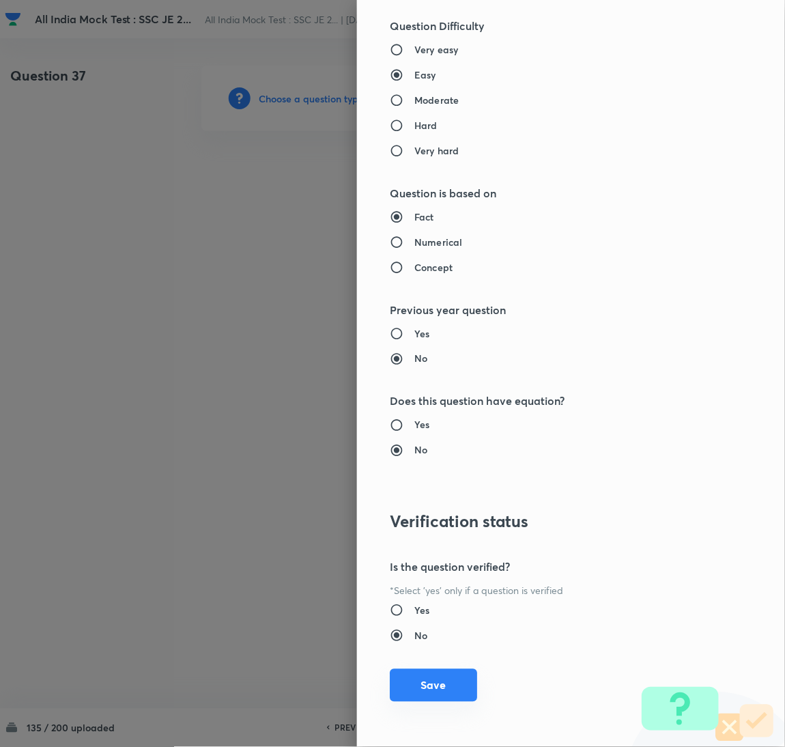
click at [427, 681] on button "Save" at bounding box center [433, 685] width 87 height 33
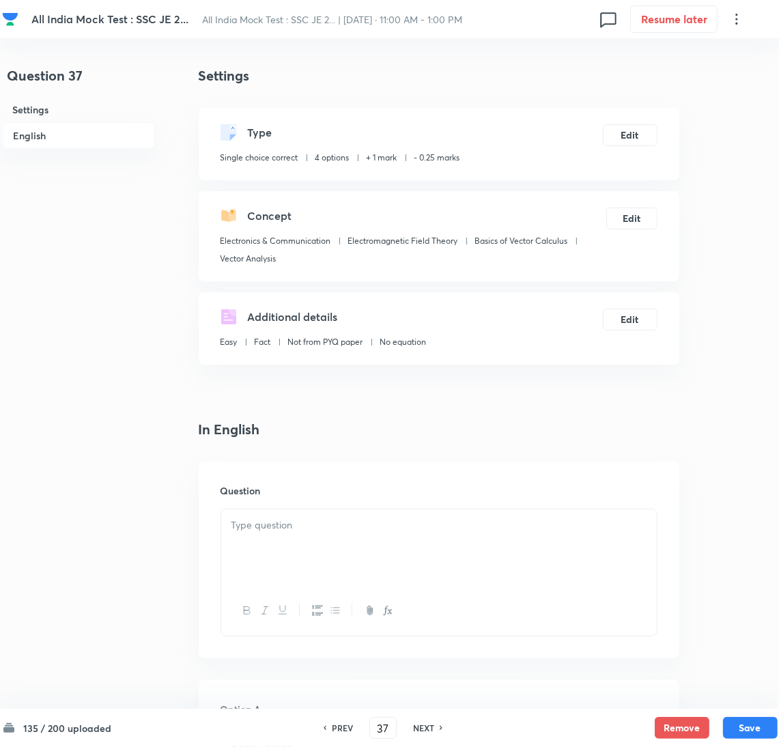
click at [346, 537] on div at bounding box center [439, 547] width 436 height 76
click at [269, 555] on div at bounding box center [439, 547] width 436 height 76
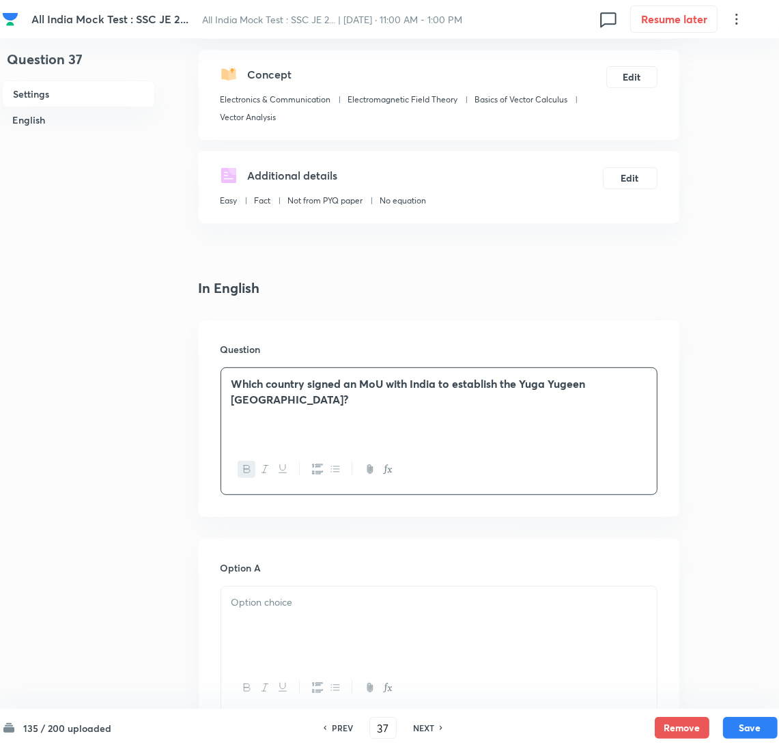
scroll to position [307, 0]
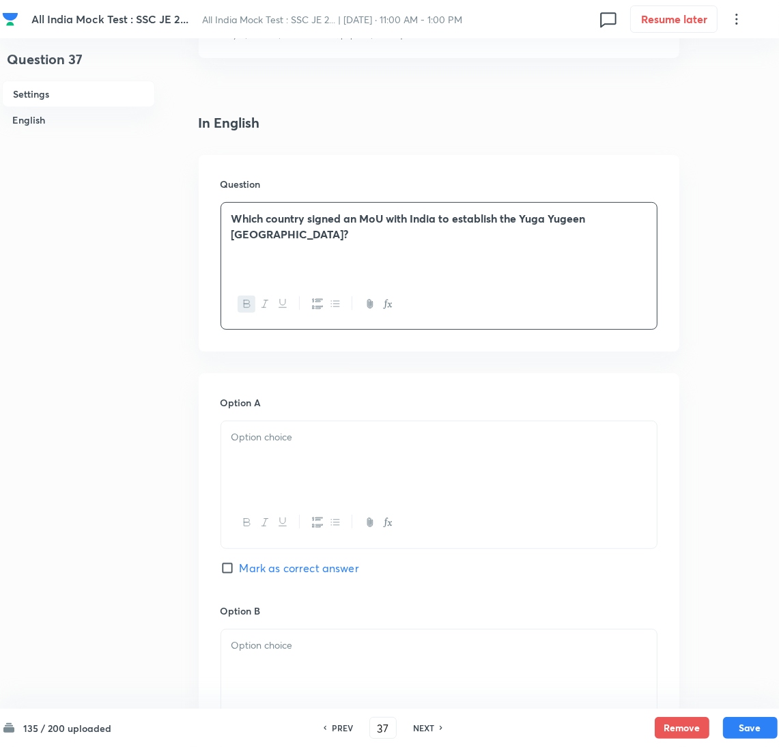
drag, startPoint x: 270, startPoint y: 456, endPoint x: 29, endPoint y: 499, distance: 244.2
click at [270, 455] on div at bounding box center [439, 459] width 436 height 76
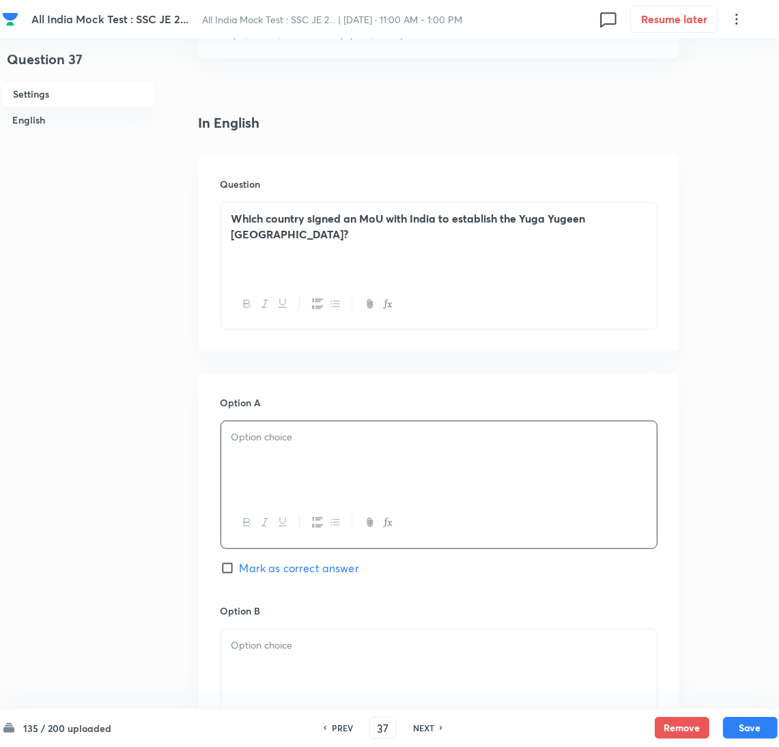
click at [305, 444] on p at bounding box center [438, 437] width 415 height 16
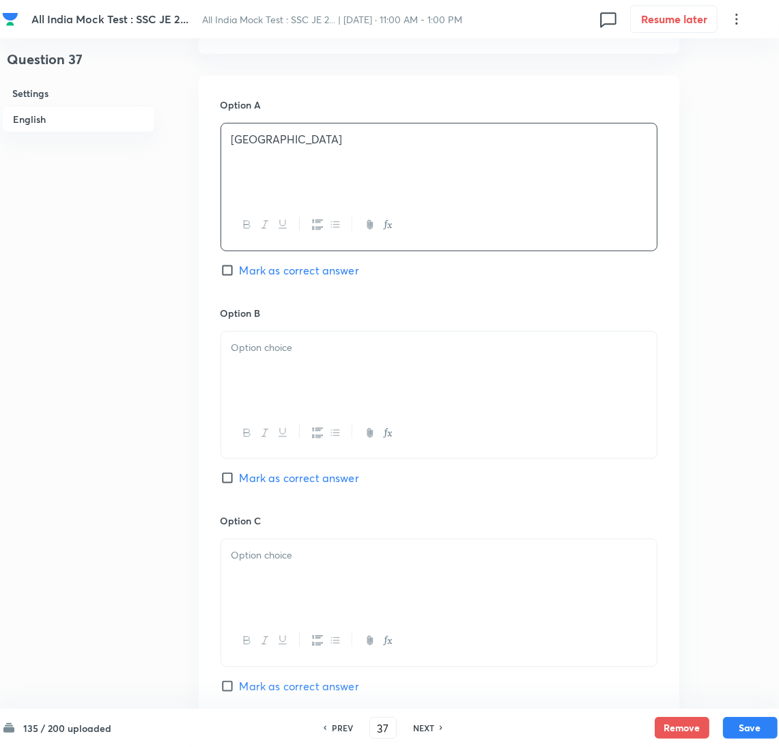
scroll to position [614, 0]
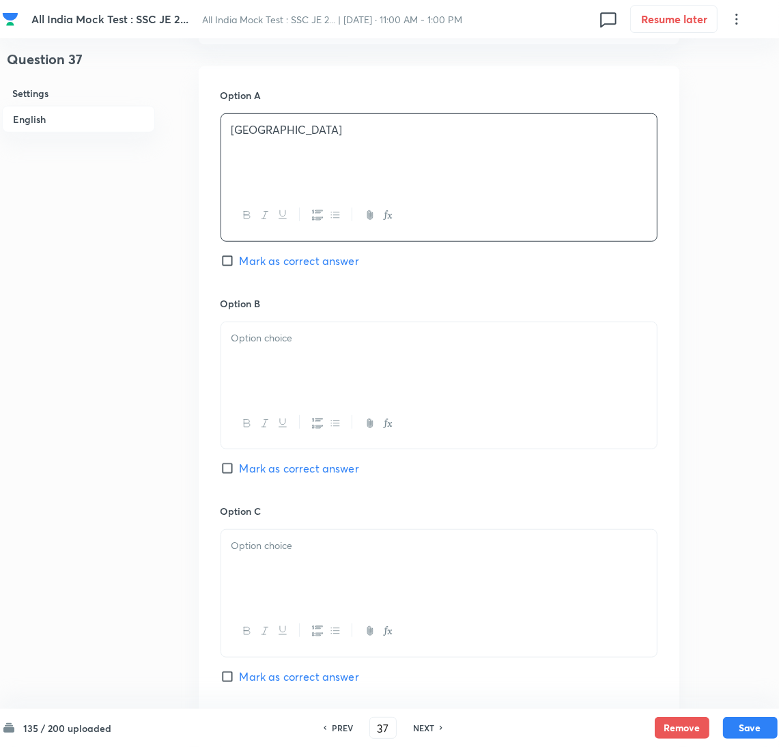
drag, startPoint x: 274, startPoint y: 346, endPoint x: 52, endPoint y: 390, distance: 226.2
click at [272, 345] on div at bounding box center [439, 360] width 436 height 76
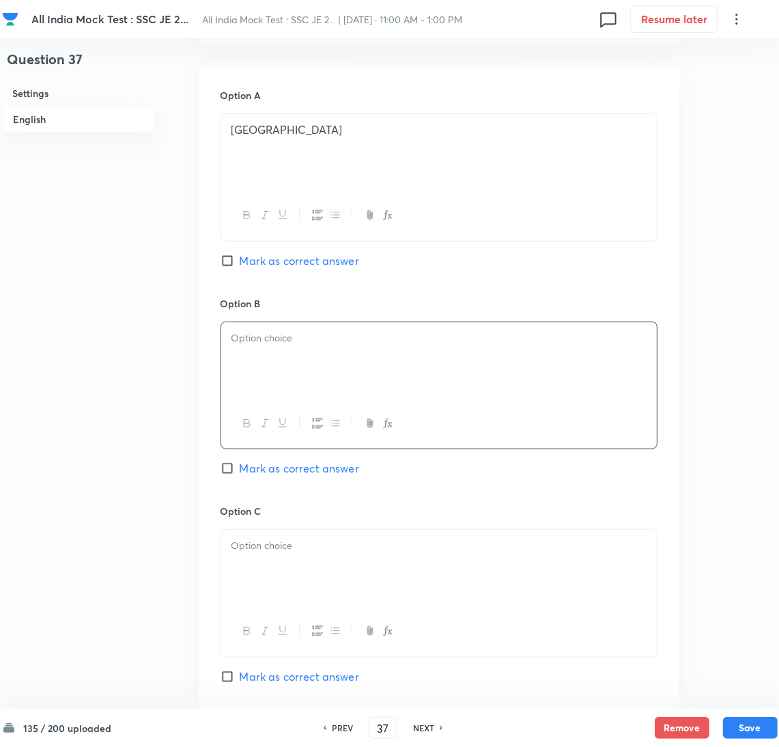
click at [268, 366] on div at bounding box center [439, 360] width 436 height 76
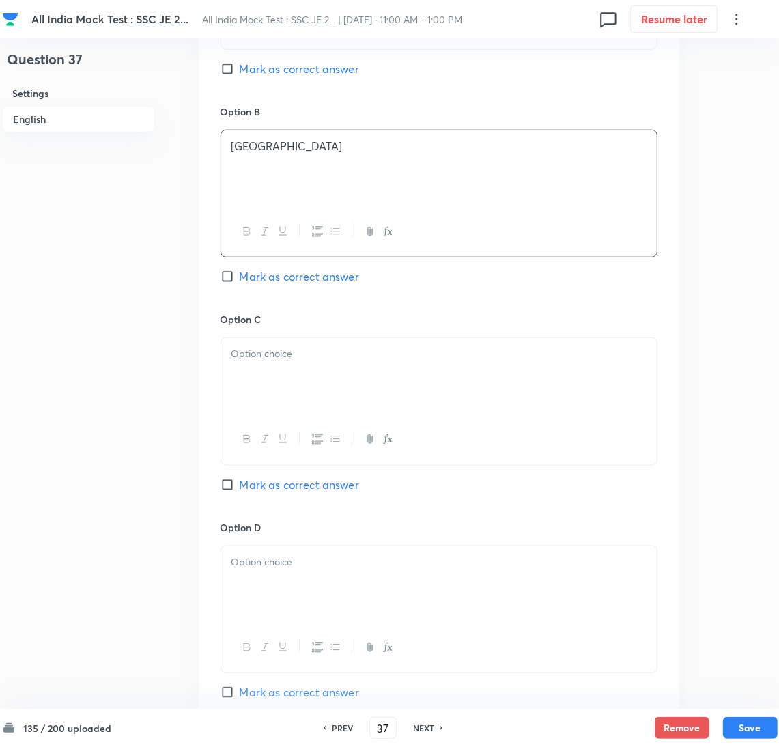
scroll to position [819, 0]
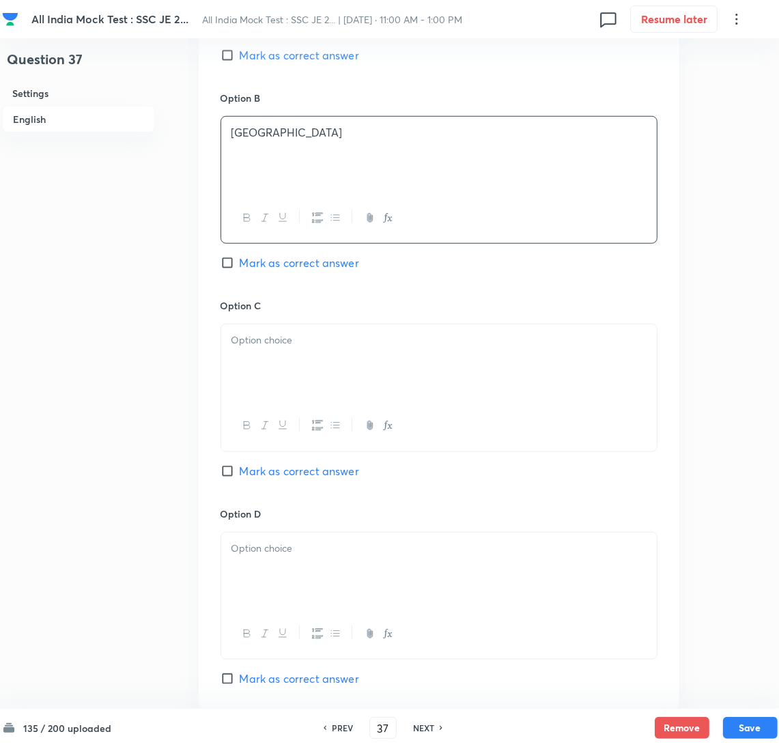
click at [259, 375] on div at bounding box center [439, 362] width 436 height 76
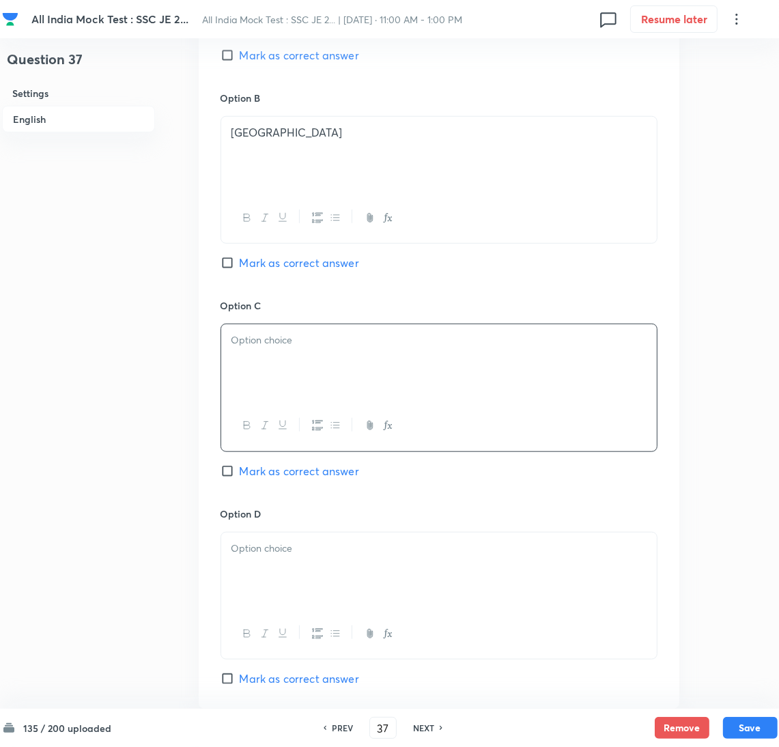
click at [259, 362] on div at bounding box center [439, 362] width 436 height 76
drag, startPoint x: 269, startPoint y: 569, endPoint x: 8, endPoint y: 533, distance: 263.9
click at [267, 569] on div at bounding box center [439, 571] width 436 height 76
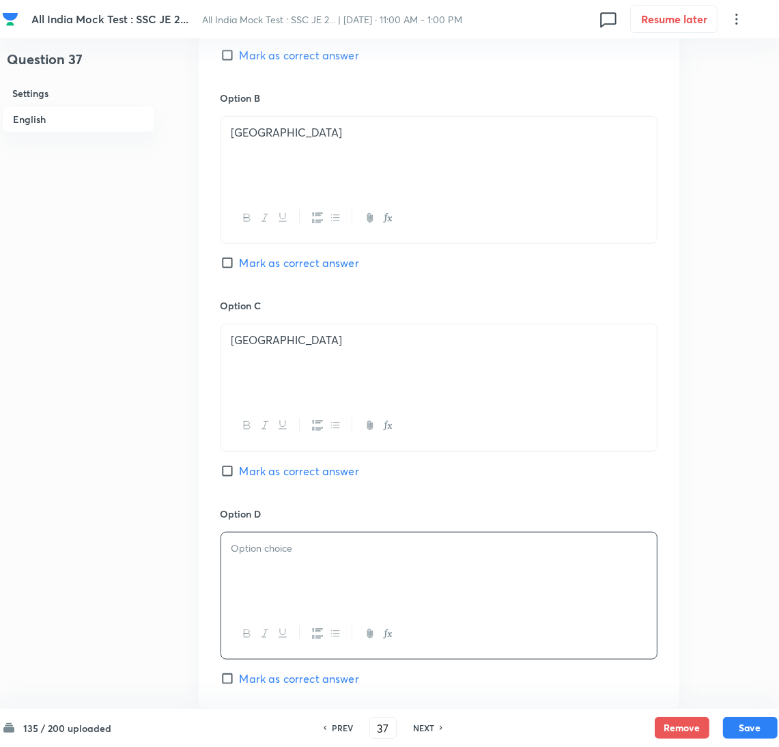
click at [280, 578] on div at bounding box center [439, 571] width 436 height 76
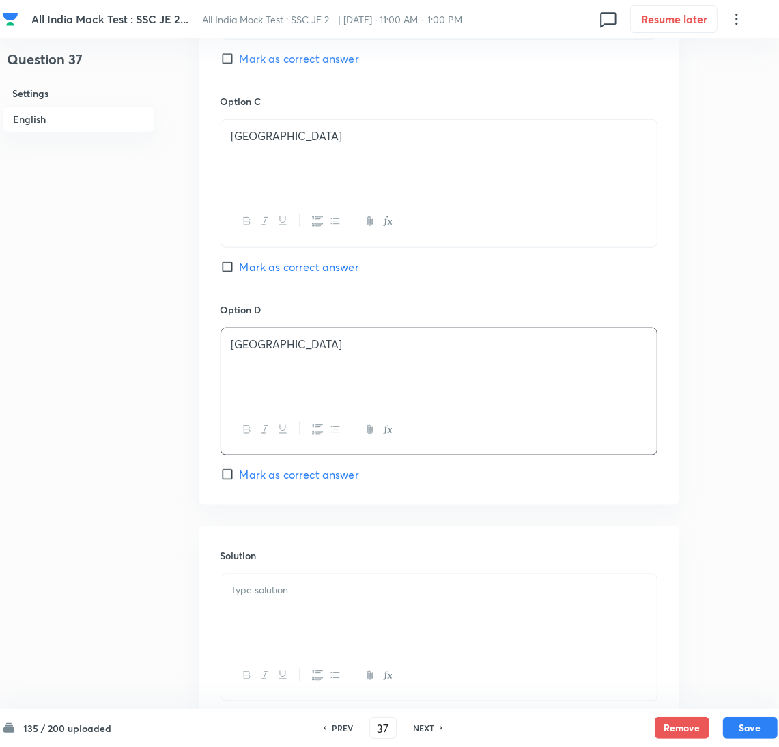
click at [244, 268] on span "Mark as correct answer" at bounding box center [299, 267] width 119 height 16
click at [240, 268] on input "Mark as correct answer" at bounding box center [230, 267] width 19 height 14
checkbox input "true"
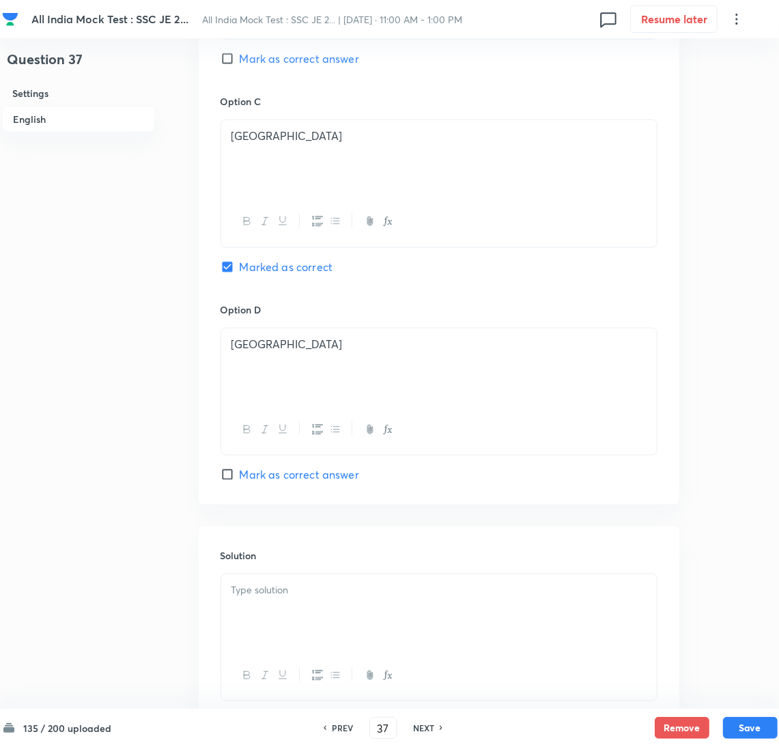
click at [256, 603] on div at bounding box center [439, 612] width 436 height 76
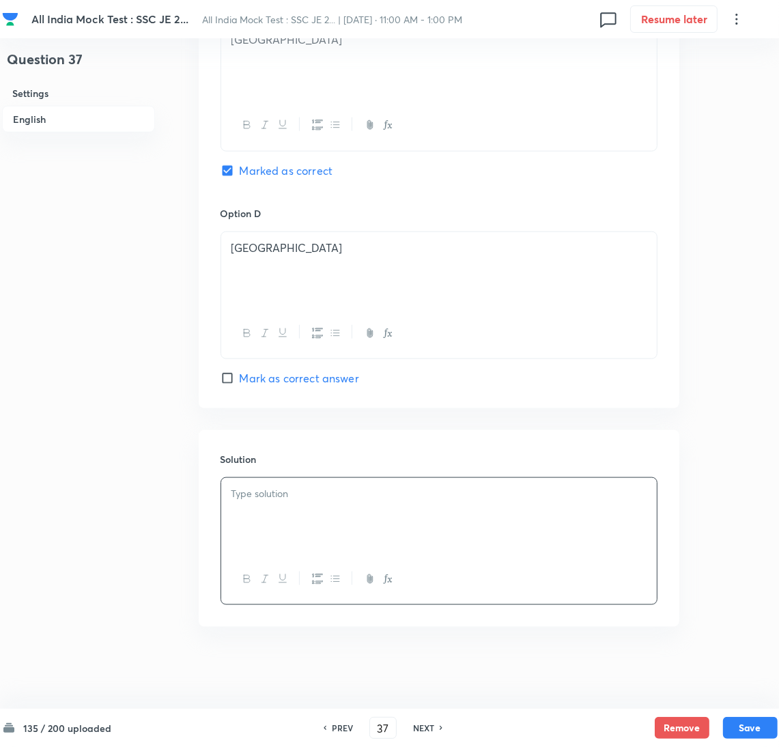
scroll to position [1123, 0]
click at [297, 515] on div at bounding box center [439, 516] width 436 height 76
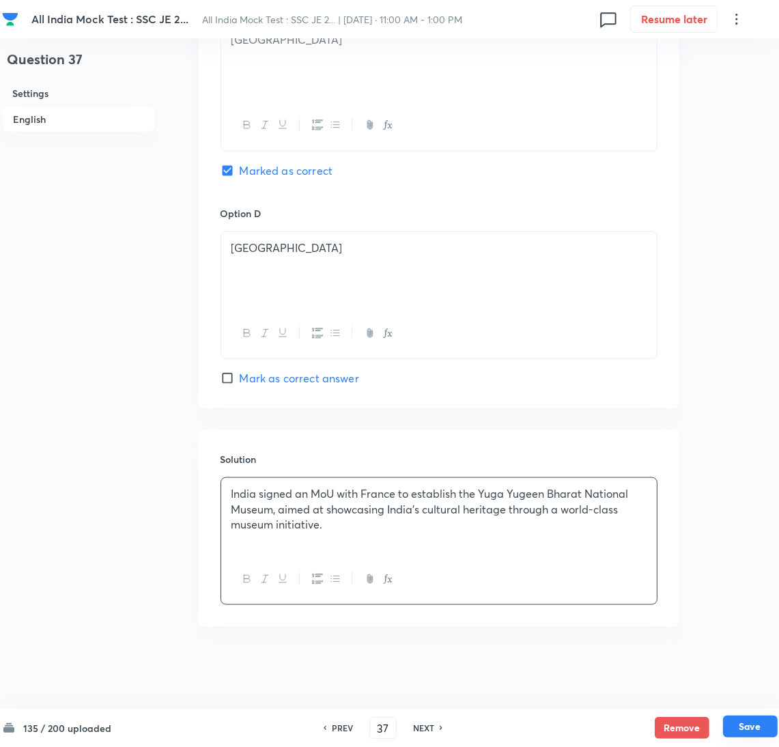
click at [756, 722] on button "Save" at bounding box center [750, 727] width 55 height 22
type input "38"
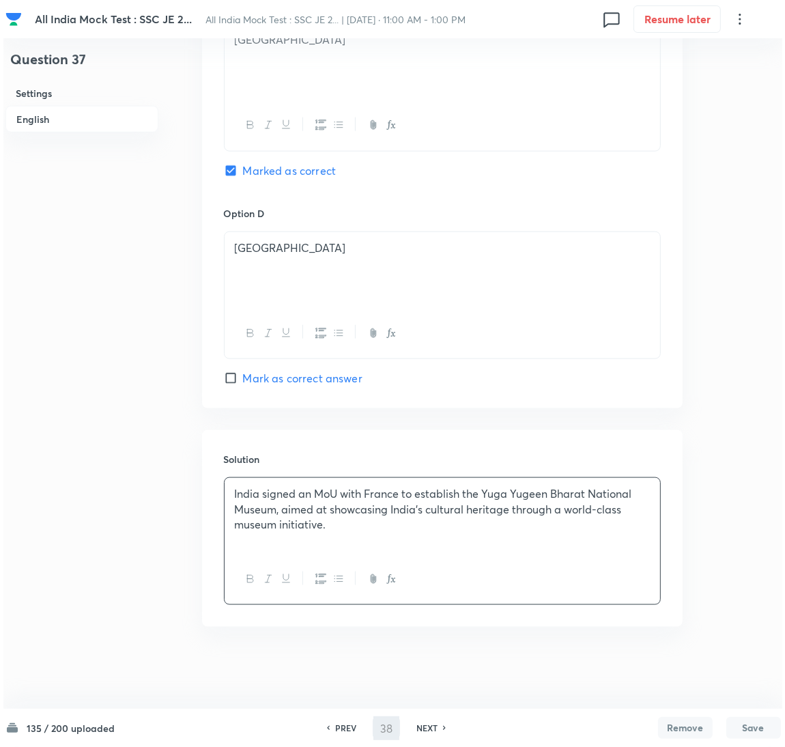
scroll to position [0, 0]
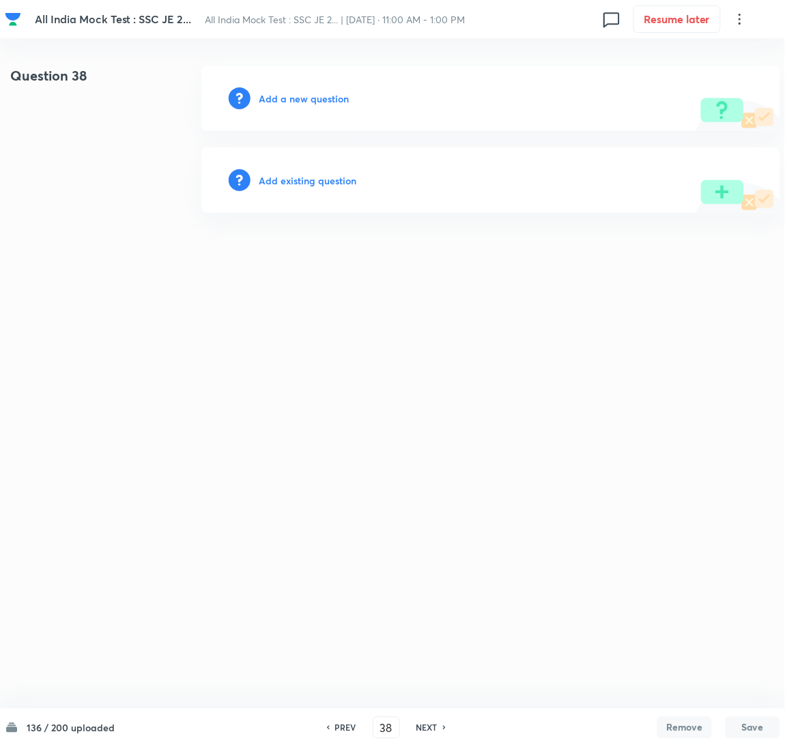
click at [274, 103] on h6 "Add a new question" at bounding box center [304, 98] width 90 height 14
click at [278, 102] on h6 "Choose a question type" at bounding box center [311, 98] width 105 height 14
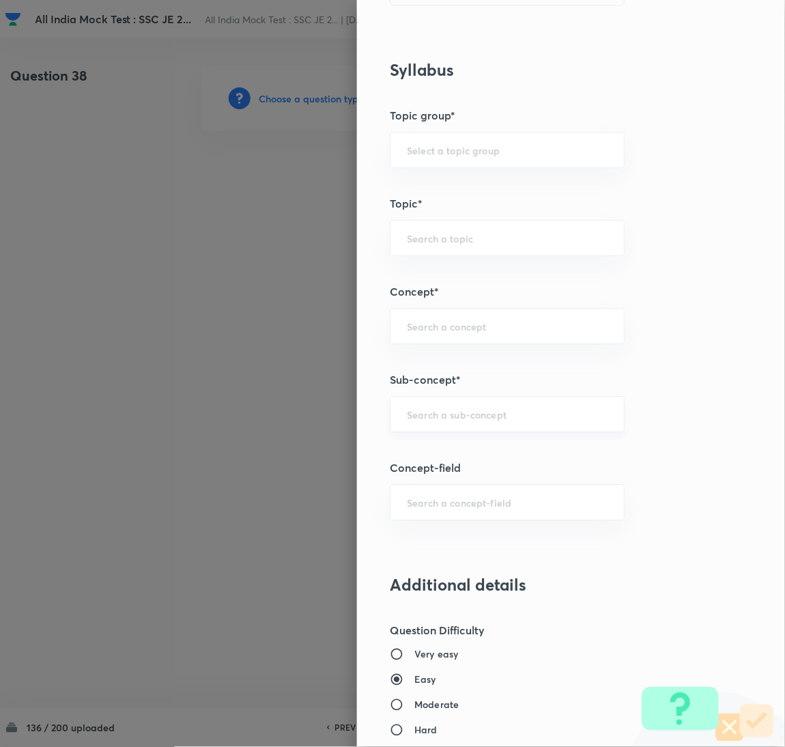
scroll to position [511, 0]
click at [431, 416] on input "text" at bounding box center [507, 412] width 201 height 13
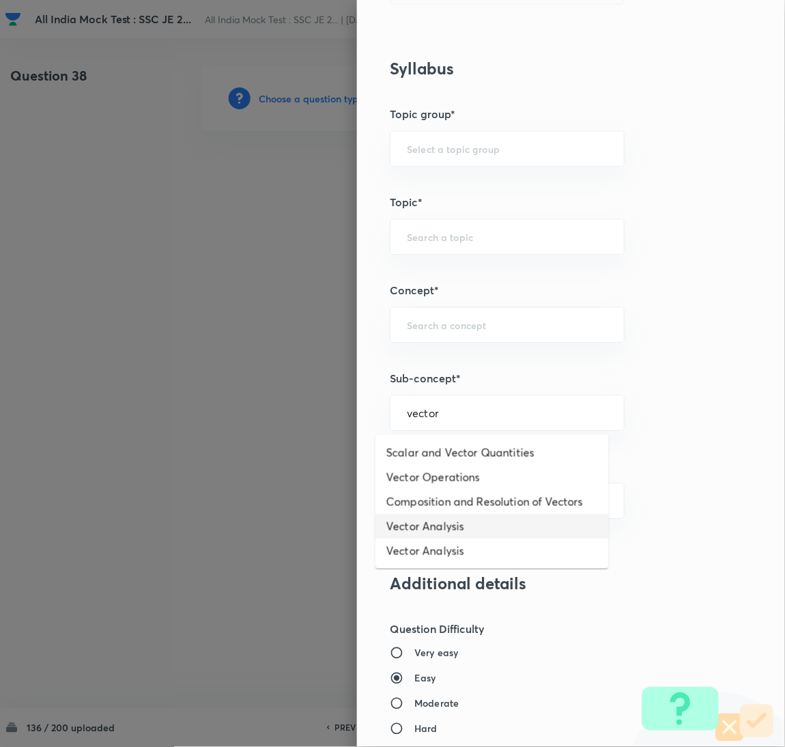
click at [440, 531] on li "Vector Analysis" at bounding box center [493, 526] width 234 height 25
type input "Vector Analysis"
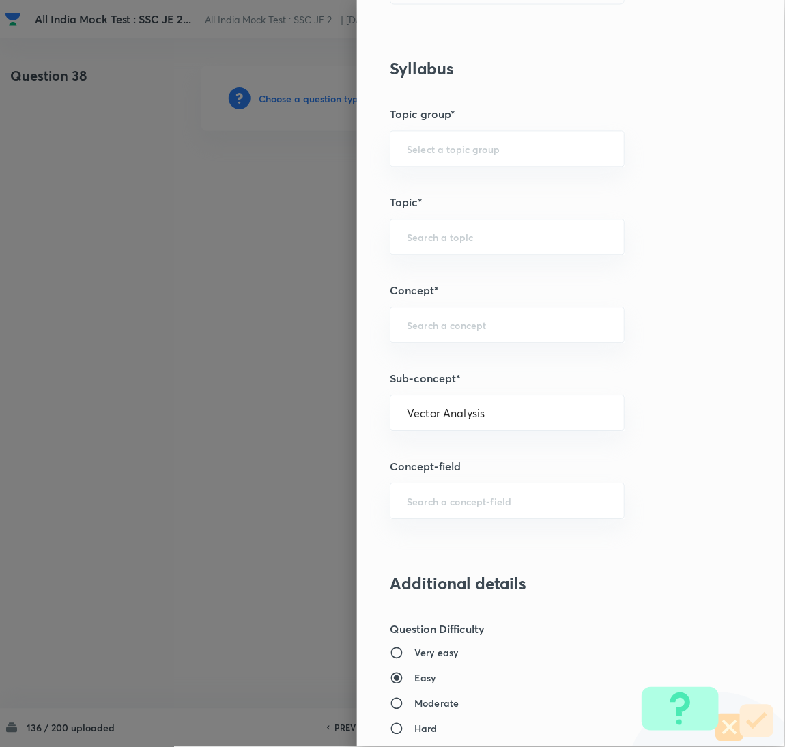
type input "Electrical Engineering"
type input "Electromagnetic Field Theory"
type input "Basics of Vector Calculus"
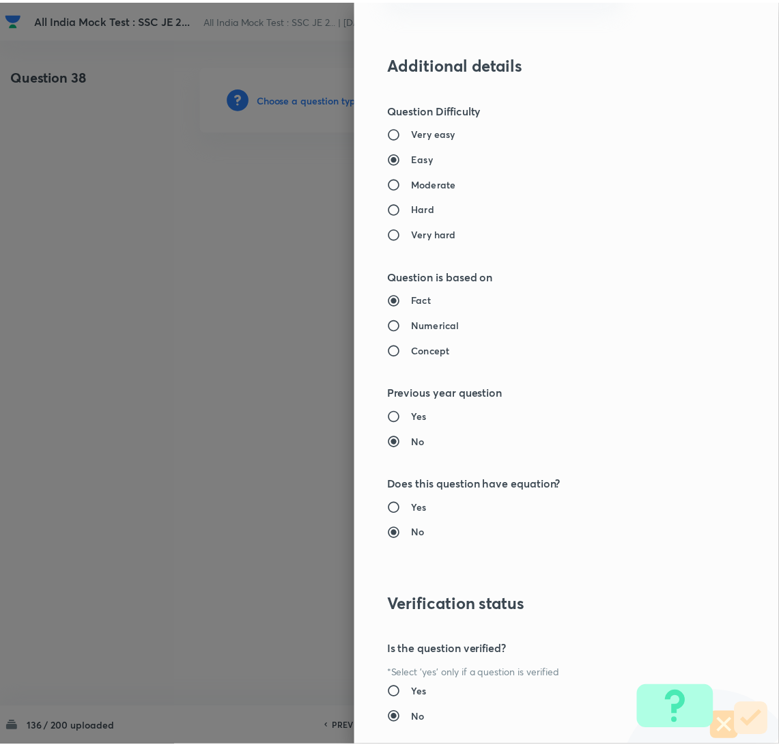
scroll to position [1116, 0]
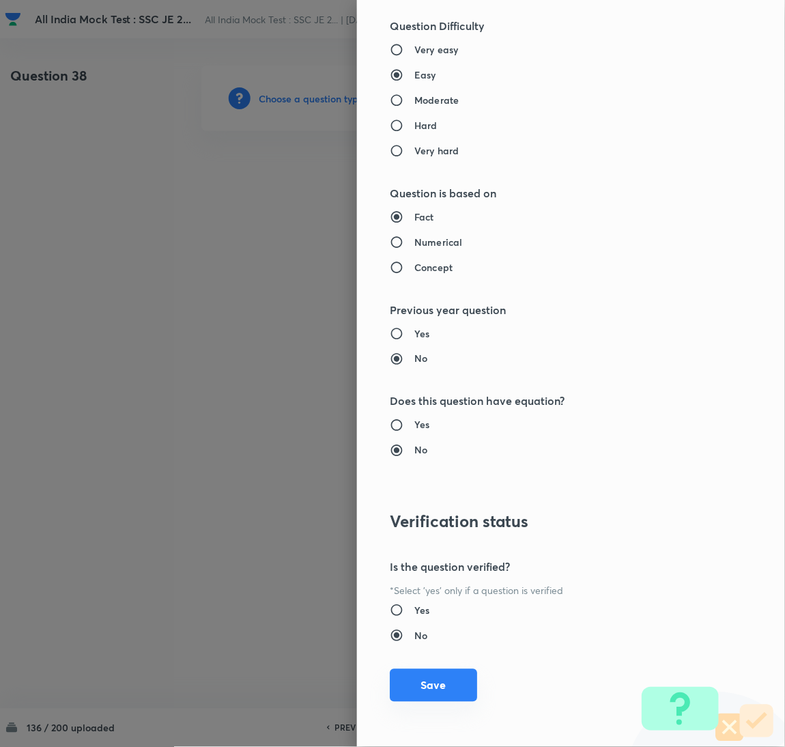
drag, startPoint x: 421, startPoint y: 692, endPoint x: 419, endPoint y: 680, distance: 12.5
click at [421, 693] on button "Save" at bounding box center [433, 685] width 87 height 33
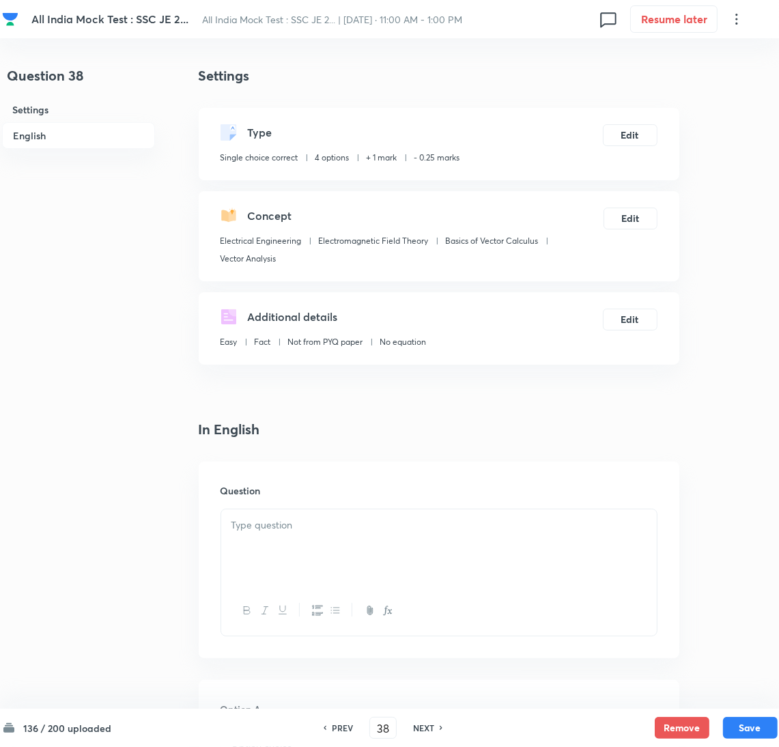
click at [329, 559] on div at bounding box center [439, 547] width 436 height 76
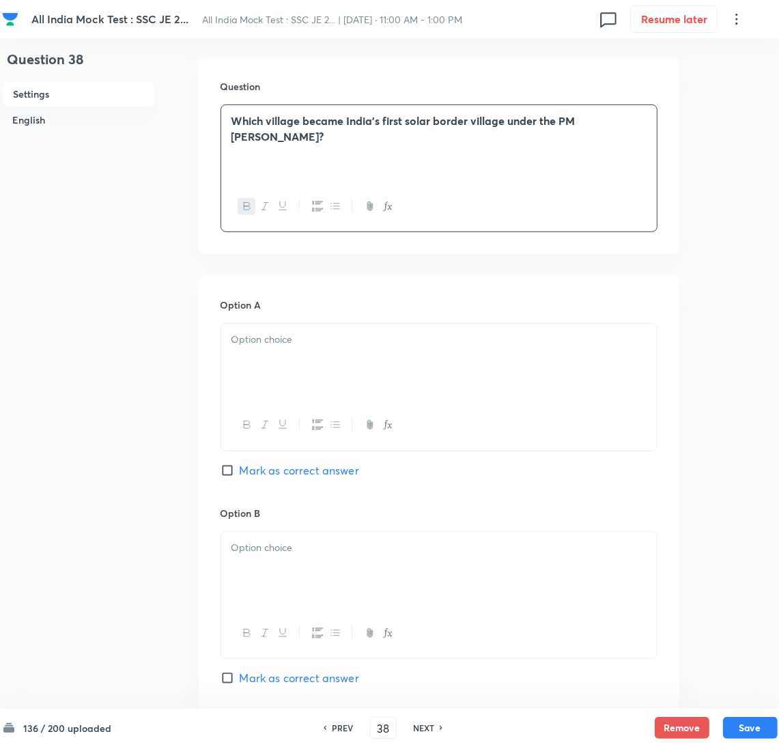
scroll to position [410, 0]
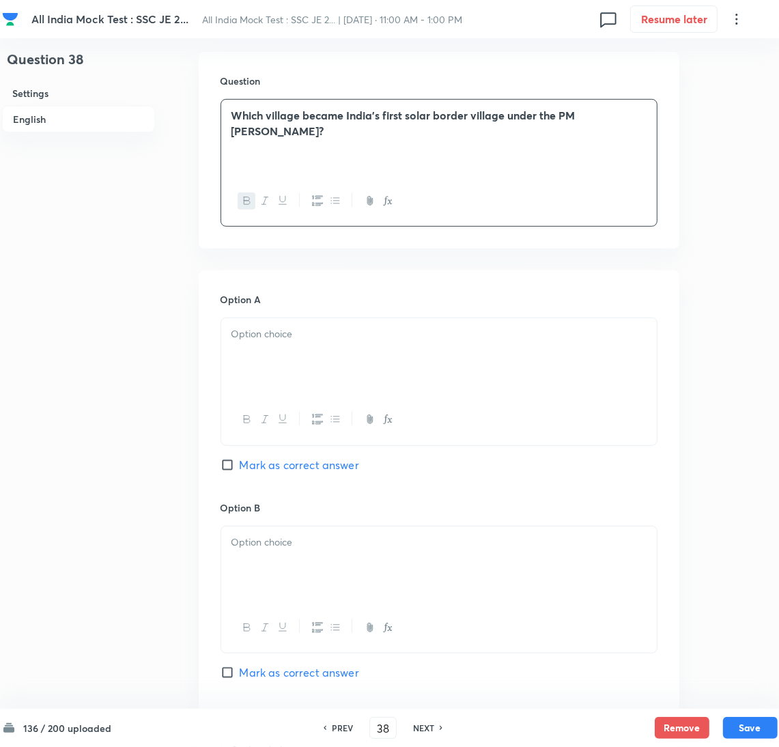
drag, startPoint x: 268, startPoint y: 365, endPoint x: 244, endPoint y: 375, distance: 26.4
click at [255, 371] on div at bounding box center [439, 356] width 436 height 76
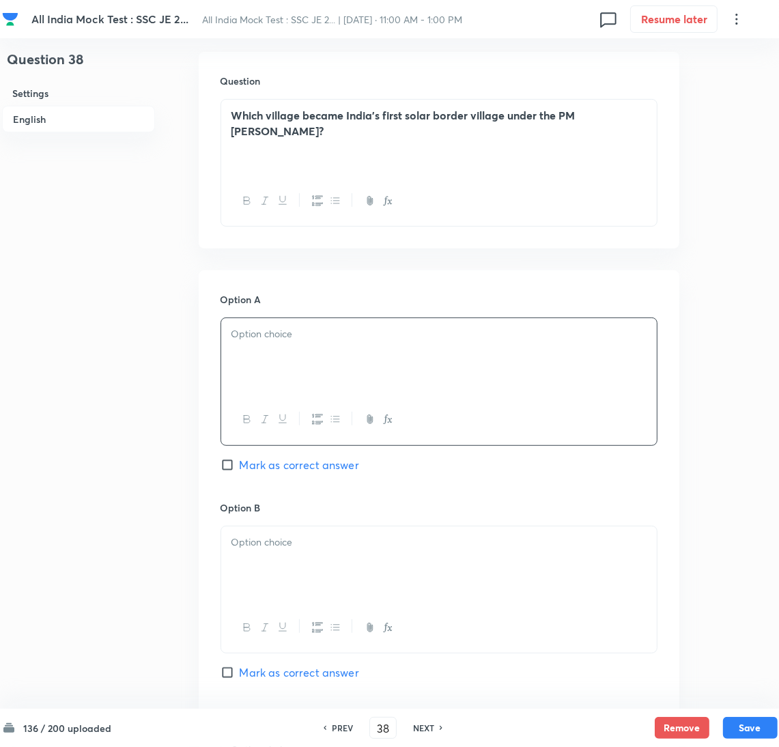
click at [314, 364] on div at bounding box center [439, 356] width 436 height 76
drag, startPoint x: 276, startPoint y: 574, endPoint x: 18, endPoint y: 574, distance: 258.1
click at [275, 574] on div at bounding box center [439, 564] width 436 height 76
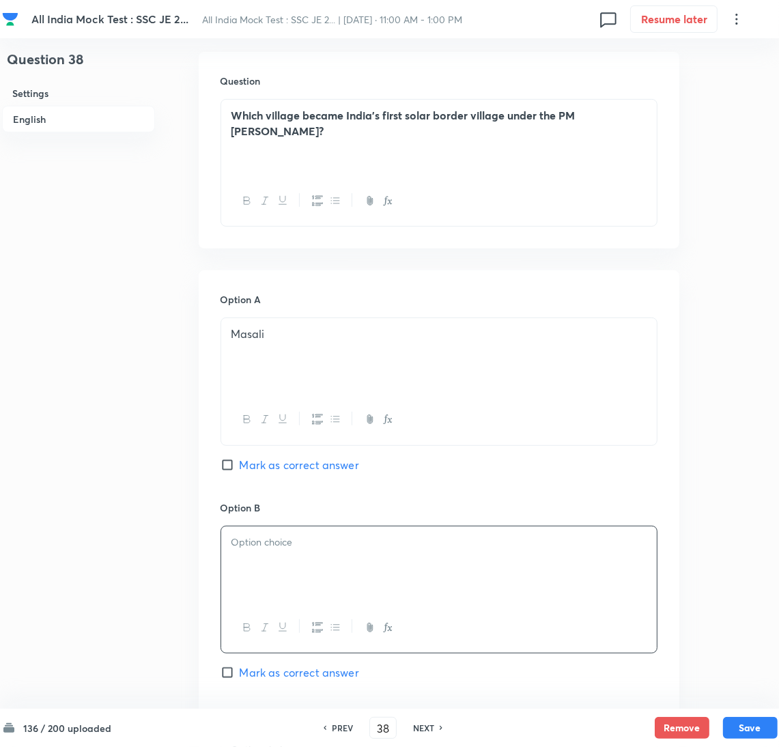
click at [270, 547] on p at bounding box center [438, 543] width 415 height 16
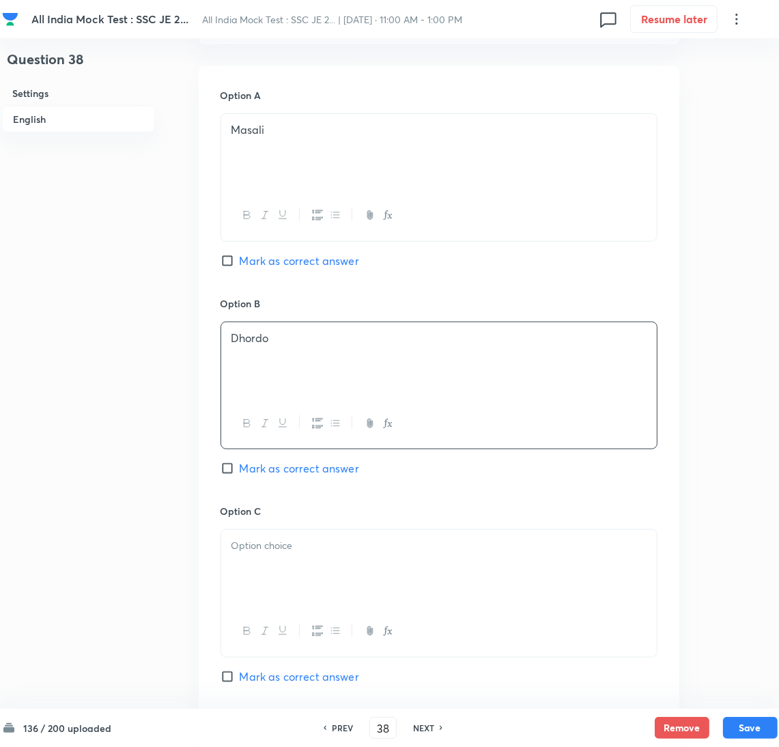
click at [257, 563] on div at bounding box center [439, 568] width 436 height 76
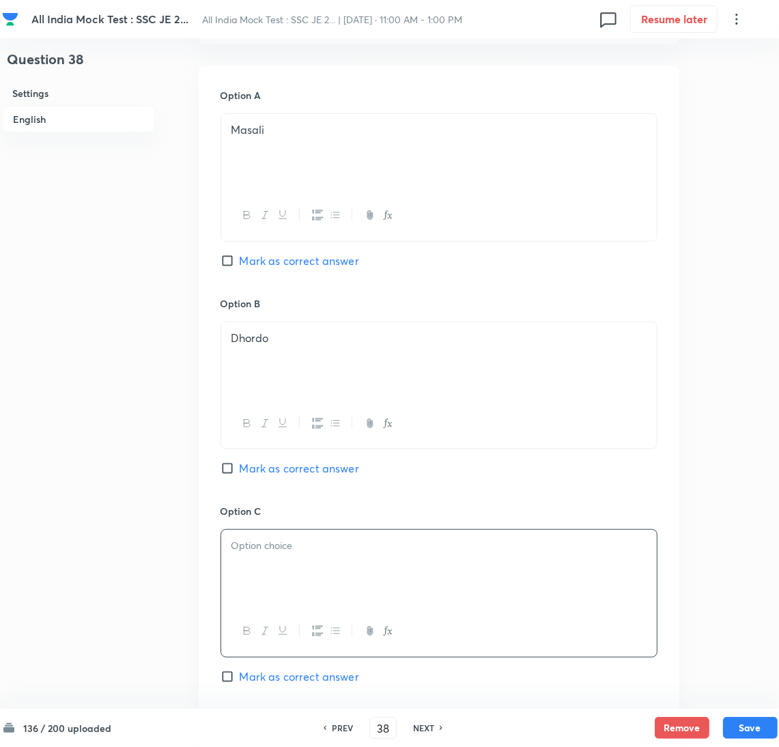
click at [333, 567] on div at bounding box center [439, 568] width 436 height 76
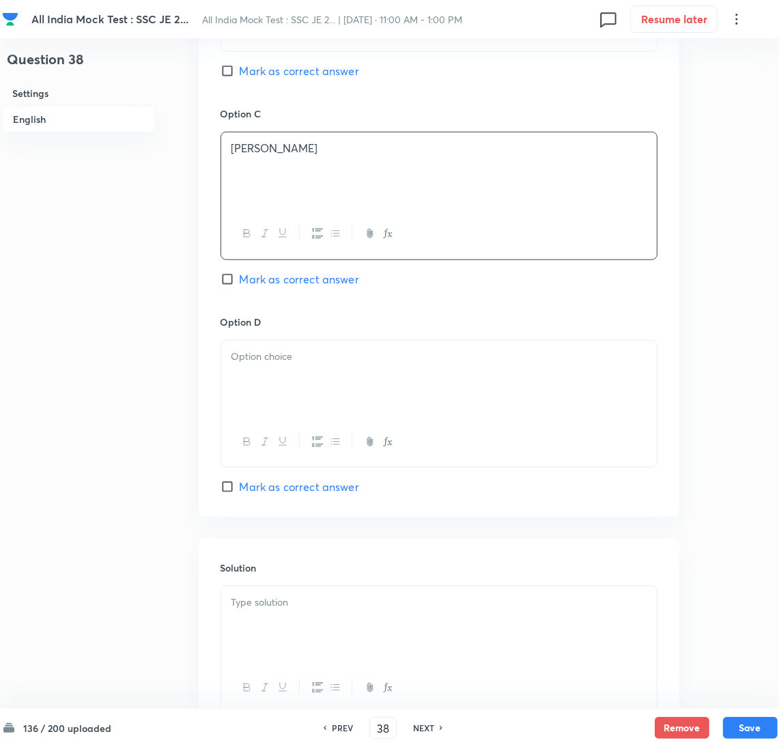
scroll to position [1023, 0]
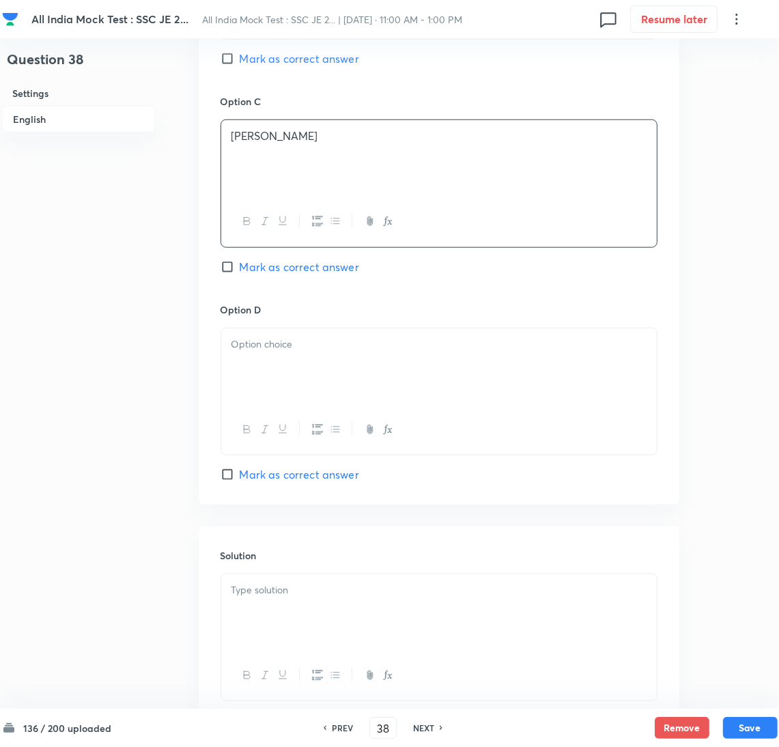
click at [276, 386] on div at bounding box center [439, 366] width 436 height 76
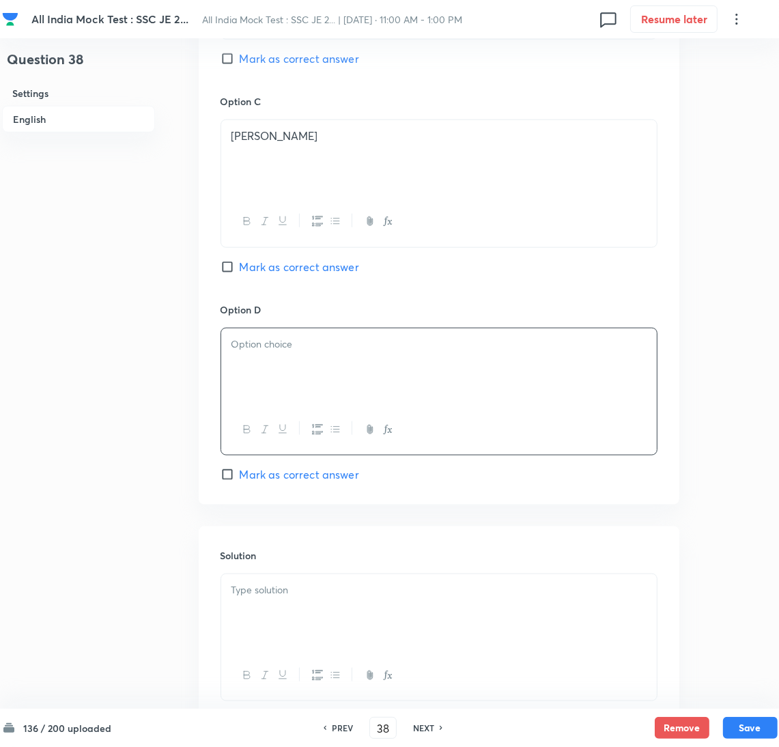
click at [281, 598] on p at bounding box center [438, 590] width 415 height 16
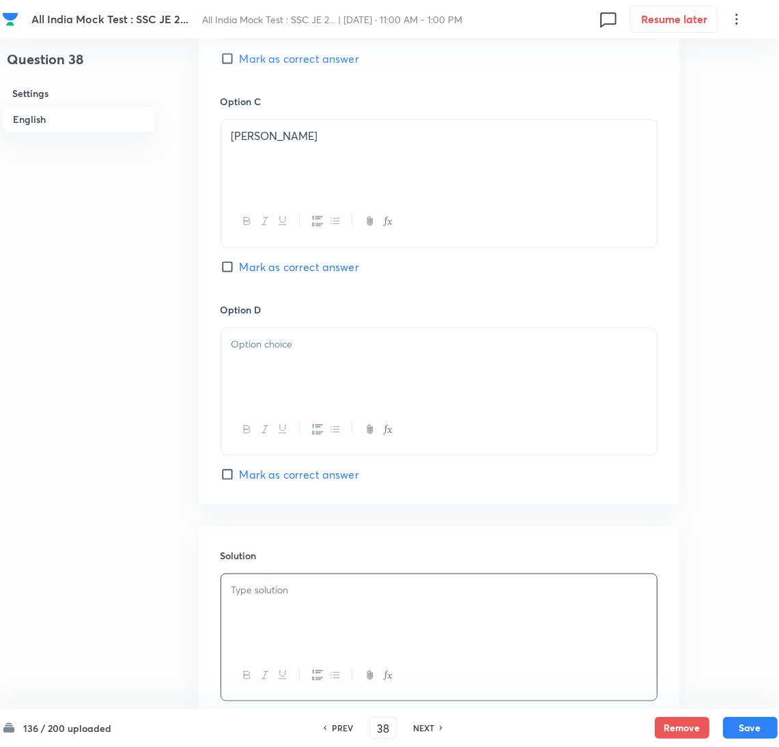
click at [277, 376] on div at bounding box center [439, 366] width 436 height 76
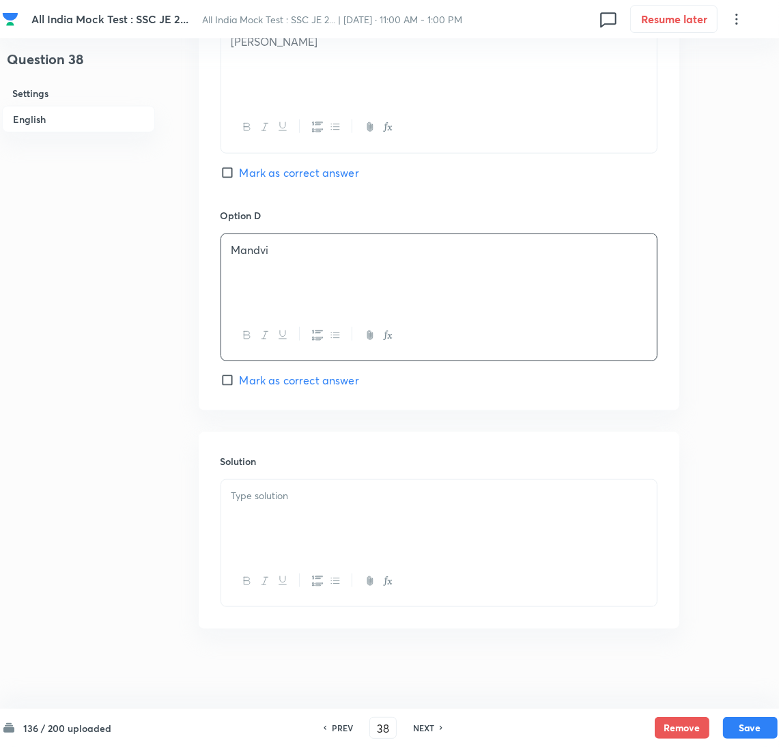
scroll to position [1123, 0]
click at [259, 504] on div at bounding box center [439, 516] width 436 height 76
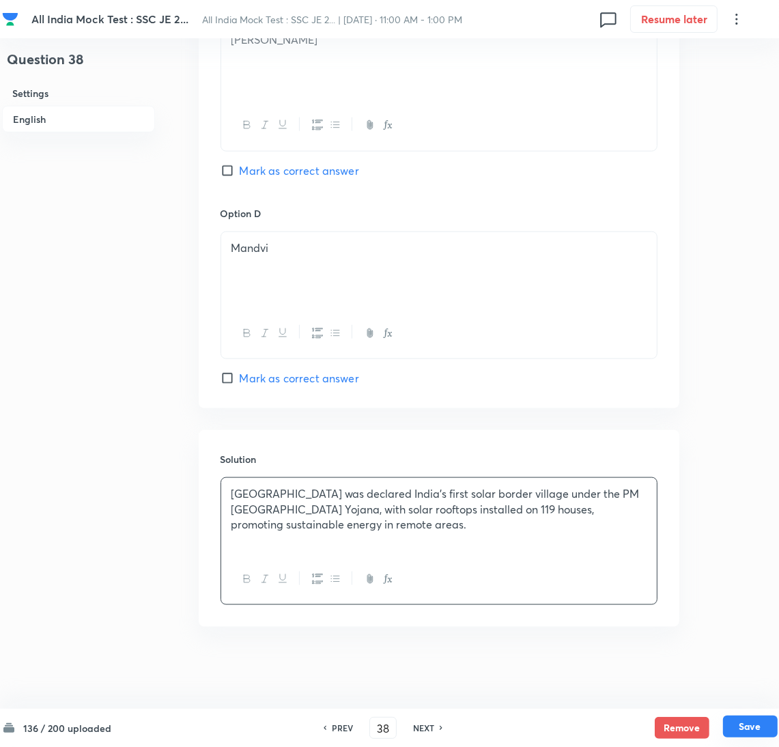
click at [756, 720] on button "Save" at bounding box center [750, 727] width 55 height 22
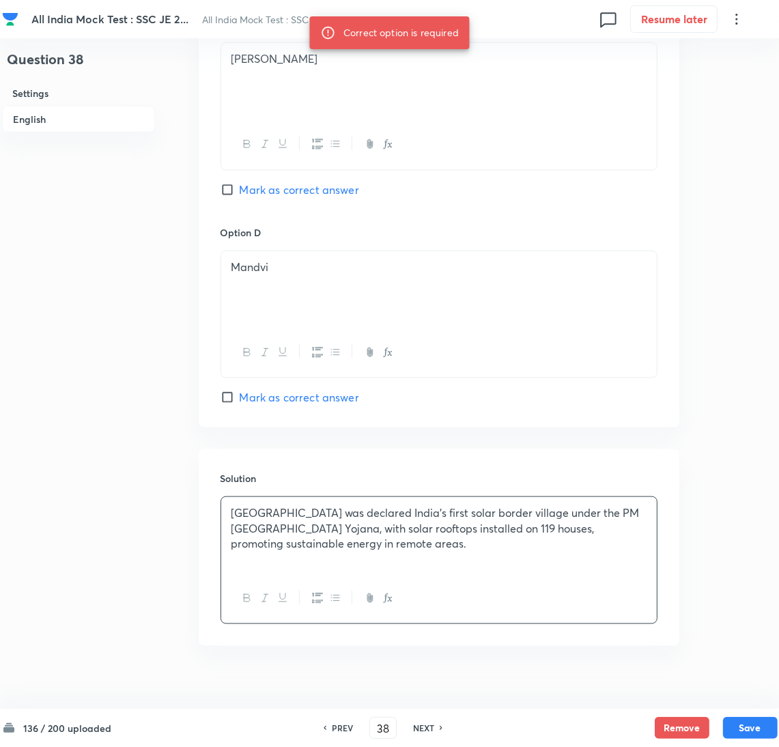
scroll to position [611, 0]
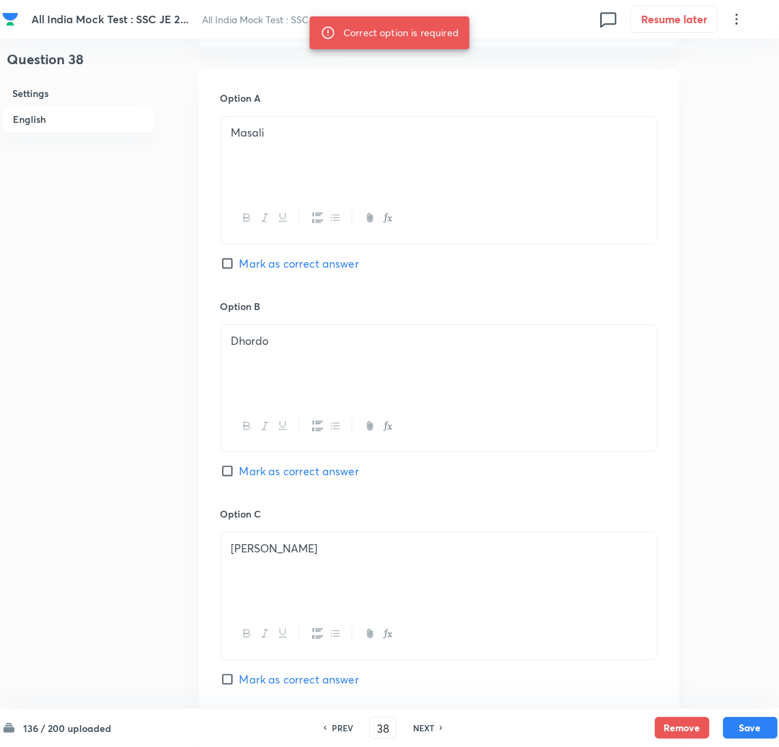
click at [236, 259] on input "Mark as correct answer" at bounding box center [230, 264] width 19 height 14
checkbox input "true"
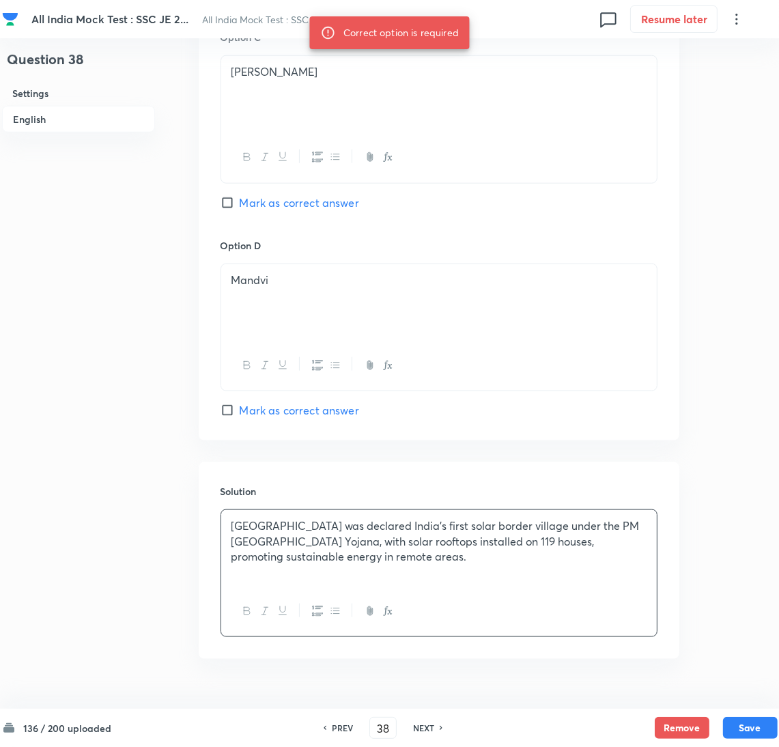
scroll to position [1123, 0]
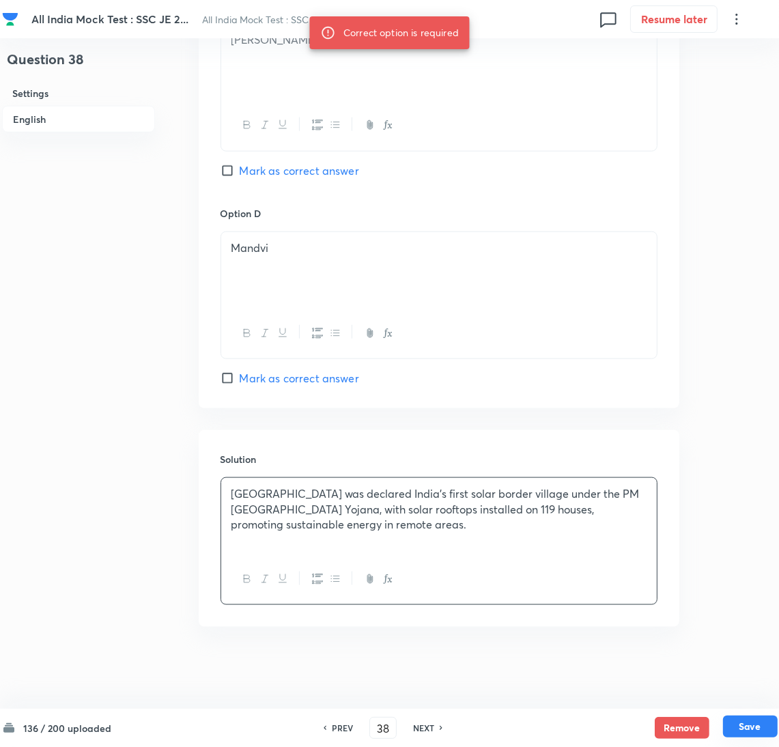
click at [748, 731] on button "Save" at bounding box center [750, 727] width 55 height 22
type input "39"
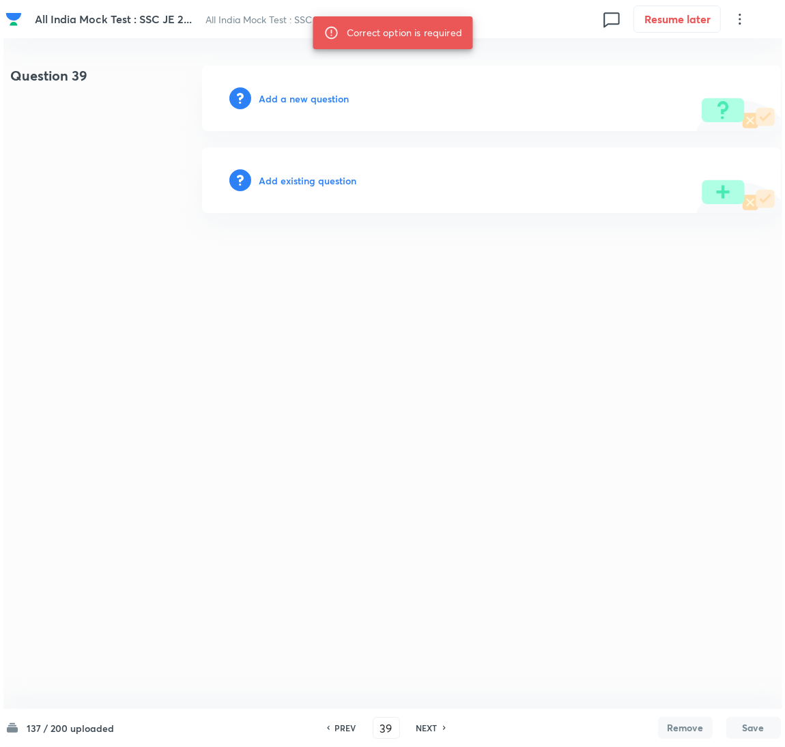
scroll to position [0, 0]
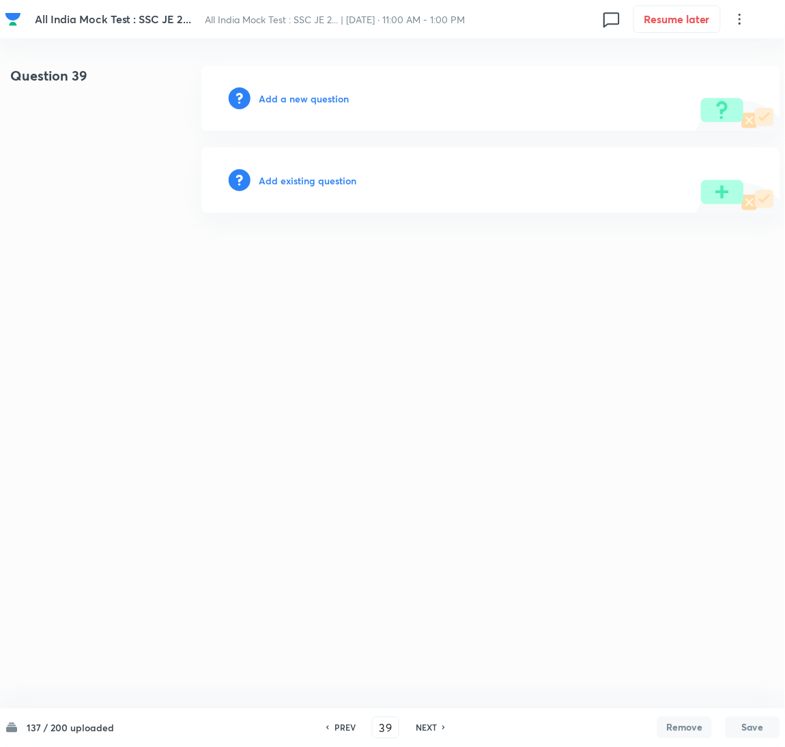
click at [283, 96] on h6 "Add a new question" at bounding box center [304, 98] width 90 height 14
click at [277, 100] on h6 "Choose a question type" at bounding box center [311, 98] width 105 height 14
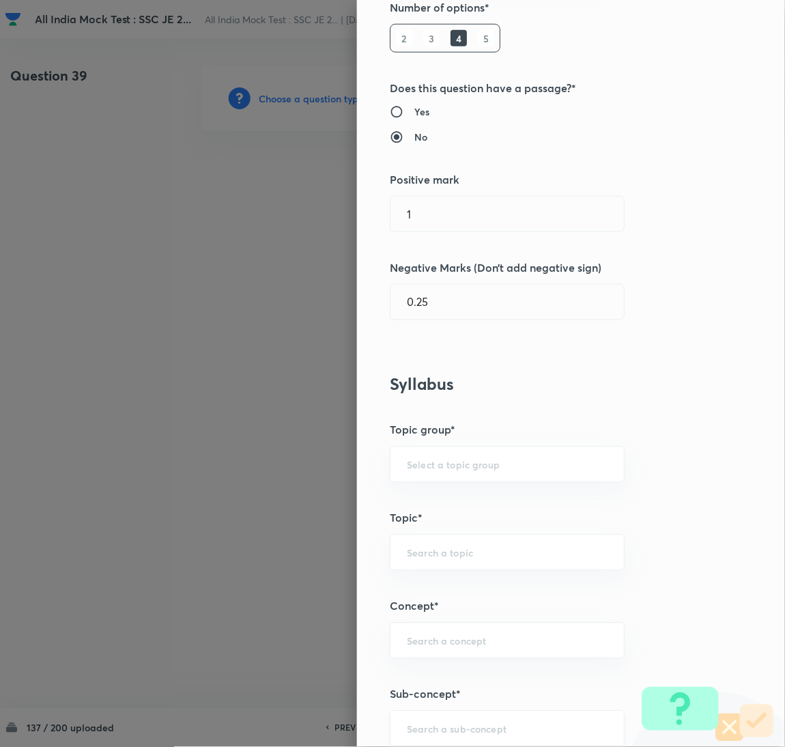
scroll to position [410, 0]
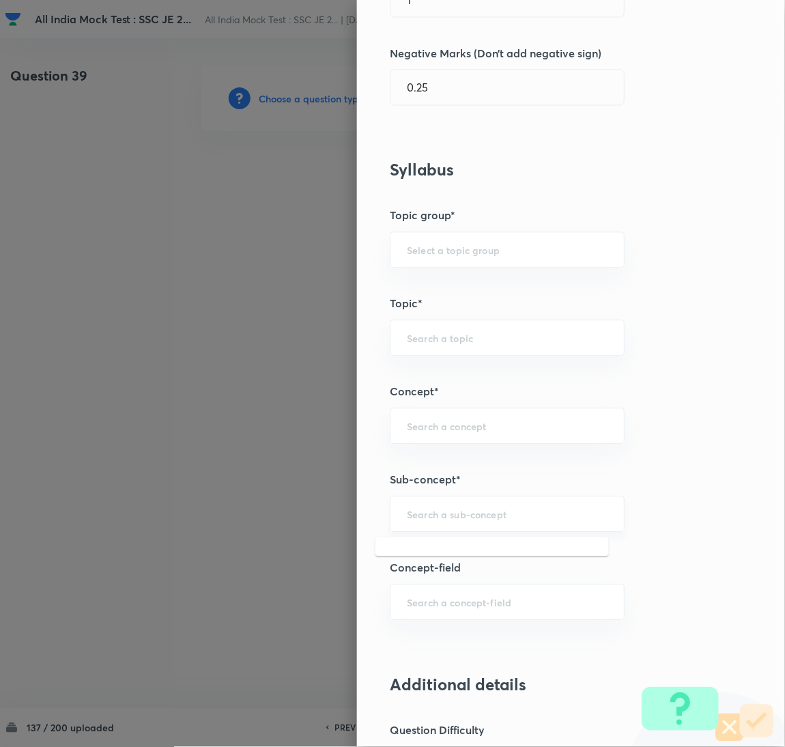
click at [411, 516] on input "text" at bounding box center [507, 514] width 201 height 13
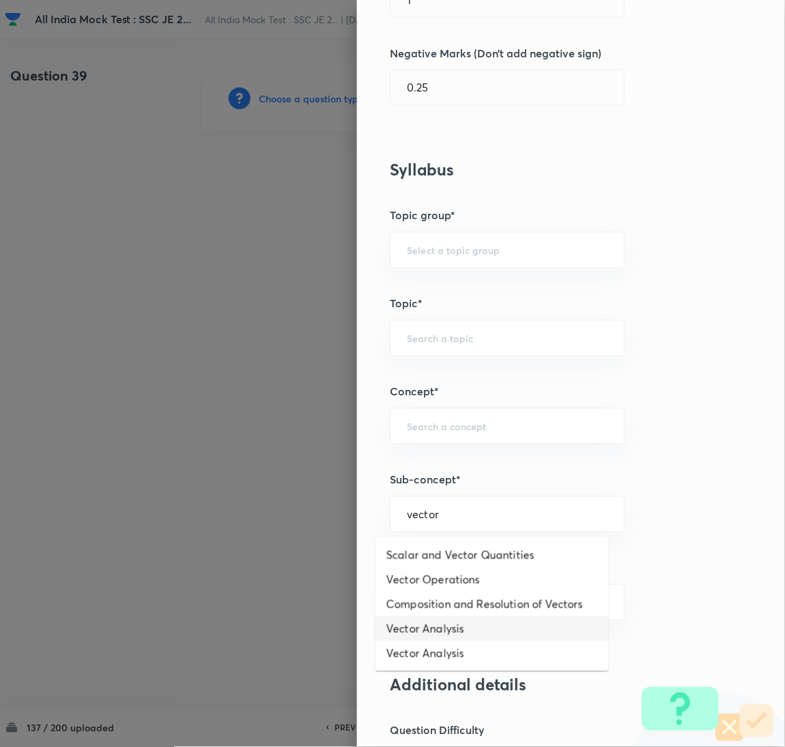
click at [416, 631] on li "Vector Analysis" at bounding box center [493, 629] width 234 height 25
type input "Vector Analysis"
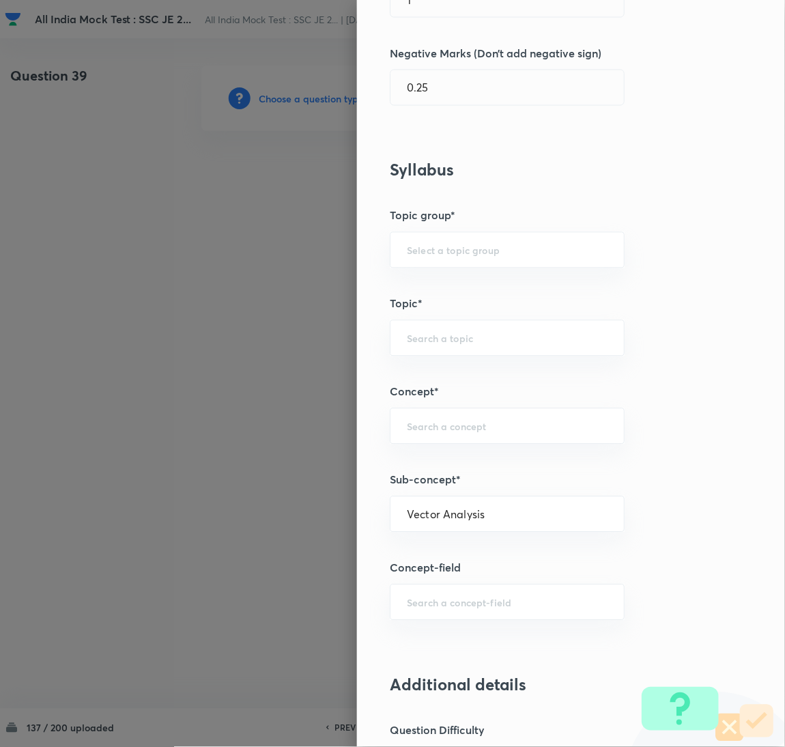
type input "Electrical Engineering"
type input "Electromagnetic Field Theory"
type input "Basics of Vector Calculus"
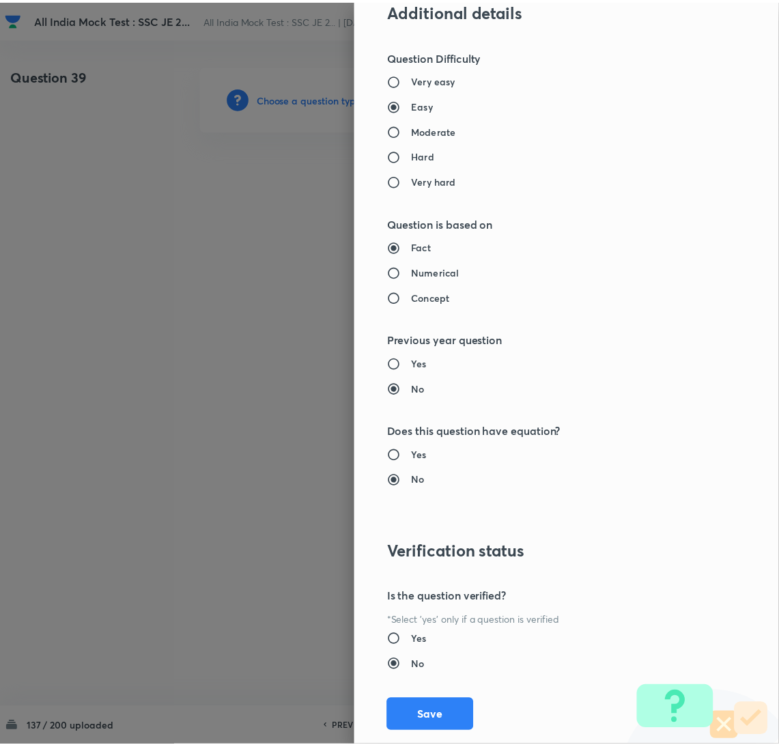
scroll to position [1116, 0]
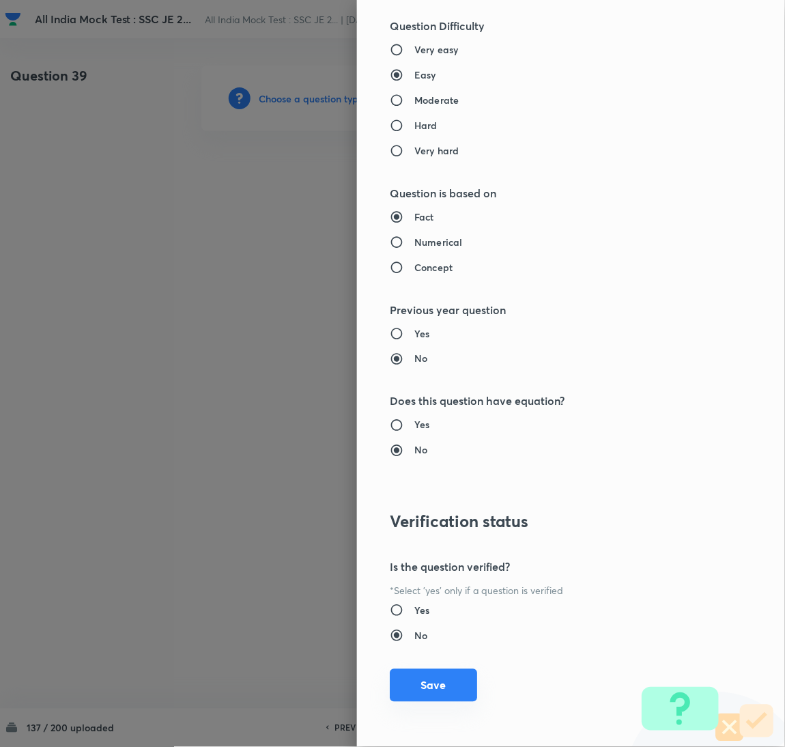
click at [415, 677] on button "Save" at bounding box center [433, 685] width 87 height 33
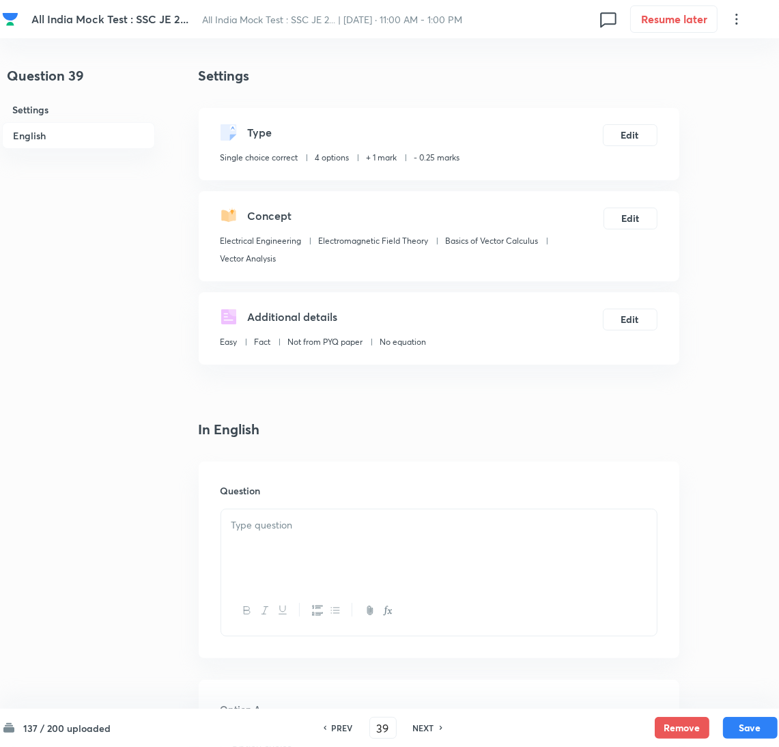
click at [263, 541] on div at bounding box center [439, 547] width 436 height 76
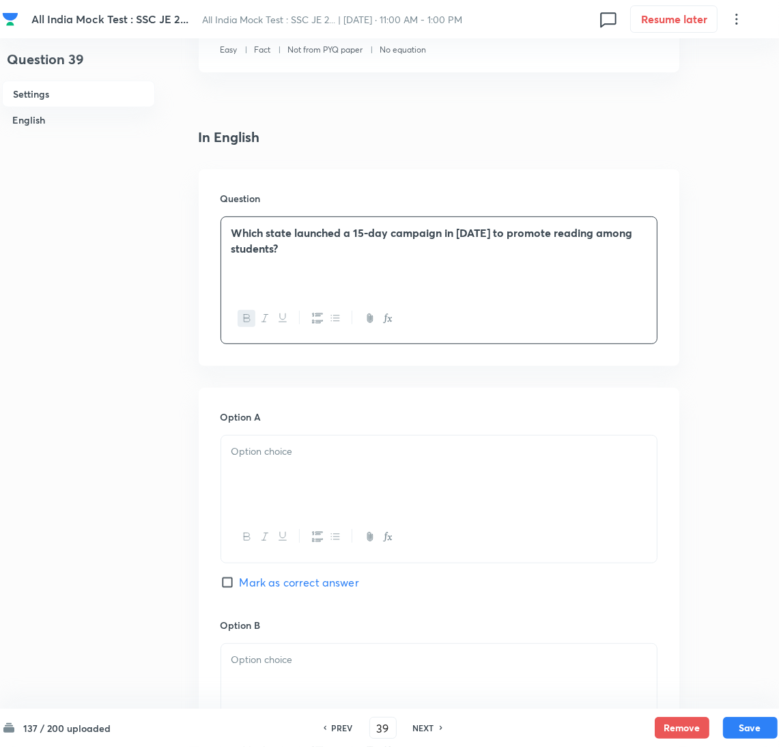
scroll to position [410, 0]
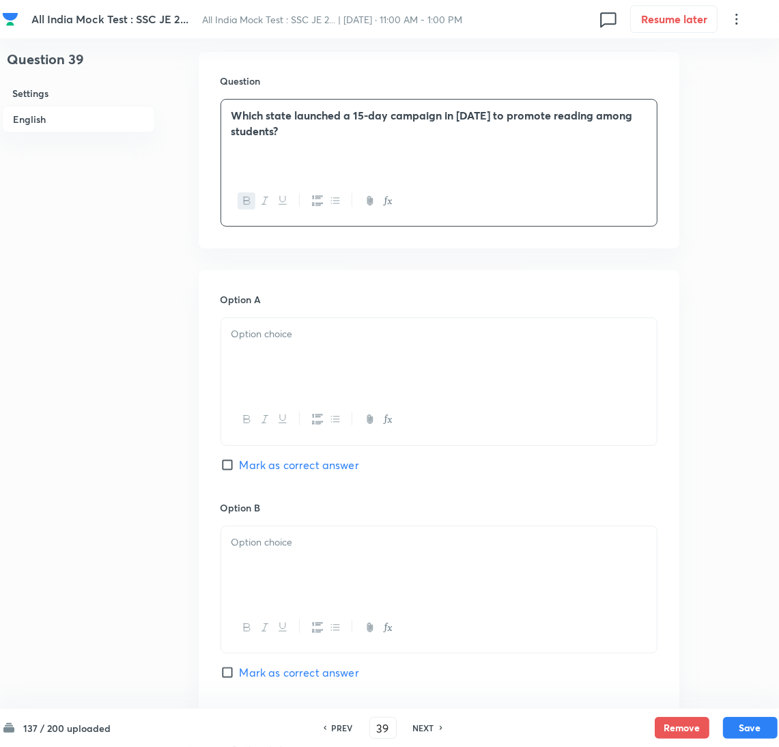
click at [280, 566] on div at bounding box center [439, 564] width 436 height 76
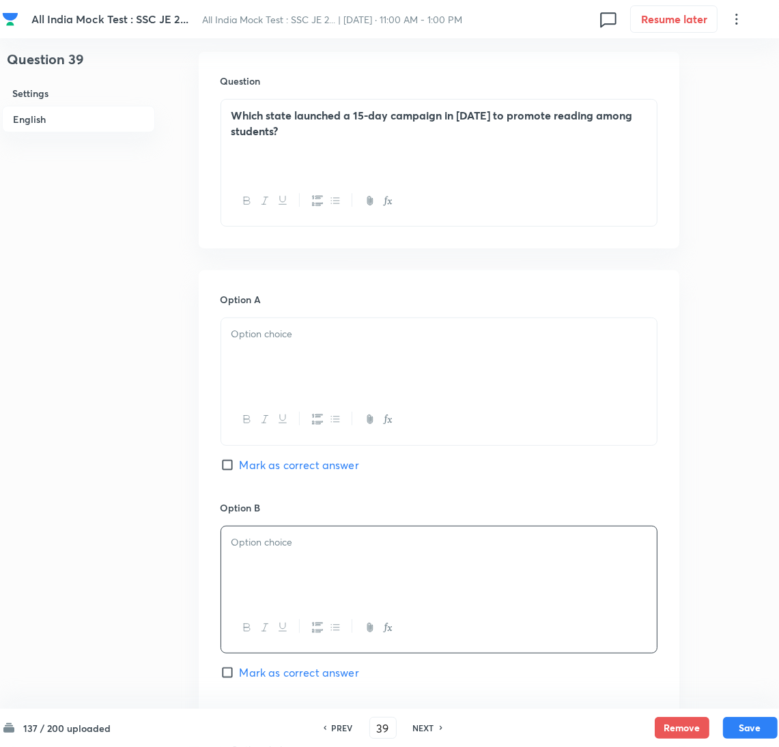
click at [253, 352] on div at bounding box center [439, 356] width 436 height 76
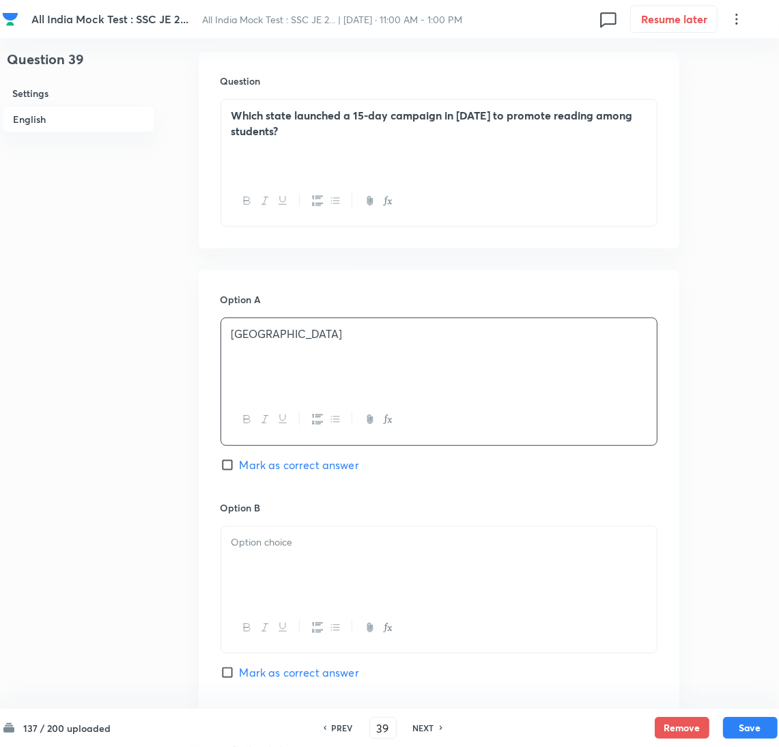
click at [259, 548] on p at bounding box center [438, 543] width 415 height 16
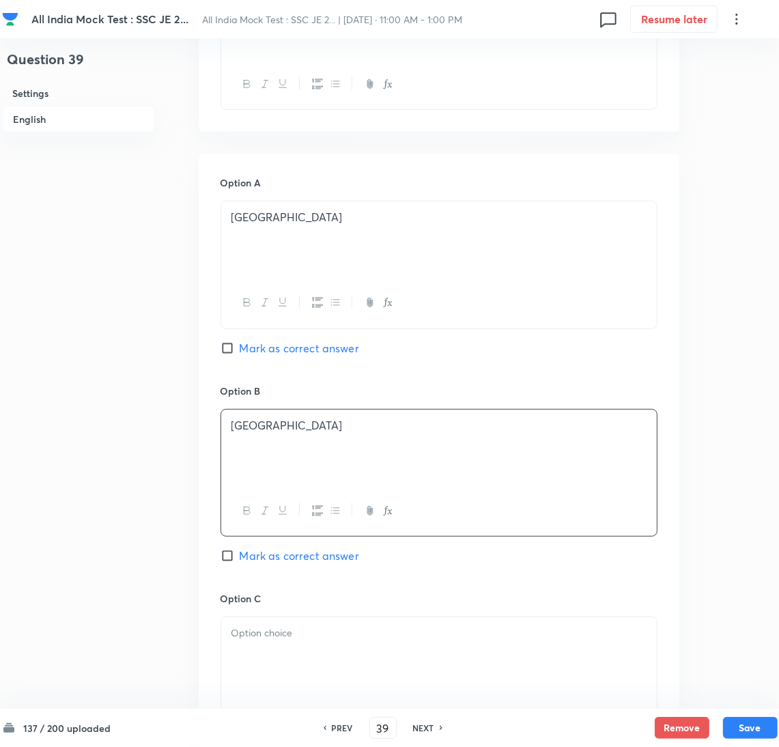
scroll to position [614, 0]
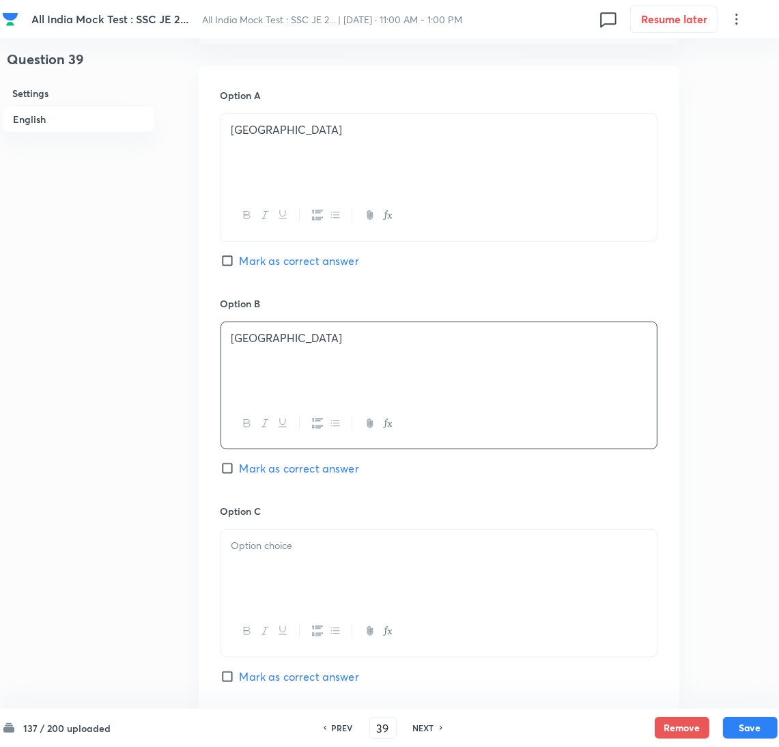
drag, startPoint x: 272, startPoint y: 600, endPoint x: 251, endPoint y: 592, distance: 23.3
click at [272, 599] on div at bounding box center [439, 568] width 436 height 76
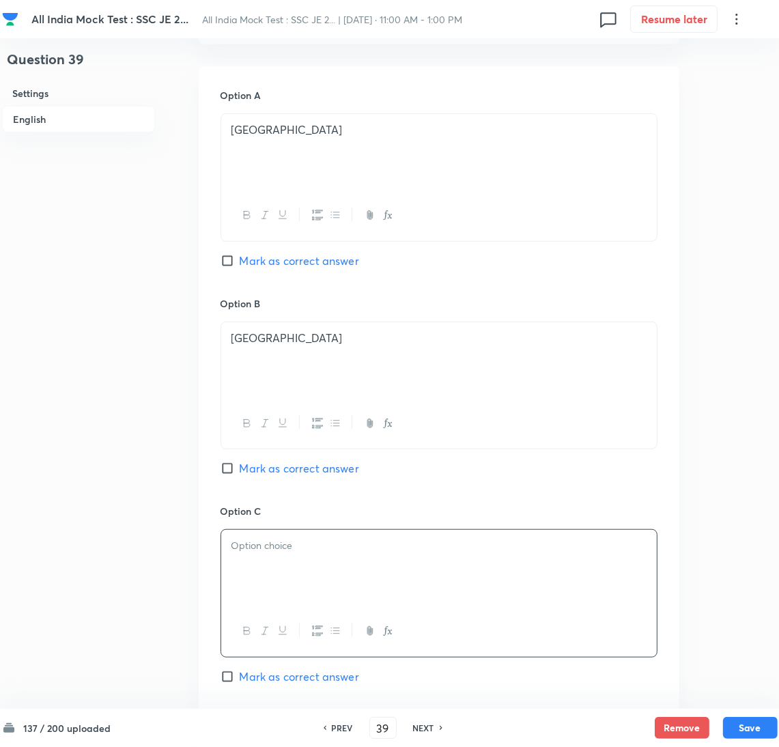
click at [272, 573] on div at bounding box center [439, 568] width 436 height 76
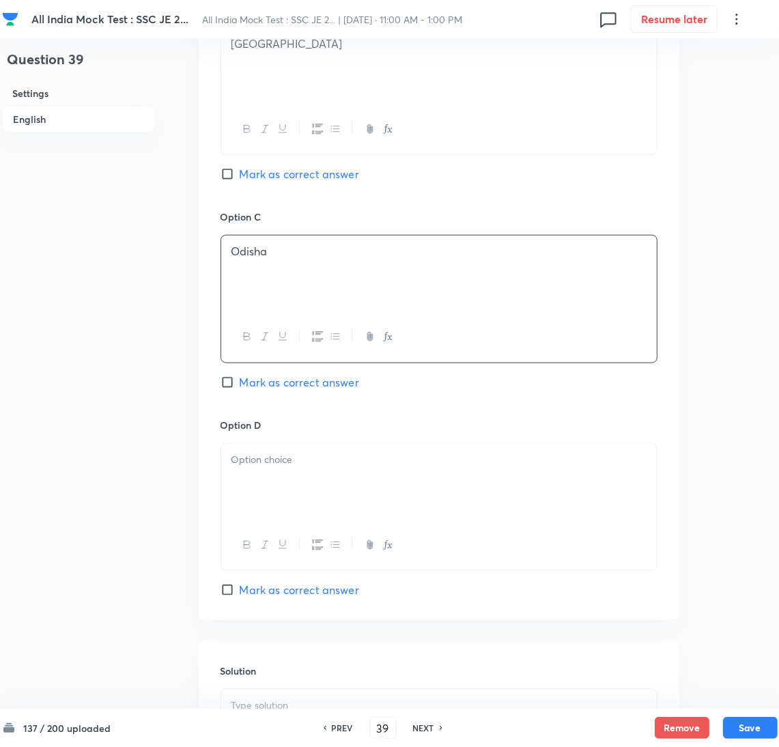
scroll to position [921, 0]
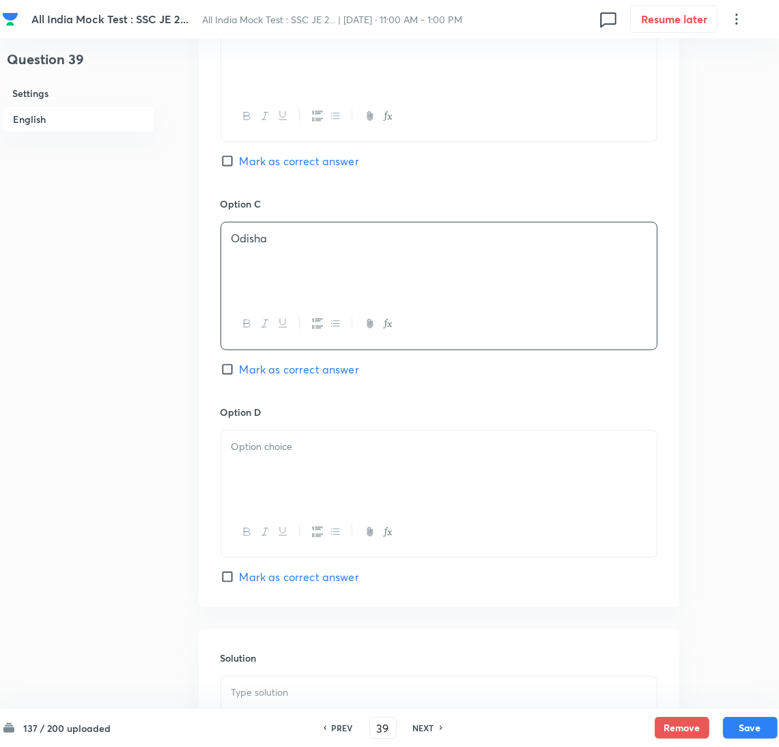
click at [268, 471] on div at bounding box center [439, 469] width 436 height 76
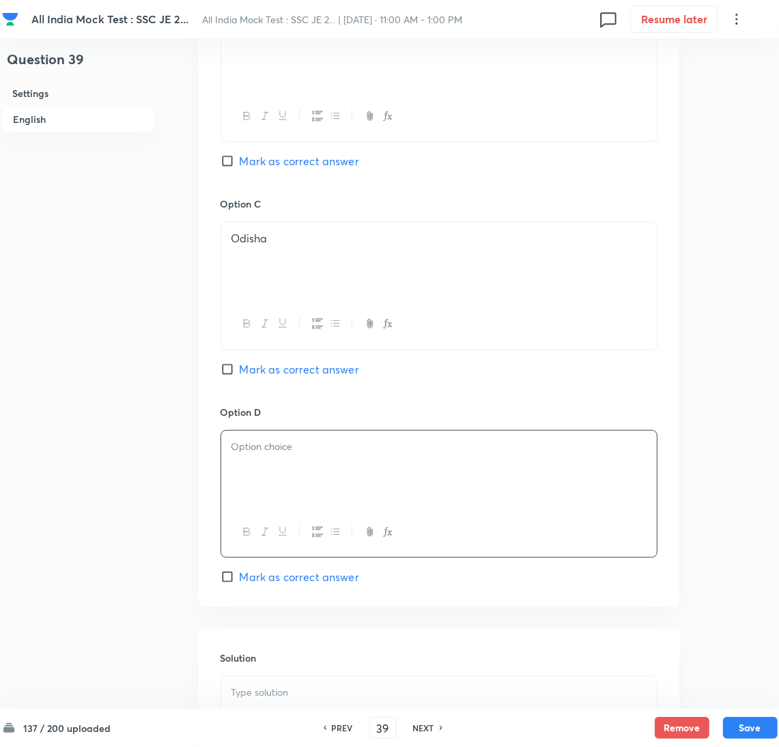
drag, startPoint x: 235, startPoint y: 439, endPoint x: 244, endPoint y: 443, distance: 10.4
click at [235, 439] on div at bounding box center [439, 469] width 436 height 76
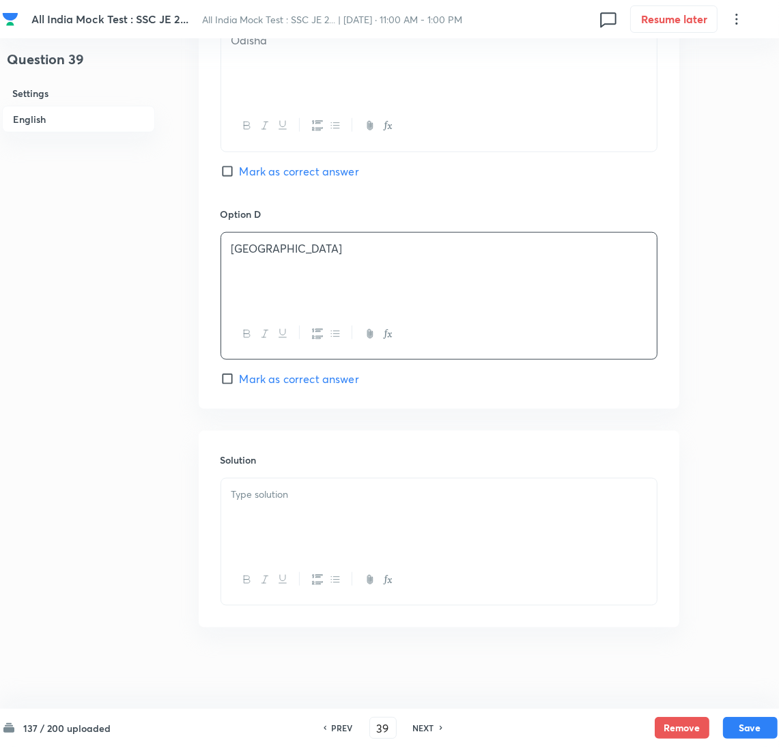
scroll to position [1123, 0]
click at [269, 508] on div at bounding box center [439, 516] width 436 height 76
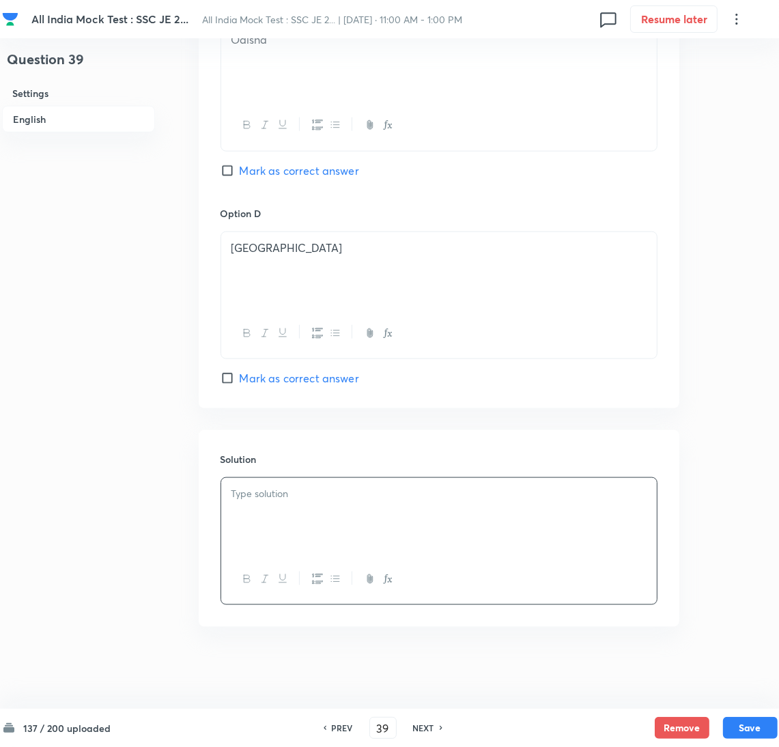
click at [263, 528] on div at bounding box center [439, 516] width 436 height 76
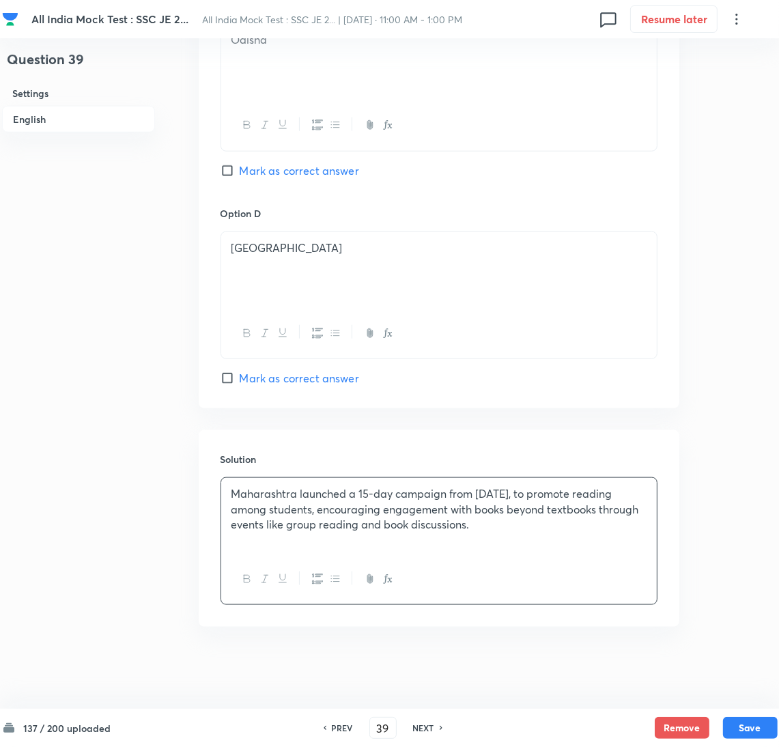
click at [230, 376] on input "Mark as correct answer" at bounding box center [230, 378] width 19 height 14
checkbox input "true"
click at [748, 726] on button "Save" at bounding box center [750, 727] width 55 height 22
type input "40"
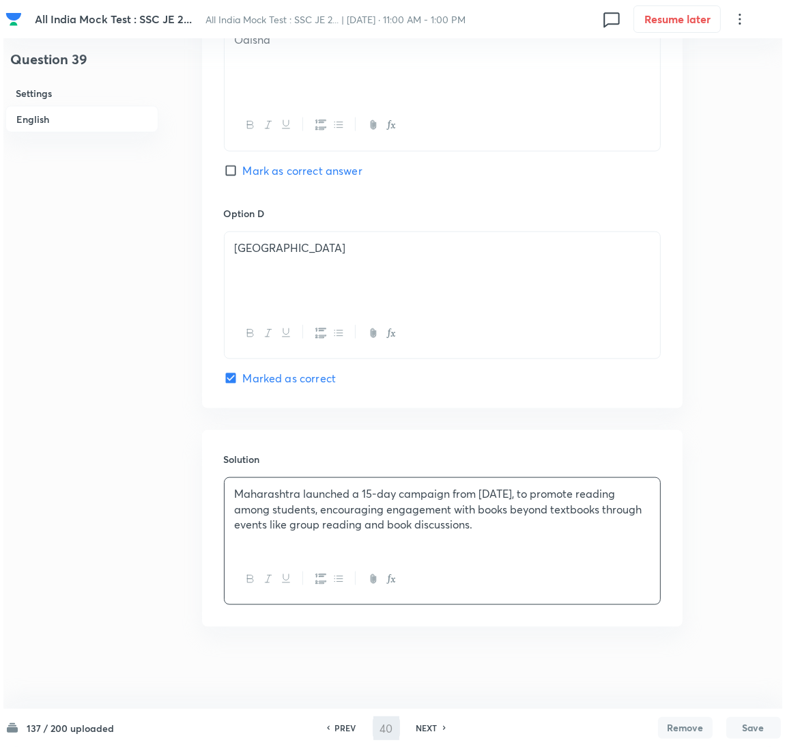
scroll to position [0, 0]
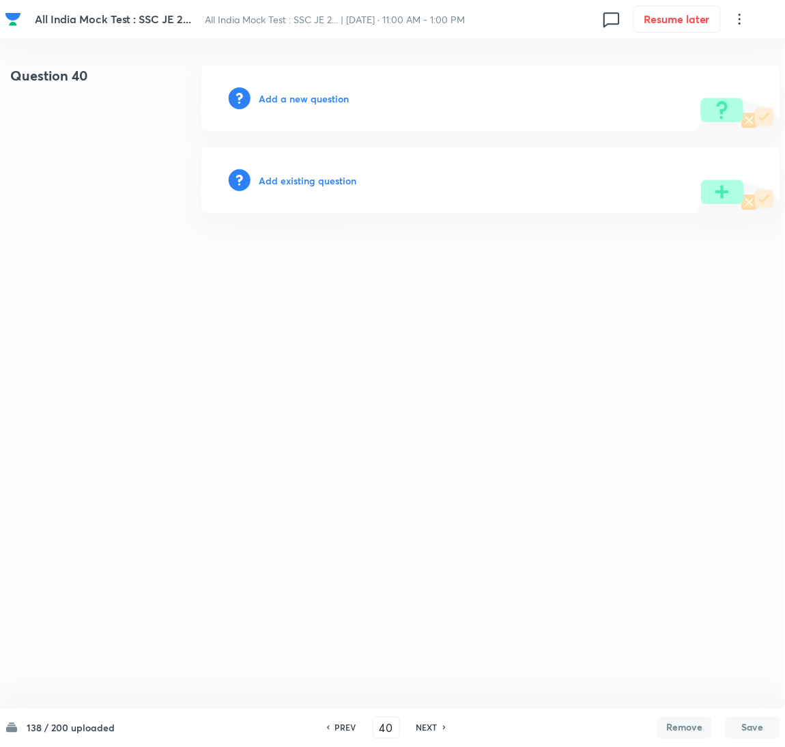
click at [298, 95] on h6 "Add a new question" at bounding box center [304, 98] width 90 height 14
click at [289, 98] on h6 "Choose a question type" at bounding box center [311, 98] width 105 height 14
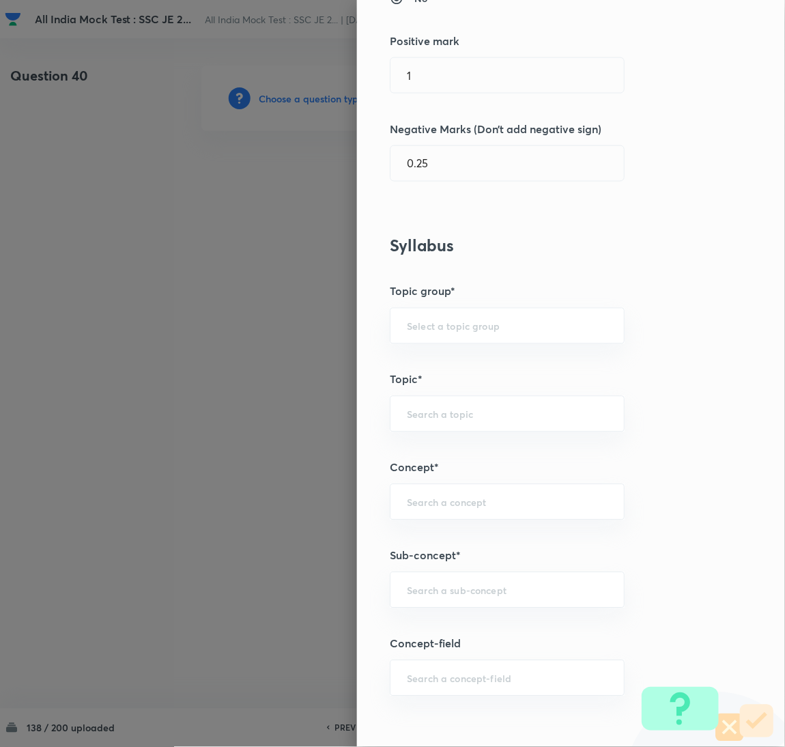
scroll to position [410, 0]
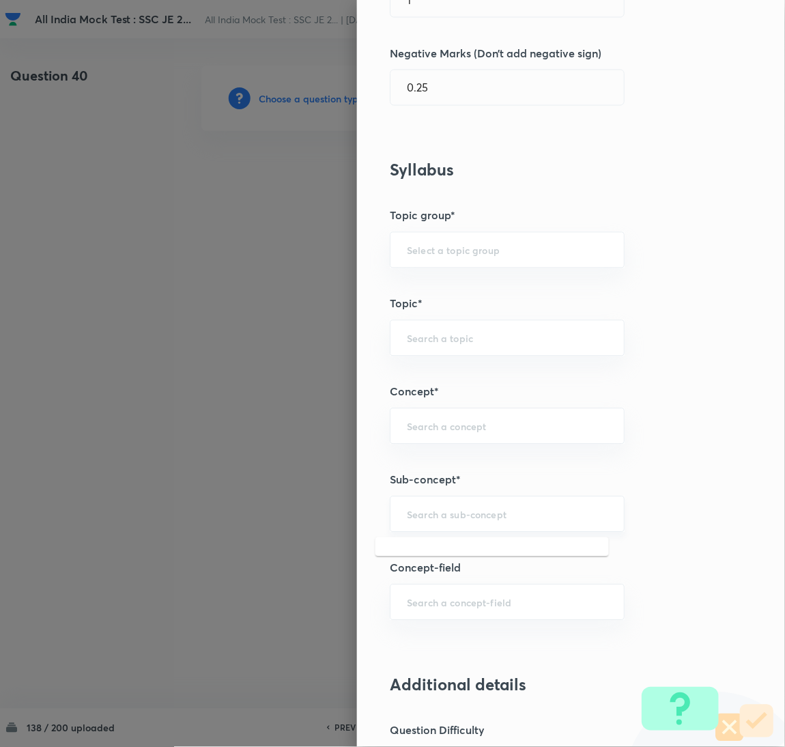
click at [423, 518] on input "text" at bounding box center [507, 514] width 201 height 13
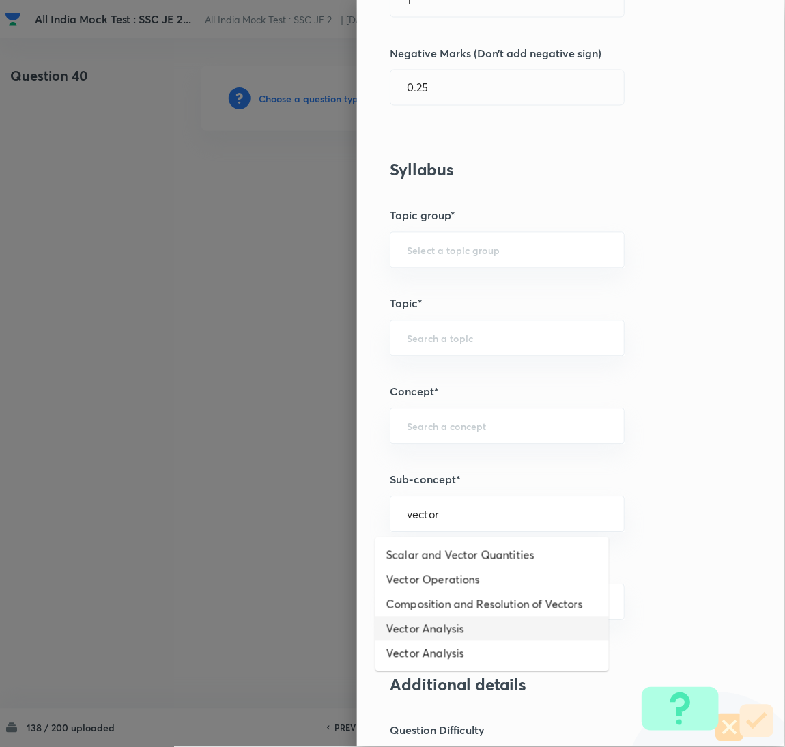
click at [432, 627] on li "Vector Analysis" at bounding box center [493, 629] width 234 height 25
type input "Vector Analysis"
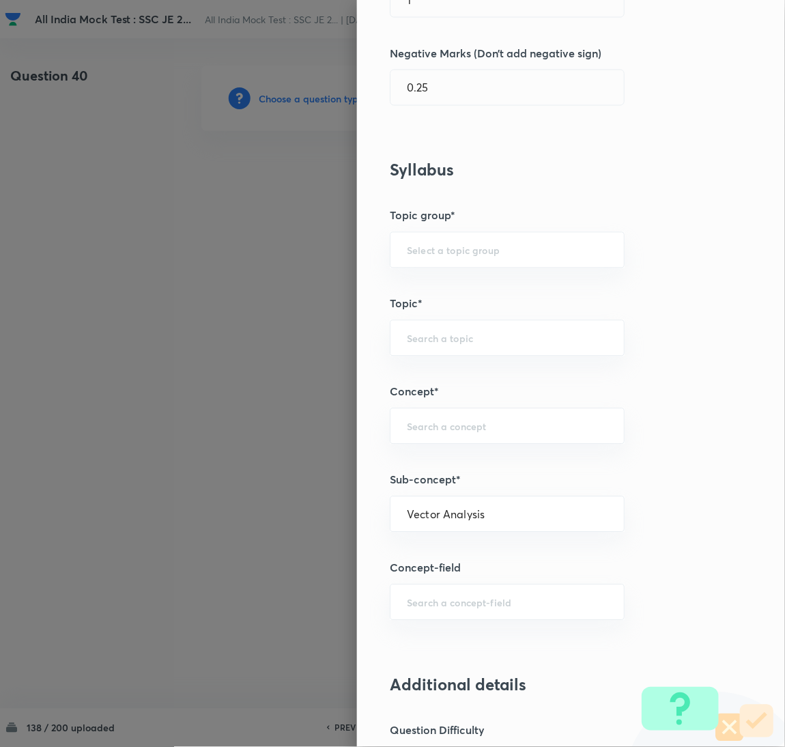
type input "Electrical Engineering"
type input "Electromagnetic Field Theory"
type input "Basics of Vector Calculus"
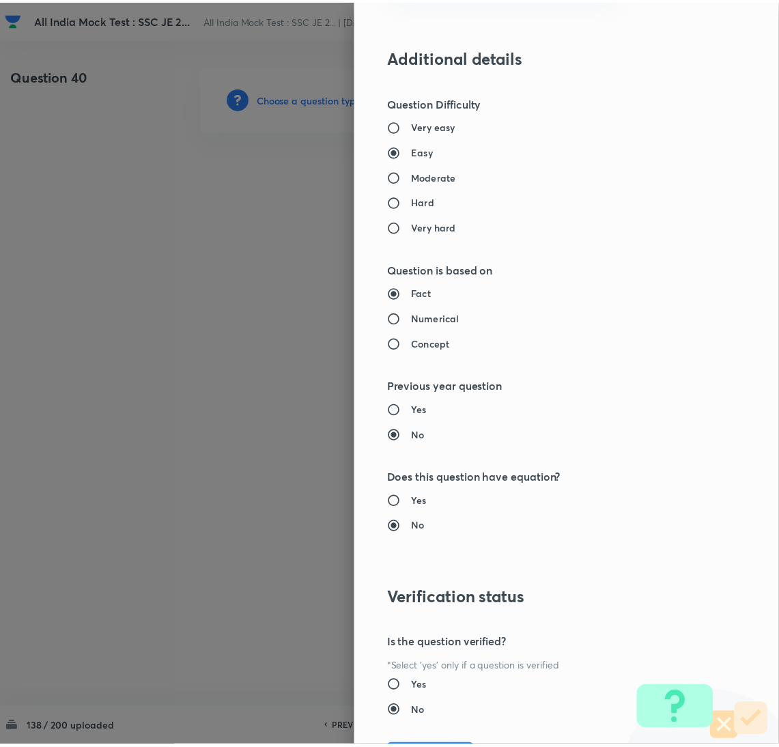
scroll to position [1116, 0]
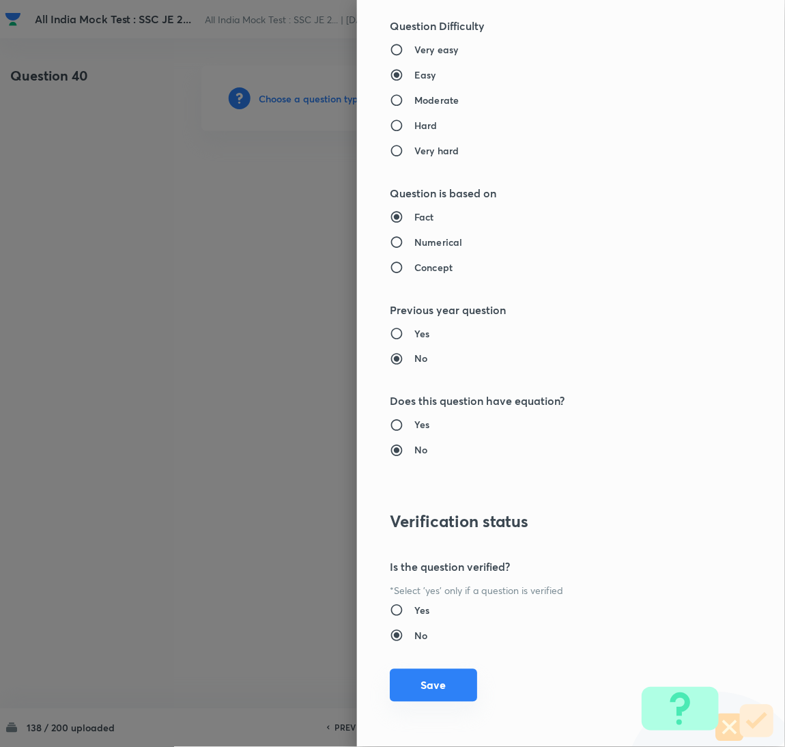
click at [449, 682] on button "Save" at bounding box center [433, 685] width 87 height 33
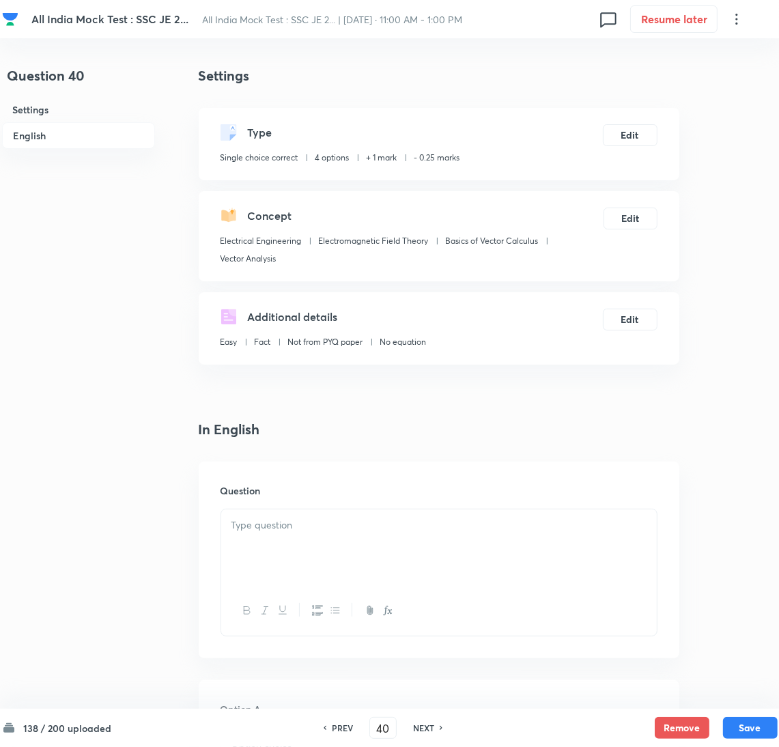
click at [343, 533] on p at bounding box center [438, 526] width 415 height 16
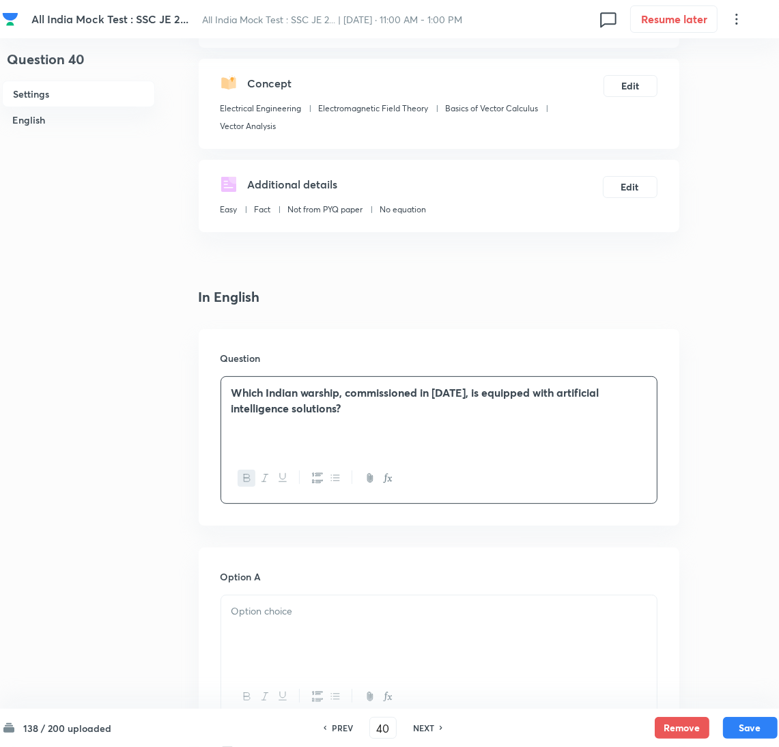
scroll to position [205, 0]
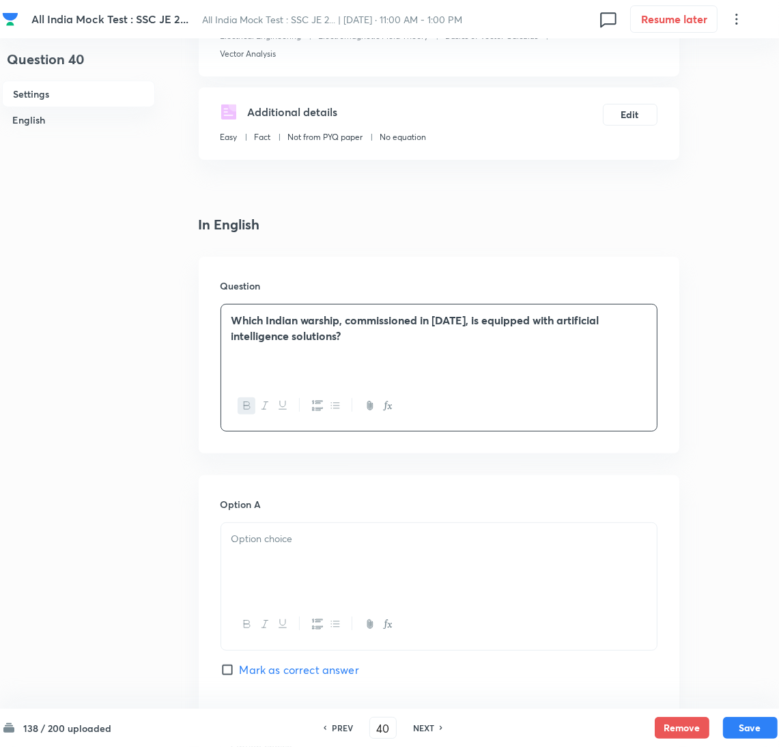
click at [287, 565] on div at bounding box center [439, 561] width 436 height 76
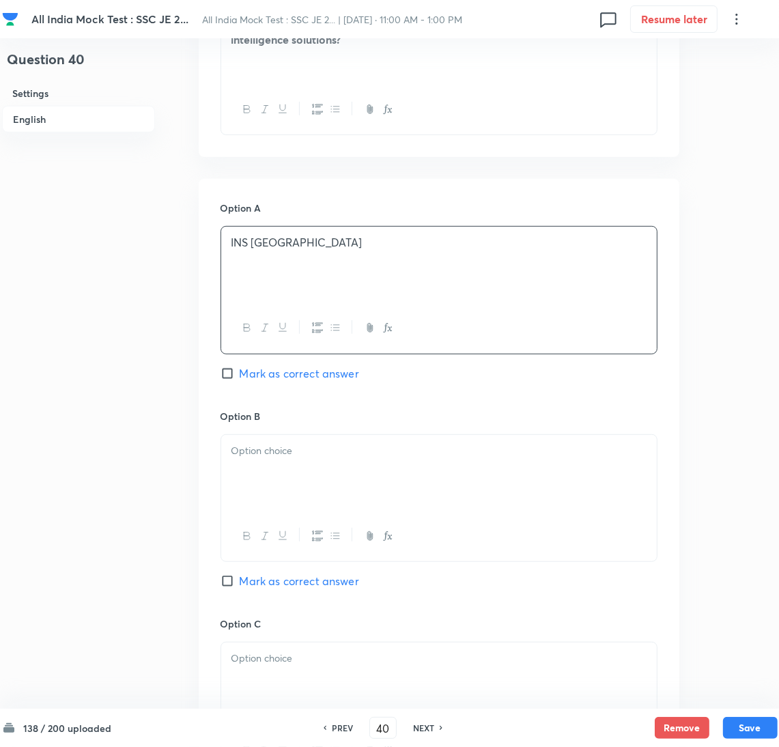
scroll to position [511, 0]
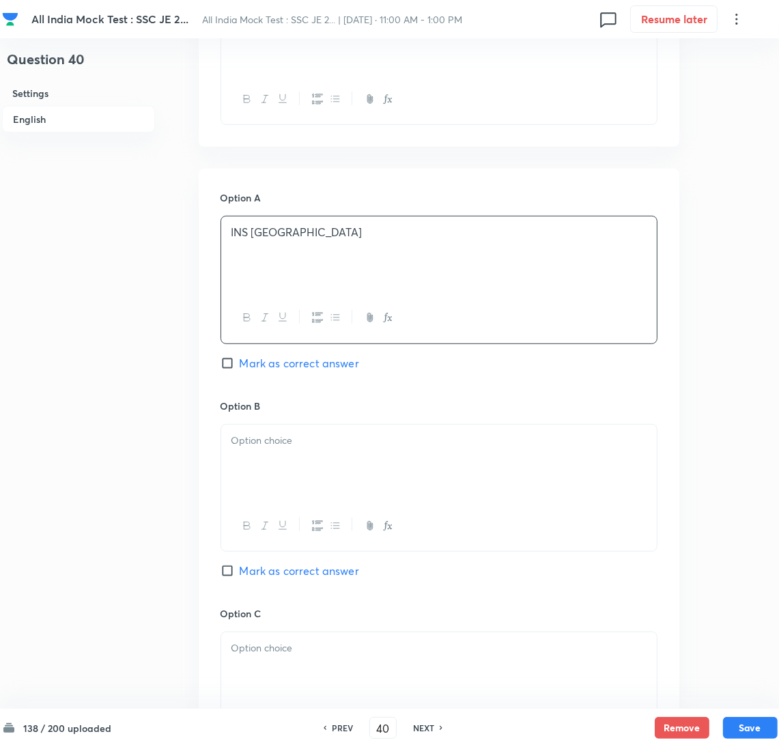
click at [288, 463] on div at bounding box center [439, 463] width 436 height 76
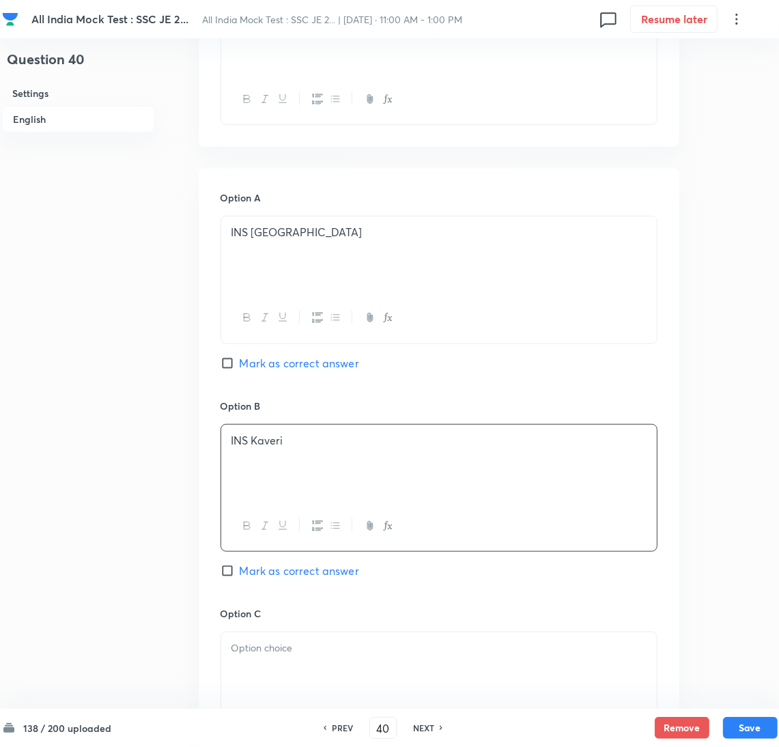
scroll to position [717, 0]
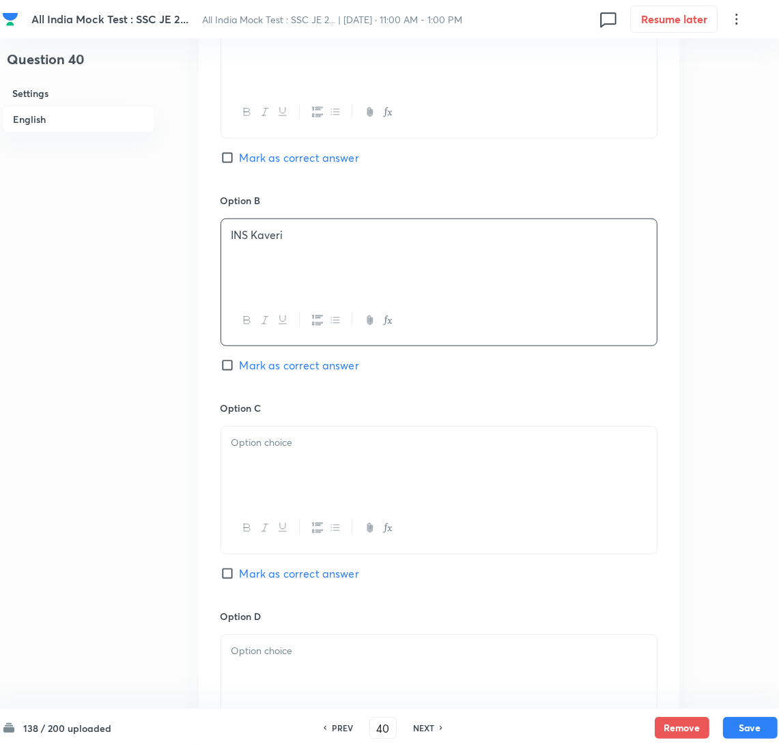
click at [266, 468] on div at bounding box center [439, 465] width 436 height 76
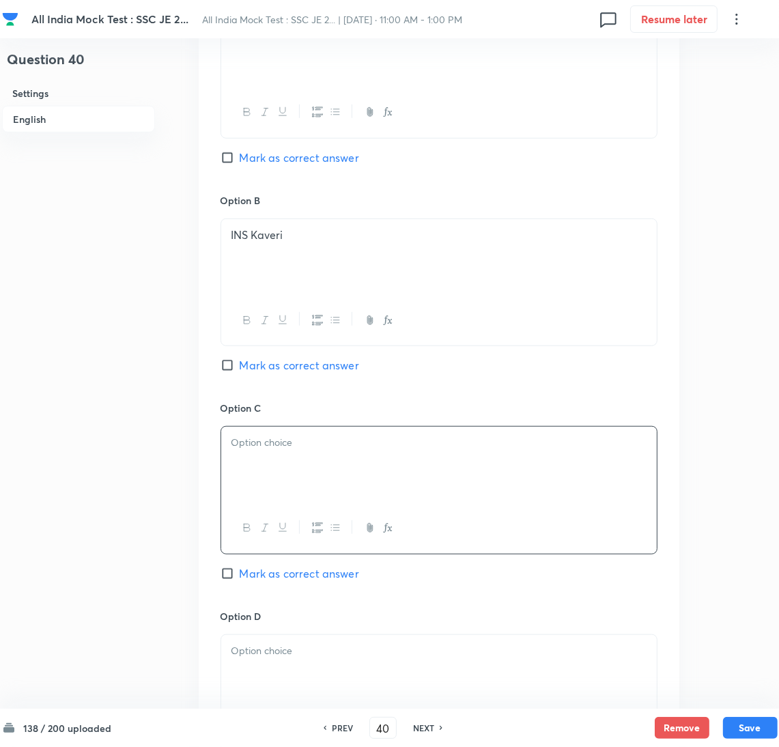
click at [261, 475] on div at bounding box center [439, 465] width 436 height 76
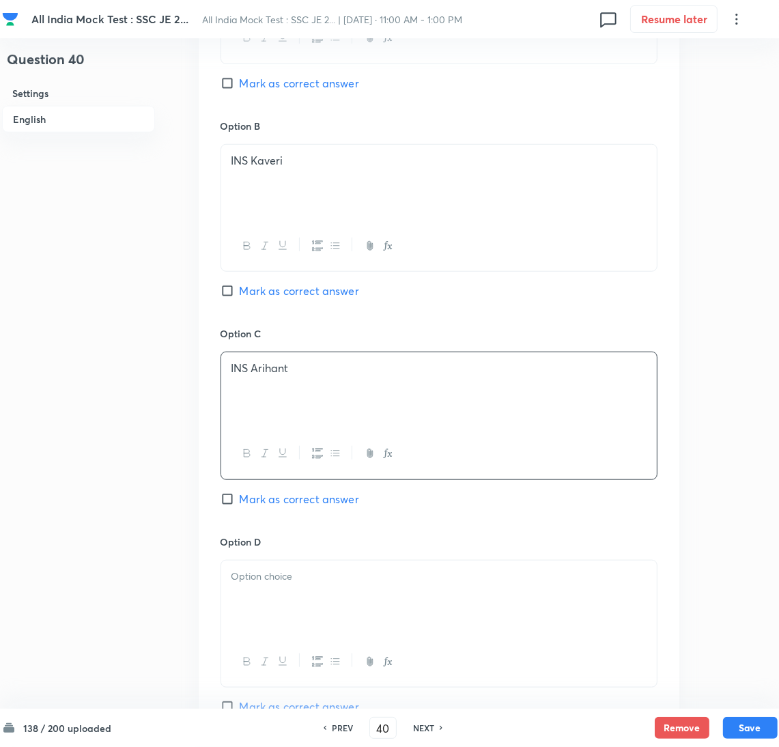
scroll to position [819, 0]
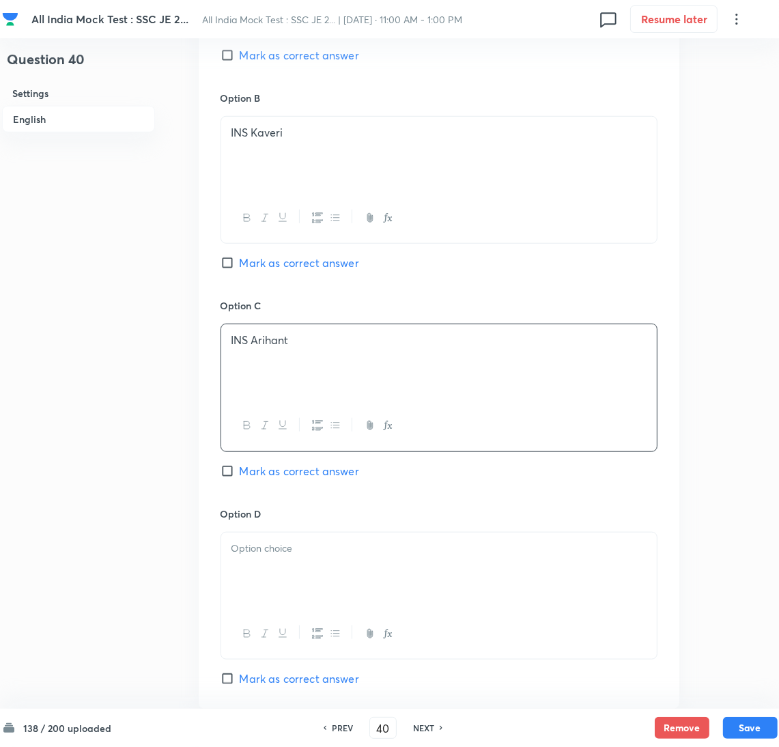
drag, startPoint x: 272, startPoint y: 574, endPoint x: 63, endPoint y: 533, distance: 213.0
click at [236, 569] on div at bounding box center [439, 571] width 436 height 76
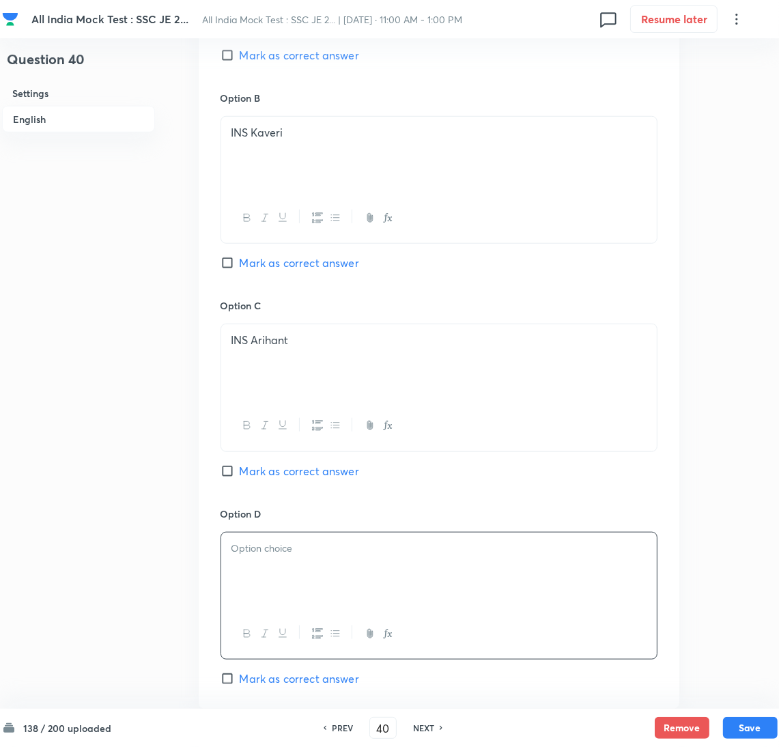
click at [337, 571] on div at bounding box center [439, 571] width 436 height 76
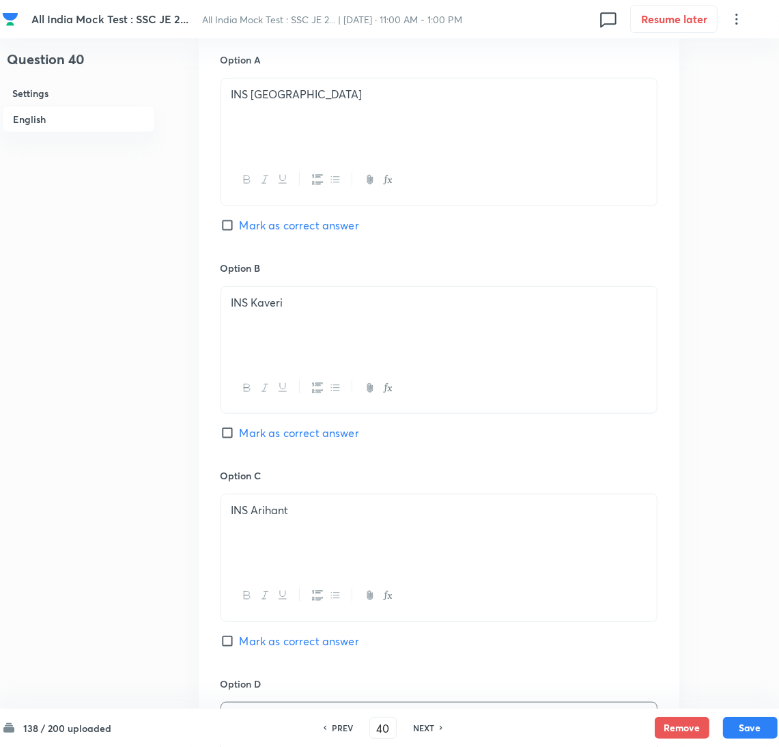
scroll to position [614, 0]
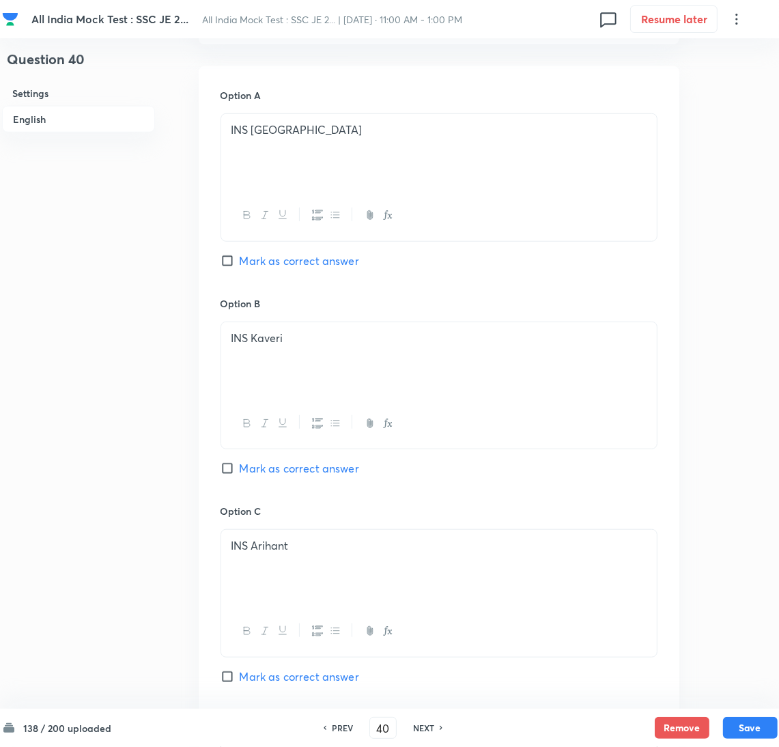
drag, startPoint x: 238, startPoint y: 258, endPoint x: 253, endPoint y: 268, distance: 18.2
click at [239, 259] on input "Mark as correct answer" at bounding box center [230, 261] width 19 height 14
checkbox input "true"
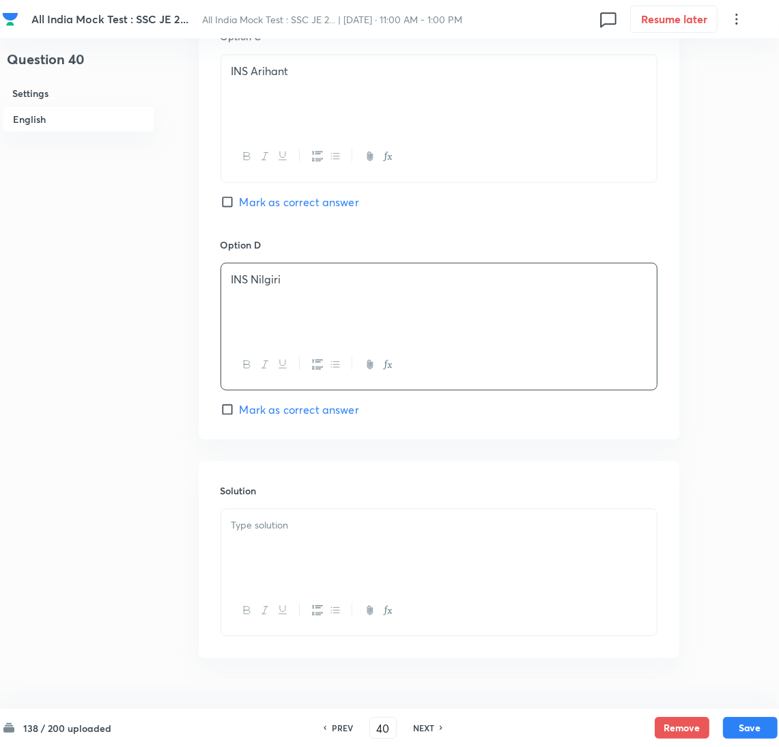
scroll to position [1123, 0]
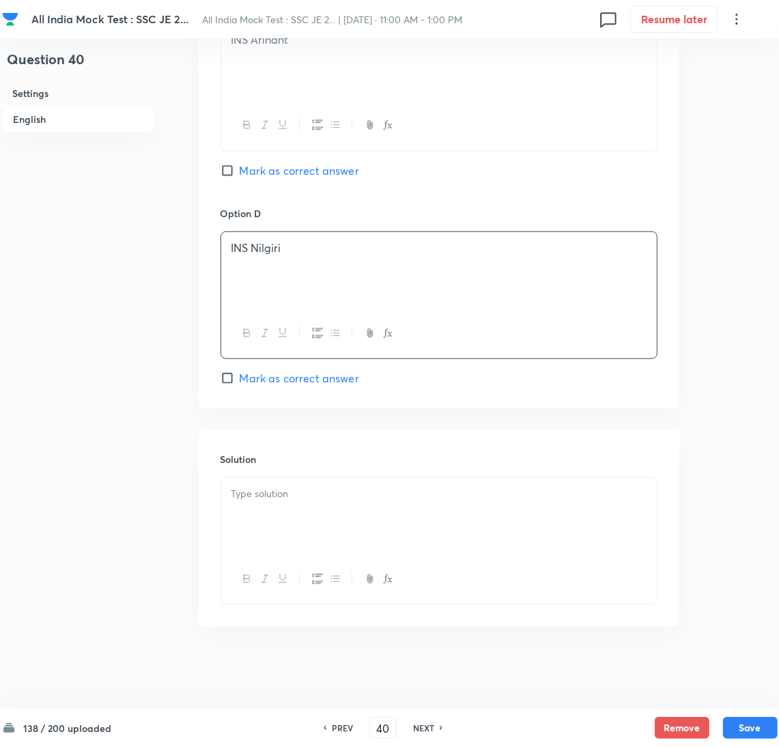
drag, startPoint x: 301, startPoint y: 530, endPoint x: 68, endPoint y: 513, distance: 234.1
click at [300, 530] on div at bounding box center [439, 516] width 436 height 76
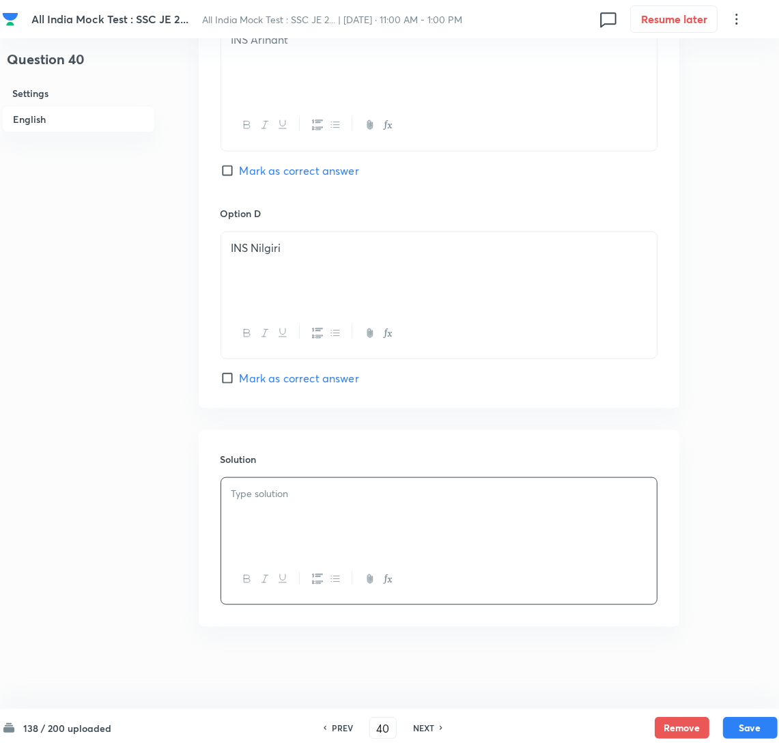
click at [298, 511] on div at bounding box center [439, 516] width 436 height 76
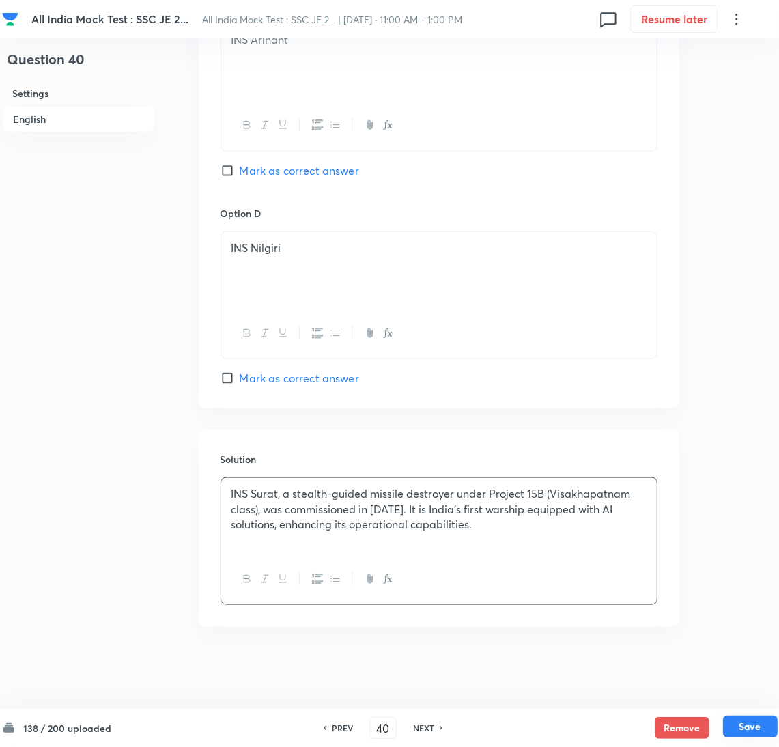
click at [736, 721] on button "Save" at bounding box center [750, 727] width 55 height 22
type input "41"
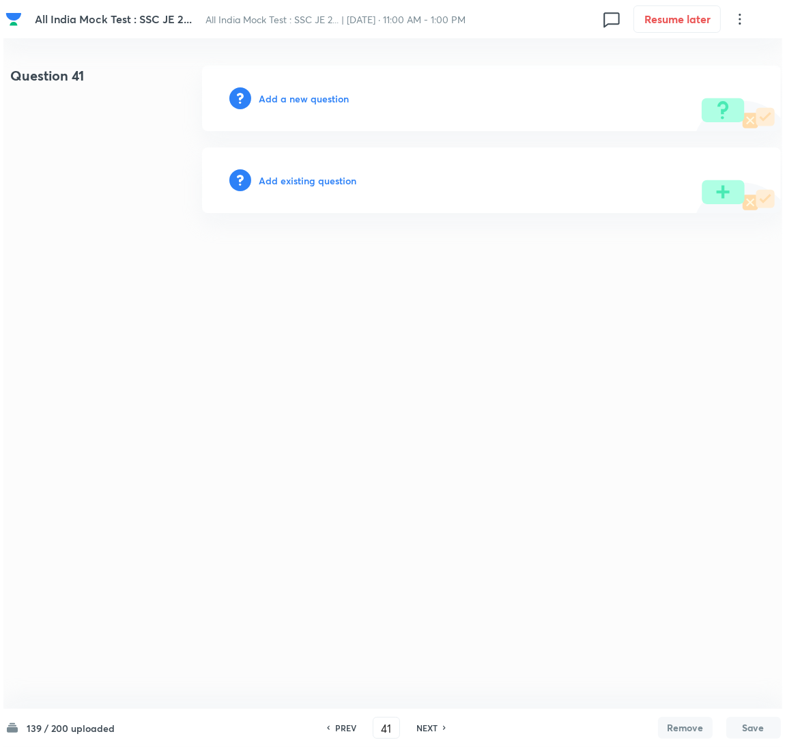
scroll to position [0, 0]
click at [309, 96] on h6 "Add a new question" at bounding box center [304, 98] width 90 height 14
click at [309, 96] on h6 "Choose a question type" at bounding box center [311, 98] width 105 height 14
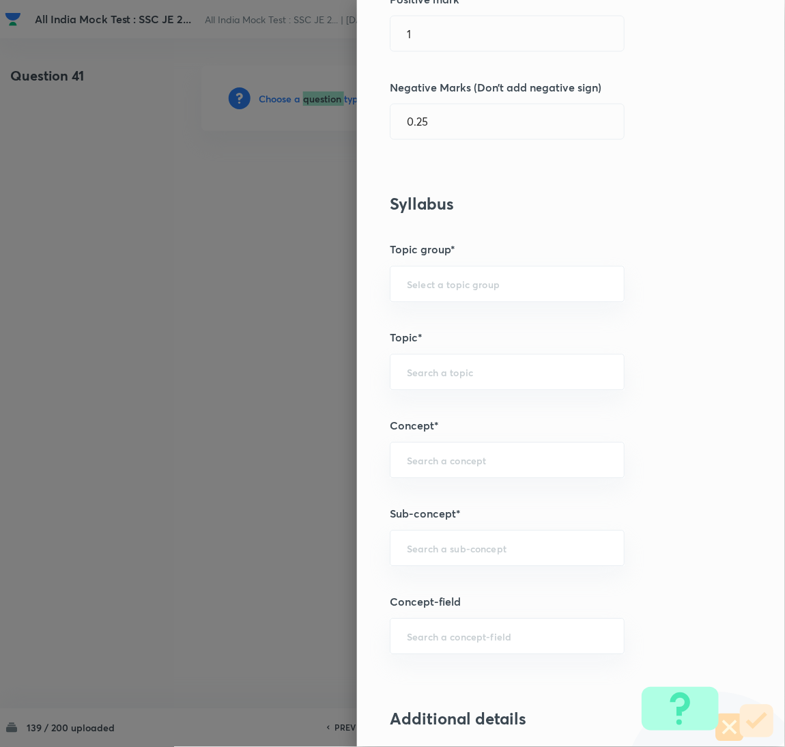
scroll to position [511, 0]
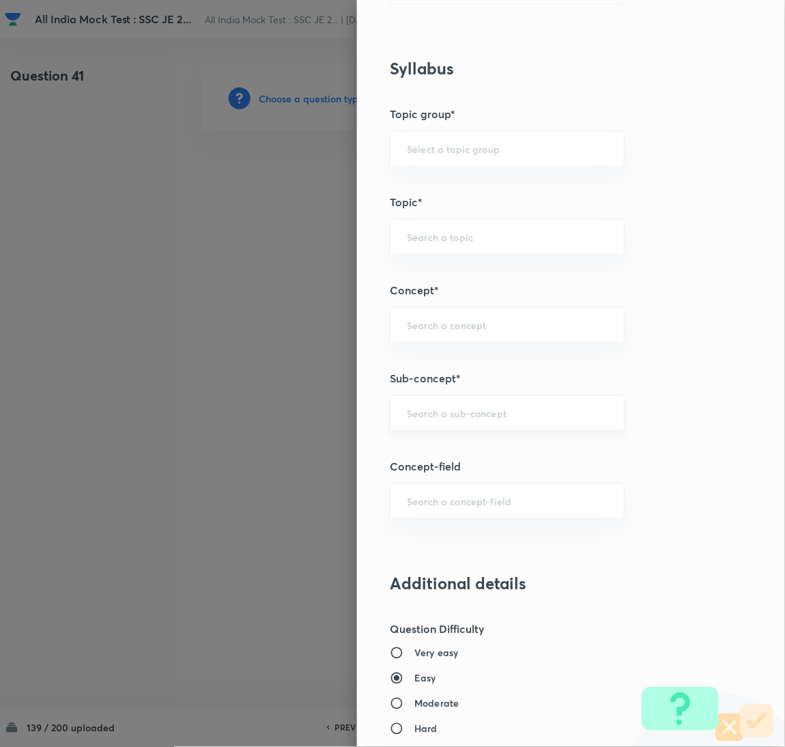
click at [436, 416] on input "text" at bounding box center [507, 412] width 201 height 13
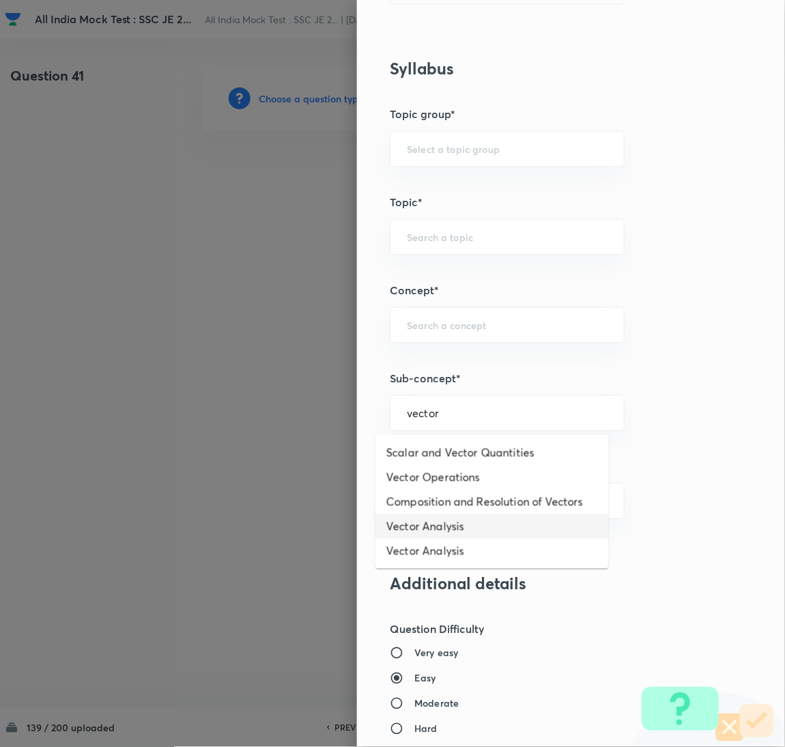
click at [433, 522] on li "Vector Analysis" at bounding box center [493, 526] width 234 height 25
type input "Vector Analysis"
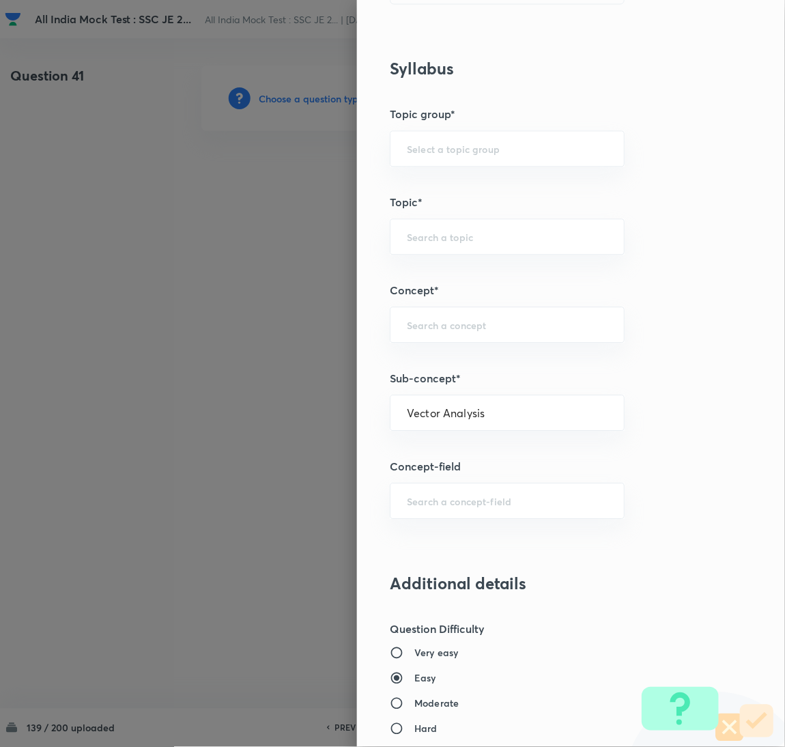
type input "Electrical Engineering"
type input "Electromagnetic Field Theory"
type input "Basics of Vector Calculus"
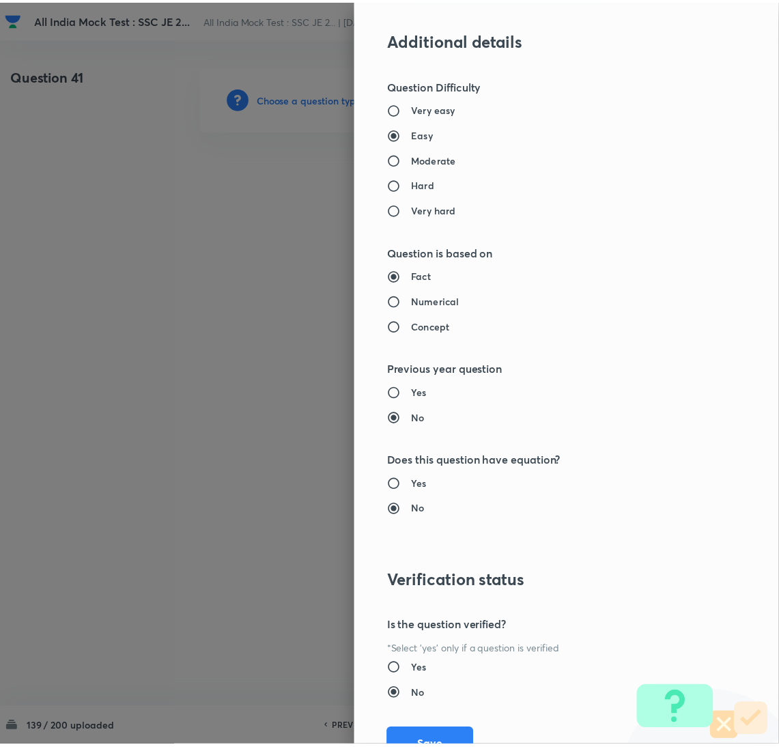
scroll to position [1116, 0]
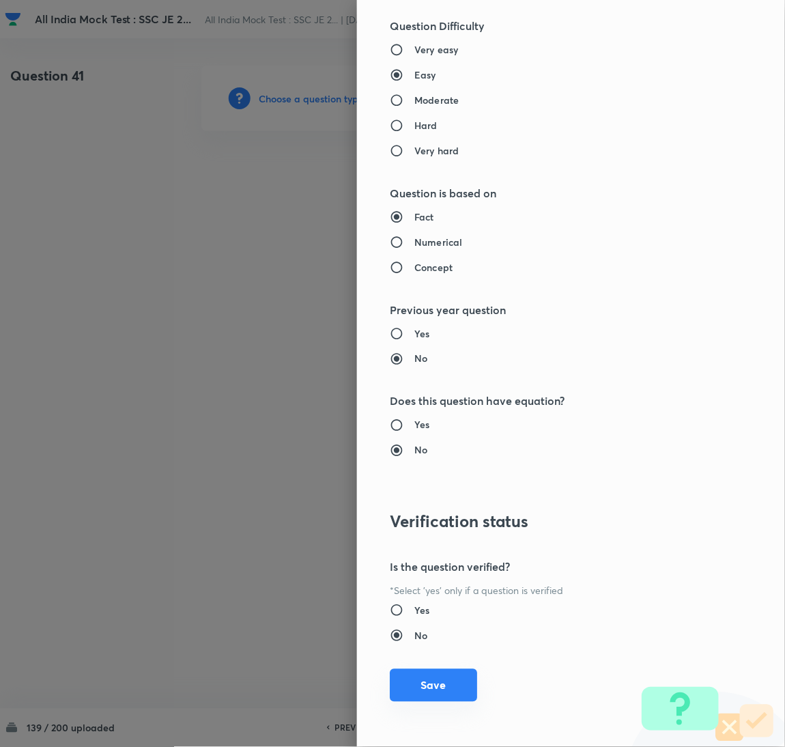
click at [433, 682] on button "Save" at bounding box center [433, 685] width 87 height 33
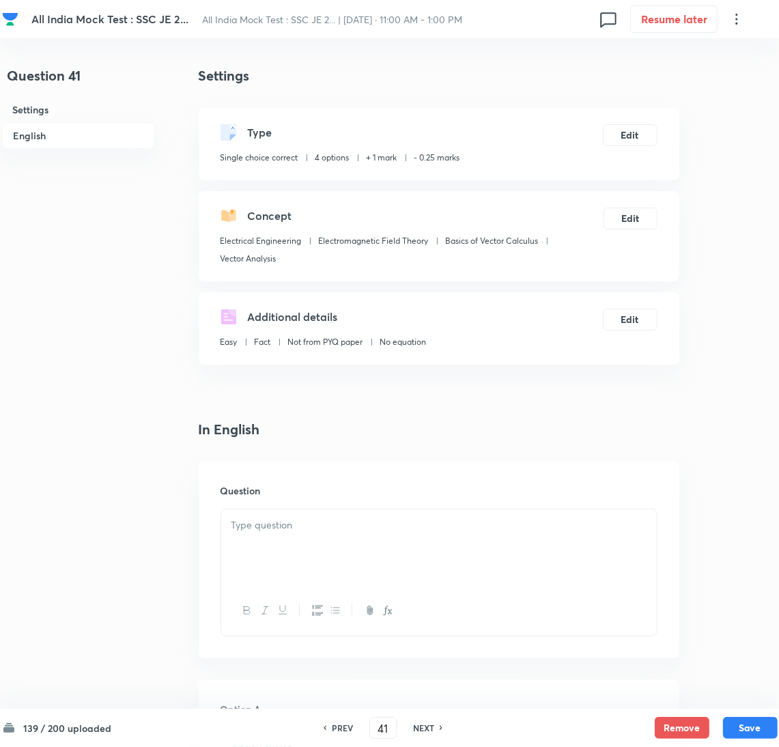
click at [337, 532] on p at bounding box center [438, 526] width 415 height 16
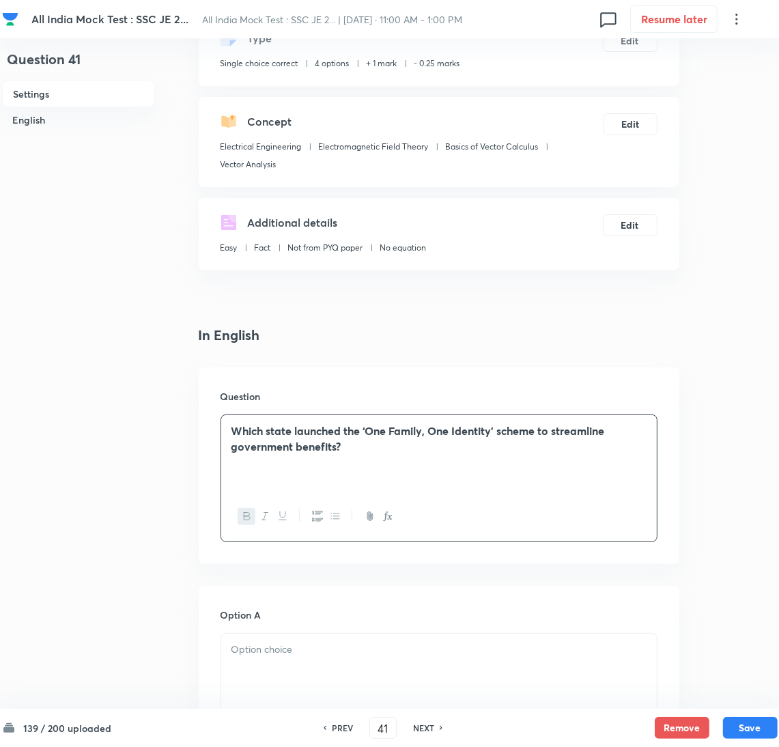
scroll to position [205, 0]
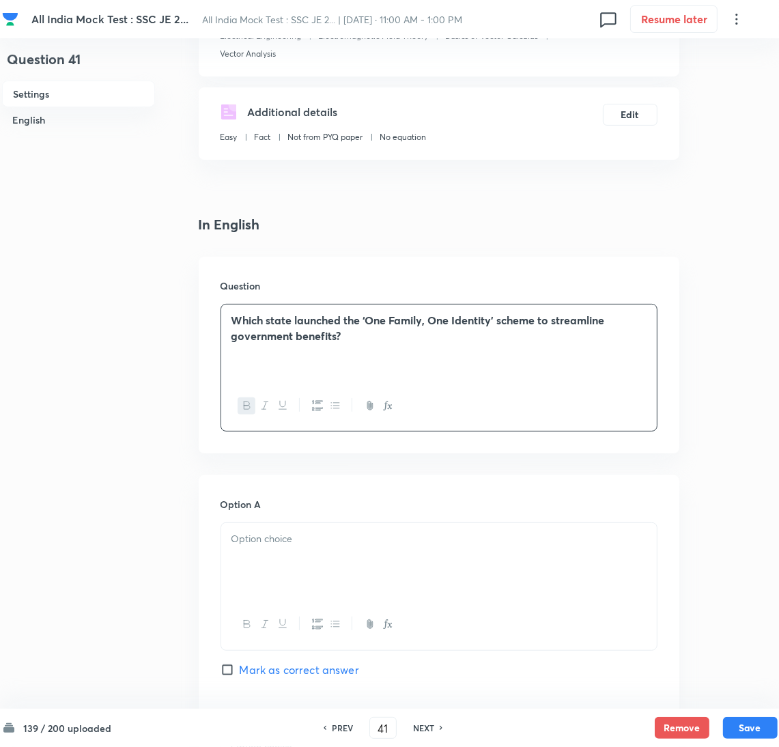
drag, startPoint x: 302, startPoint y: 574, endPoint x: 236, endPoint y: 556, distance: 68.6
click at [298, 574] on div at bounding box center [439, 561] width 436 height 76
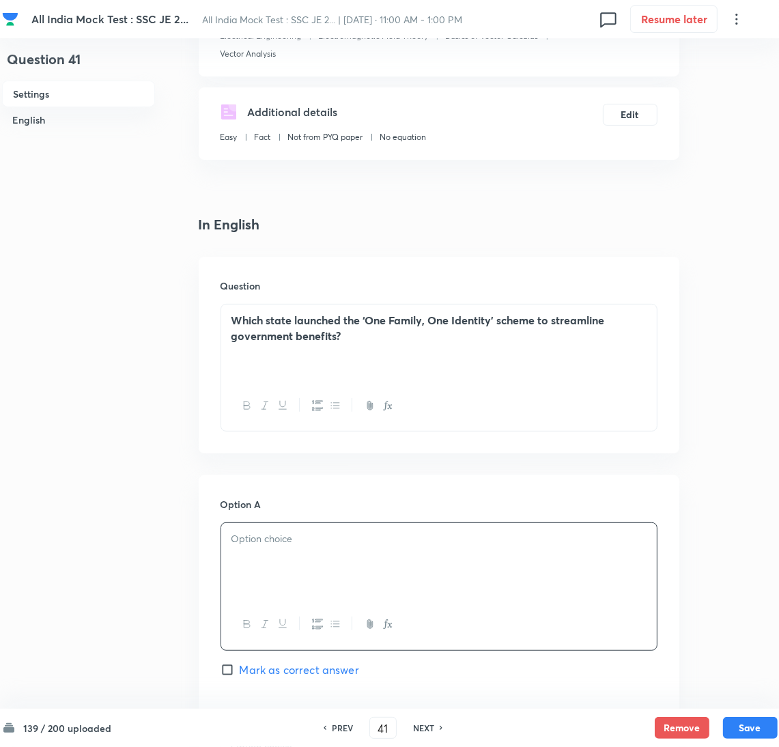
click at [300, 555] on div at bounding box center [439, 561] width 436 height 76
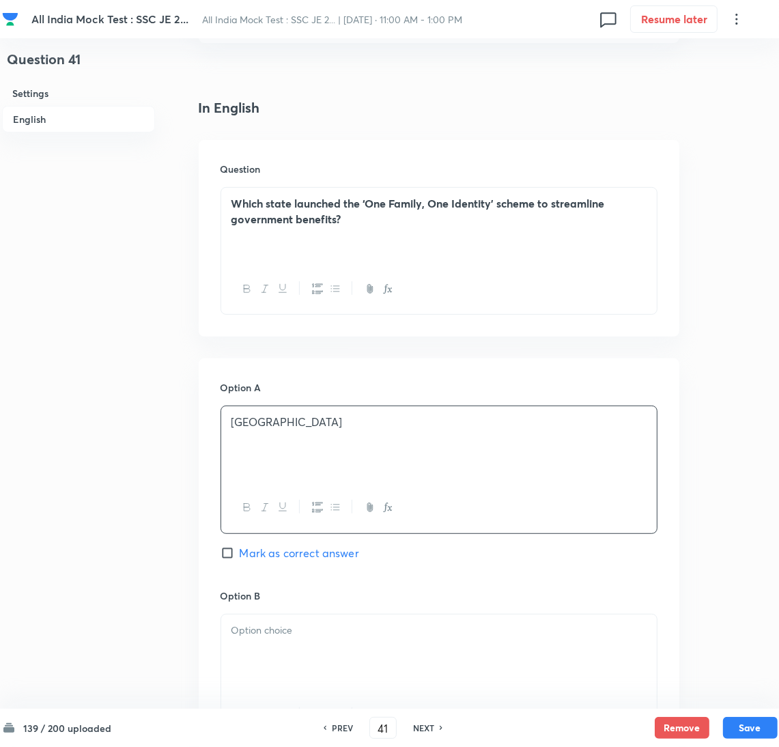
scroll to position [410, 0]
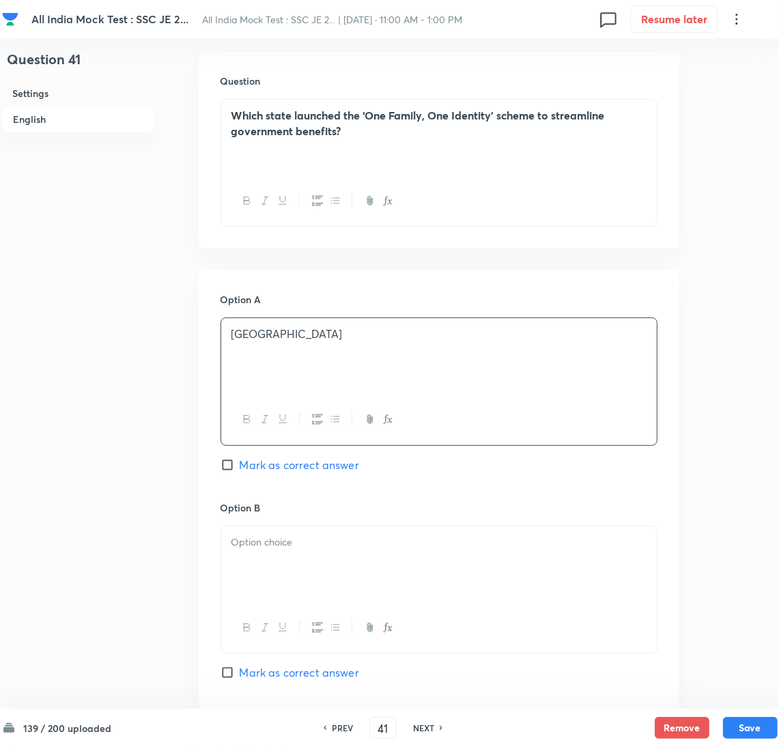
drag, startPoint x: 285, startPoint y: 542, endPoint x: 264, endPoint y: 542, distance: 21.2
click at [281, 542] on p at bounding box center [438, 543] width 415 height 16
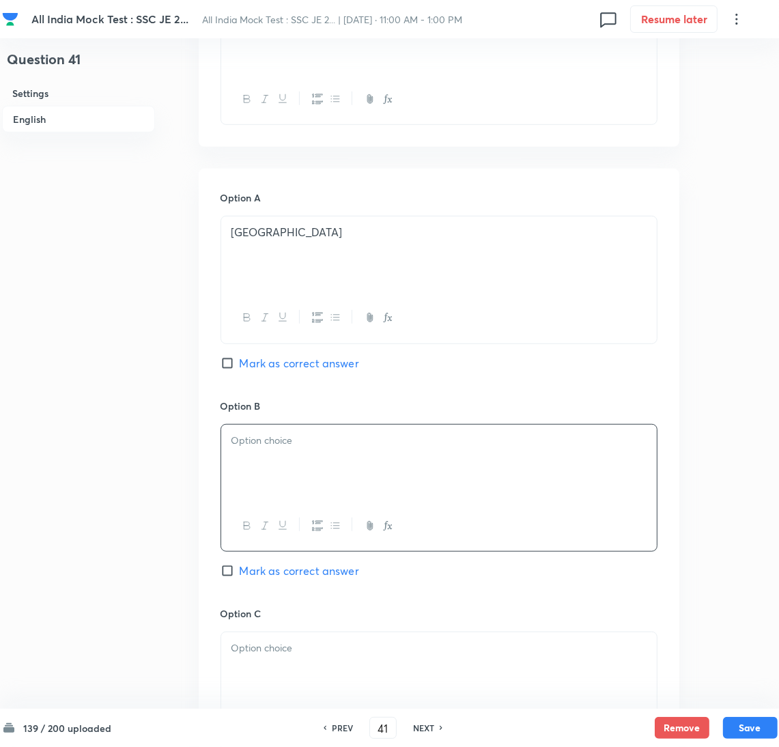
click at [338, 480] on div at bounding box center [439, 463] width 436 height 76
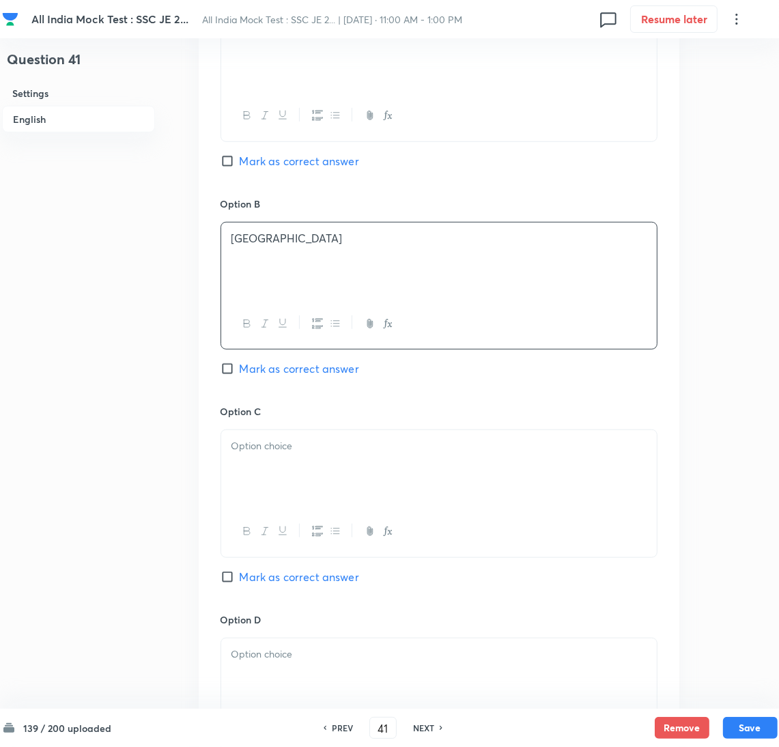
scroll to position [717, 0]
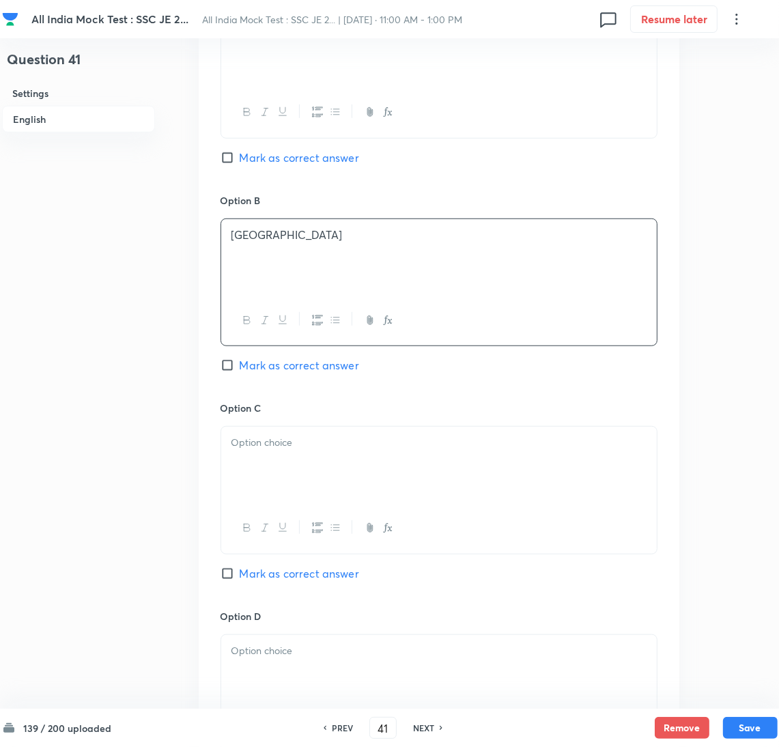
drag, startPoint x: 289, startPoint y: 473, endPoint x: 21, endPoint y: 472, distance: 268.3
click at [289, 472] on div at bounding box center [439, 465] width 436 height 76
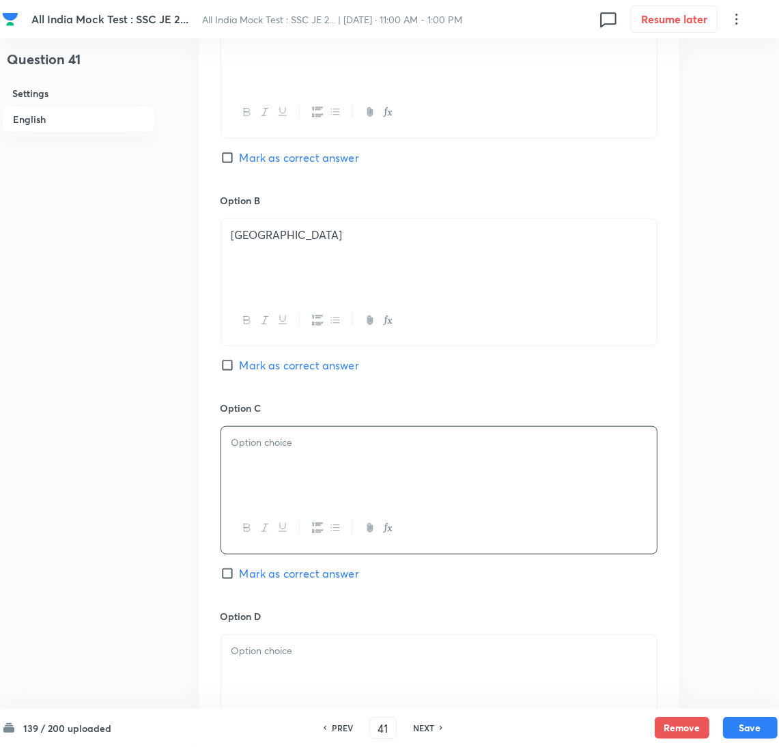
click at [286, 449] on p at bounding box center [438, 443] width 415 height 16
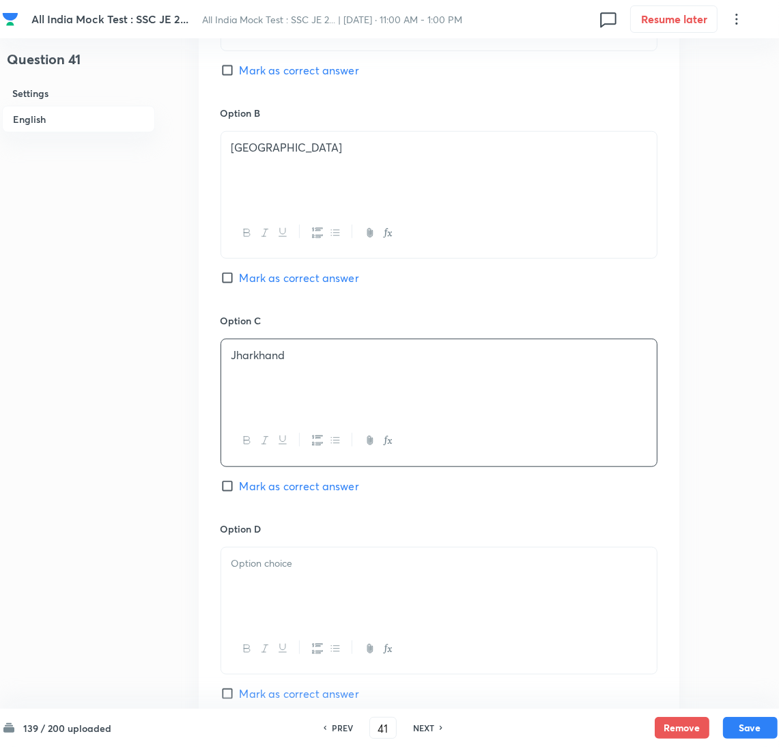
scroll to position [921, 0]
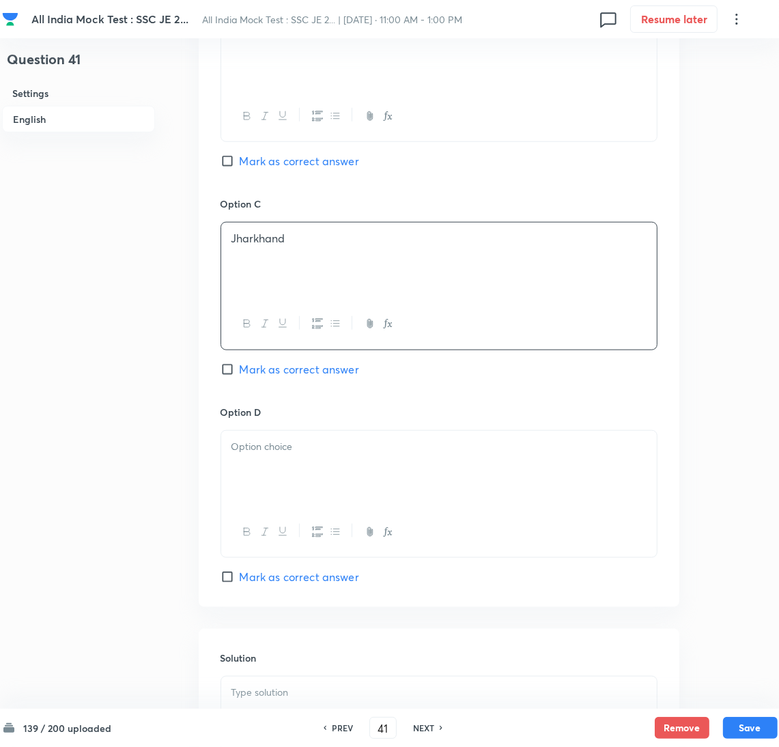
drag, startPoint x: 267, startPoint y: 492, endPoint x: 130, endPoint y: 477, distance: 138.1
click at [253, 488] on div at bounding box center [439, 469] width 436 height 76
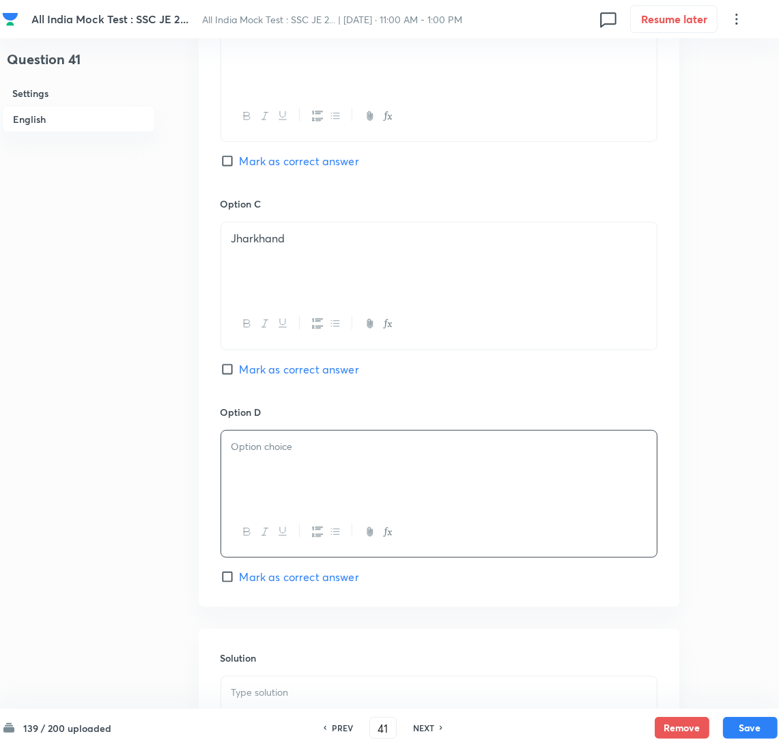
click at [261, 468] on div at bounding box center [439, 469] width 436 height 76
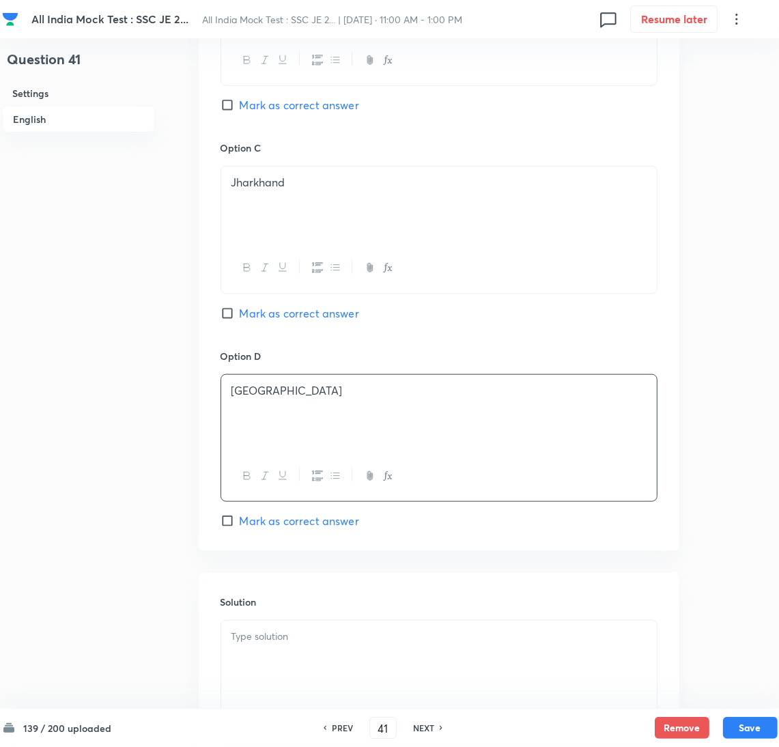
scroll to position [1023, 0]
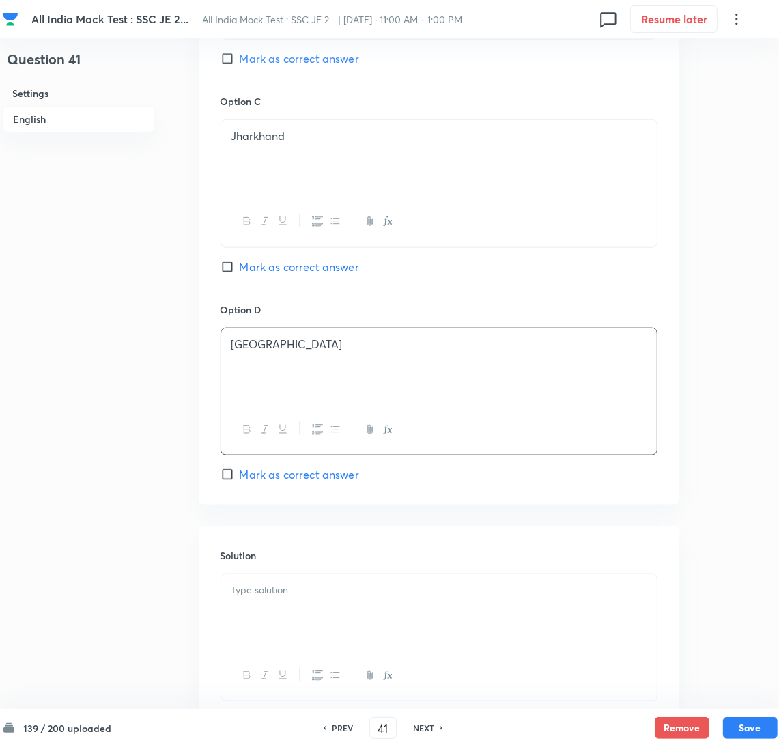
click at [271, 615] on div at bounding box center [439, 612] width 436 height 76
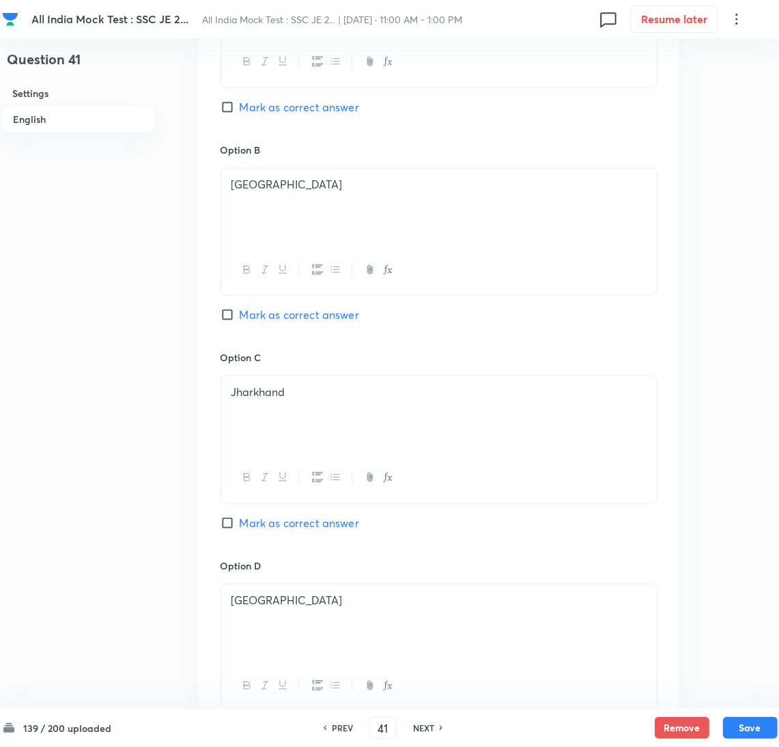
scroll to position [614, 0]
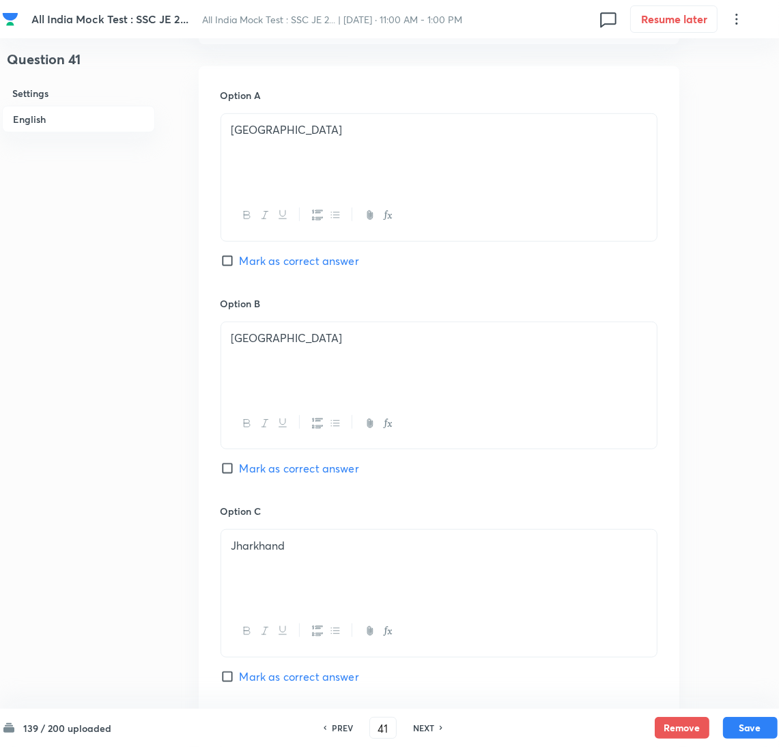
click at [239, 262] on input "Mark as correct answer" at bounding box center [230, 261] width 19 height 14
checkbox input "true"
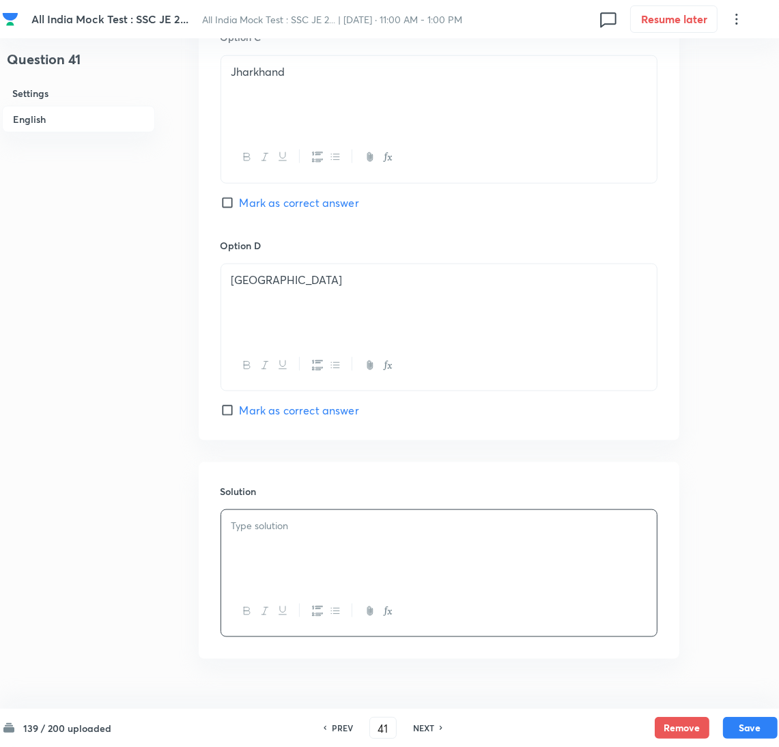
scroll to position [1123, 0]
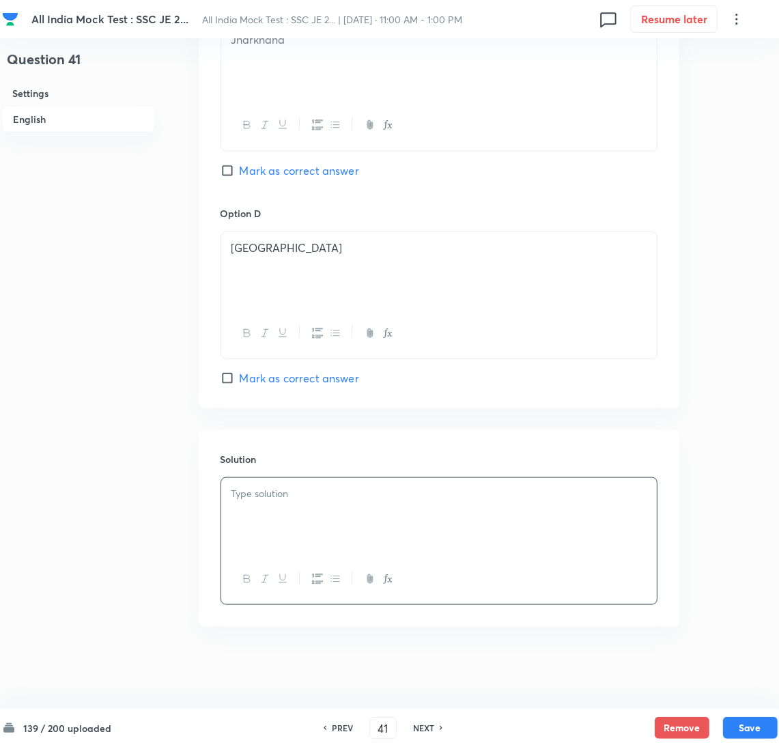
click at [282, 501] on div at bounding box center [439, 516] width 436 height 76
click at [354, 513] on div at bounding box center [439, 516] width 436 height 76
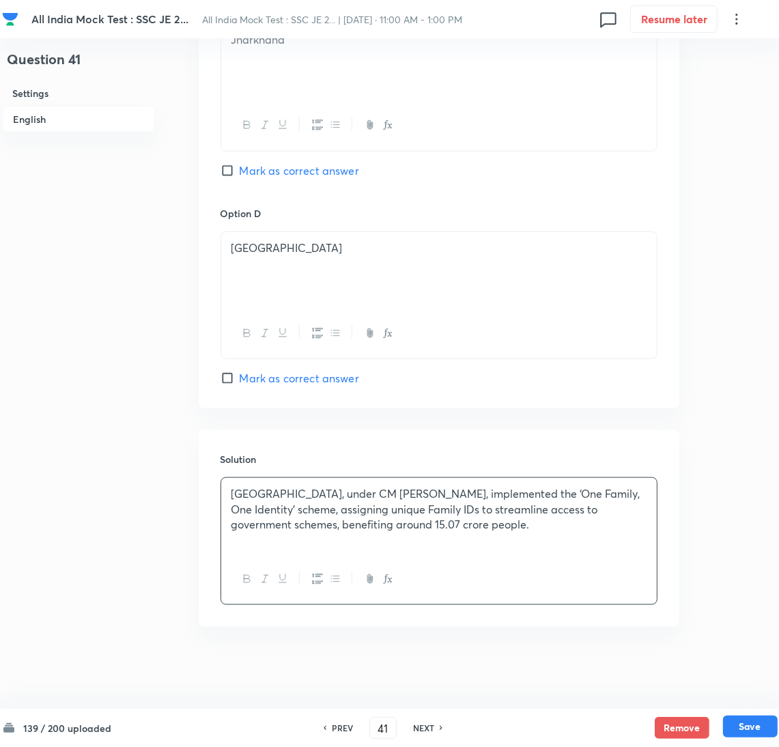
click at [752, 721] on button "Save" at bounding box center [750, 727] width 55 height 22
type input "42"
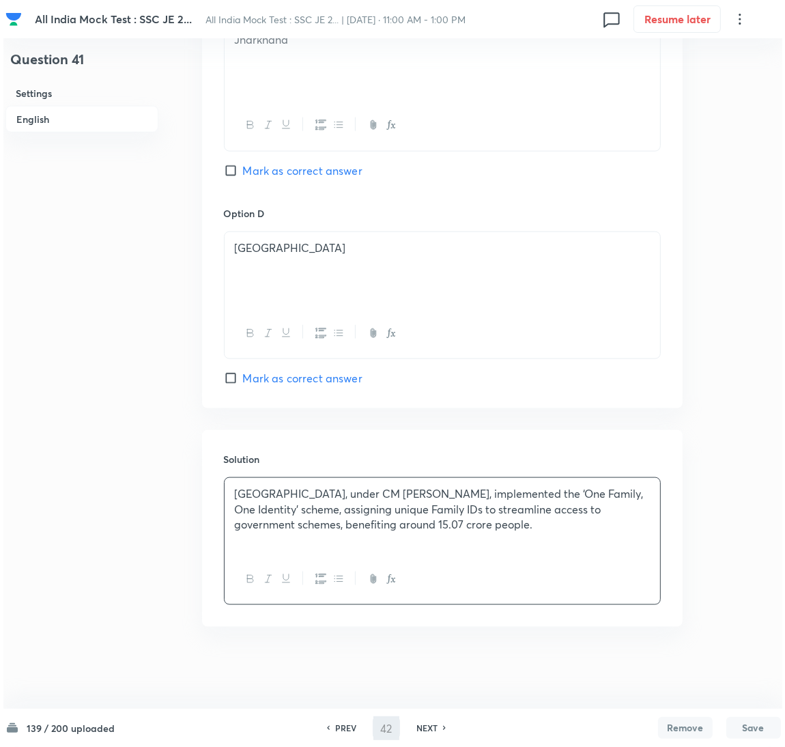
scroll to position [0, 0]
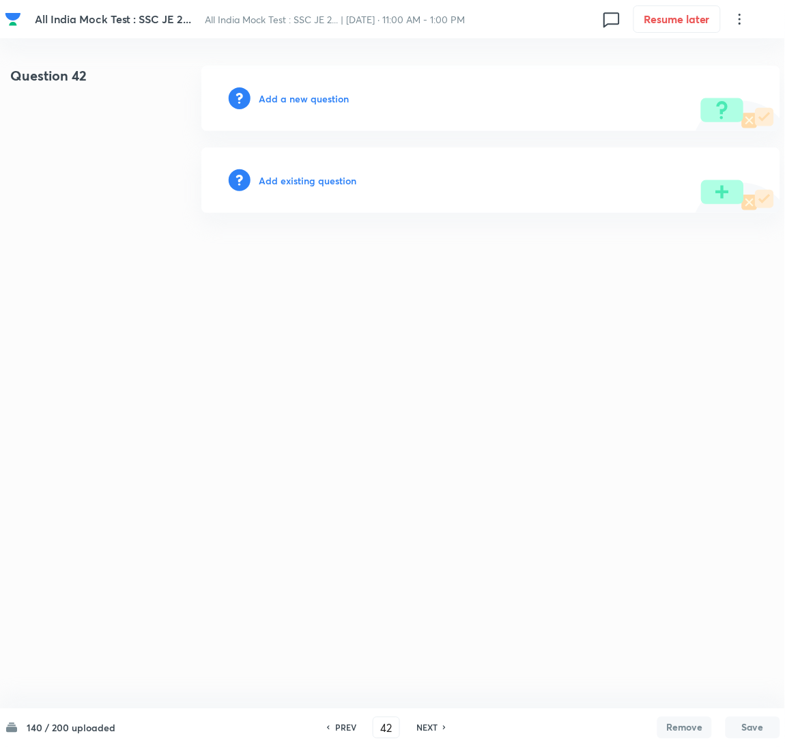
drag, startPoint x: 300, startPoint y: 88, endPoint x: 289, endPoint y: 89, distance: 11.0
click at [298, 87] on div "Add a new question" at bounding box center [490, 99] width 579 height 66
click at [286, 100] on h6 "Add a new question" at bounding box center [304, 98] width 90 height 14
click at [286, 100] on h6 "Choose a question type" at bounding box center [311, 98] width 105 height 14
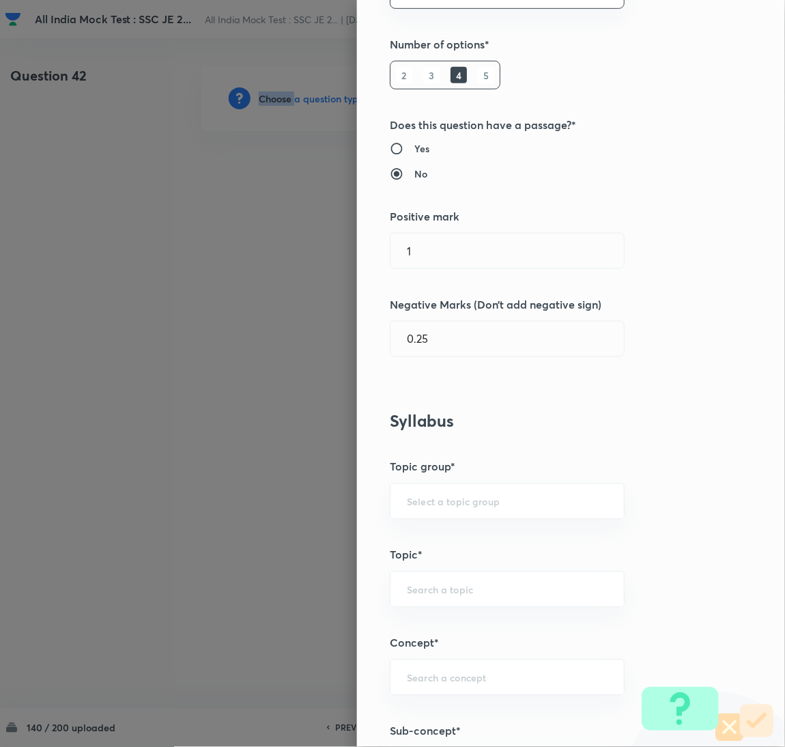
scroll to position [307, 0]
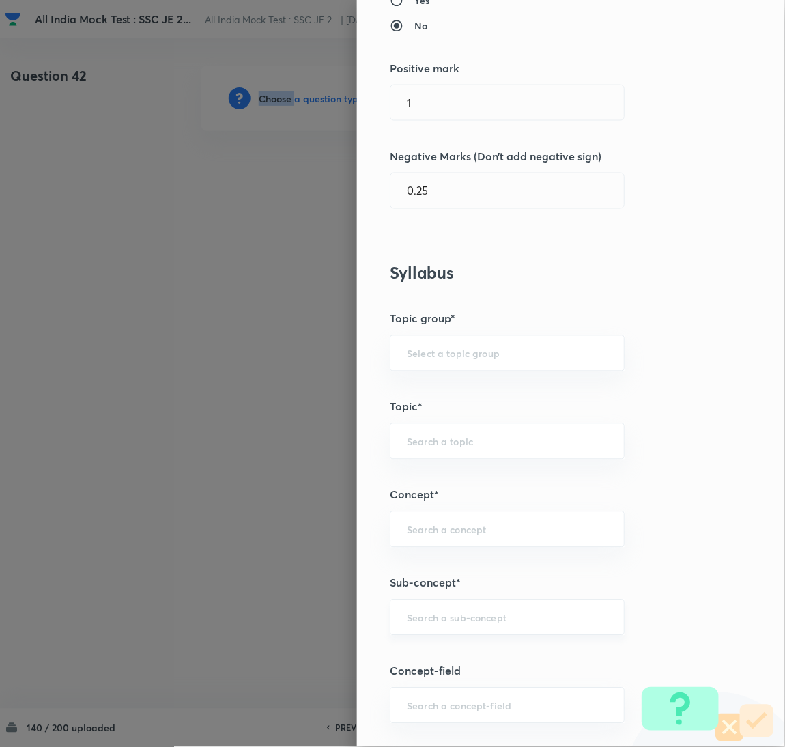
click at [428, 615] on div "​" at bounding box center [507, 617] width 235 height 36
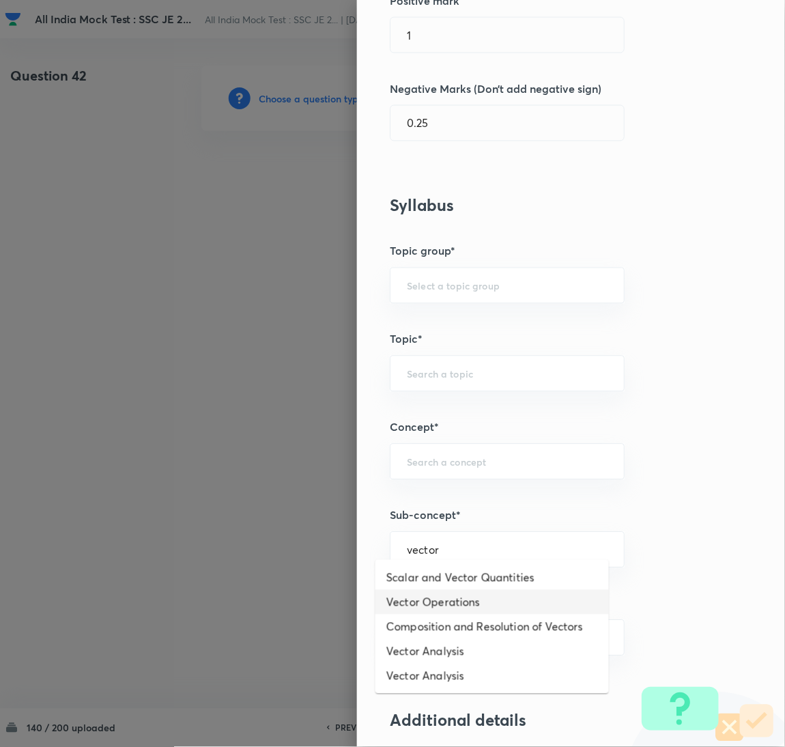
scroll to position [410, 0]
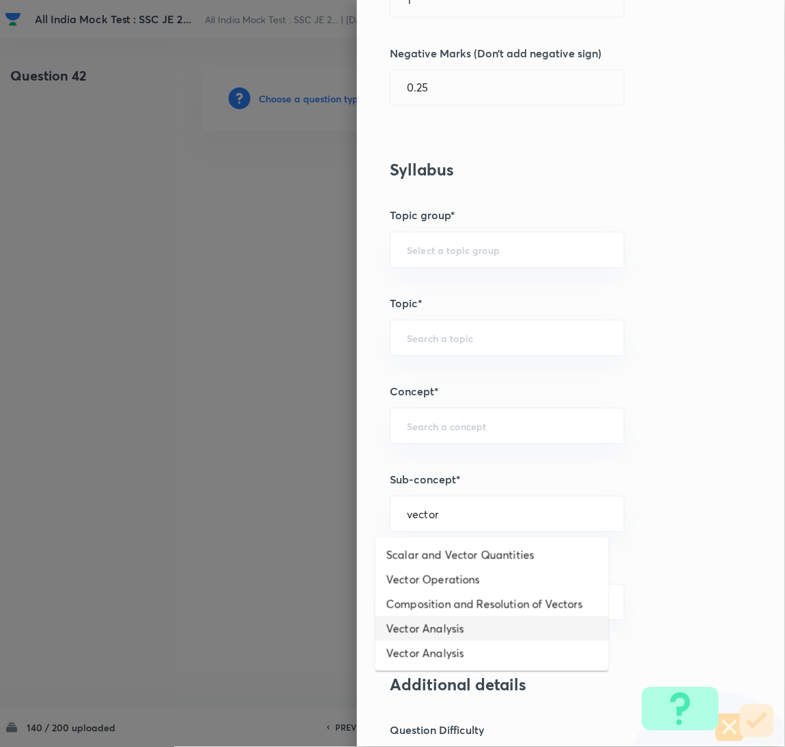
click at [427, 633] on li "Vector Analysis" at bounding box center [493, 629] width 234 height 25
type input "Vector Analysis"
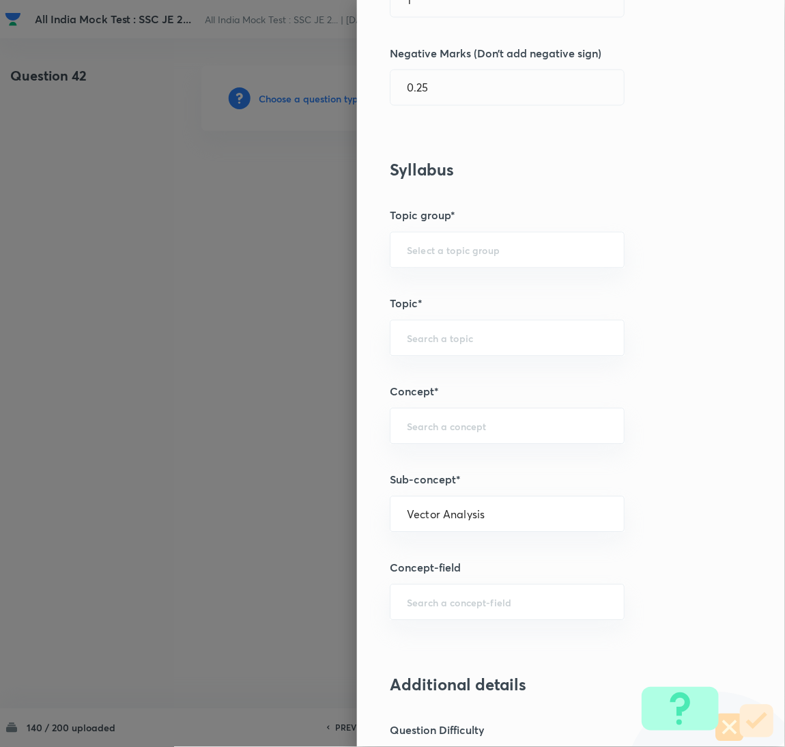
type input "Electrical Engineering"
type input "Electromagnetic Field Theory"
type input "Basics of Vector Calculus"
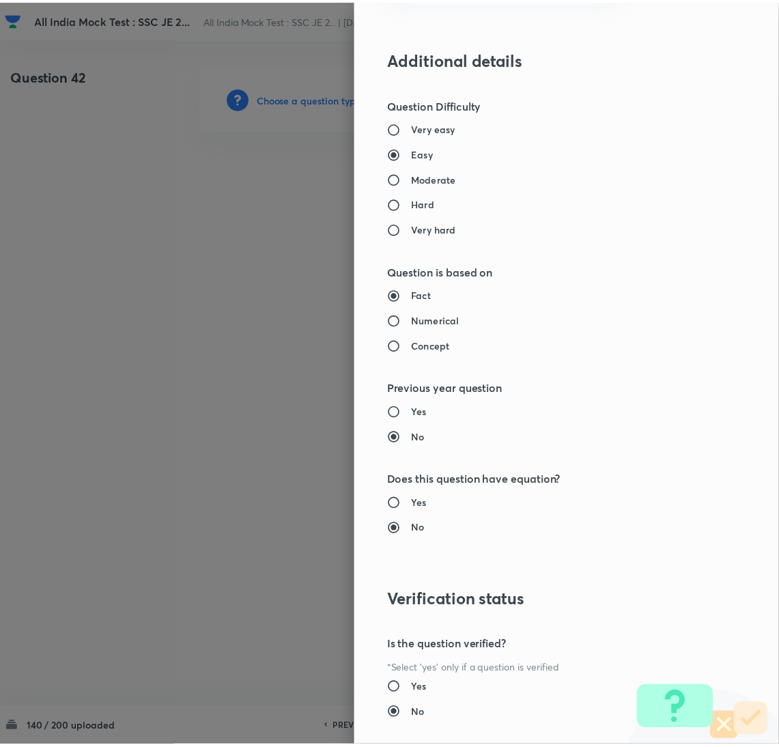
scroll to position [1116, 0]
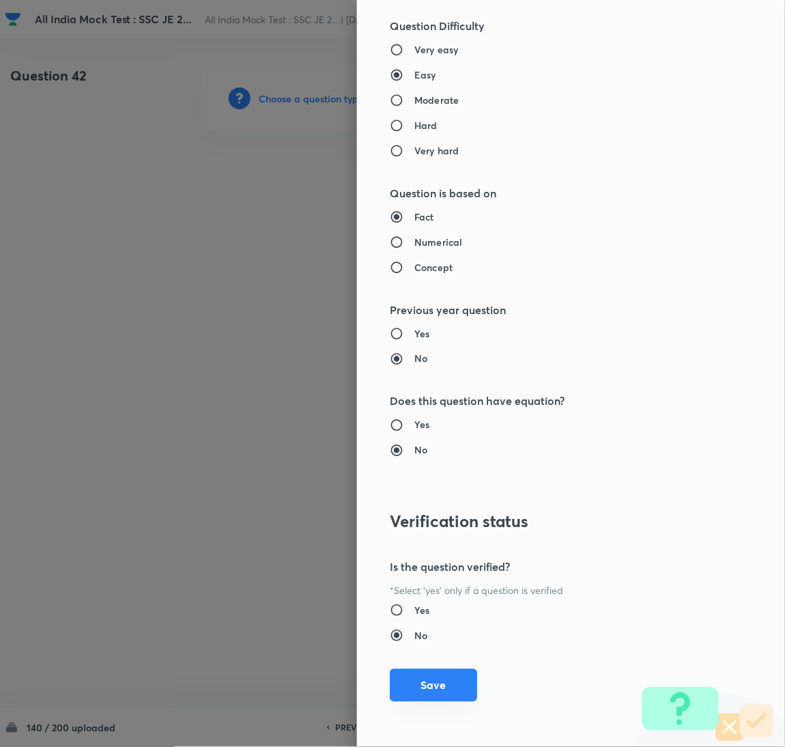
drag, startPoint x: 447, startPoint y: 689, endPoint x: 362, endPoint y: 608, distance: 117.8
click at [444, 690] on button "Save" at bounding box center [433, 685] width 87 height 33
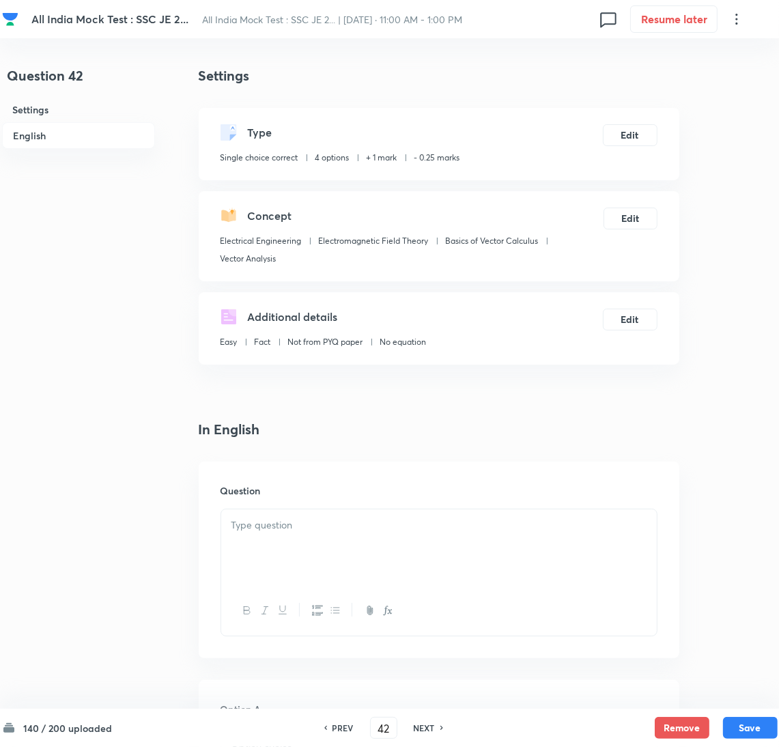
click at [281, 538] on div at bounding box center [439, 547] width 436 height 76
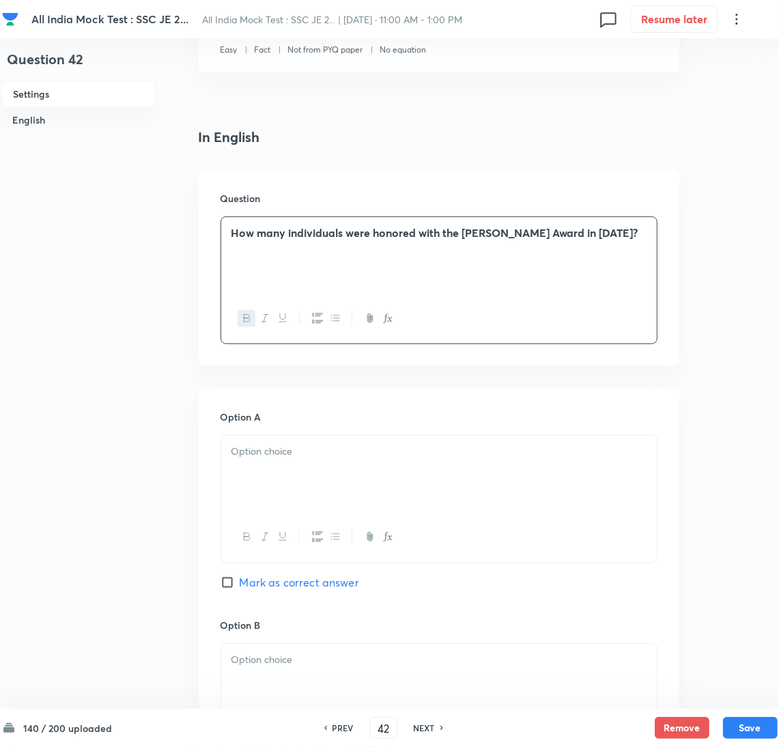
scroll to position [307, 0]
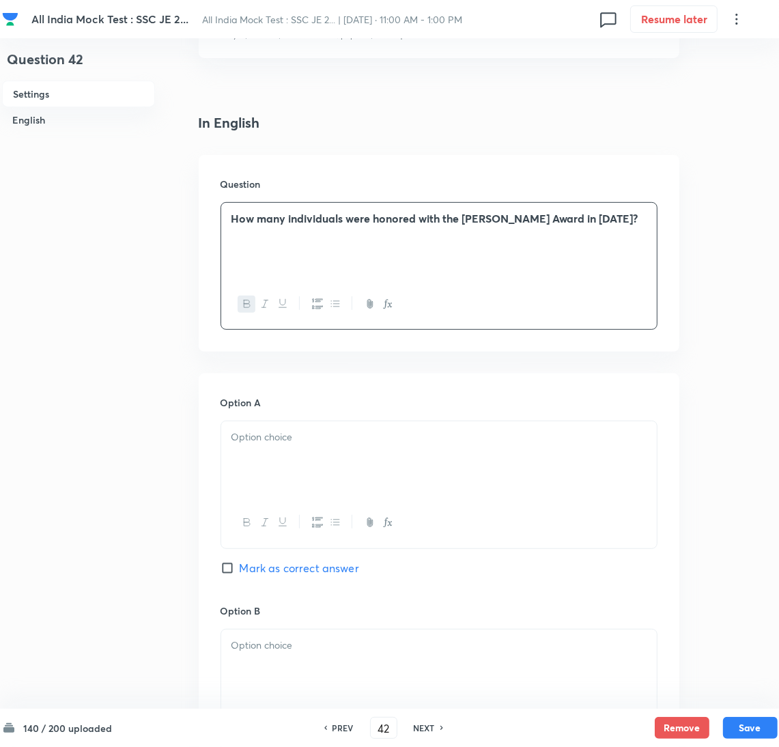
click at [279, 451] on div at bounding box center [439, 459] width 436 height 76
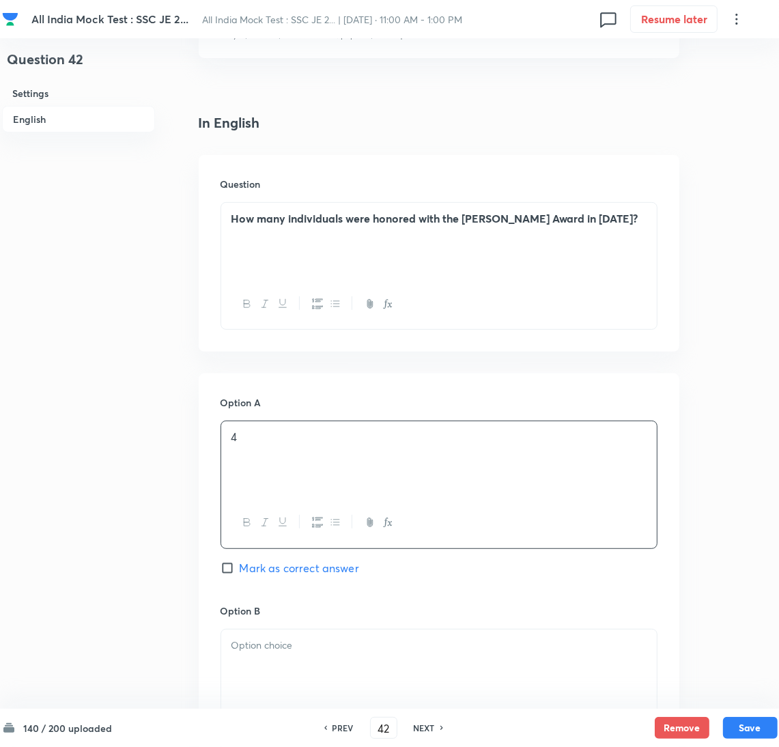
scroll to position [511, 0]
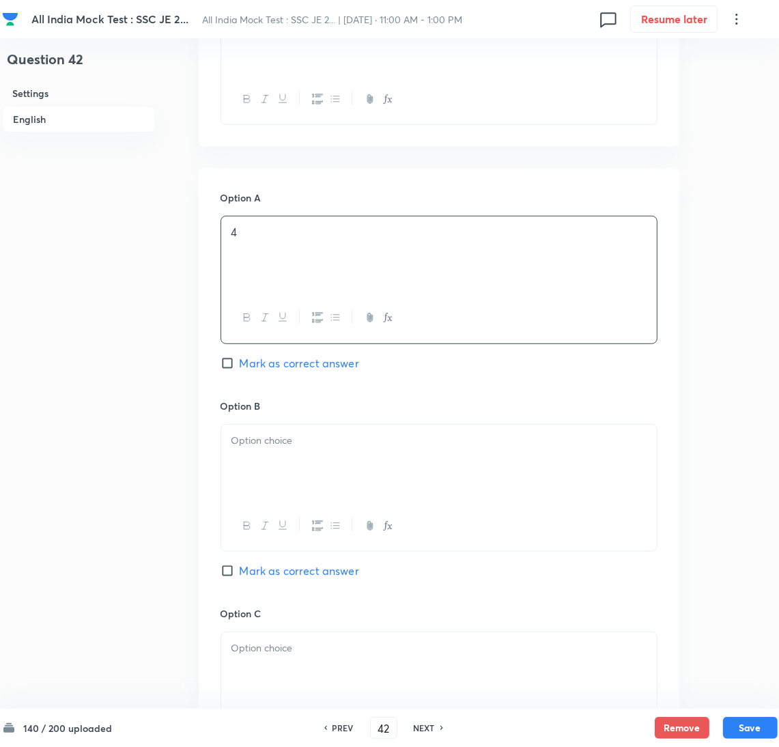
click at [288, 471] on div at bounding box center [439, 463] width 436 height 76
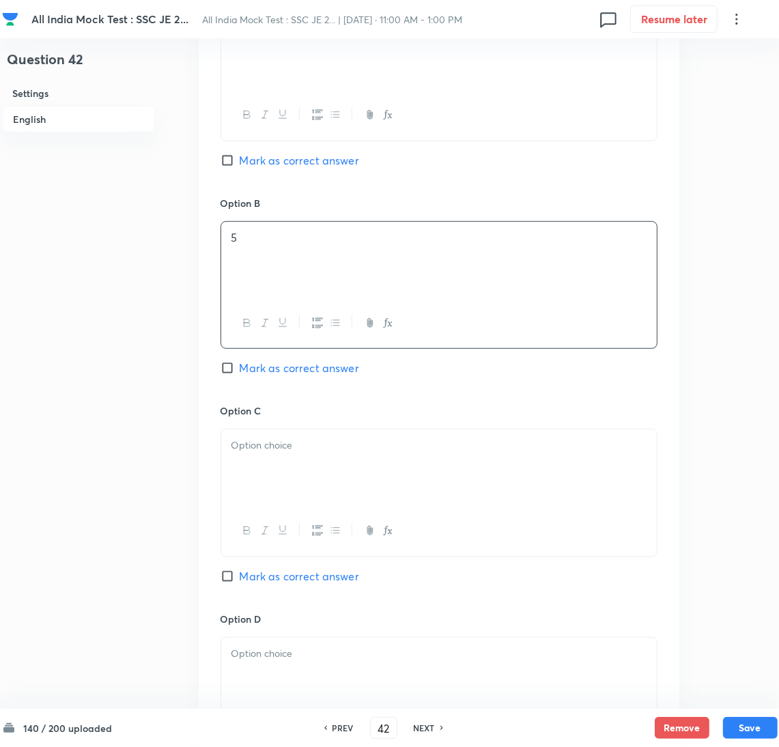
scroll to position [717, 0]
click at [283, 447] on p at bounding box center [438, 443] width 415 height 16
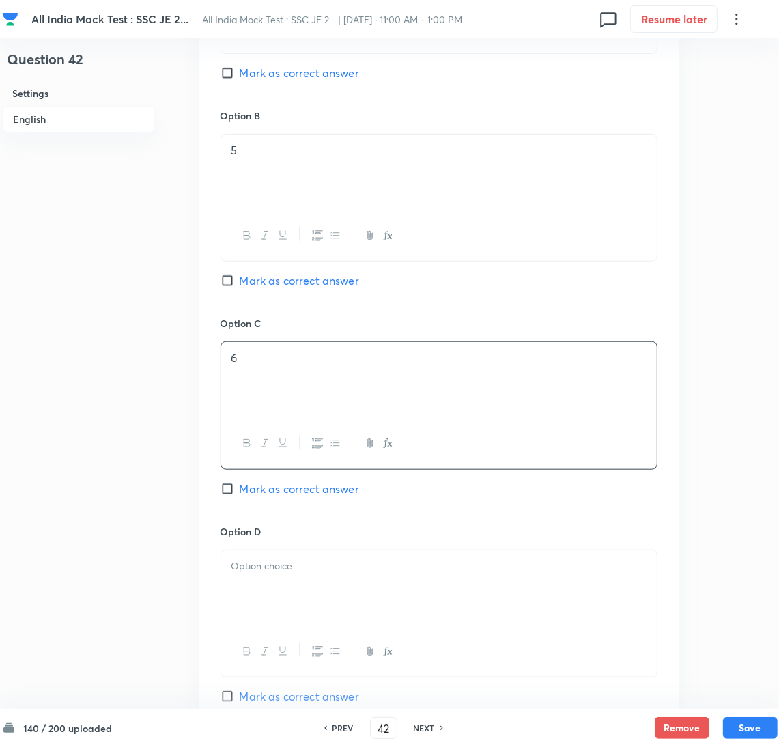
scroll to position [921, 0]
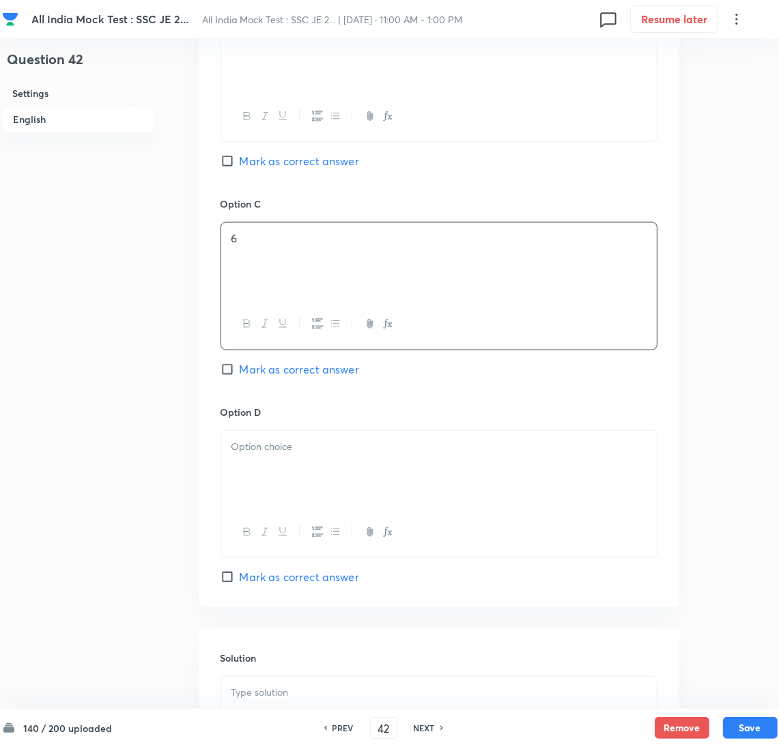
click at [279, 449] on p at bounding box center [438, 447] width 415 height 16
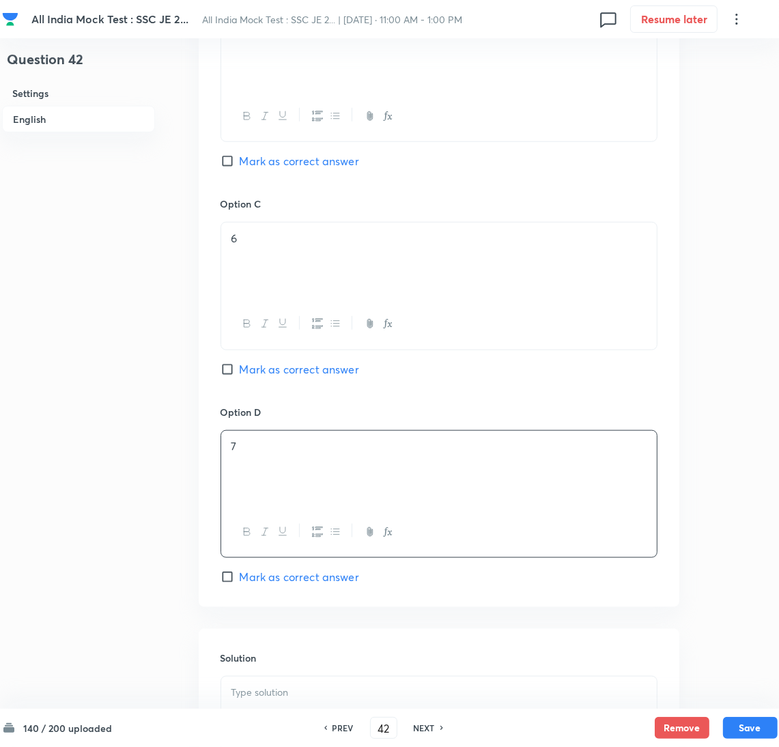
click at [246, 575] on span "Mark as correct answer" at bounding box center [299, 577] width 119 height 16
click at [240, 575] on input "Mark as correct answer" at bounding box center [230, 577] width 19 height 14
checkbox input "true"
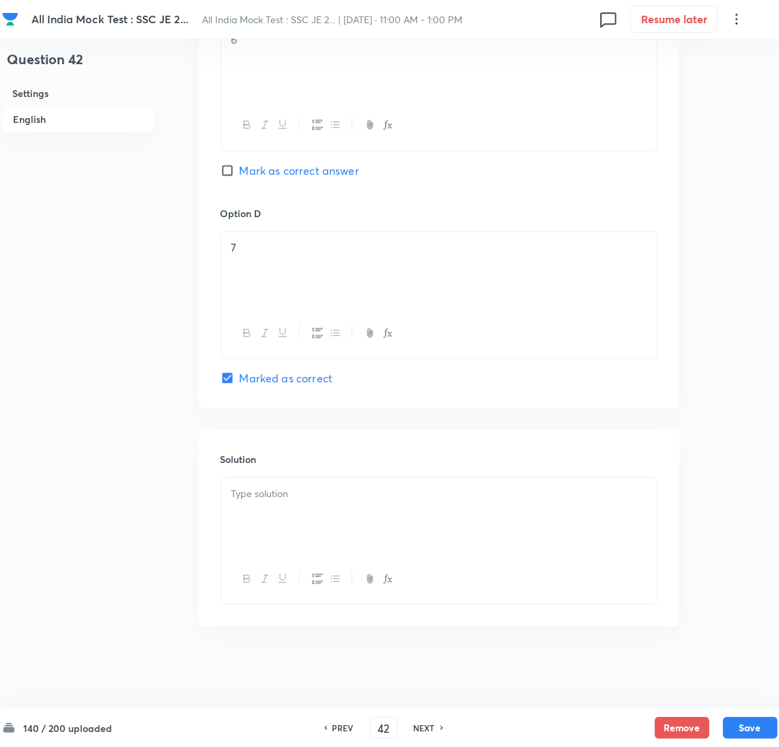
drag, startPoint x: 268, startPoint y: 520, endPoint x: 16, endPoint y: 508, distance: 252.2
click at [268, 518] on div at bounding box center [439, 516] width 436 height 76
click at [317, 520] on div at bounding box center [439, 516] width 436 height 76
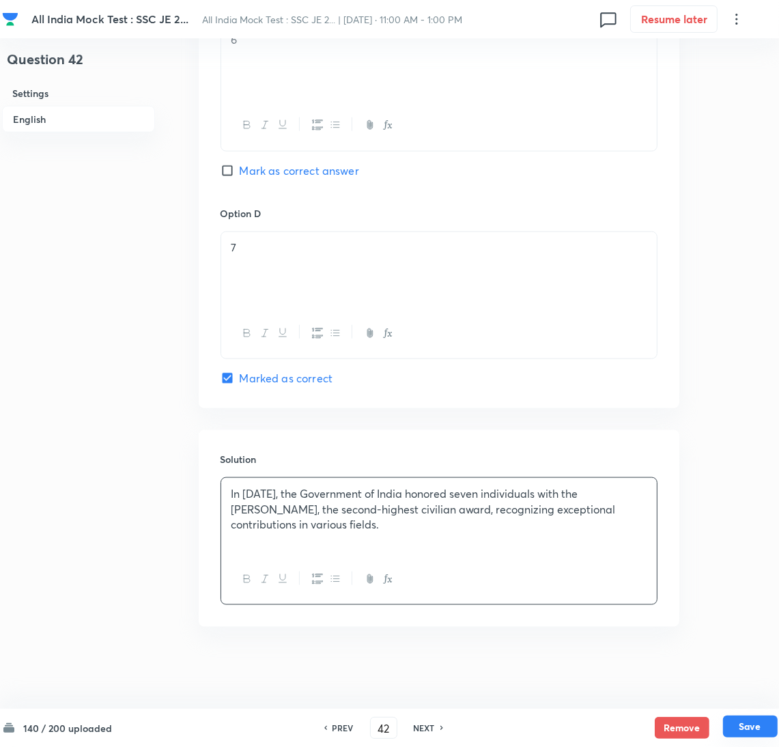
click at [752, 735] on button "Save" at bounding box center [750, 727] width 55 height 22
type input "43"
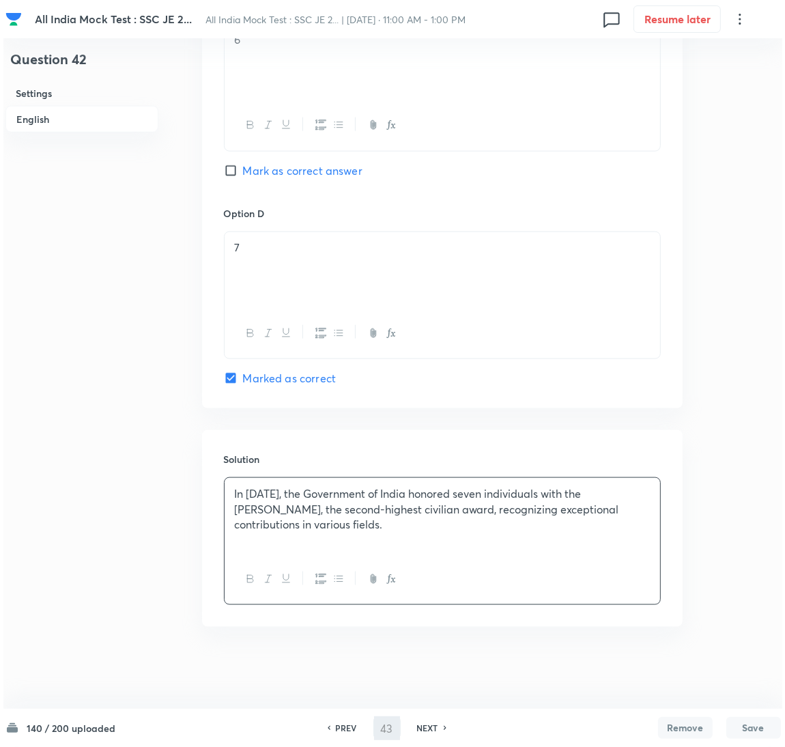
scroll to position [0, 0]
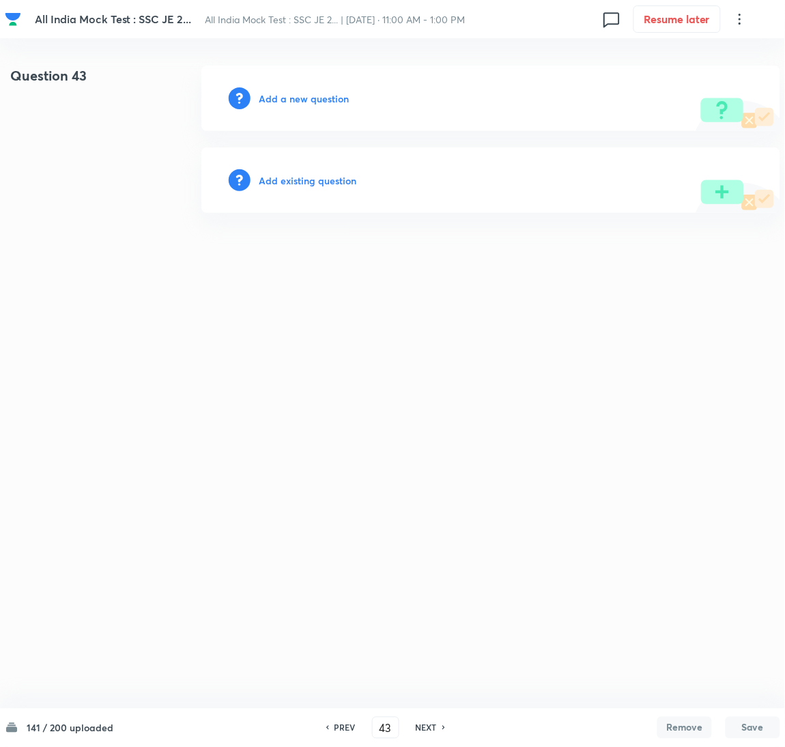
click at [277, 96] on h6 "Add a new question" at bounding box center [304, 98] width 90 height 14
click at [279, 96] on h6 "Choose a question type" at bounding box center [311, 98] width 105 height 14
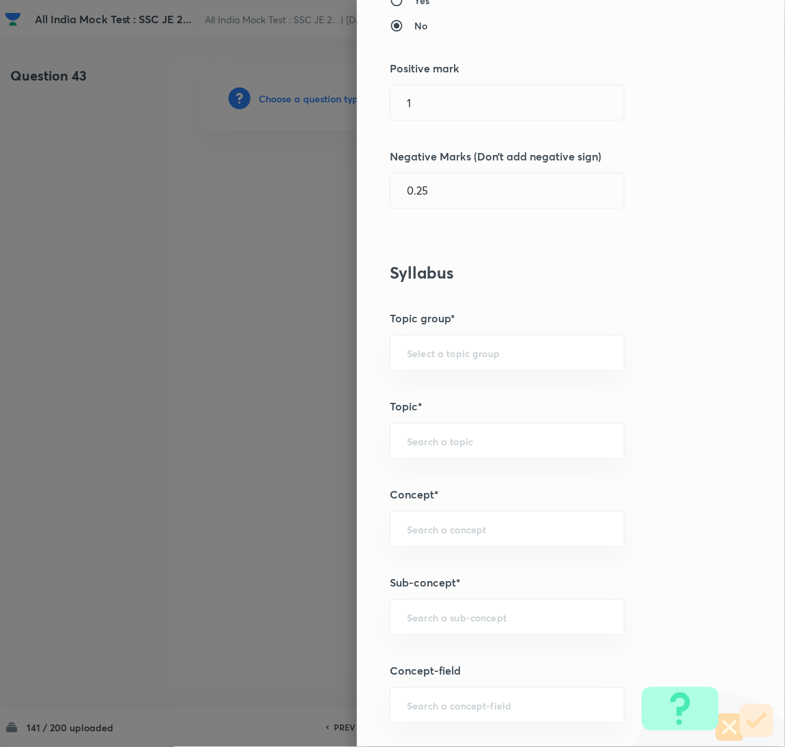
scroll to position [614, 0]
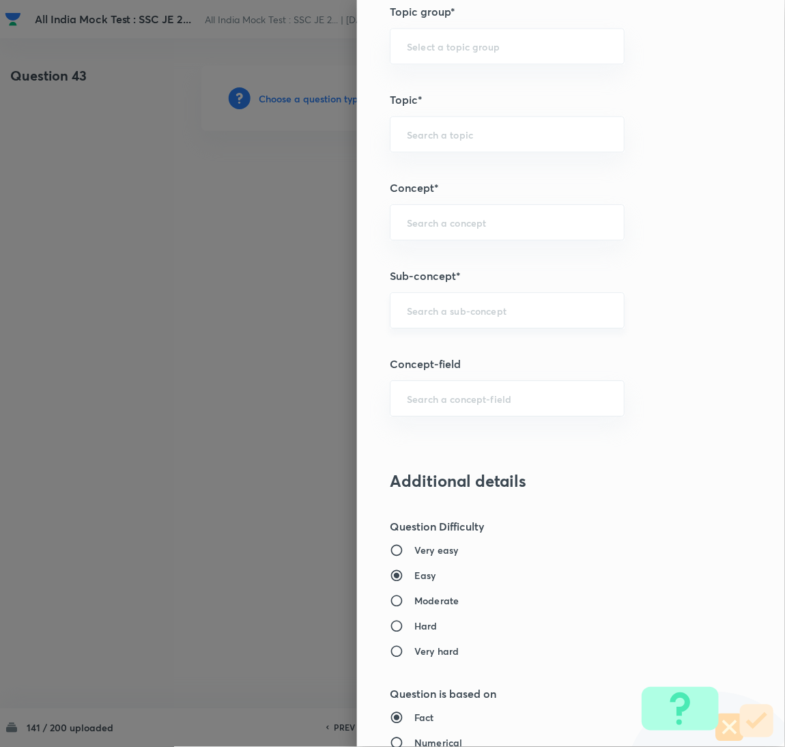
click at [445, 313] on input "text" at bounding box center [507, 310] width 201 height 13
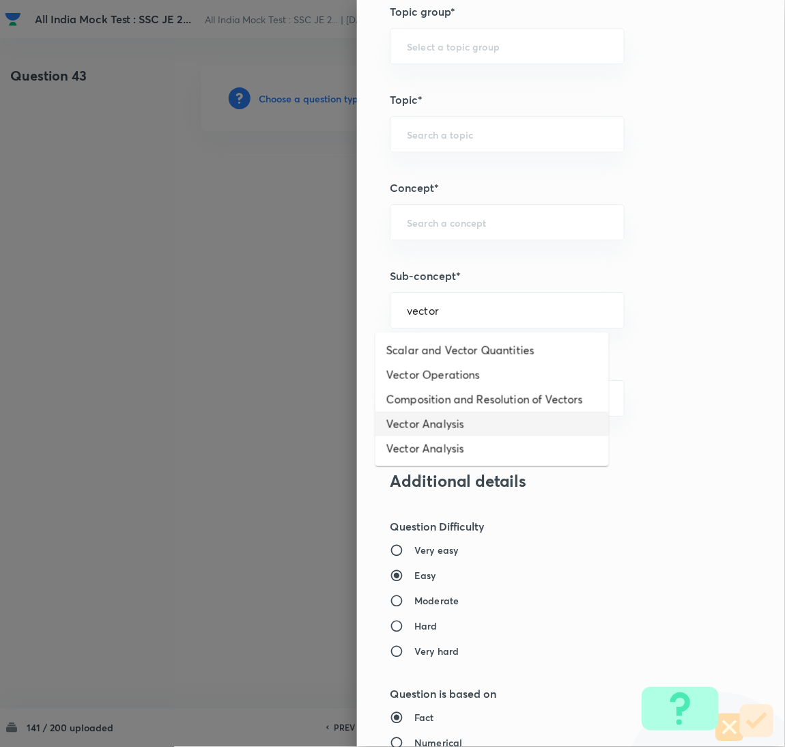
click at [433, 427] on li "Vector Analysis" at bounding box center [493, 424] width 234 height 25
type input "Vector Analysis"
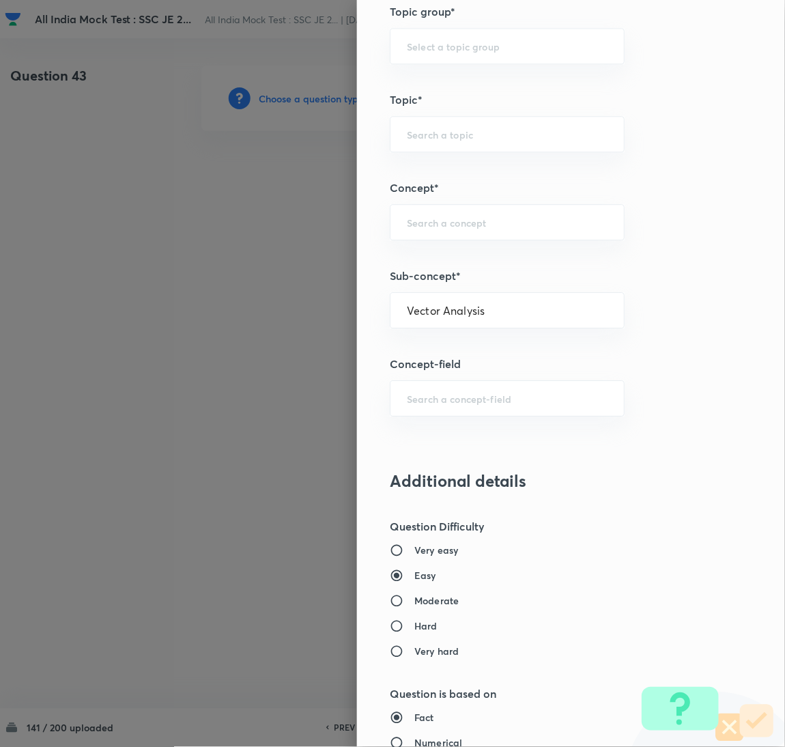
type input "Electrical Engineering"
type input "Electromagnetic Field Theory"
type input "Basics of Vector Calculus"
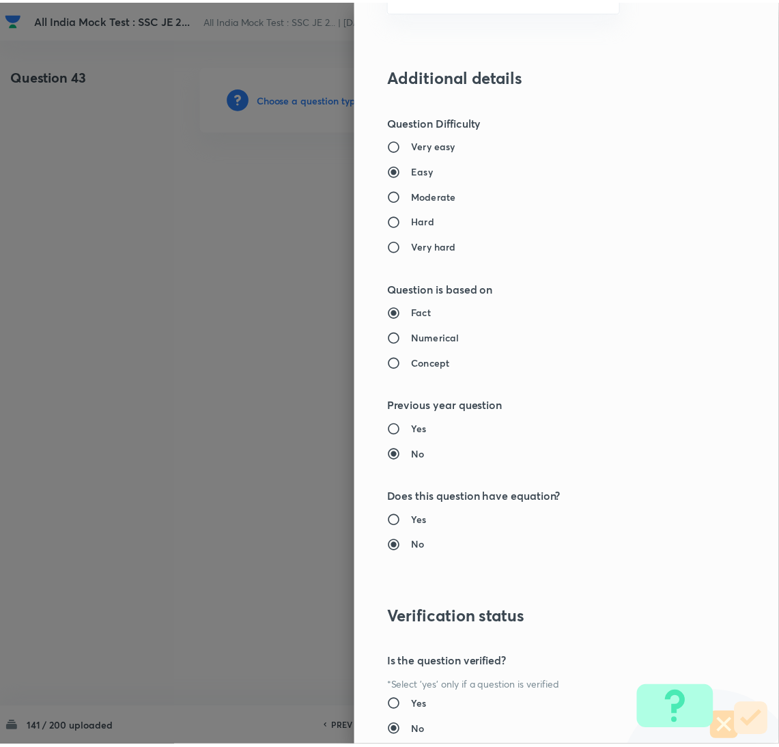
scroll to position [1116, 0]
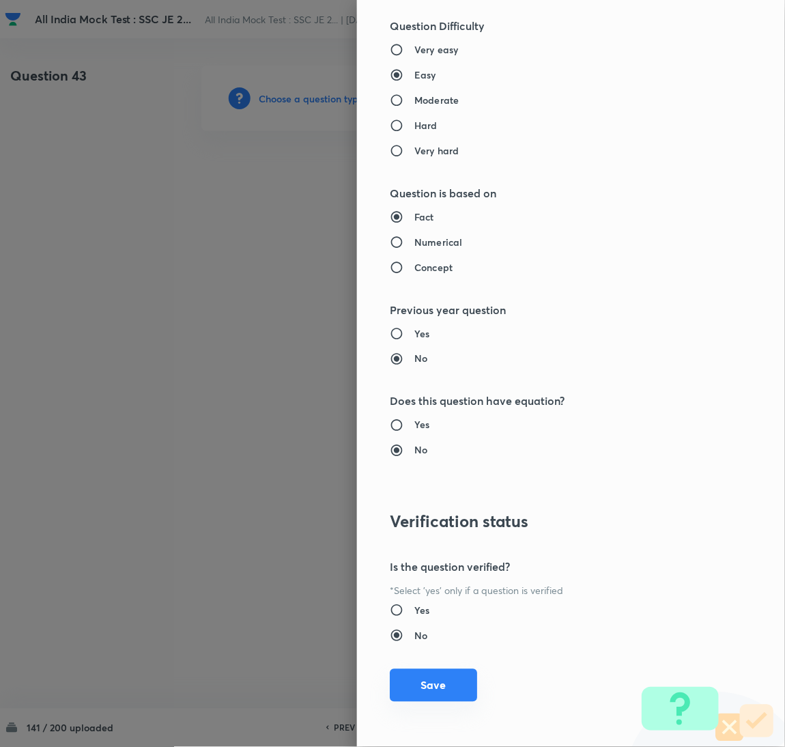
click at [421, 681] on button "Save" at bounding box center [433, 685] width 87 height 33
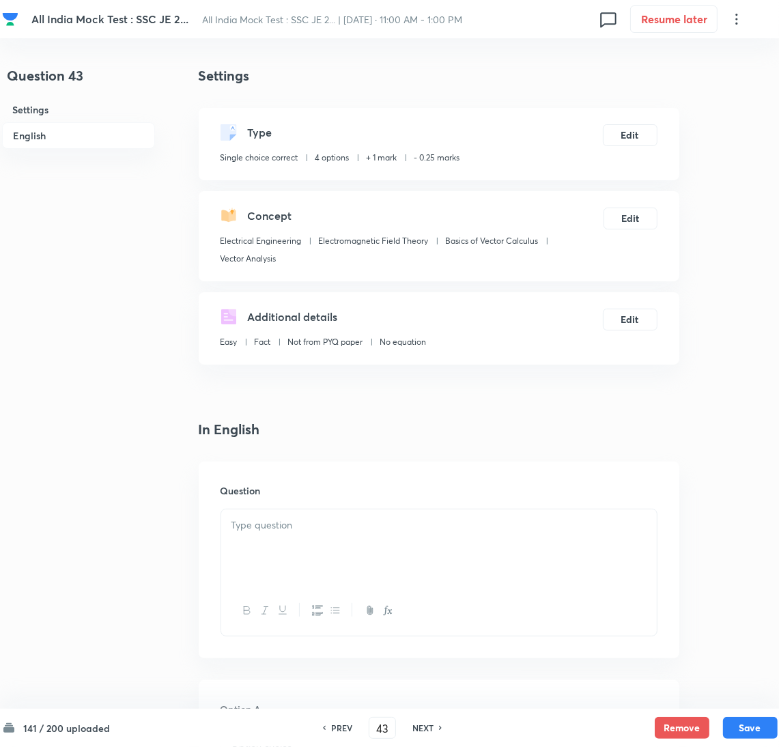
click at [316, 537] on div at bounding box center [439, 547] width 436 height 76
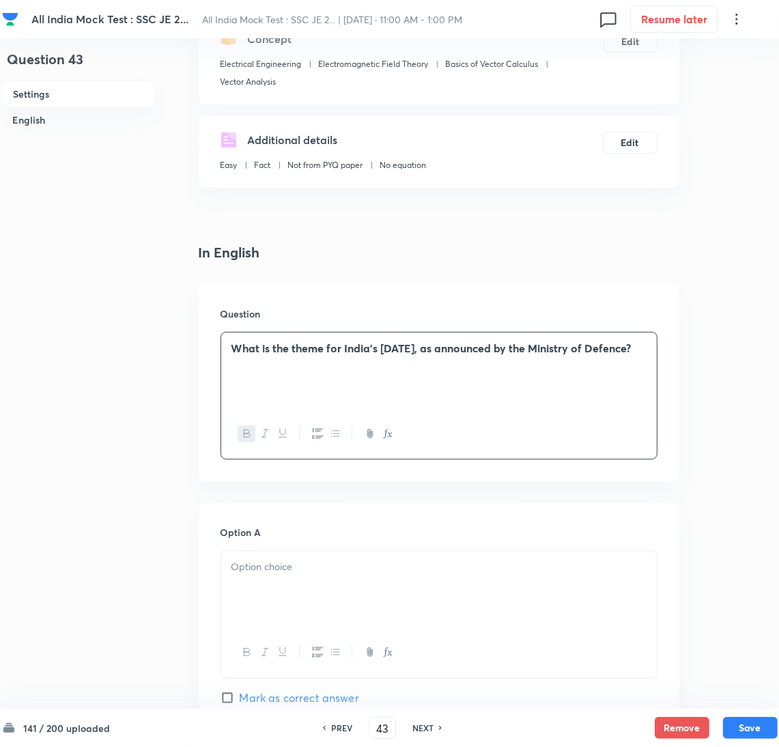
scroll to position [307, 0]
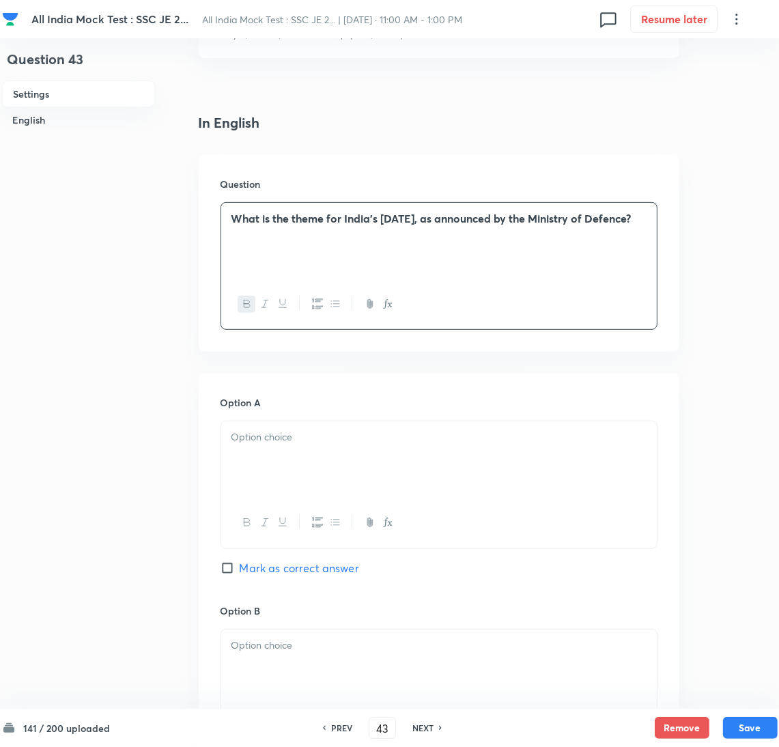
drag, startPoint x: 282, startPoint y: 455, endPoint x: 157, endPoint y: 451, distance: 125.0
click at [271, 453] on div at bounding box center [439, 459] width 436 height 76
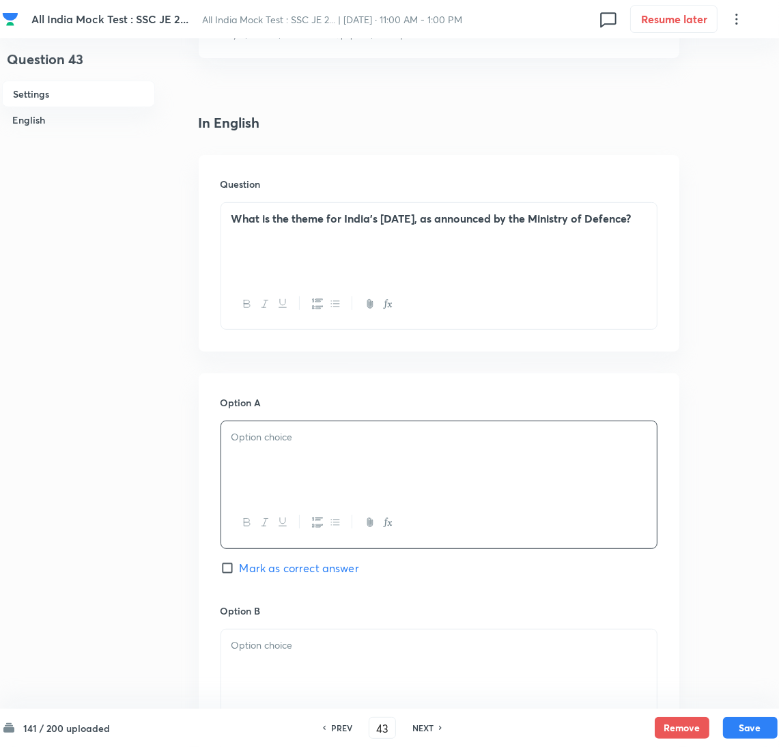
click at [317, 461] on div at bounding box center [439, 459] width 436 height 76
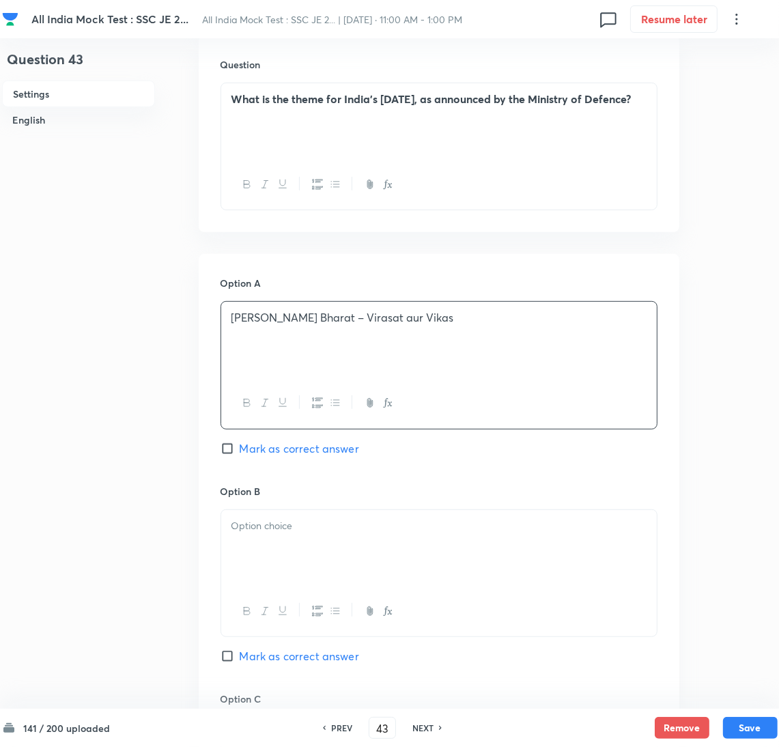
scroll to position [511, 0]
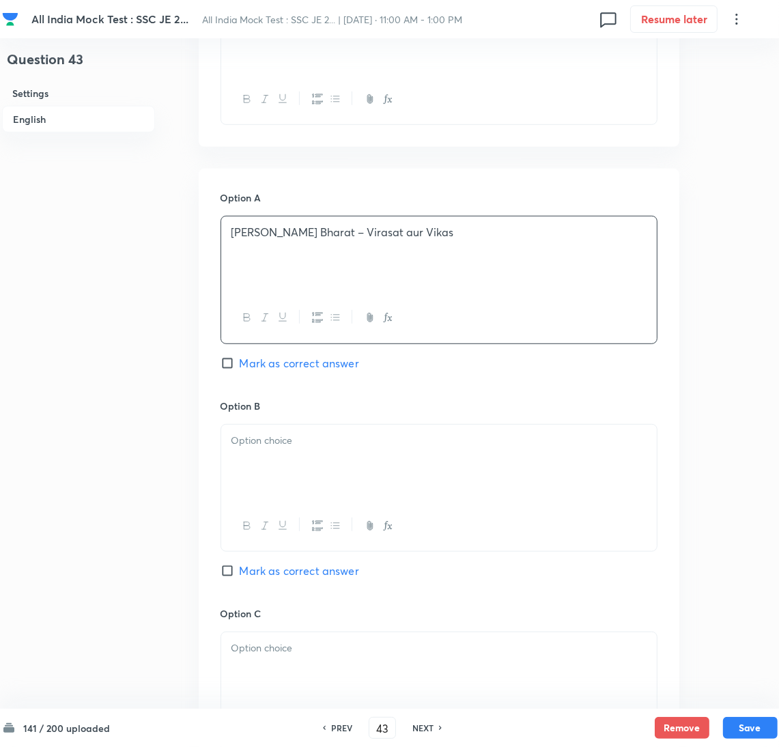
drag, startPoint x: 279, startPoint y: 481, endPoint x: 52, endPoint y: 477, distance: 227.4
click at [276, 481] on div at bounding box center [439, 463] width 436 height 76
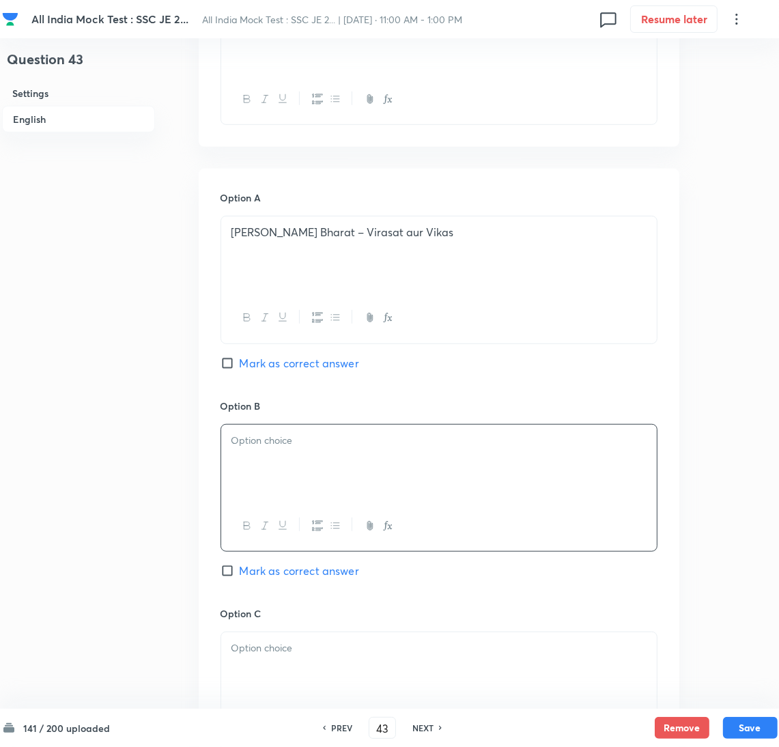
click at [259, 468] on div at bounding box center [439, 463] width 436 height 76
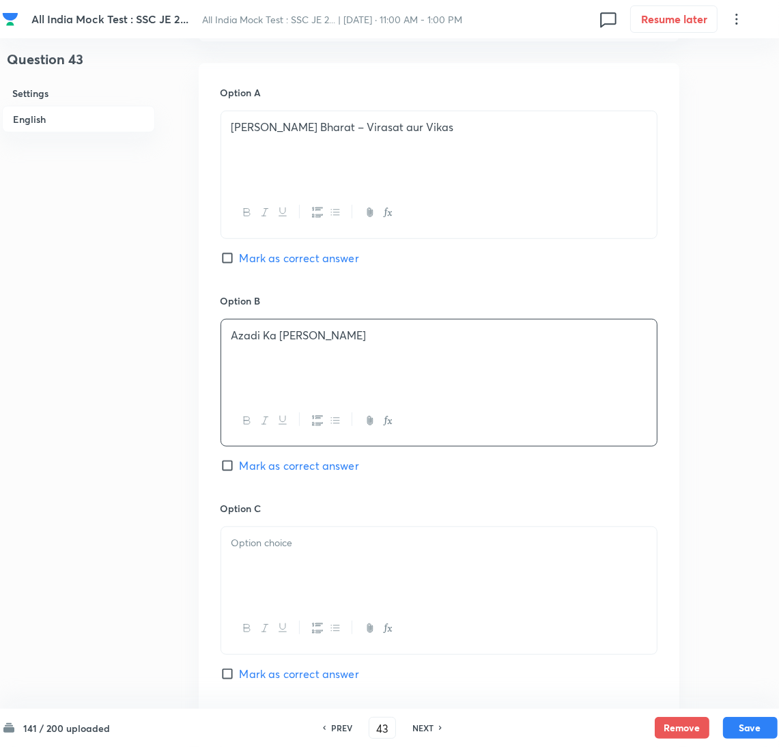
scroll to position [717, 0]
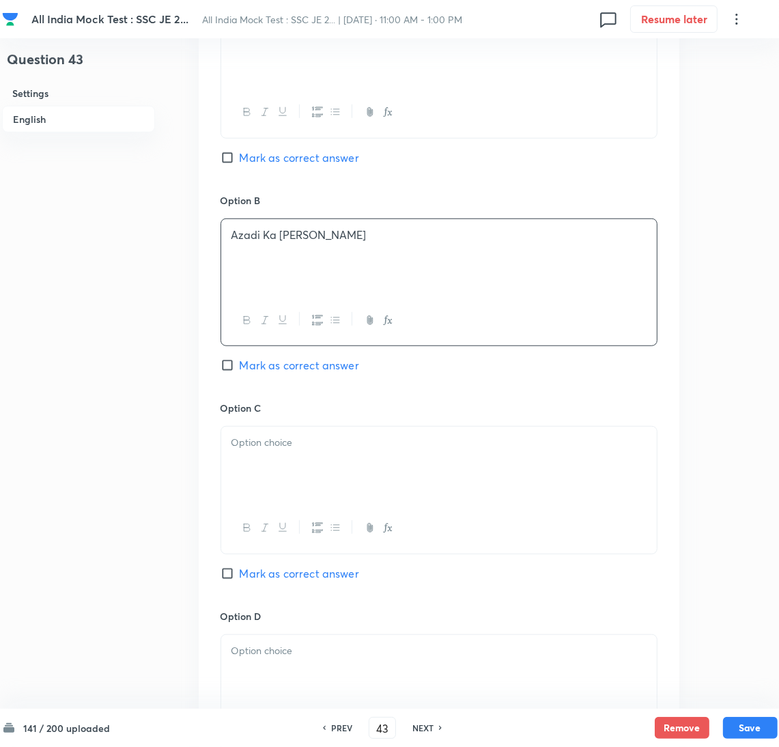
click at [259, 442] on p at bounding box center [438, 443] width 415 height 16
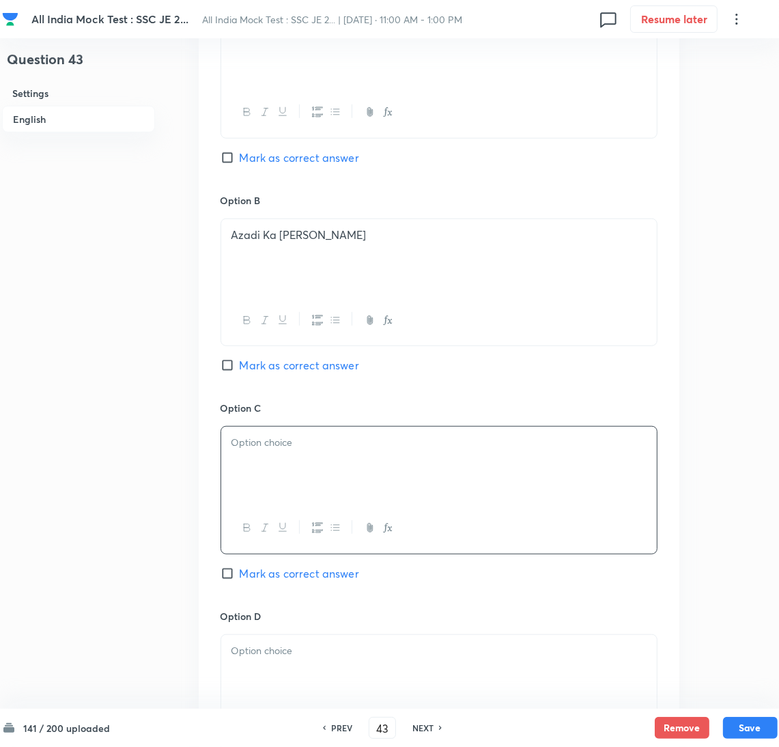
click at [266, 470] on div at bounding box center [439, 465] width 436 height 76
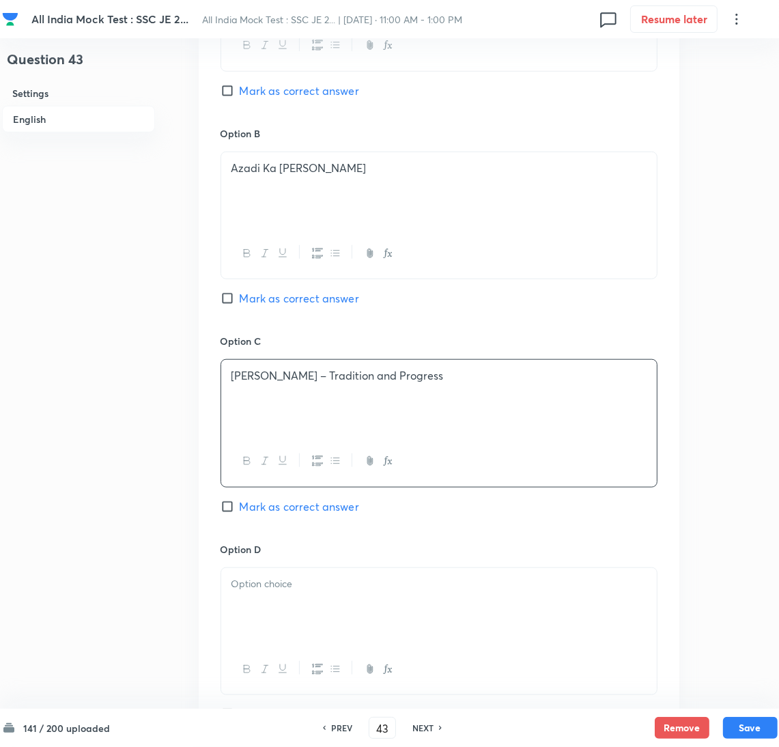
scroll to position [819, 0]
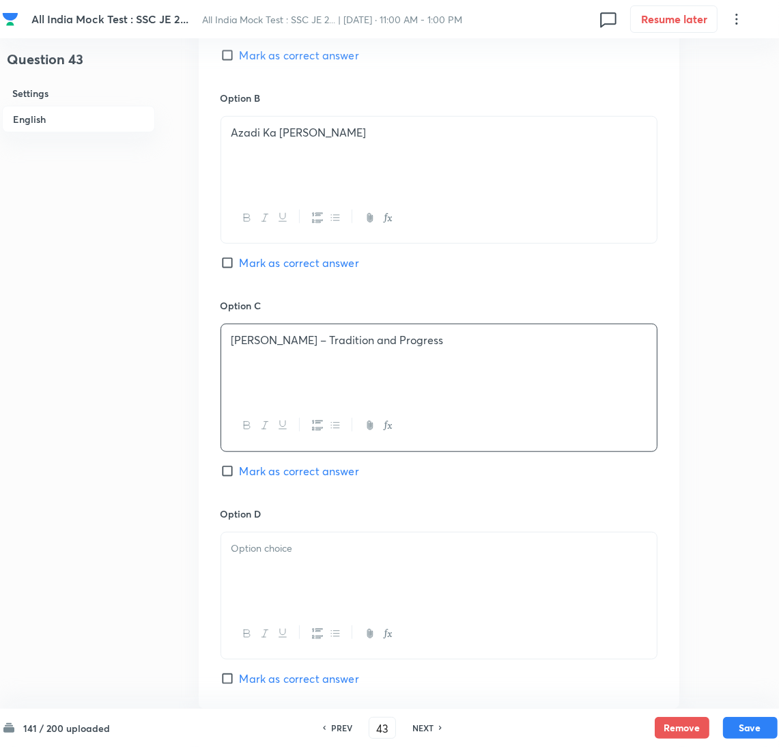
click at [281, 566] on div at bounding box center [439, 571] width 436 height 76
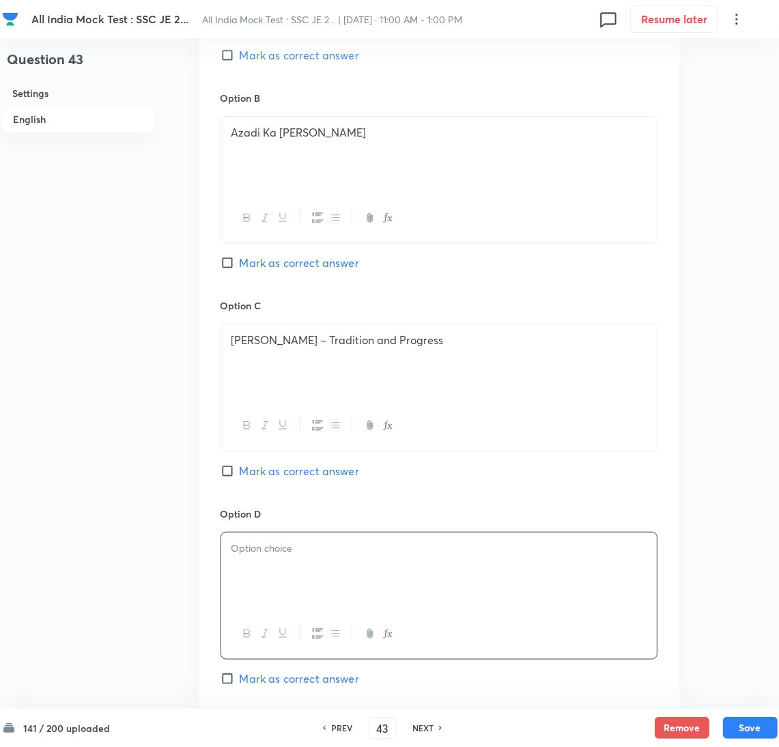
click at [234, 582] on div at bounding box center [439, 571] width 436 height 76
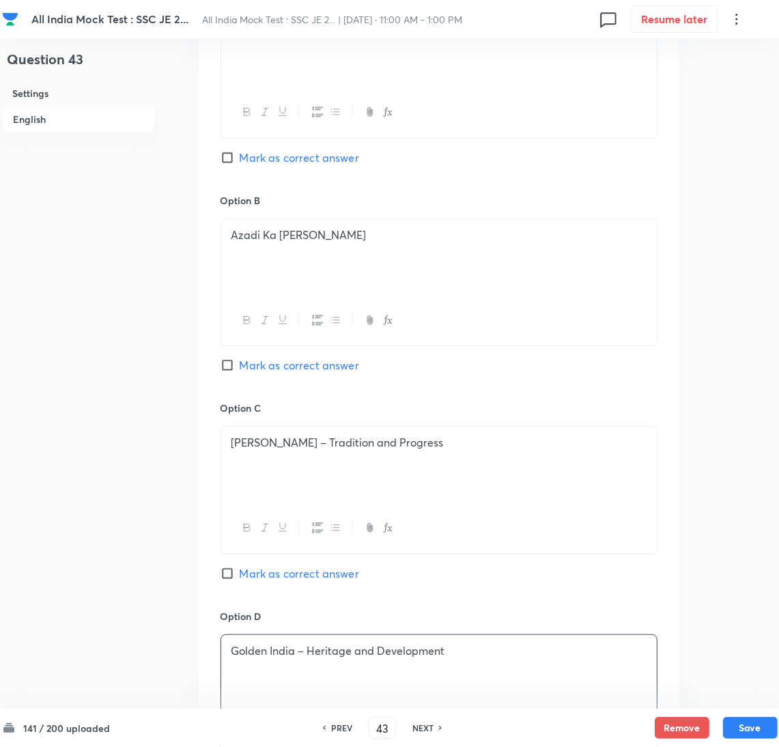
click at [239, 162] on input "Mark as correct answer" at bounding box center [230, 158] width 19 height 14
checkbox input "true"
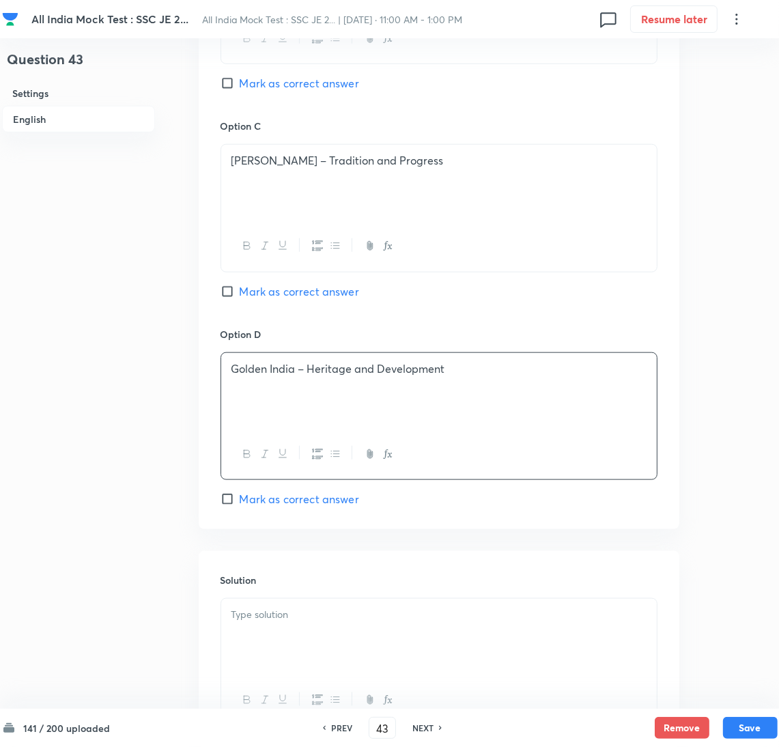
scroll to position [1123, 0]
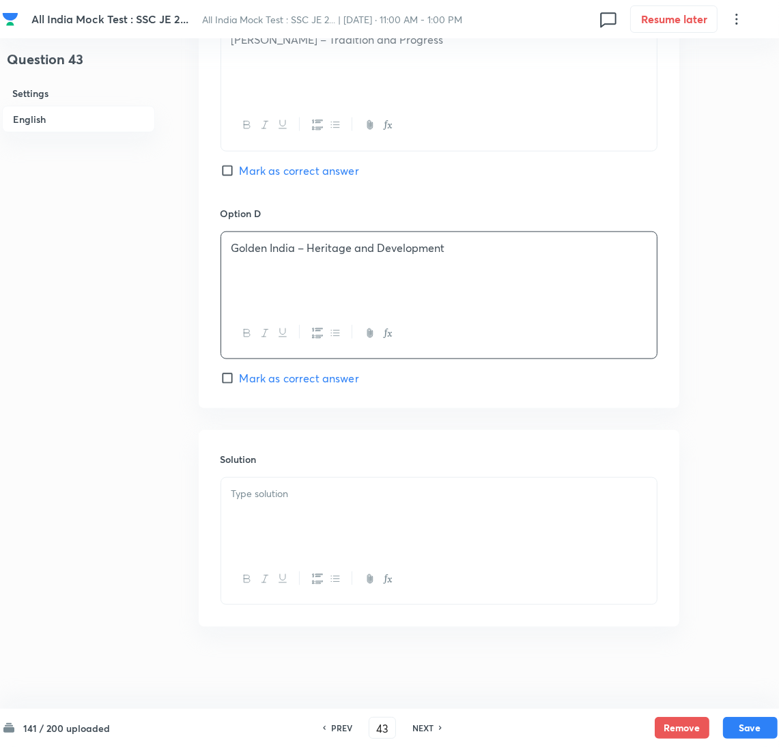
click at [289, 540] on div at bounding box center [439, 516] width 436 height 76
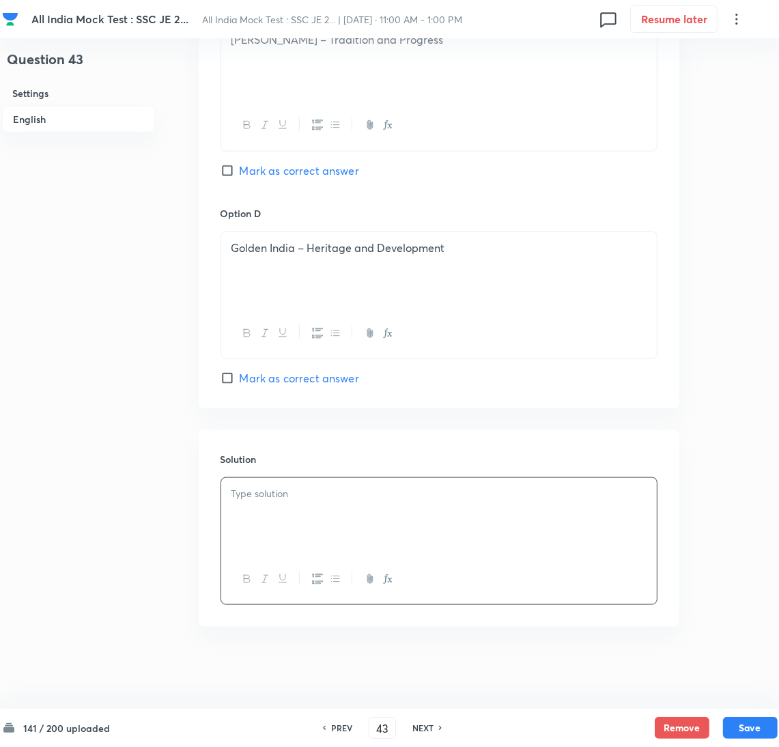
click at [302, 501] on div at bounding box center [439, 516] width 436 height 76
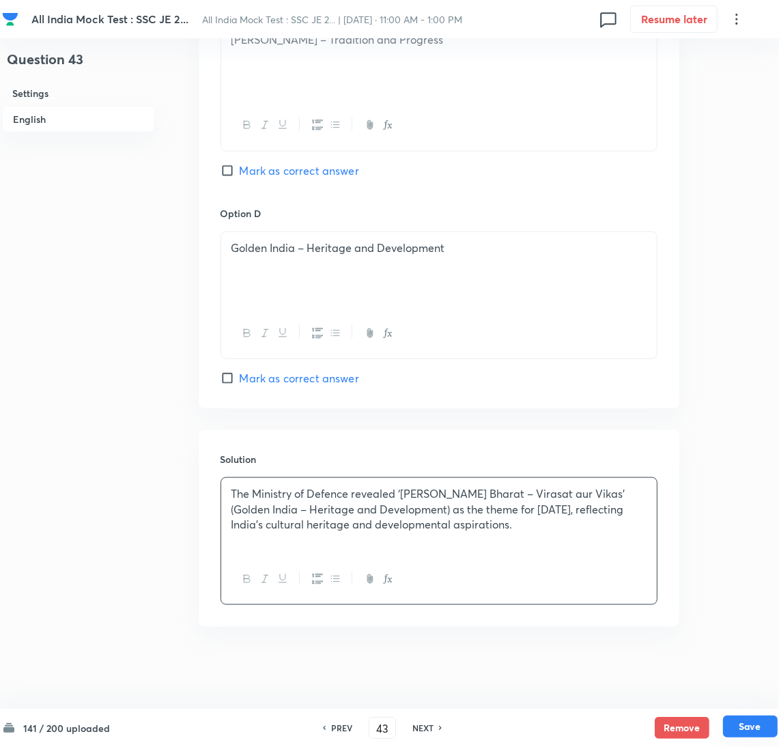
click at [752, 727] on button "Save" at bounding box center [750, 727] width 55 height 22
type input "44"
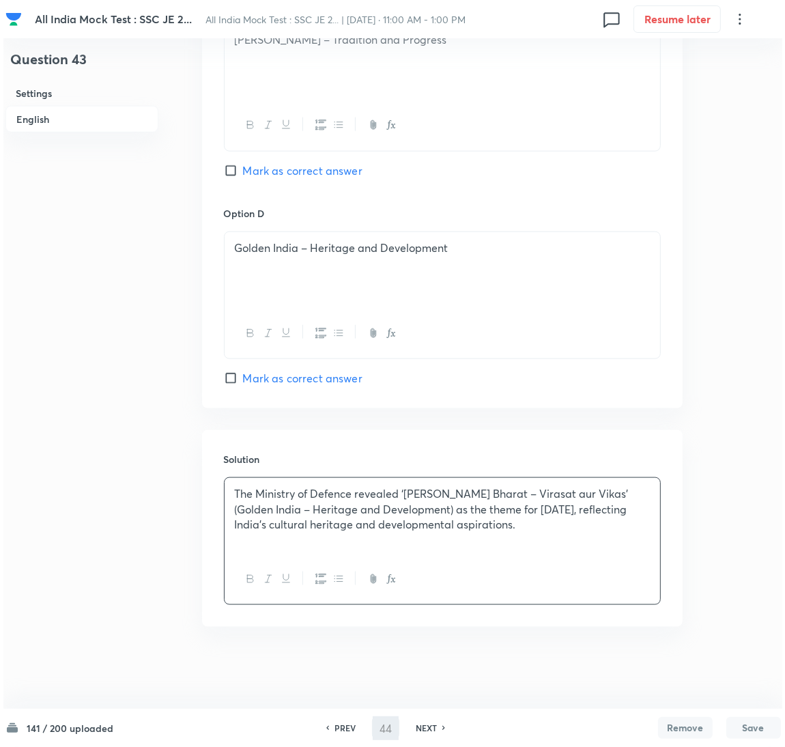
scroll to position [0, 0]
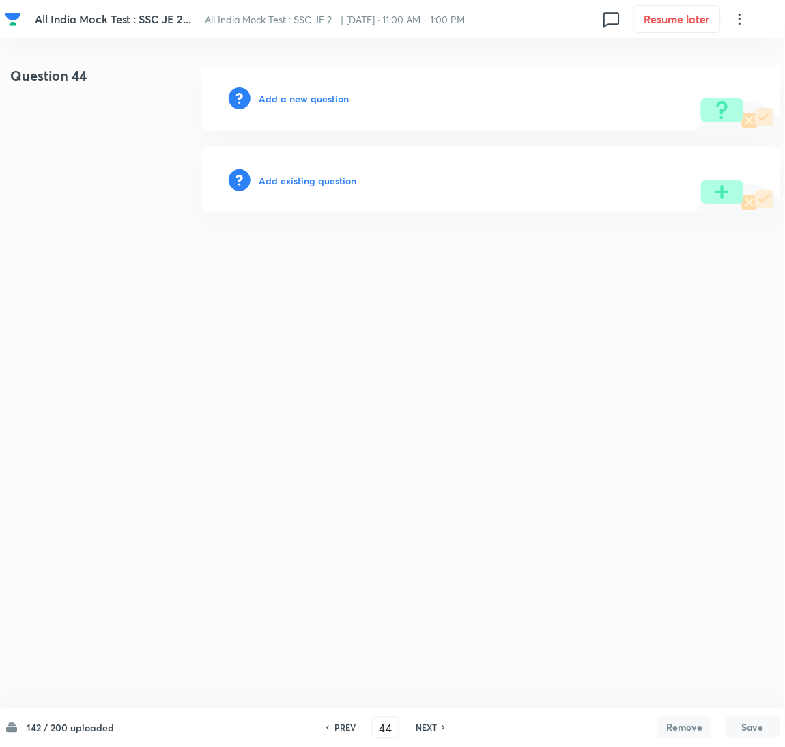
click at [305, 96] on h6 "Add a new question" at bounding box center [304, 98] width 90 height 14
click at [296, 96] on h6 "Choose a question type" at bounding box center [311, 98] width 105 height 14
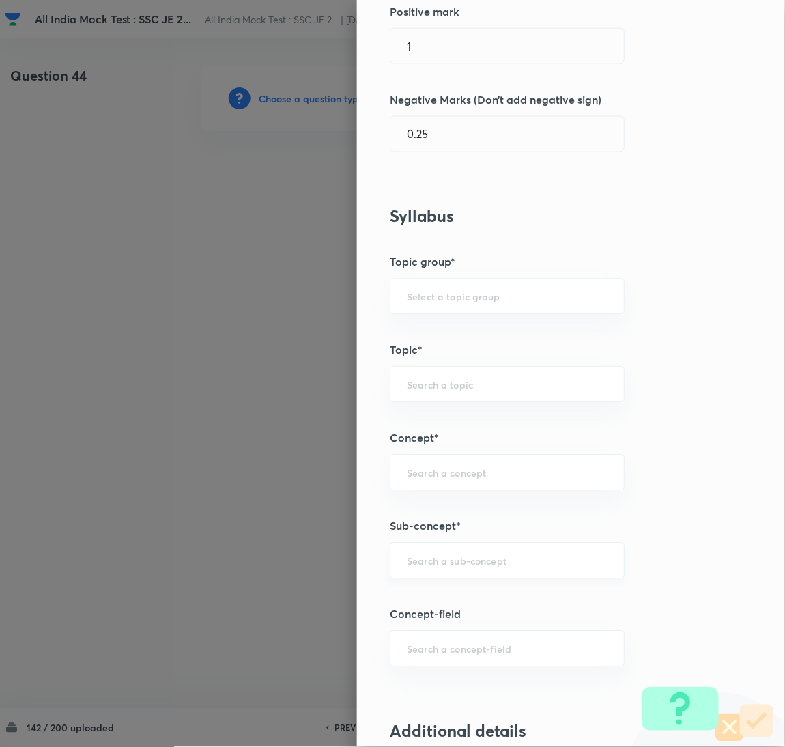
scroll to position [410, 0]
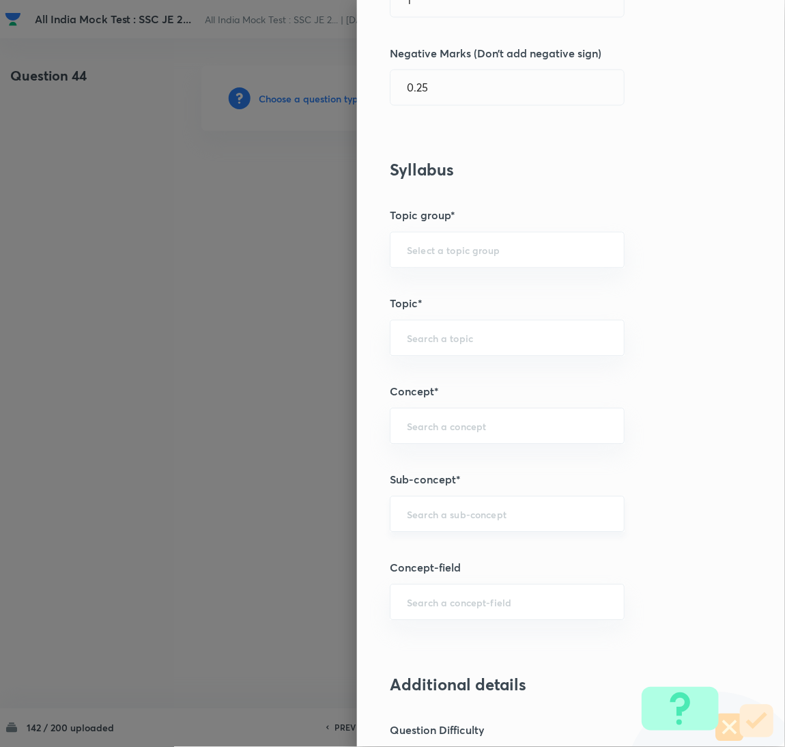
click at [427, 524] on div "​" at bounding box center [507, 514] width 235 height 36
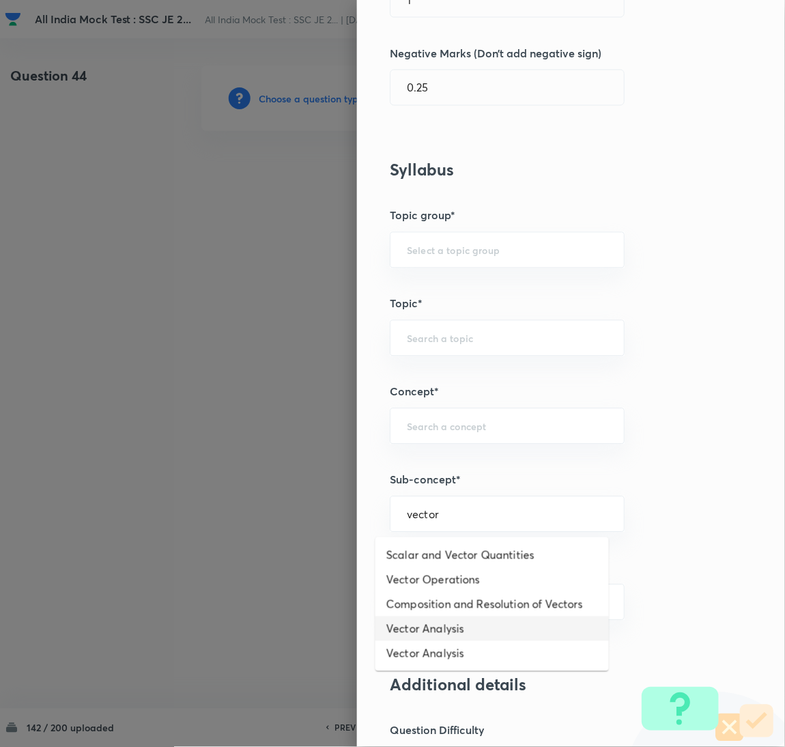
click at [429, 619] on li "Vector Analysis" at bounding box center [493, 629] width 234 height 25
type input "Vector Analysis"
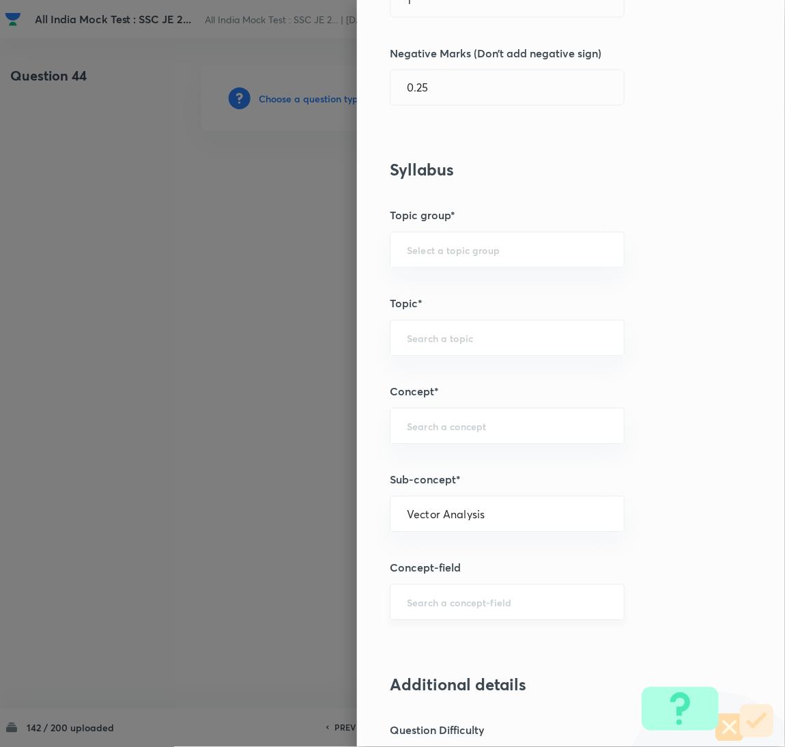
type input "Electrical Engineering"
type input "Electromagnetic Field Theory"
type input "Basics of Vector Calculus"
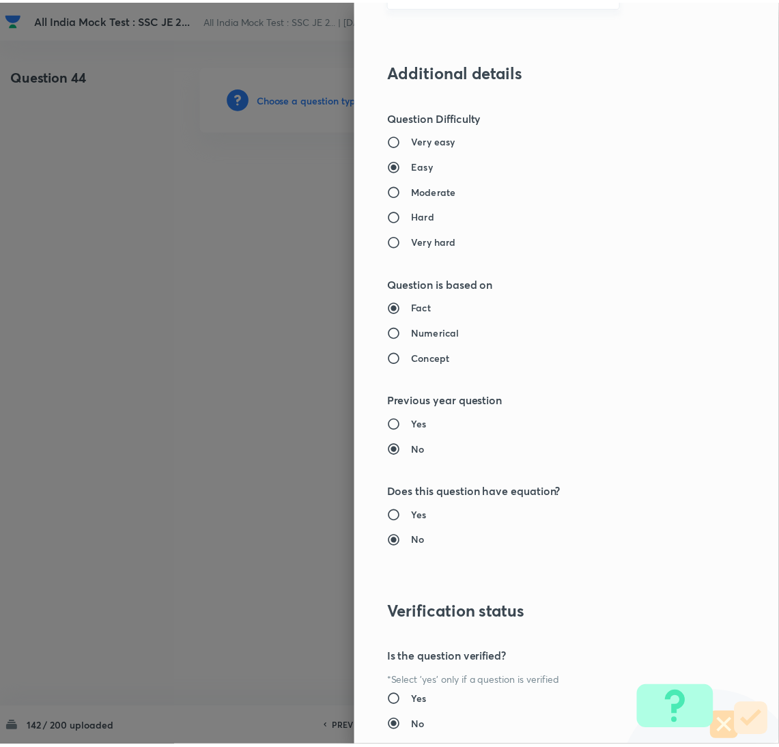
scroll to position [1116, 0]
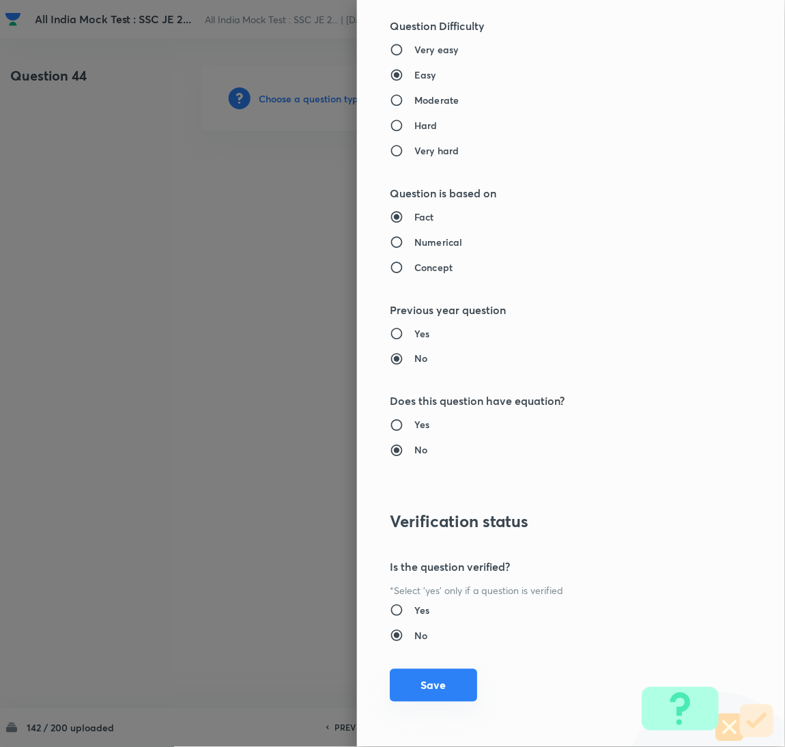
click at [408, 688] on button "Save" at bounding box center [433, 685] width 87 height 33
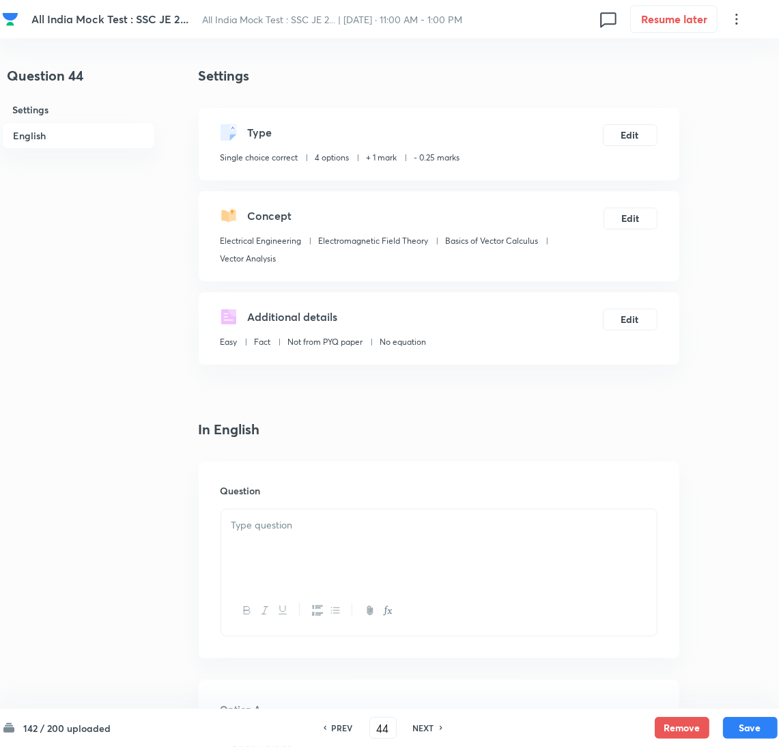
click at [313, 569] on div at bounding box center [439, 547] width 436 height 76
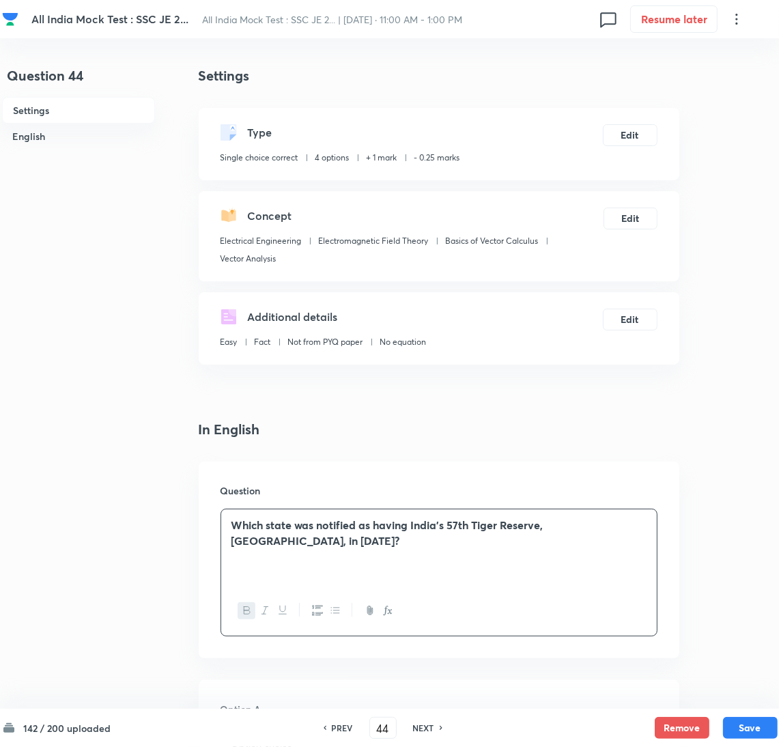
scroll to position [307, 0]
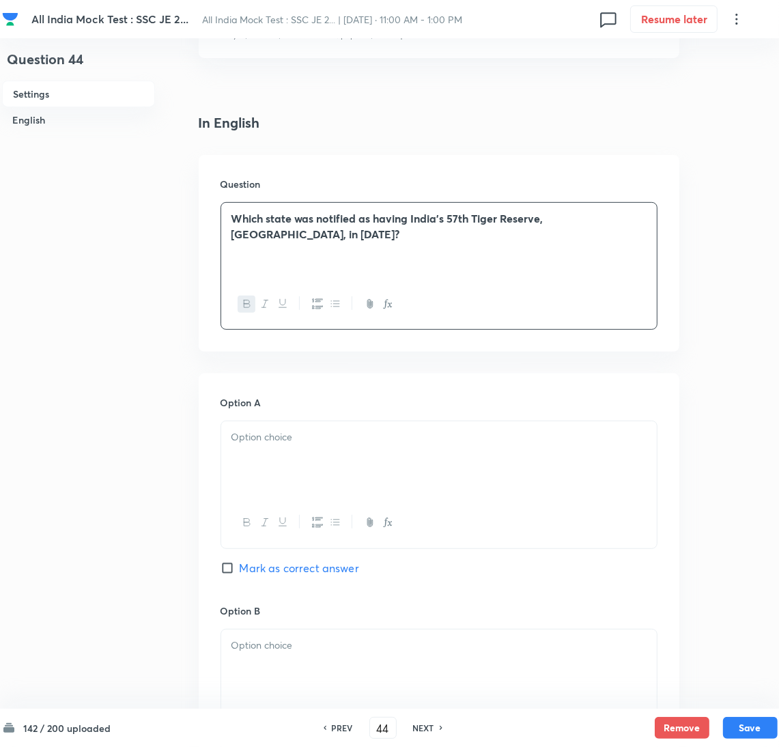
drag, startPoint x: 278, startPoint y: 450, endPoint x: 19, endPoint y: 447, distance: 258.8
click at [266, 447] on div at bounding box center [439, 459] width 436 height 76
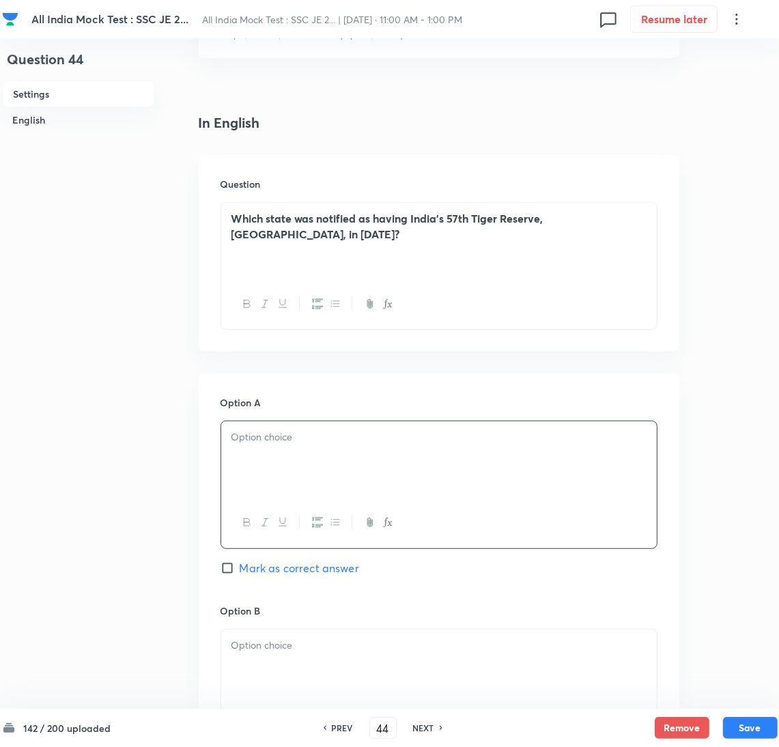
click at [439, 492] on div at bounding box center [439, 459] width 436 height 76
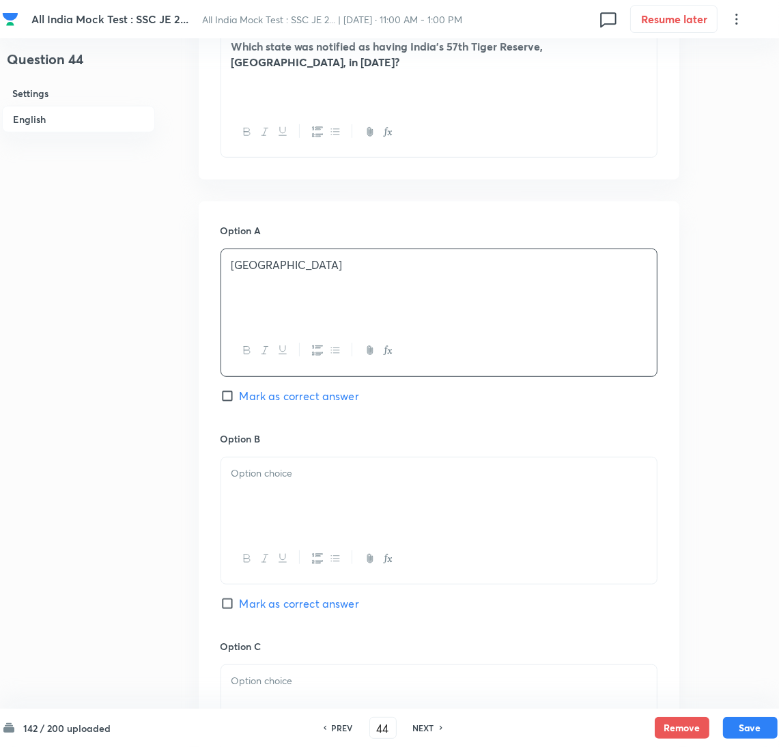
scroll to position [511, 0]
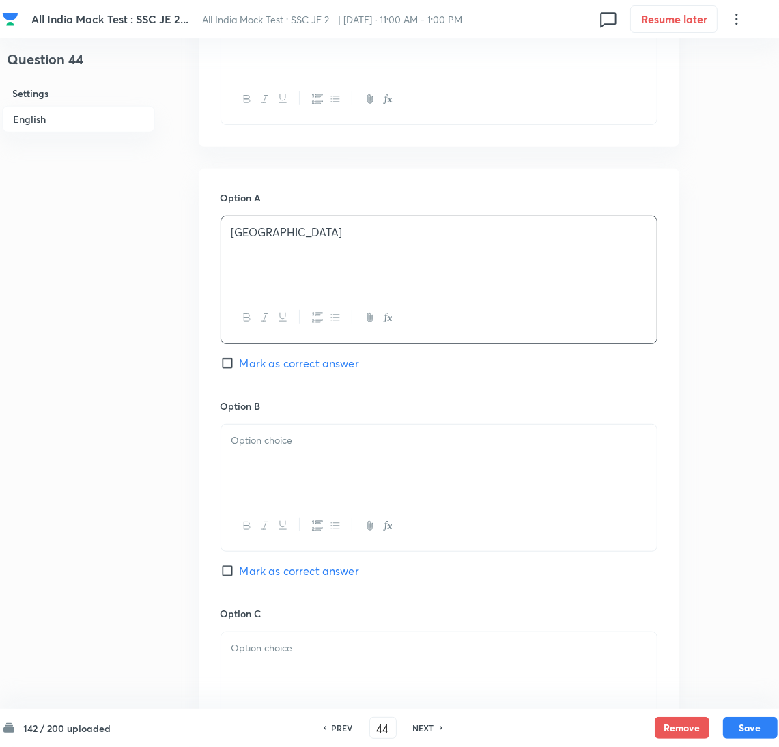
drag, startPoint x: 285, startPoint y: 448, endPoint x: 32, endPoint y: 444, distance: 252.7
click at [278, 446] on p at bounding box center [438, 441] width 415 height 16
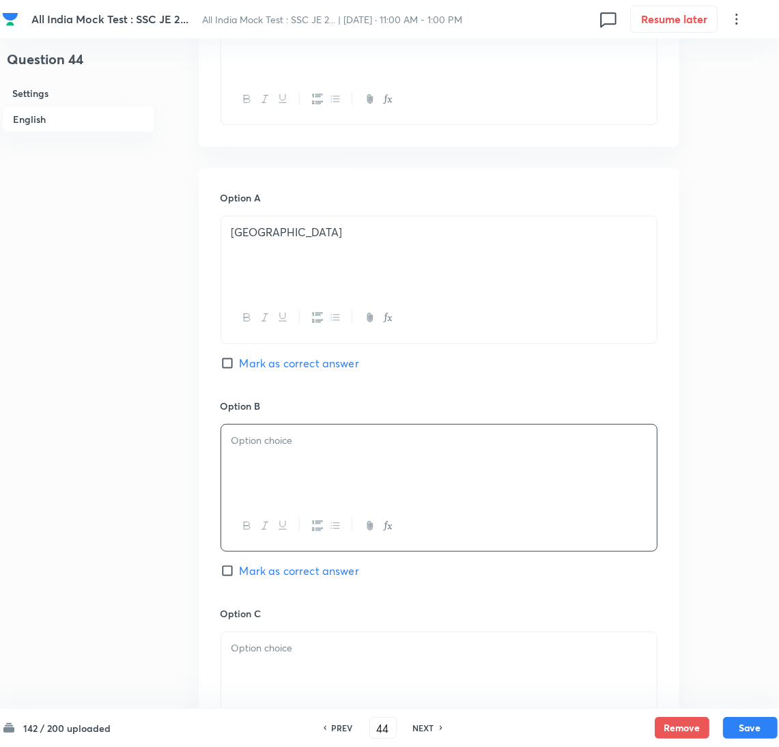
click at [363, 488] on div at bounding box center [439, 463] width 436 height 76
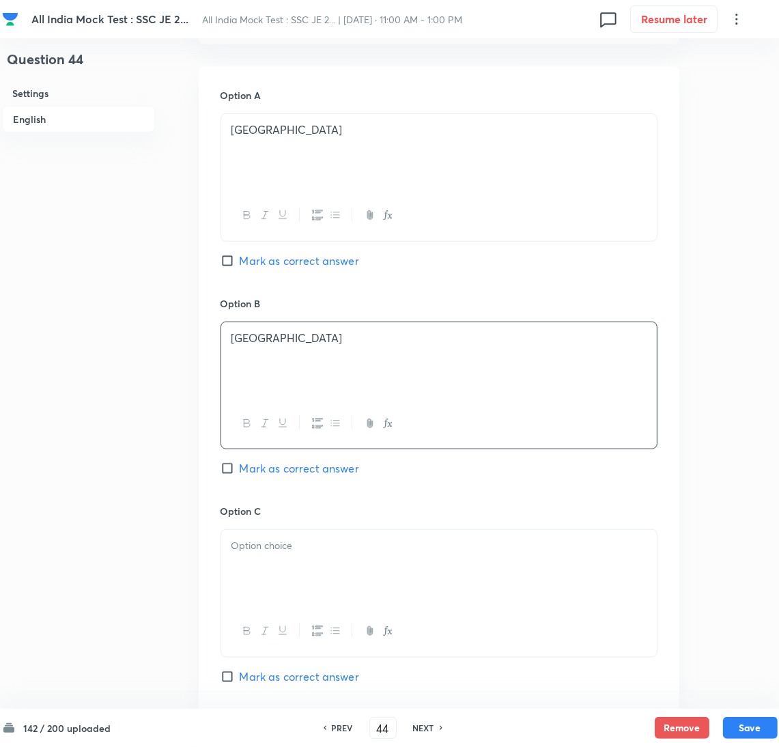
click at [278, 577] on div at bounding box center [439, 568] width 436 height 76
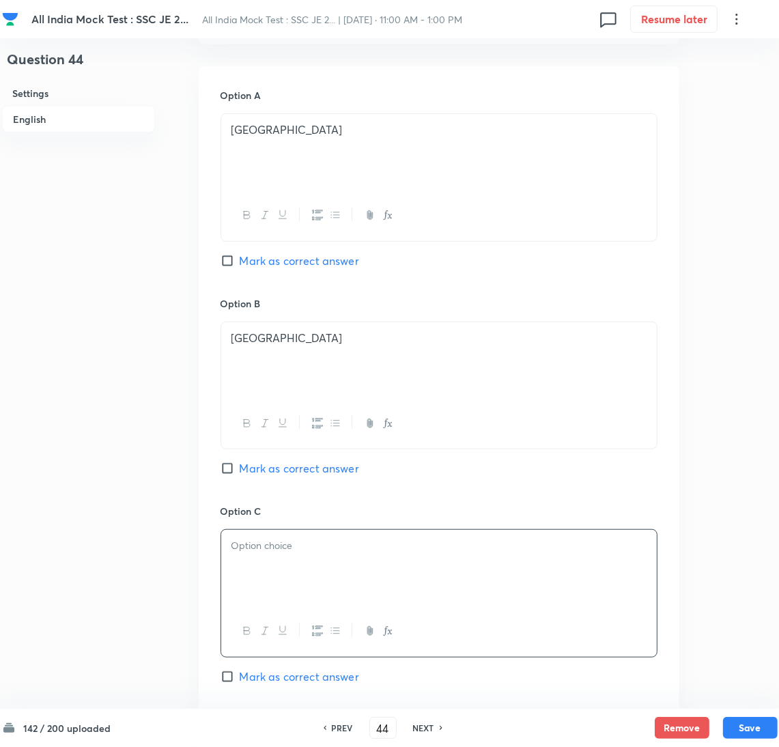
click at [259, 570] on div at bounding box center [439, 568] width 436 height 76
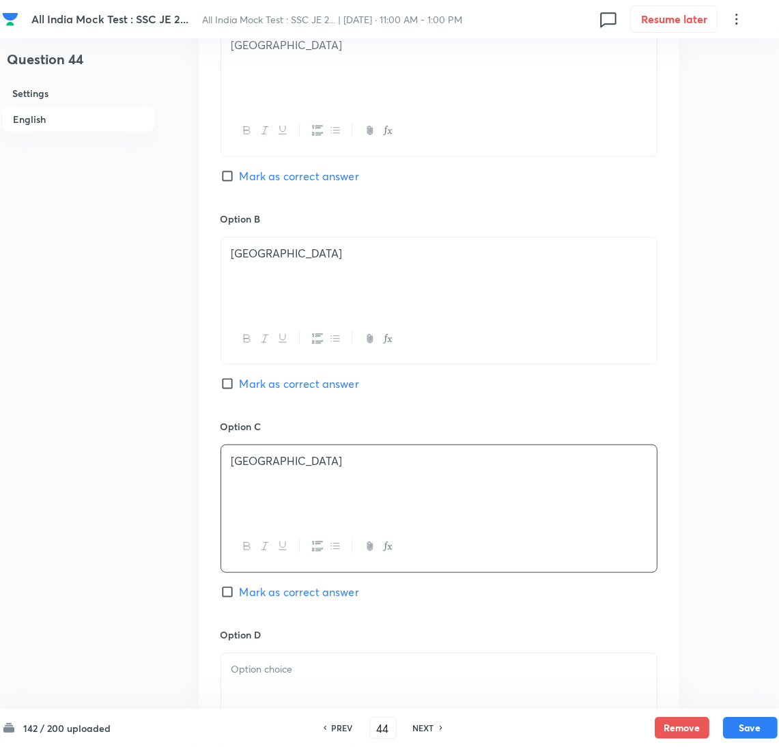
scroll to position [819, 0]
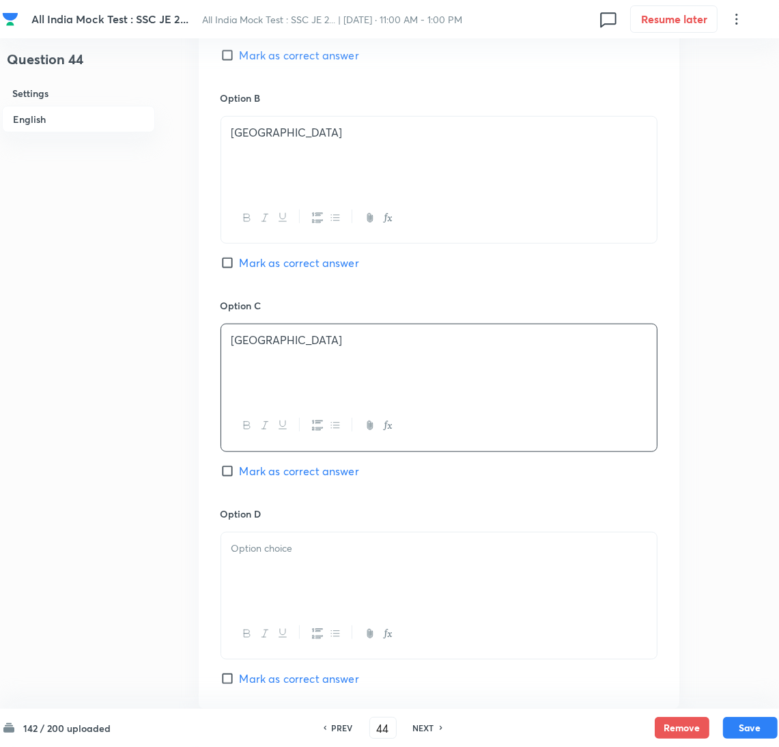
drag, startPoint x: 277, startPoint y: 571, endPoint x: 21, endPoint y: 571, distance: 256.0
click at [276, 571] on div at bounding box center [439, 571] width 436 height 76
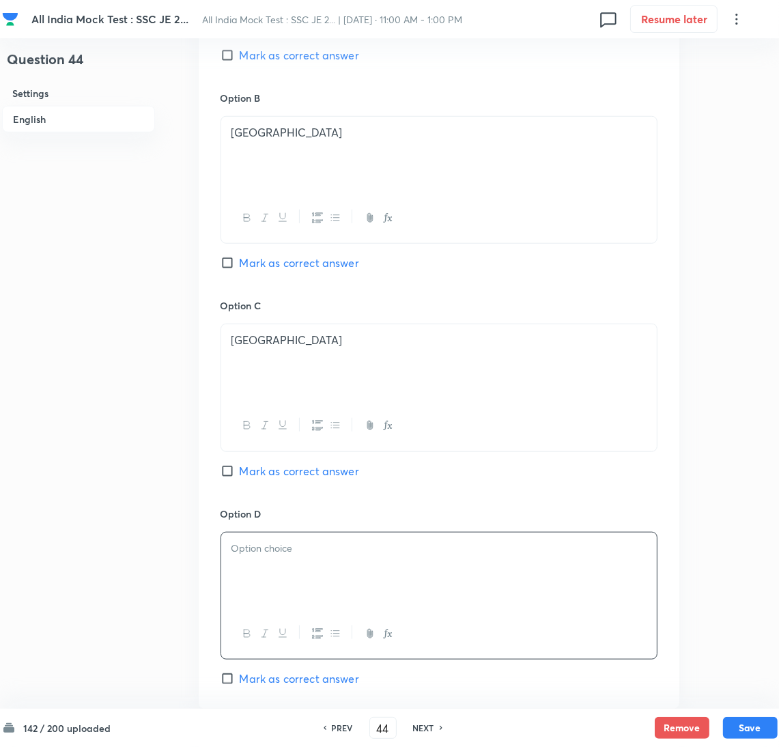
click at [266, 566] on div at bounding box center [439, 571] width 436 height 76
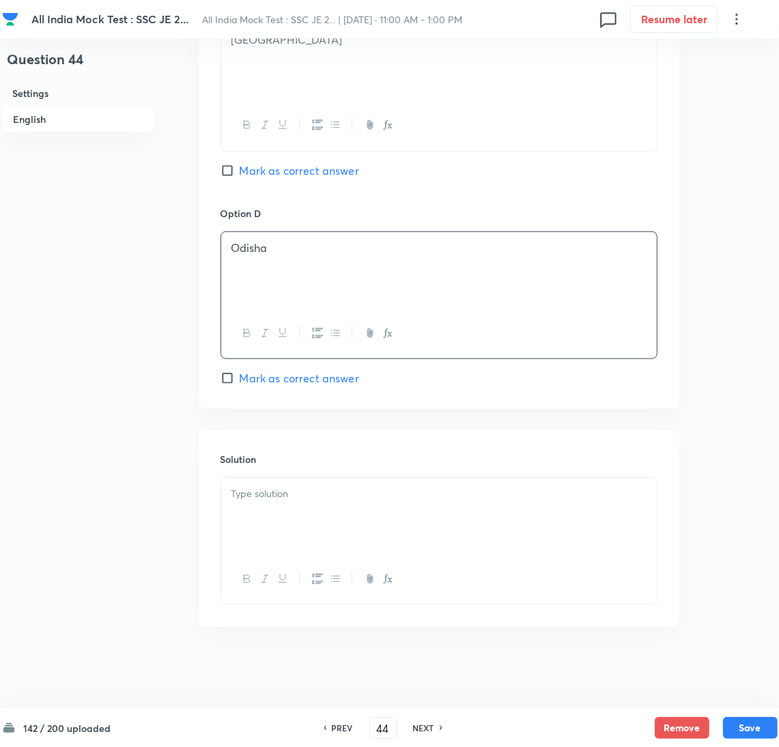
drag, startPoint x: 282, startPoint y: 520, endPoint x: 18, endPoint y: 509, distance: 264.4
click at [282, 518] on div at bounding box center [439, 516] width 436 height 76
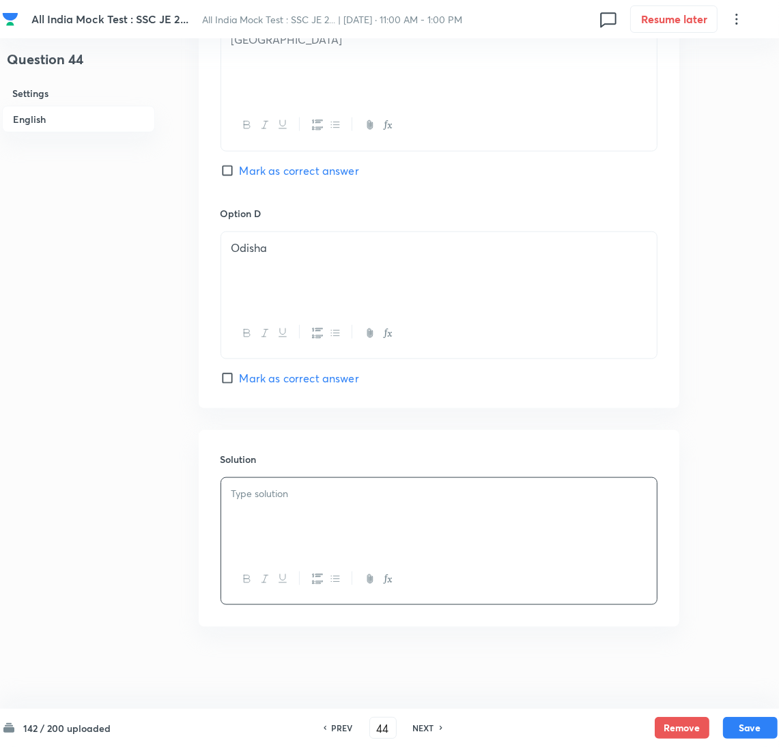
click at [272, 522] on div at bounding box center [439, 516] width 436 height 76
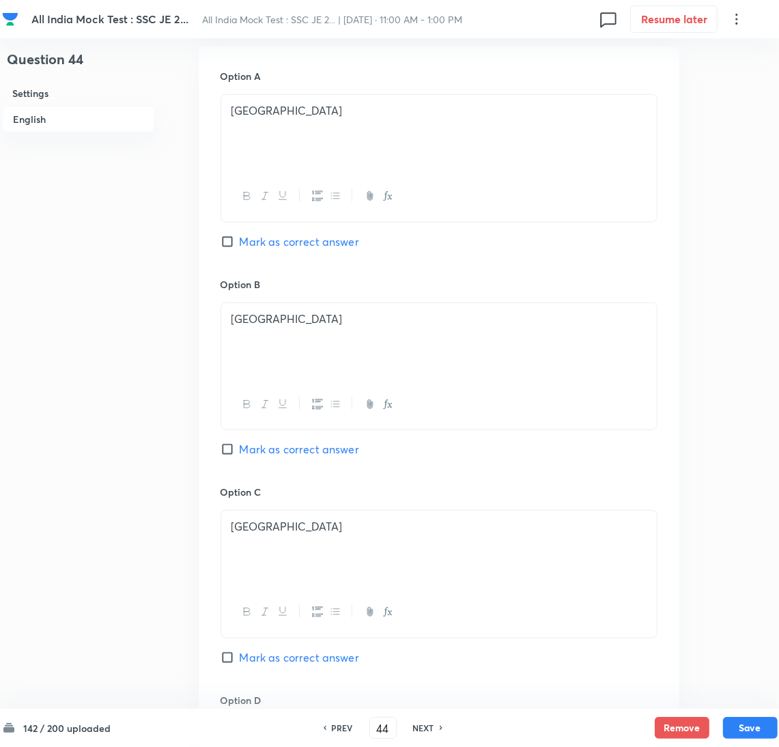
scroll to position [611, 0]
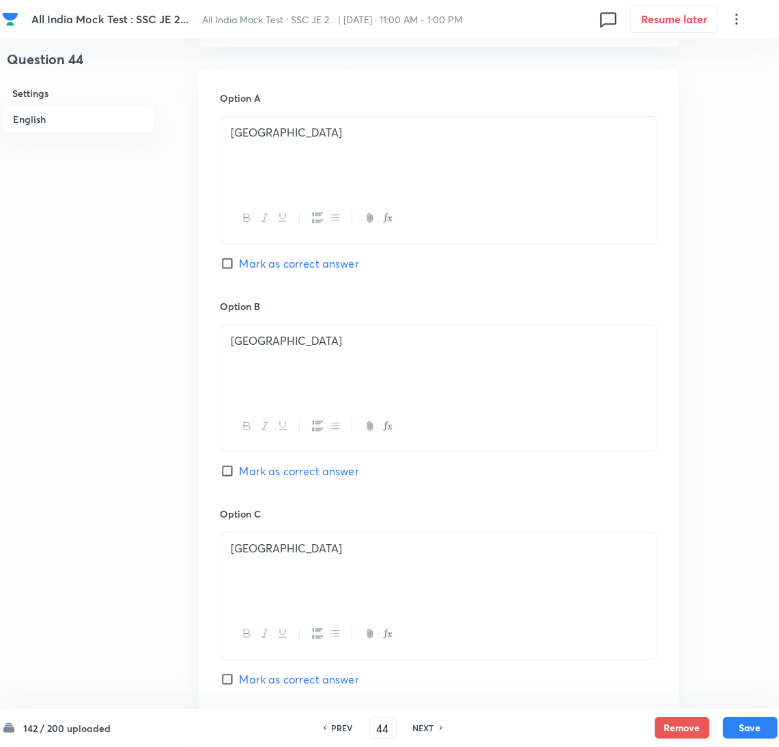
click at [248, 262] on span "Mark as correct answer" at bounding box center [299, 263] width 119 height 16
click at [240, 262] on input "Mark as correct answer" at bounding box center [230, 264] width 19 height 14
checkbox input "true"
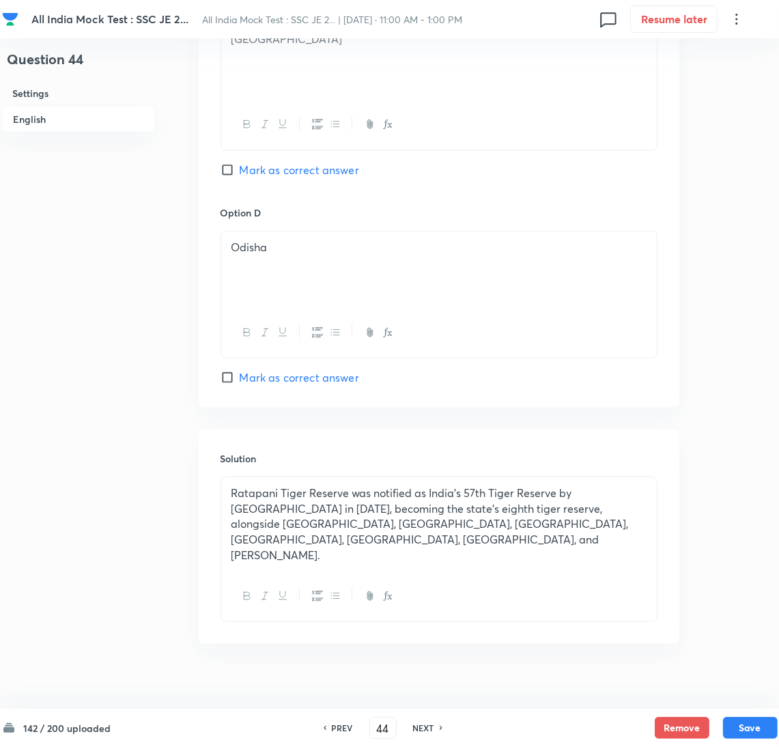
scroll to position [1125, 0]
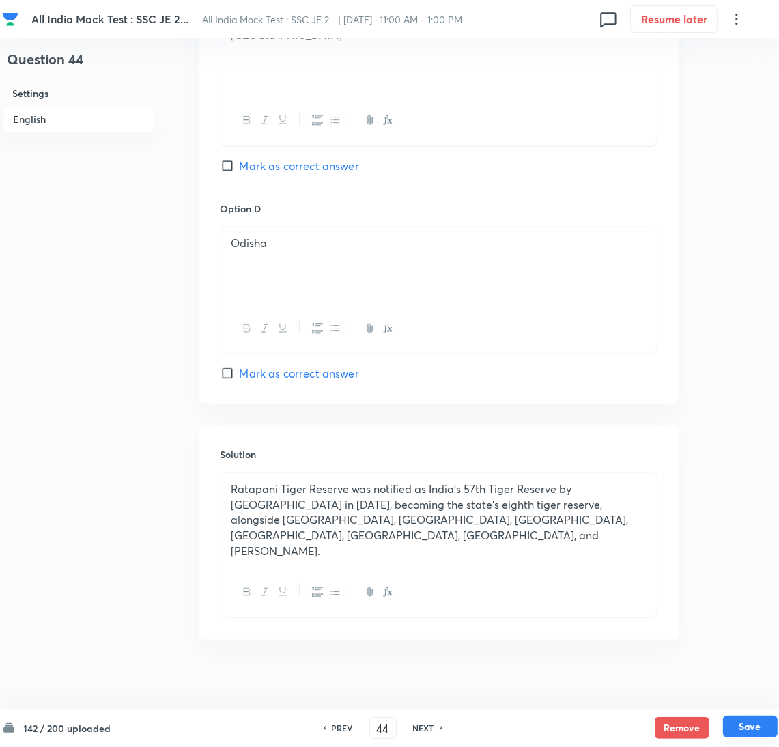
click at [754, 722] on button "Save" at bounding box center [750, 727] width 55 height 22
type input "45"
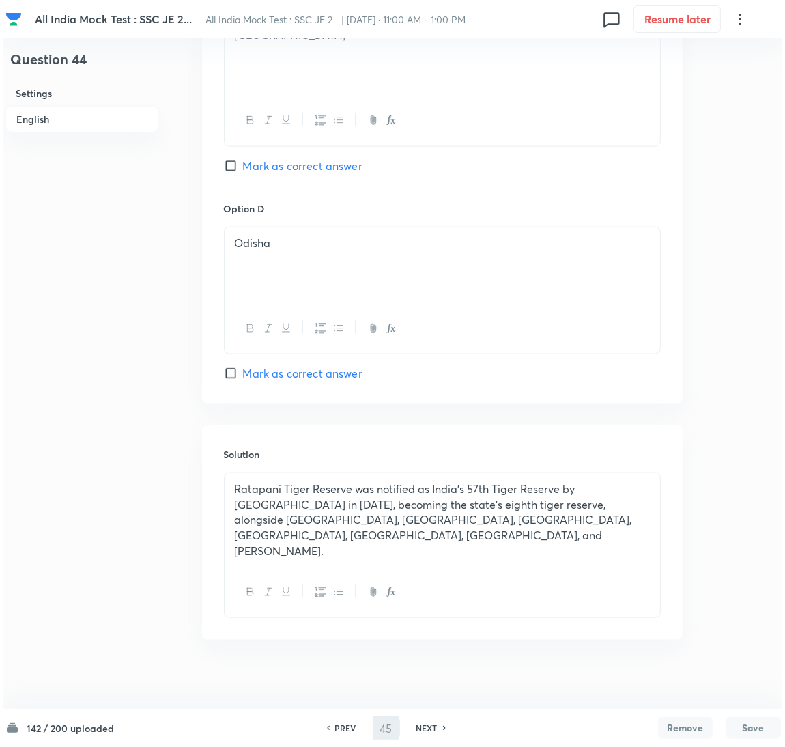
scroll to position [0, 0]
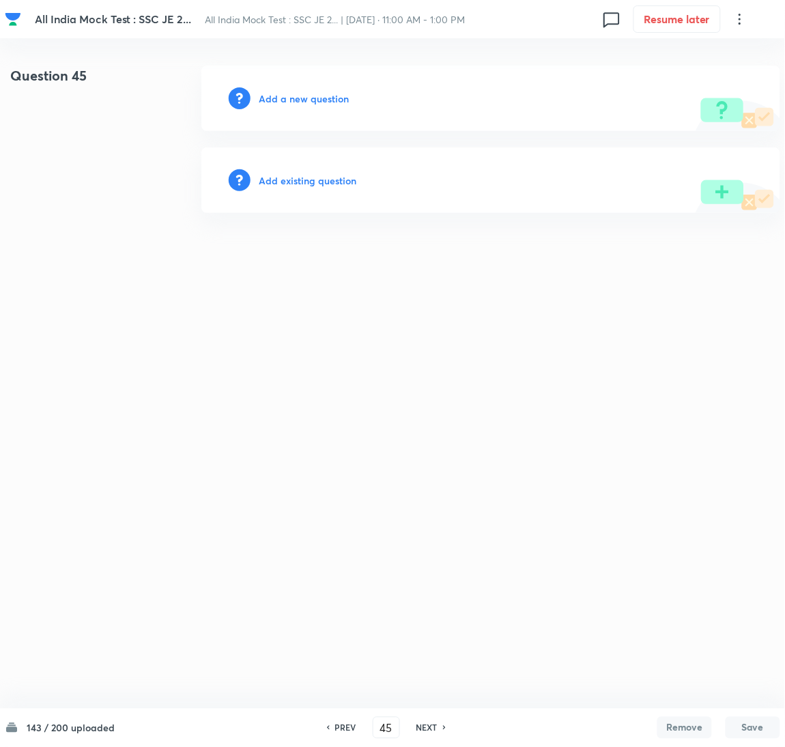
click at [302, 89] on div "Add a new question" at bounding box center [490, 99] width 579 height 66
click at [301, 99] on h6 "Add a new question" at bounding box center [304, 98] width 90 height 14
click at [301, 99] on h6 "Choose a question type" at bounding box center [311, 98] width 105 height 14
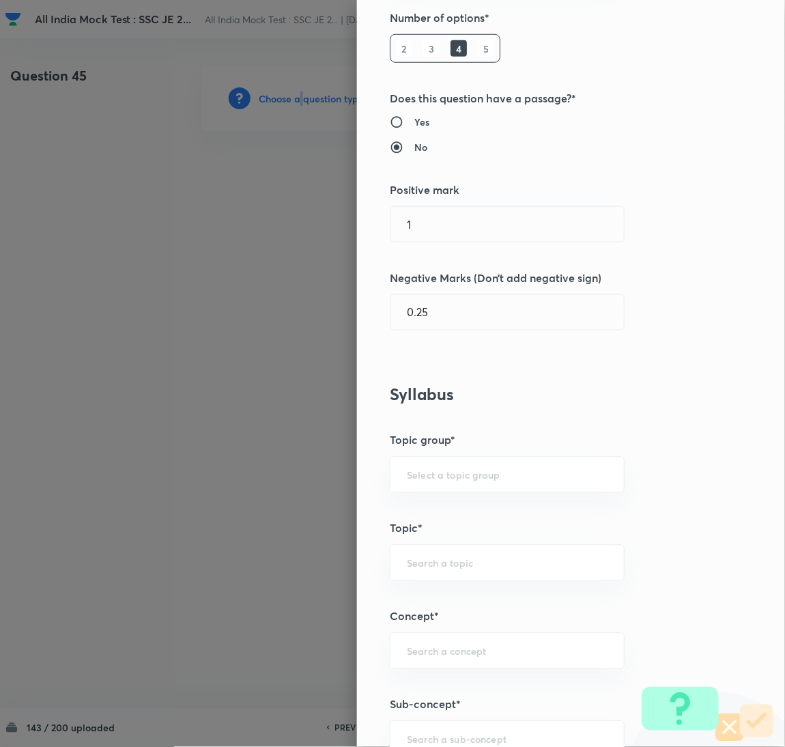
scroll to position [410, 0]
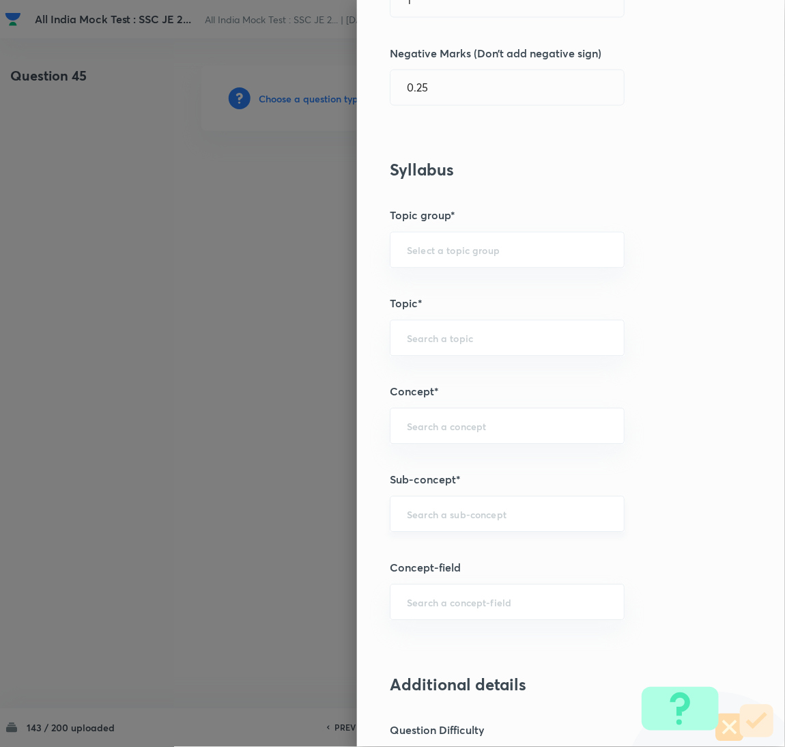
click at [428, 520] on input "text" at bounding box center [507, 514] width 201 height 13
click at [423, 528] on div "​" at bounding box center [507, 514] width 235 height 36
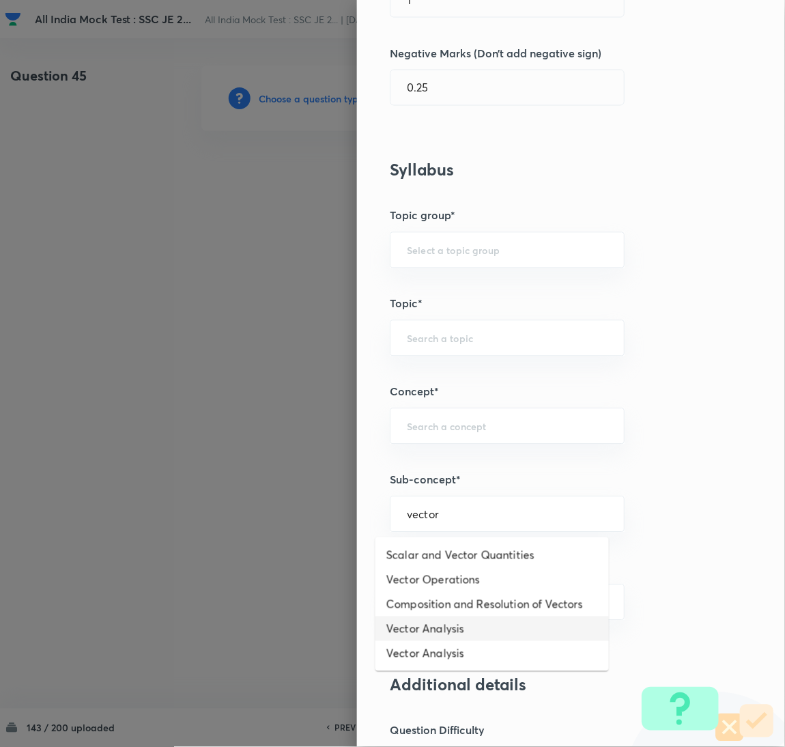
click at [453, 627] on li "Vector Analysis" at bounding box center [493, 629] width 234 height 25
type input "Vector Analysis"
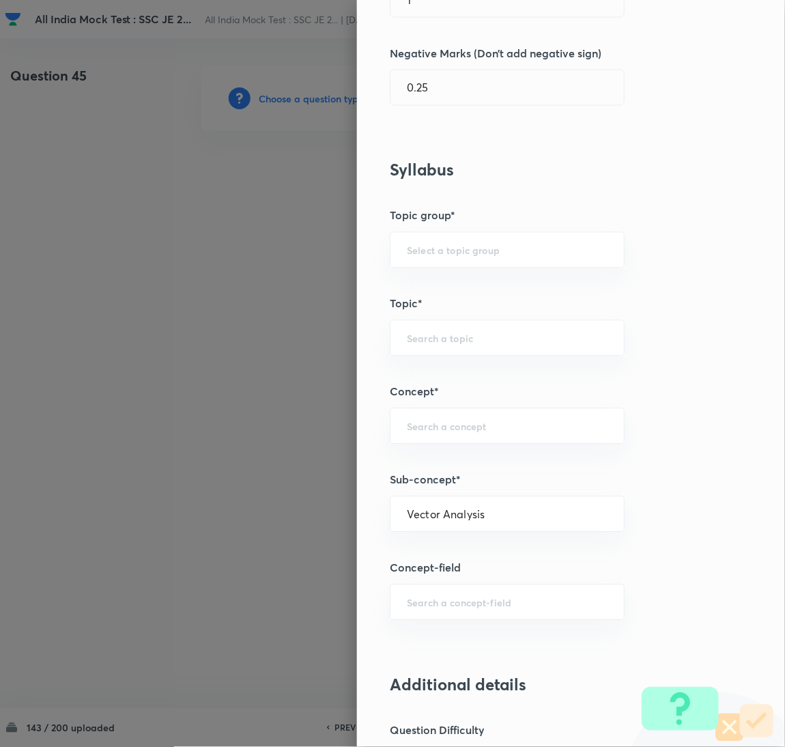
type input "Electrical Engineering"
type input "Electromagnetic Field Theory"
type input "Basics of Vector Calculus"
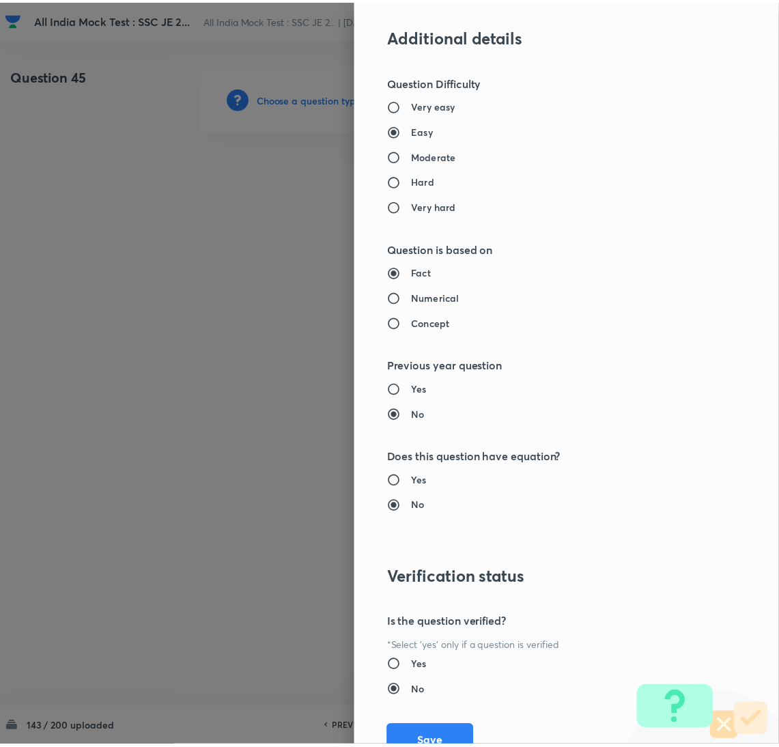
scroll to position [1116, 0]
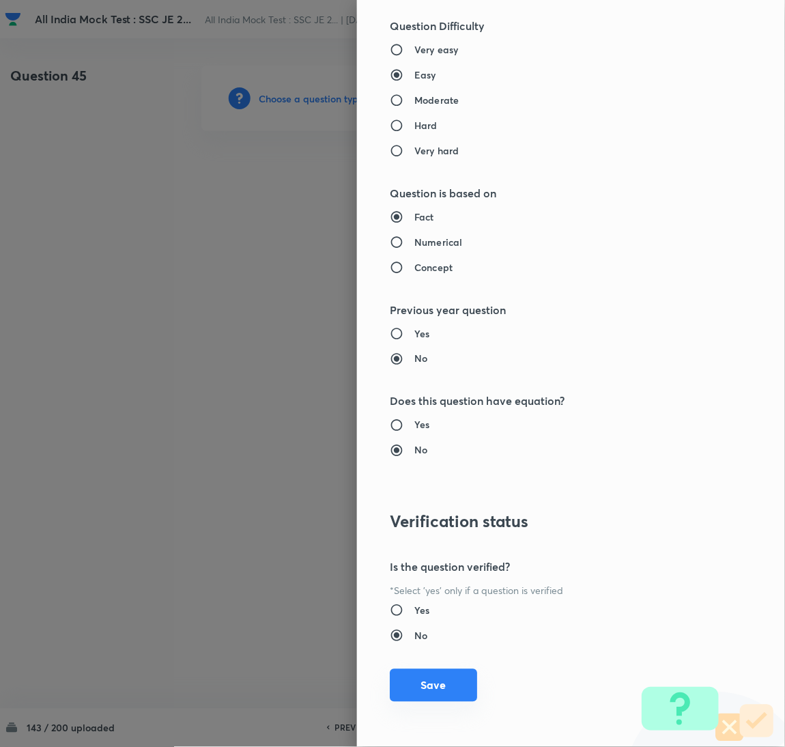
click at [421, 678] on button "Save" at bounding box center [433, 685] width 87 height 33
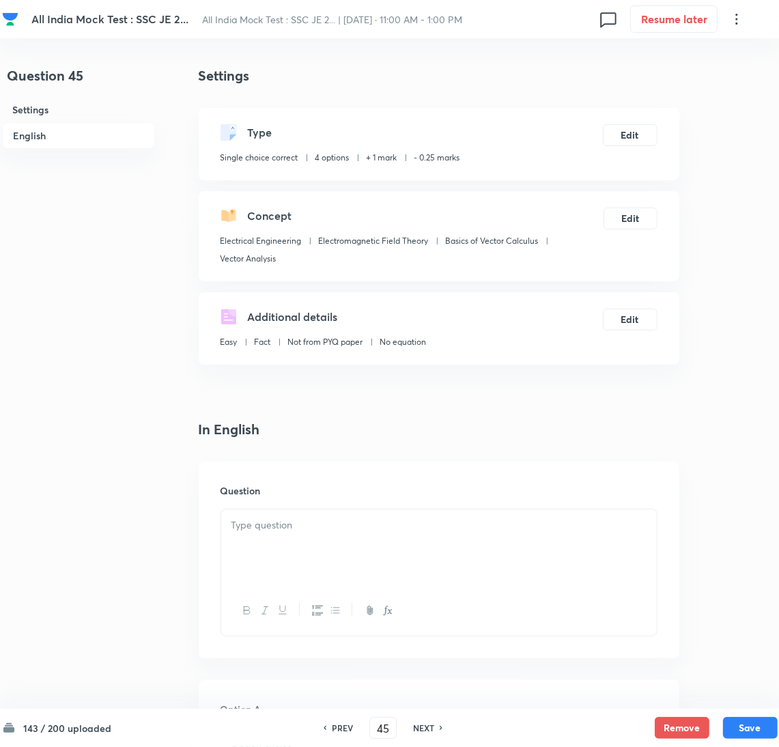
click at [285, 511] on div at bounding box center [439, 547] width 436 height 76
click at [334, 552] on div at bounding box center [439, 547] width 436 height 76
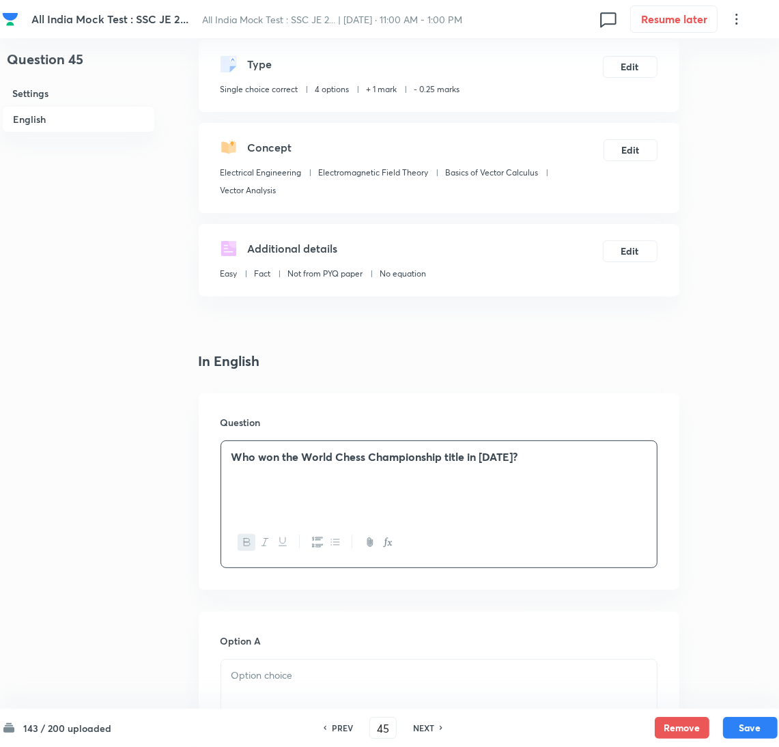
scroll to position [205, 0]
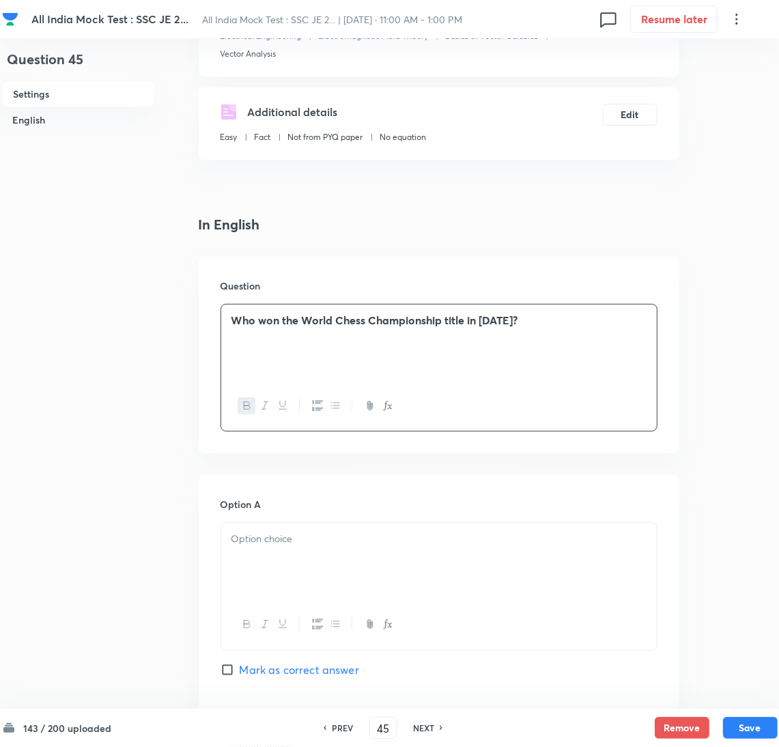
click at [251, 566] on div at bounding box center [439, 561] width 436 height 76
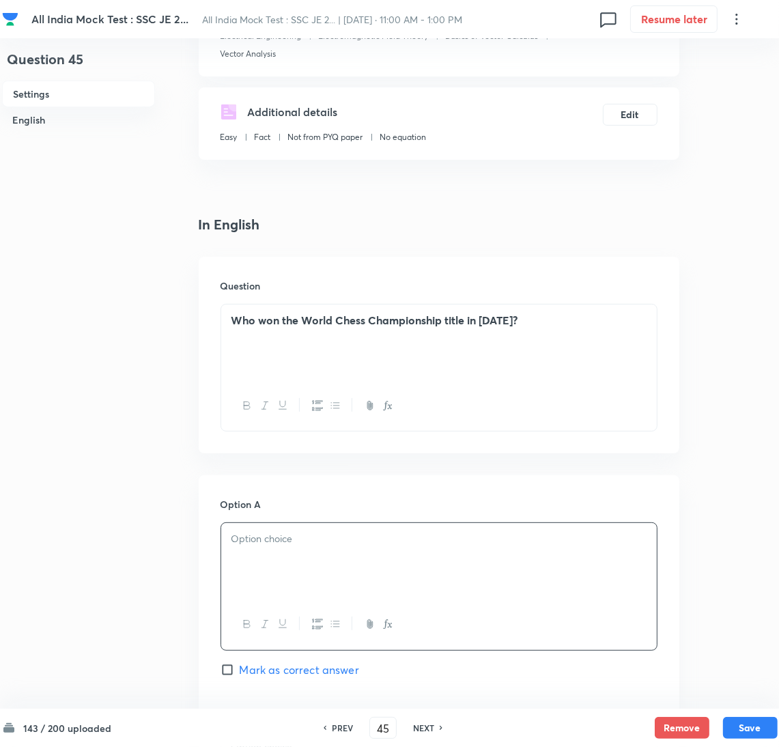
click at [292, 584] on div at bounding box center [439, 561] width 436 height 76
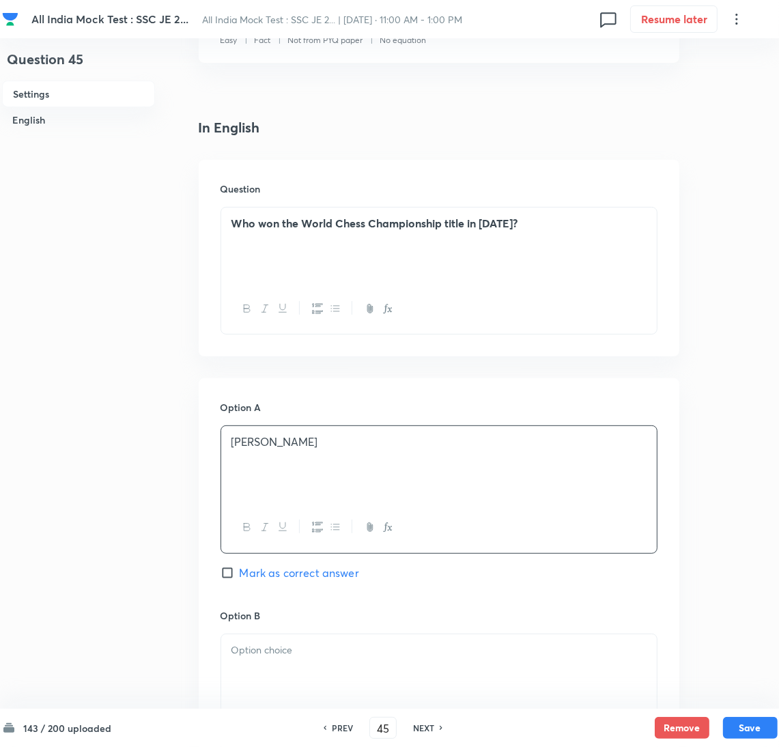
scroll to position [410, 0]
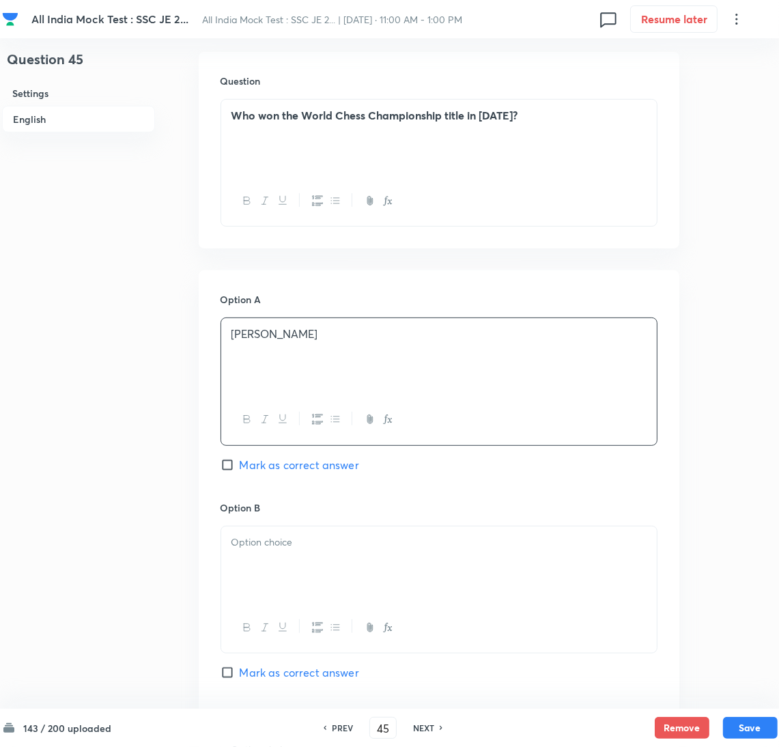
drag, startPoint x: 272, startPoint y: 577, endPoint x: 14, endPoint y: 541, distance: 260.6
click at [268, 575] on div at bounding box center [439, 564] width 436 height 76
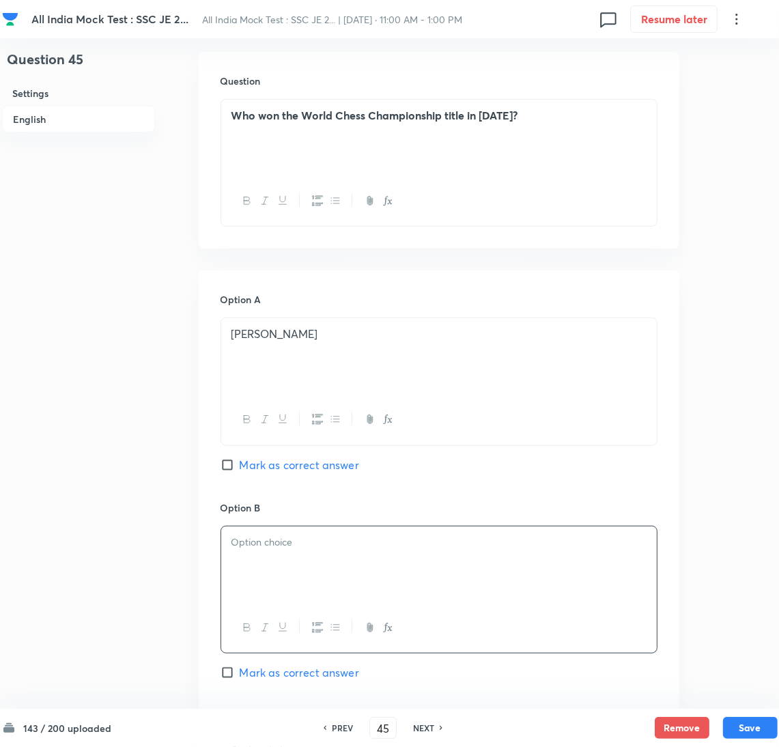
click at [308, 574] on div at bounding box center [439, 564] width 436 height 76
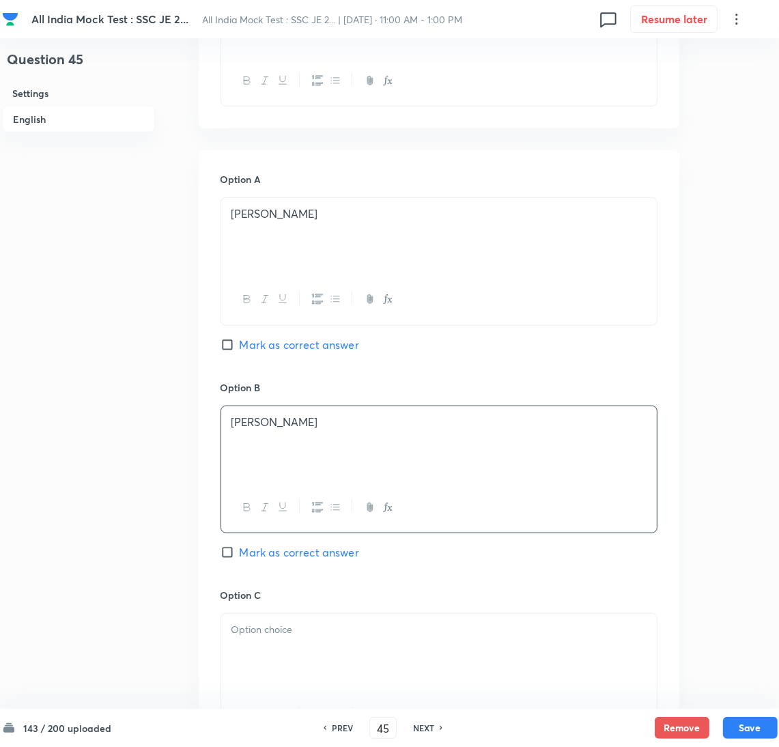
scroll to position [614, 0]
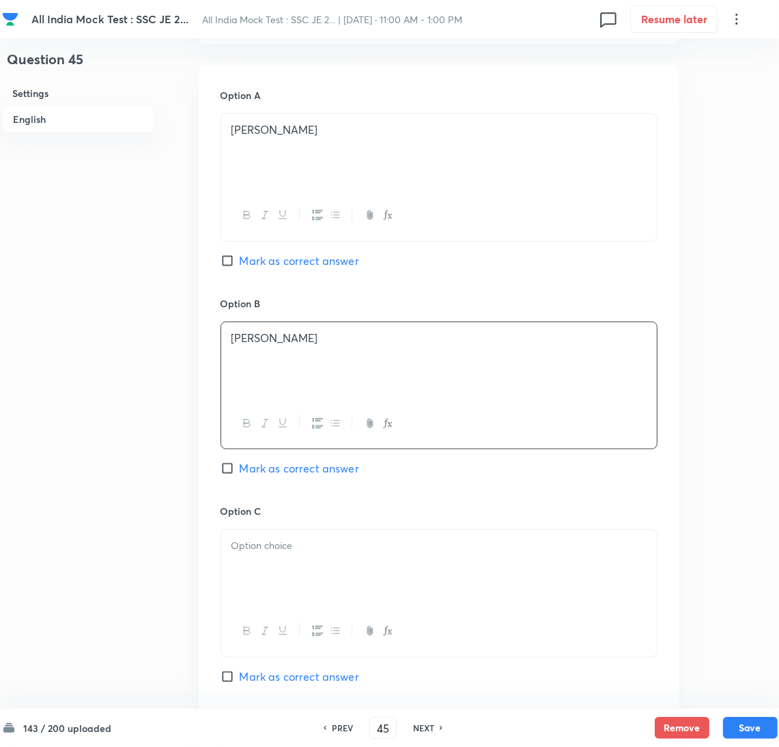
click at [284, 565] on div at bounding box center [439, 568] width 436 height 76
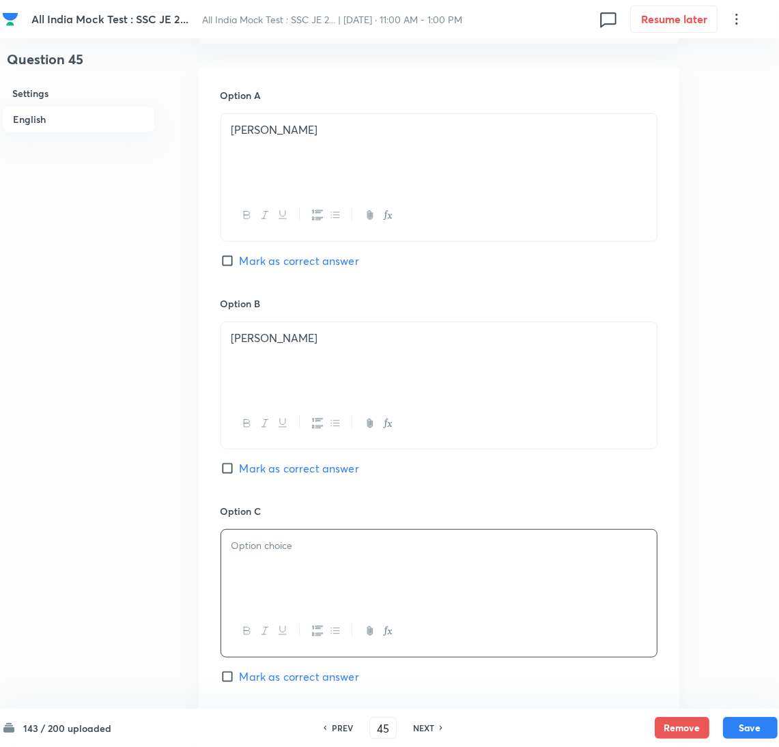
click at [251, 563] on div at bounding box center [439, 568] width 436 height 76
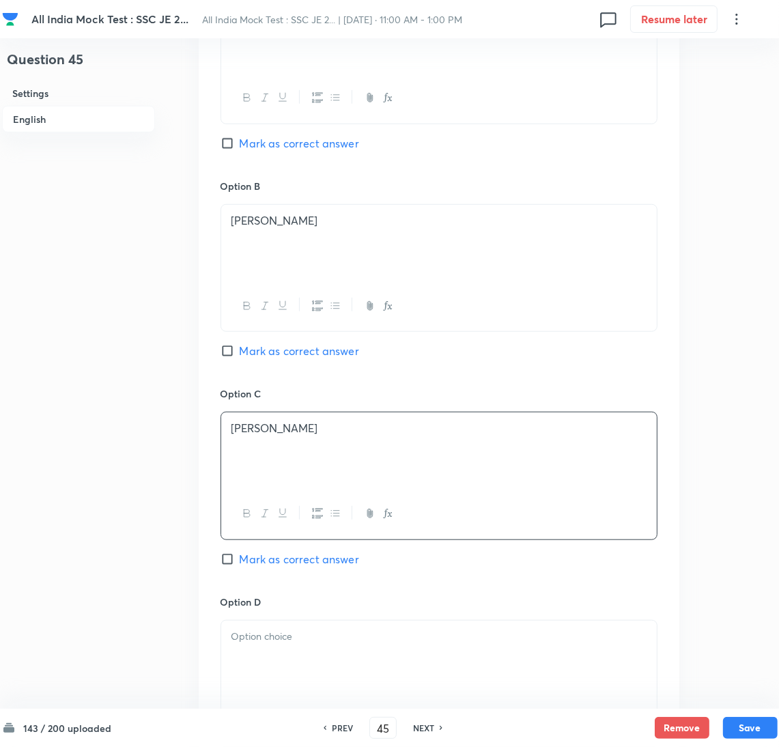
scroll to position [921, 0]
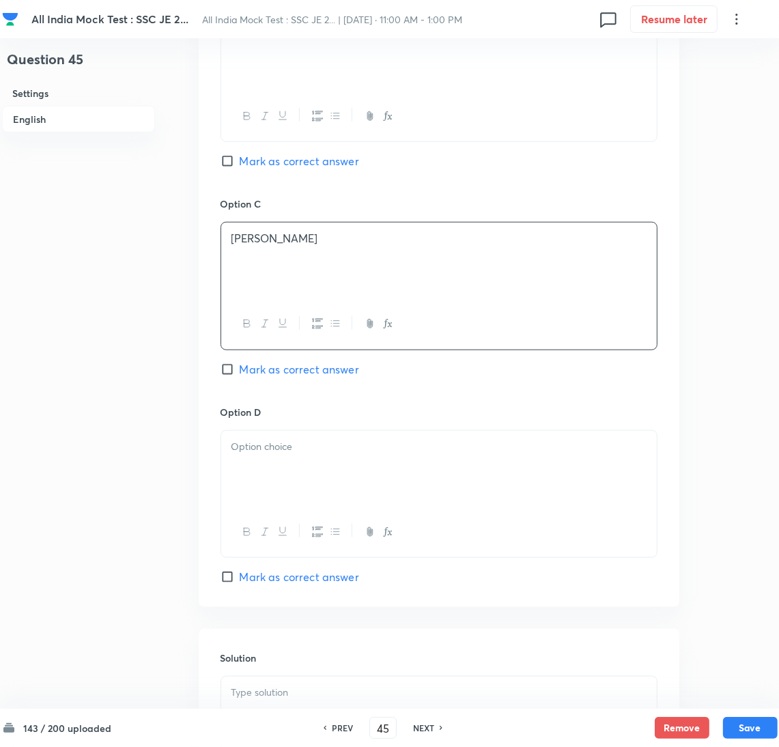
click at [264, 489] on div at bounding box center [439, 469] width 436 height 76
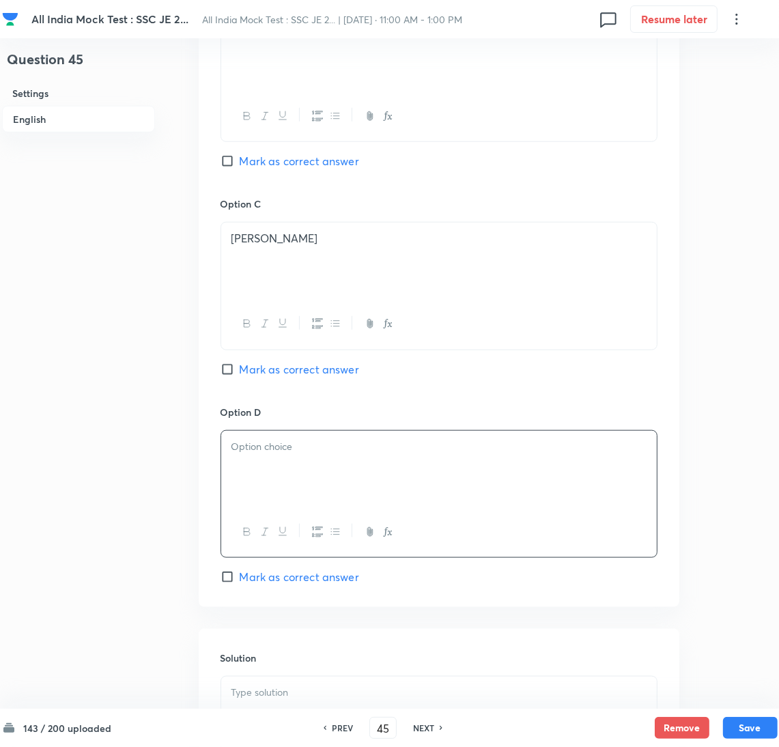
click at [266, 468] on div at bounding box center [439, 469] width 436 height 76
click at [222, 376] on input "Mark as correct answer" at bounding box center [230, 370] width 19 height 14
checkbox input "true"
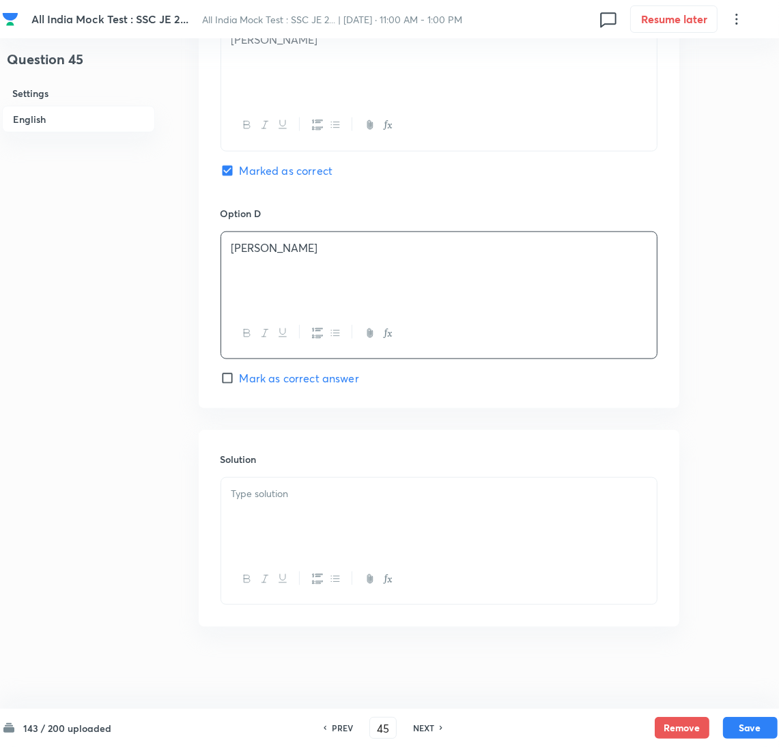
click at [281, 541] on div at bounding box center [439, 516] width 436 height 76
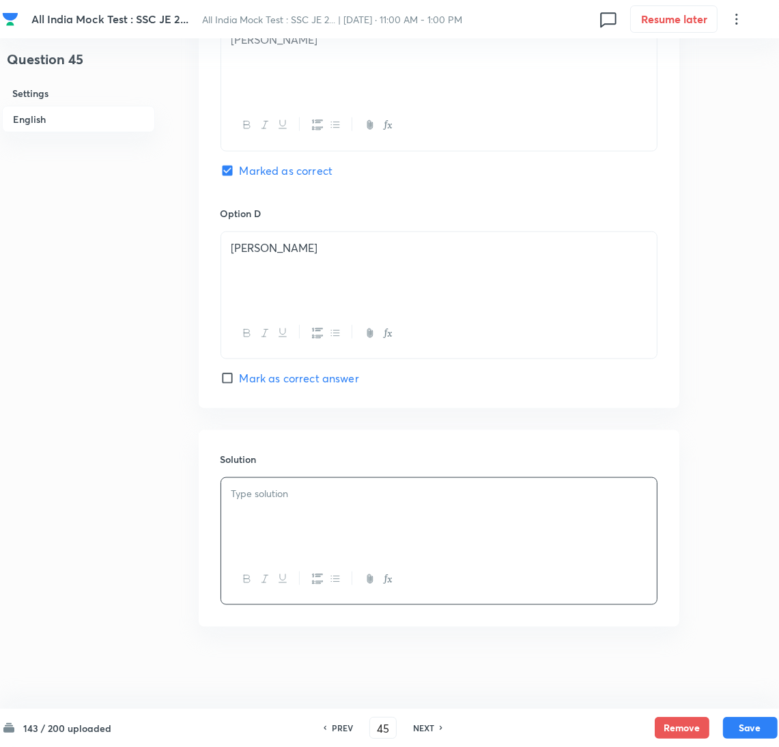
click at [247, 502] on div at bounding box center [439, 516] width 436 height 76
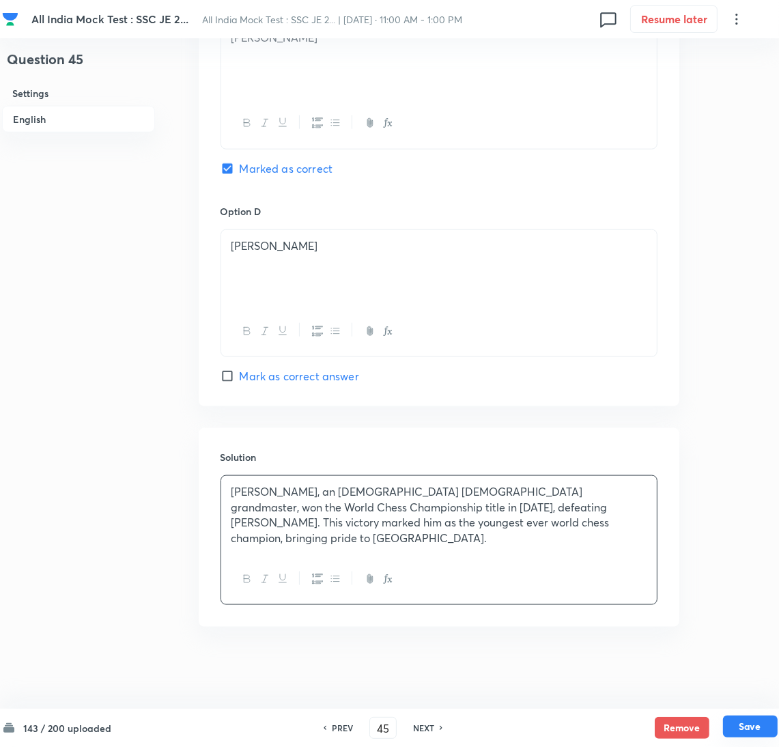
click at [741, 721] on button "Save" at bounding box center [750, 727] width 55 height 22
type input "46"
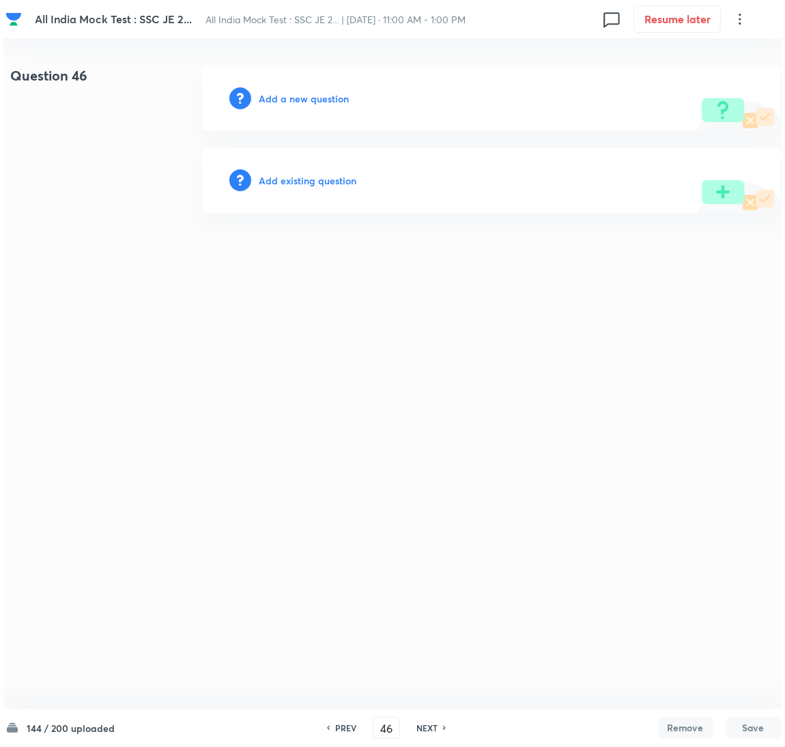
scroll to position [0, 0]
click at [287, 95] on h6 "Add a new question" at bounding box center [304, 98] width 90 height 14
click at [277, 98] on h6 "Choose a question type" at bounding box center [311, 98] width 105 height 14
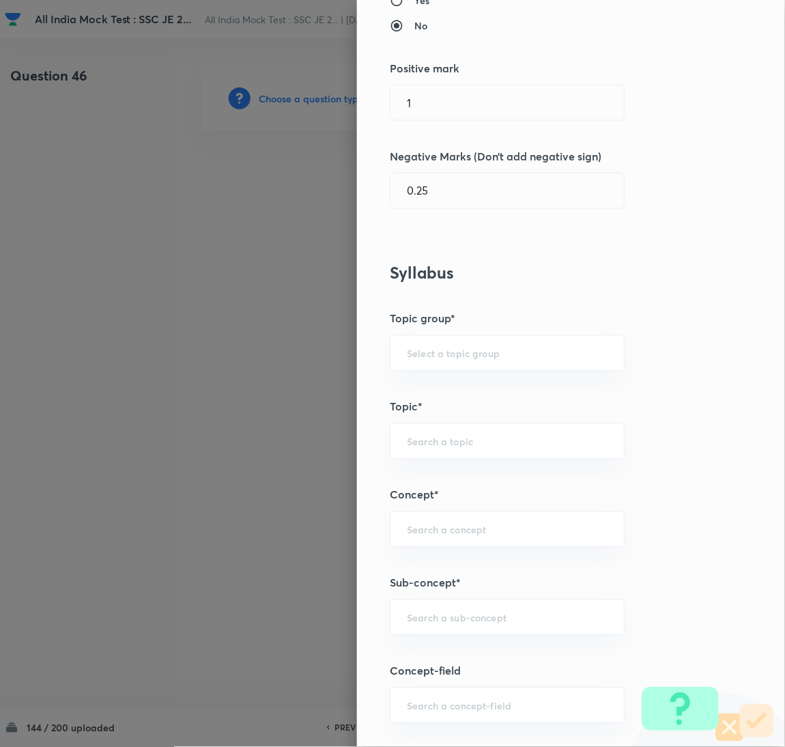
scroll to position [410, 0]
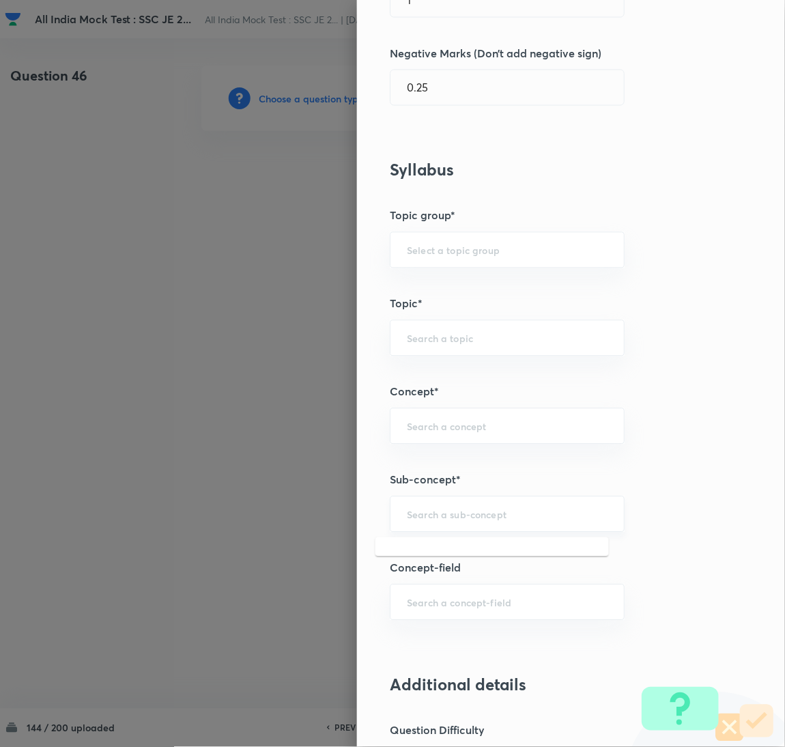
click at [444, 515] on input "text" at bounding box center [507, 514] width 201 height 13
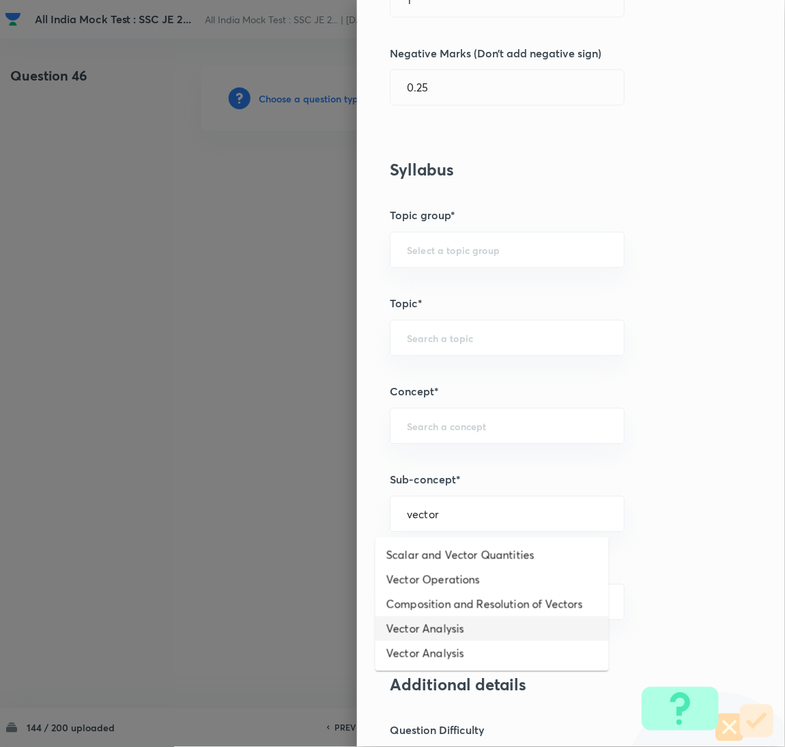
click at [433, 621] on li "Vector Analysis" at bounding box center [493, 629] width 234 height 25
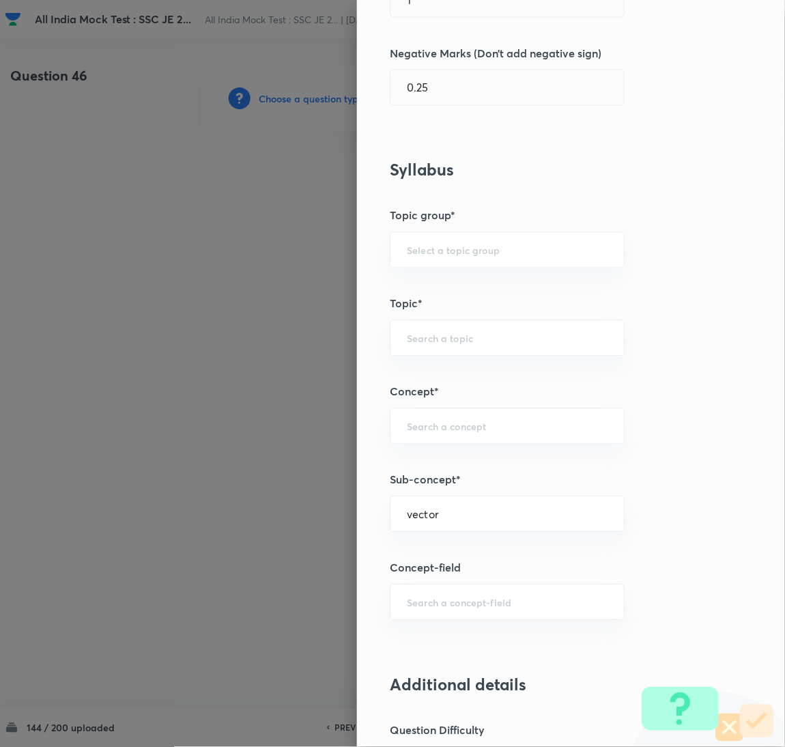
type input "Vector Analysis"
type input "Electrical Engineering"
type input "Electromagnetic Field Theory"
type input "Basics of Vector Calculus"
click at [485, 521] on input "Vector Analysis" at bounding box center [507, 514] width 201 height 13
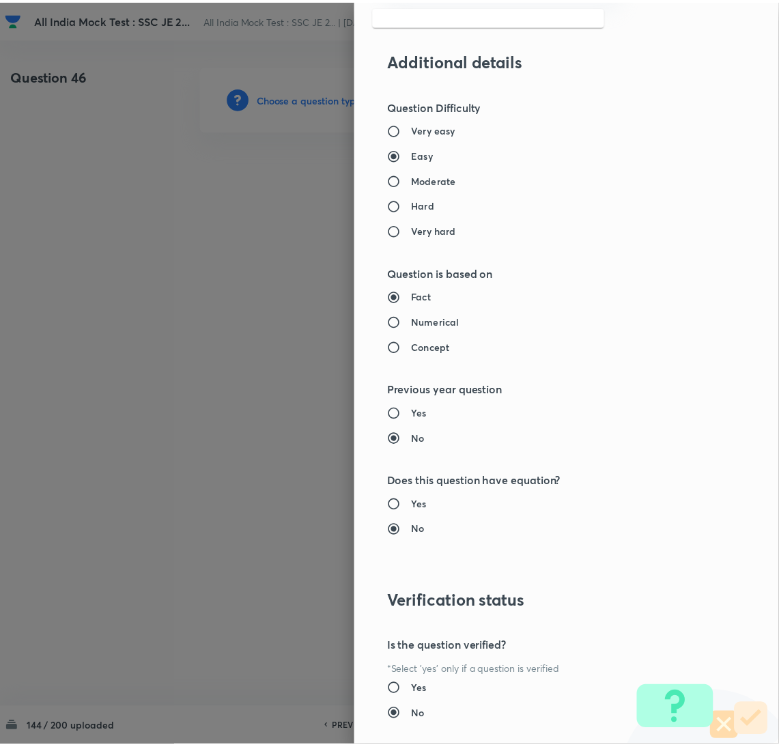
scroll to position [1116, 0]
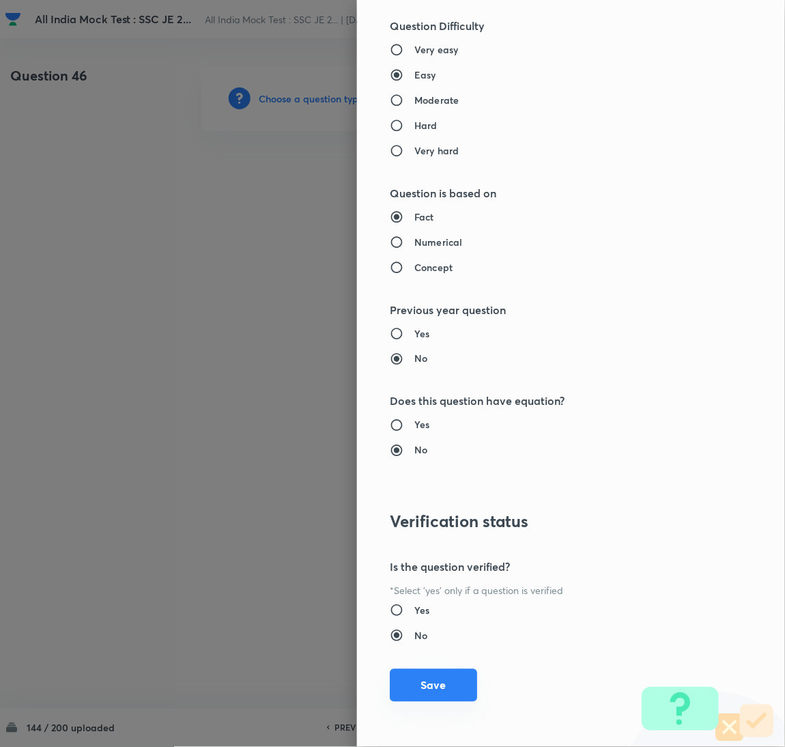
click at [415, 696] on button "Save" at bounding box center [433, 685] width 87 height 33
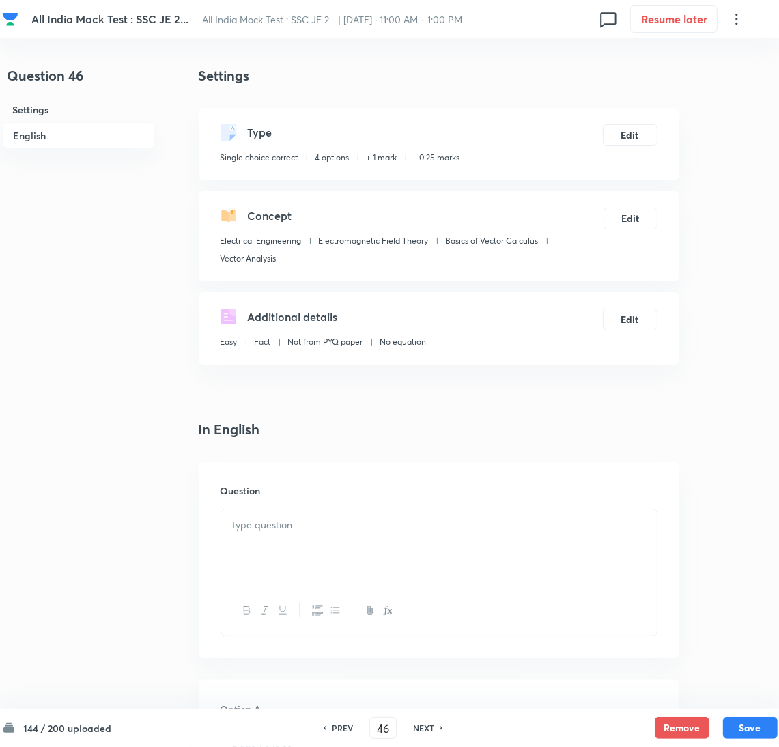
drag, startPoint x: 341, startPoint y: 546, endPoint x: 6, endPoint y: 477, distance: 341.6
click at [333, 544] on div at bounding box center [439, 547] width 436 height 76
click at [329, 518] on p at bounding box center [438, 526] width 415 height 16
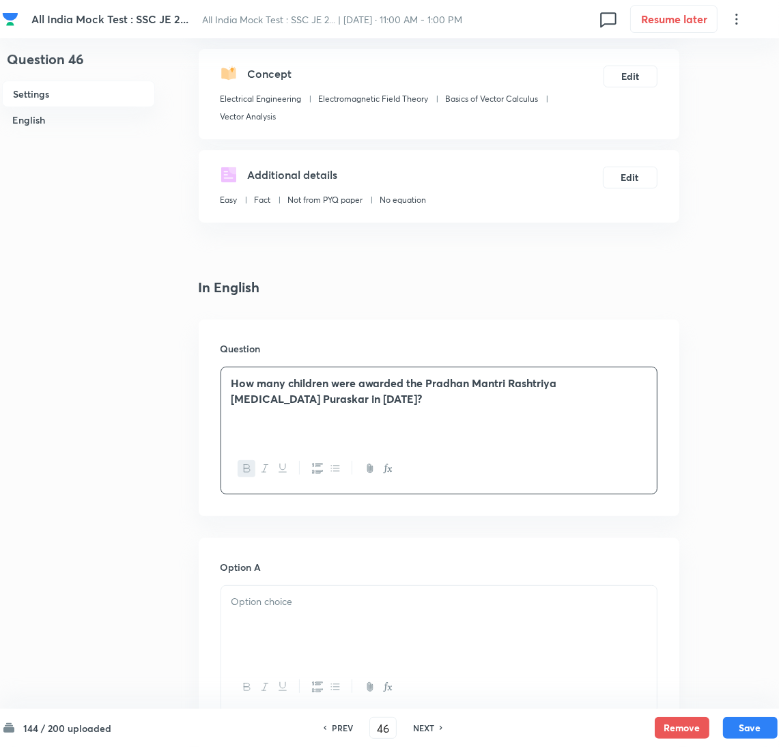
scroll to position [307, 0]
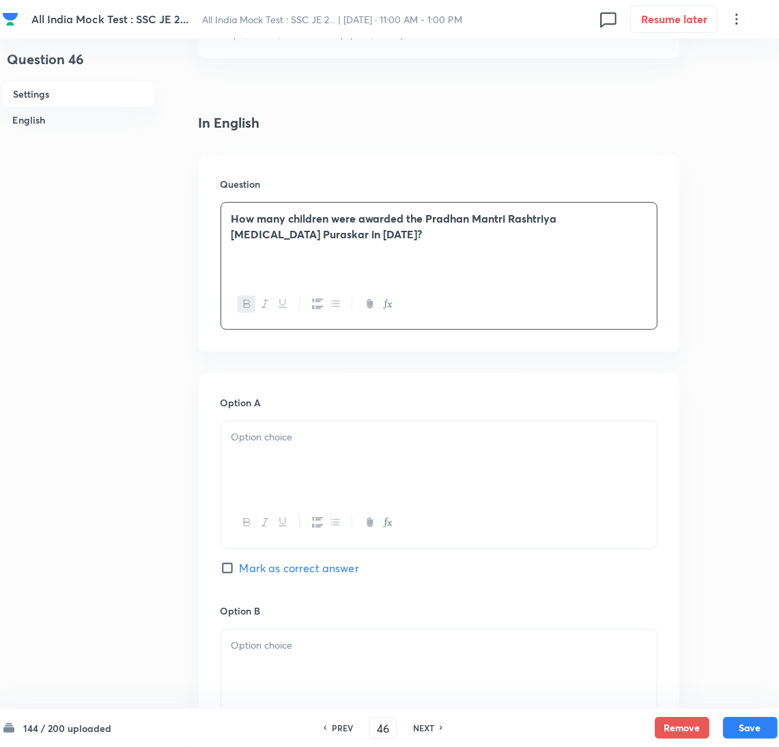
click at [298, 477] on div at bounding box center [439, 459] width 436 height 76
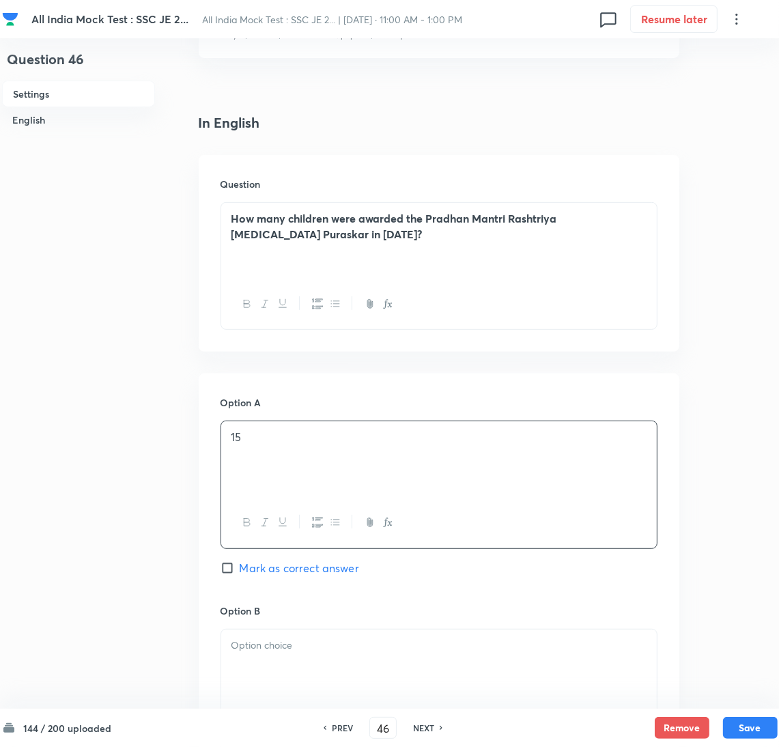
click at [274, 659] on div at bounding box center [439, 668] width 436 height 76
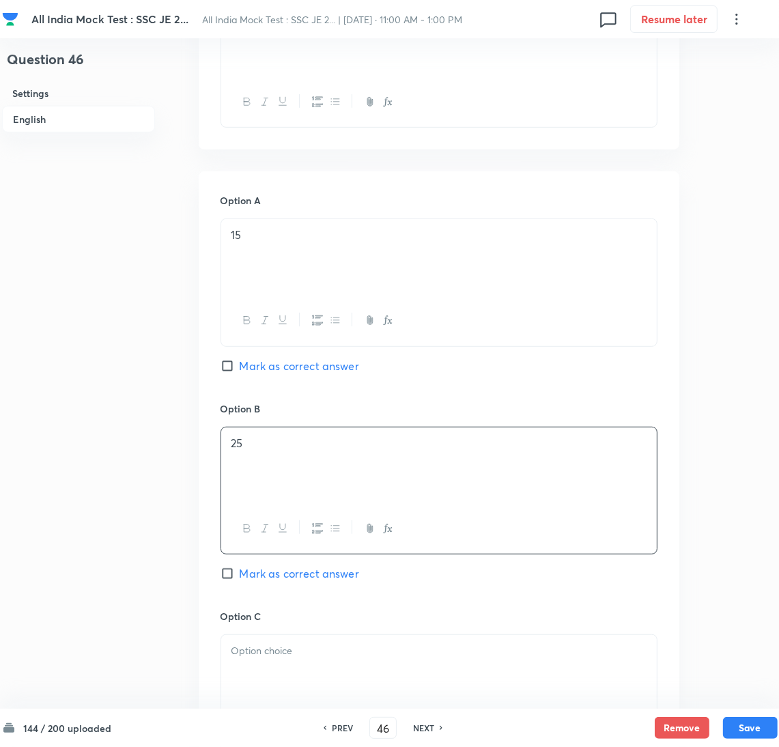
scroll to position [511, 0]
click at [306, 642] on p at bounding box center [438, 648] width 415 height 16
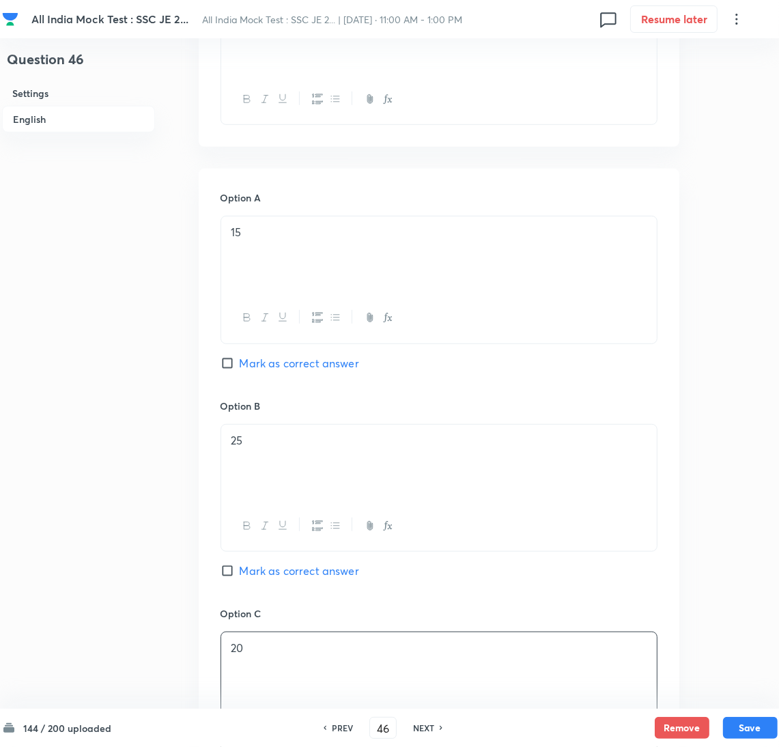
scroll to position [819, 0]
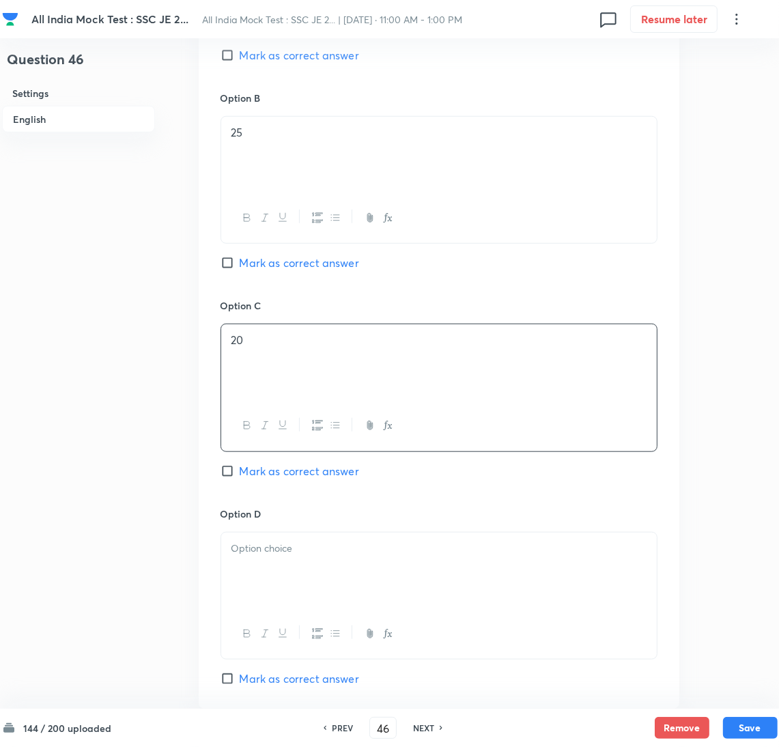
click at [274, 578] on div at bounding box center [439, 571] width 436 height 76
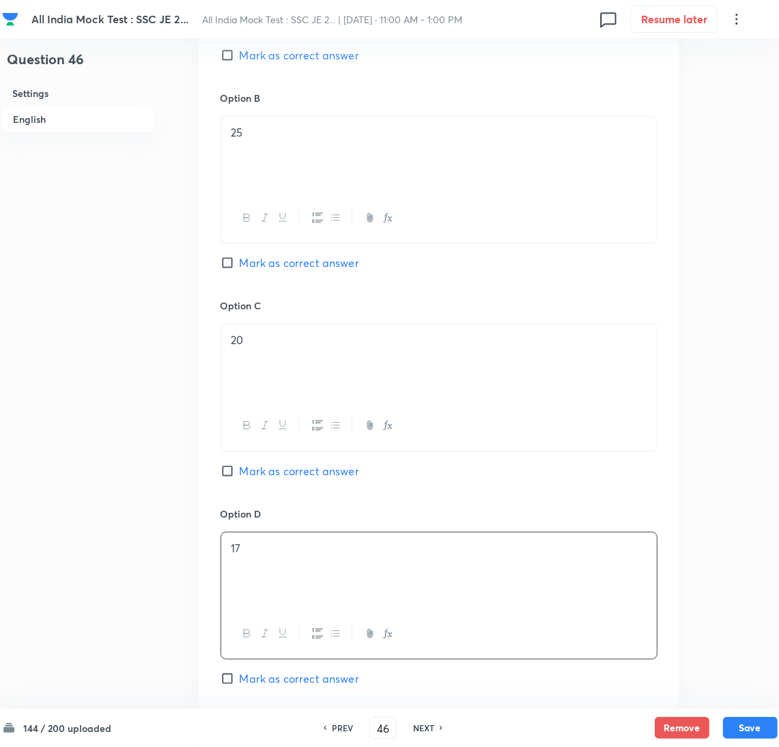
scroll to position [1123, 0]
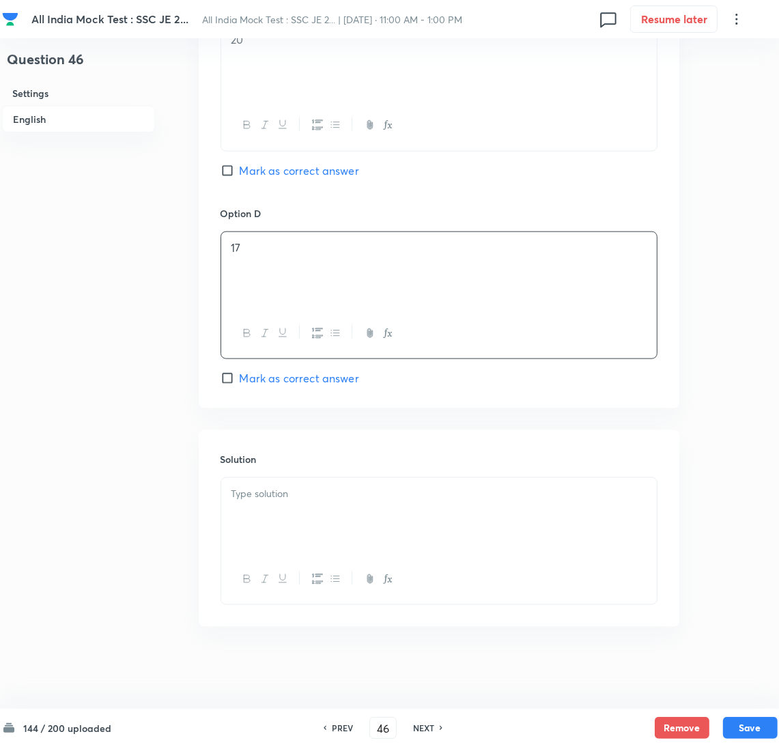
drag, startPoint x: 324, startPoint y: 503, endPoint x: 214, endPoint y: 488, distance: 110.9
click at [312, 500] on div at bounding box center [439, 516] width 436 height 76
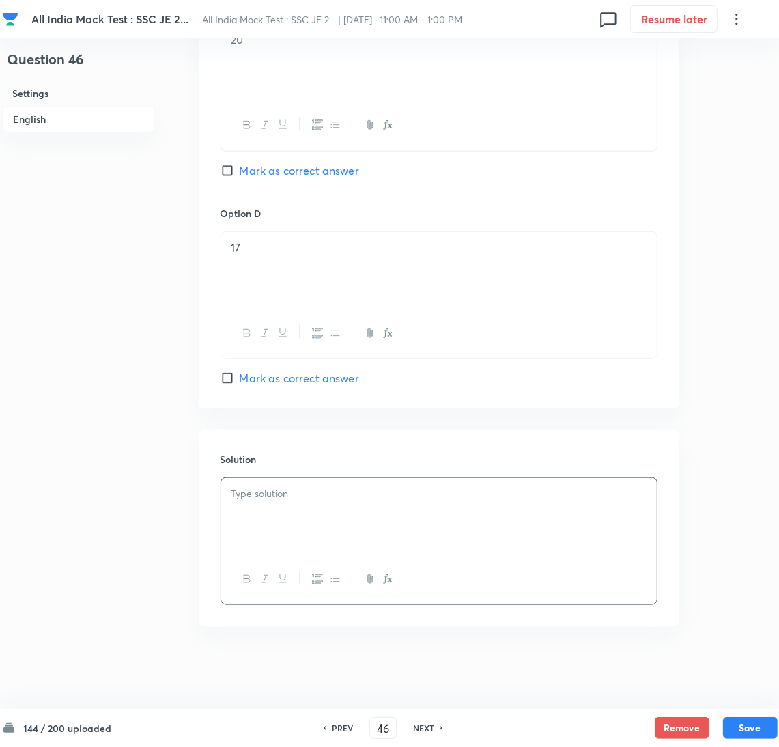
click at [264, 516] on div at bounding box center [439, 516] width 436 height 76
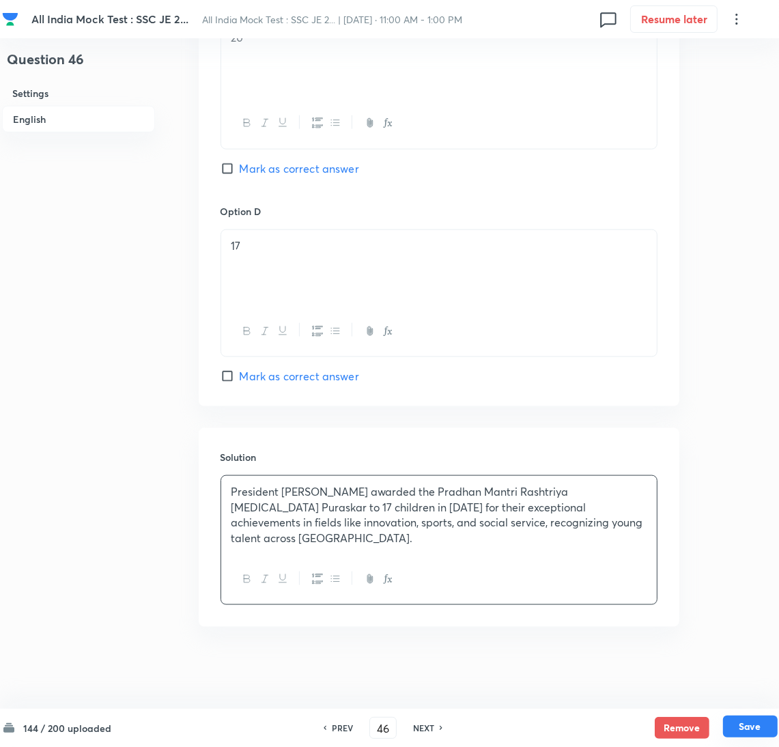
click at [752, 723] on button "Save" at bounding box center [750, 727] width 55 height 22
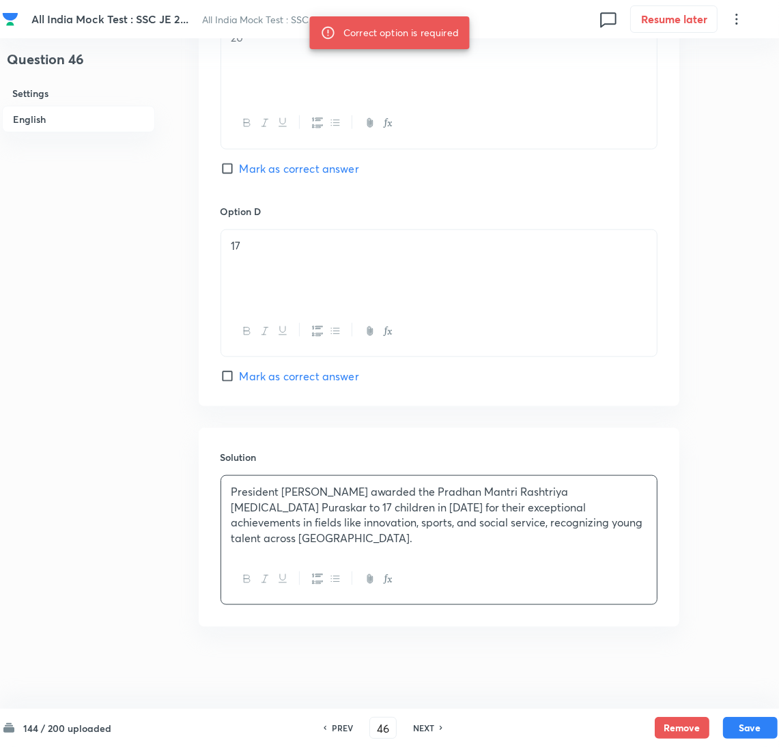
click at [243, 383] on span "Mark as correct answer" at bounding box center [299, 376] width 119 height 16
click at [240, 383] on input "Mark as correct answer" at bounding box center [230, 376] width 19 height 14
checkbox input "true"
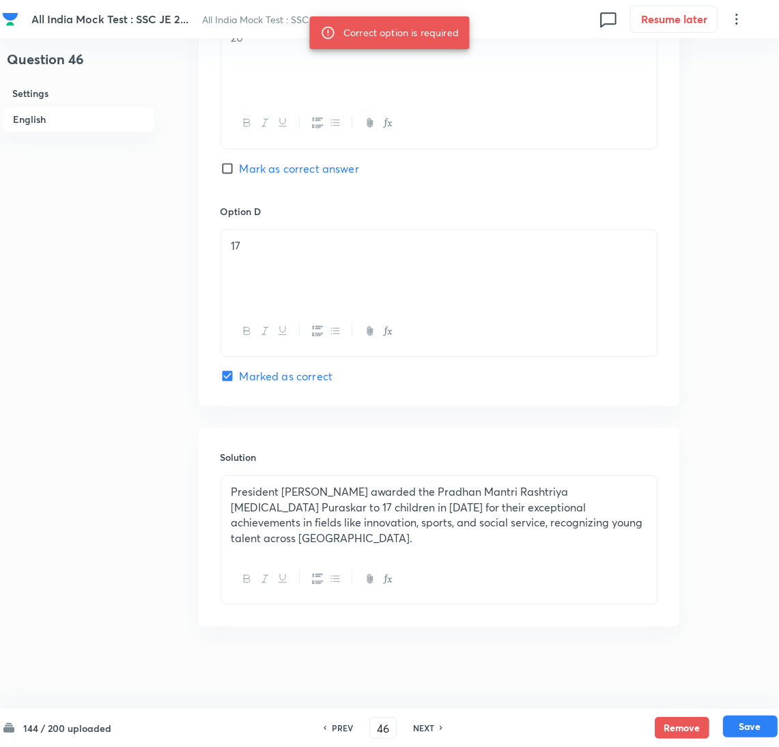
click at [756, 727] on button "Save" at bounding box center [750, 727] width 55 height 22
type input "47"
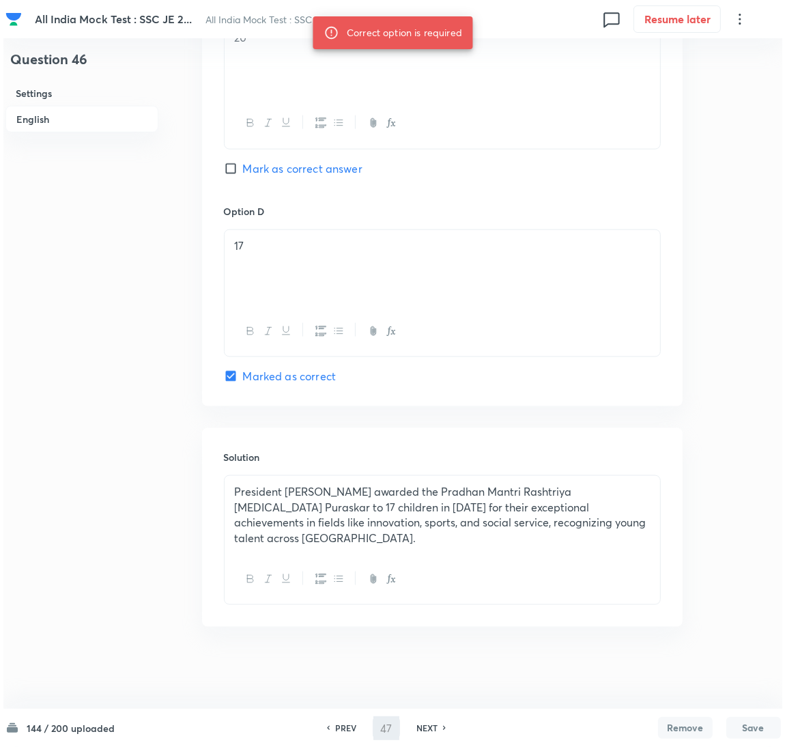
scroll to position [0, 0]
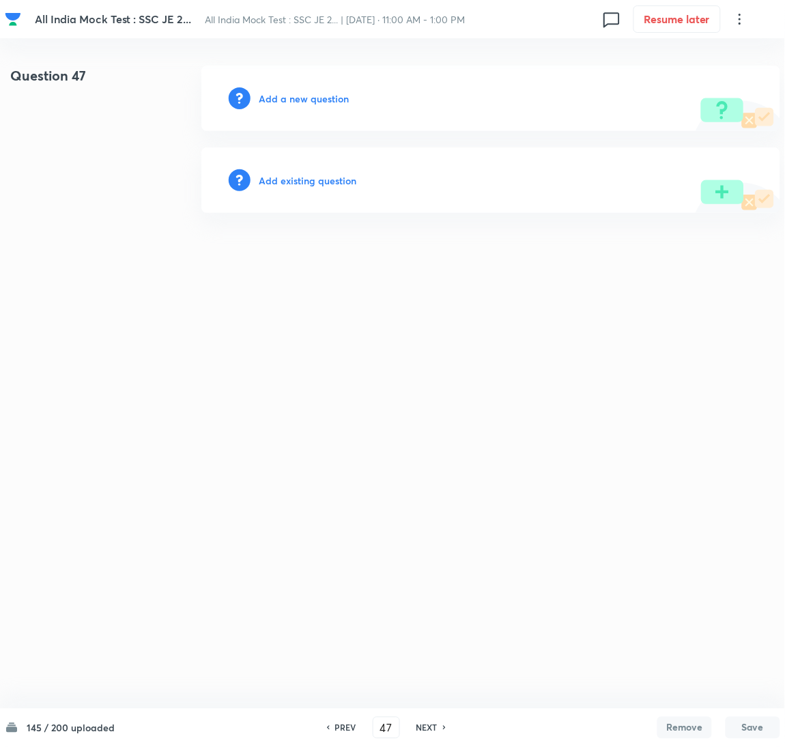
click at [289, 104] on h6 "Add a new question" at bounding box center [304, 98] width 90 height 14
click at [281, 100] on h6 "Choose a question type" at bounding box center [311, 98] width 105 height 14
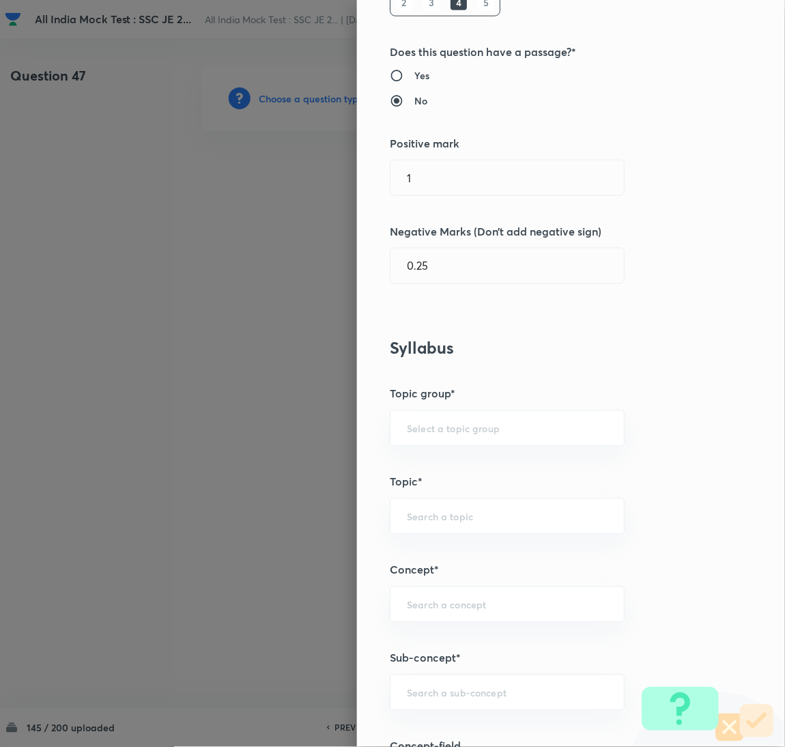
scroll to position [307, 0]
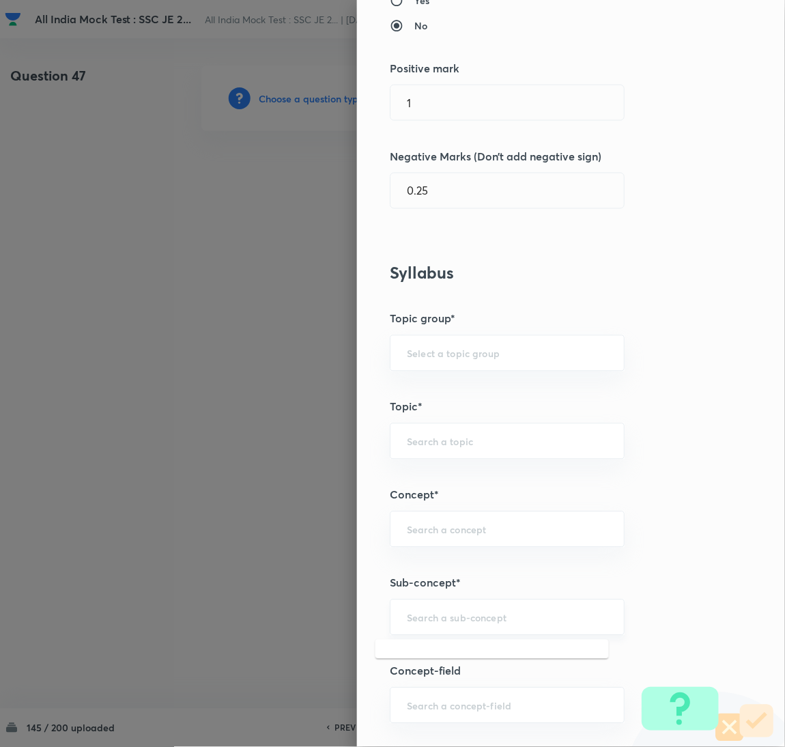
click at [436, 615] on input "text" at bounding box center [507, 617] width 201 height 13
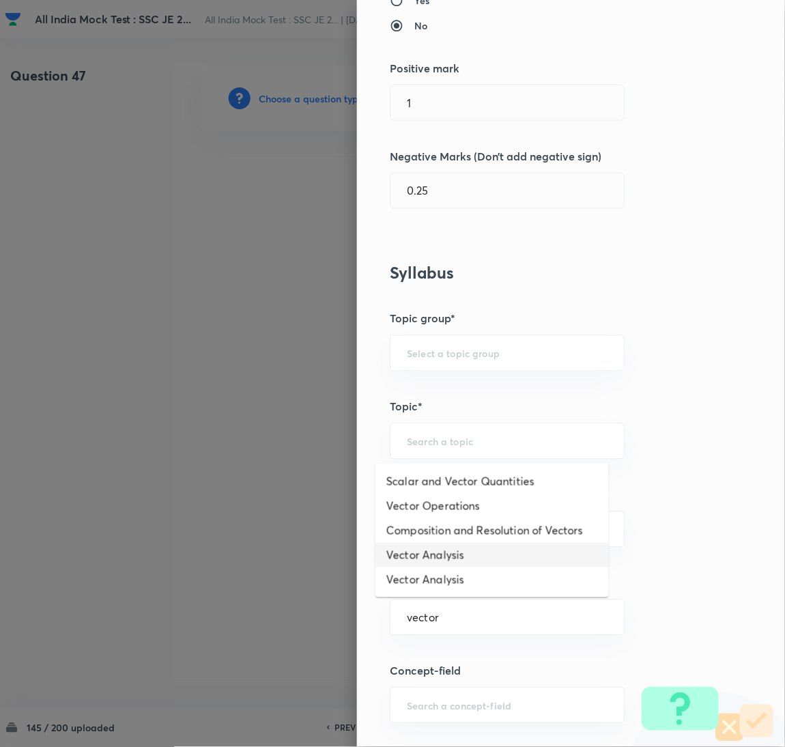
click at [442, 550] on li "Vector Analysis" at bounding box center [493, 555] width 234 height 25
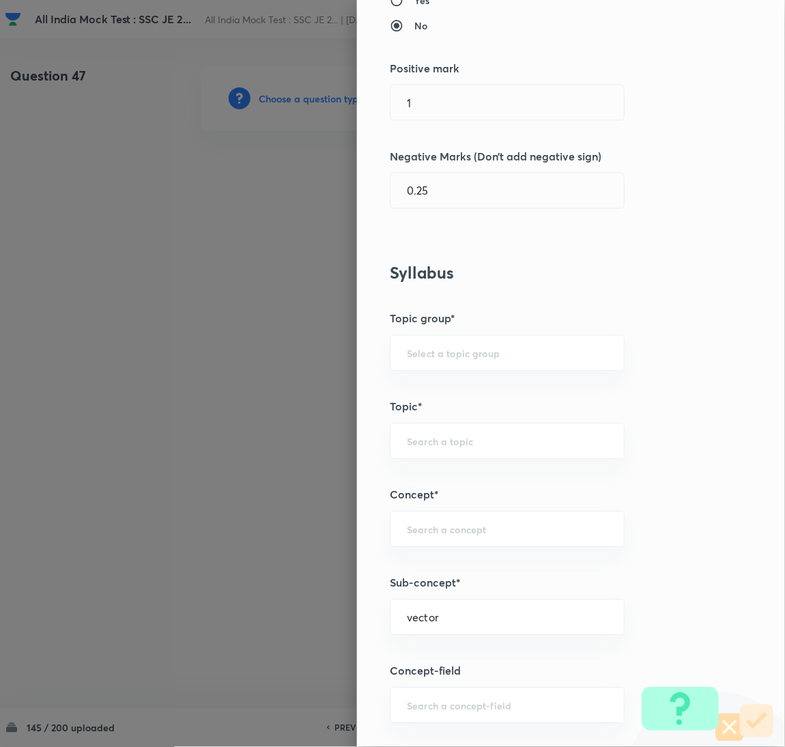
type input "Vector Analysis"
type input "Electrical Engineering"
type input "Electromagnetic Field Theory"
type input "Basics of Vector Calculus"
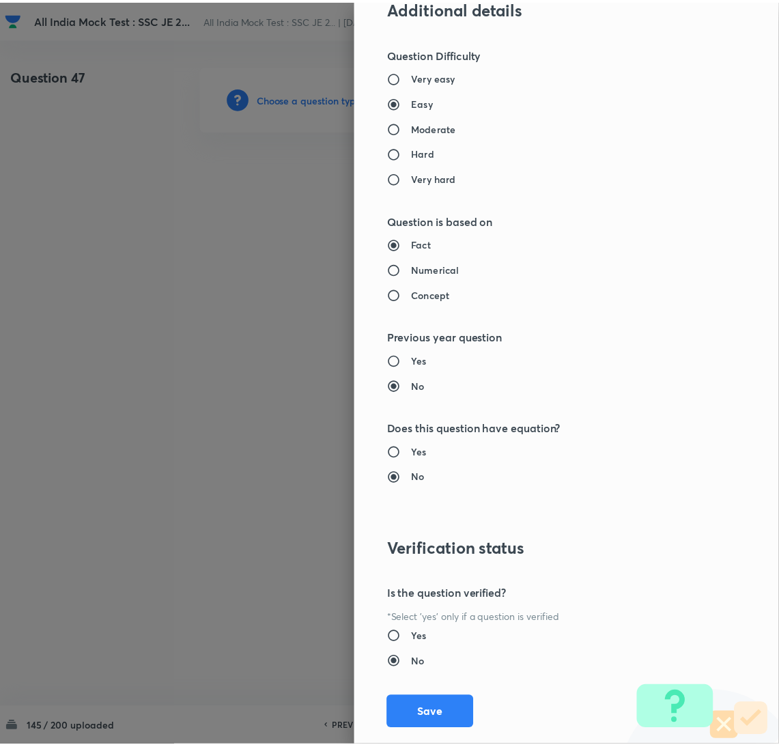
scroll to position [1116, 0]
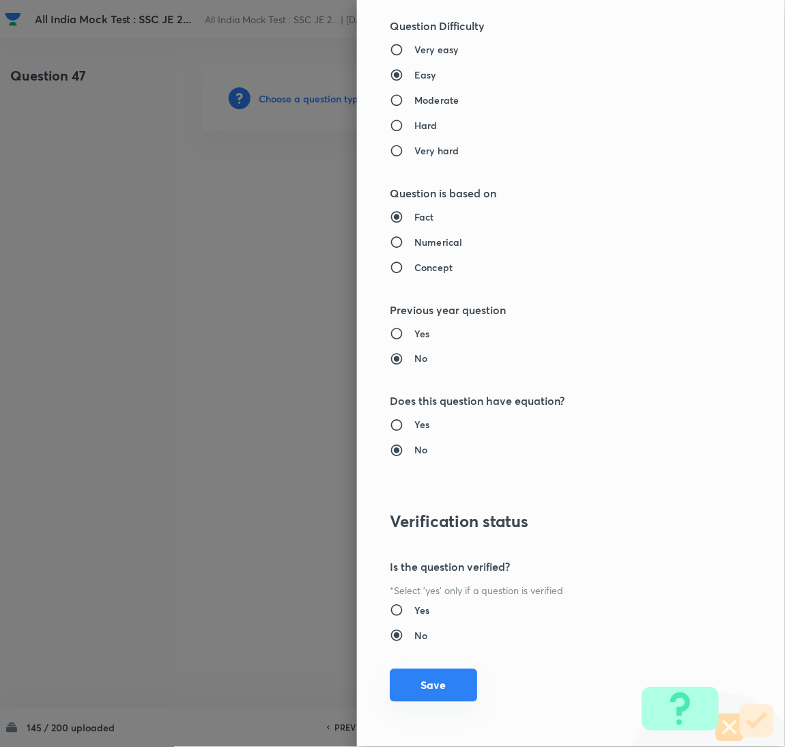
drag, startPoint x: 445, startPoint y: 680, endPoint x: 401, endPoint y: 602, distance: 90.2
click at [444, 680] on button "Save" at bounding box center [433, 685] width 87 height 33
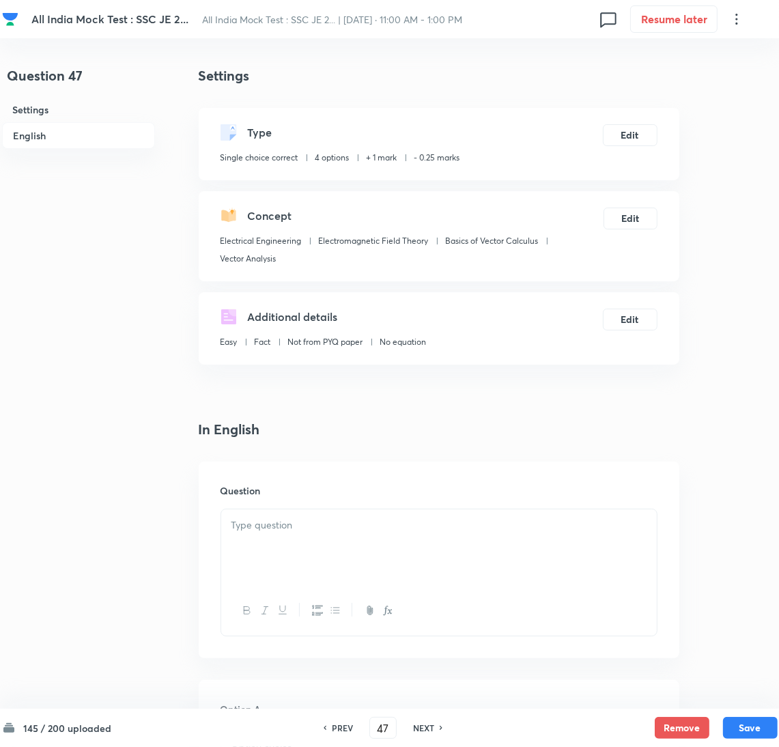
click at [323, 550] on div at bounding box center [439, 547] width 436 height 76
click at [296, 541] on div at bounding box center [439, 547] width 436 height 76
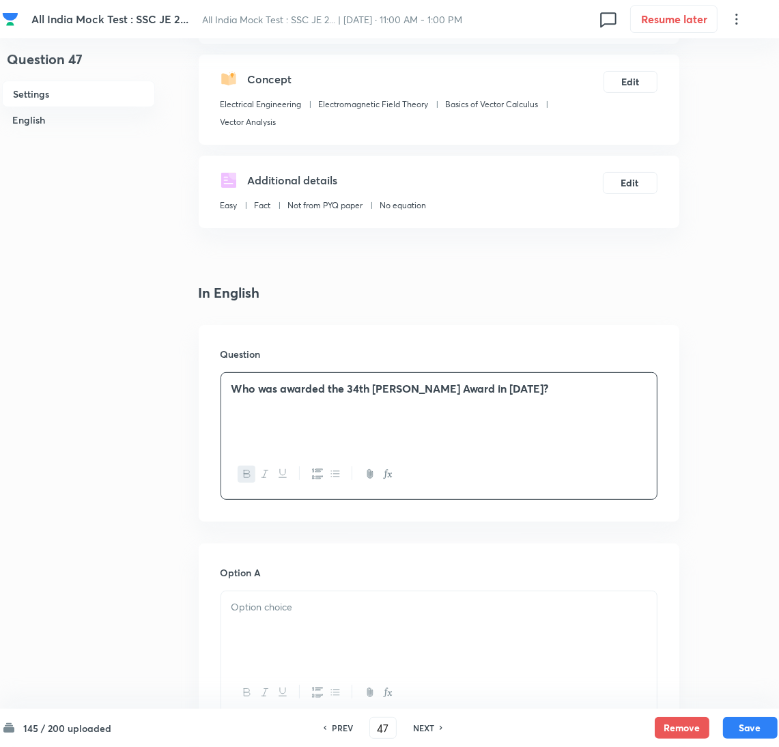
scroll to position [307, 0]
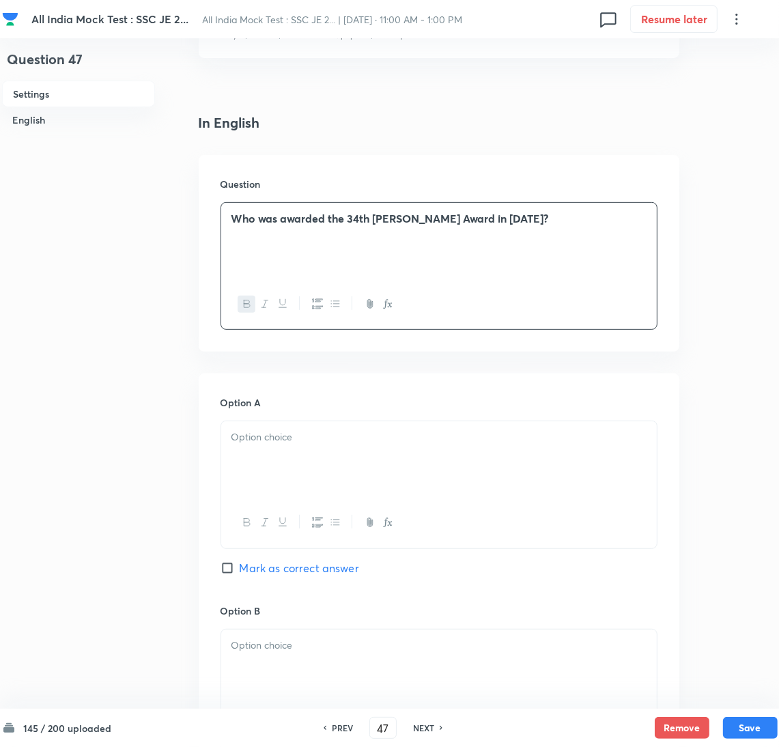
drag, startPoint x: 269, startPoint y: 472, endPoint x: 0, endPoint y: 485, distance: 269.3
click at [269, 471] on div at bounding box center [439, 459] width 436 height 76
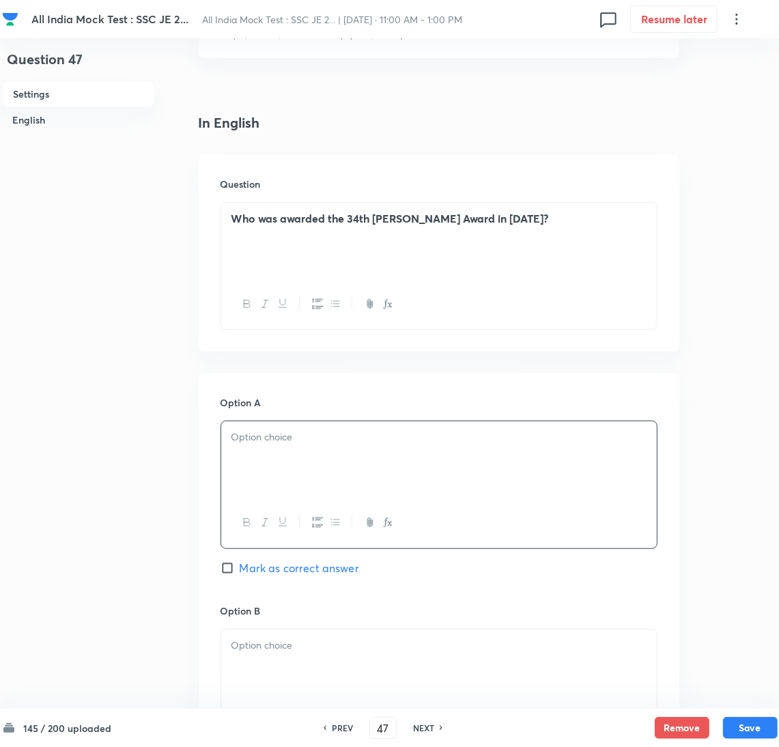
click at [267, 472] on div at bounding box center [439, 459] width 436 height 76
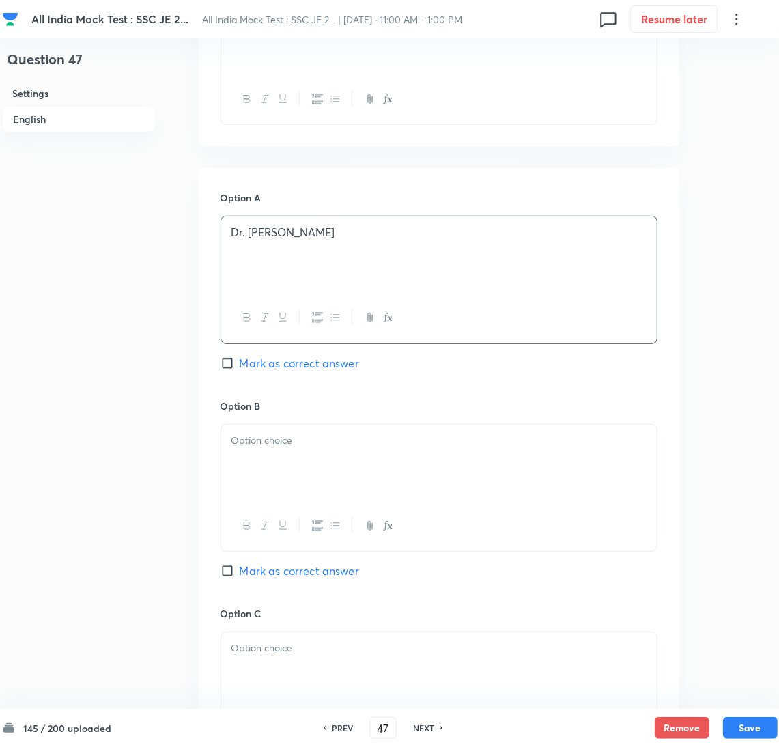
click at [273, 464] on div at bounding box center [439, 463] width 436 height 76
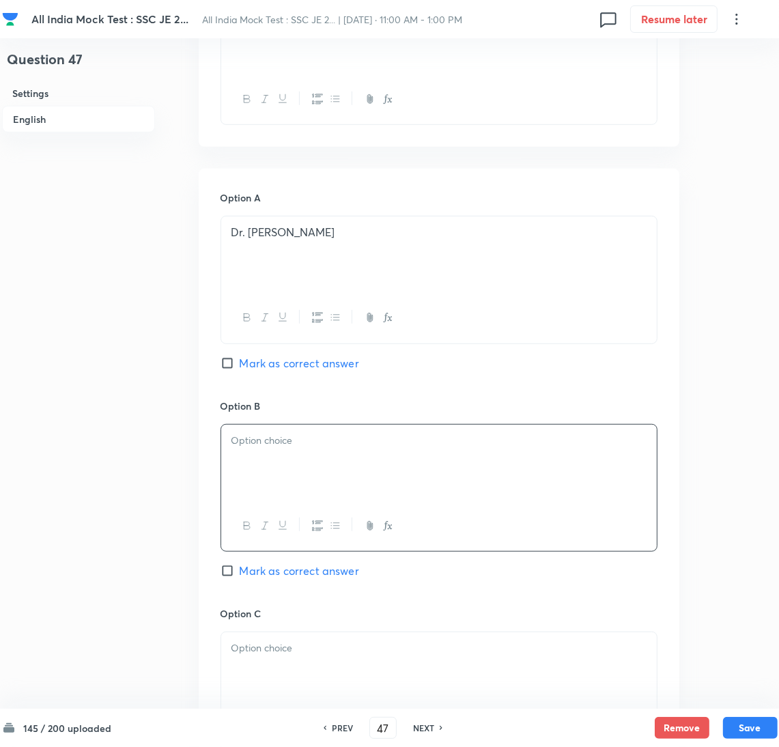
click at [248, 480] on div at bounding box center [439, 463] width 436 height 76
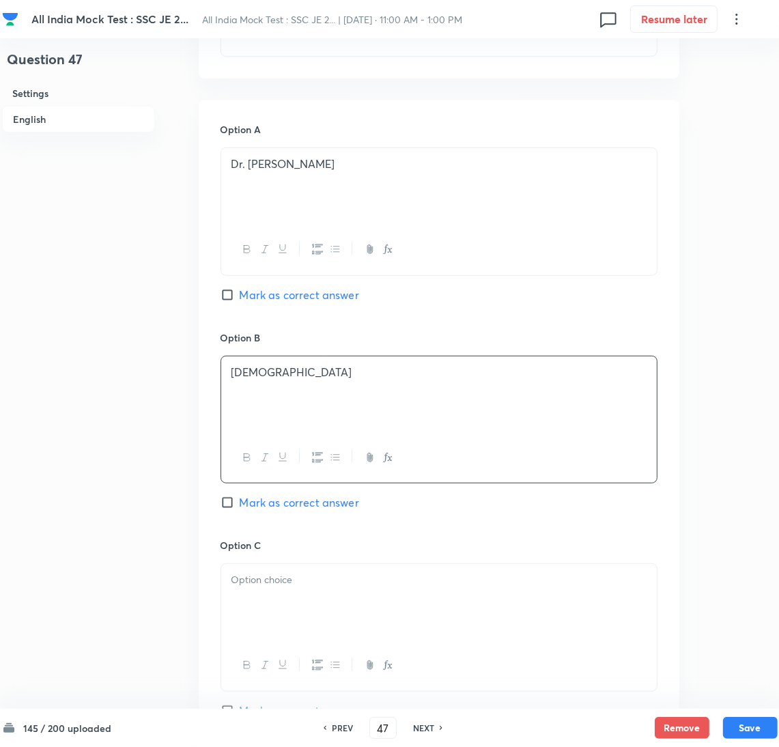
scroll to position [614, 0]
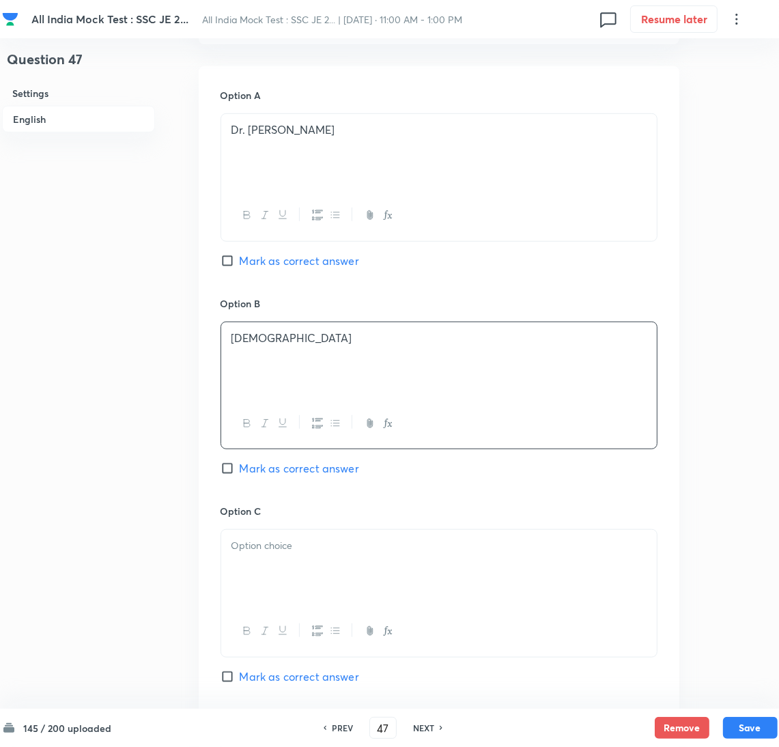
drag, startPoint x: 259, startPoint y: 552, endPoint x: 10, endPoint y: 554, distance: 249.9
click at [249, 554] on div at bounding box center [439, 568] width 436 height 76
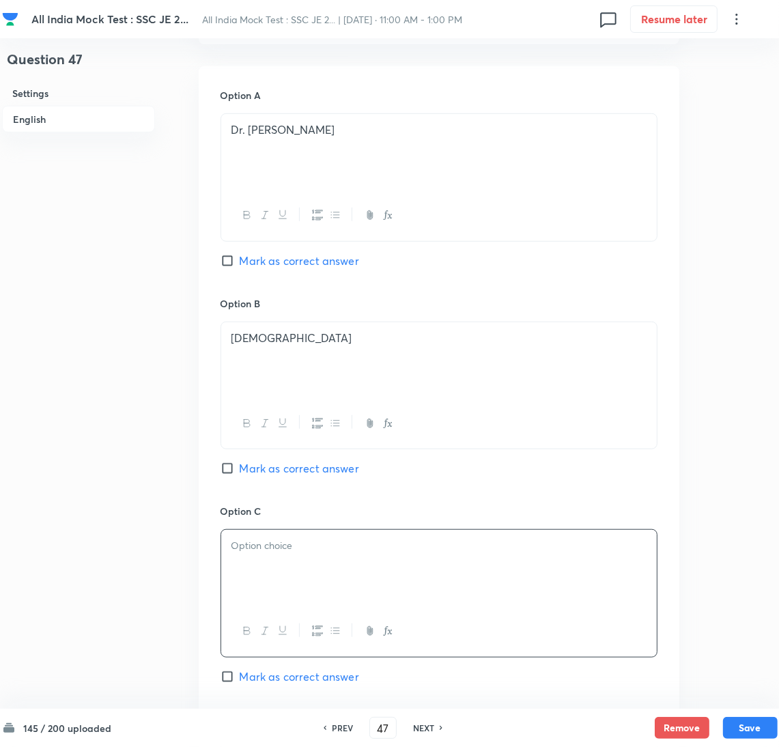
click at [288, 584] on div at bounding box center [439, 568] width 436 height 76
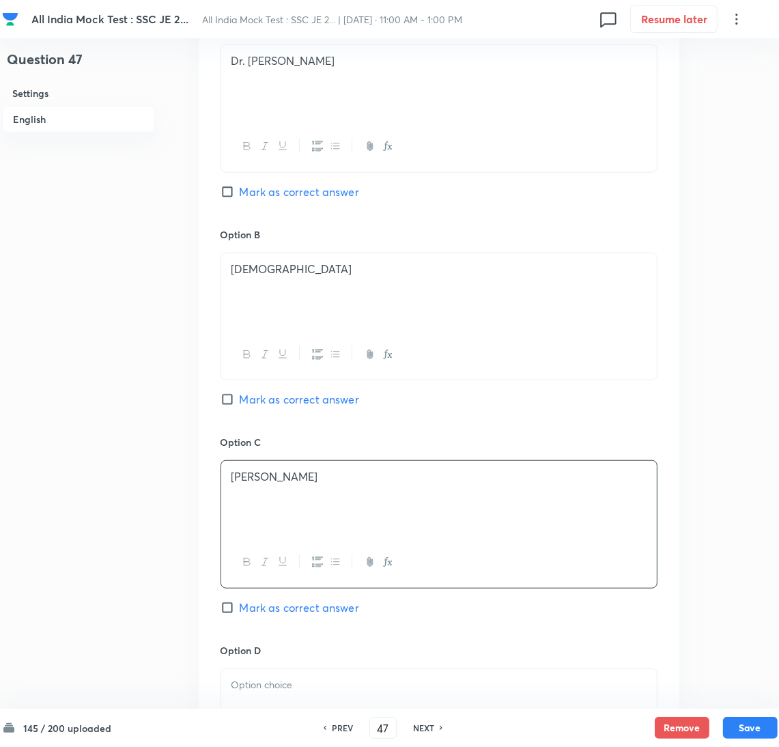
scroll to position [819, 0]
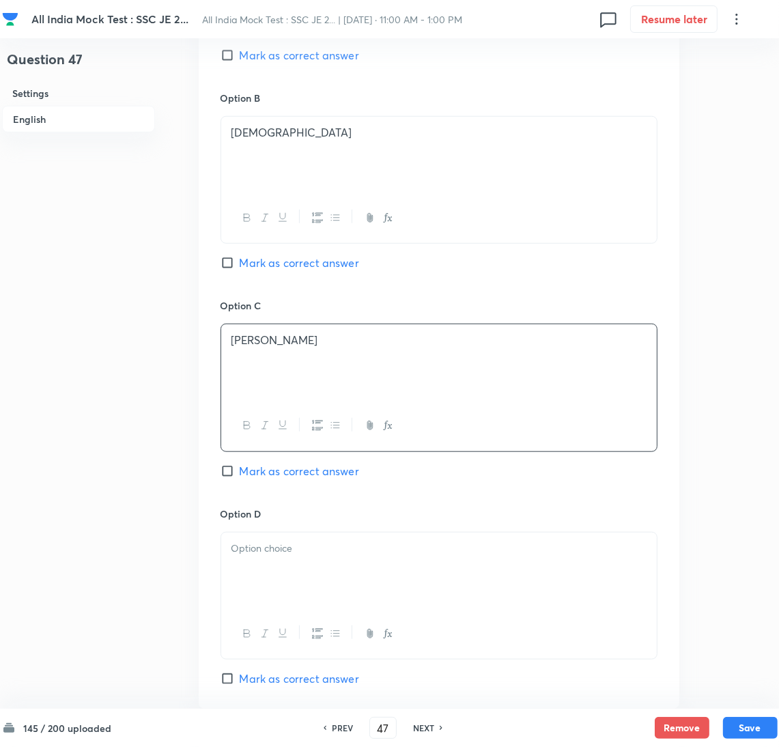
drag, startPoint x: 266, startPoint y: 544, endPoint x: 264, endPoint y: 554, distance: 10.3
click at [268, 549] on p at bounding box center [438, 549] width 415 height 16
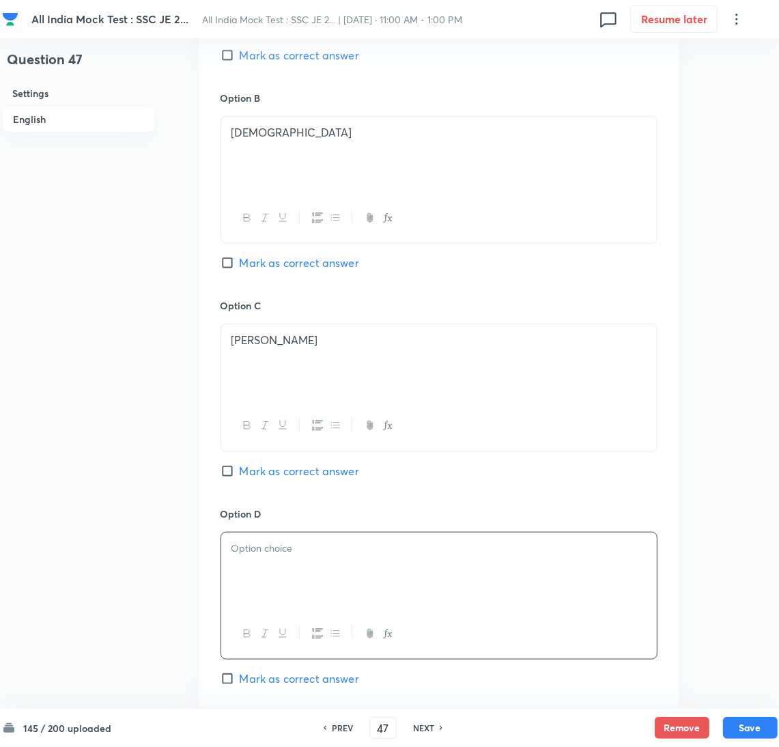
click at [312, 617] on div at bounding box center [439, 634] width 436 height 50
click at [274, 578] on div at bounding box center [439, 571] width 436 height 76
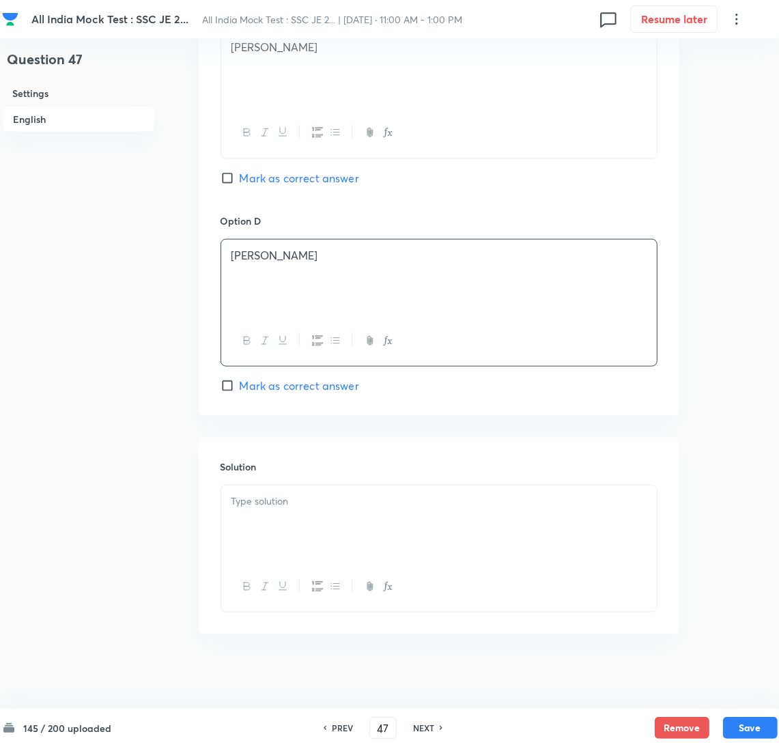
scroll to position [1123, 0]
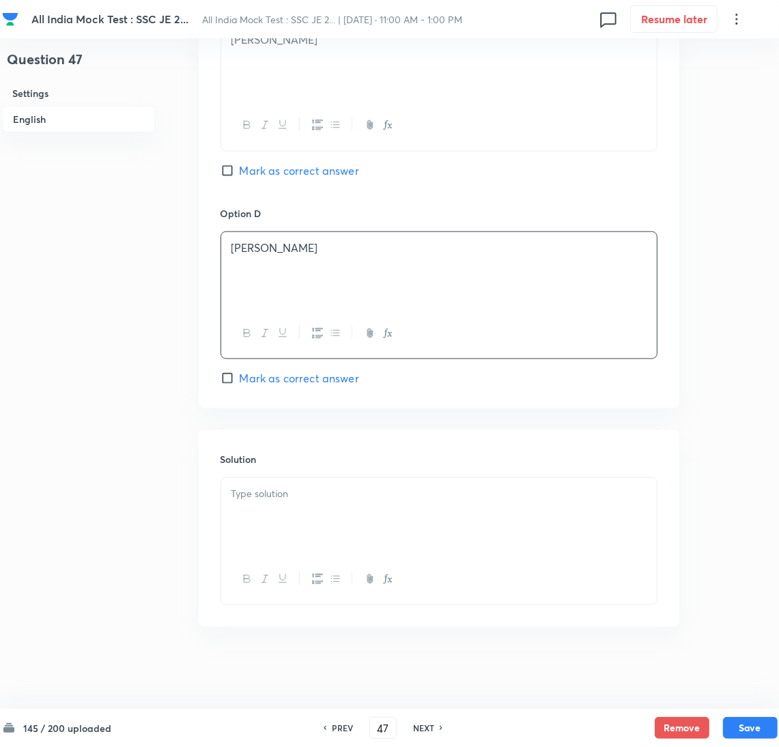
click at [278, 496] on p at bounding box center [438, 494] width 415 height 16
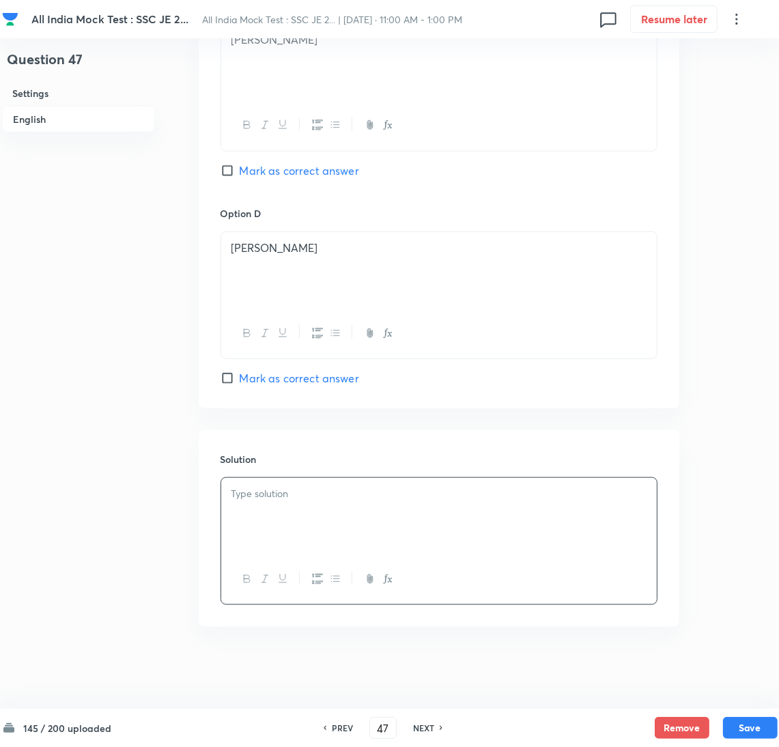
click at [316, 547] on div at bounding box center [439, 516] width 436 height 76
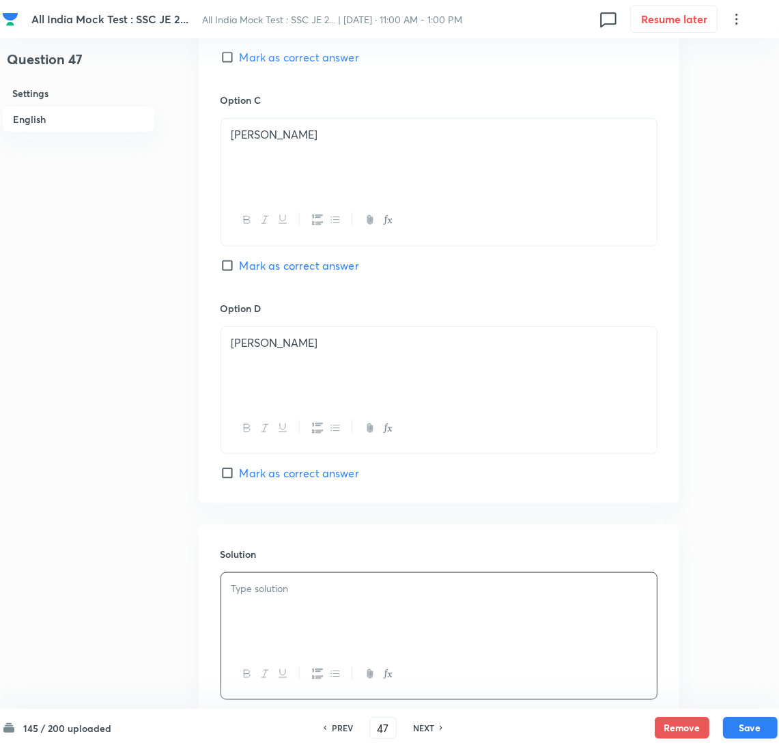
scroll to position [816, 0]
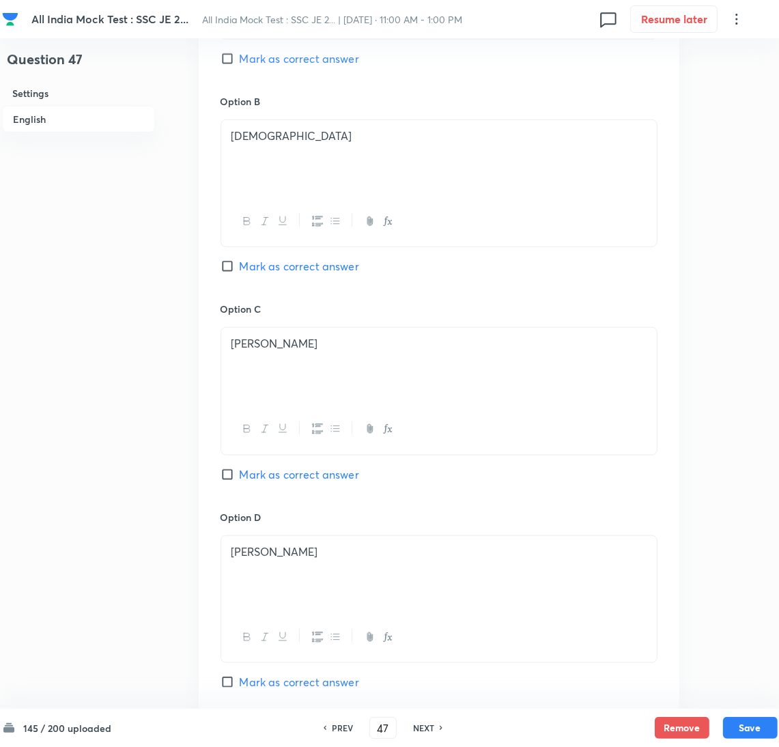
click at [248, 268] on span "Mark as correct answer" at bounding box center [299, 266] width 119 height 16
click at [240, 268] on input "Mark as correct answer" at bounding box center [230, 266] width 19 height 14
checkbox input "true"
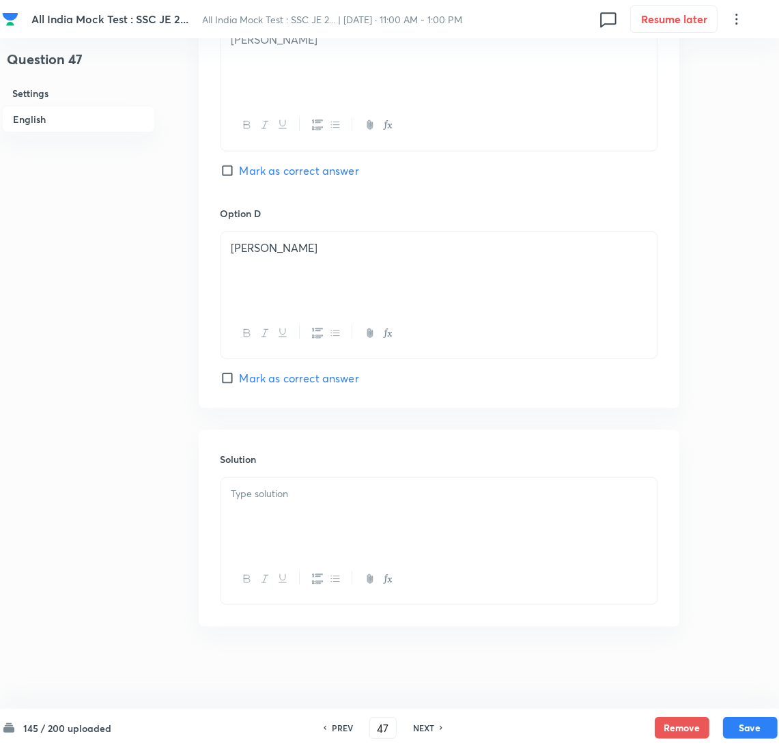
scroll to position [1123, 0]
drag, startPoint x: 272, startPoint y: 520, endPoint x: 10, endPoint y: 520, distance: 262.2
click at [270, 520] on div at bounding box center [439, 516] width 436 height 76
click at [257, 510] on div at bounding box center [439, 516] width 436 height 76
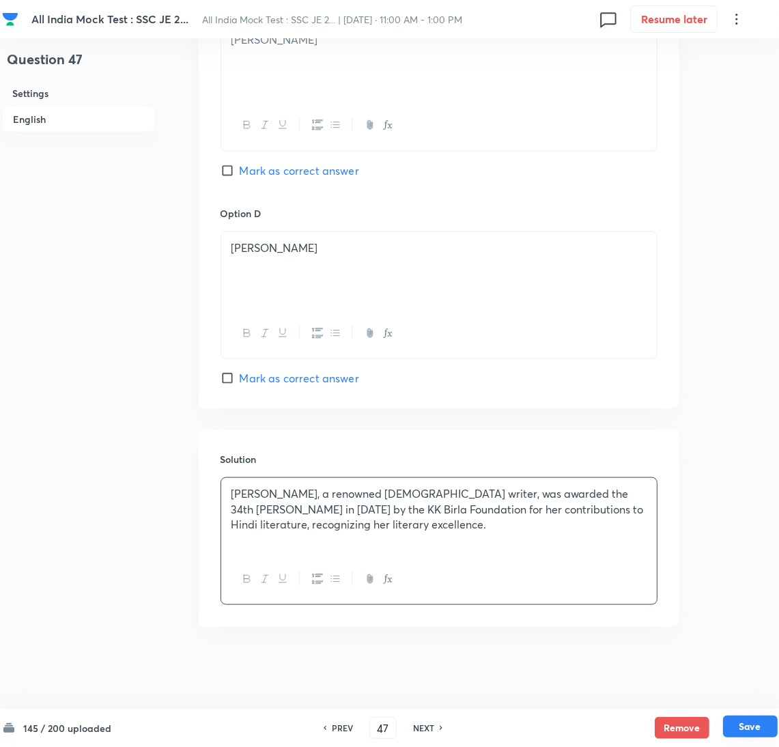
click at [741, 730] on button "Save" at bounding box center [750, 727] width 55 height 22
type input "48"
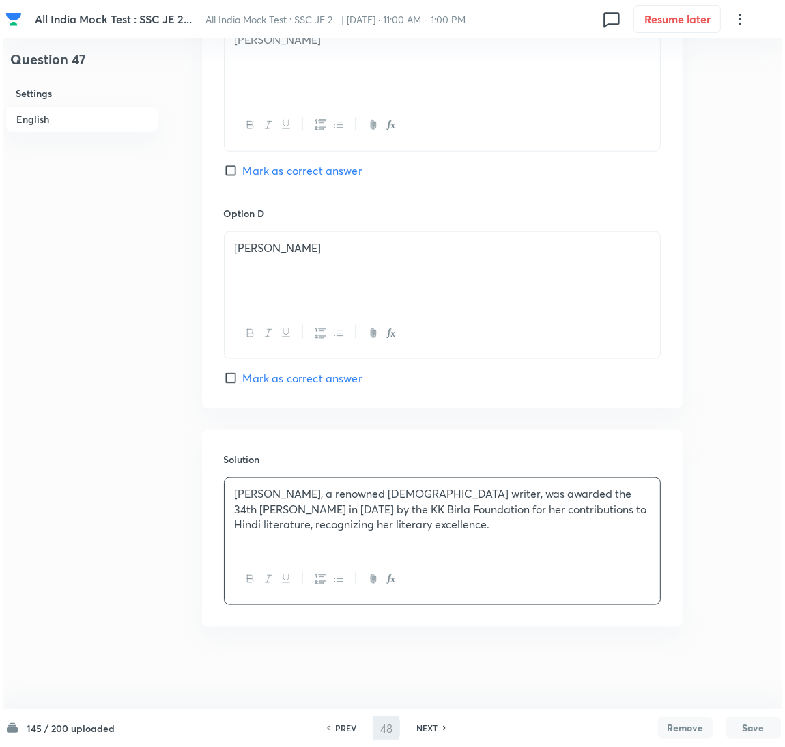
scroll to position [0, 0]
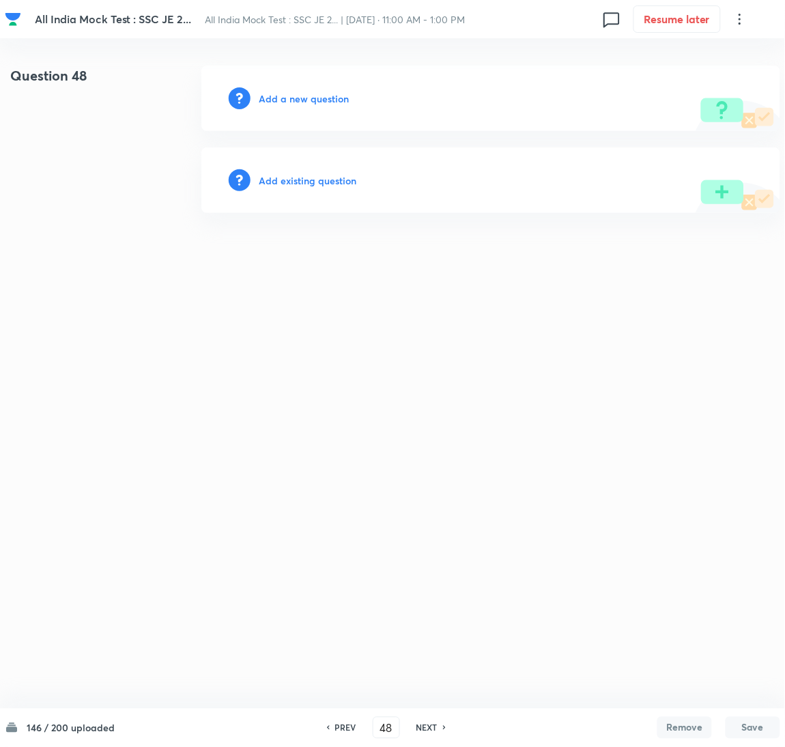
click at [298, 98] on h6 "Add a new question" at bounding box center [304, 98] width 90 height 14
click at [289, 100] on h6 "Choose a question type" at bounding box center [311, 98] width 105 height 14
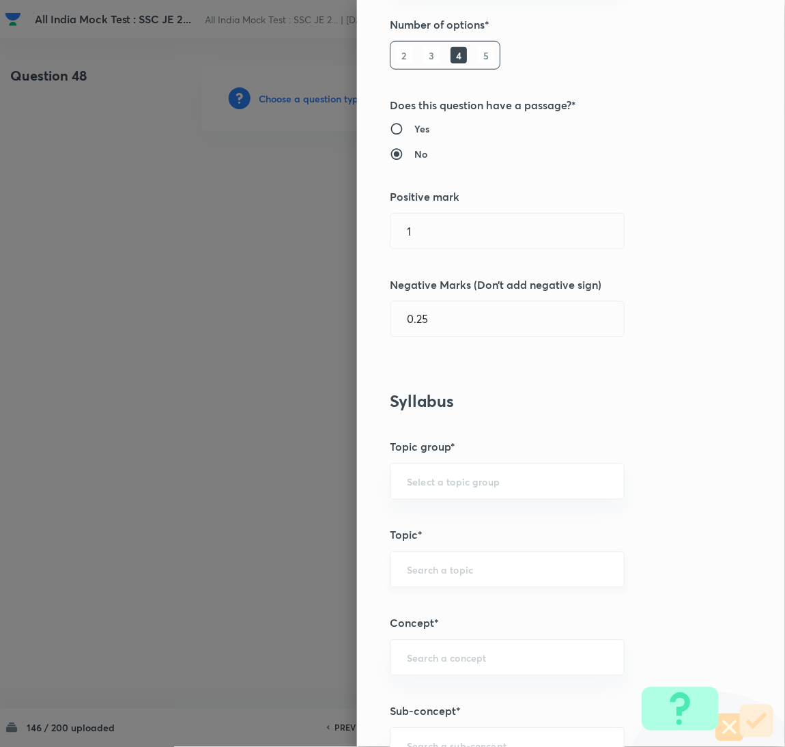
scroll to position [307, 0]
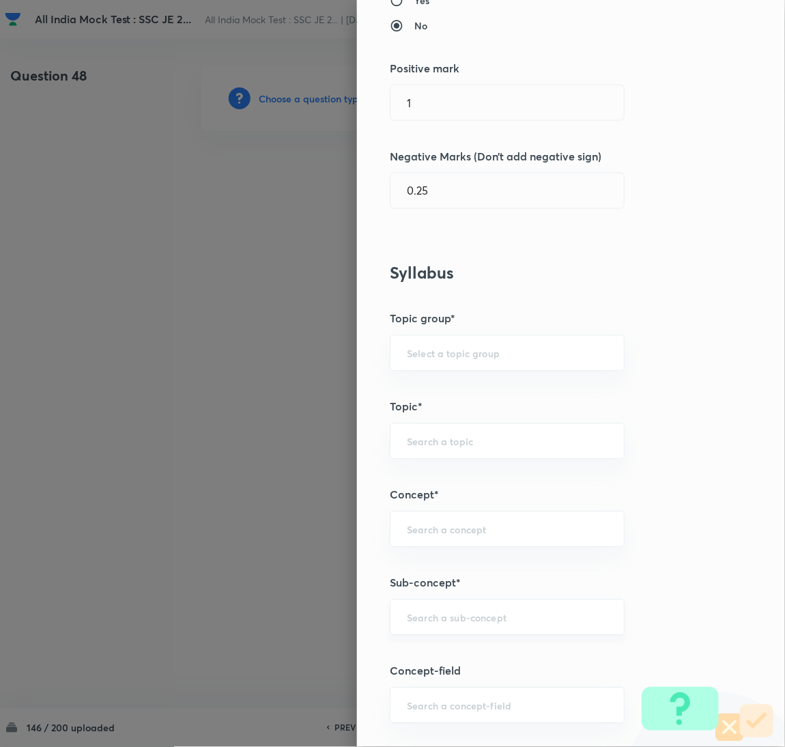
click at [425, 615] on input "text" at bounding box center [507, 617] width 201 height 13
click at [443, 577] on li "Vector Analysis" at bounding box center [493, 579] width 234 height 25
type input "Vector Analysis"
type input "Electronics & Communication"
type input "Electromagnetic Field Theory"
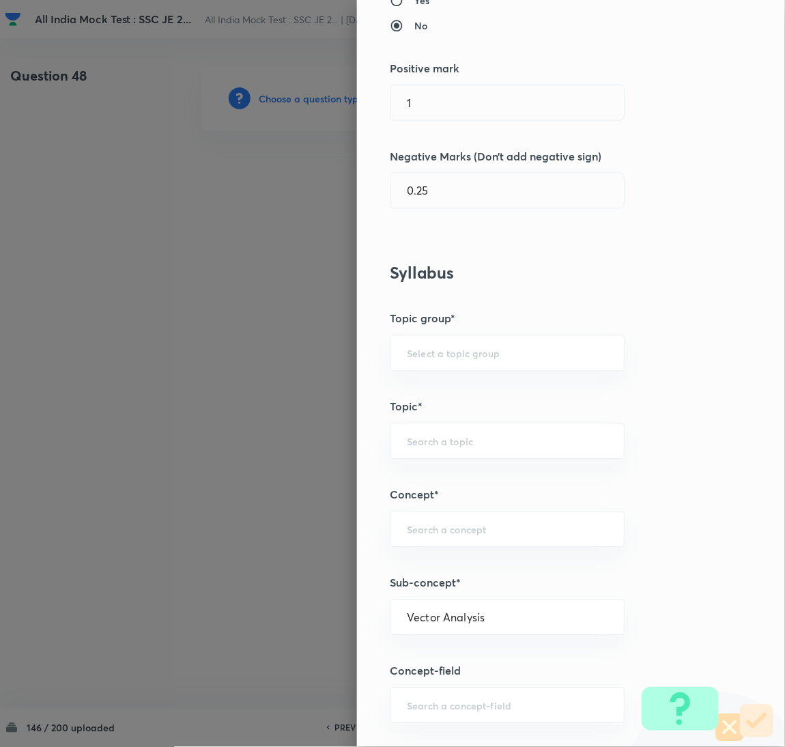
type input "Basics of Vector Calculus"
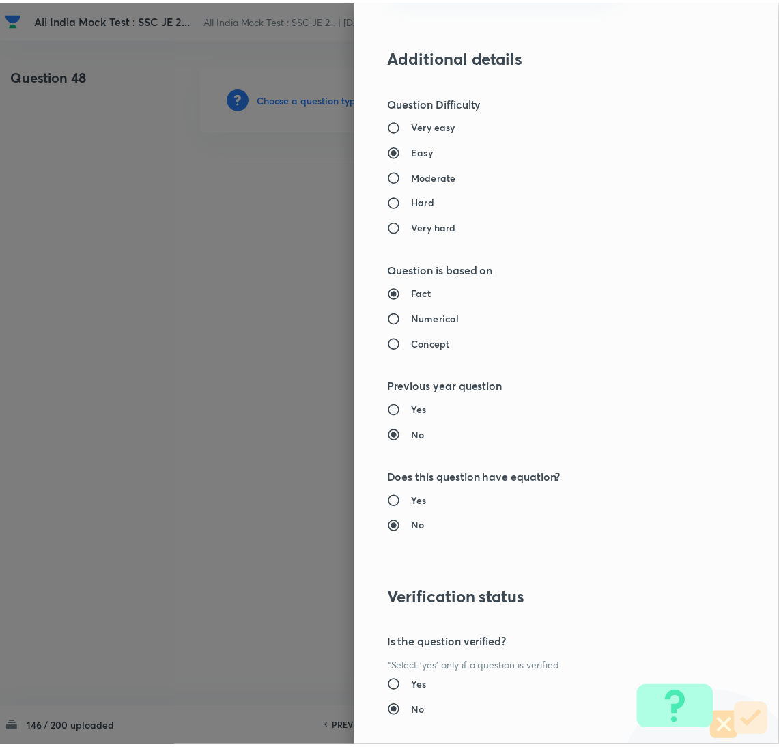
scroll to position [1116, 0]
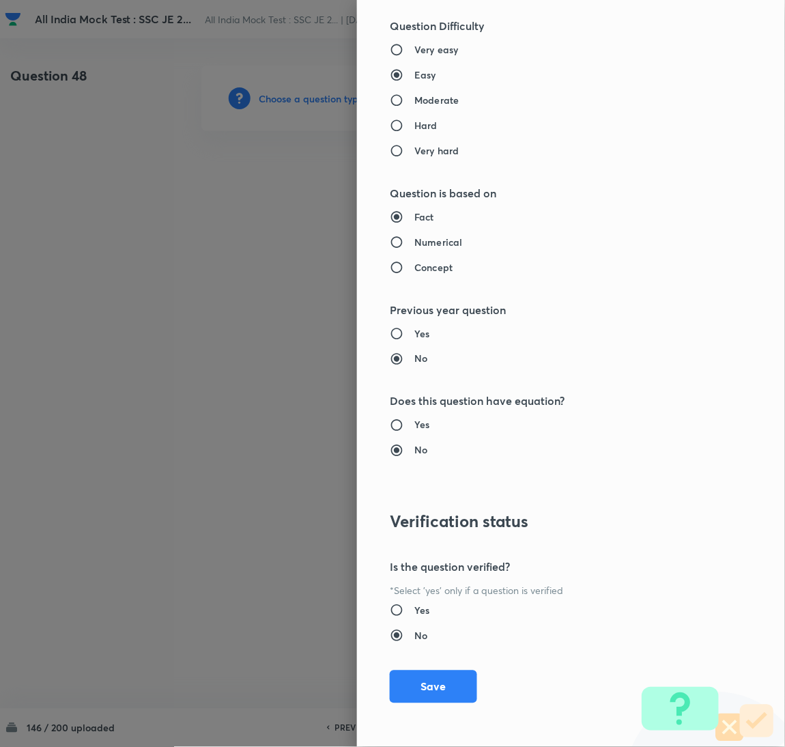
click at [431, 707] on div "Question settings Question type* Single choice correct Number of options* 2 3 4…" at bounding box center [571, 373] width 428 height 747
drag, startPoint x: 429, startPoint y: 683, endPoint x: 398, endPoint y: 647, distance: 47.9
click at [429, 682] on button "Save" at bounding box center [433, 686] width 87 height 33
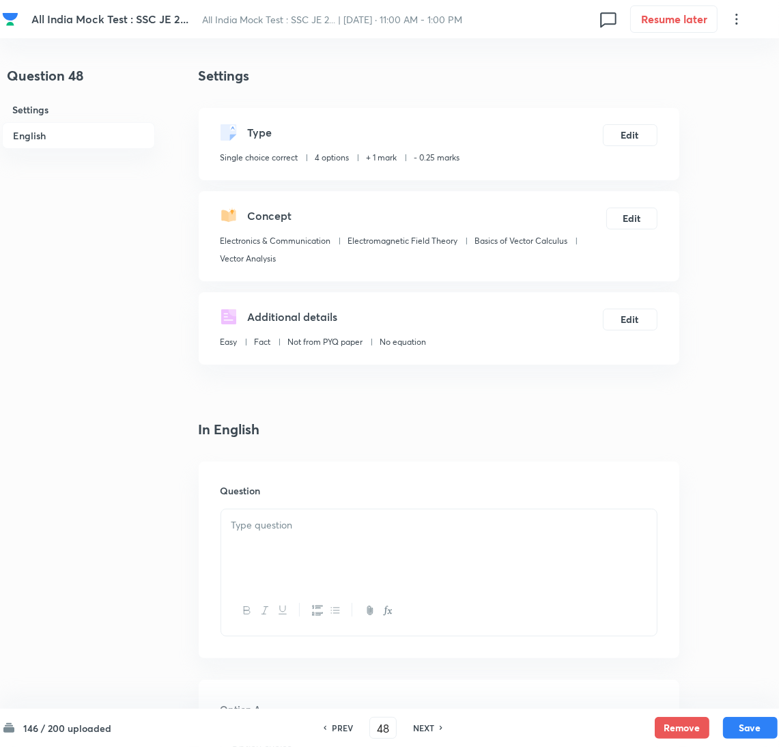
click at [300, 558] on div at bounding box center [439, 547] width 436 height 76
click at [273, 545] on div at bounding box center [439, 547] width 436 height 76
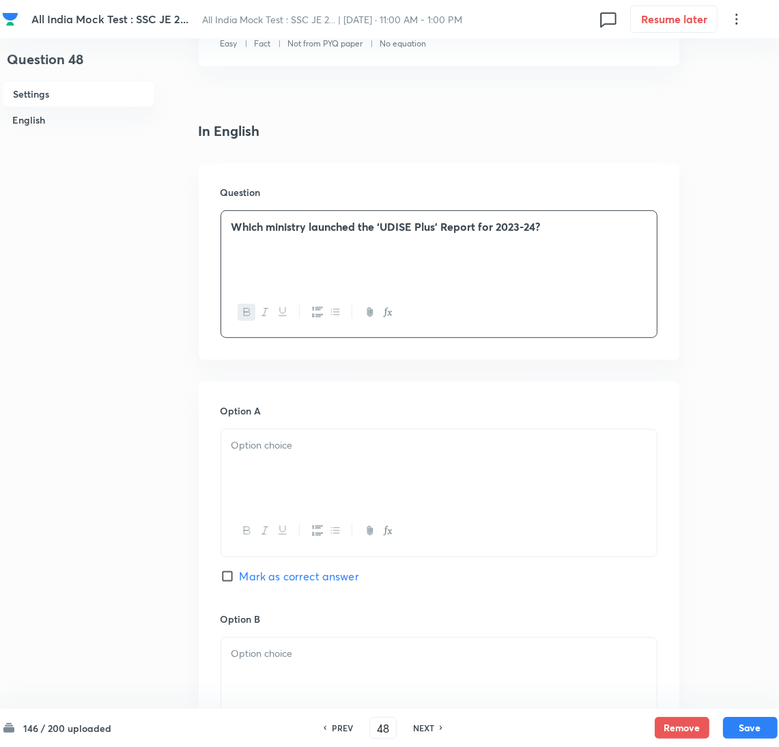
scroll to position [307, 0]
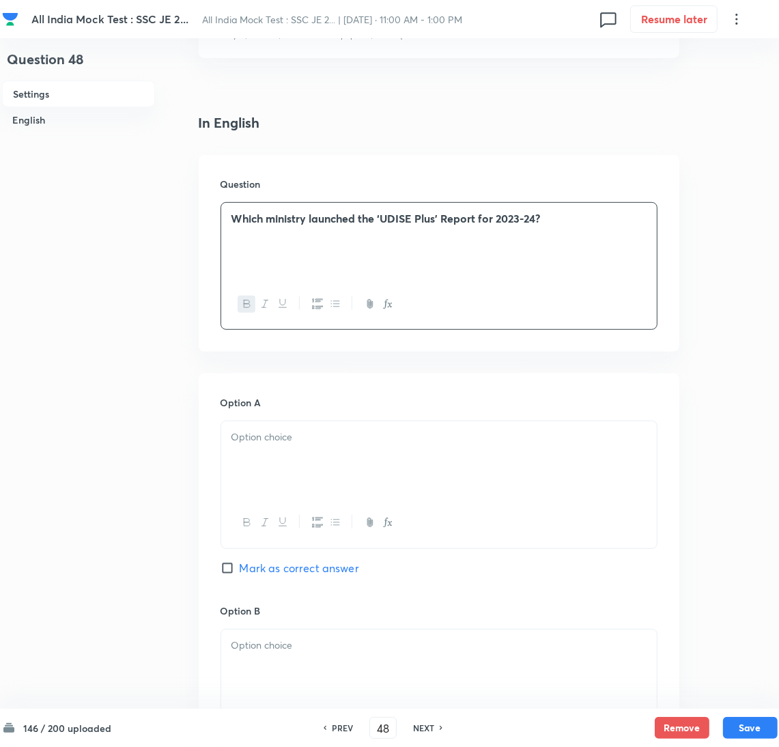
click at [290, 475] on div at bounding box center [439, 459] width 436 height 76
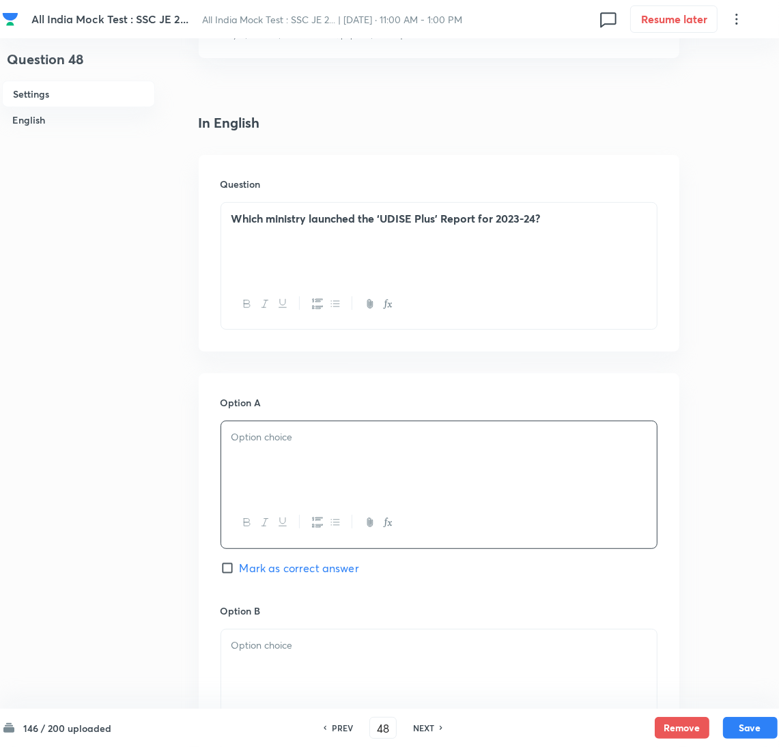
click at [255, 442] on p at bounding box center [438, 437] width 415 height 16
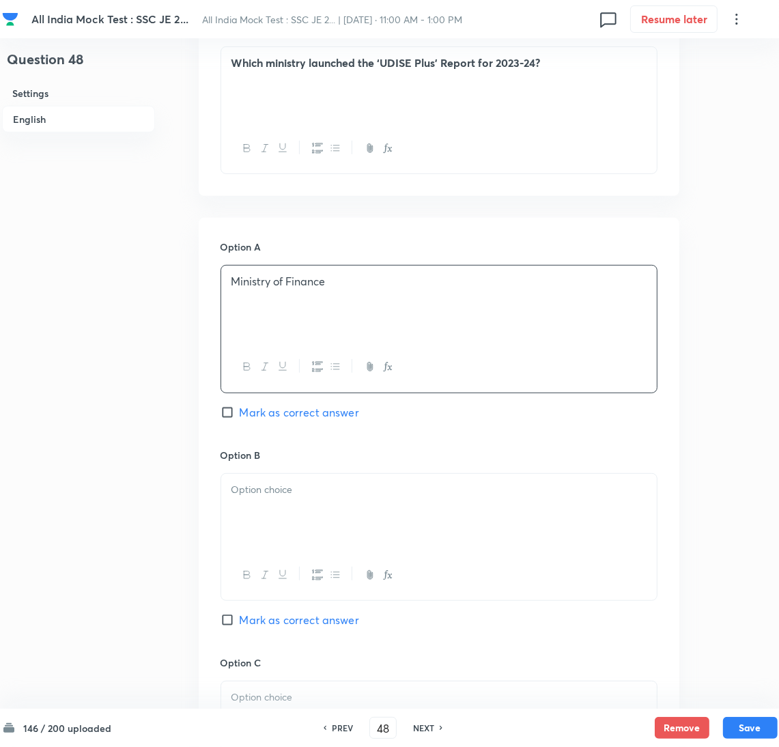
scroll to position [511, 0]
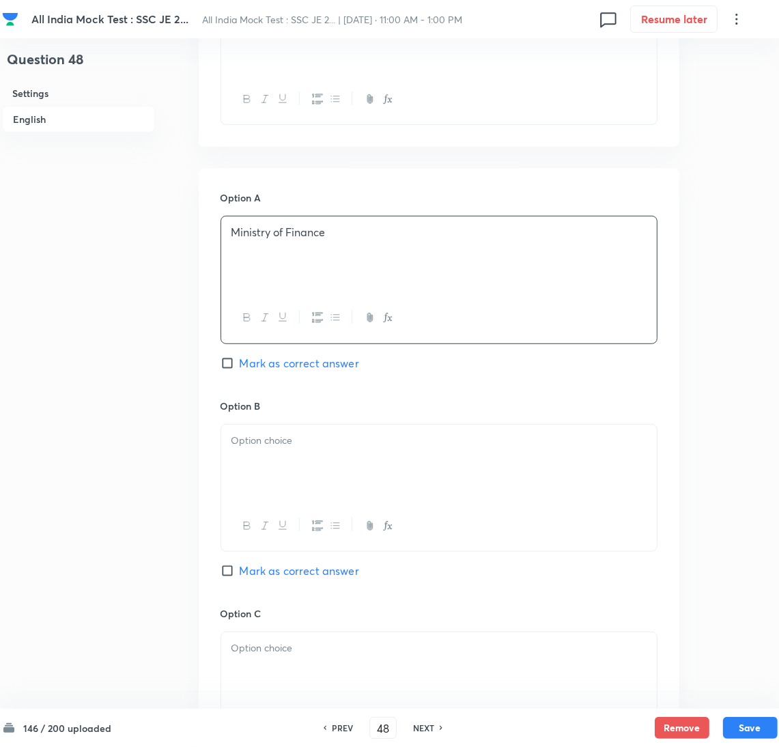
drag, startPoint x: 289, startPoint y: 468, endPoint x: 46, endPoint y: 468, distance: 243.1
click at [288, 468] on div at bounding box center [439, 463] width 436 height 76
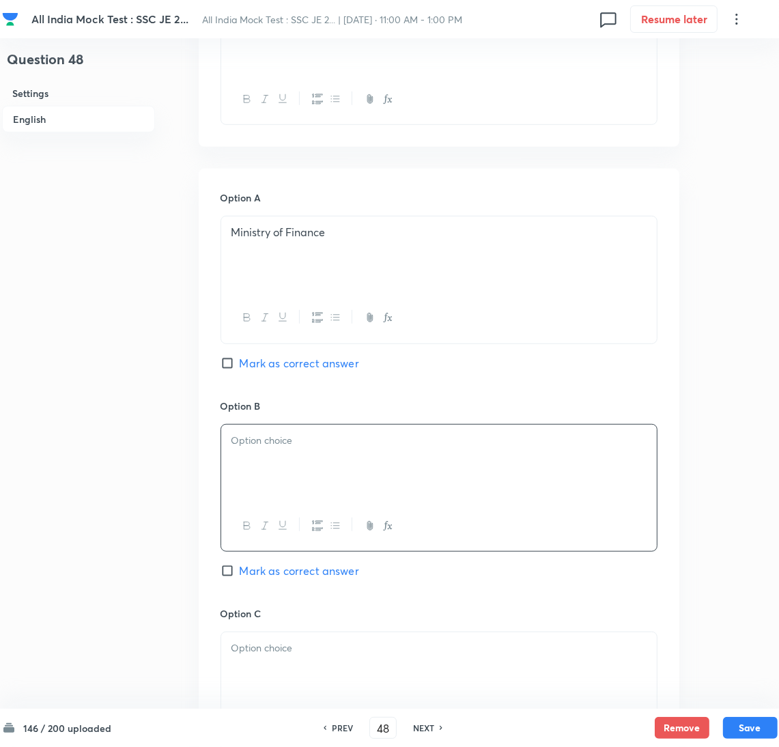
click at [260, 460] on div at bounding box center [439, 463] width 436 height 76
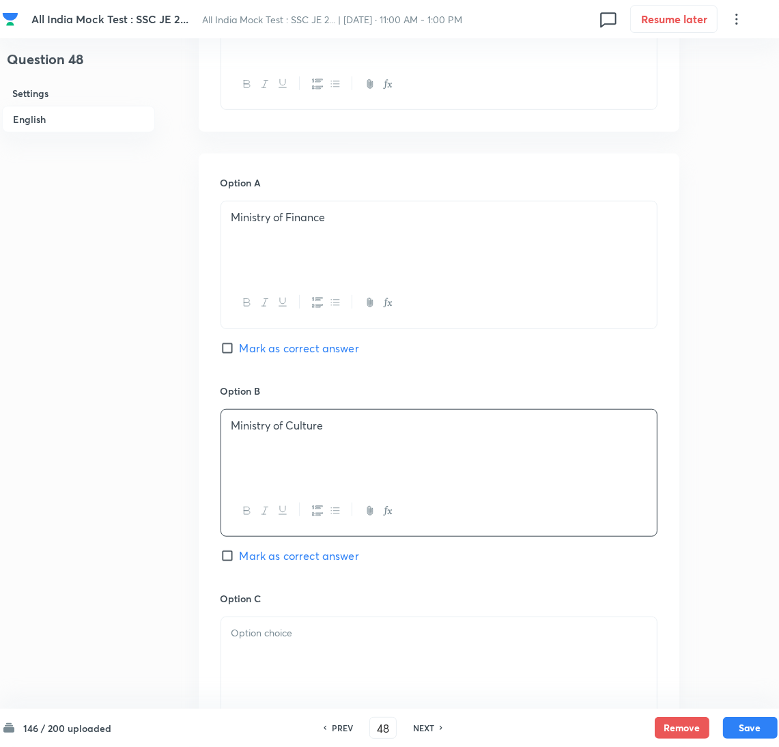
scroll to position [717, 0]
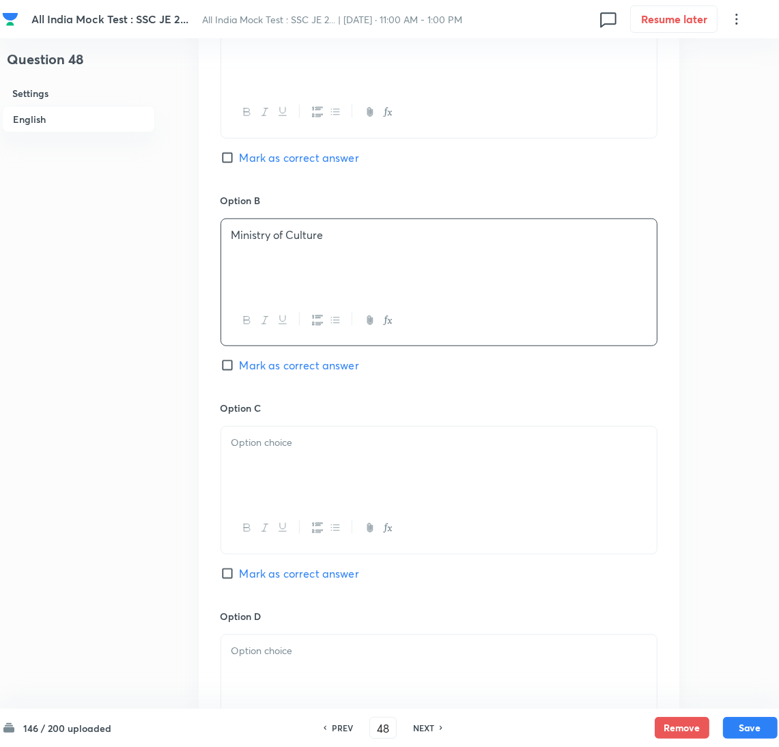
drag, startPoint x: 274, startPoint y: 477, endPoint x: 203, endPoint y: 477, distance: 71.0
click at [272, 477] on div at bounding box center [439, 465] width 436 height 76
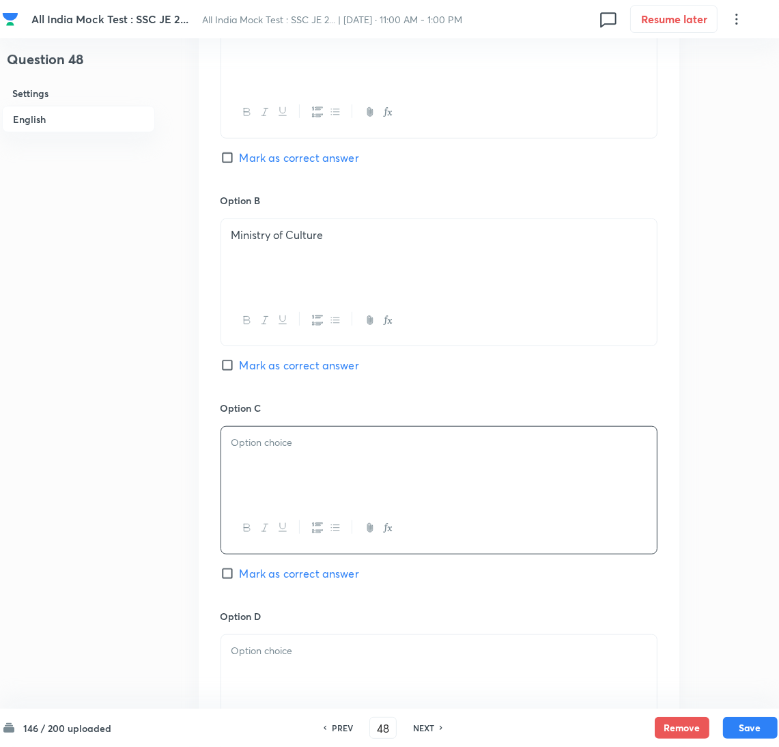
click at [257, 464] on div at bounding box center [439, 465] width 436 height 76
click at [330, 657] on p at bounding box center [438, 651] width 415 height 16
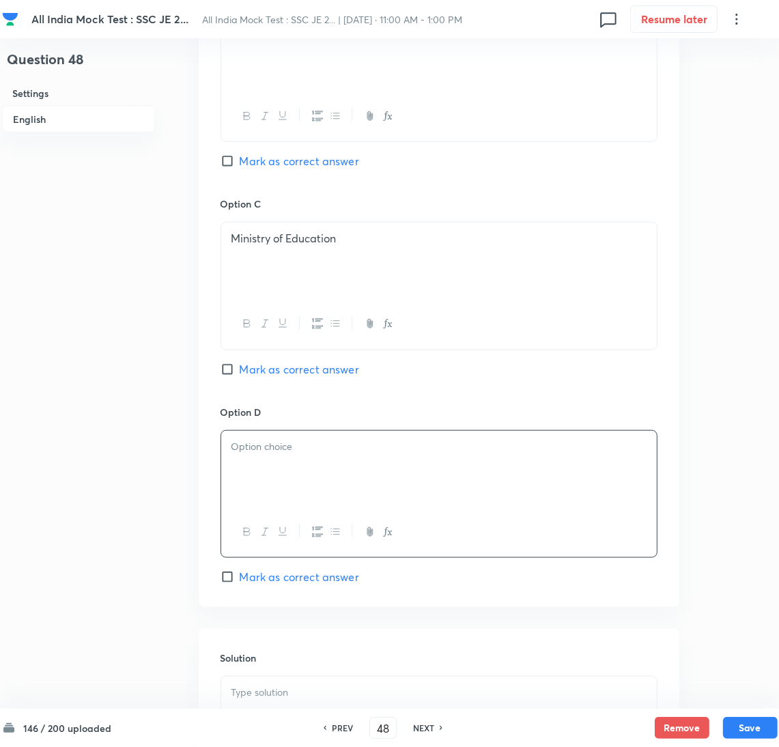
click at [286, 469] on div at bounding box center [439, 469] width 436 height 76
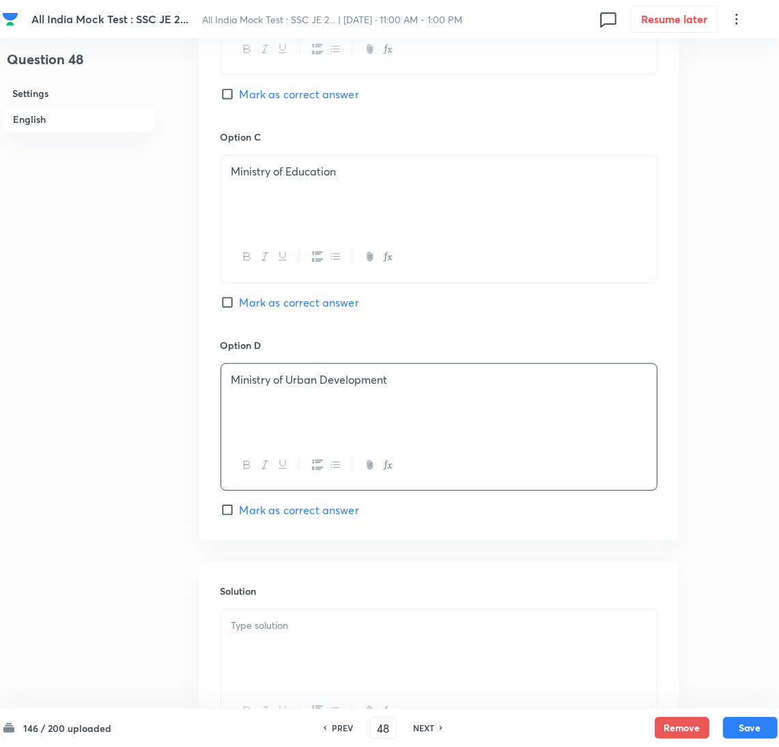
scroll to position [1023, 0]
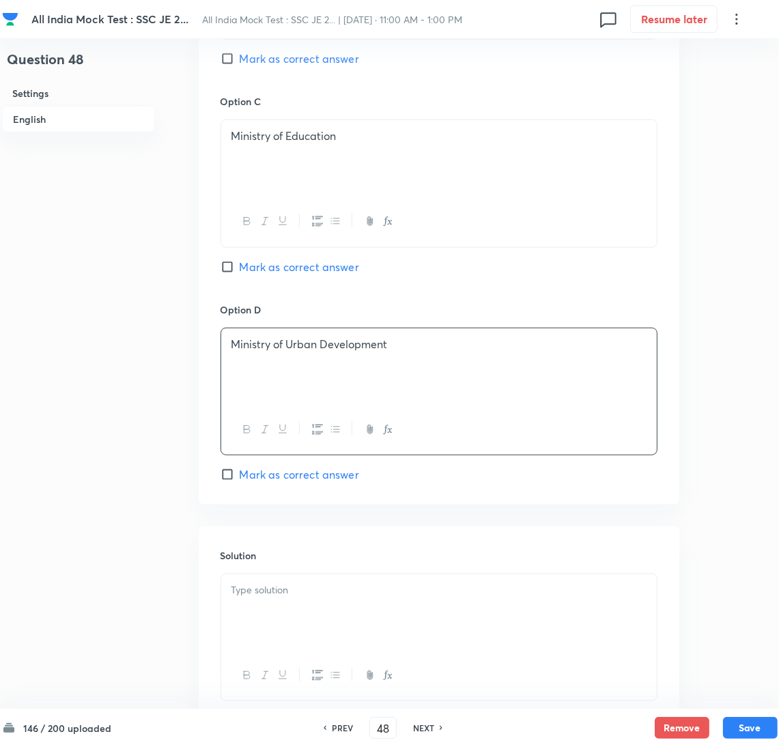
drag, startPoint x: 235, startPoint y: 268, endPoint x: 269, endPoint y: 381, distance: 117.7
click at [235, 270] on input "Mark as correct answer" at bounding box center [230, 267] width 19 height 14
checkbox input "true"
click at [287, 606] on div at bounding box center [439, 612] width 436 height 76
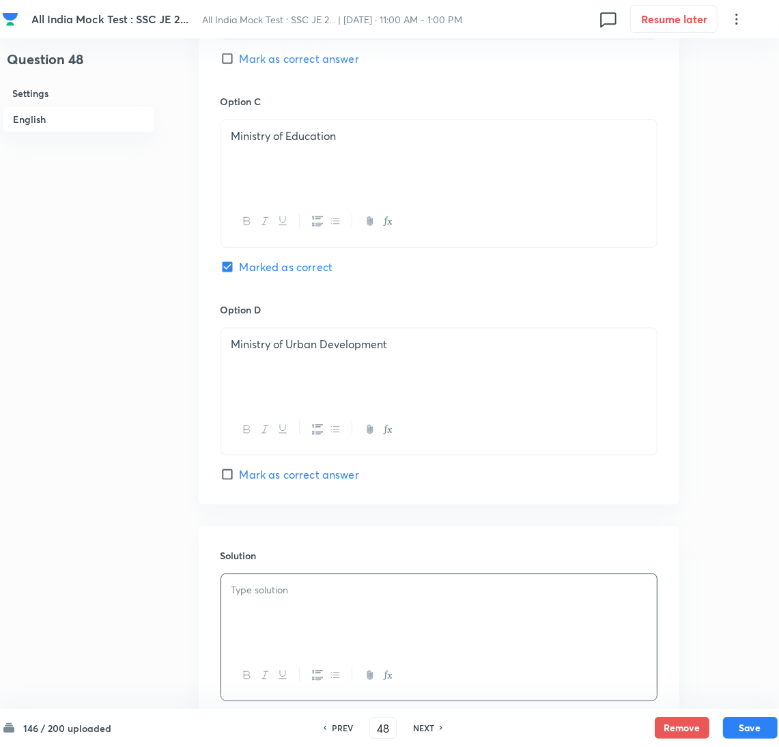
scroll to position [1123, 0]
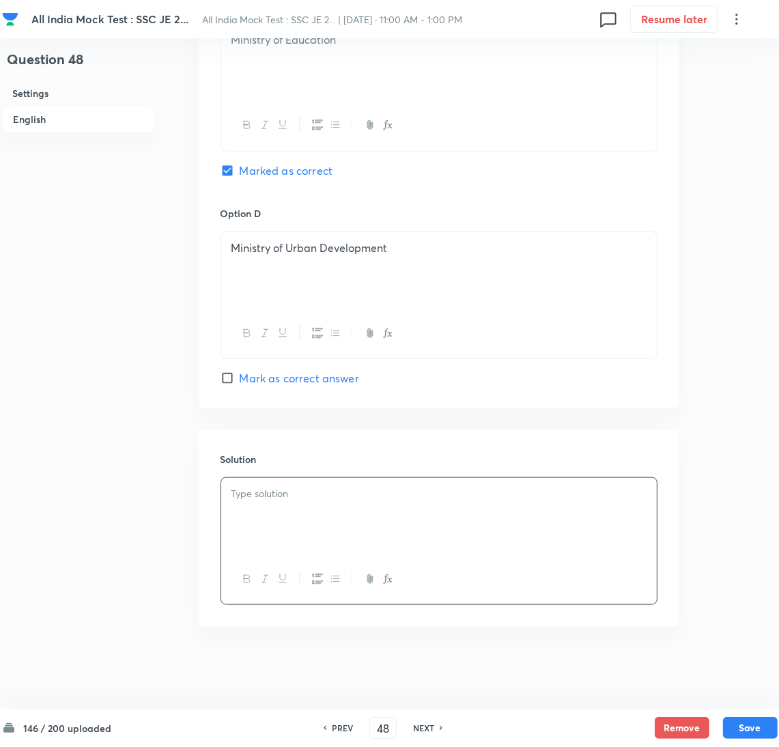
click at [267, 509] on div at bounding box center [439, 516] width 436 height 76
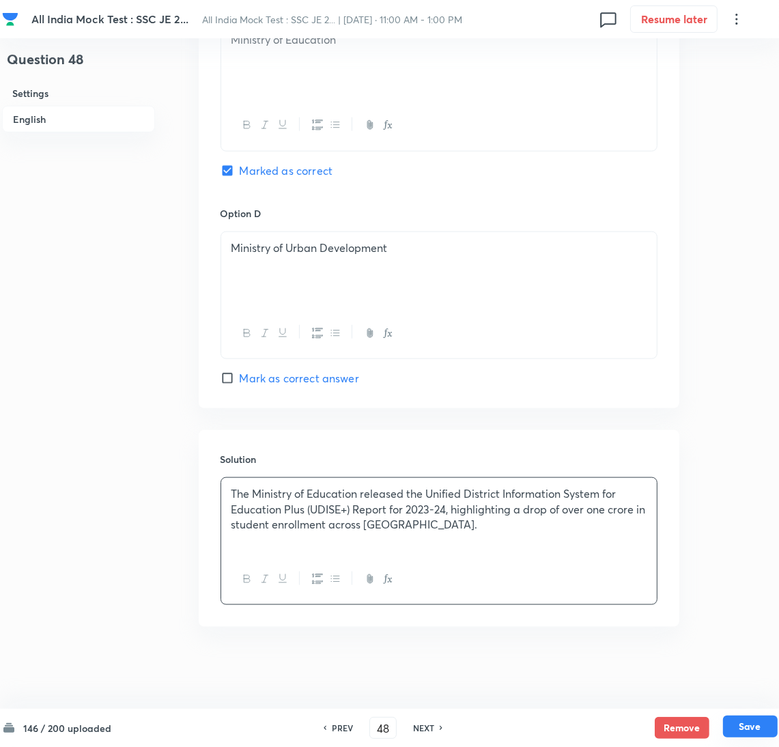
click at [752, 718] on button "Save" at bounding box center [750, 727] width 55 height 22
type input "49"
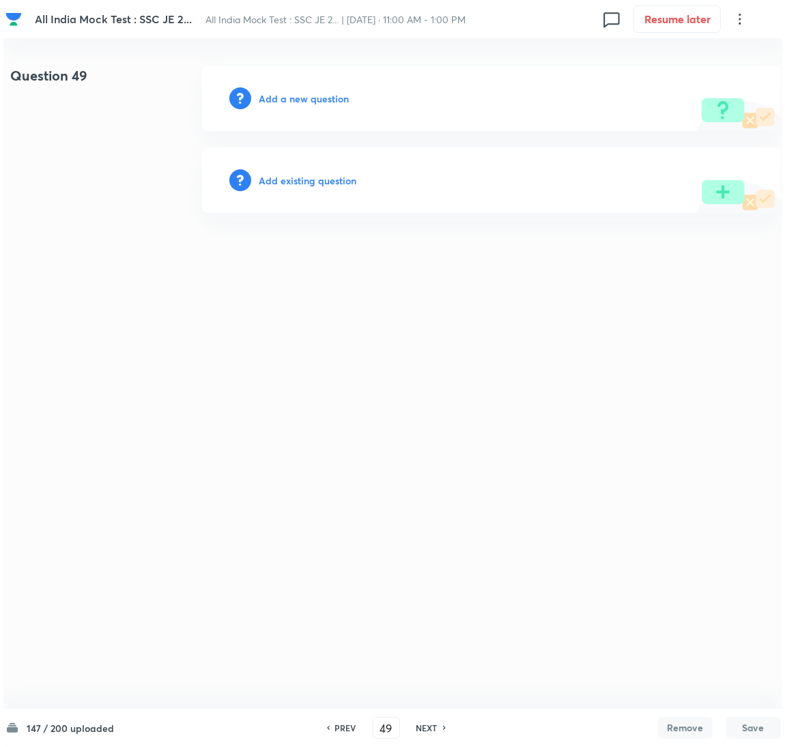
scroll to position [0, 0]
click at [297, 98] on h6 "Add a new question" at bounding box center [304, 98] width 90 height 14
click at [292, 100] on h6 "Choose a question type" at bounding box center [311, 98] width 105 height 14
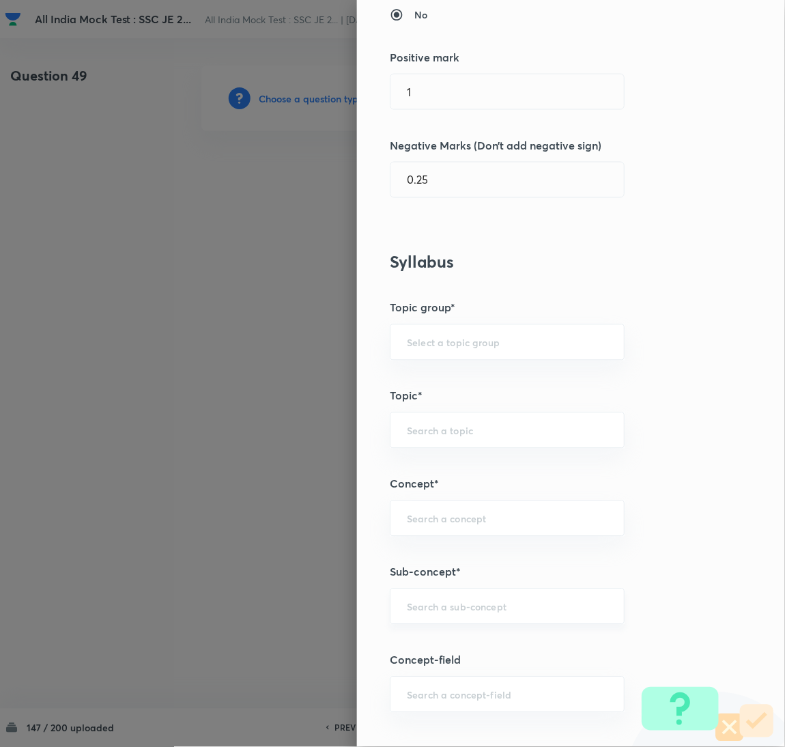
scroll to position [410, 0]
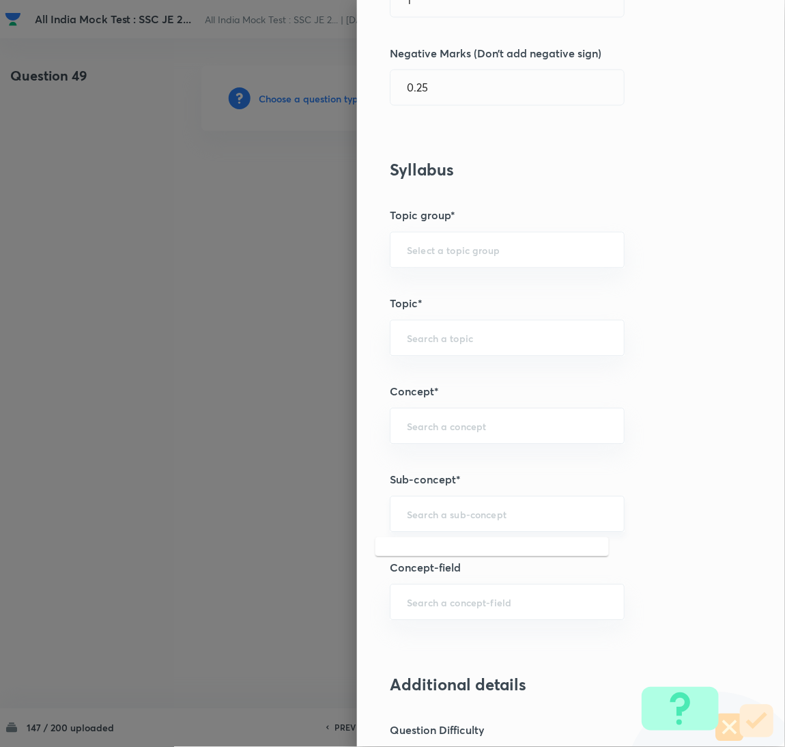
click at [439, 514] on input "text" at bounding box center [507, 514] width 201 height 13
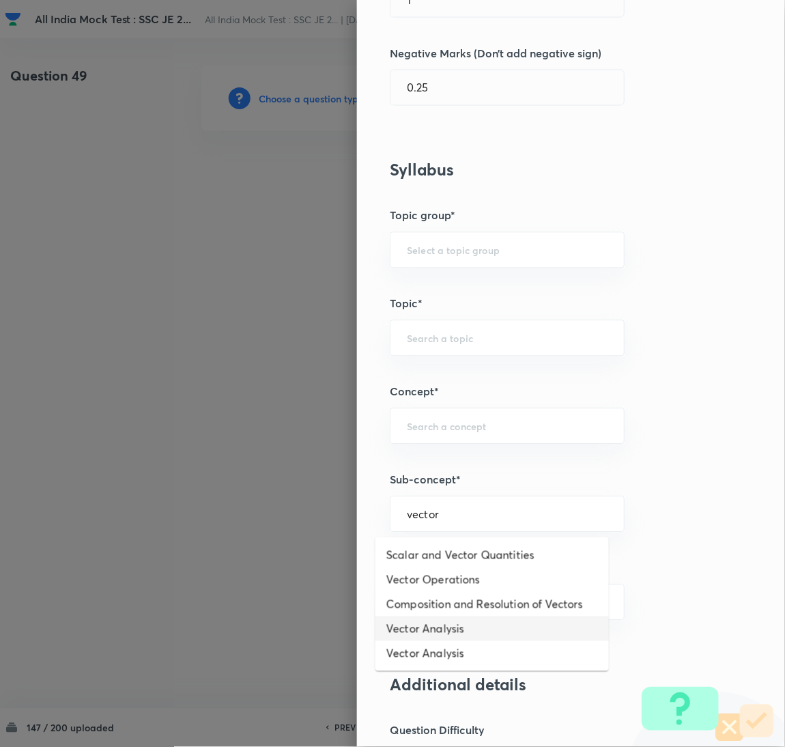
click at [421, 632] on li "Vector Analysis" at bounding box center [493, 629] width 234 height 25
type input "Vector Analysis"
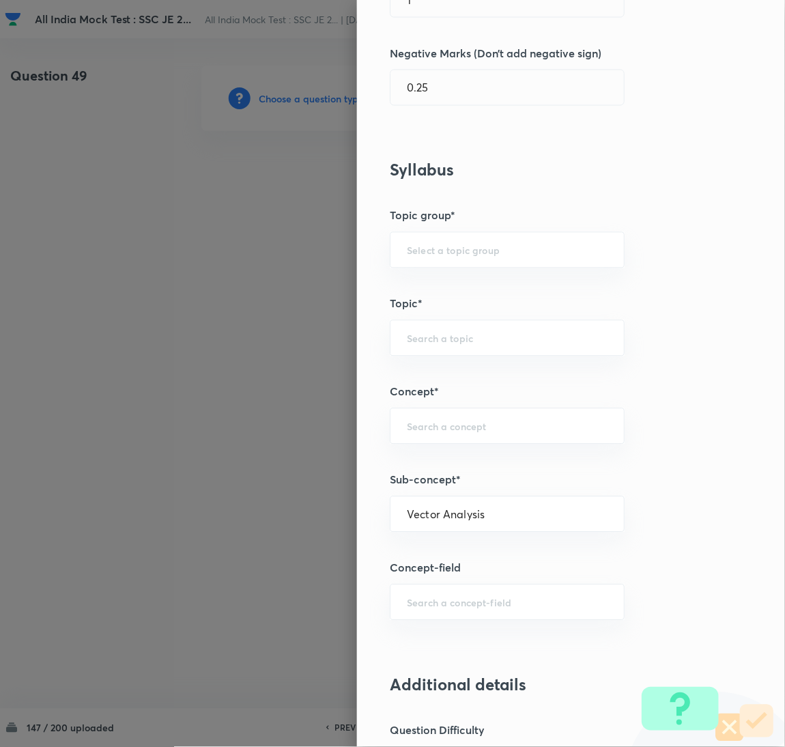
type input "Electrical Engineering"
type input "Electromagnetic Field Theory"
type input "Basics of Vector Calculus"
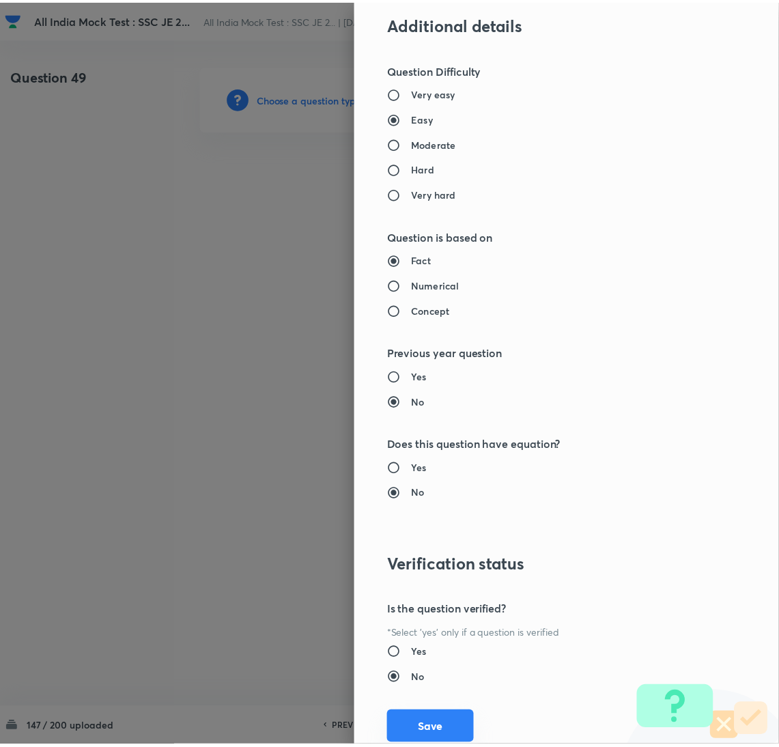
scroll to position [1116, 0]
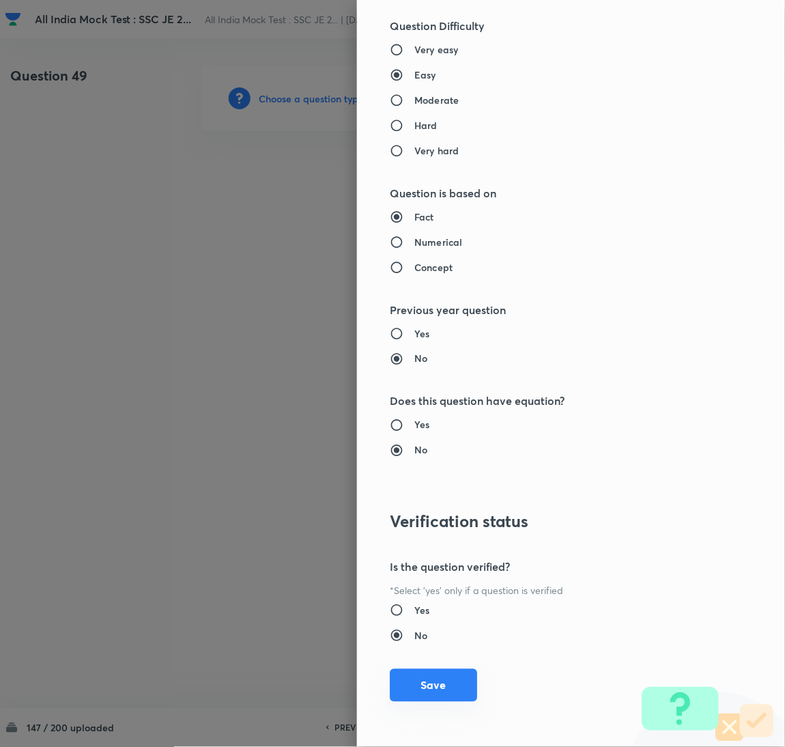
click at [406, 674] on button "Save" at bounding box center [433, 685] width 87 height 33
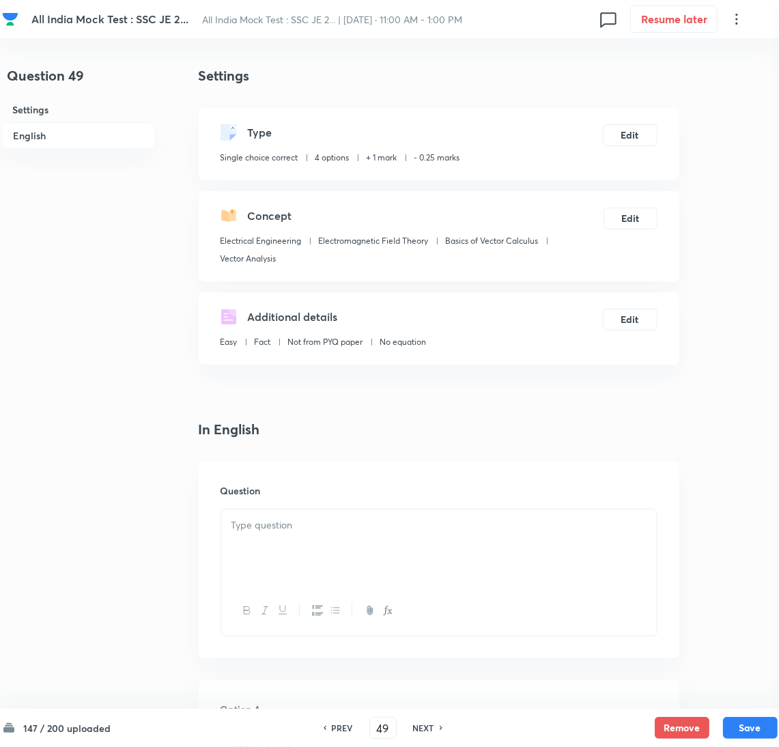
click at [292, 530] on p at bounding box center [438, 526] width 415 height 16
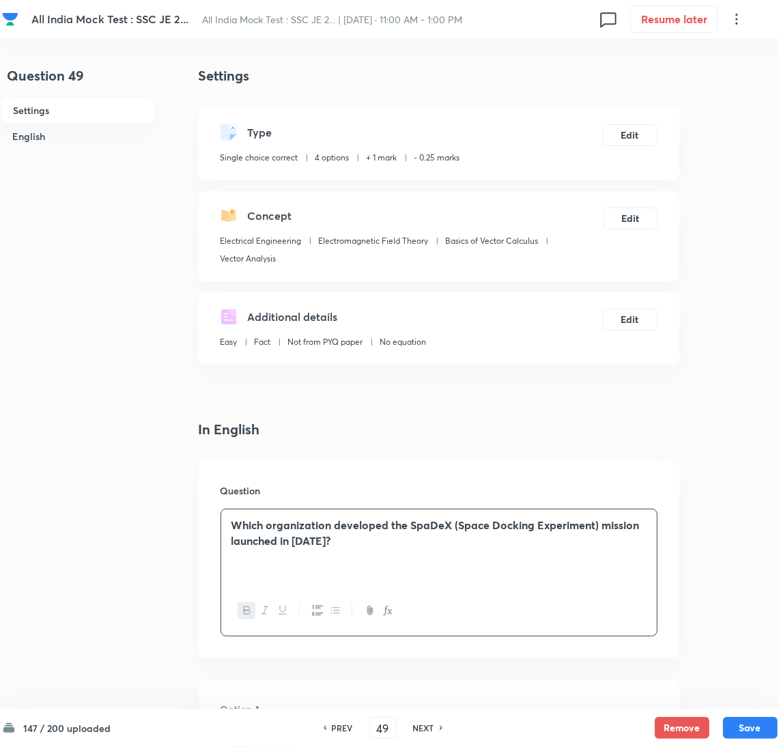
scroll to position [307, 0]
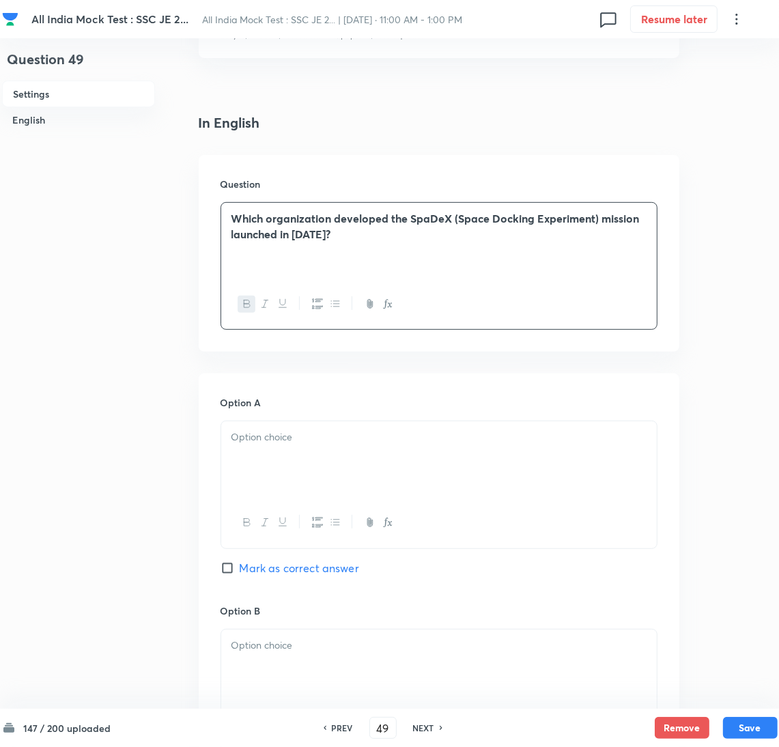
drag, startPoint x: 281, startPoint y: 452, endPoint x: 40, endPoint y: 452, distance: 240.3
click at [272, 452] on div at bounding box center [439, 459] width 436 height 76
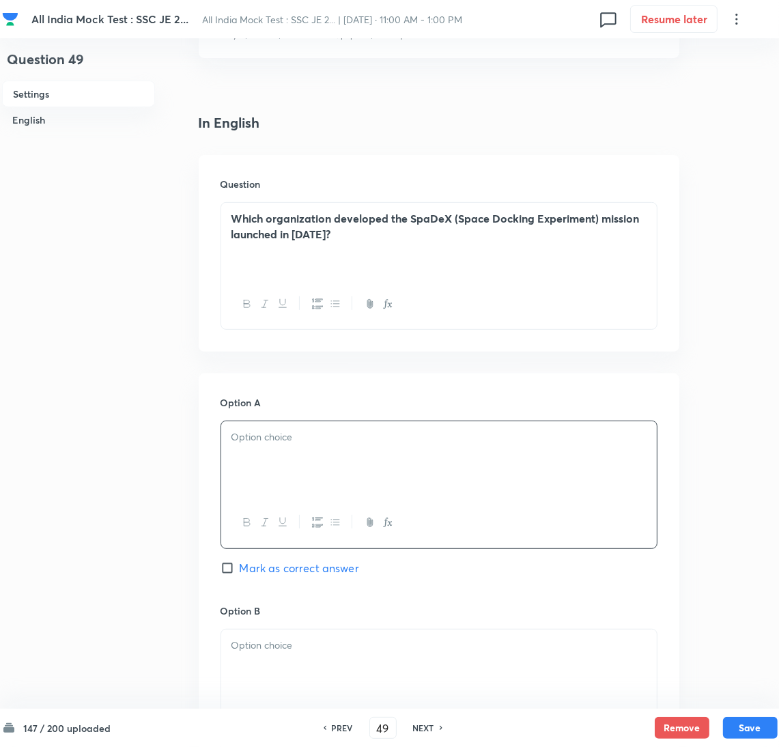
click at [280, 464] on div at bounding box center [439, 459] width 436 height 76
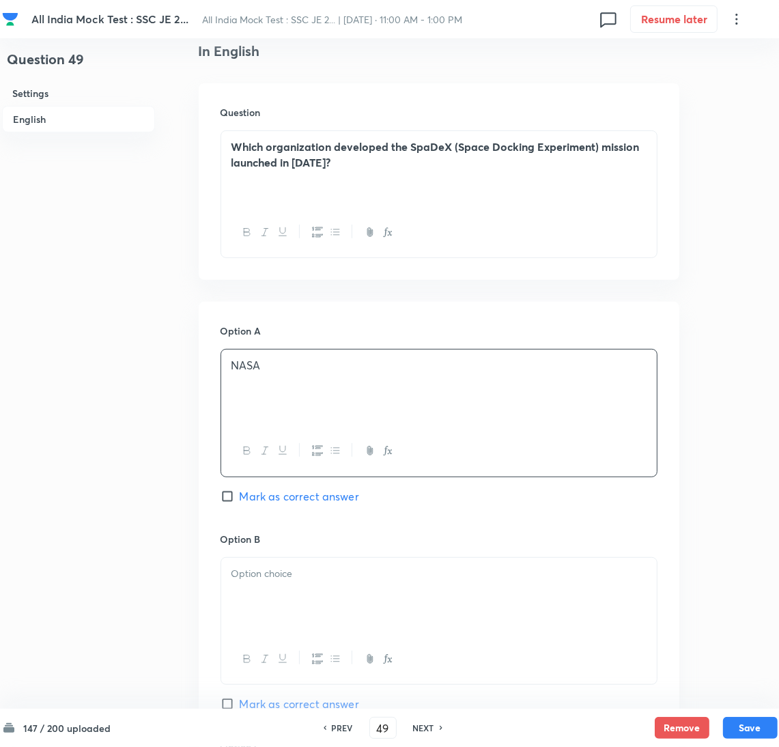
scroll to position [511, 0]
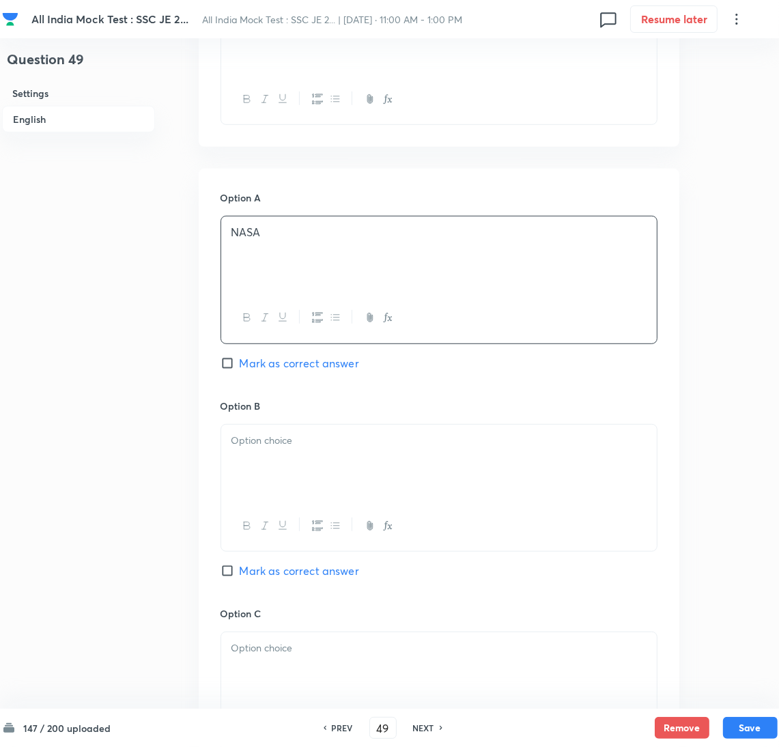
drag, startPoint x: 268, startPoint y: 475, endPoint x: 42, endPoint y: 473, distance: 226.7
click at [265, 473] on div at bounding box center [439, 463] width 436 height 76
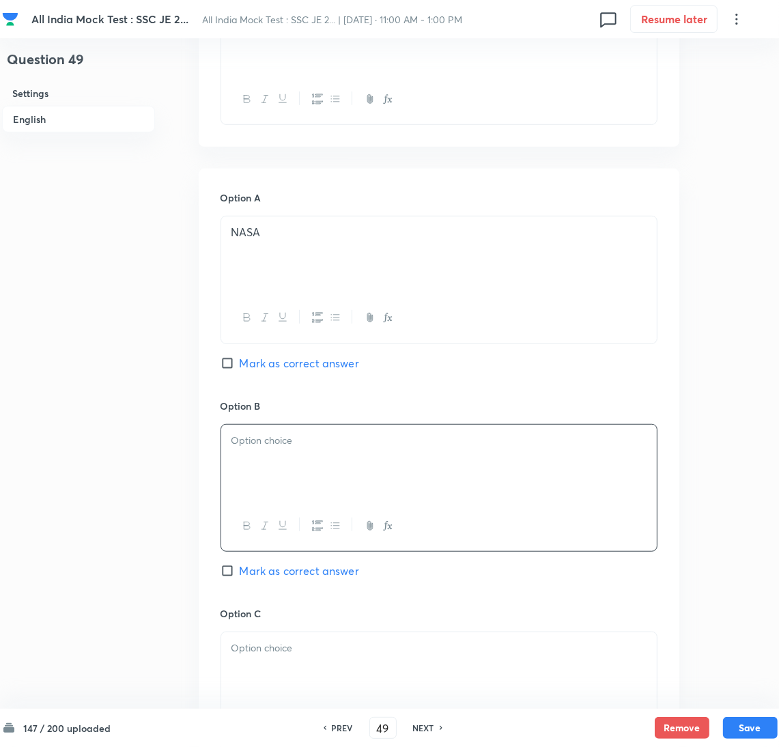
click at [339, 453] on div at bounding box center [439, 463] width 436 height 76
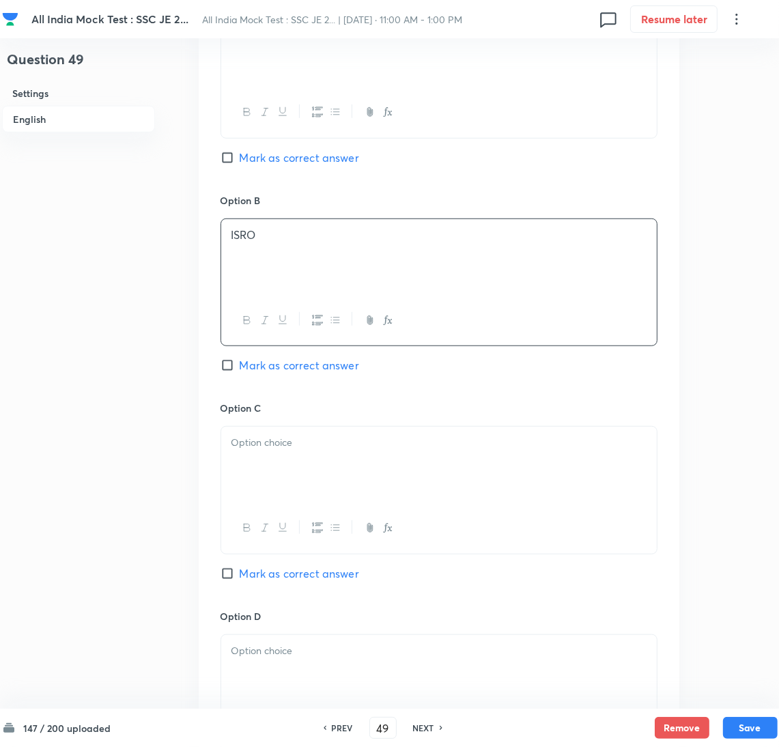
drag, startPoint x: 277, startPoint y: 468, endPoint x: 12, endPoint y: 468, distance: 264.9
click at [269, 468] on div at bounding box center [439, 465] width 436 height 76
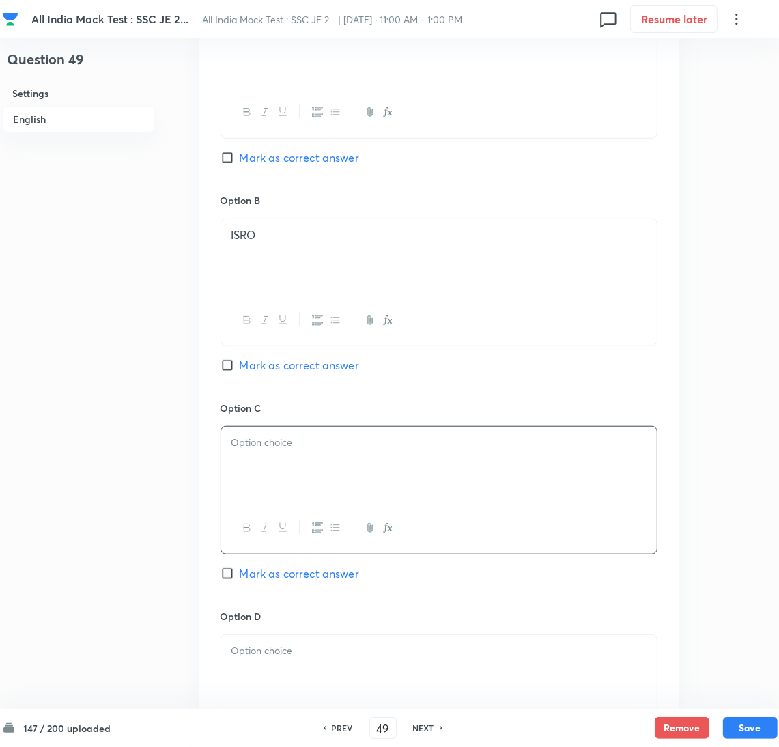
click at [289, 464] on div at bounding box center [439, 465] width 436 height 76
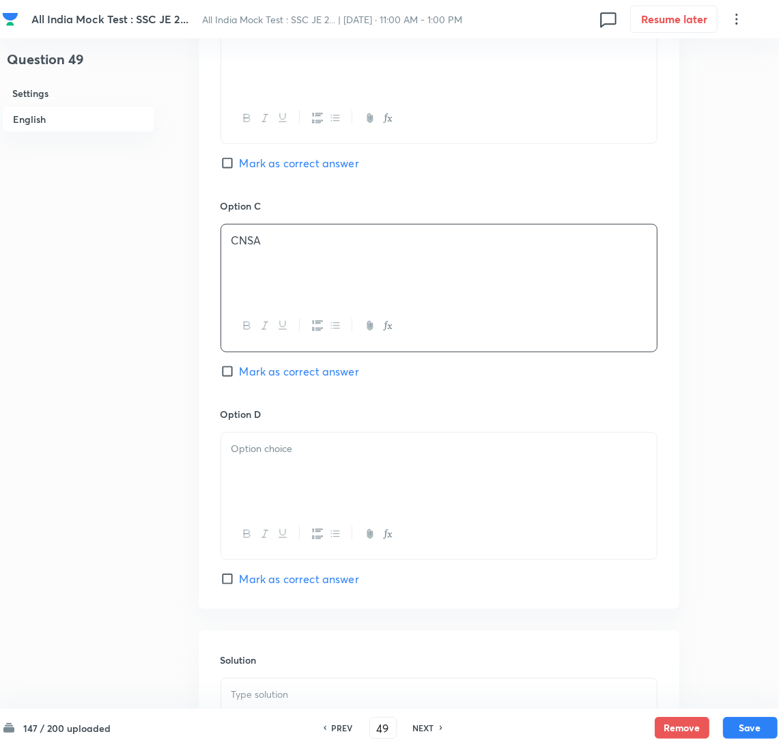
scroll to position [921, 0]
drag, startPoint x: 268, startPoint y: 485, endPoint x: 5, endPoint y: 484, distance: 262.9
click at [255, 484] on div at bounding box center [439, 469] width 436 height 76
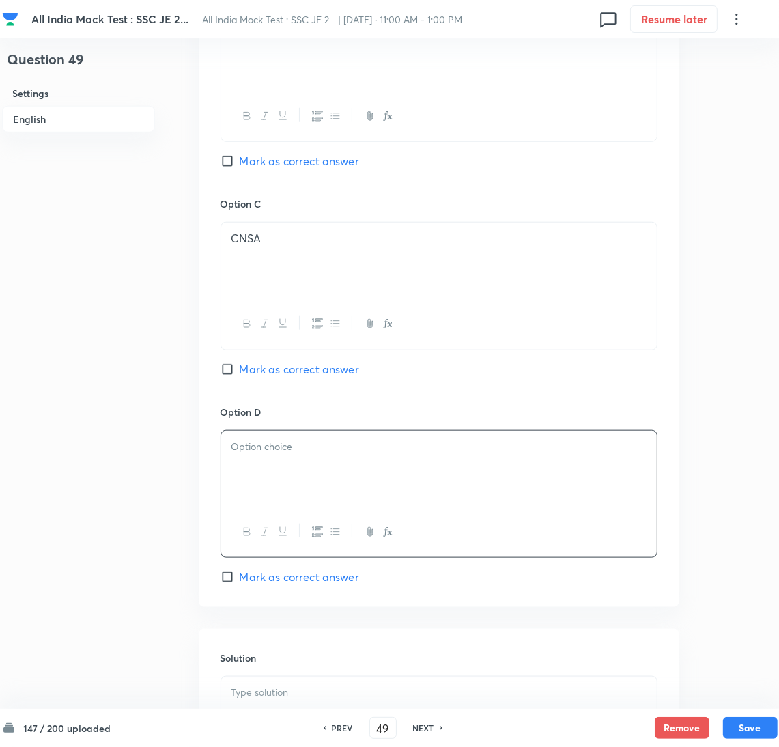
click at [287, 481] on div at bounding box center [439, 469] width 436 height 76
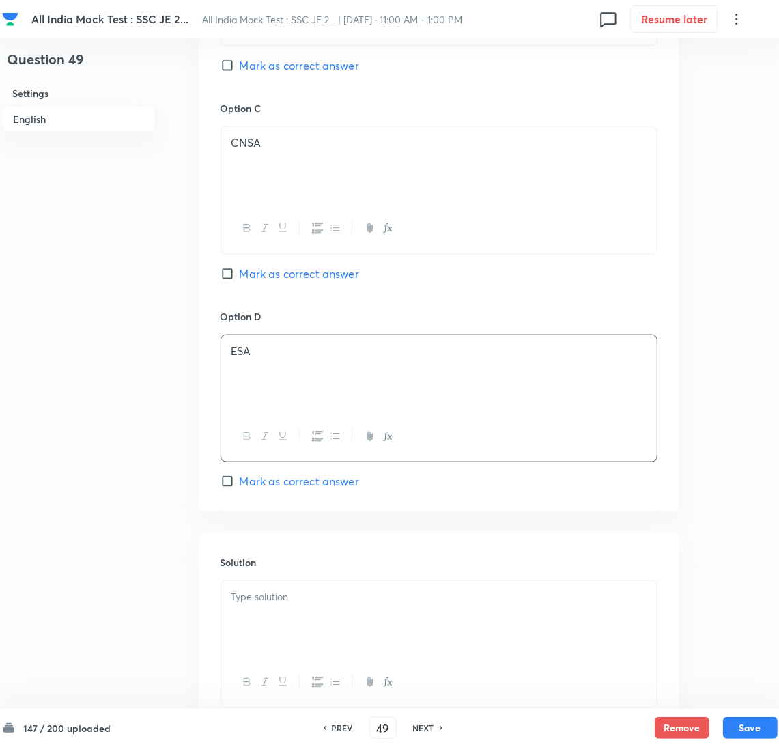
scroll to position [1123, 0]
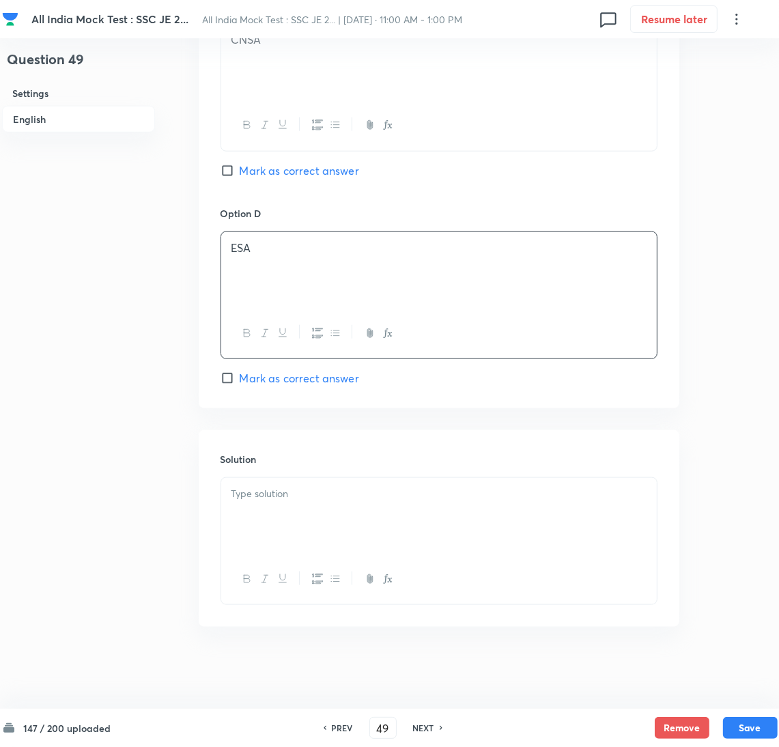
drag, startPoint x: 294, startPoint y: 505, endPoint x: 42, endPoint y: 505, distance: 251.9
click at [289, 505] on div at bounding box center [439, 516] width 436 height 76
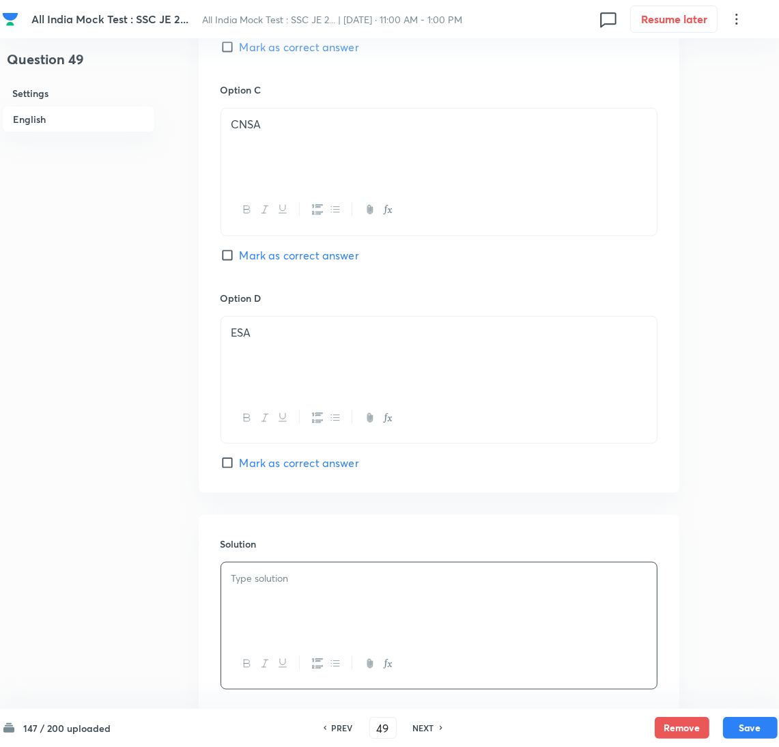
scroll to position [816, 0]
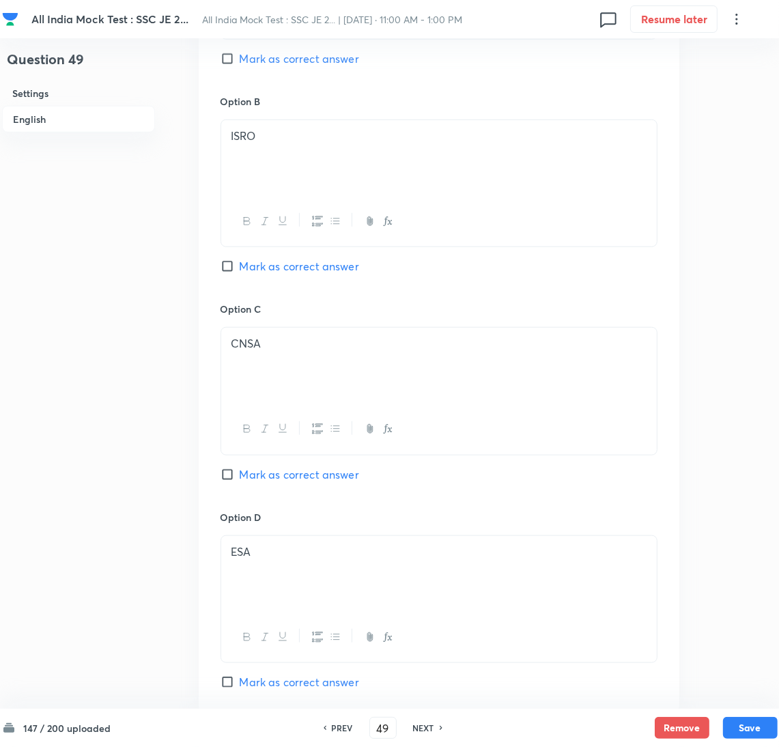
drag, startPoint x: 246, startPoint y: 266, endPoint x: 268, endPoint y: 278, distance: 24.5
click at [246, 266] on span "Mark as correct answer" at bounding box center [299, 266] width 119 height 16
click at [240, 266] on input "Mark as correct answer" at bounding box center [230, 266] width 19 height 14
checkbox input "true"
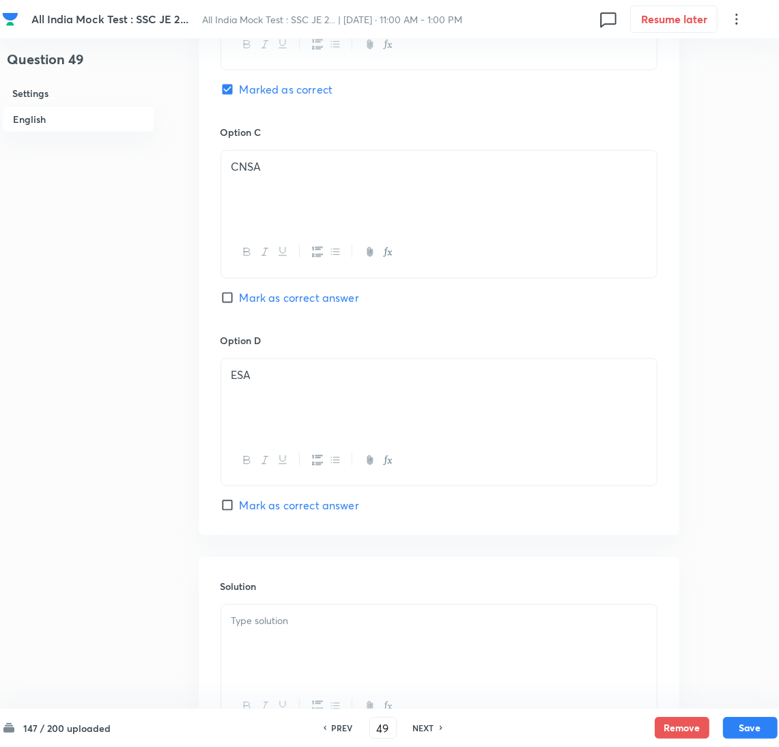
scroll to position [1123, 0]
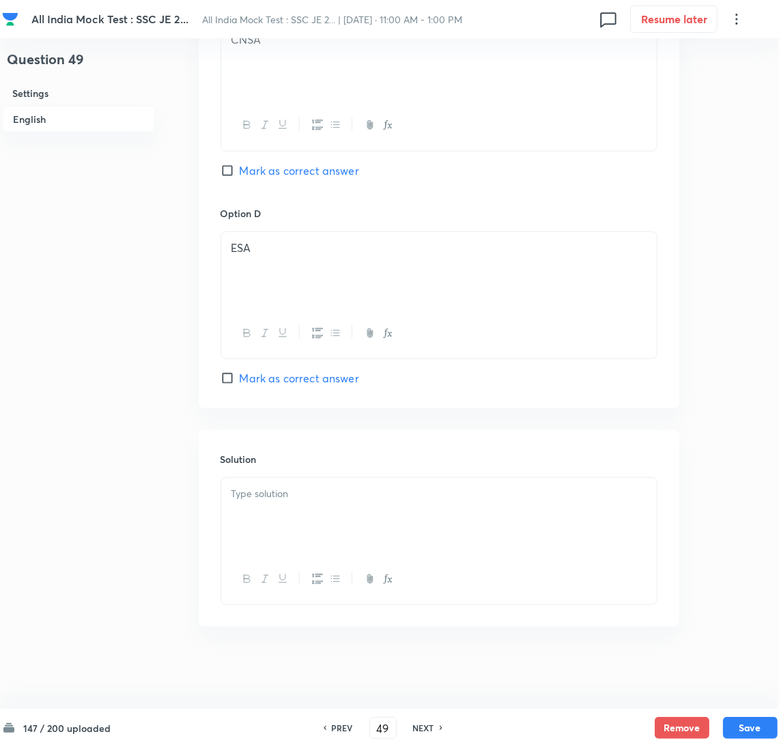
drag, startPoint x: 272, startPoint y: 484, endPoint x: 165, endPoint y: 493, distance: 107.6
click at [272, 483] on div at bounding box center [439, 516] width 436 height 76
click at [404, 497] on p at bounding box center [438, 494] width 415 height 16
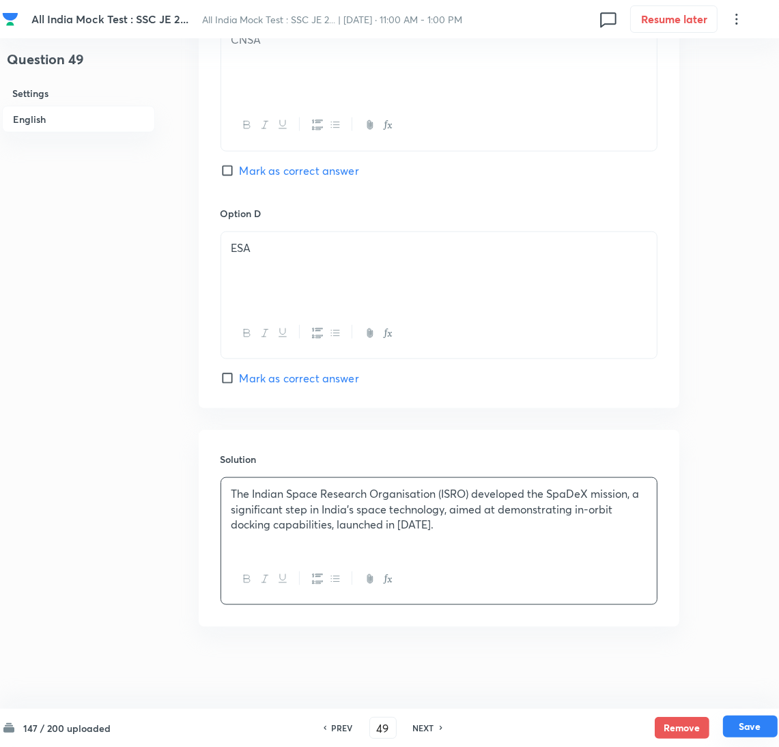
click at [751, 733] on button "Save" at bounding box center [750, 727] width 55 height 22
type input "50"
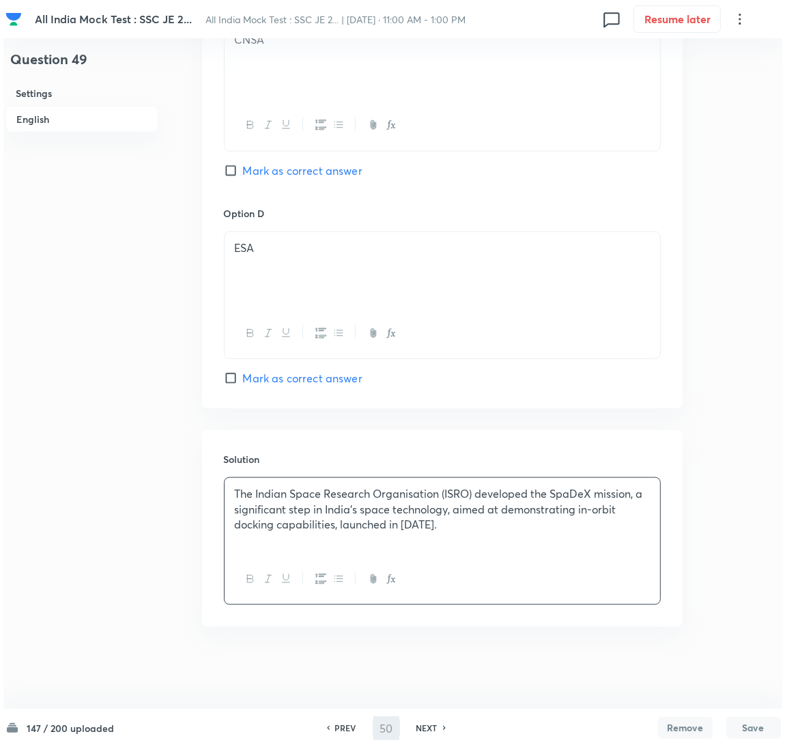
scroll to position [0, 0]
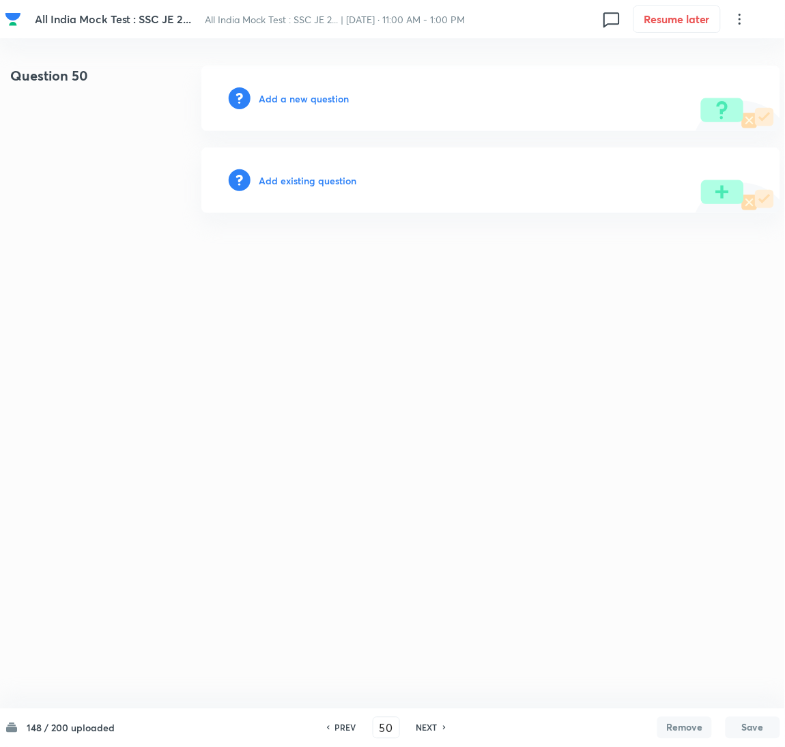
click at [313, 99] on h6 "Add a new question" at bounding box center [304, 98] width 90 height 14
click at [312, 100] on h6 "Choose a question type" at bounding box center [311, 98] width 105 height 14
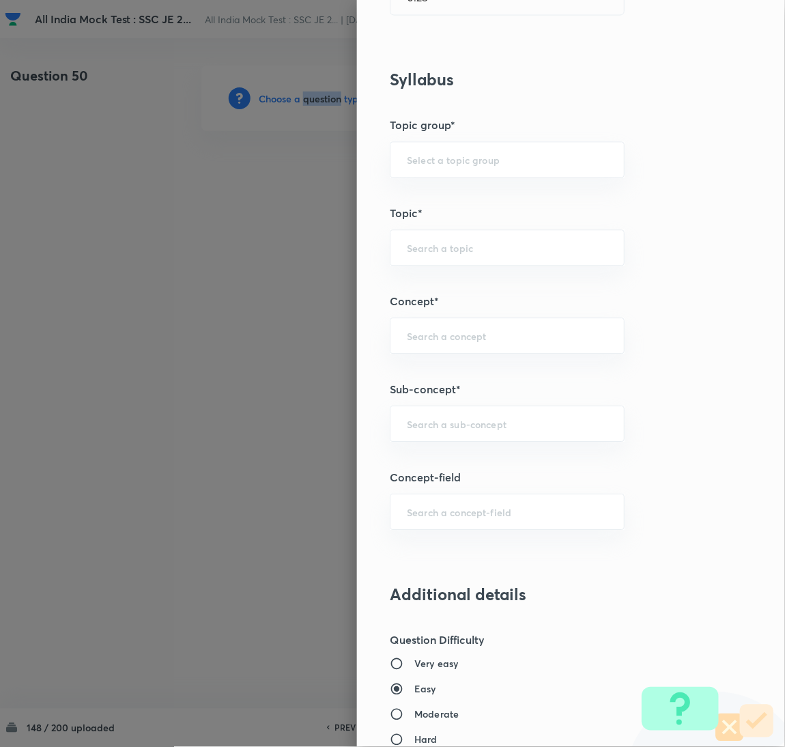
scroll to position [511, 0]
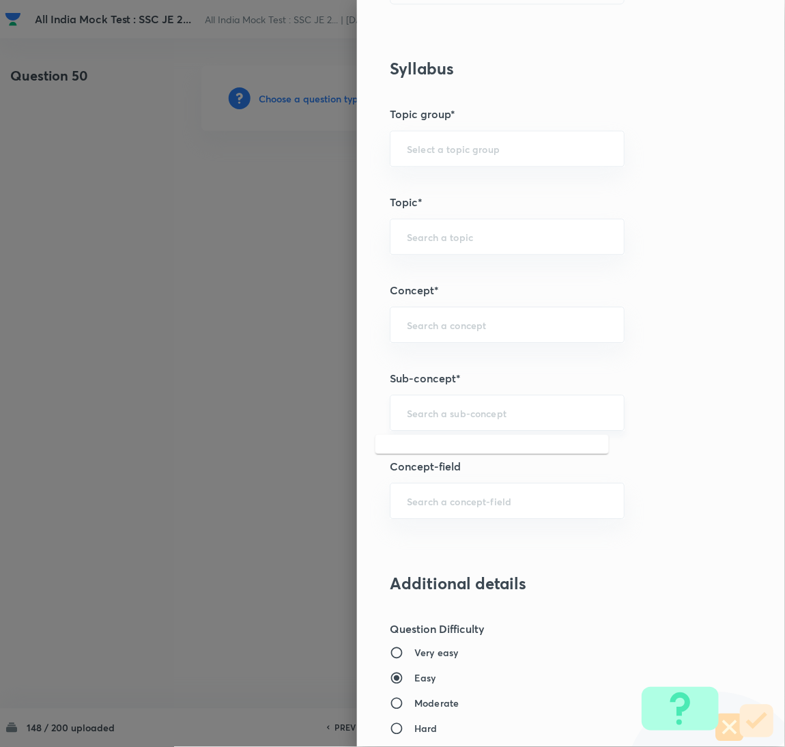
click at [440, 410] on input "text" at bounding box center [507, 412] width 201 height 13
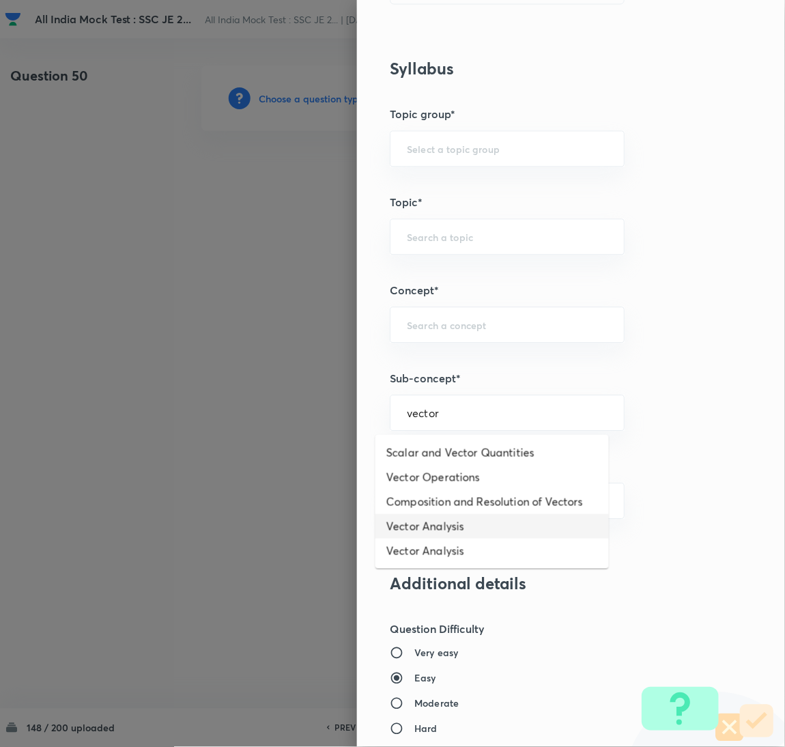
click at [440, 526] on li "Vector Analysis" at bounding box center [493, 526] width 234 height 25
type input "Vector Analysis"
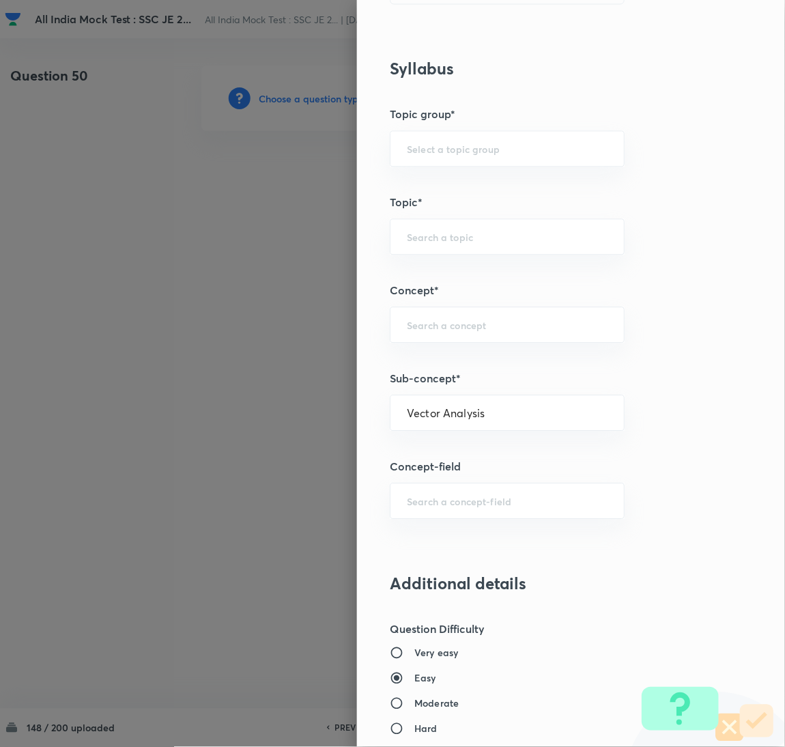
type input "Electrical Engineering"
type input "Electromagnetic Field Theory"
type input "Basics of Vector Calculus"
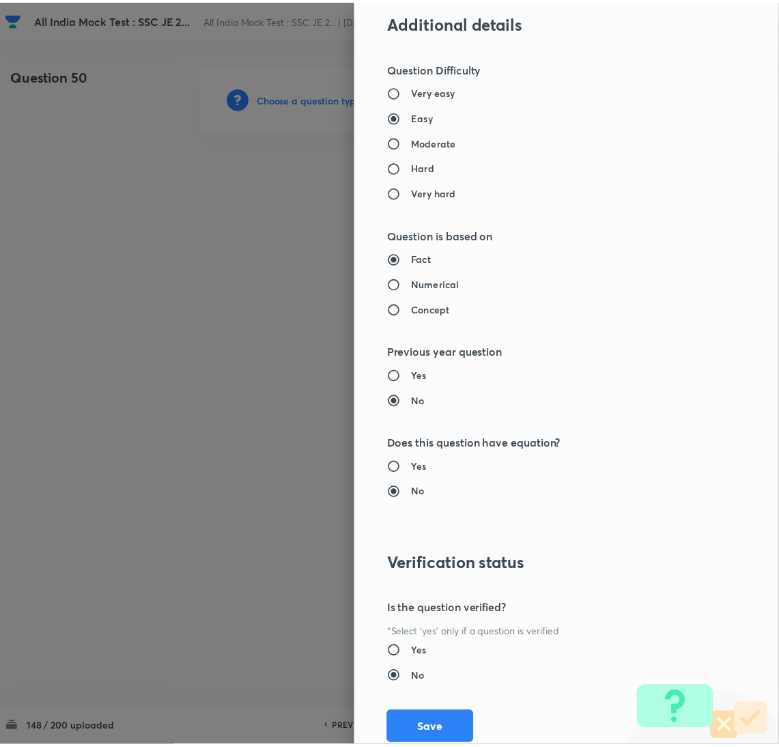
scroll to position [1116, 0]
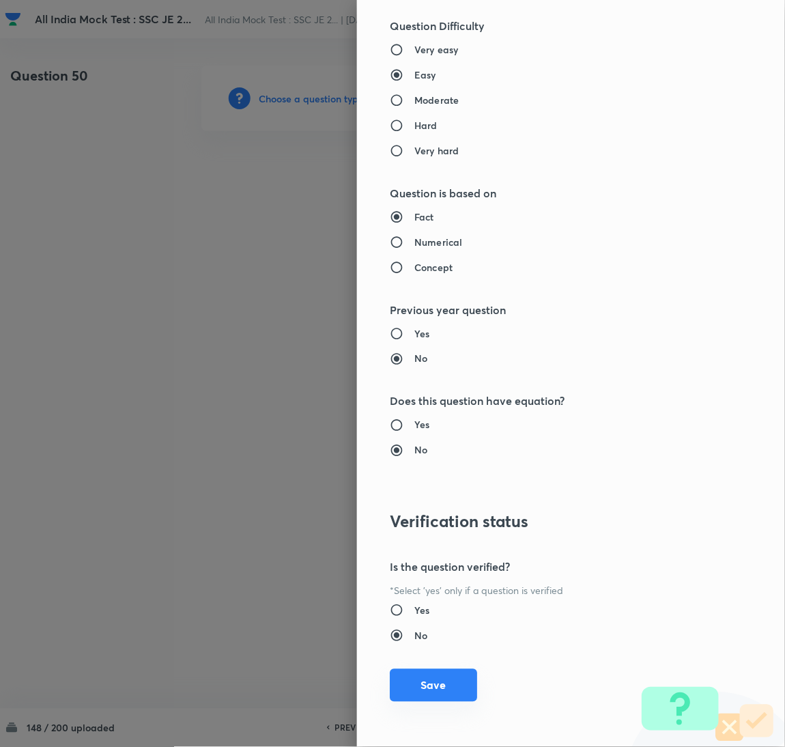
click at [415, 686] on button "Save" at bounding box center [433, 685] width 87 height 33
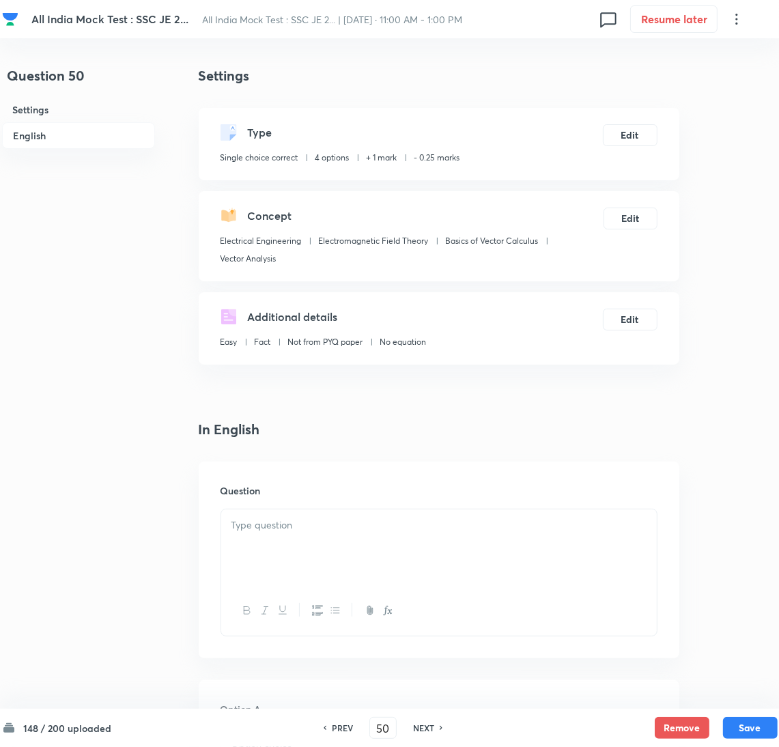
click at [281, 543] on div at bounding box center [439, 547] width 436 height 76
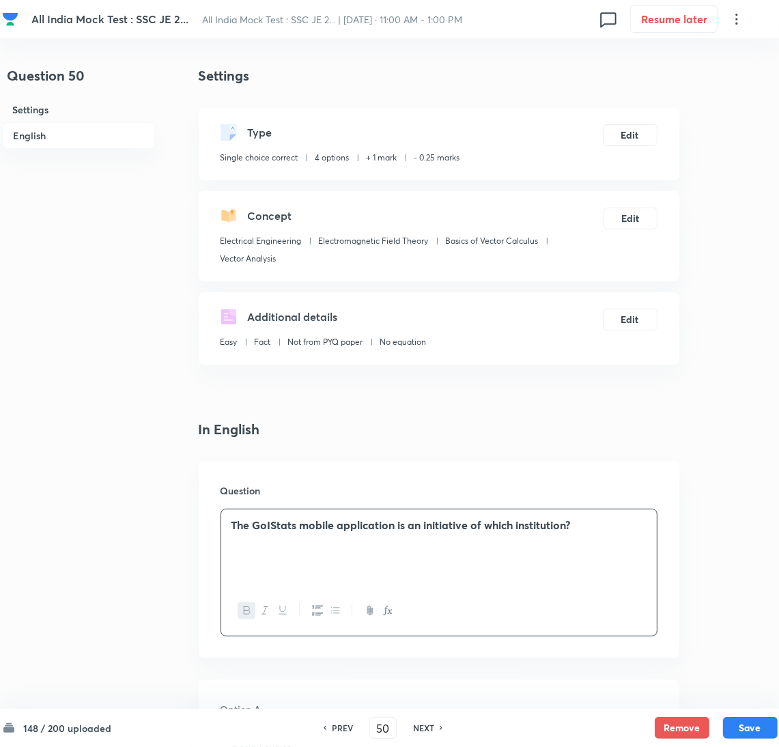
click at [597, 545] on div "The GoIStats mobile application is an initiative of which institution?" at bounding box center [439, 547] width 436 height 76
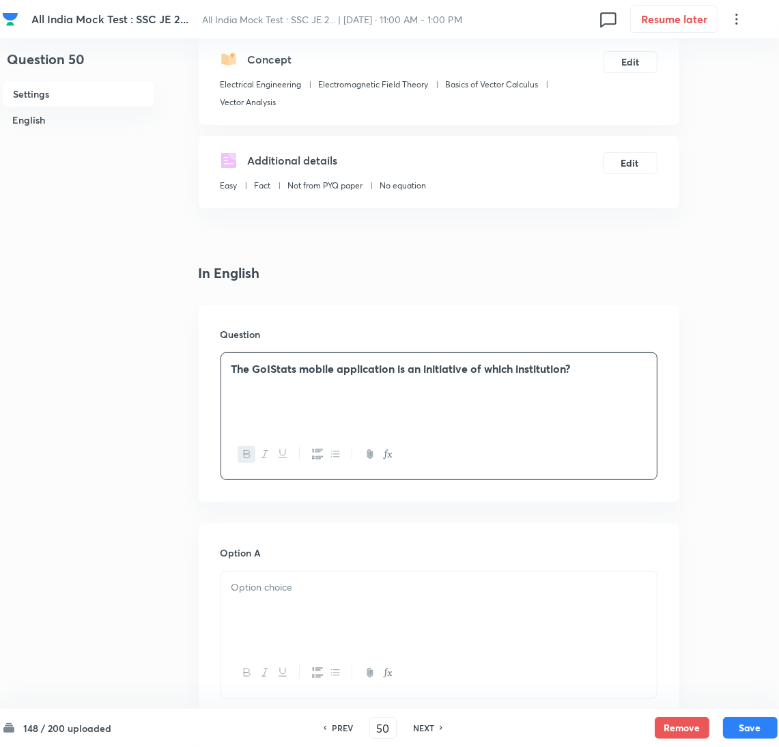
scroll to position [205, 0]
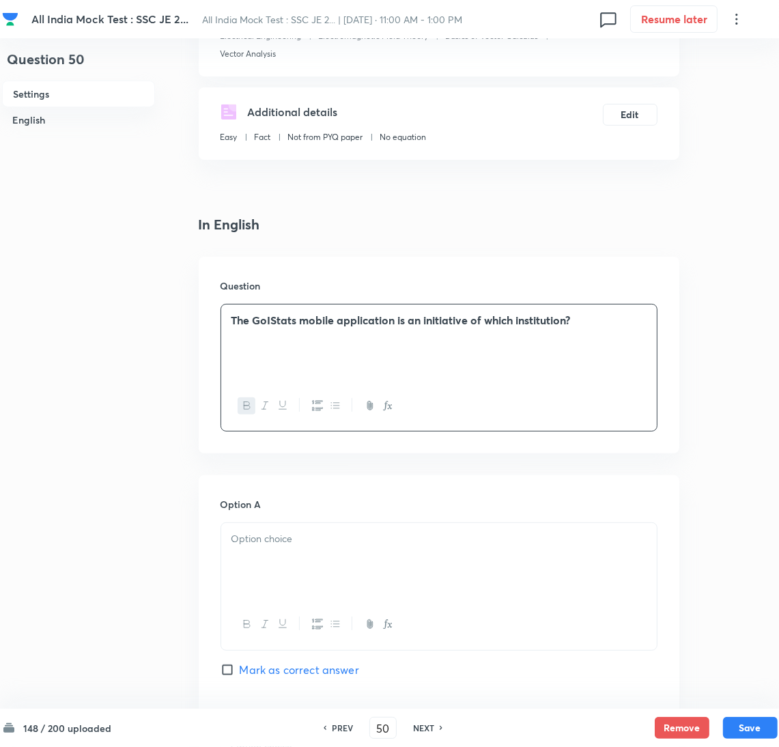
click at [267, 547] on div at bounding box center [439, 561] width 436 height 76
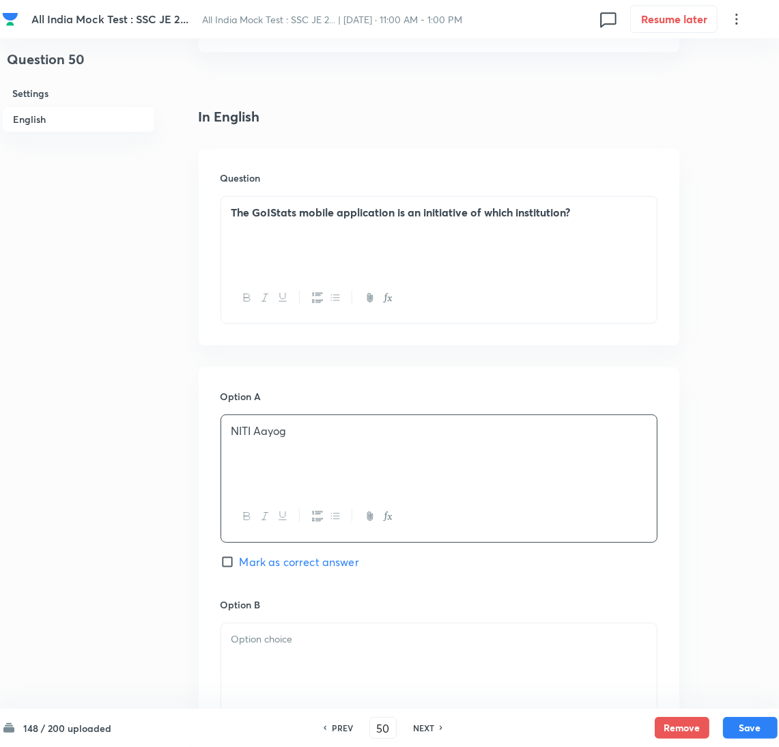
scroll to position [410, 0]
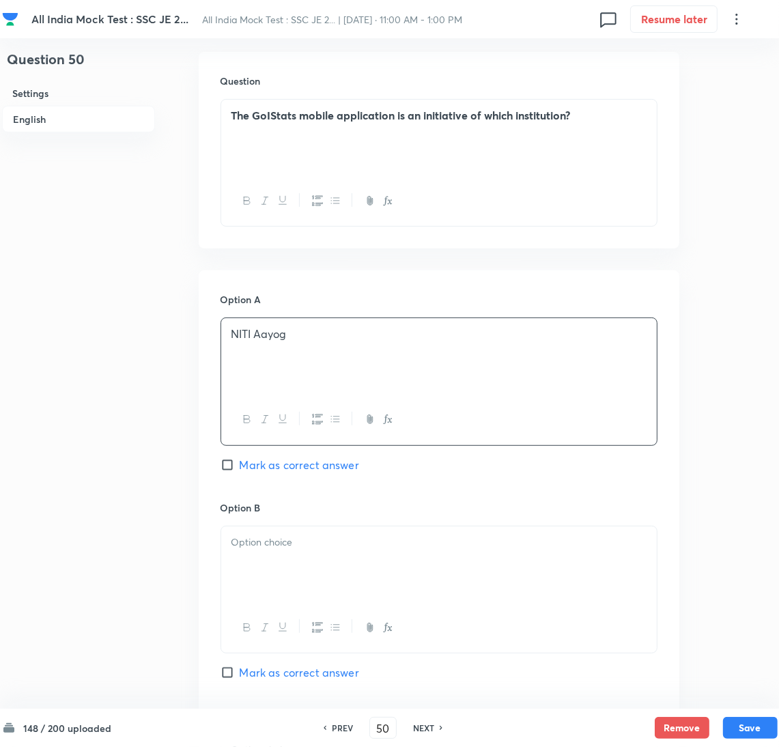
click at [255, 585] on div at bounding box center [439, 564] width 436 height 76
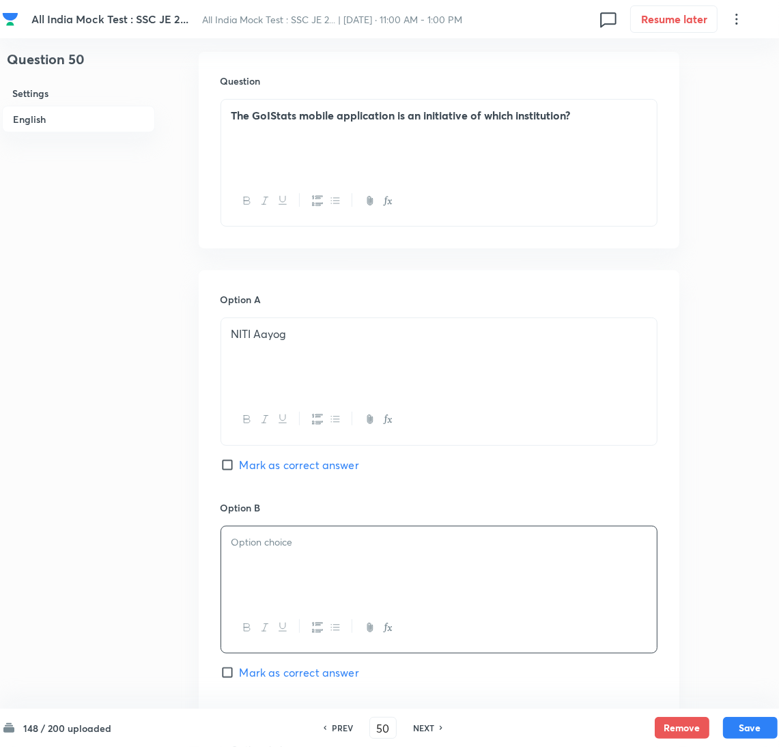
click at [280, 579] on div at bounding box center [439, 564] width 436 height 76
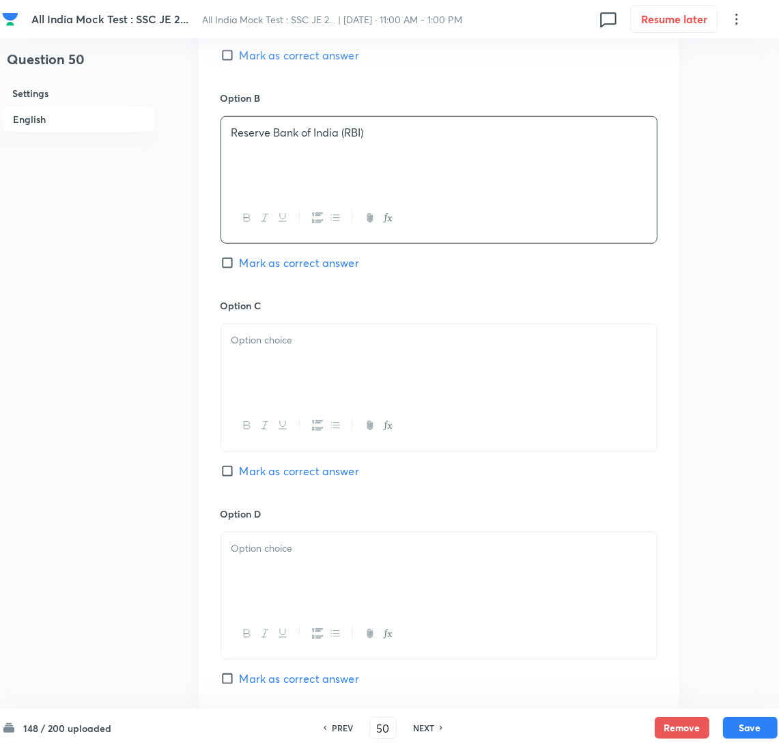
click at [264, 373] on div at bounding box center [439, 362] width 436 height 76
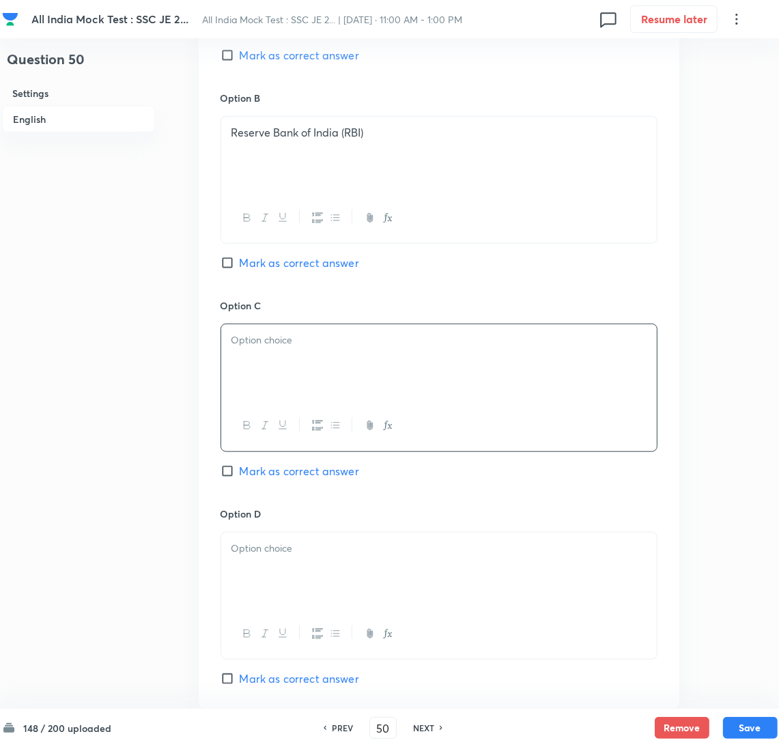
click at [274, 363] on div at bounding box center [439, 362] width 436 height 76
drag, startPoint x: 289, startPoint y: 573, endPoint x: 52, endPoint y: 491, distance: 250.7
click at [282, 573] on div at bounding box center [439, 571] width 436 height 76
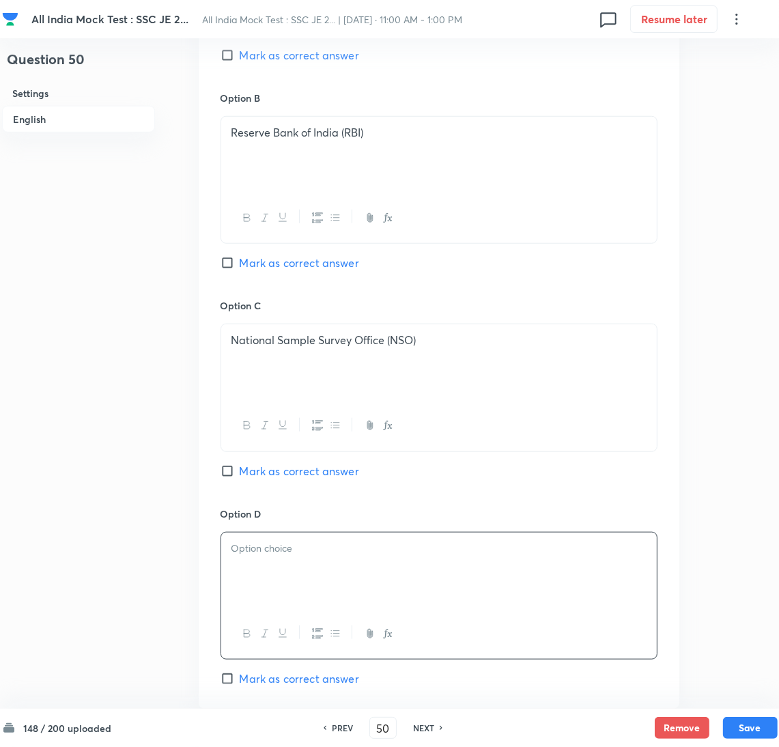
click at [378, 576] on div at bounding box center [439, 571] width 436 height 76
click at [483, 360] on div "National Sample Survey Office (NSO)" at bounding box center [439, 362] width 436 height 76
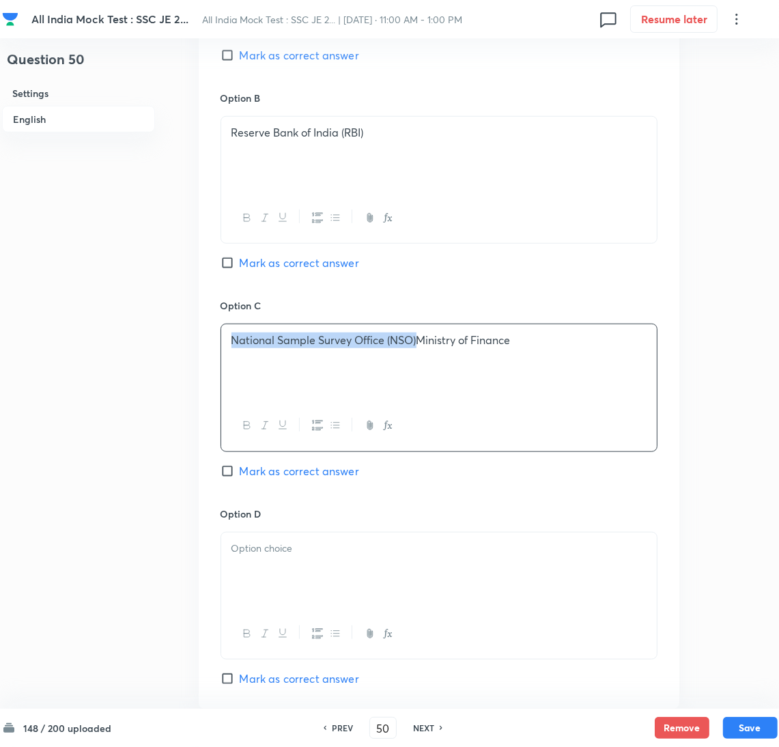
drag, startPoint x: 416, startPoint y: 342, endPoint x: 227, endPoint y: 346, distance: 189.9
click at [227, 346] on div "National Sample Survey Office (NSO)Ministry of Finance" at bounding box center [439, 362] width 436 height 76
drag, startPoint x: 419, startPoint y: 337, endPoint x: 648, endPoint y: 343, distance: 229.5
click at [648, 343] on div "National Sample Survey Office (NSO)Ministry of Finance" at bounding box center [439, 362] width 436 height 76
click at [314, 556] on p at bounding box center [438, 549] width 415 height 16
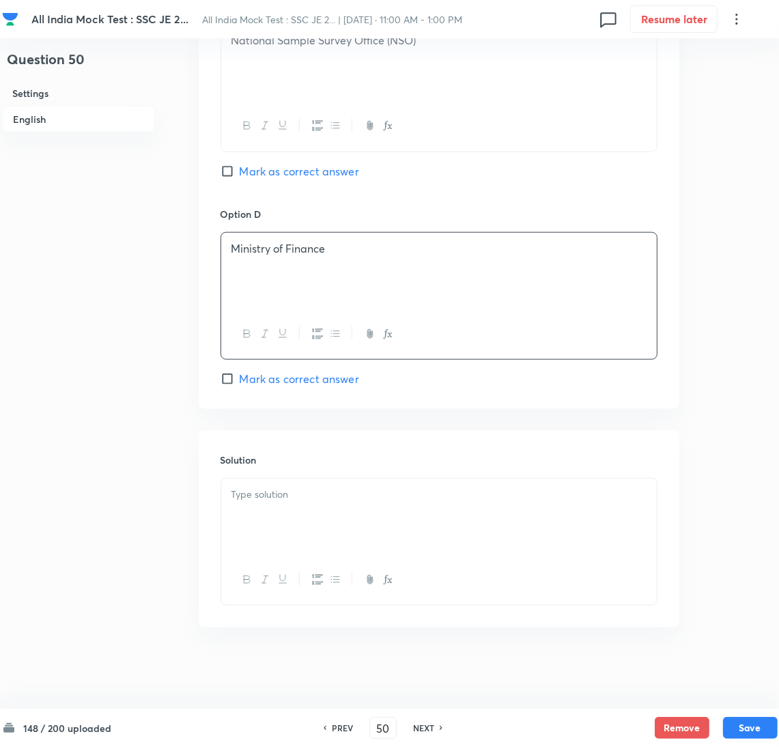
scroll to position [1123, 0]
click at [243, 171] on span "Mark as correct answer" at bounding box center [299, 171] width 119 height 16
click at [240, 171] on input "Mark as correct answer" at bounding box center [230, 171] width 19 height 14
checkbox input "true"
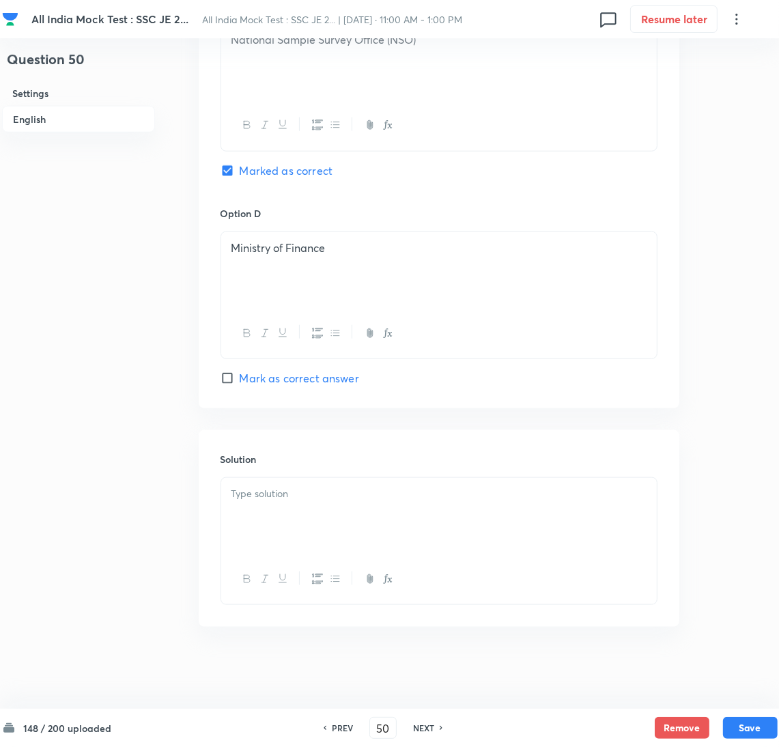
click at [288, 530] on div at bounding box center [439, 516] width 436 height 76
click at [307, 531] on div at bounding box center [439, 516] width 436 height 76
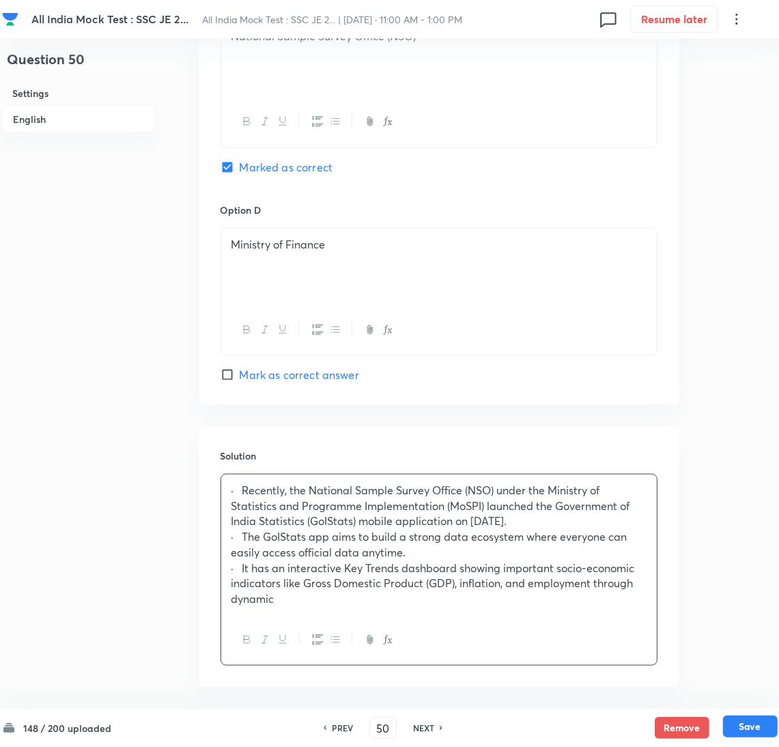
click at [761, 725] on button "Save" at bounding box center [750, 727] width 55 height 22
type input "51"
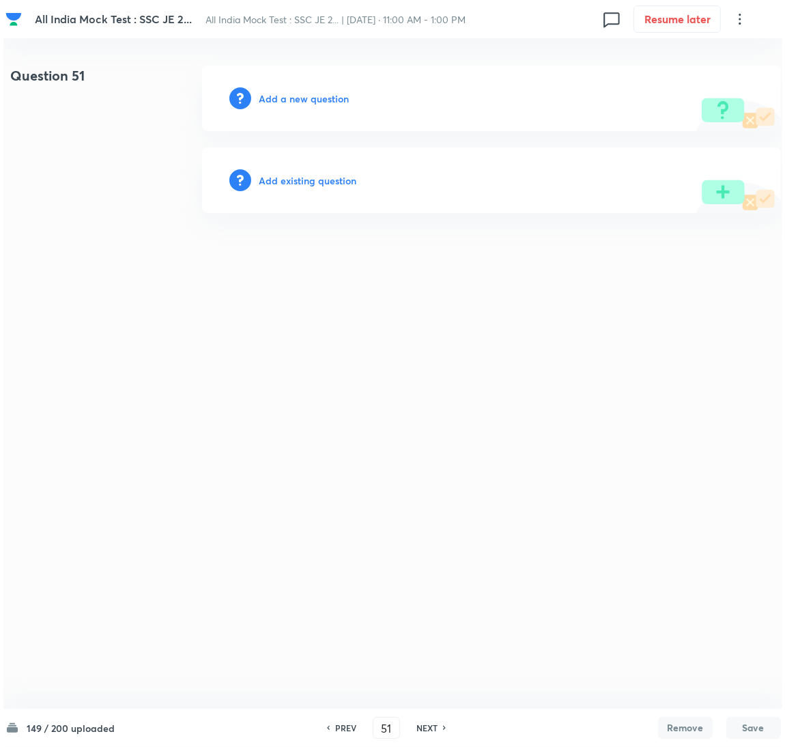
scroll to position [0, 0]
click at [278, 96] on h6 "Add a new question" at bounding box center [304, 98] width 90 height 14
click at [281, 96] on h6 "Choose a question type" at bounding box center [311, 98] width 105 height 14
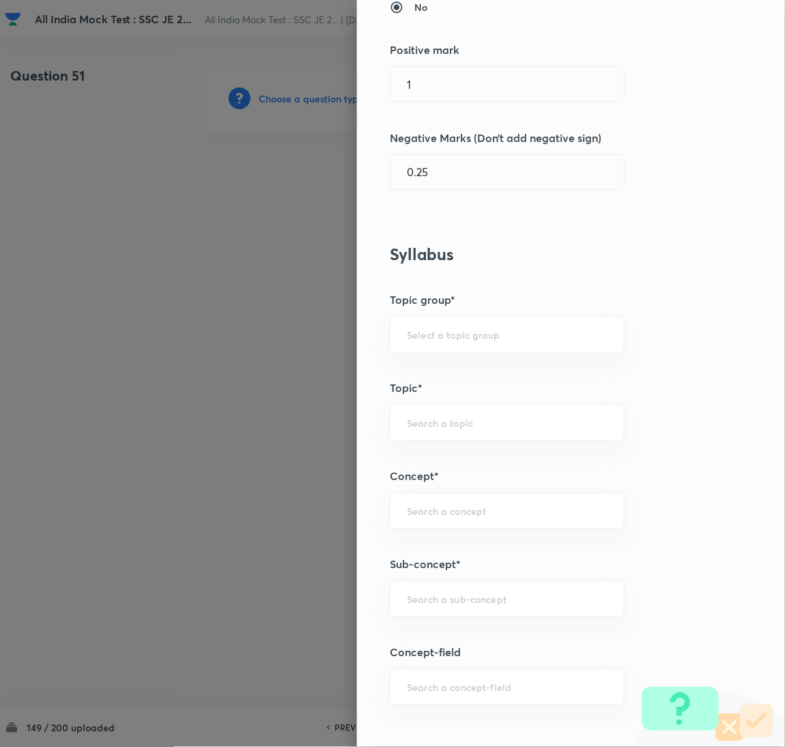
scroll to position [410, 0]
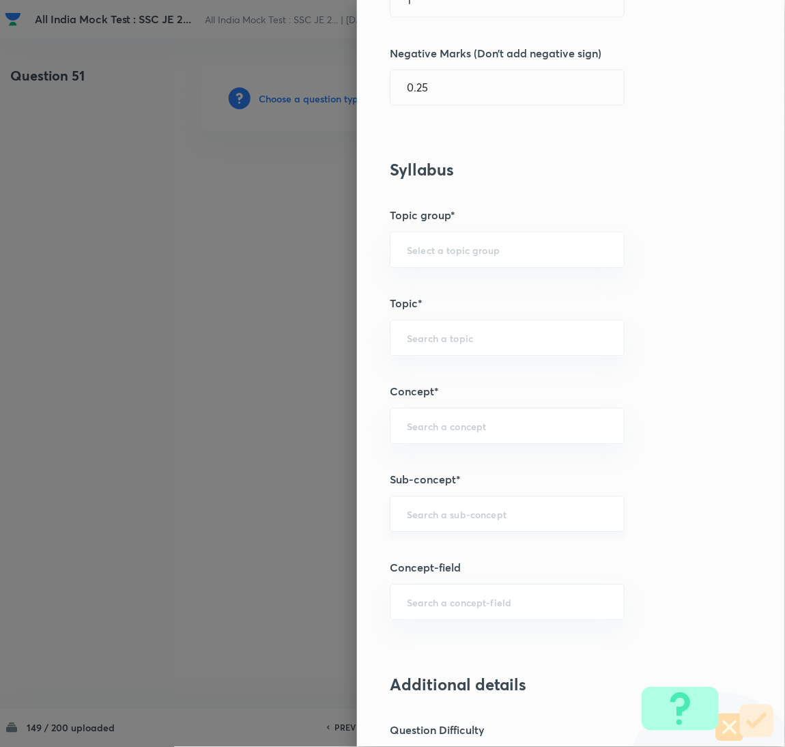
click at [447, 508] on div "​" at bounding box center [507, 514] width 235 height 36
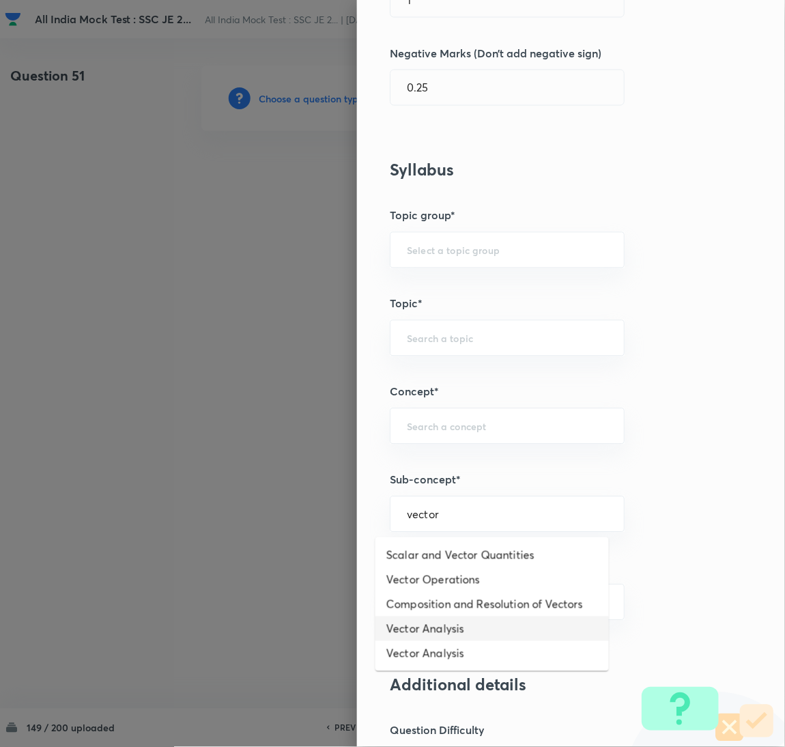
click at [438, 630] on li "Vector Analysis" at bounding box center [493, 629] width 234 height 25
type input "Vector Analysis"
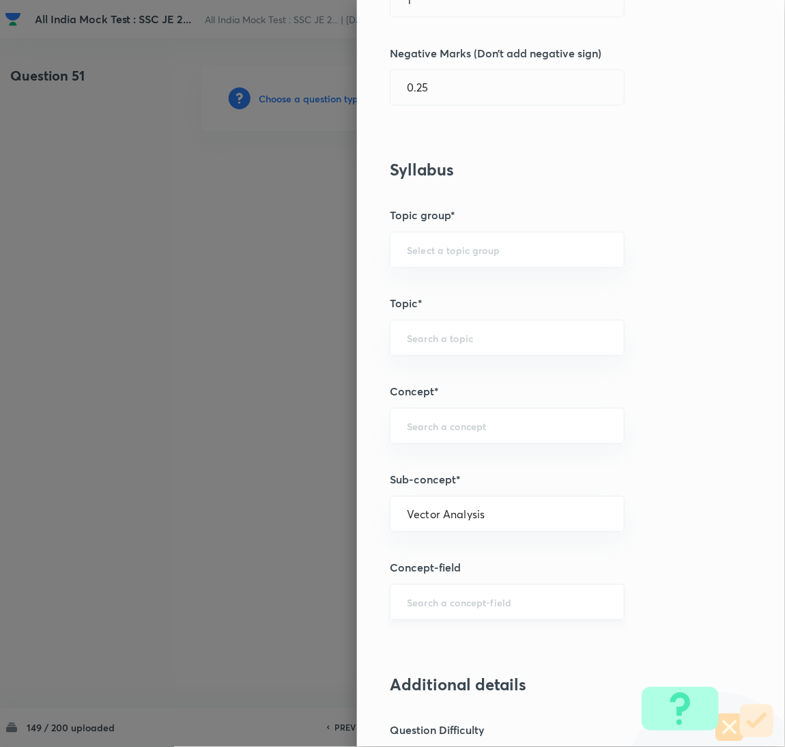
type input "Electrical Engineering"
type input "Electromagnetic Field Theory"
type input "Basics of Vector Calculus"
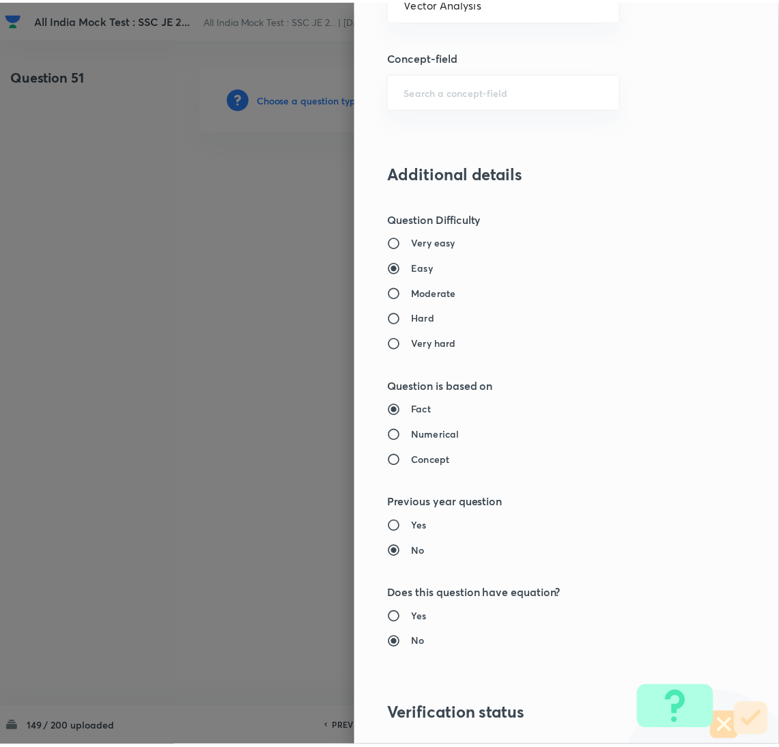
scroll to position [1116, 0]
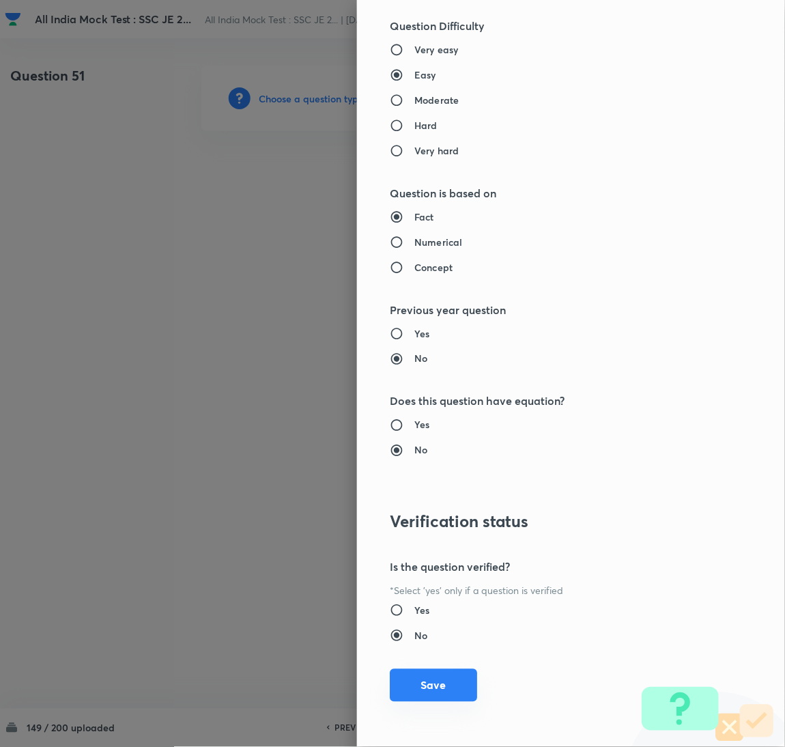
click at [425, 688] on button "Save" at bounding box center [433, 685] width 87 height 33
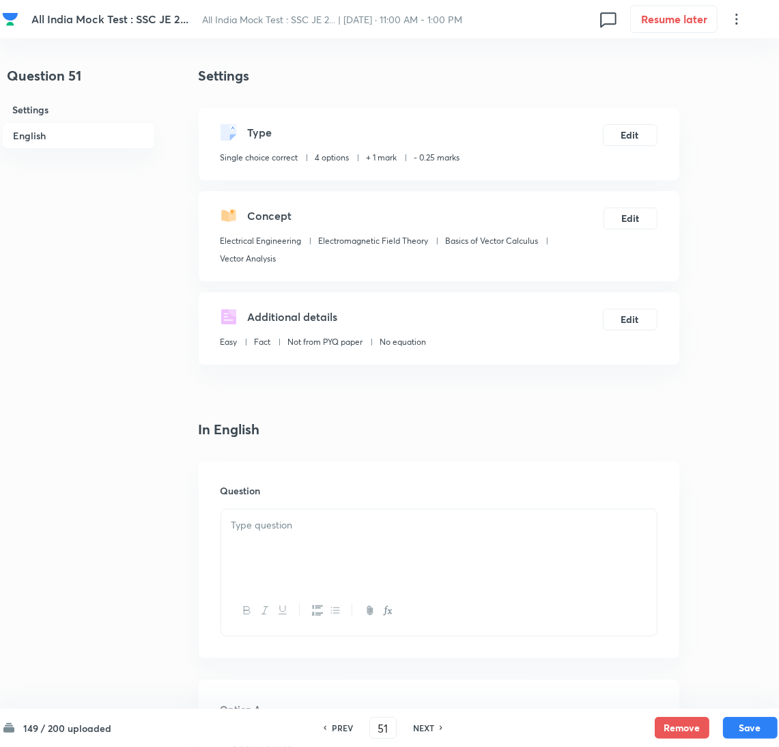
drag, startPoint x: 244, startPoint y: 522, endPoint x: 265, endPoint y: 548, distance: 33.5
click at [255, 530] on p at bounding box center [438, 526] width 415 height 16
drag, startPoint x: 244, startPoint y: 542, endPoint x: 253, endPoint y: 546, distance: 8.9
click at [249, 545] on div at bounding box center [439, 547] width 436 height 76
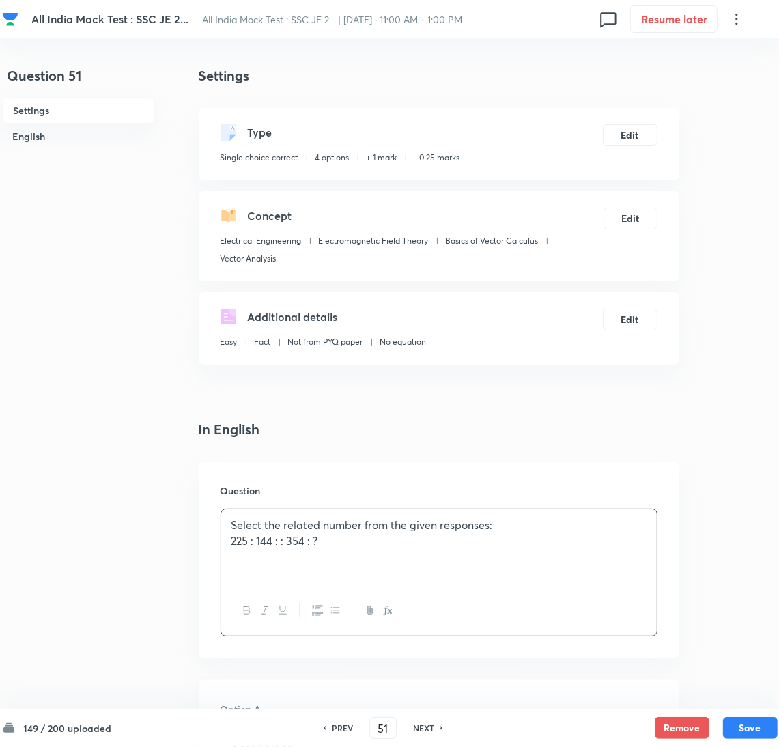
scroll to position [307, 0]
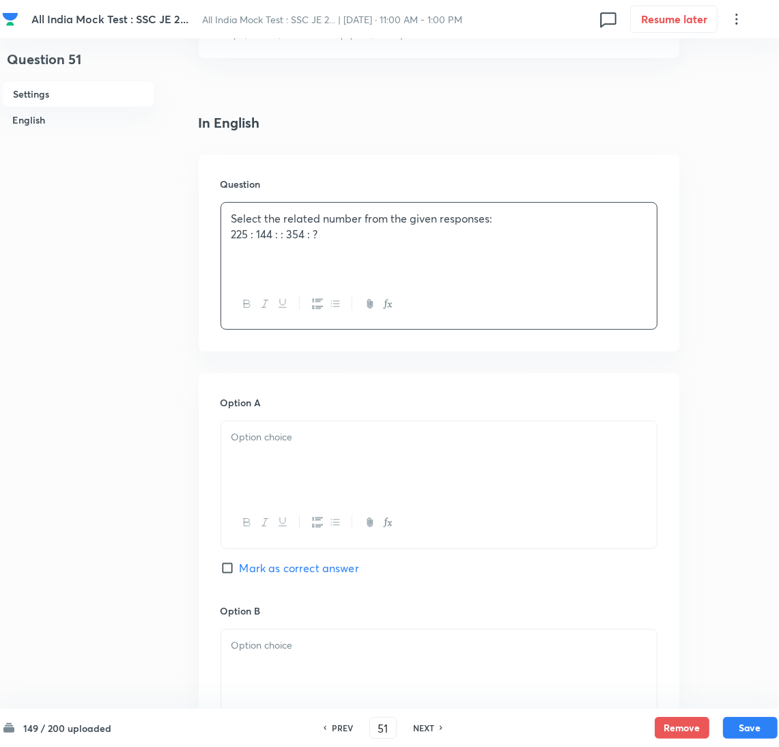
click at [333, 435] on p at bounding box center [438, 437] width 415 height 16
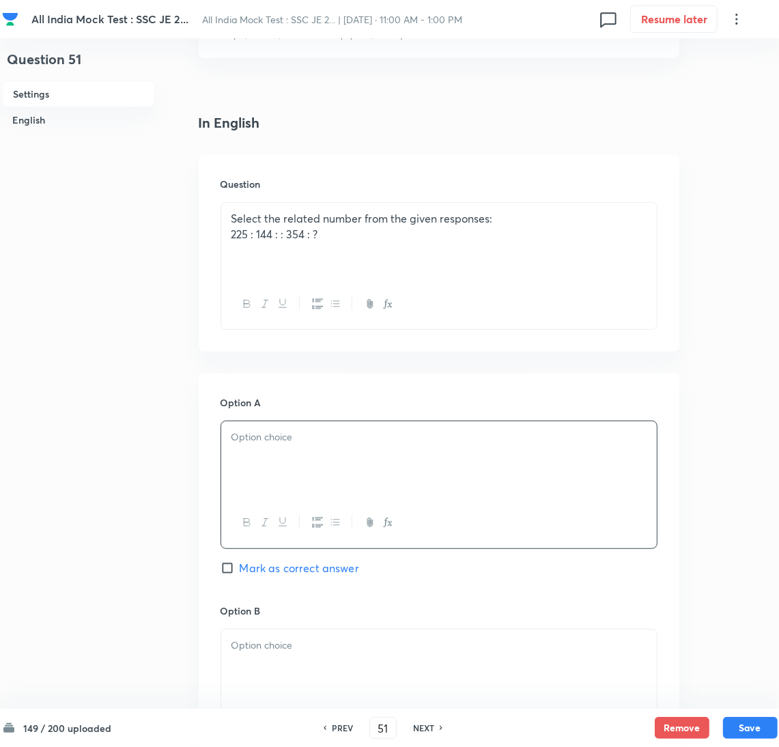
click at [292, 477] on div at bounding box center [439, 459] width 436 height 76
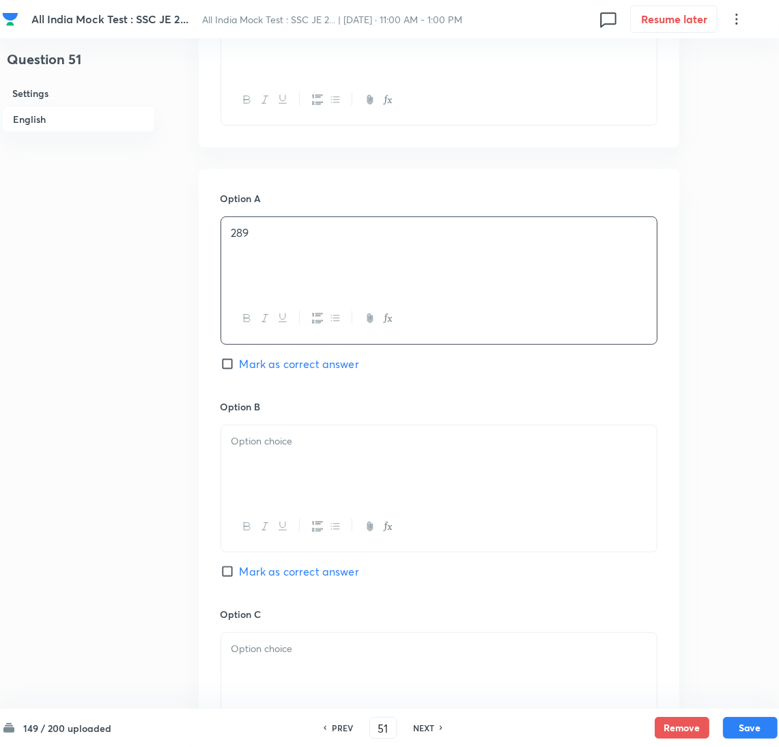
scroll to position [511, 0]
click at [257, 488] on div at bounding box center [439, 463] width 436 height 76
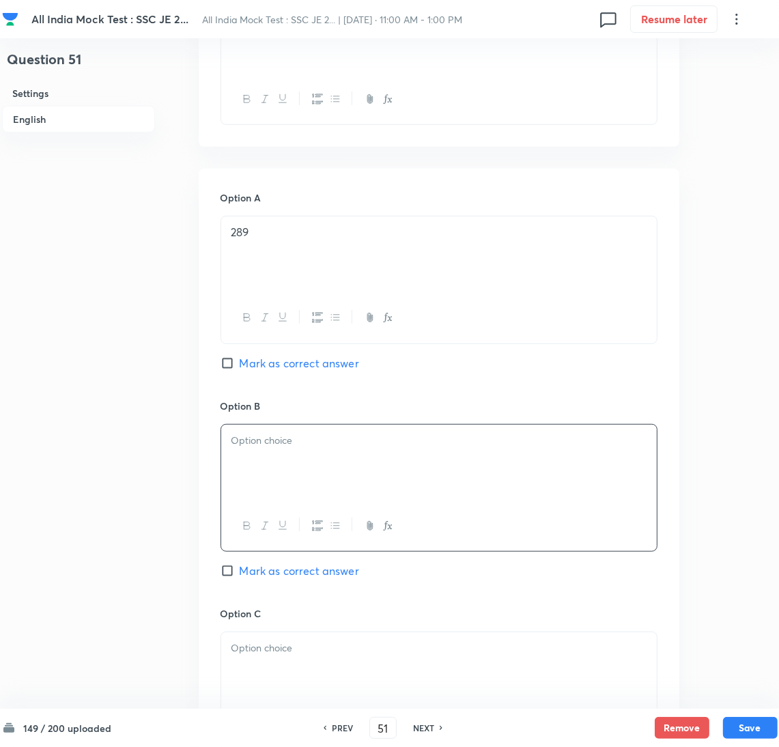
click at [330, 451] on div at bounding box center [439, 463] width 436 height 76
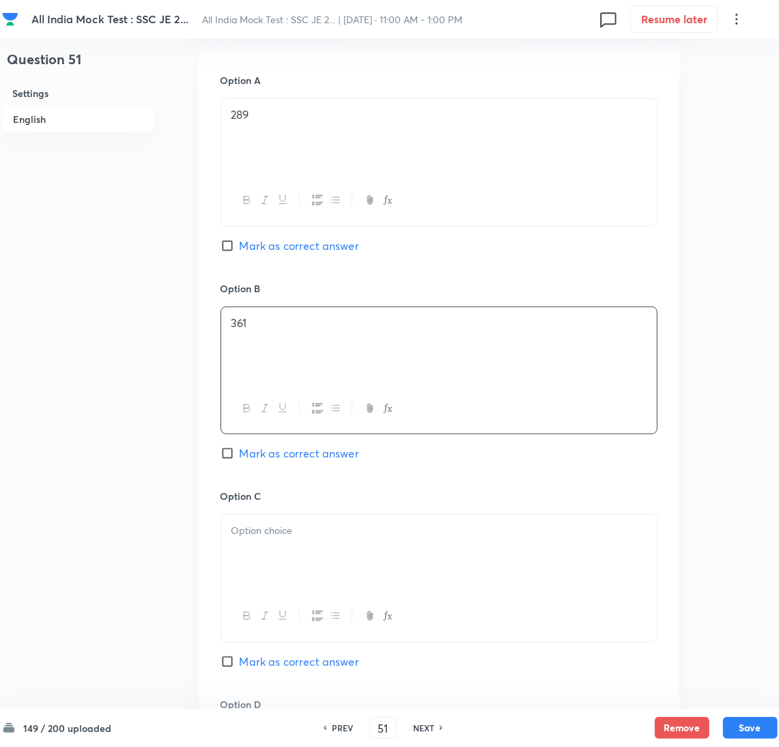
scroll to position [717, 0]
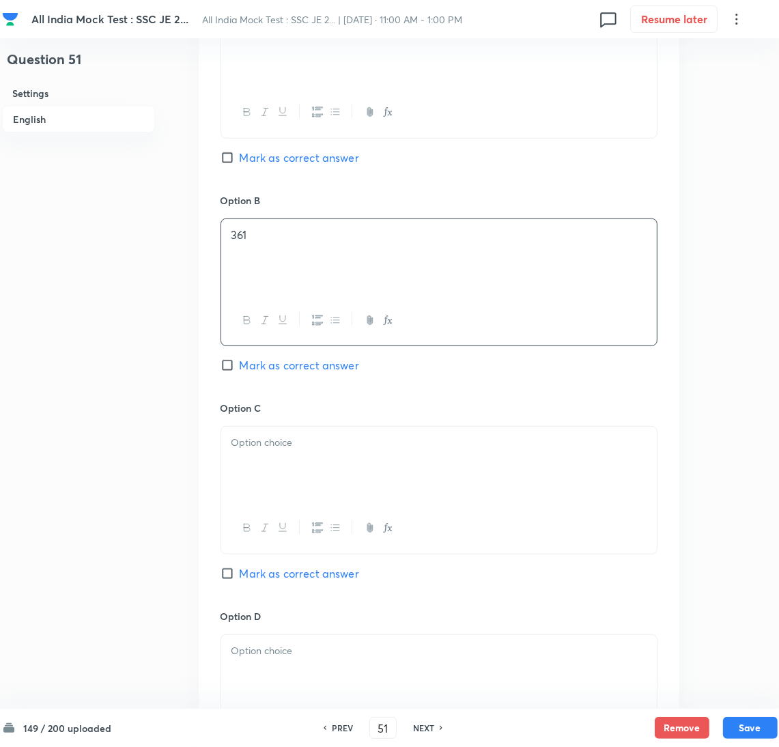
drag, startPoint x: 269, startPoint y: 464, endPoint x: 5, endPoint y: 465, distance: 264.2
click at [268, 465] on div at bounding box center [439, 465] width 436 height 76
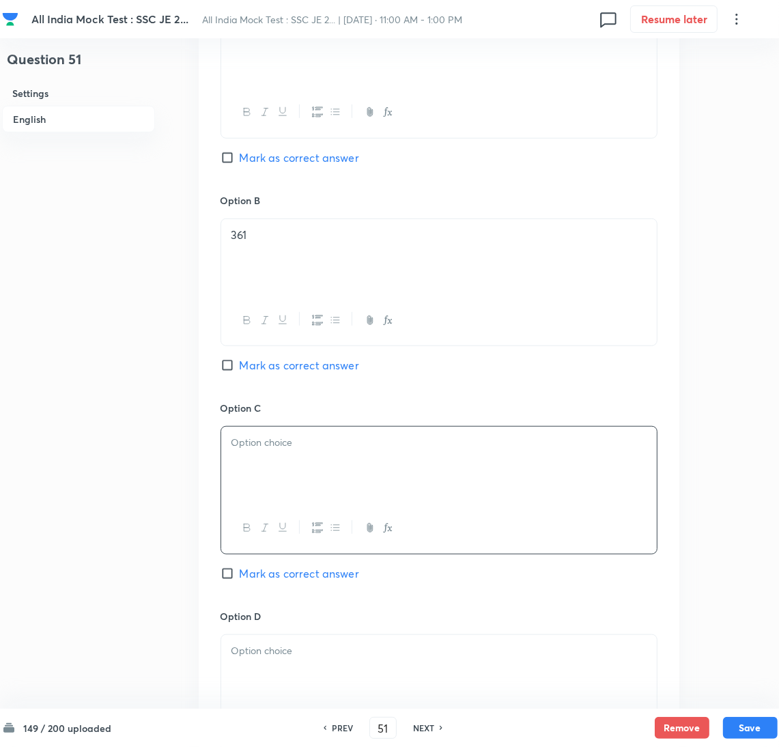
click at [245, 459] on div at bounding box center [439, 465] width 436 height 76
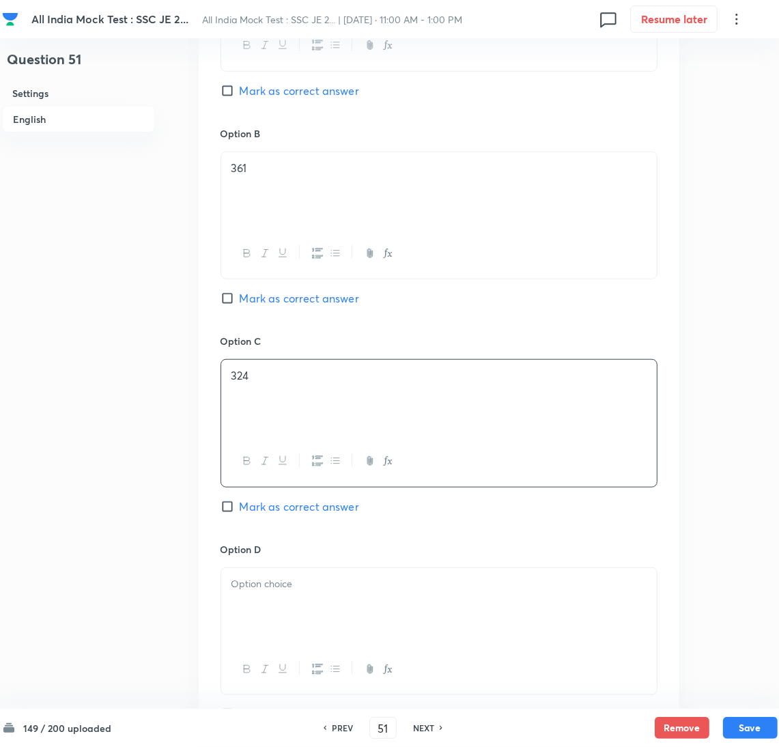
scroll to position [819, 0]
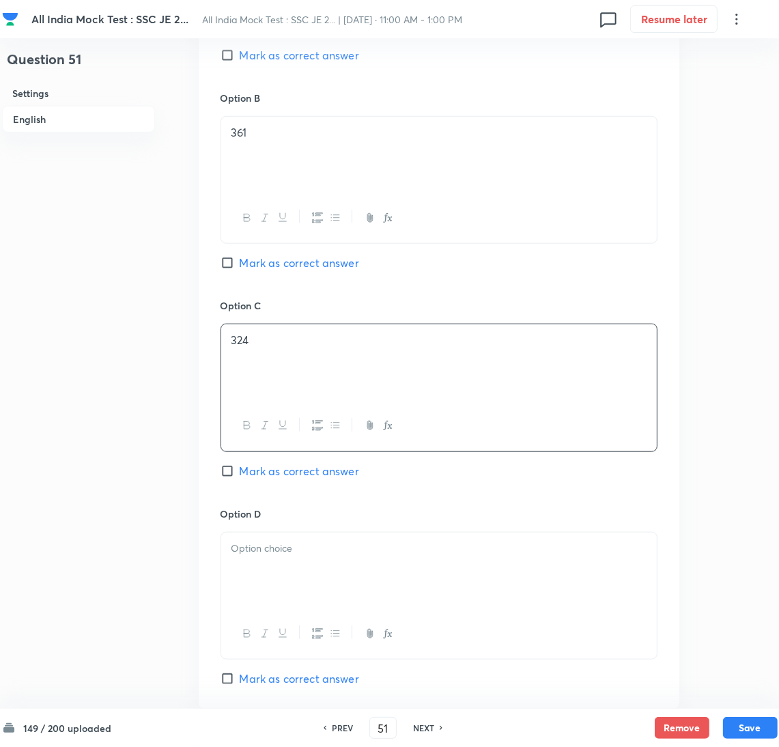
click at [264, 554] on p at bounding box center [438, 549] width 415 height 16
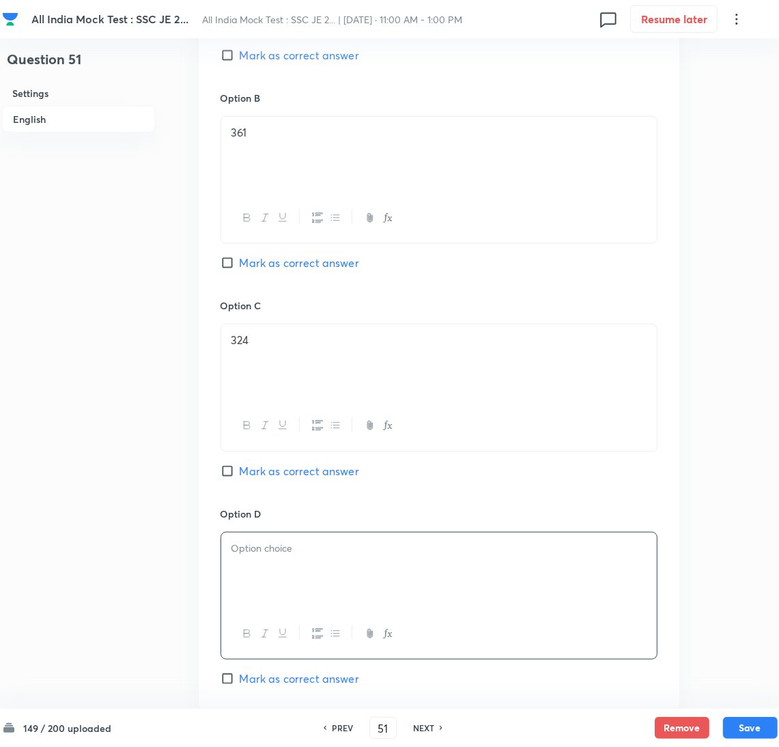
click at [289, 550] on p at bounding box center [438, 549] width 415 height 16
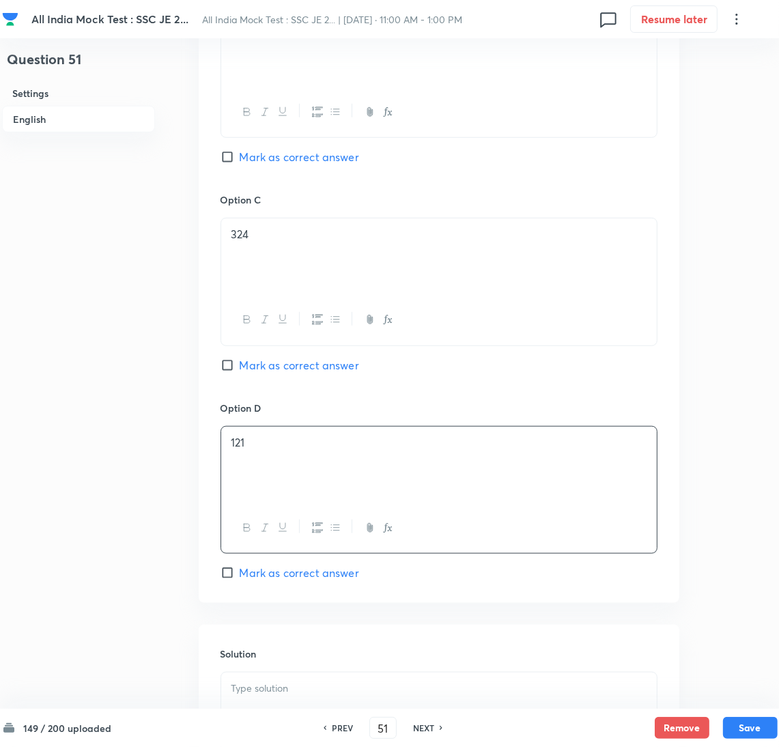
scroll to position [1123, 0]
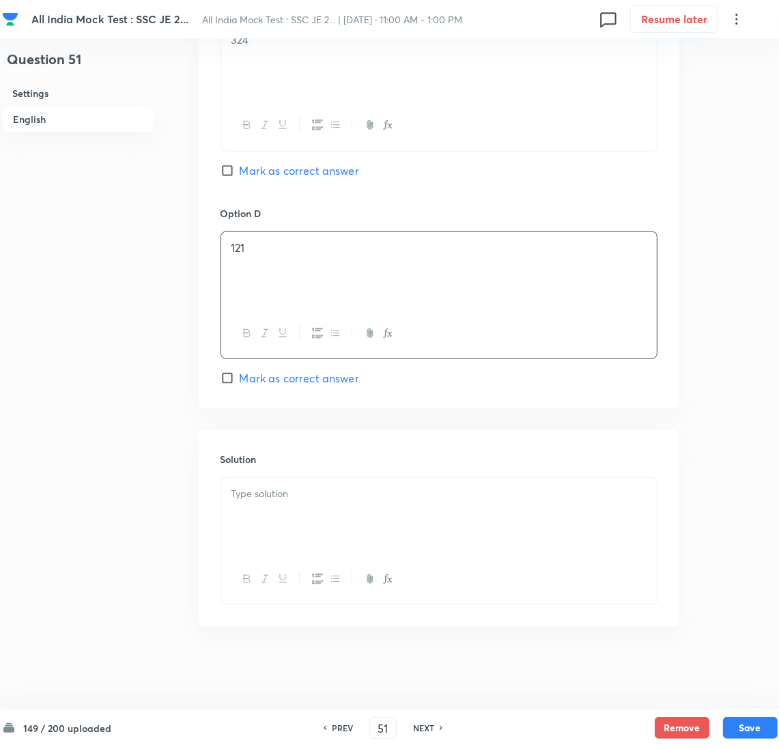
click at [282, 511] on div at bounding box center [439, 516] width 436 height 76
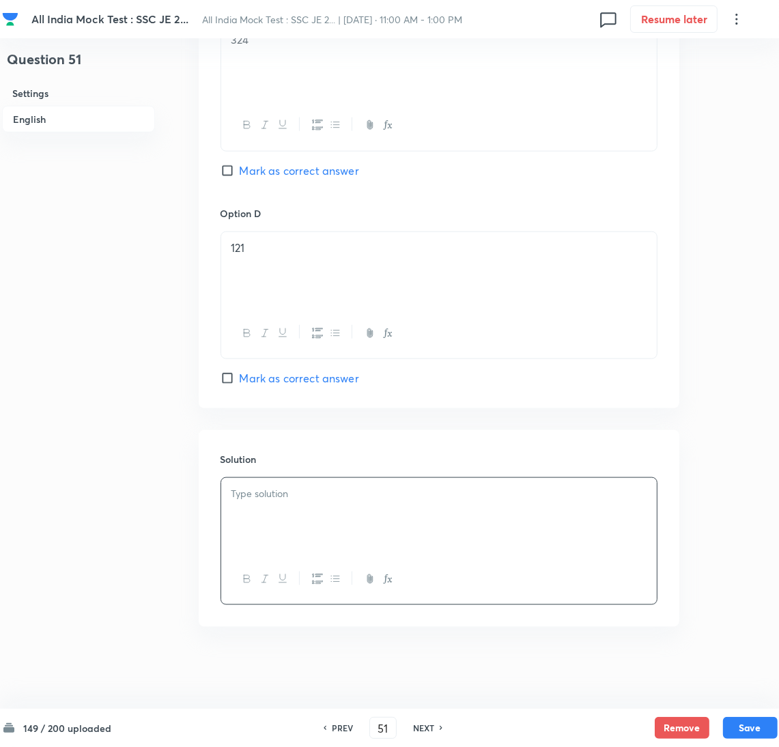
click at [322, 499] on p at bounding box center [438, 494] width 415 height 16
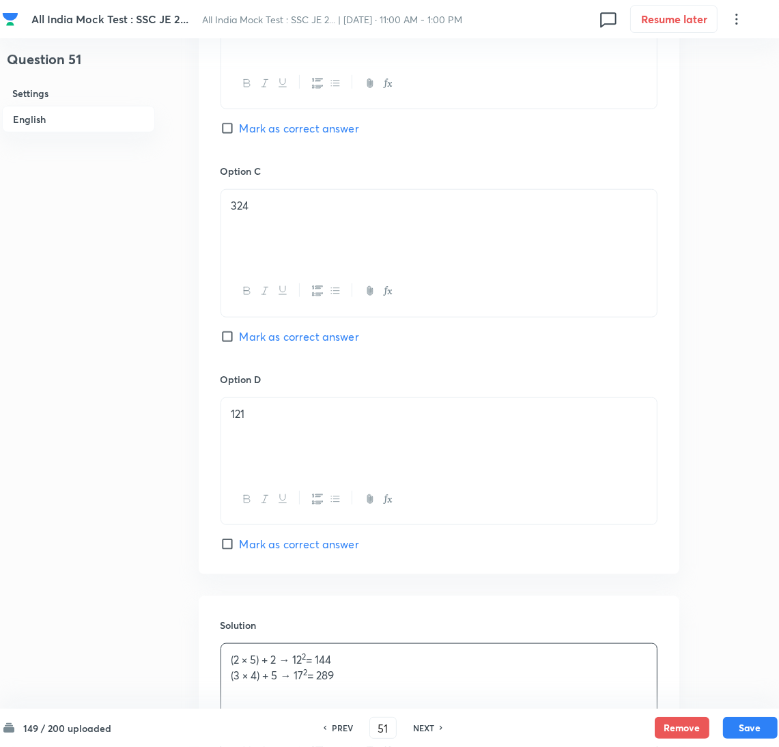
scroll to position [816, 0]
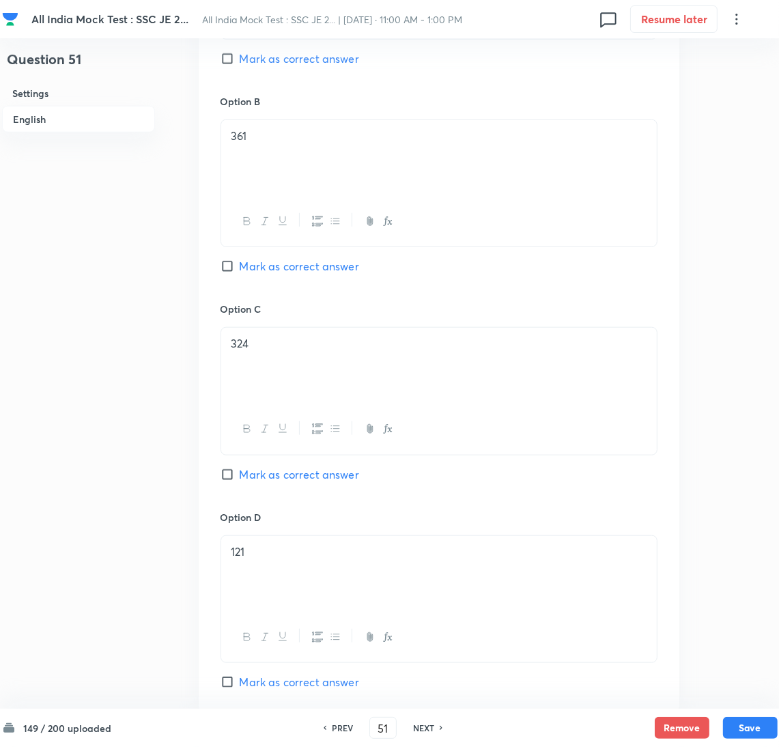
click at [238, 266] on input "Mark as correct answer" at bounding box center [230, 266] width 19 height 14
checkbox input "true"
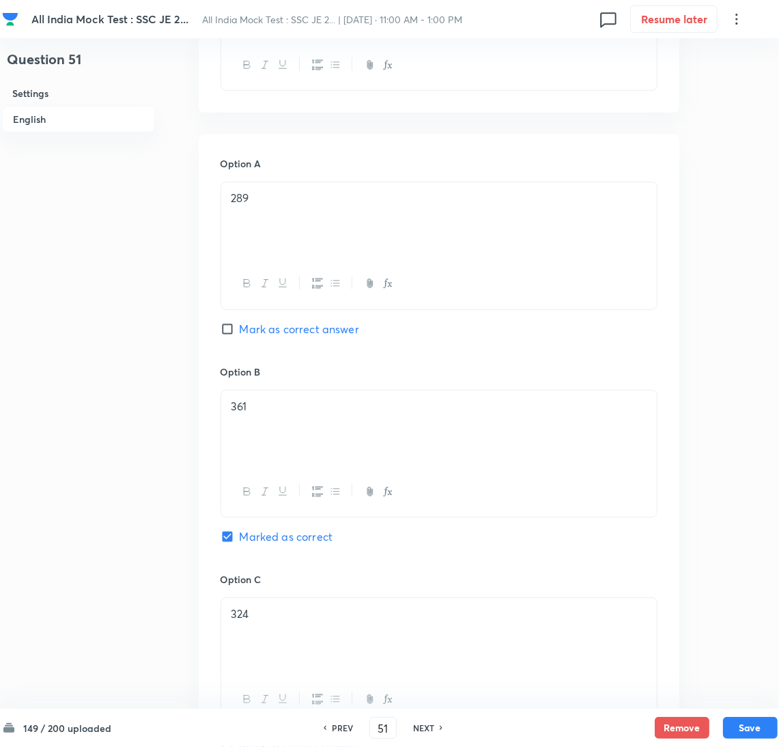
scroll to position [509, 0]
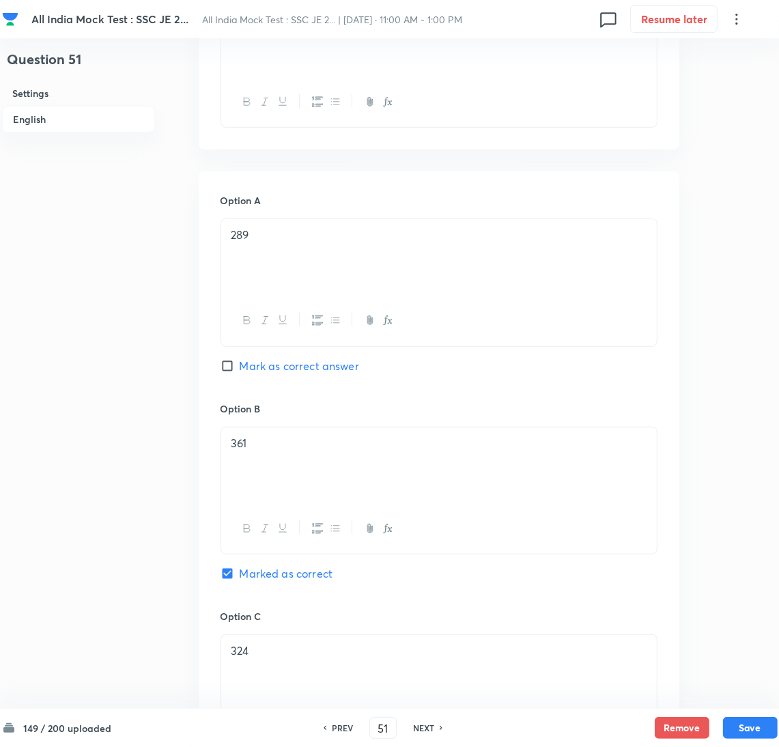
click at [235, 367] on input "Mark as correct answer" at bounding box center [230, 366] width 19 height 14
checkbox input "true"
checkbox input "false"
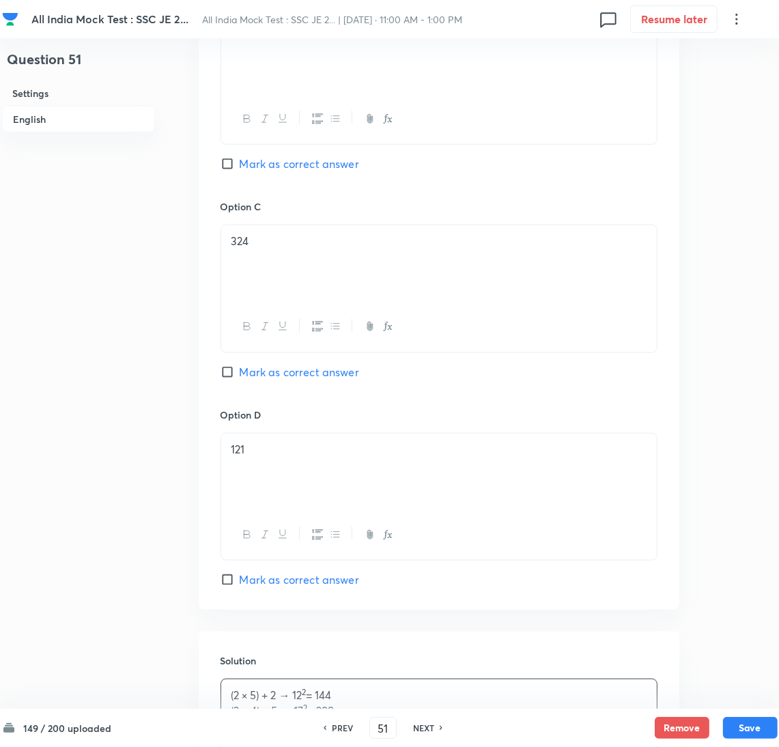
scroll to position [1123, 0]
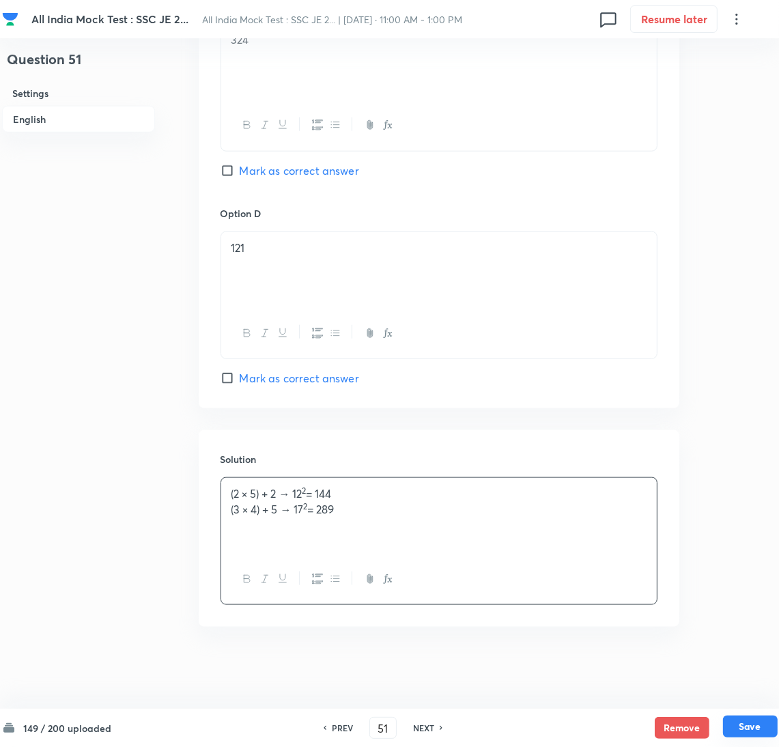
click at [737, 723] on button "Save" at bounding box center [750, 727] width 55 height 22
type input "52"
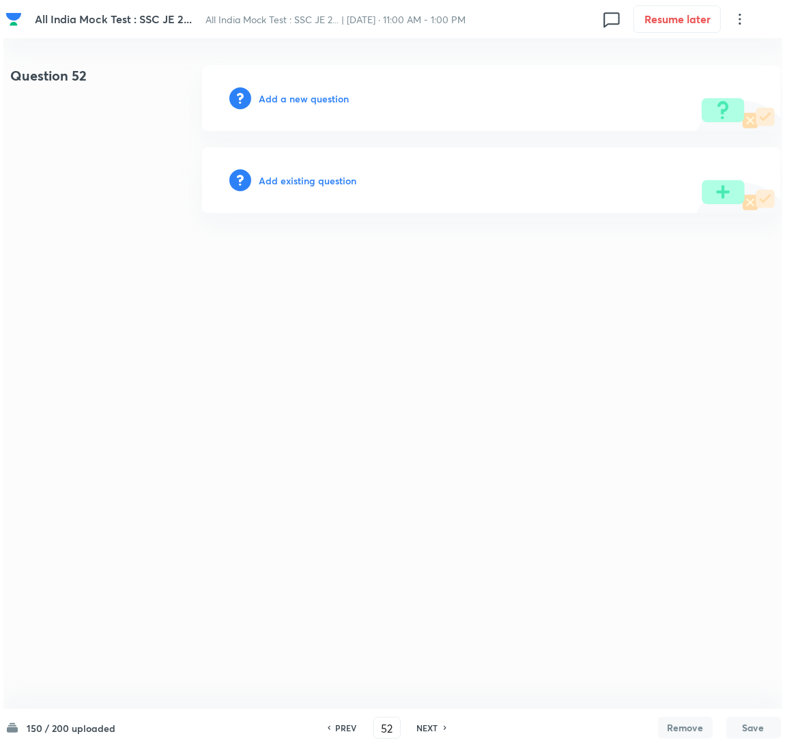
scroll to position [0, 0]
click at [298, 96] on h6 "Add a new question" at bounding box center [304, 98] width 90 height 14
click at [294, 96] on h6 "Choose a question type" at bounding box center [311, 98] width 105 height 14
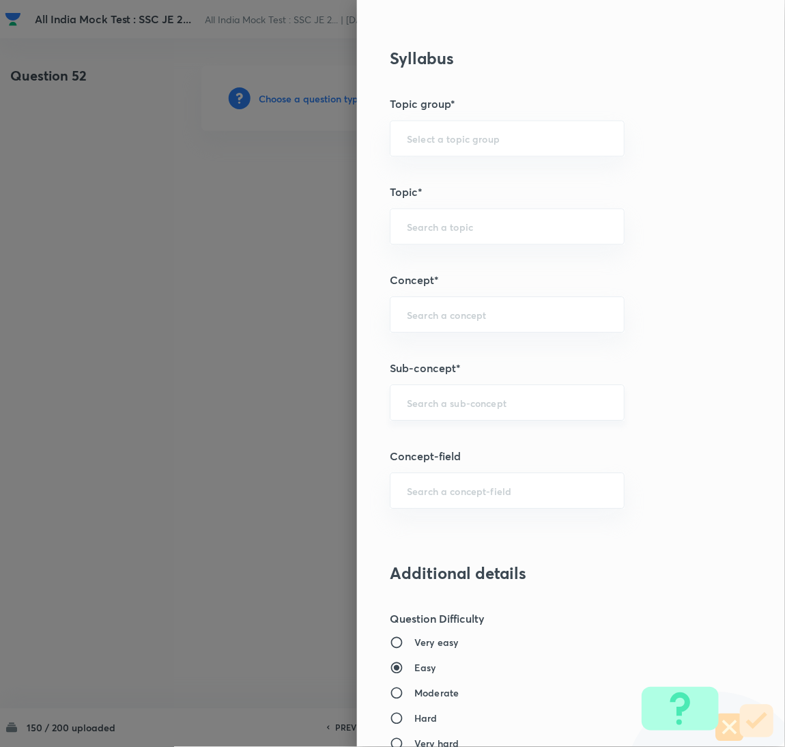
scroll to position [717, 0]
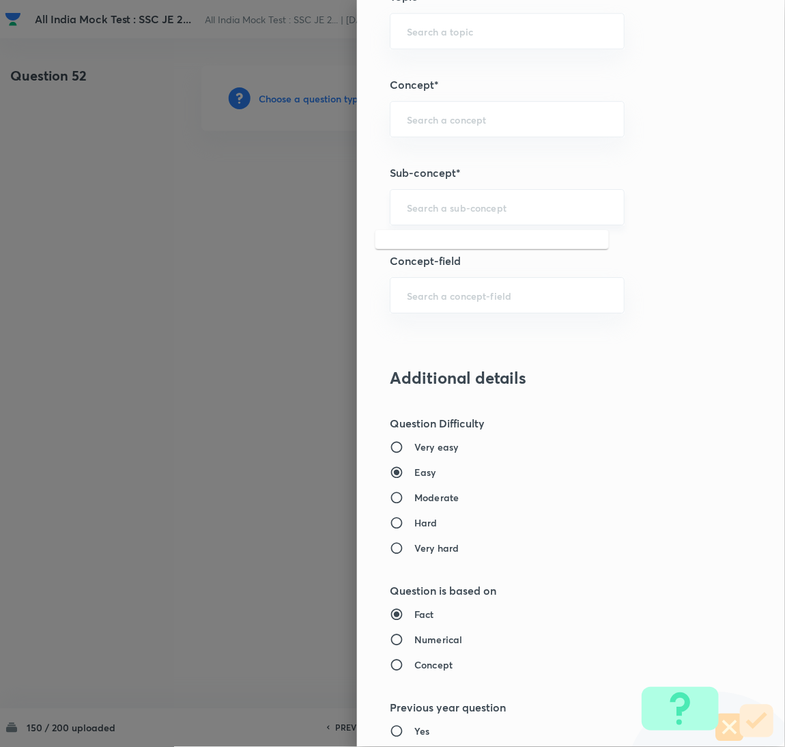
click at [428, 210] on input "text" at bounding box center [507, 207] width 201 height 13
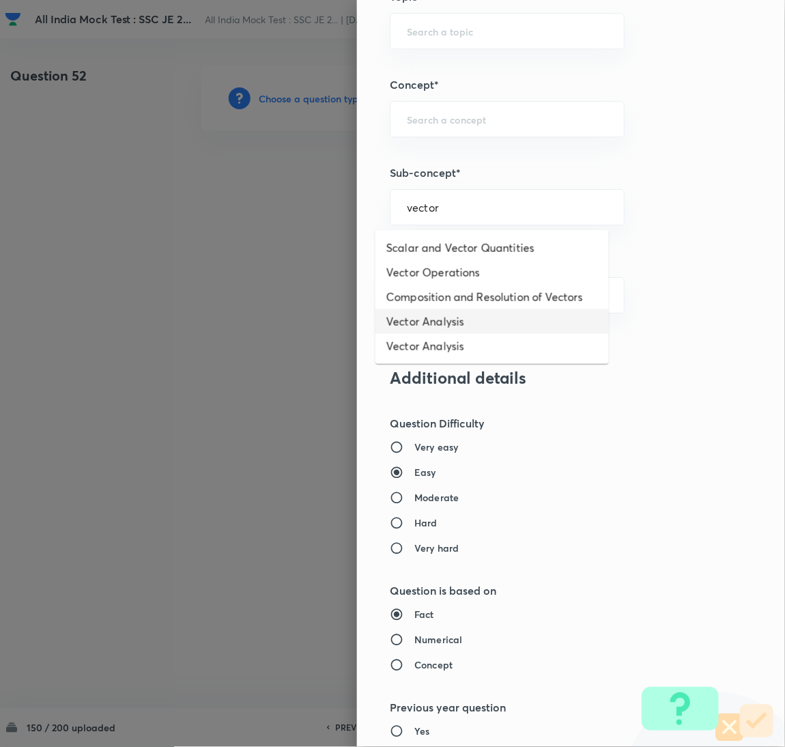
click at [431, 313] on li "Vector Analysis" at bounding box center [493, 321] width 234 height 25
type input "Vector Analysis"
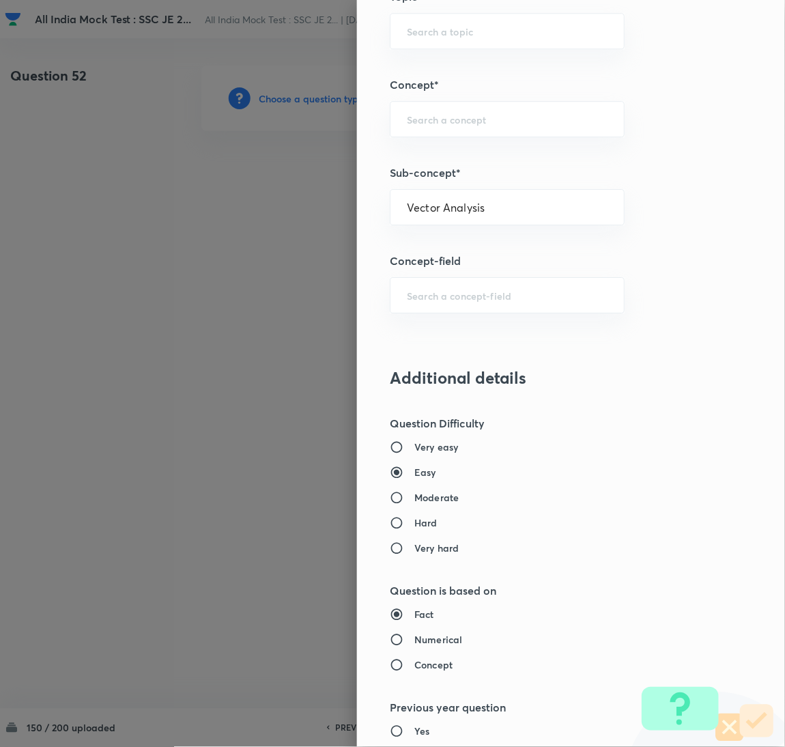
type input "Electrical Engineering"
type input "Electromagnetic Field Theory"
type input "Basics of Vector Calculus"
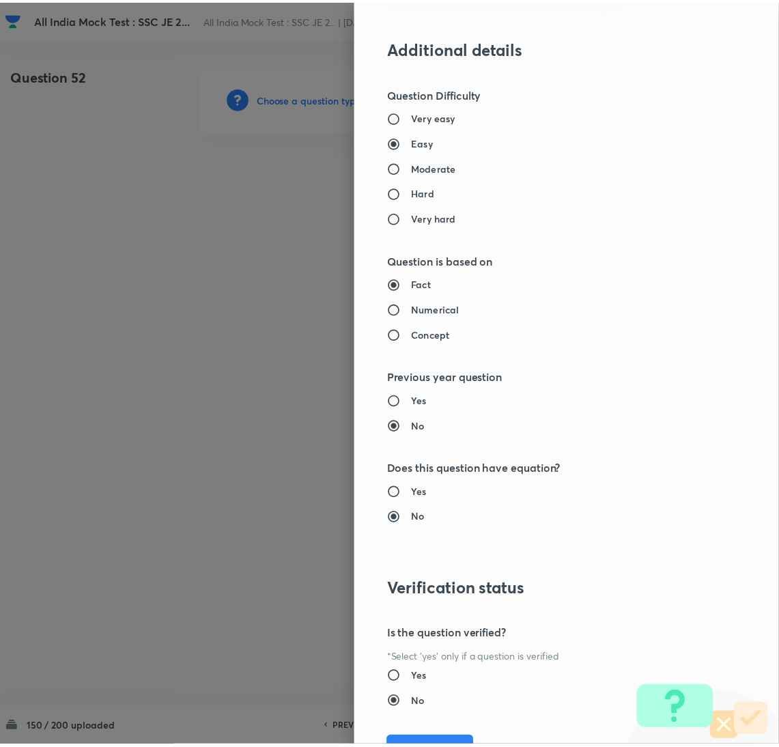
scroll to position [1116, 0]
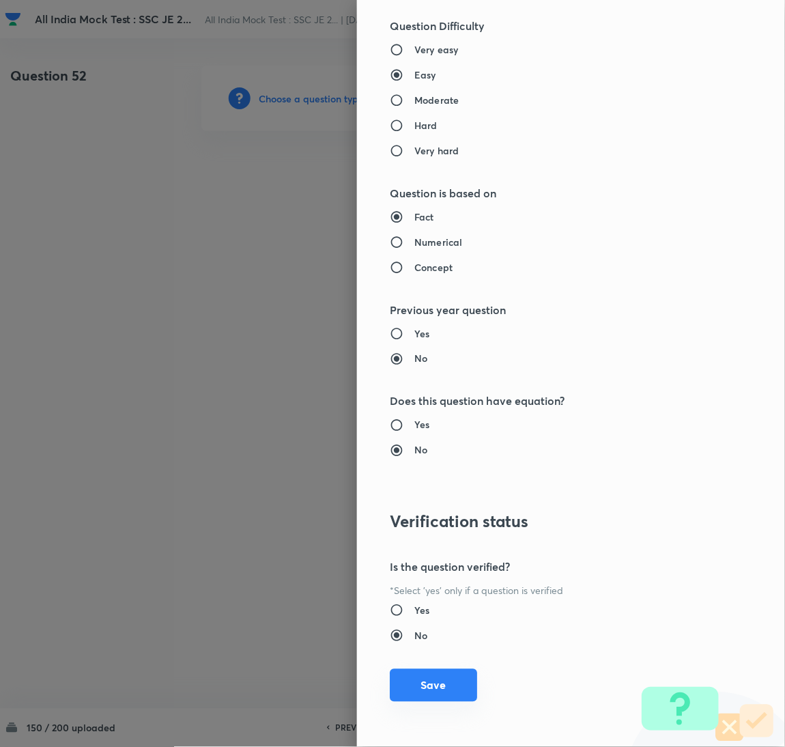
click at [424, 686] on button "Save" at bounding box center [433, 685] width 87 height 33
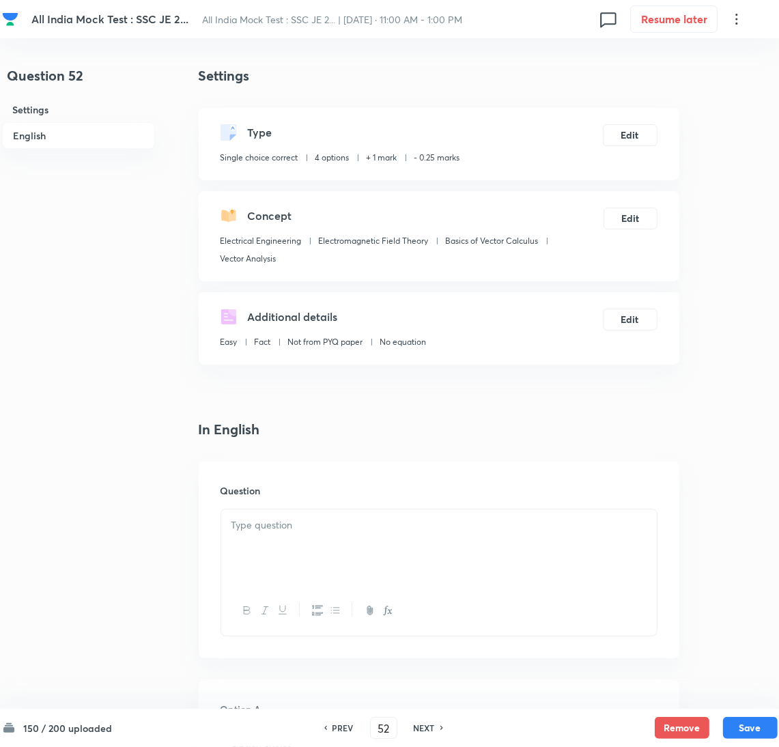
click at [310, 537] on div at bounding box center [439, 547] width 436 height 76
click at [247, 559] on div at bounding box center [439, 547] width 436 height 76
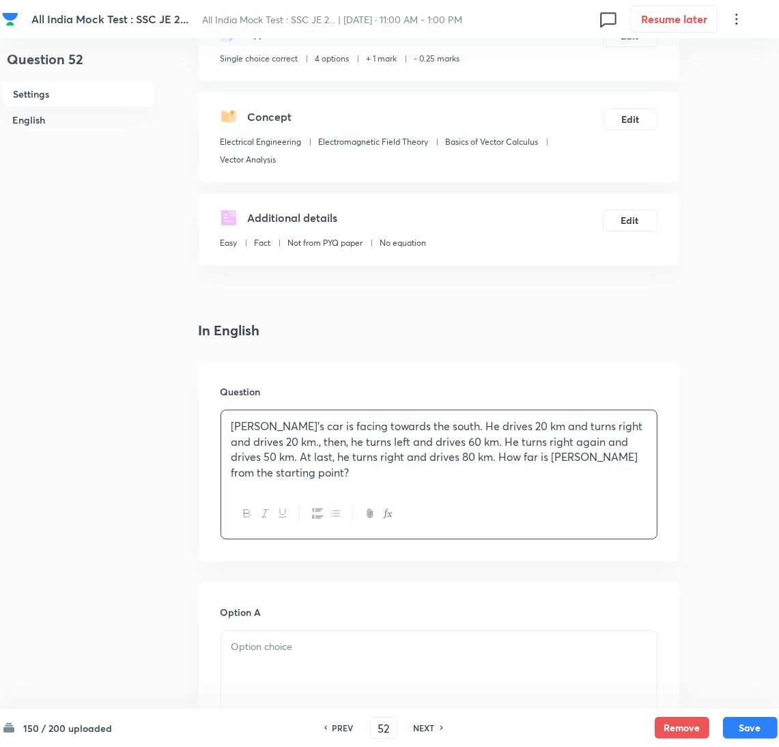
scroll to position [307, 0]
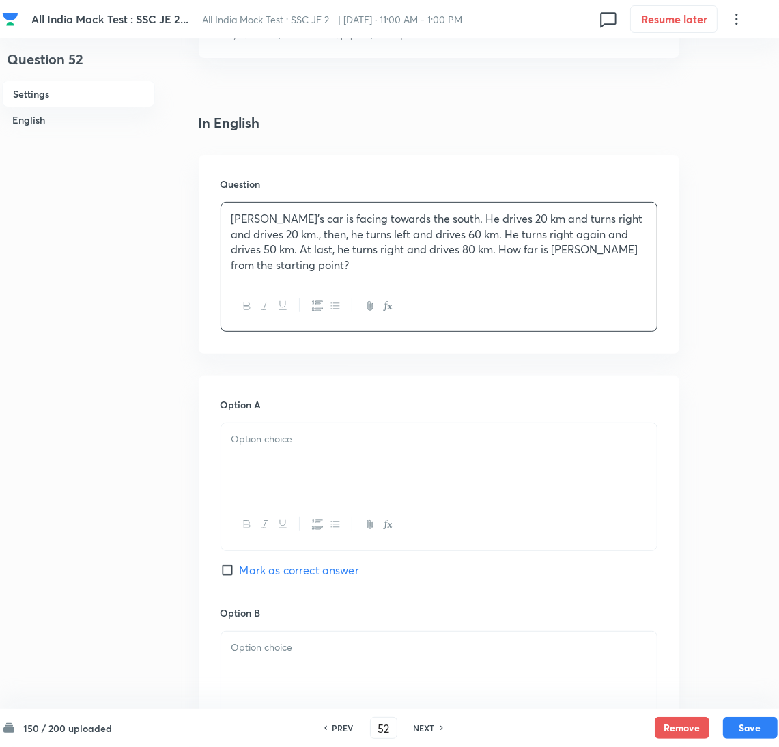
click at [264, 477] on div at bounding box center [439, 461] width 436 height 76
click at [281, 444] on p at bounding box center [438, 440] width 415 height 16
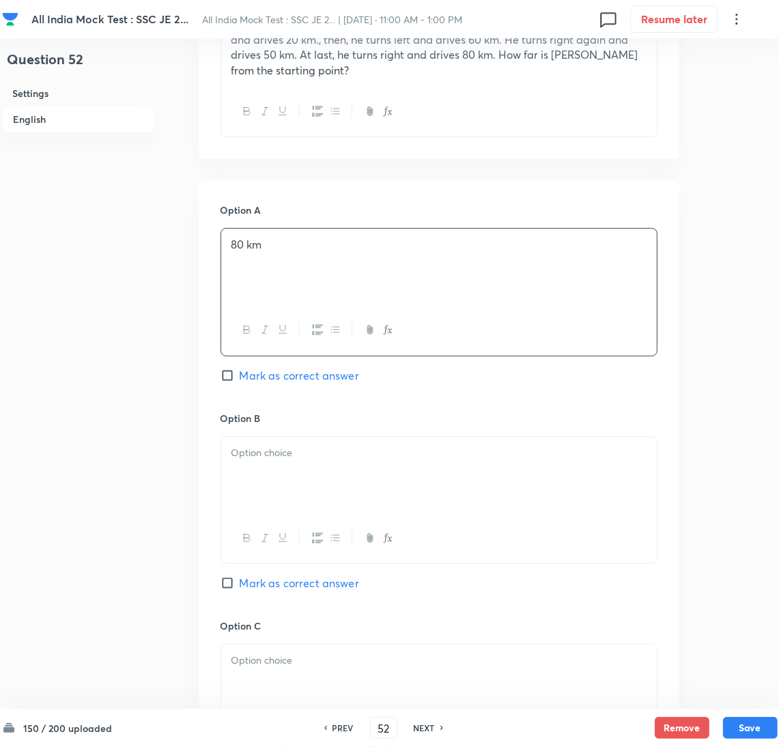
scroll to position [511, 0]
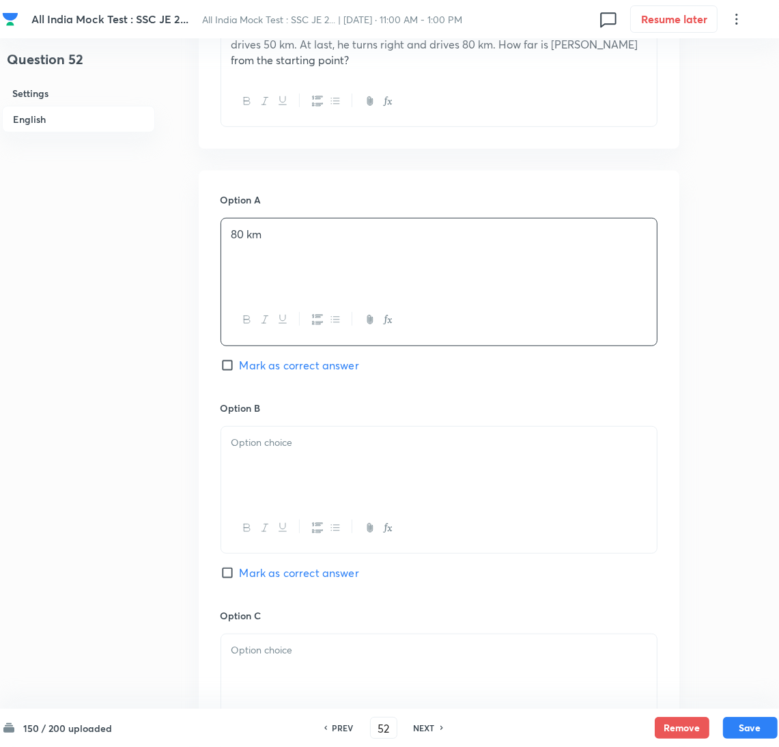
drag, startPoint x: 283, startPoint y: 479, endPoint x: 36, endPoint y: 477, distance: 247.9
click at [281, 477] on div at bounding box center [439, 465] width 436 height 76
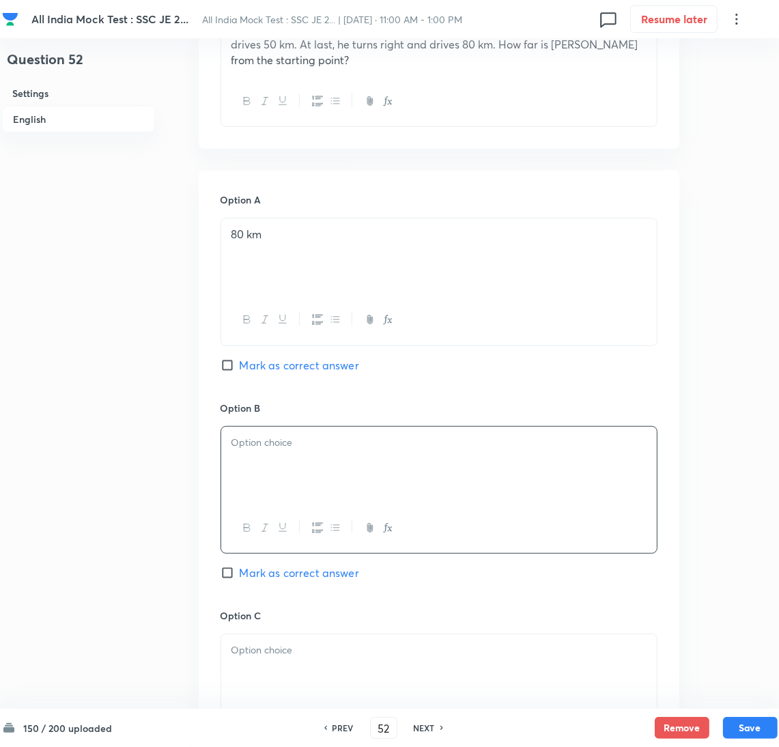
click at [257, 457] on div at bounding box center [439, 465] width 436 height 76
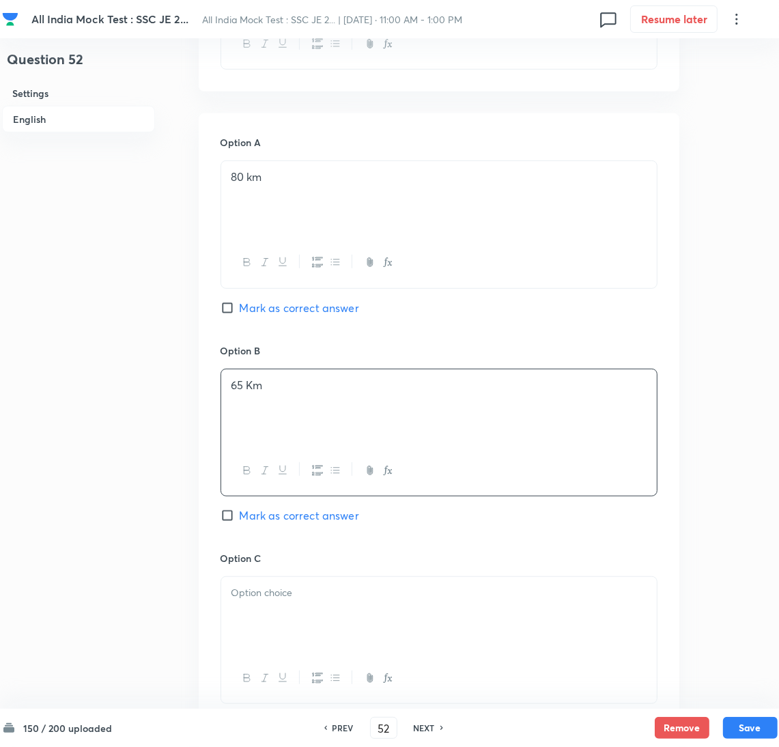
scroll to position [614, 0]
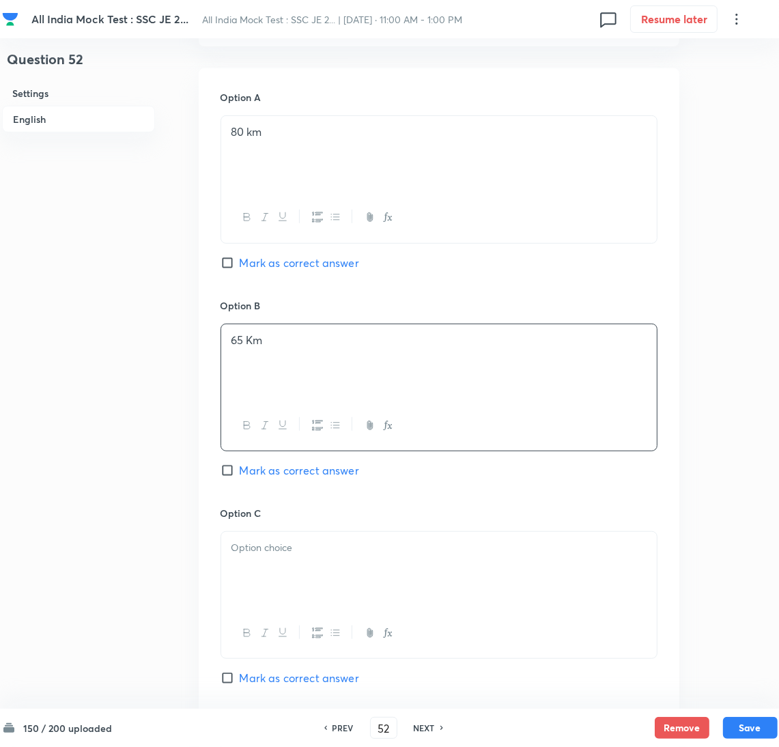
click at [268, 563] on div at bounding box center [439, 570] width 436 height 76
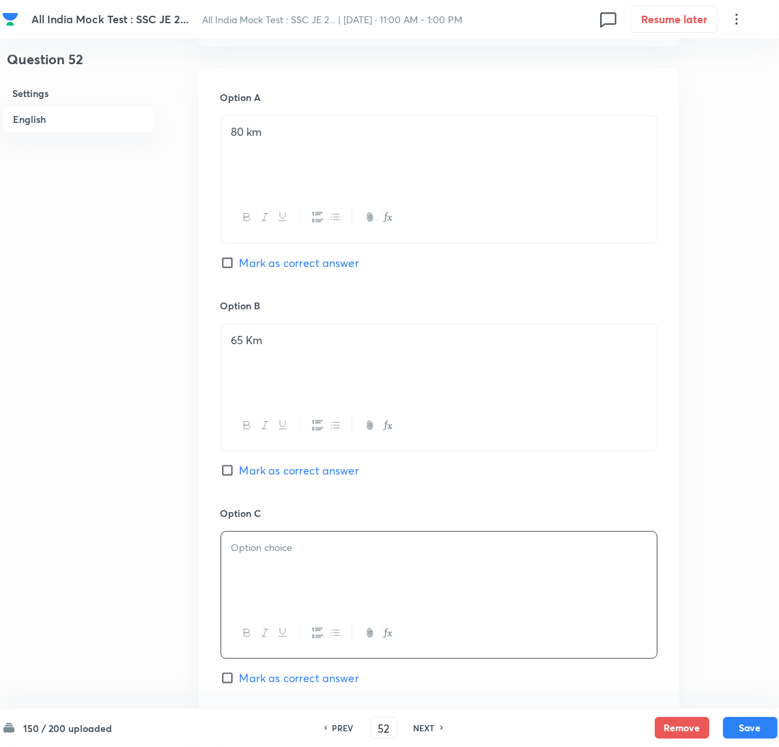
click at [269, 561] on div at bounding box center [439, 570] width 436 height 76
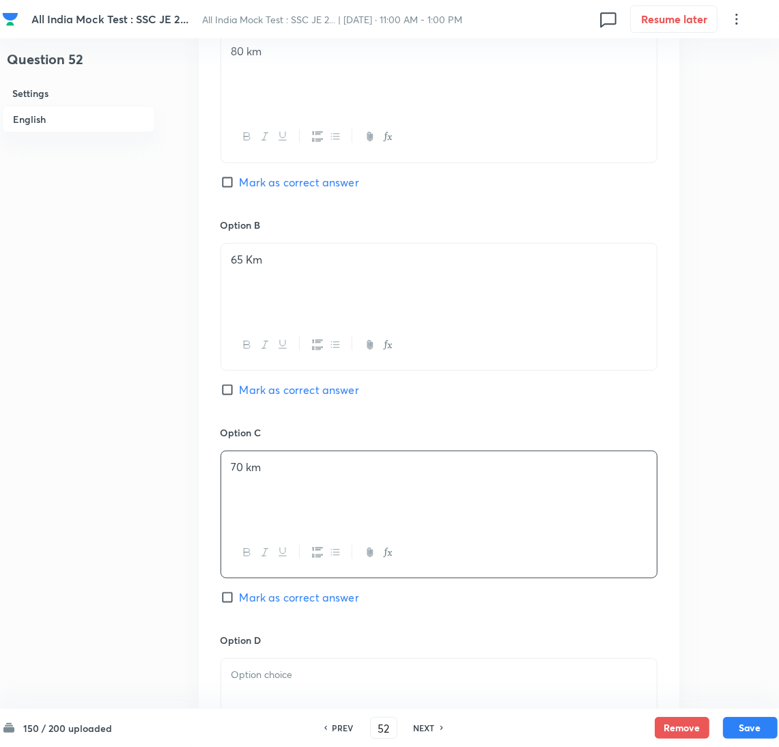
scroll to position [819, 0]
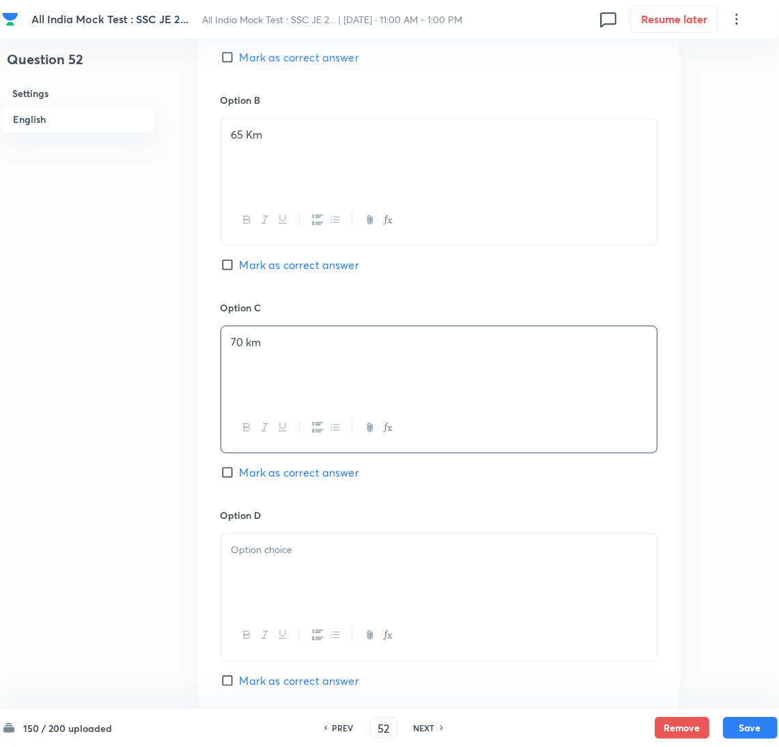
click at [249, 475] on span "Mark as correct answer" at bounding box center [299, 472] width 119 height 16
click at [240, 475] on input "Mark as correct answer" at bounding box center [230, 473] width 19 height 14
checkbox input "true"
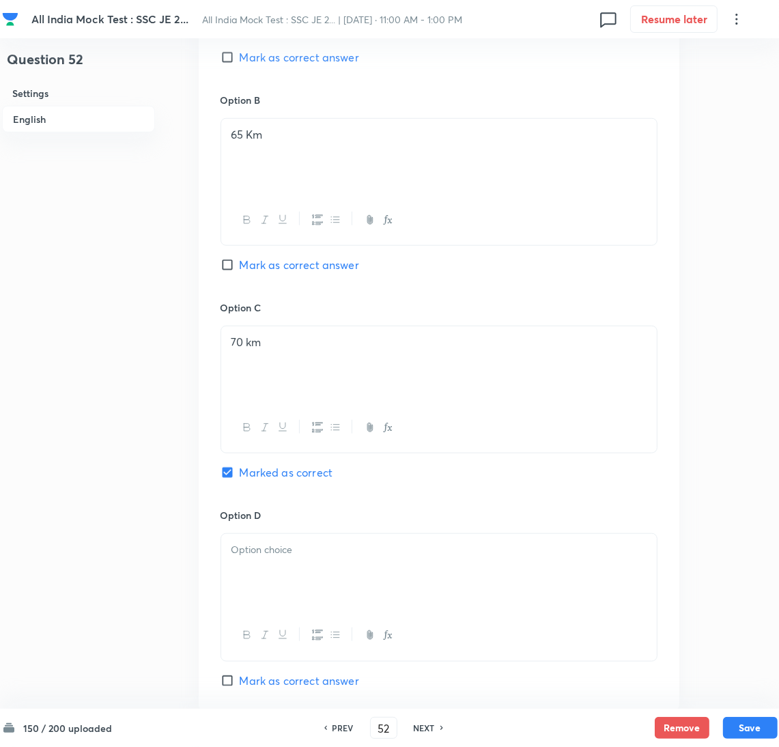
click at [253, 591] on div at bounding box center [439, 572] width 436 height 76
click at [331, 587] on div at bounding box center [439, 572] width 436 height 76
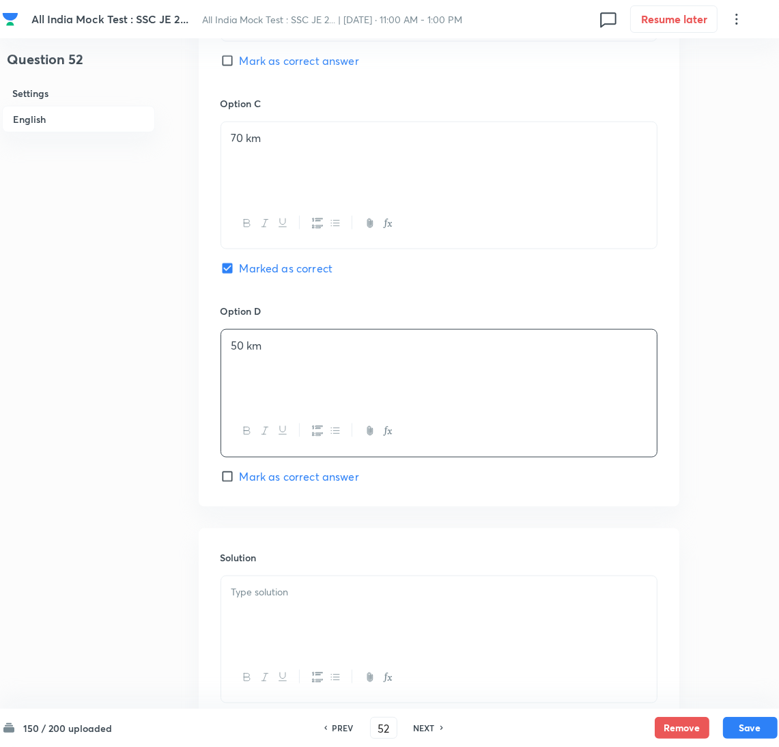
scroll to position [1123, 0]
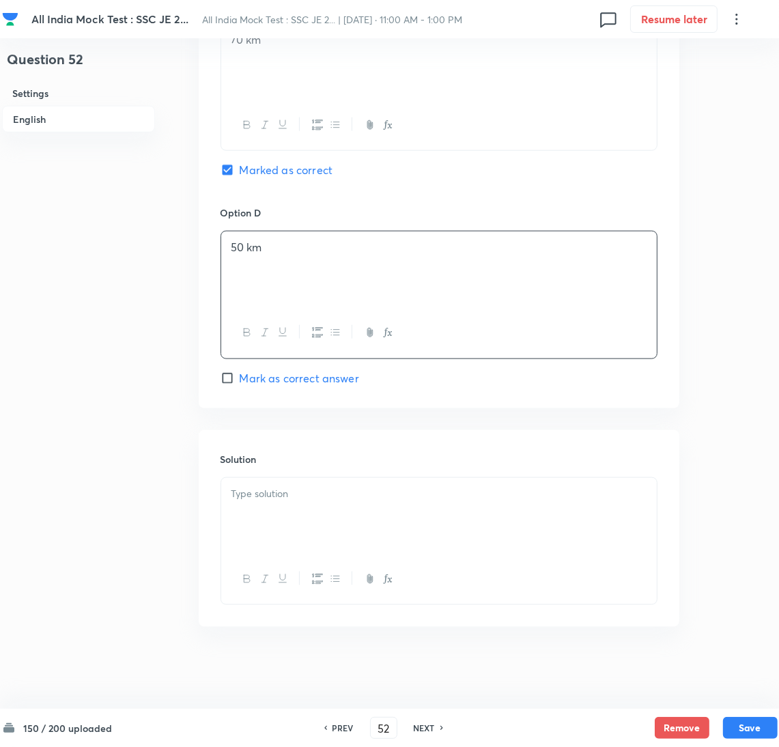
click at [275, 528] on div at bounding box center [439, 516] width 436 height 76
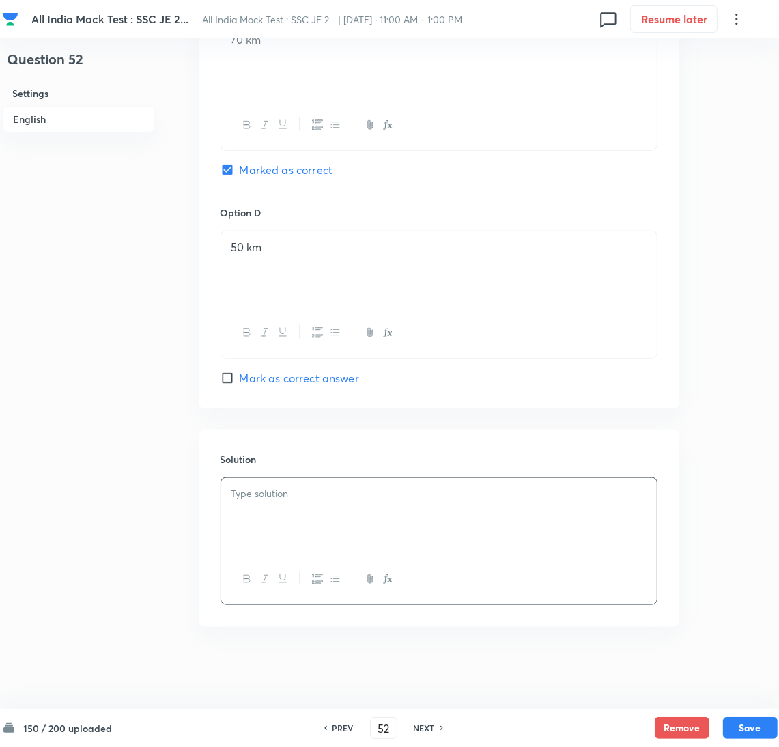
drag, startPoint x: 263, startPoint y: 514, endPoint x: 55, endPoint y: 502, distance: 208.6
click at [263, 514] on div at bounding box center [439, 516] width 436 height 76
click at [306, 502] on div at bounding box center [439, 516] width 436 height 76
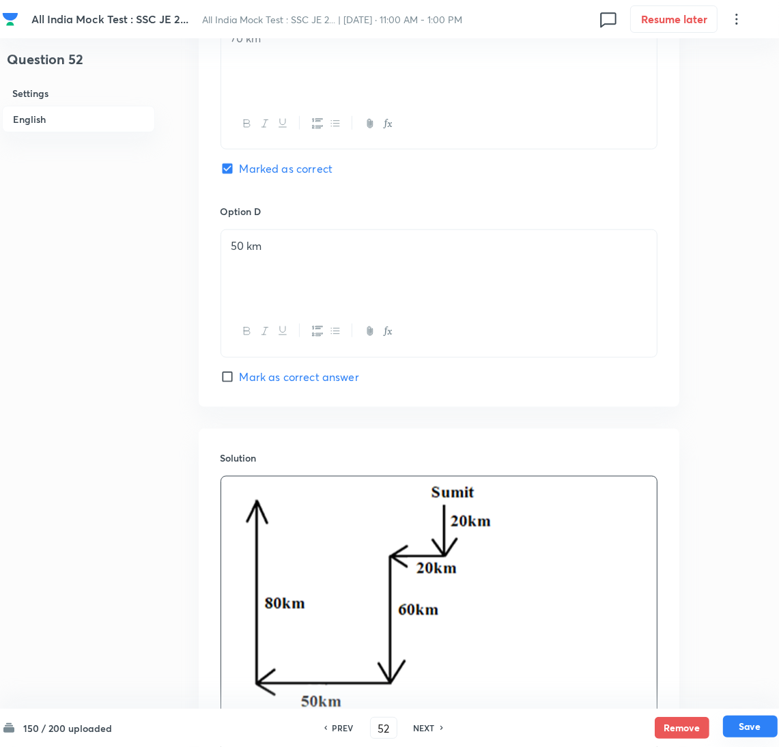
click at [767, 722] on button "Save" at bounding box center [750, 727] width 55 height 22
type input "53"
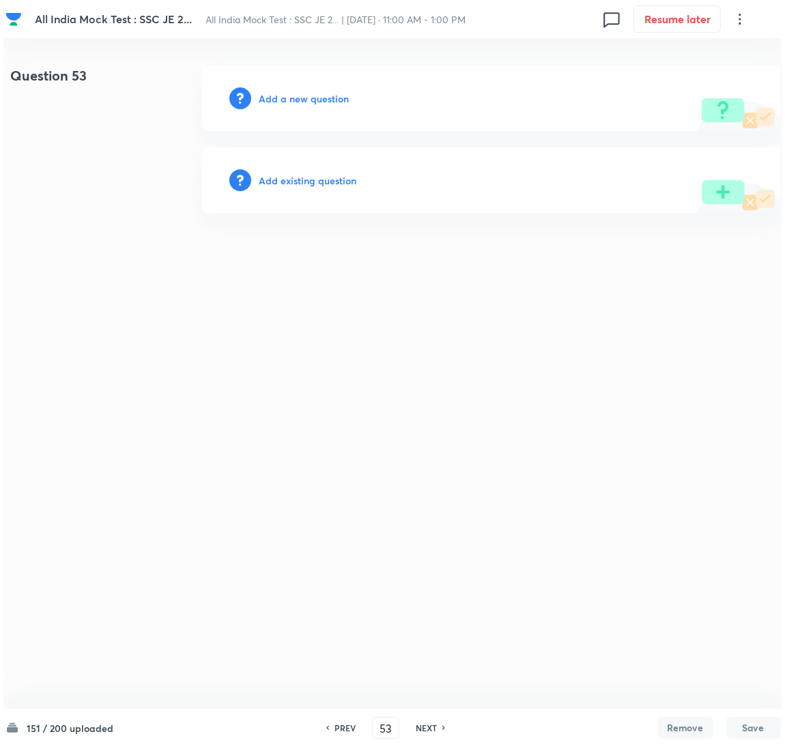
scroll to position [0, 0]
